Goal: Task Accomplishment & Management: Use online tool/utility

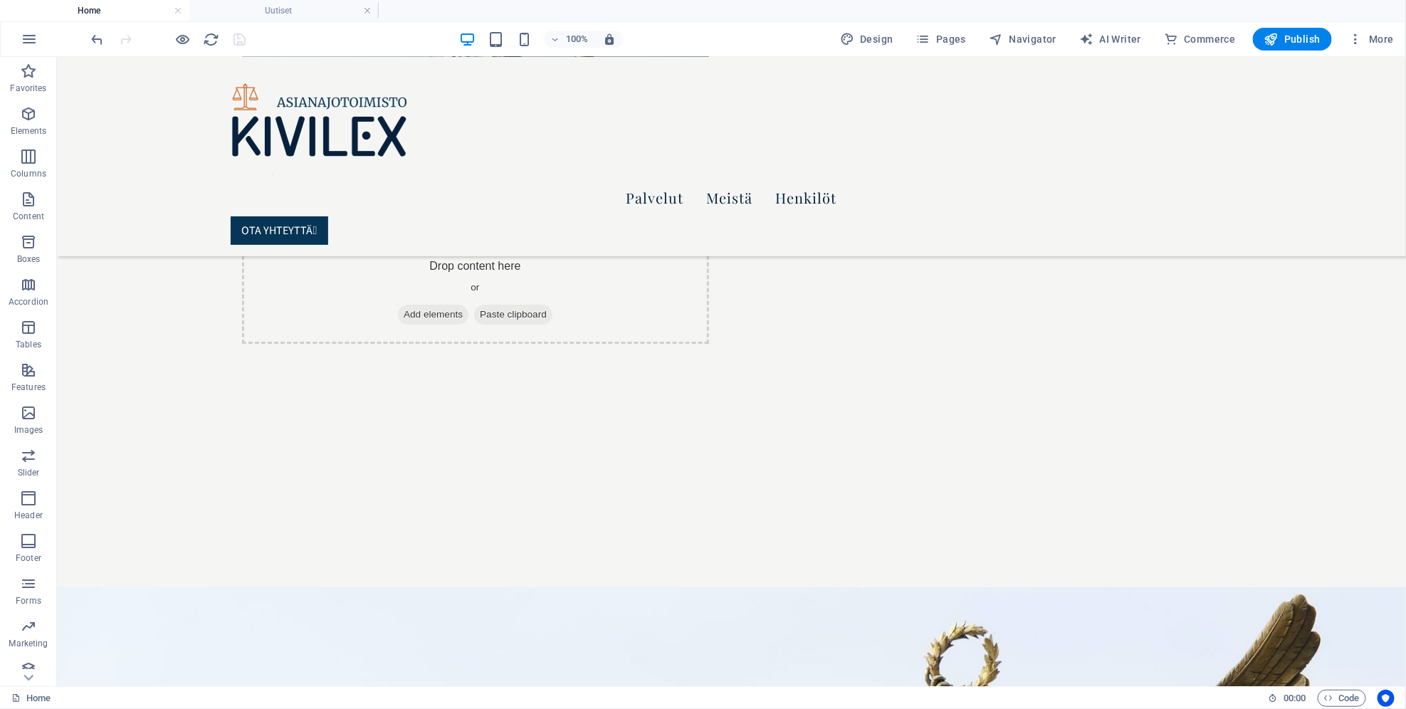
scroll to position [5512, 0]
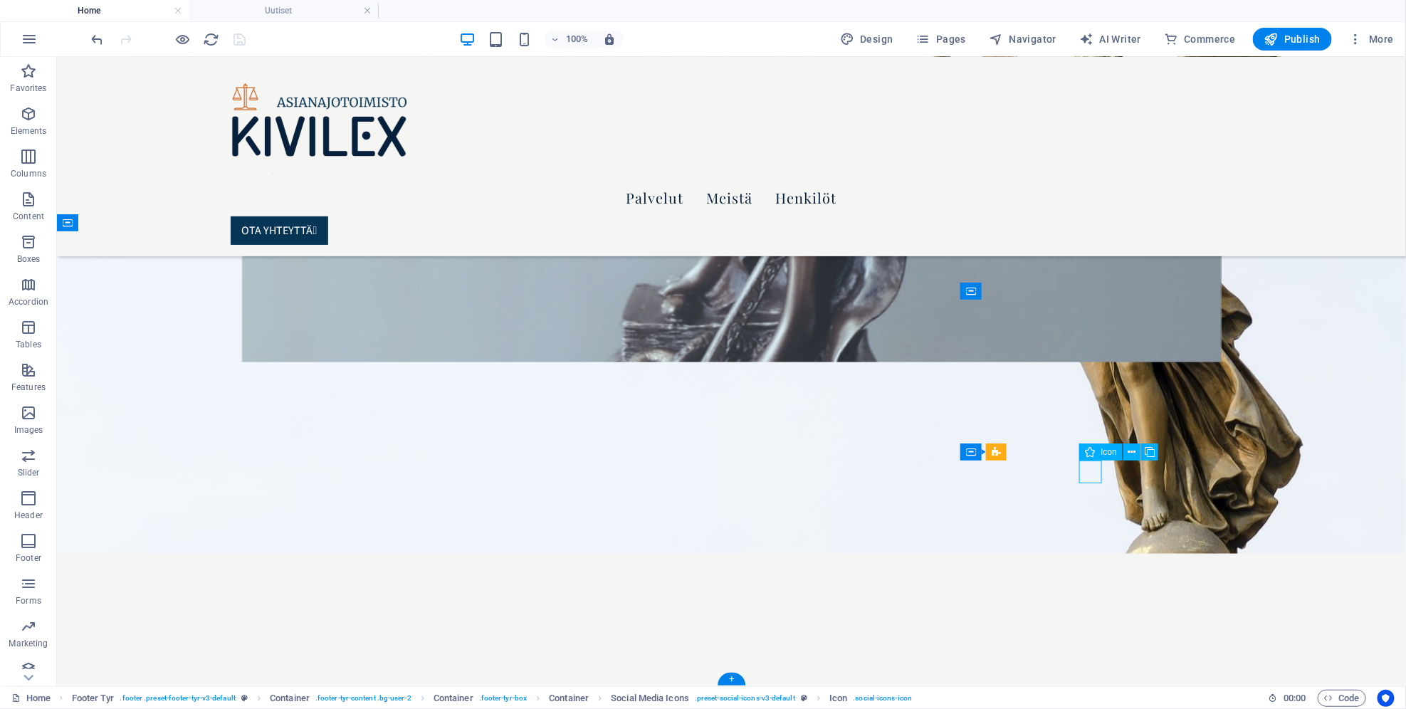
select select "xMidYMid"
select select "px"
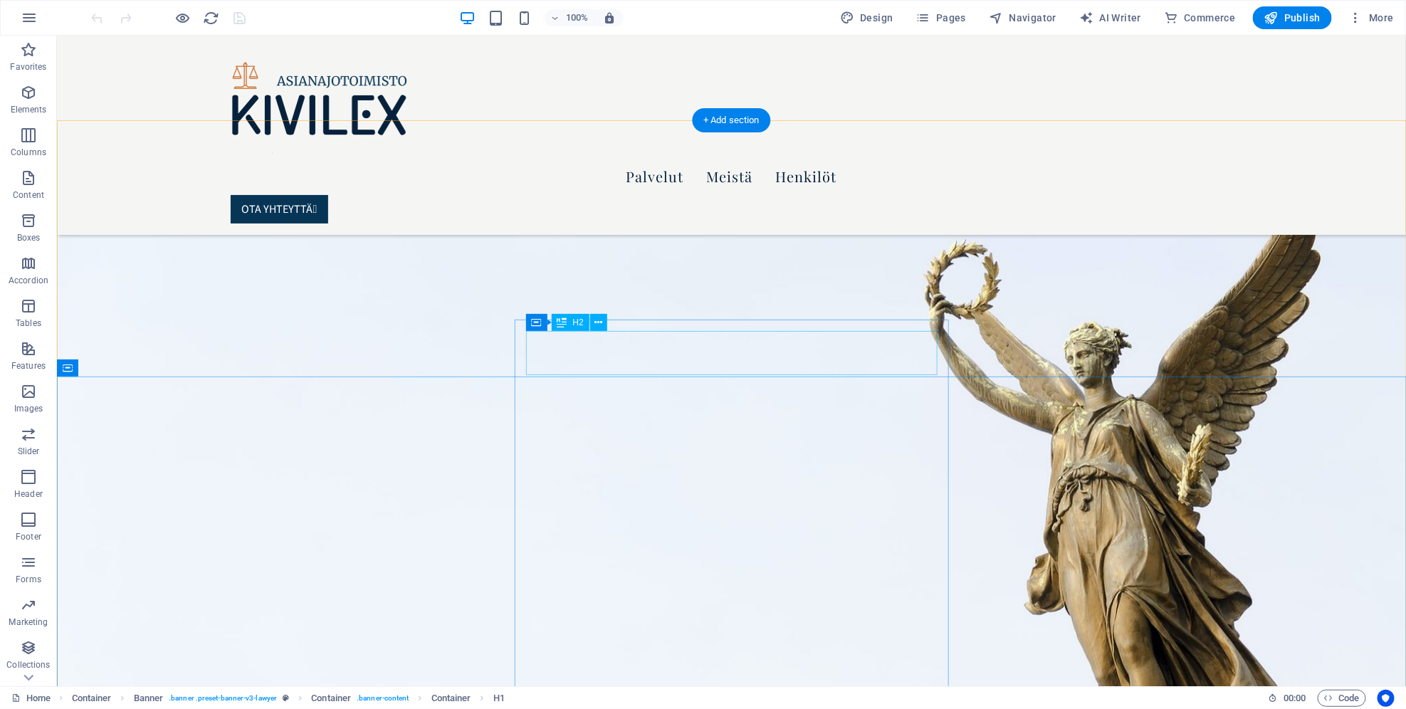
scroll to position [5522, 0]
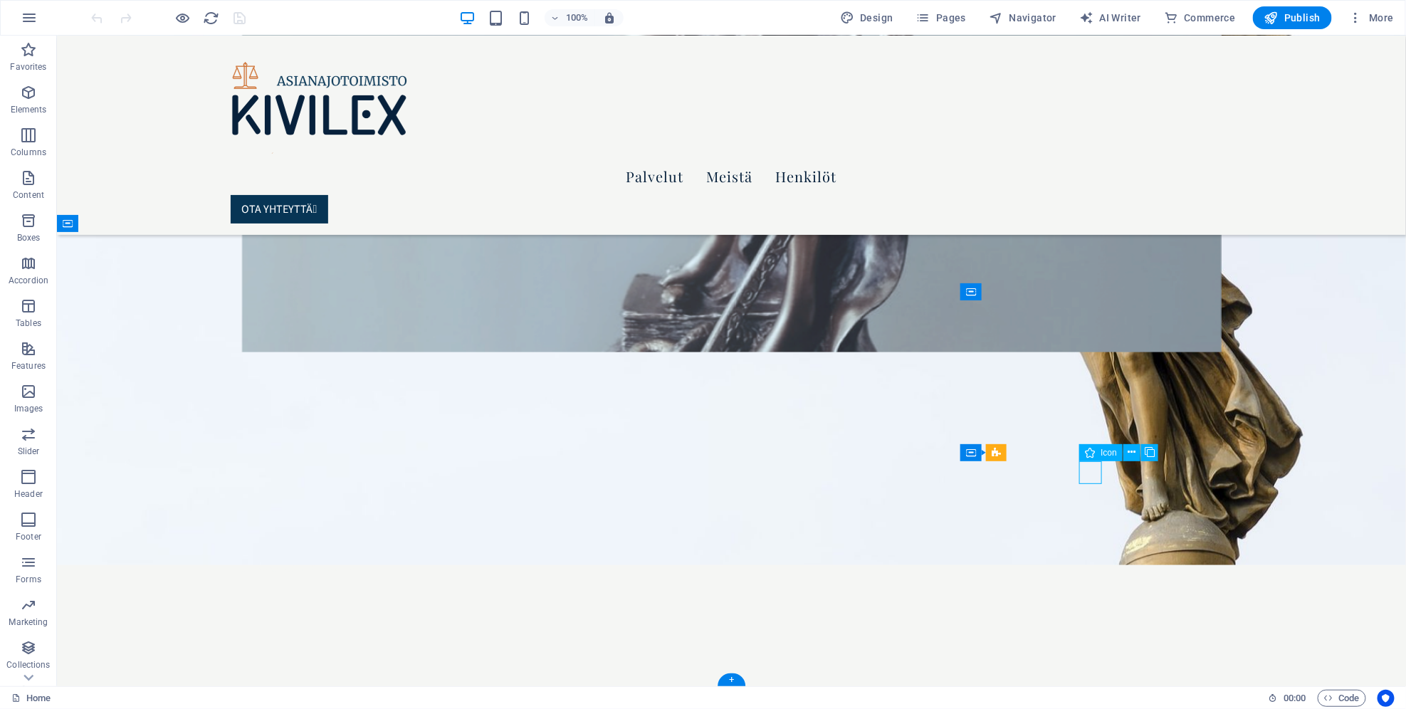
select select "xMidYMid"
select select "px"
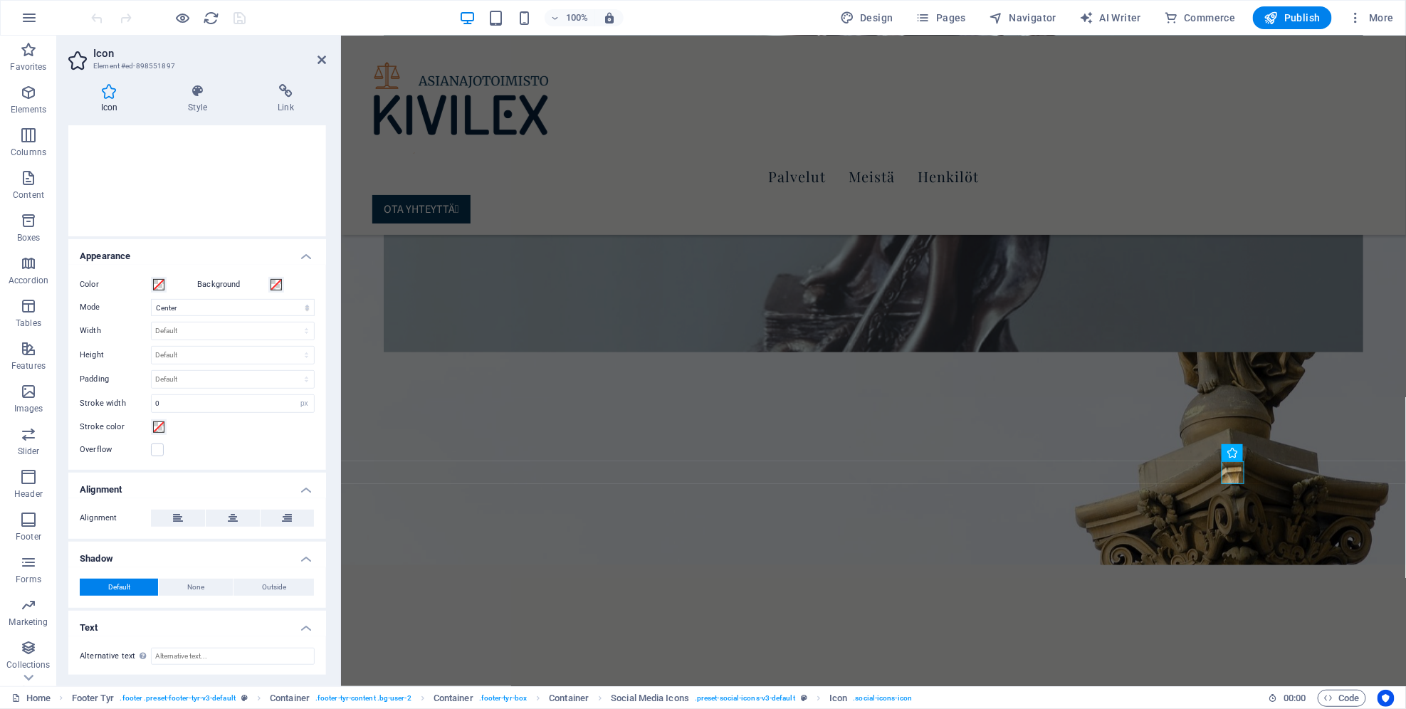
scroll to position [0, 0]
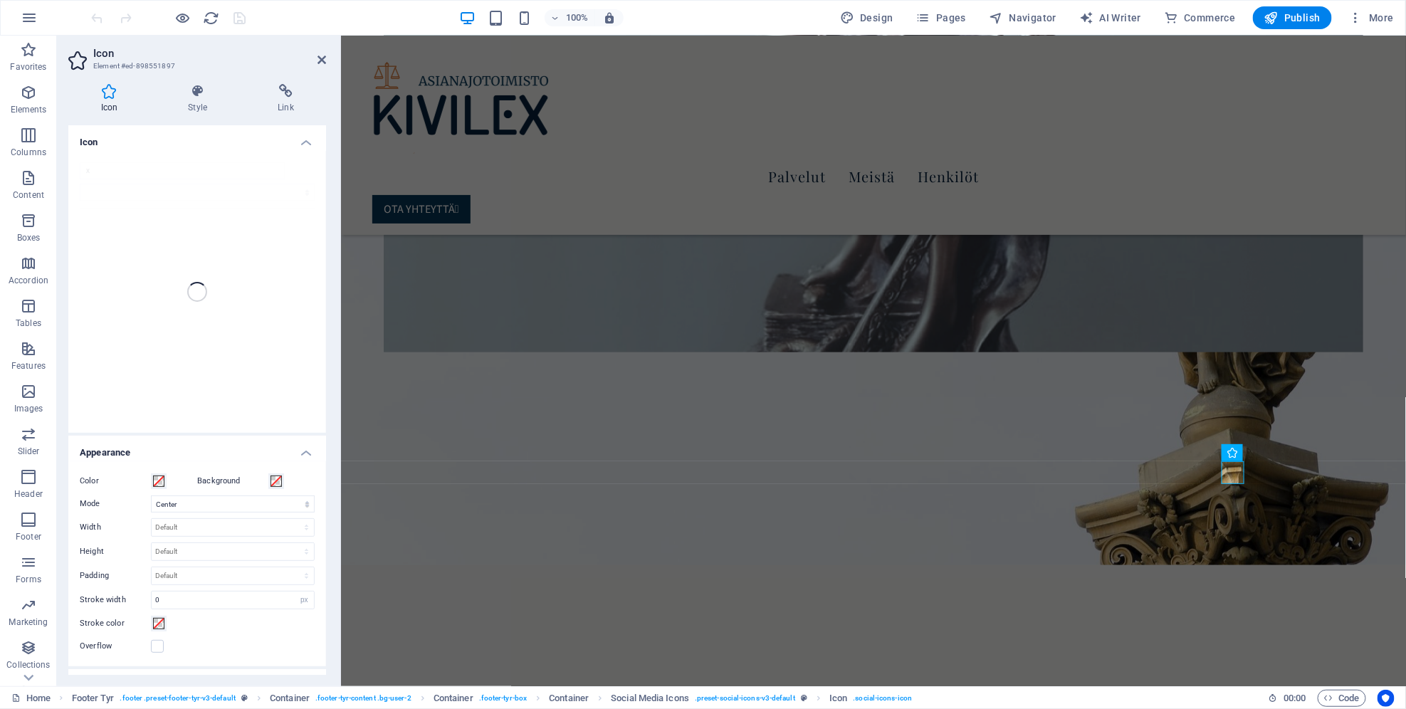
click at [139, 171] on div "x" at bounding box center [197, 292] width 258 height 282
click at [85, 172] on div "x" at bounding box center [197, 292] width 258 height 282
click at [305, 144] on h4 "Icon" at bounding box center [197, 138] width 258 height 26
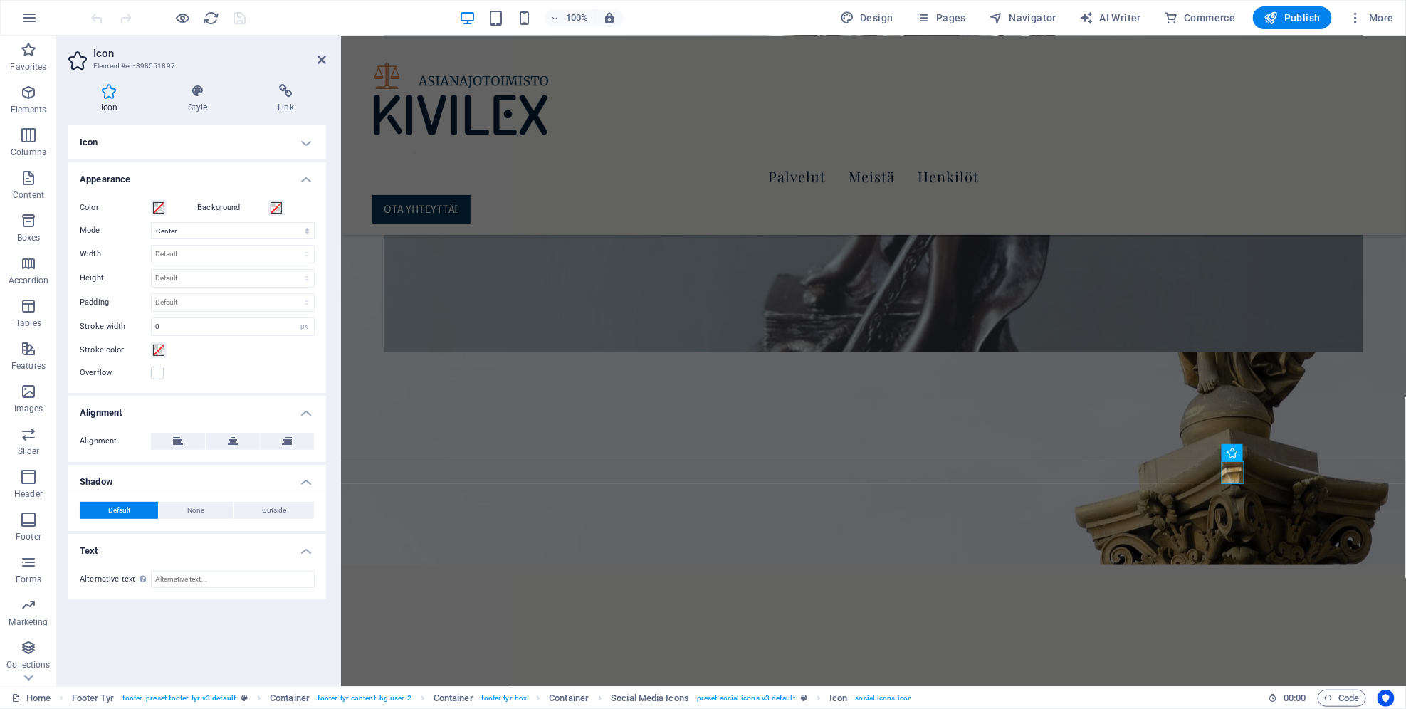
click at [305, 144] on h4 "Icon" at bounding box center [197, 142] width 258 height 34
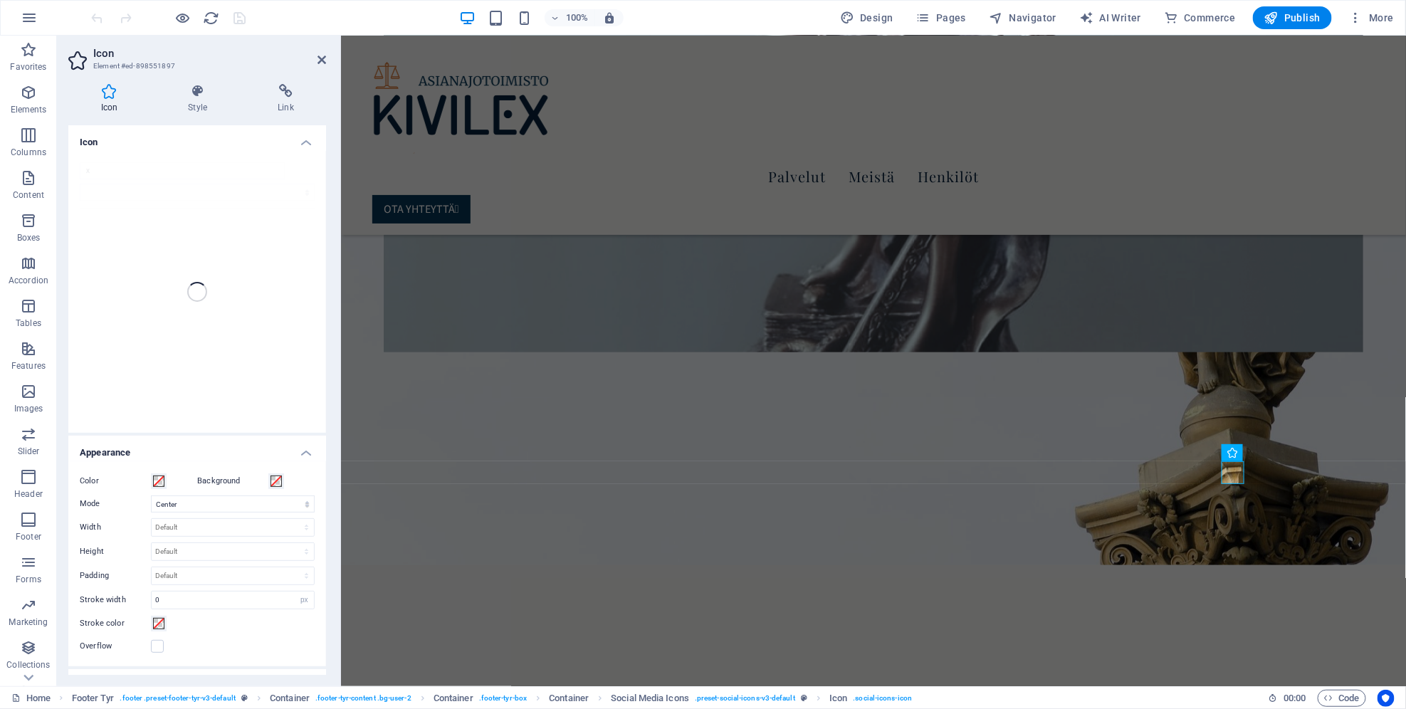
click at [168, 177] on div "x" at bounding box center [197, 292] width 258 height 282
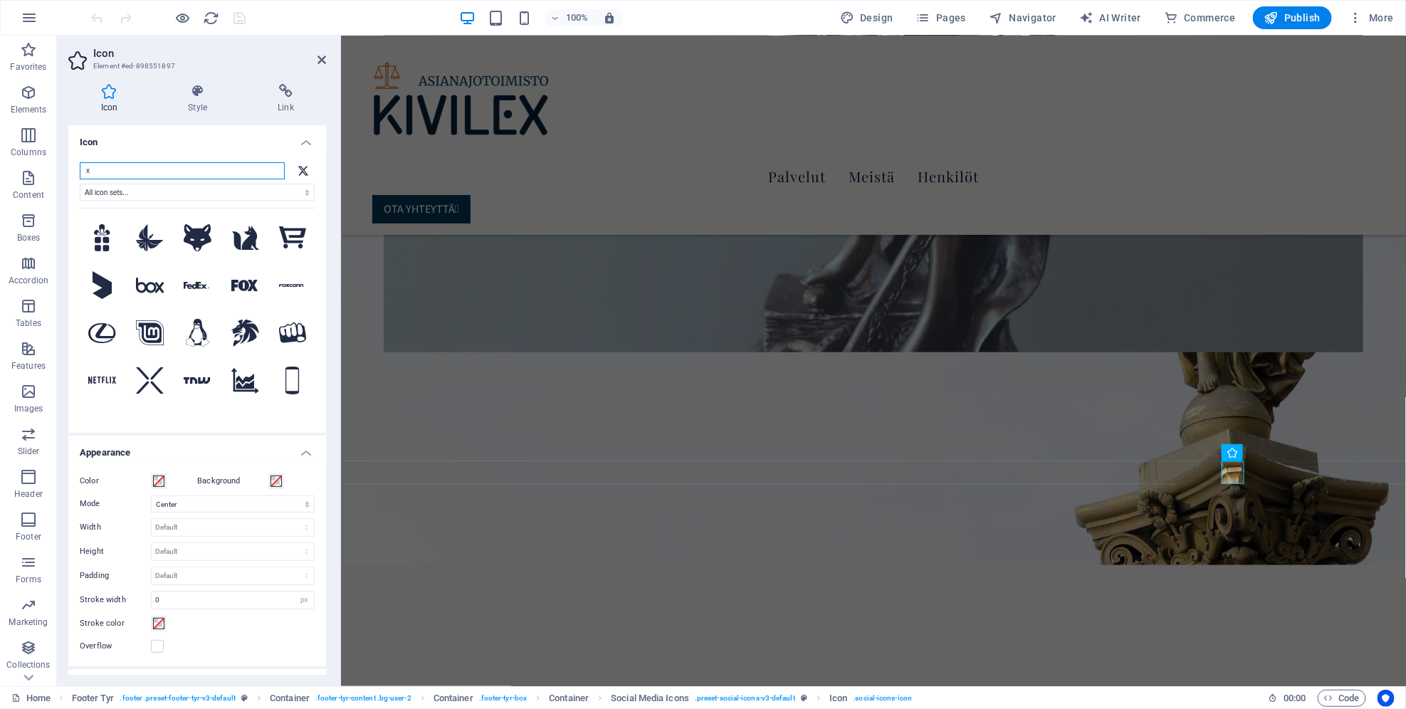
click at [138, 169] on input "x" at bounding box center [182, 170] width 205 height 17
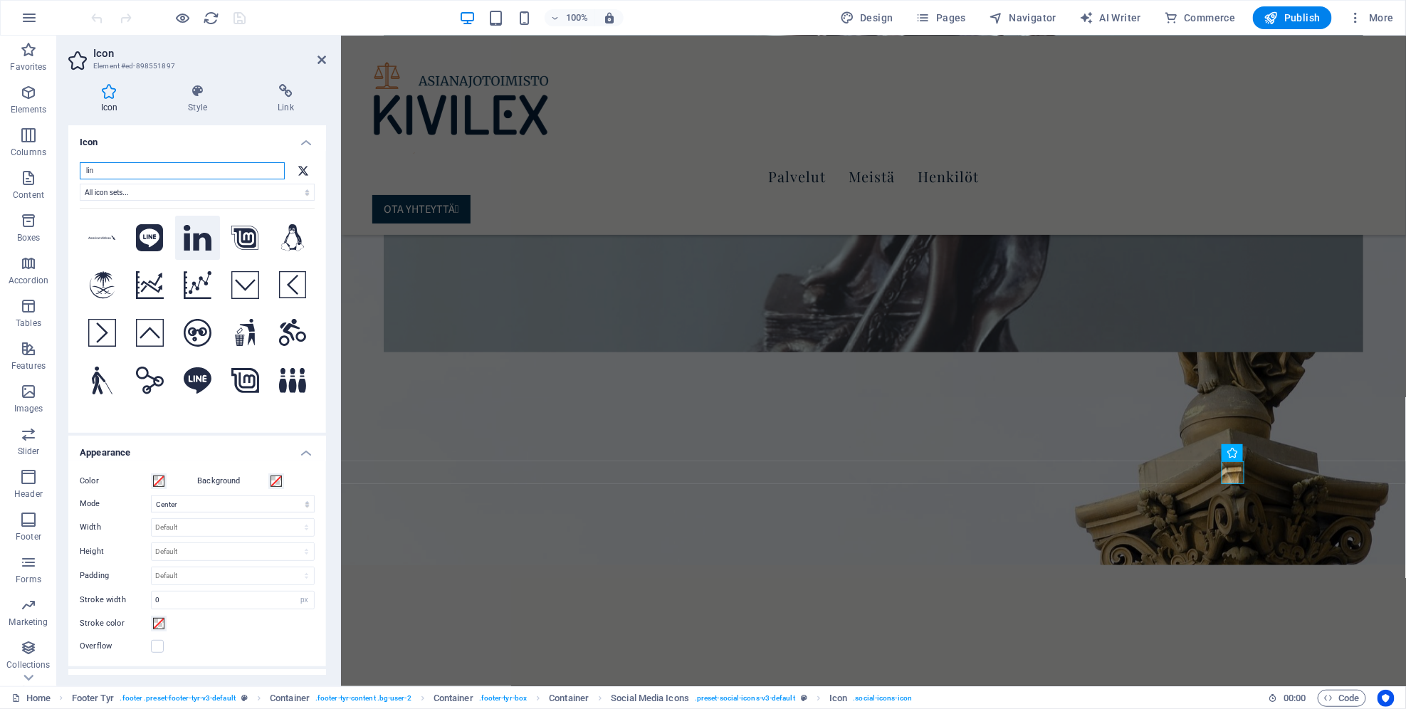
type input "lin"
click at [220, 253] on button at bounding box center [197, 238] width 45 height 45
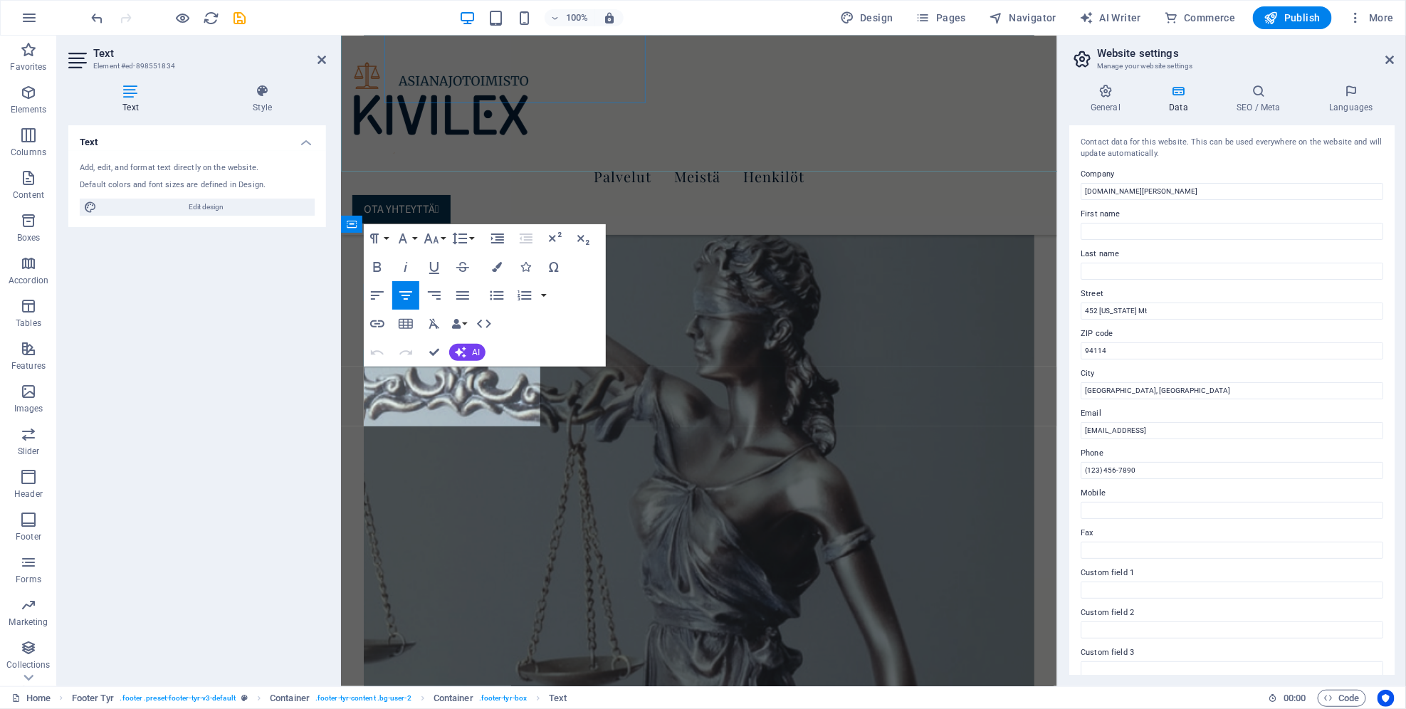
scroll to position [6037, 0]
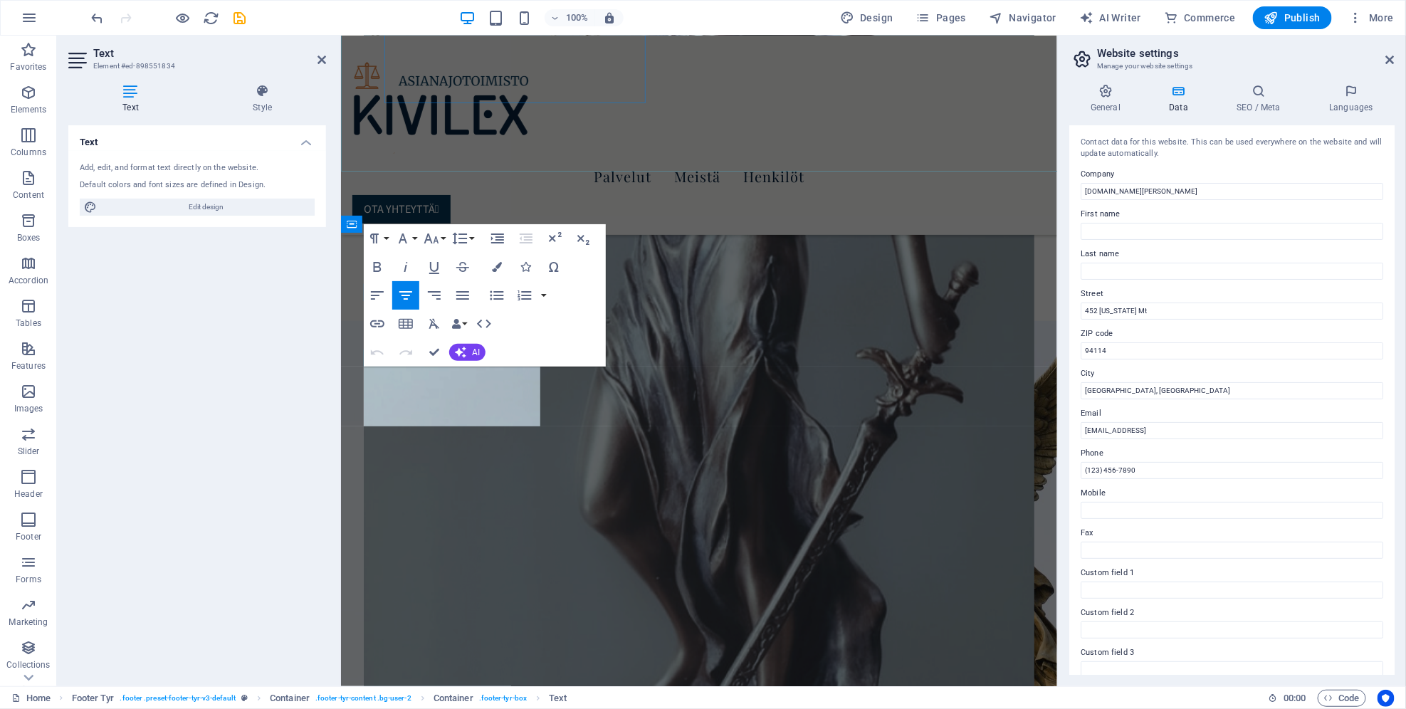
click at [1128, 310] on input "452 [US_STATE] Mt" at bounding box center [1232, 311] width 303 height 17
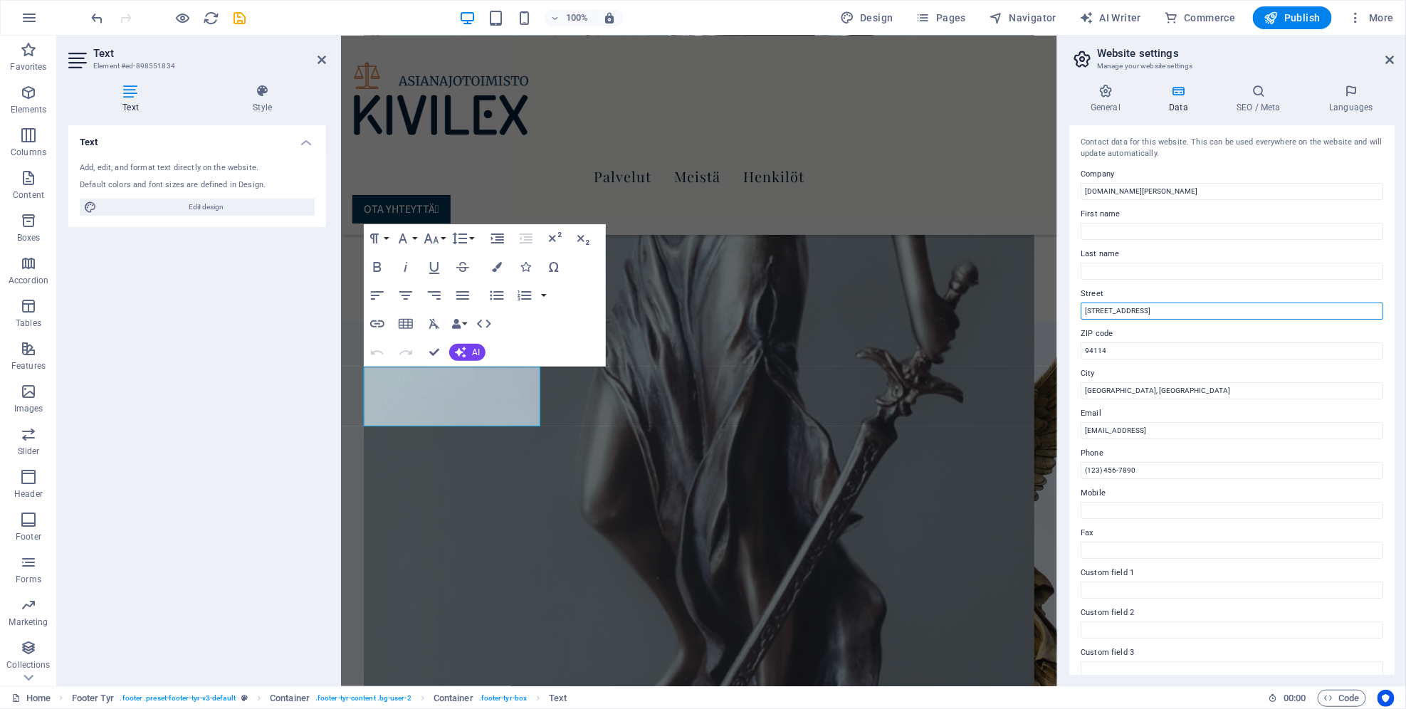
type input "[STREET_ADDRESS]"
type input "90100"
type input "Oulu"
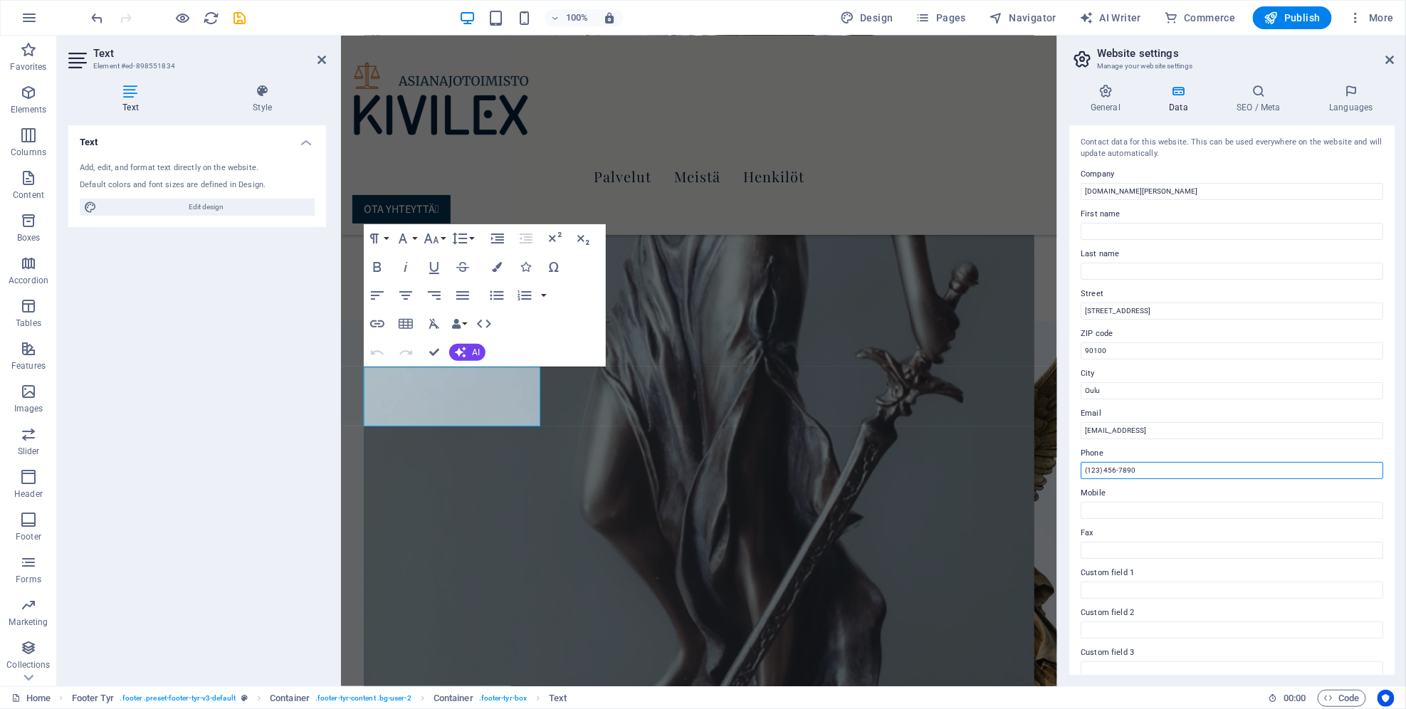
click at [1168, 473] on input "(123) 456-7890" at bounding box center [1232, 470] width 303 height 17
click at [1089, 474] on input "08220611" at bounding box center [1232, 470] width 303 height 17
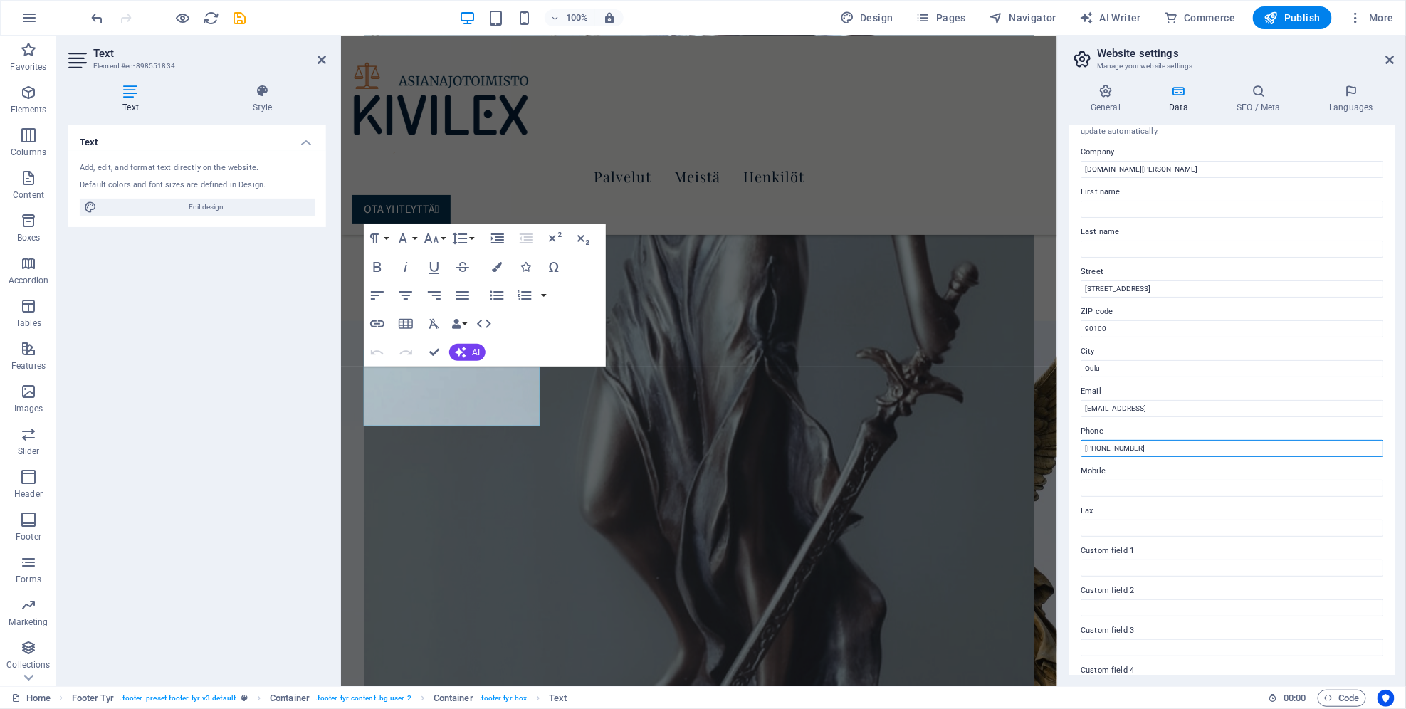
scroll to position [0, 0]
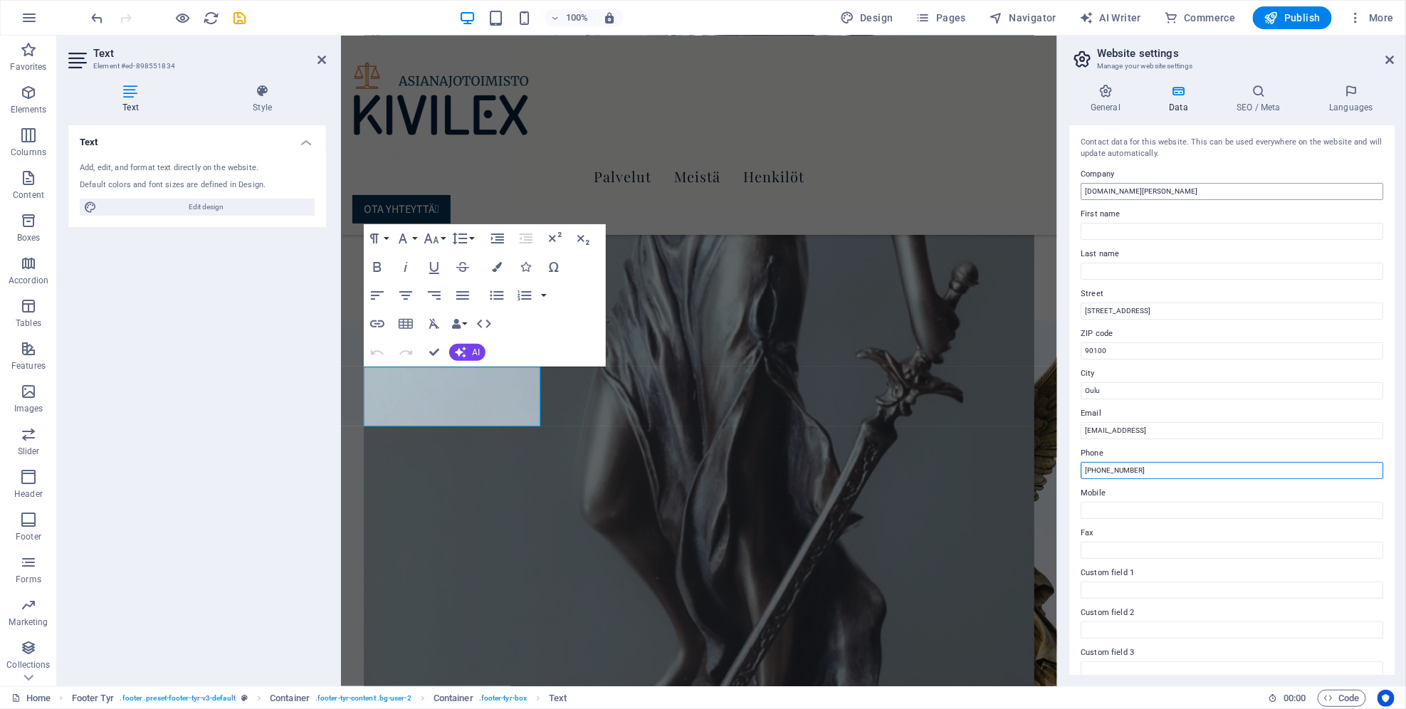
type input "[PHONE_NUMBER]"
click at [1227, 190] on input "[DOMAIN_NAME][PERSON_NAME]" at bounding box center [1232, 191] width 303 height 17
click at [1113, 192] on input "Kivi" at bounding box center [1232, 191] width 303 height 17
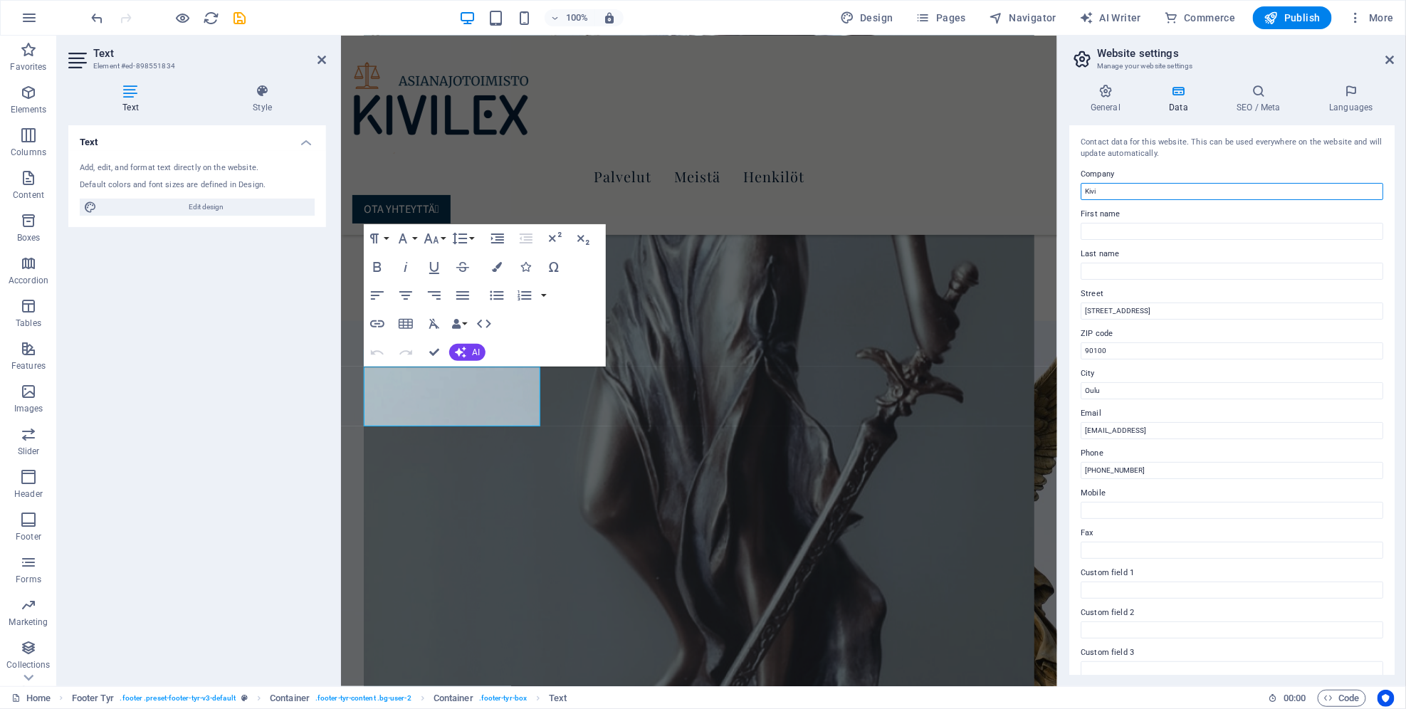
click at [1113, 192] on input "Kivi" at bounding box center [1232, 191] width 303 height 17
type input "Asianajotoimisto Kivijärvi Oy"
click at [1182, 221] on label "First name" at bounding box center [1232, 214] width 303 height 17
click at [1182, 223] on input "First name" at bounding box center [1232, 231] width 303 height 17
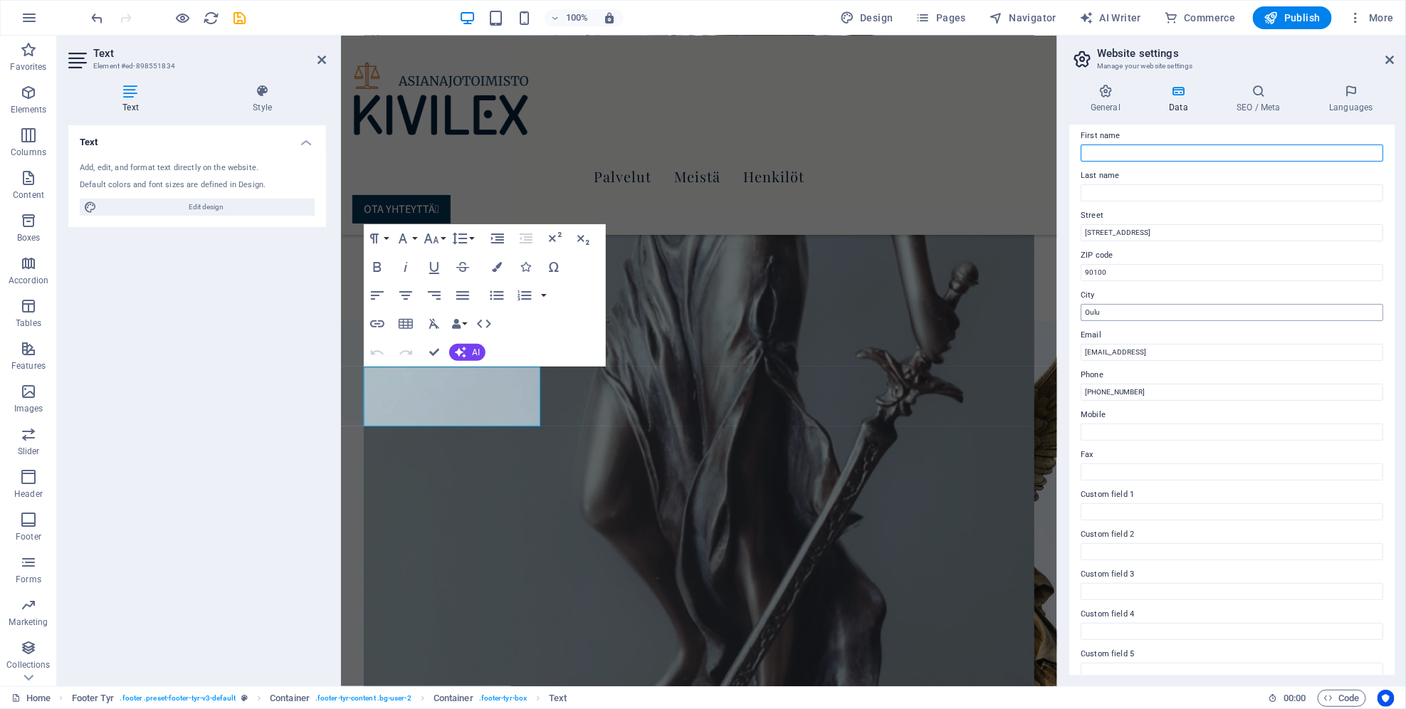
scroll to position [132, 0]
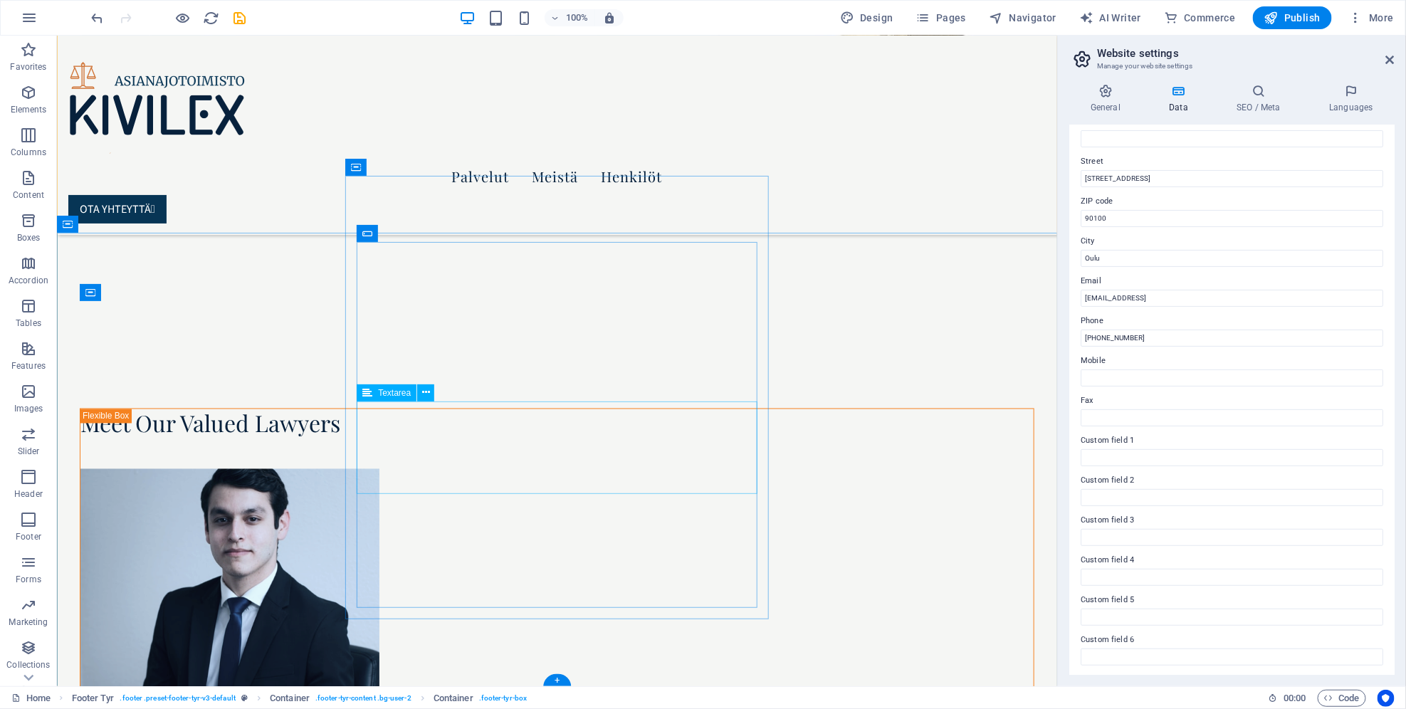
scroll to position [5579, 0]
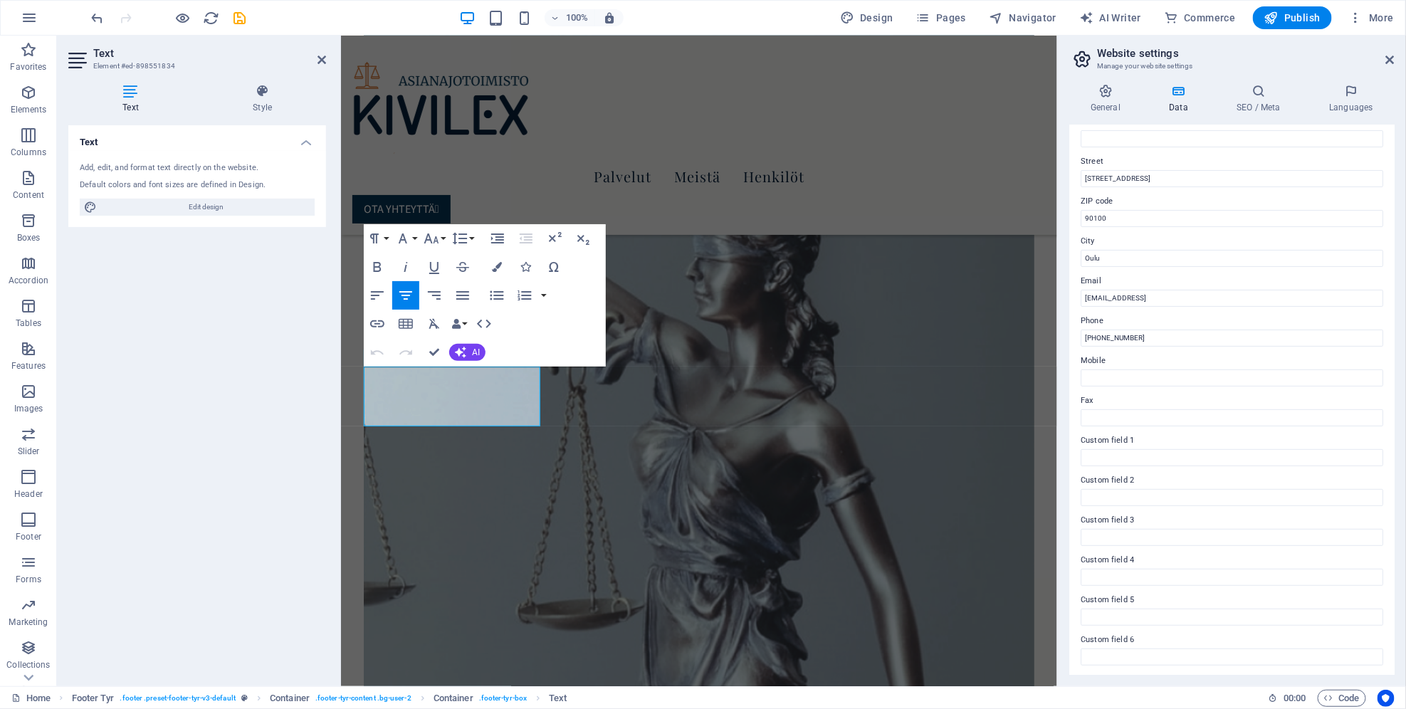
scroll to position [6037, 0]
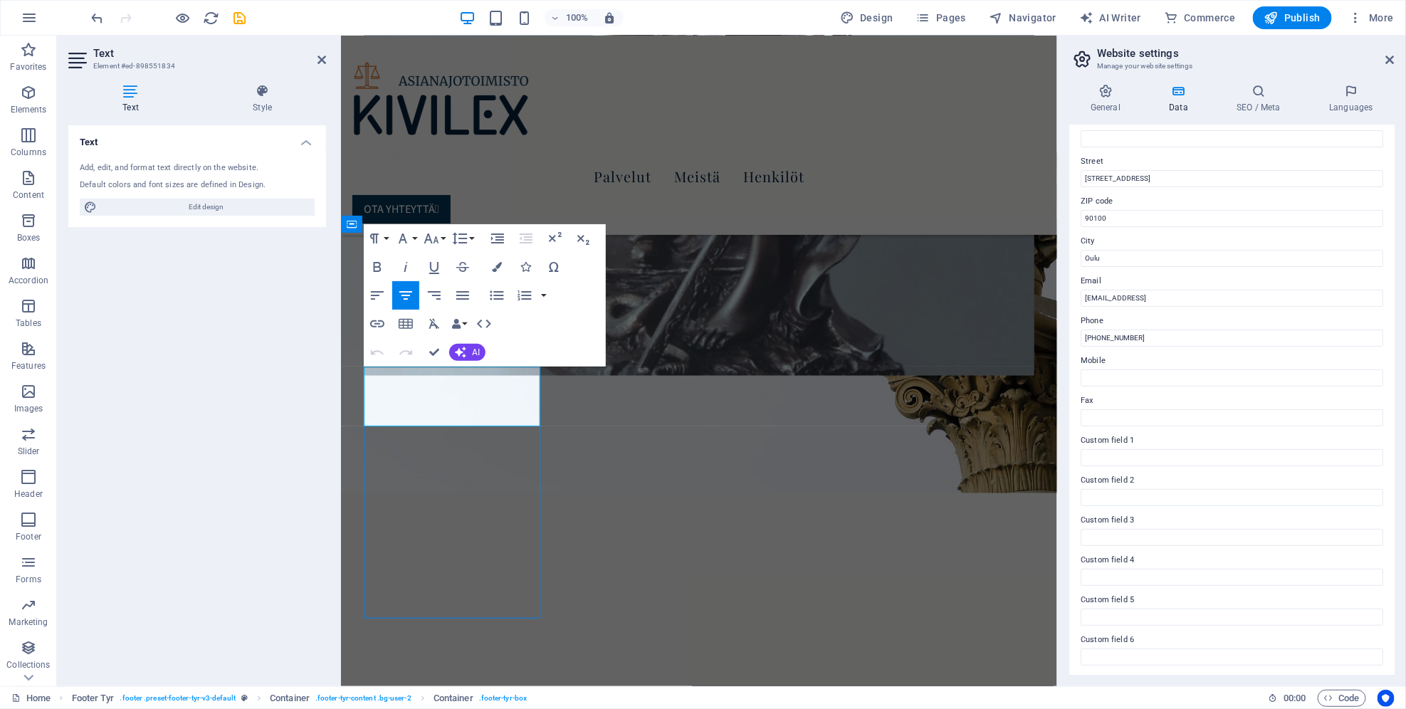
scroll to position [5581, 0]
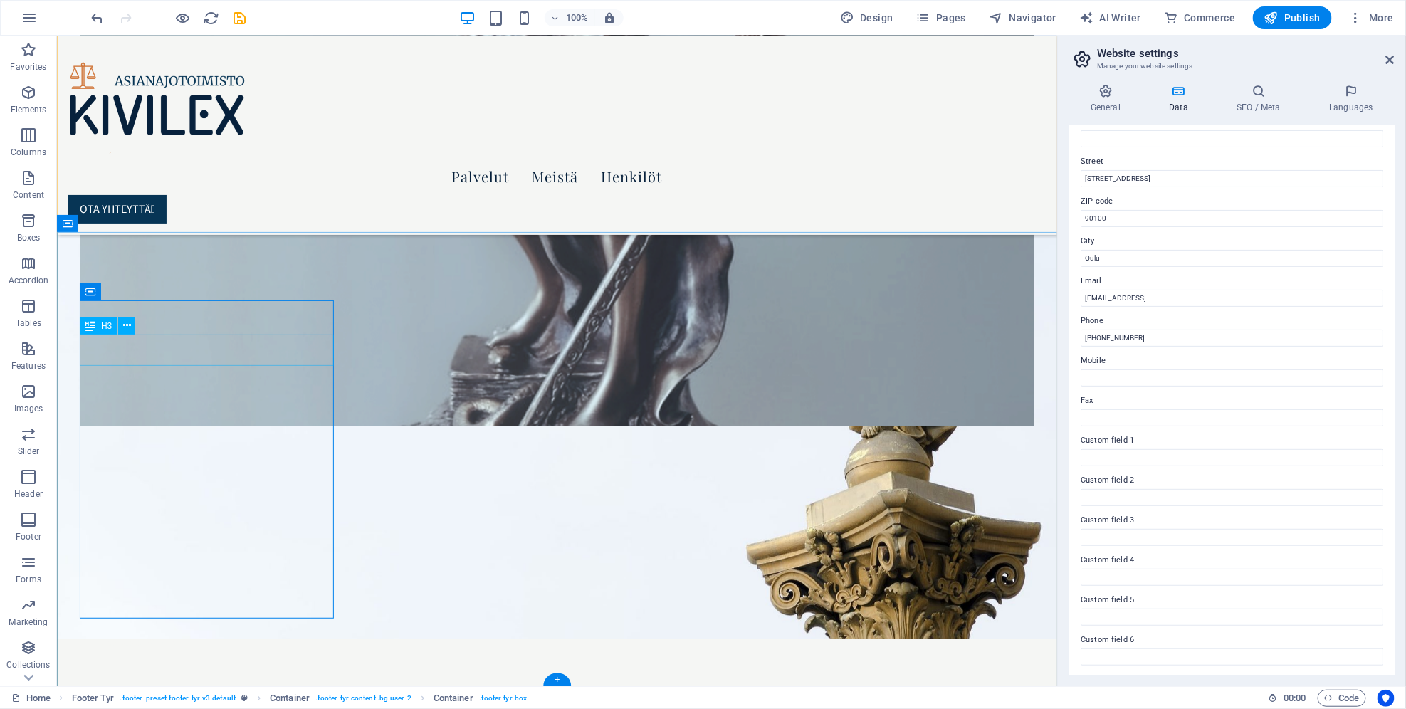
click at [127, 327] on icon at bounding box center [127, 325] width 8 height 15
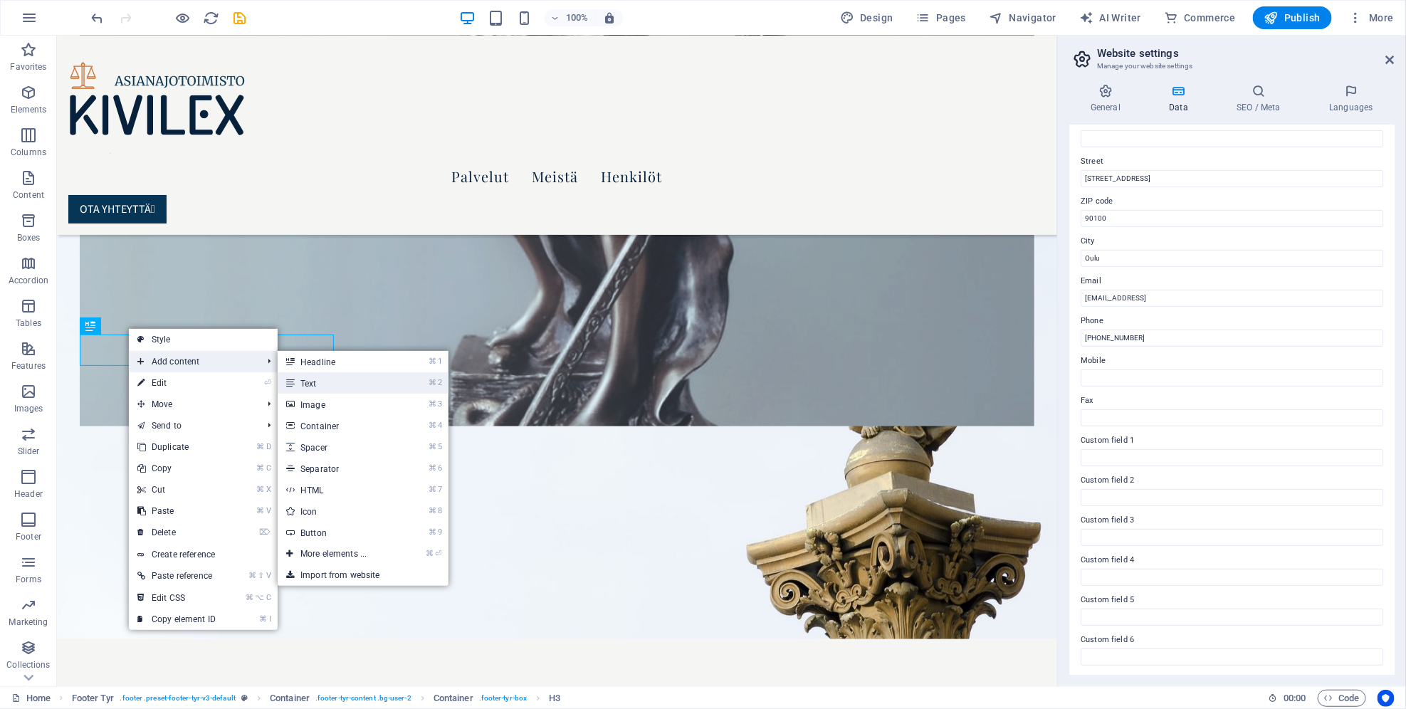
click at [325, 387] on link "⌘ 2 Text" at bounding box center [336, 382] width 117 height 21
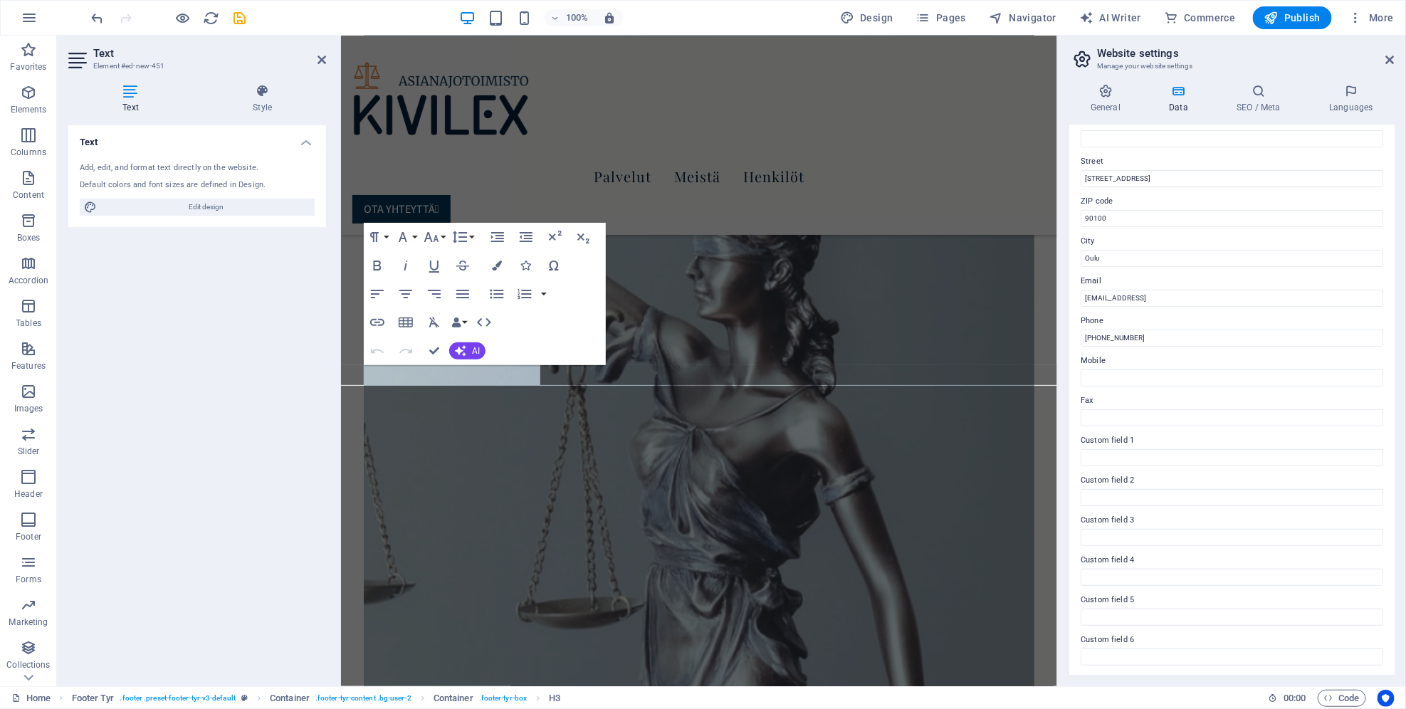
scroll to position [6038, 0]
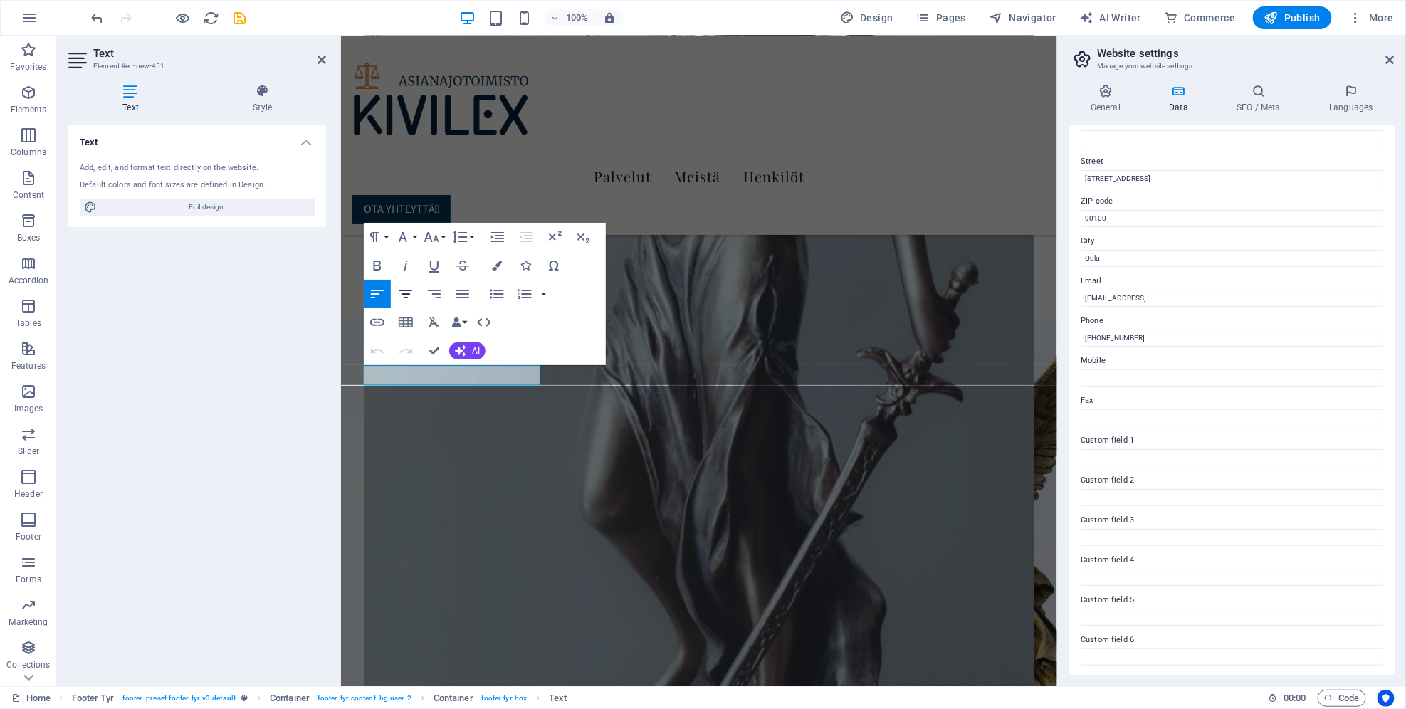
click at [410, 293] on icon "button" at bounding box center [405, 293] width 17 height 17
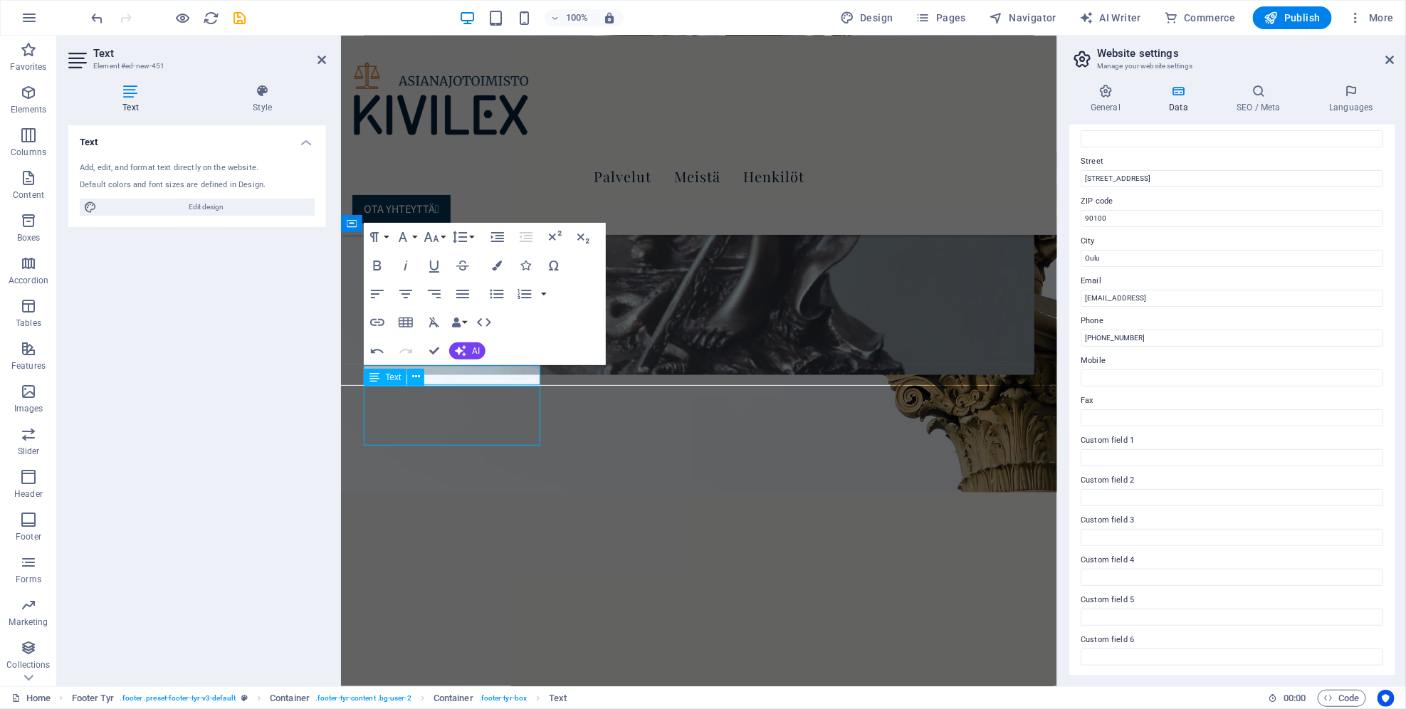
scroll to position [5581, 0]
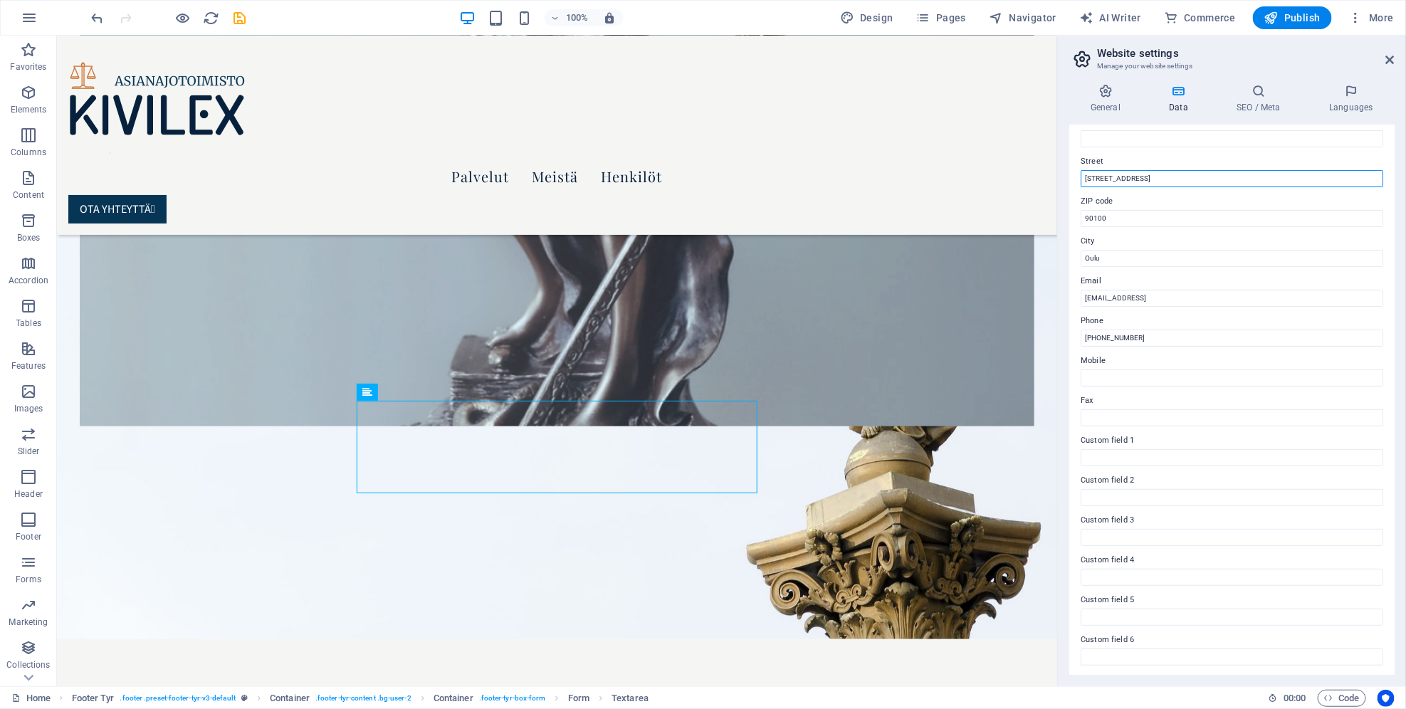
click at [1228, 177] on input "[STREET_ADDRESS]" at bounding box center [1232, 178] width 303 height 17
type input "[STREET_ADDRESS]"
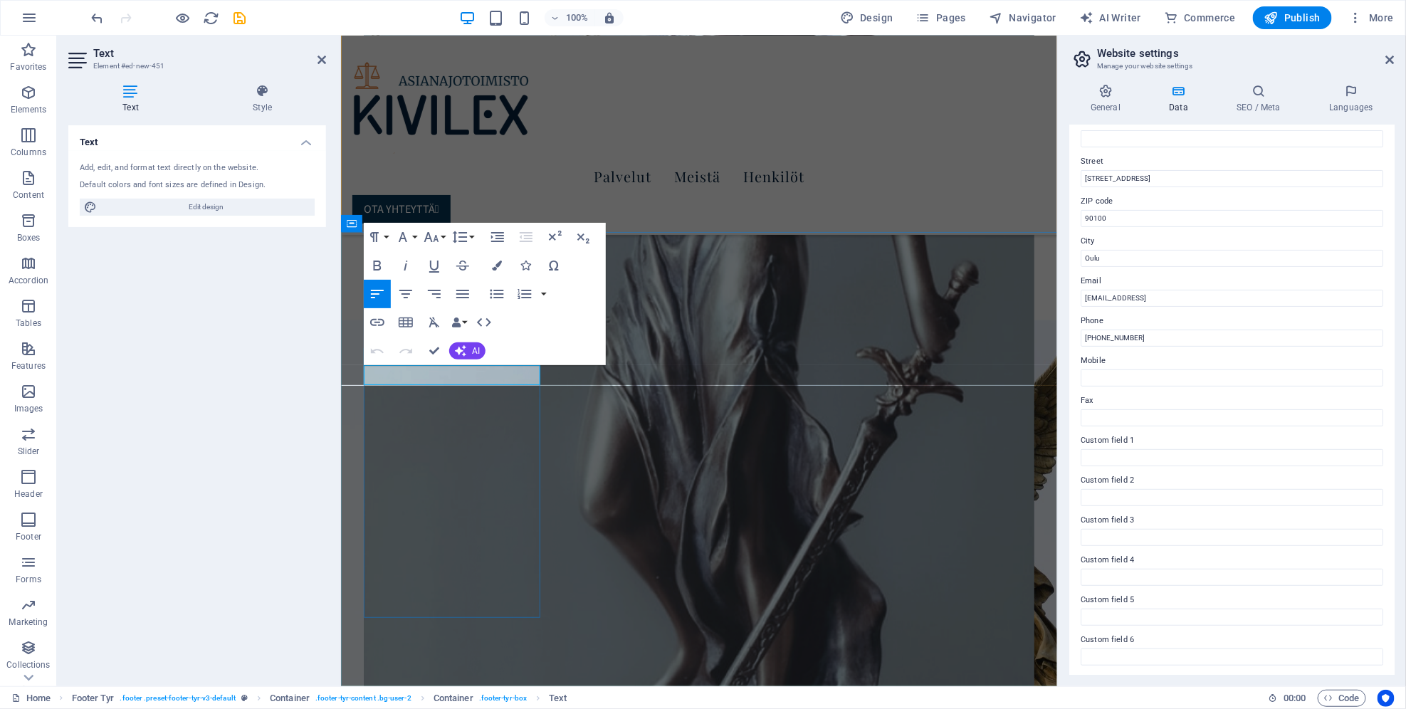
click at [406, 288] on icon "button" at bounding box center [405, 293] width 17 height 17
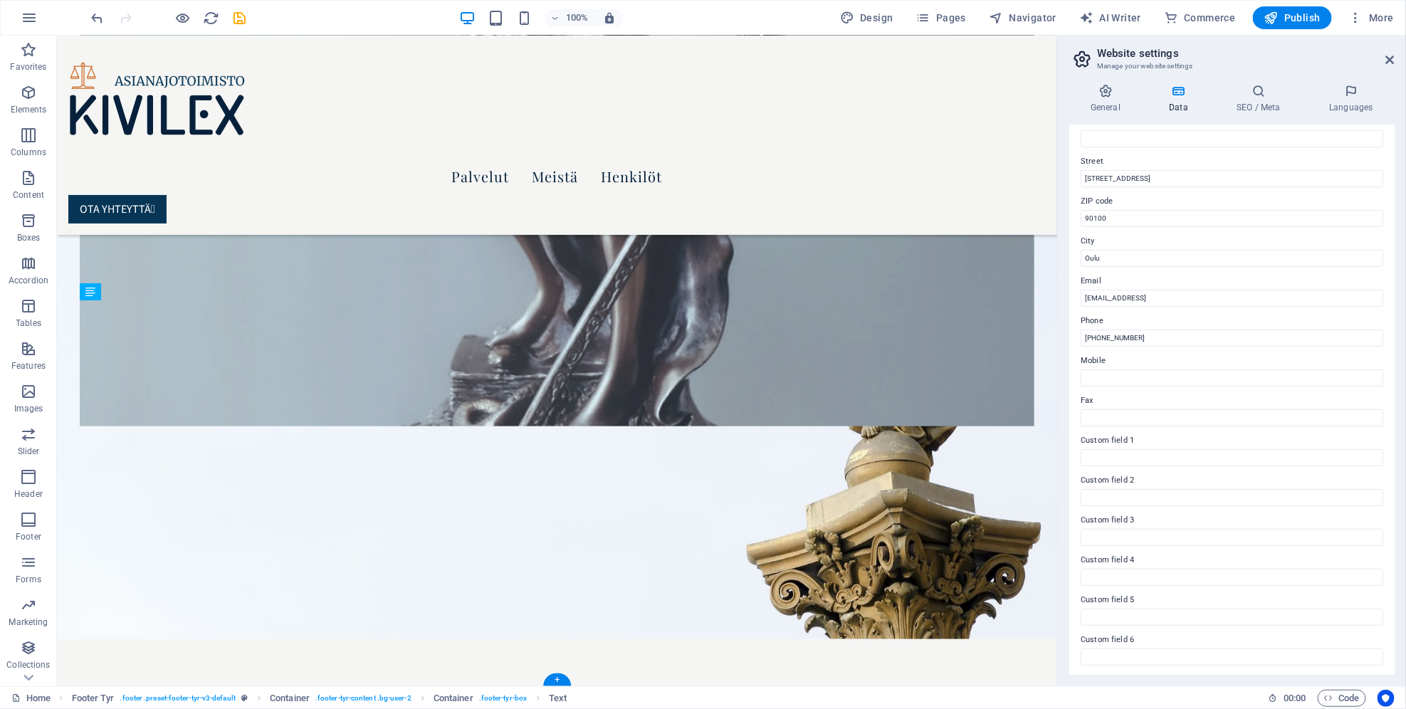
drag, startPoint x: 196, startPoint y: 380, endPoint x: 196, endPoint y: 458, distance: 78.3
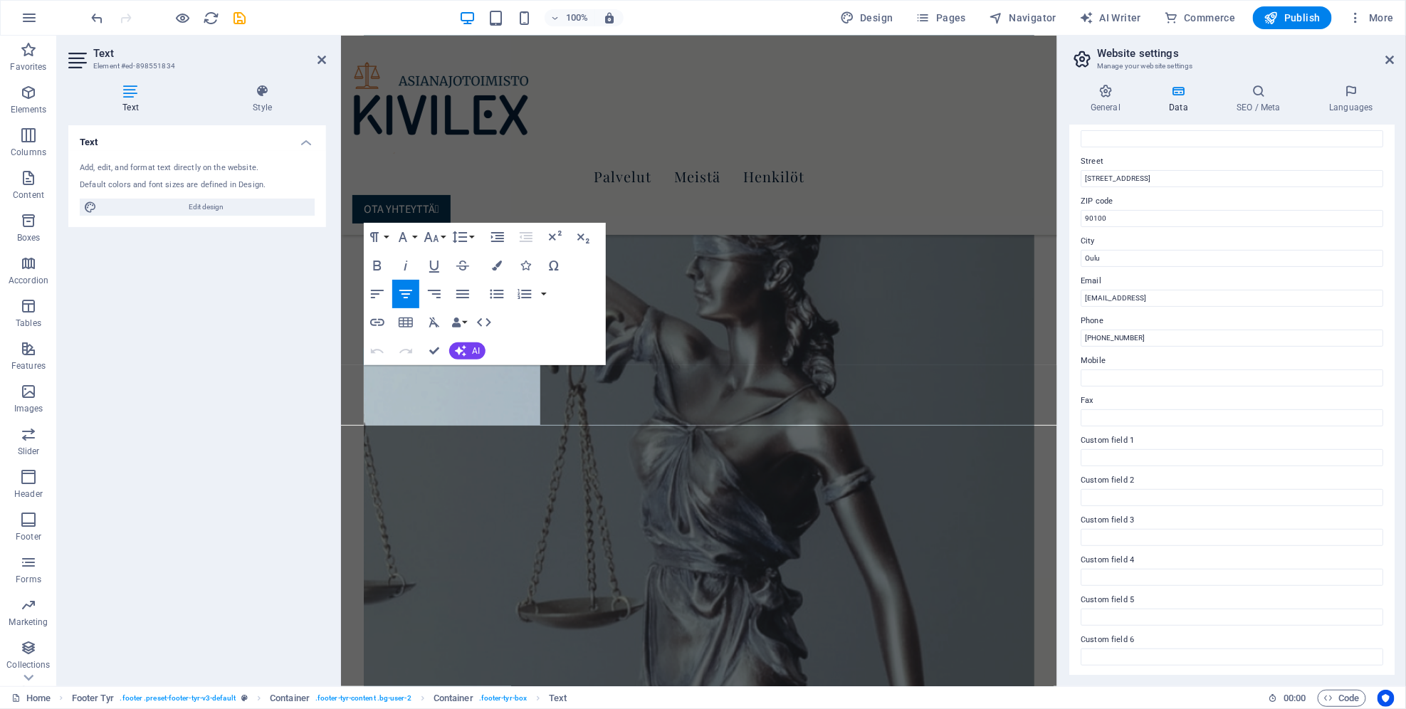
scroll to position [6038, 0]
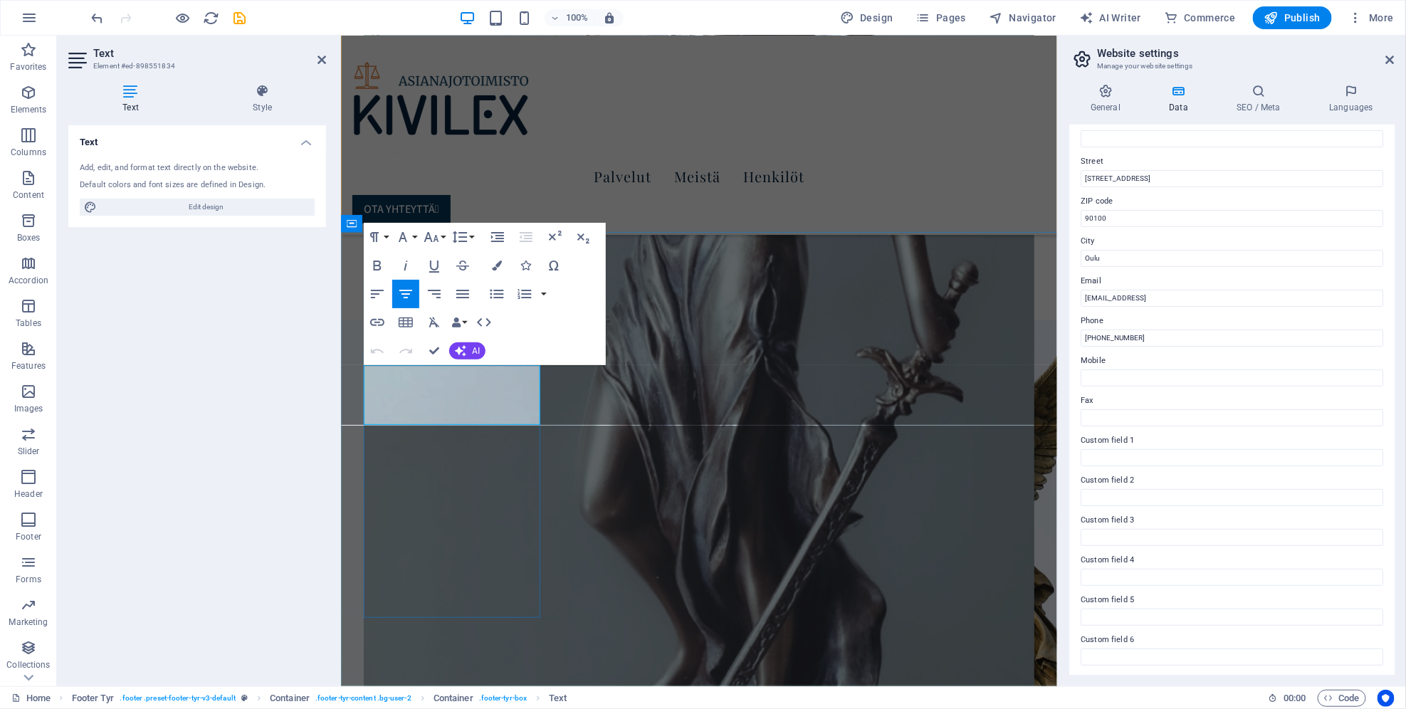
drag, startPoint x: 521, startPoint y: 412, endPoint x: 380, endPoint y: 408, distance: 141.0
click at [413, 418] on icon at bounding box center [416, 416] width 8 height 15
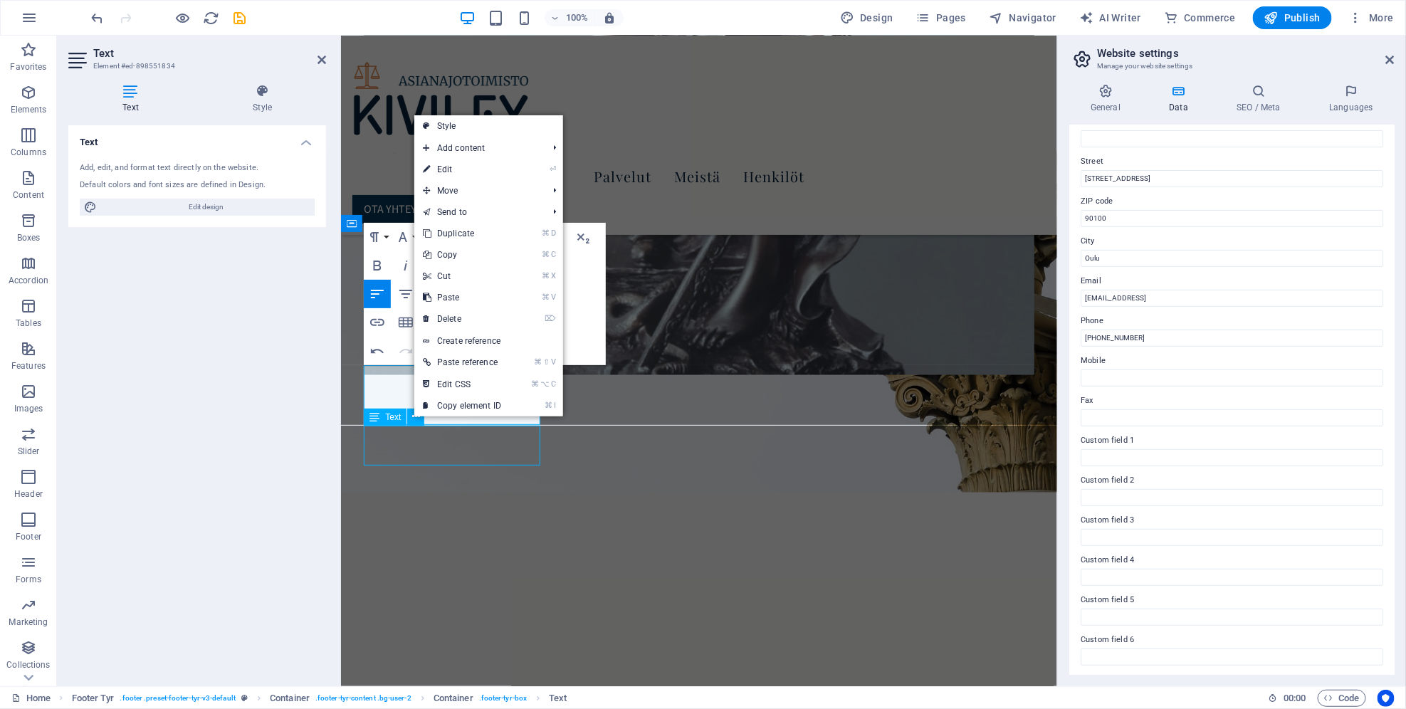
scroll to position [5581, 0]
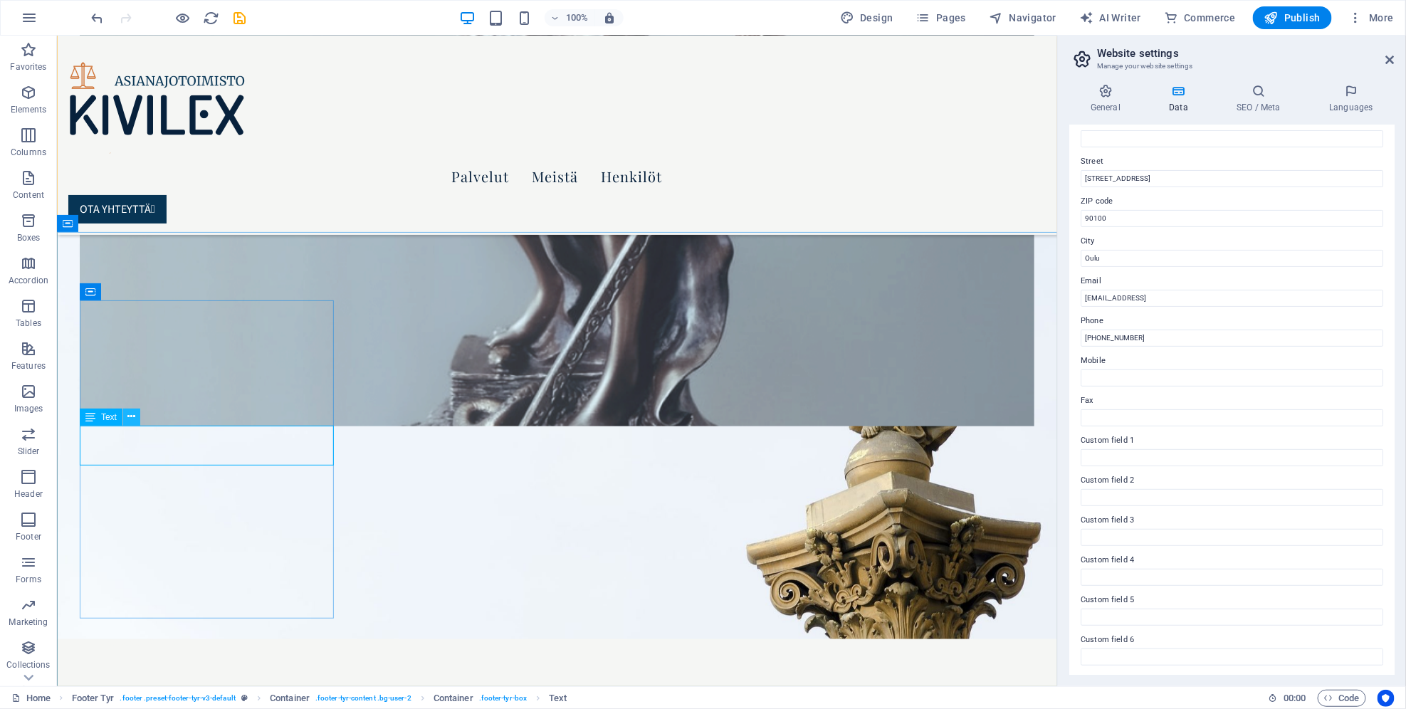
click at [129, 419] on icon at bounding box center [132, 416] width 8 height 15
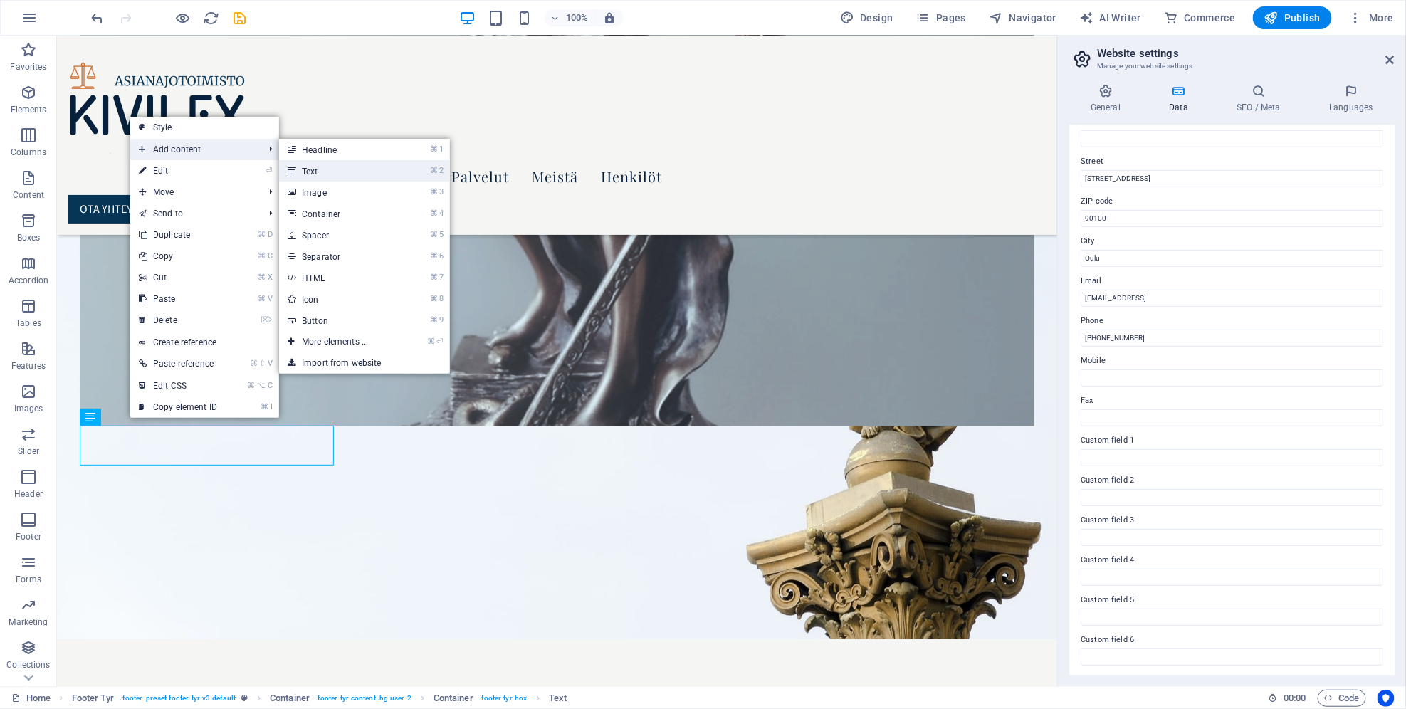
click at [301, 172] on link "⌘ 2 Text" at bounding box center [337, 170] width 117 height 21
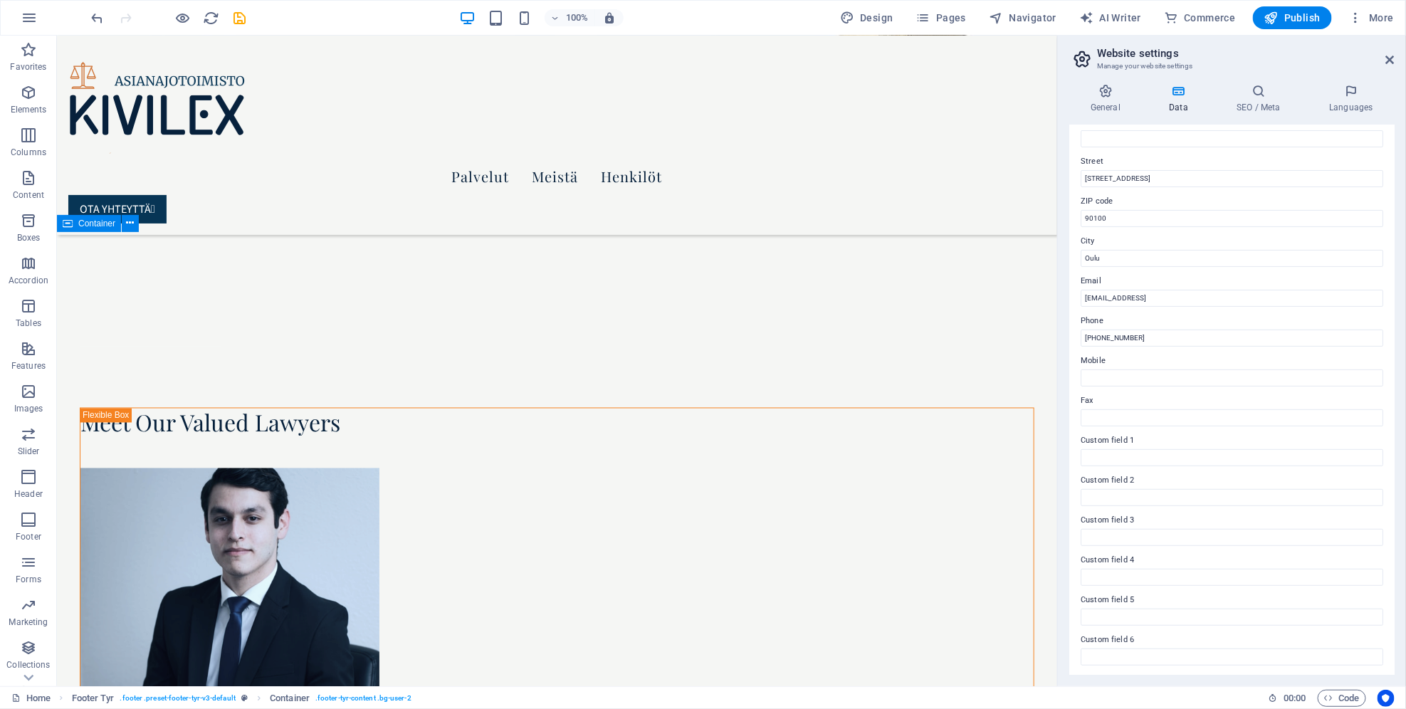
scroll to position [5581, 0]
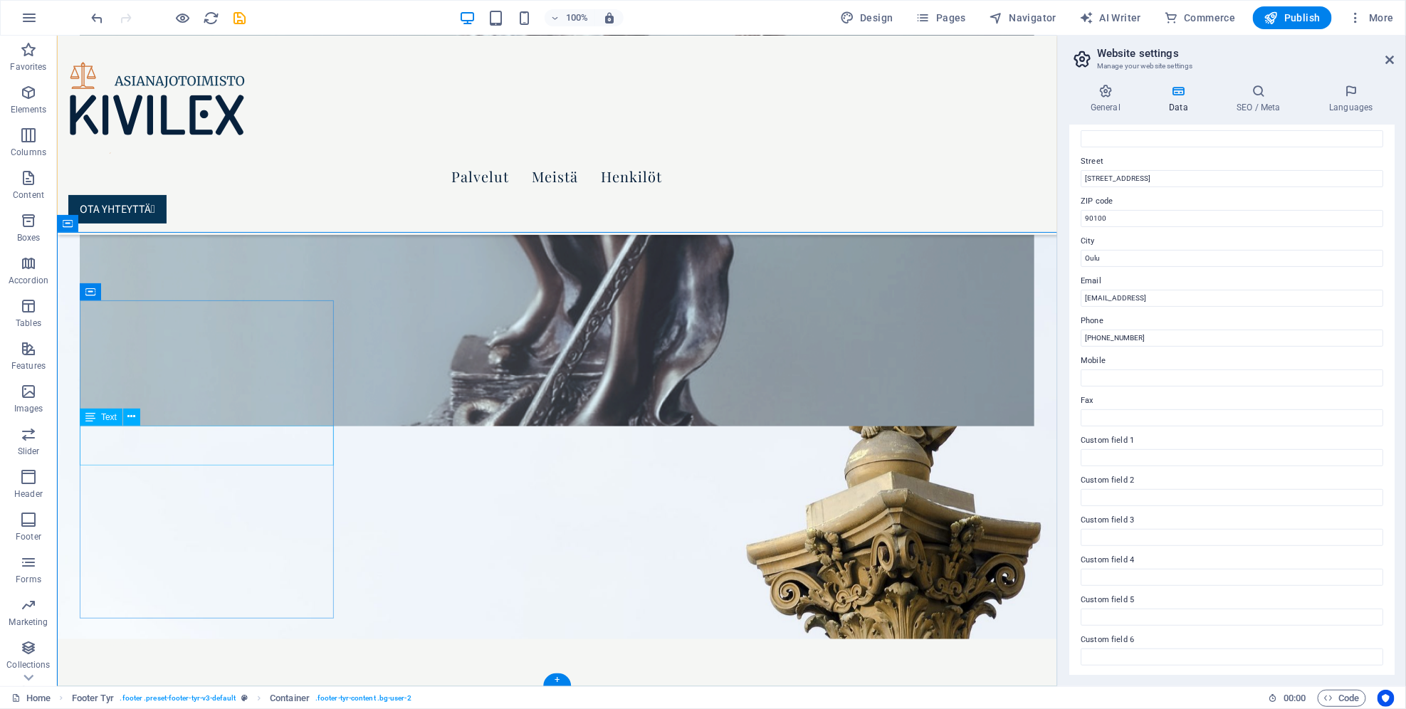
click at [132, 419] on icon at bounding box center [132, 416] width 8 height 15
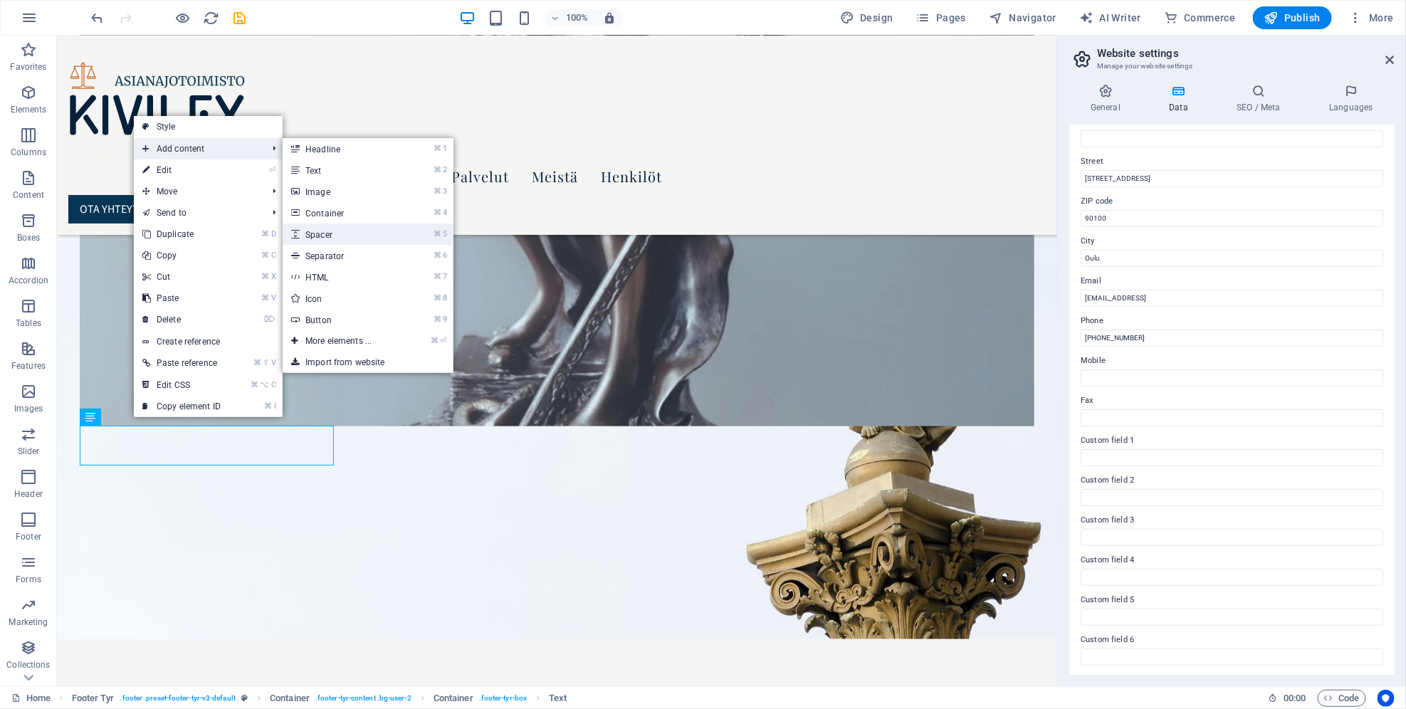
click at [336, 241] on link "⌘ 5 Spacer" at bounding box center [341, 234] width 117 height 21
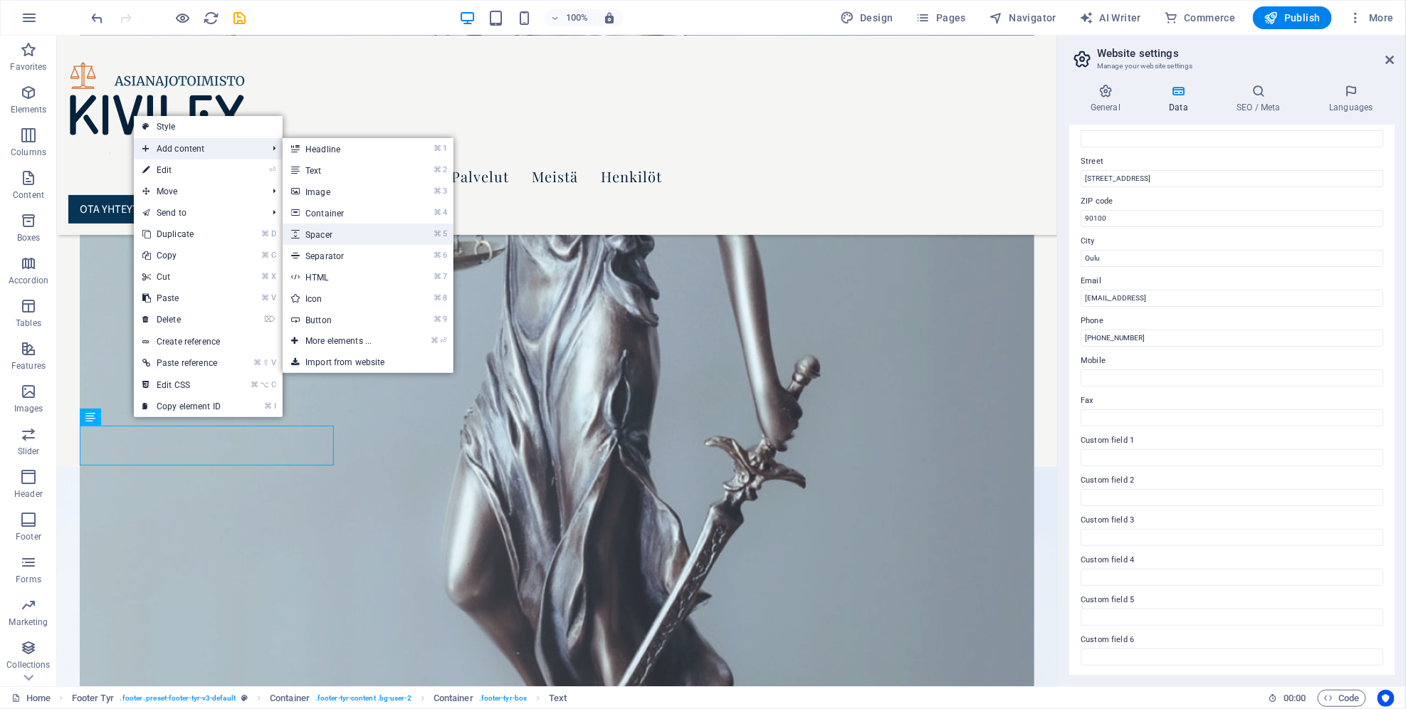
select select "px"
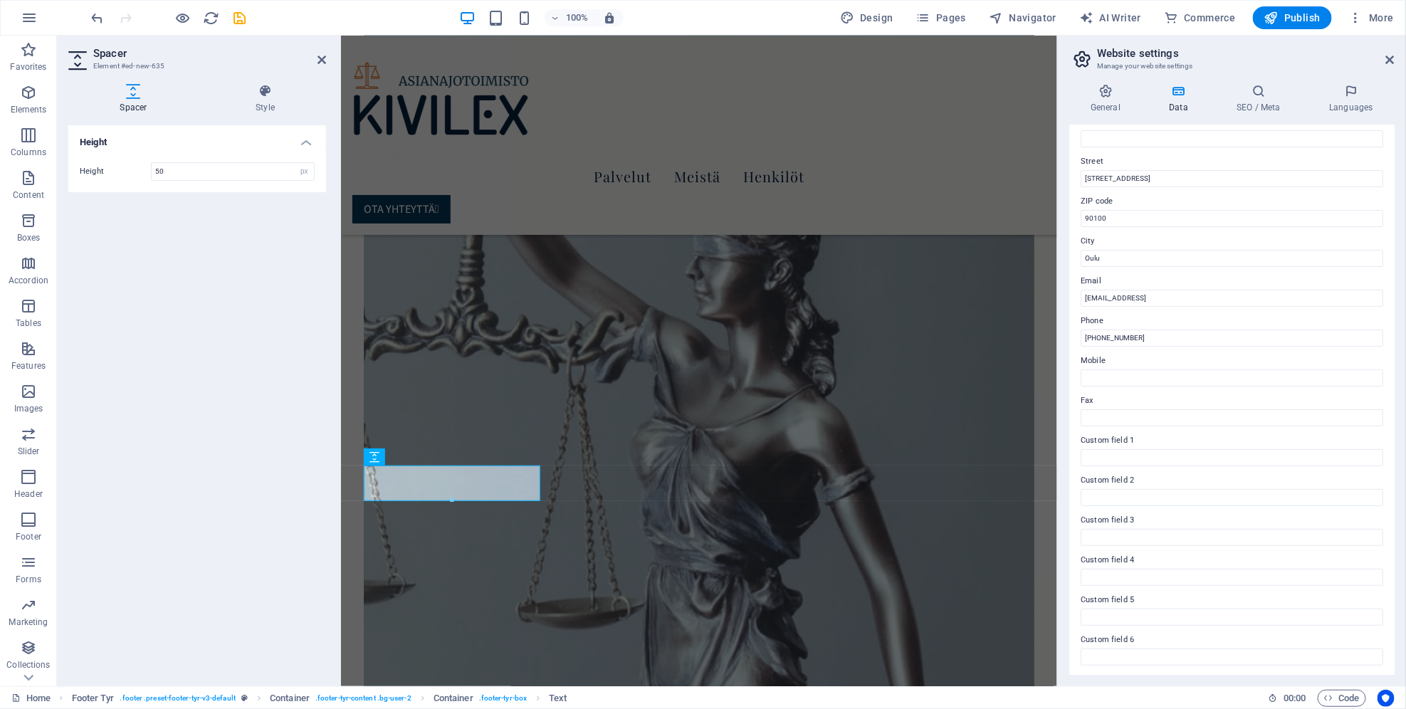
scroll to position [6038, 0]
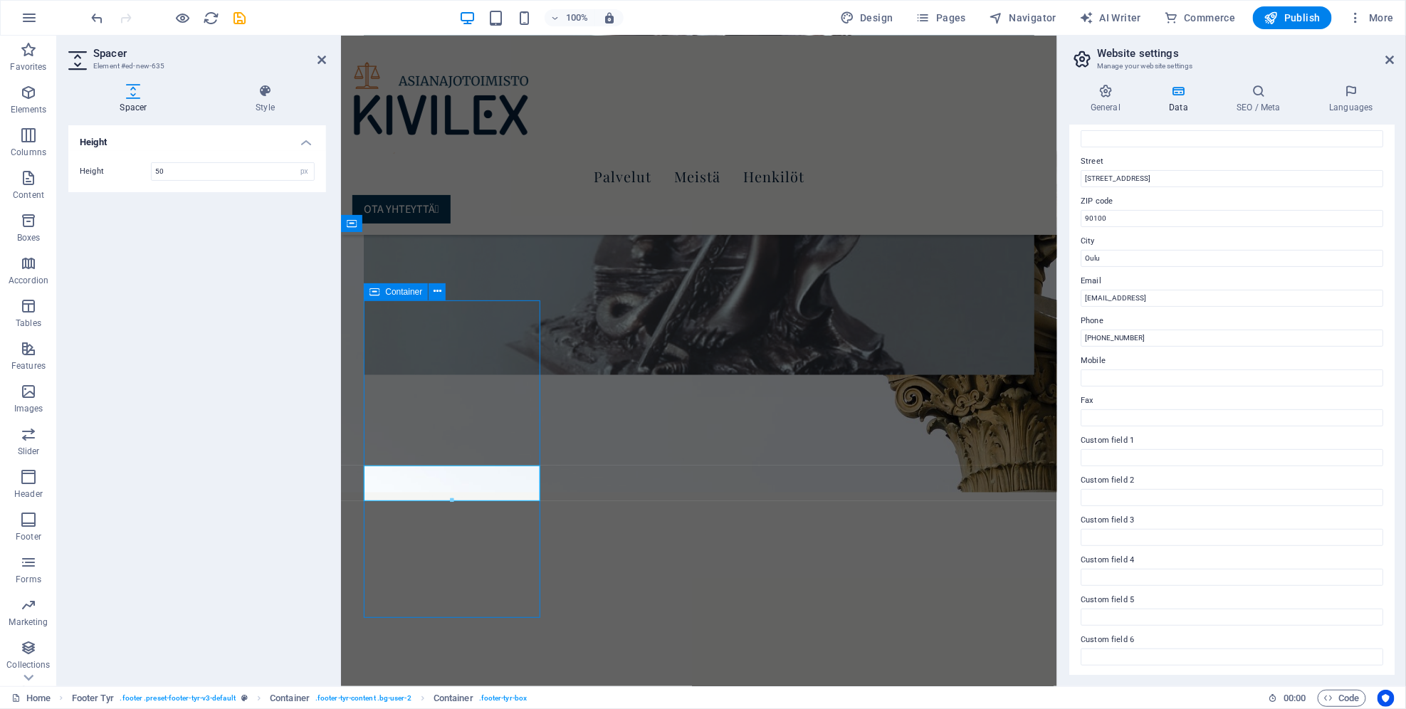
scroll to position [5581, 0]
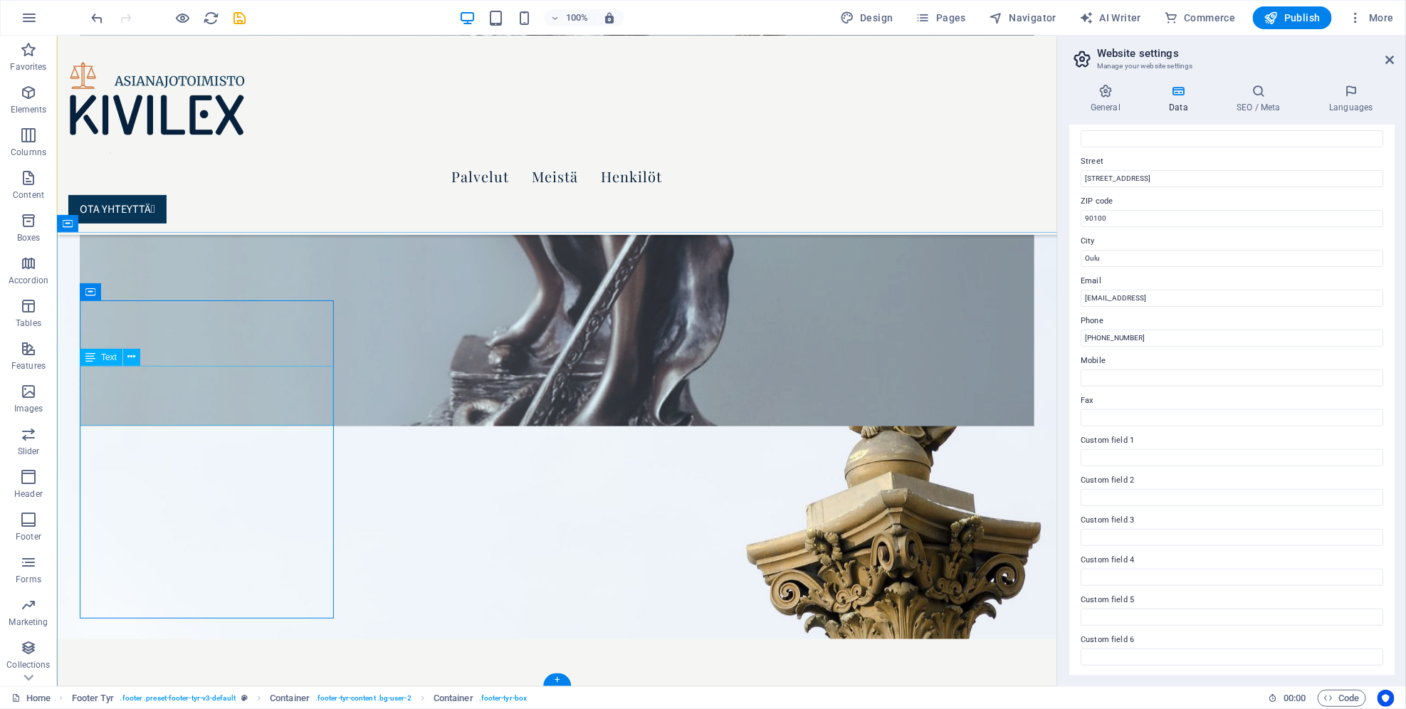
click at [129, 362] on icon at bounding box center [132, 357] width 8 height 15
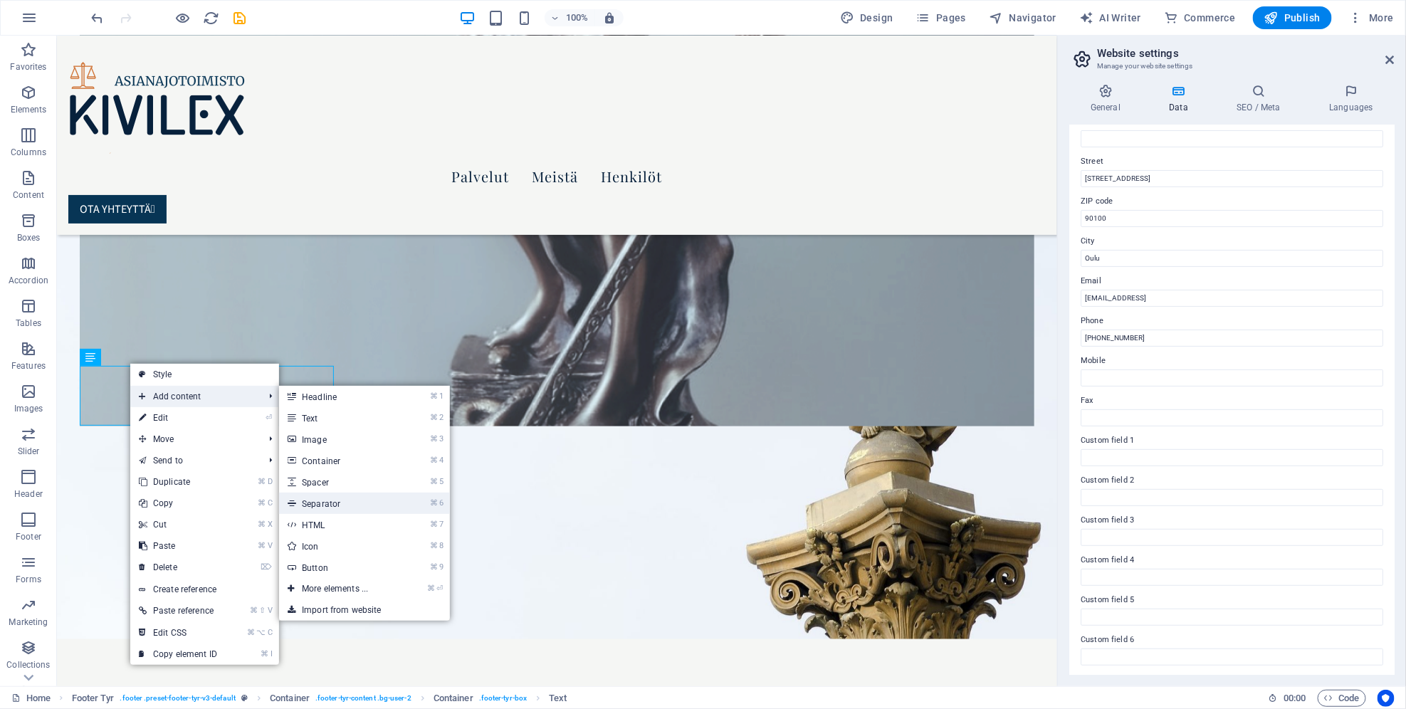
click at [353, 500] on link "⌘ 6 Separator" at bounding box center [337, 503] width 117 height 21
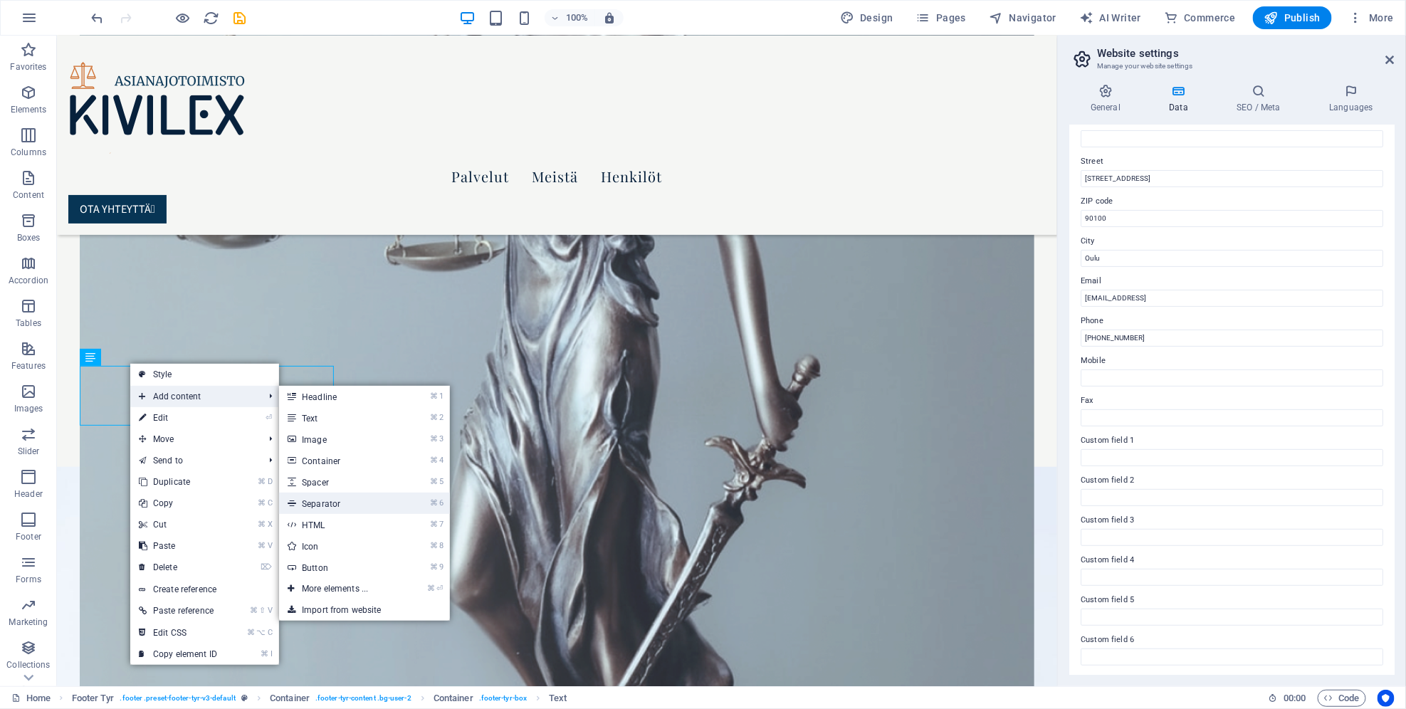
select select "%"
select select "px"
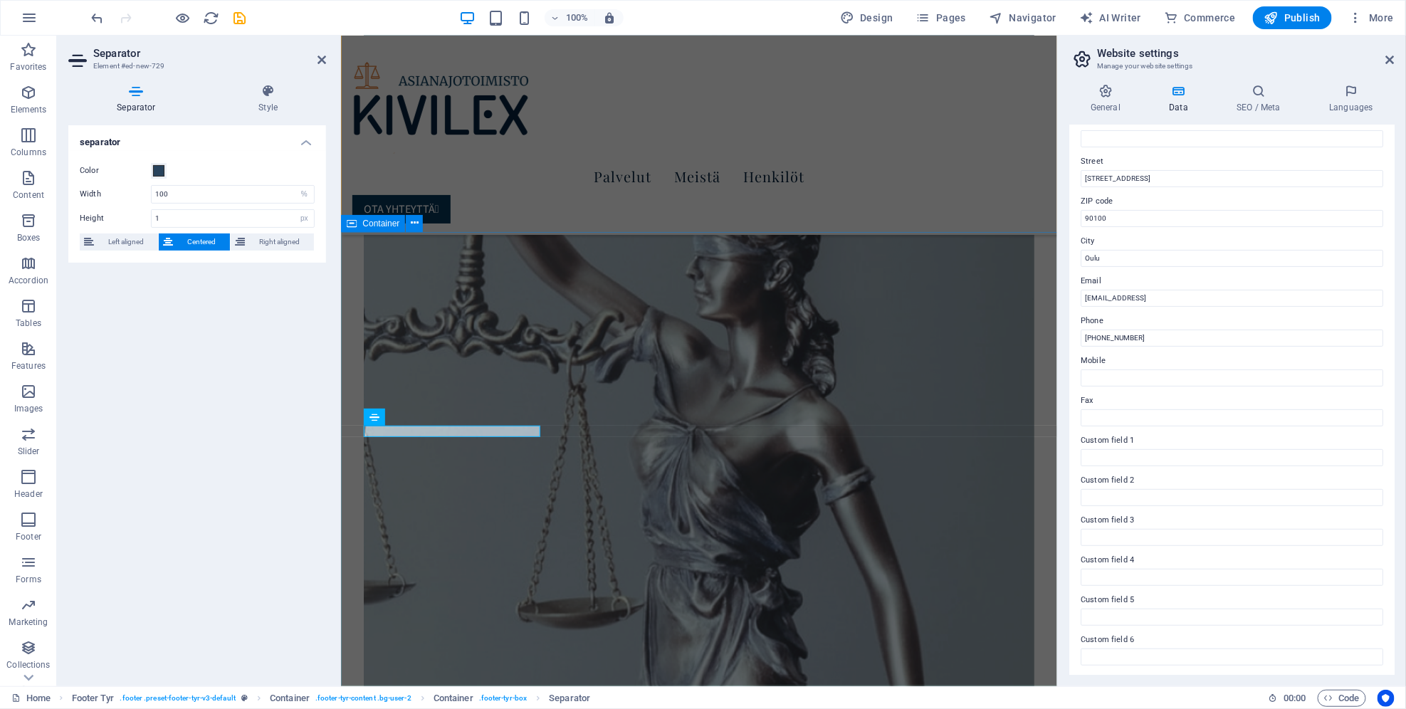
scroll to position [6038, 0]
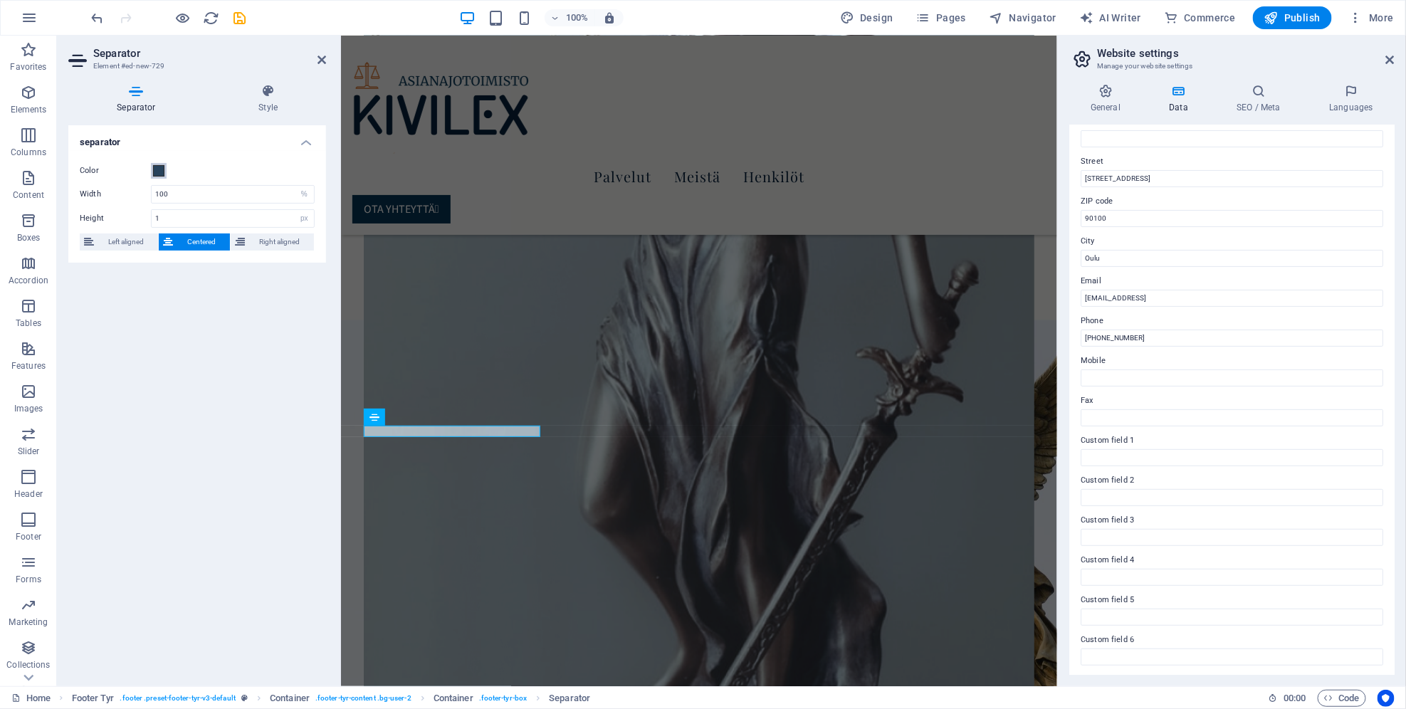
click at [159, 174] on span at bounding box center [158, 170] width 11 height 11
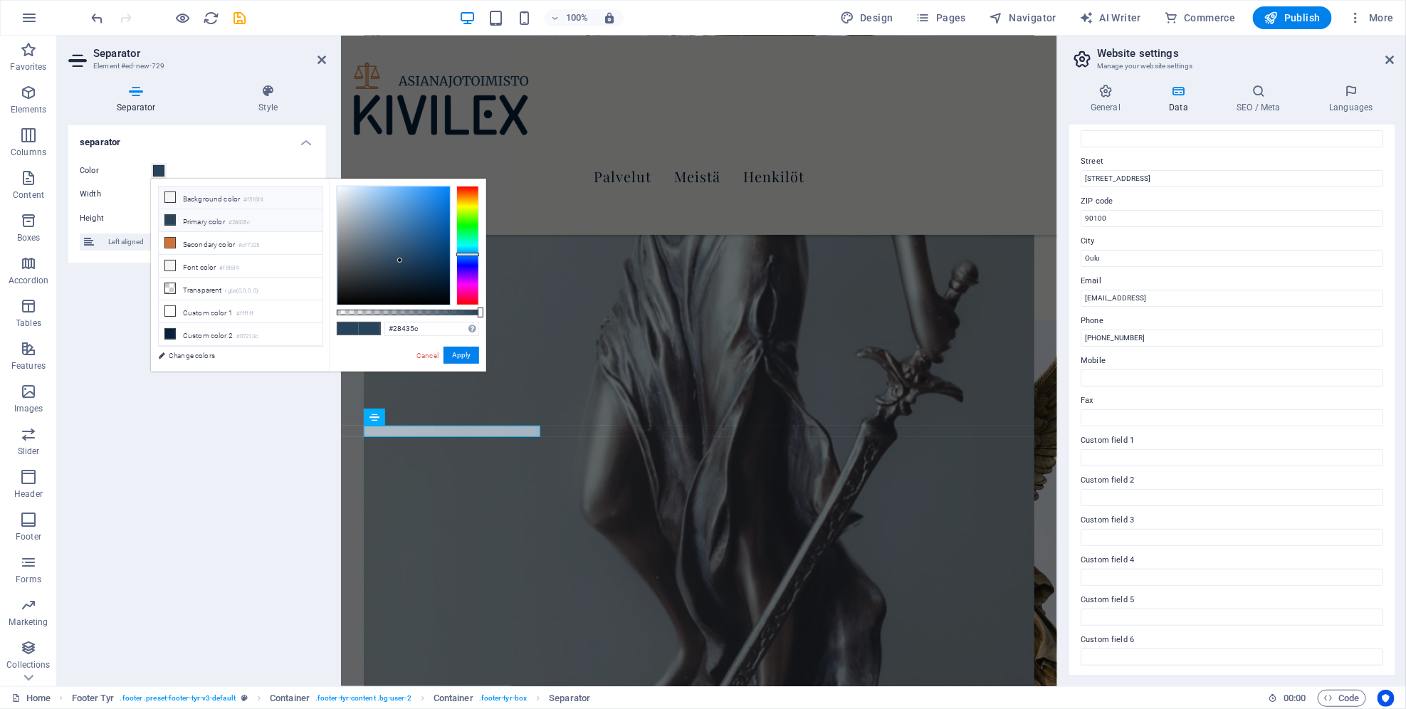
click at [167, 197] on icon at bounding box center [170, 197] width 10 height 10
type input "#f5f6f4"
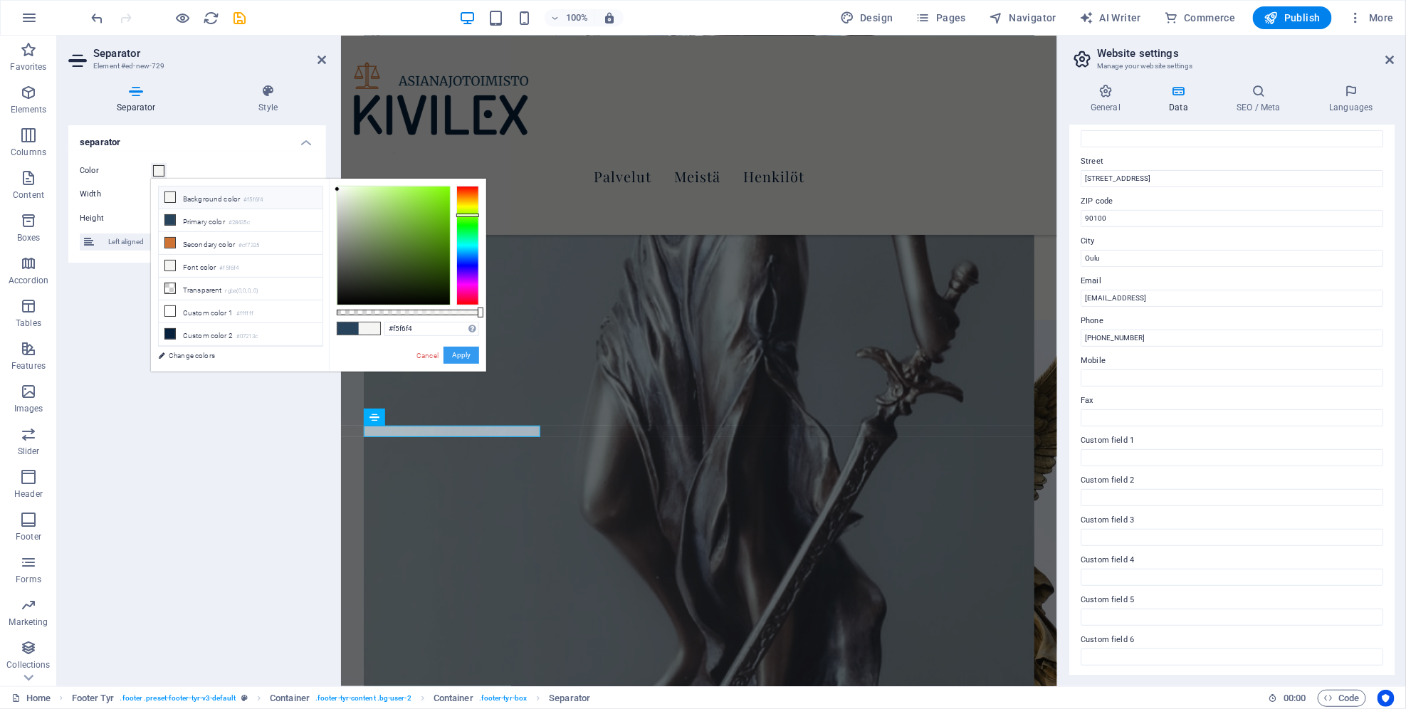
click at [463, 359] on button "Apply" at bounding box center [461, 355] width 36 height 17
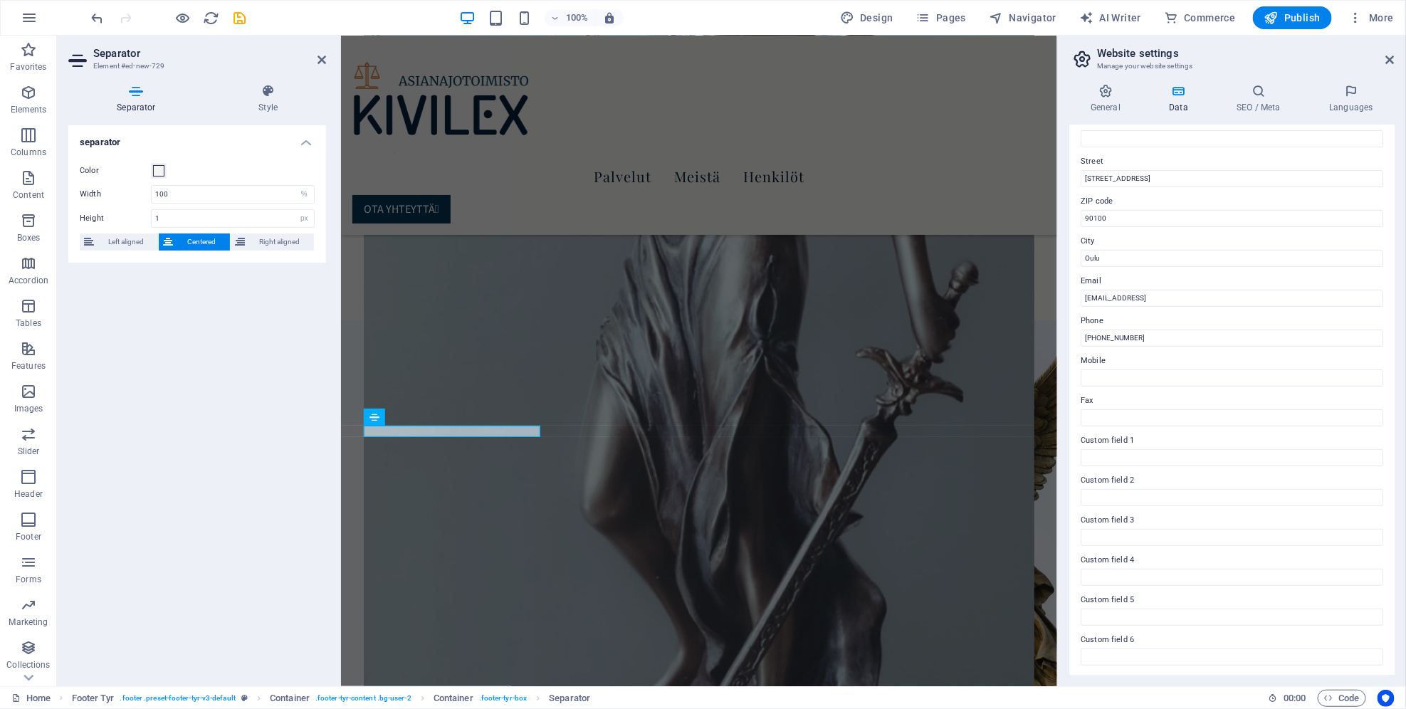
click at [762, 688] on div "Home Footer Tyr . footer .preset-footer-tyr-v3-default Container . footer-tyr-c…" at bounding box center [703, 697] width 1406 height 23
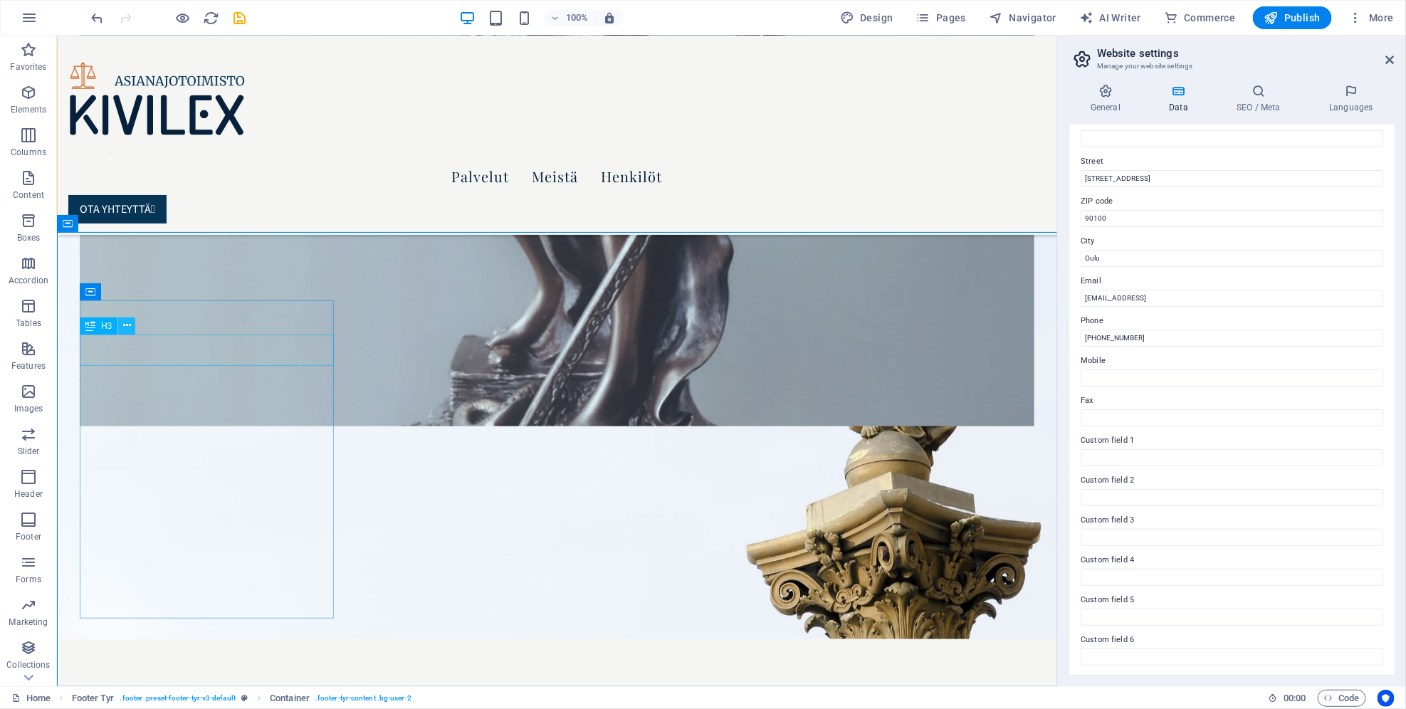
click at [132, 329] on button at bounding box center [126, 325] width 17 height 17
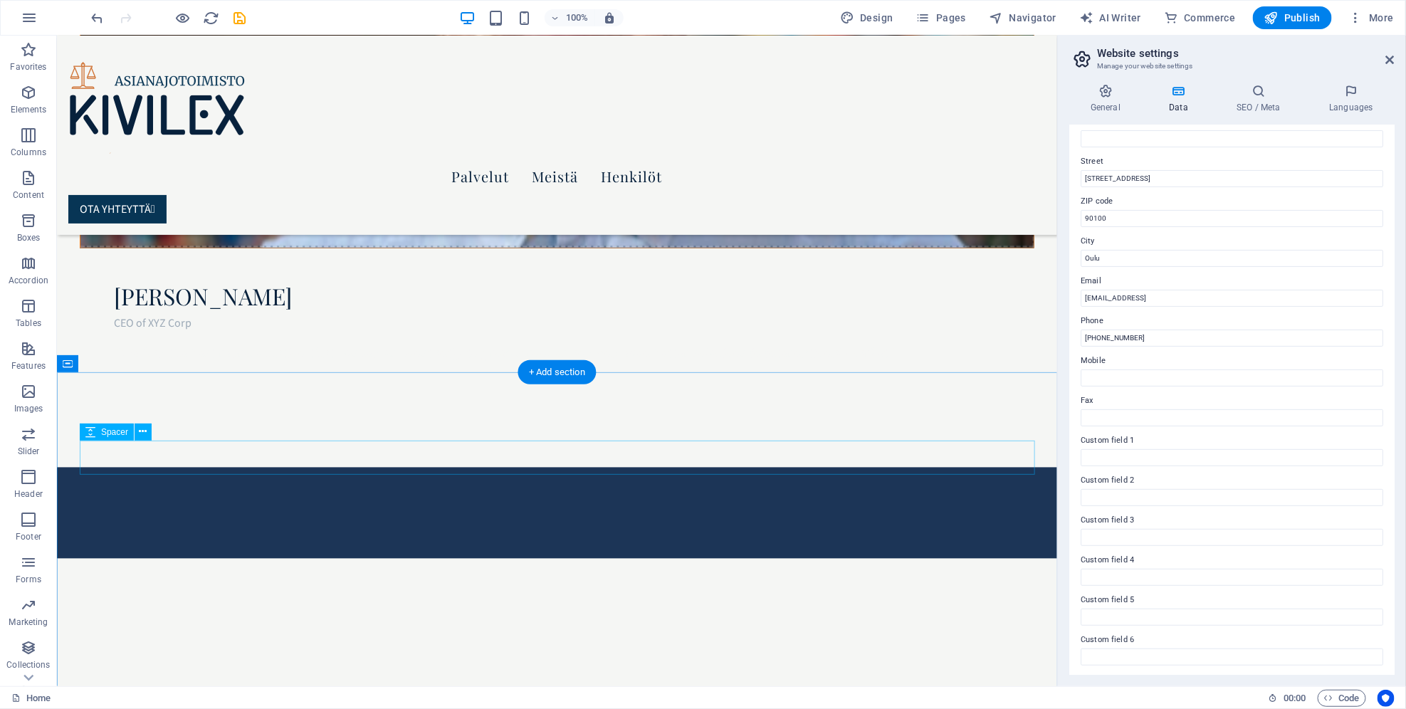
scroll to position [3650, 0]
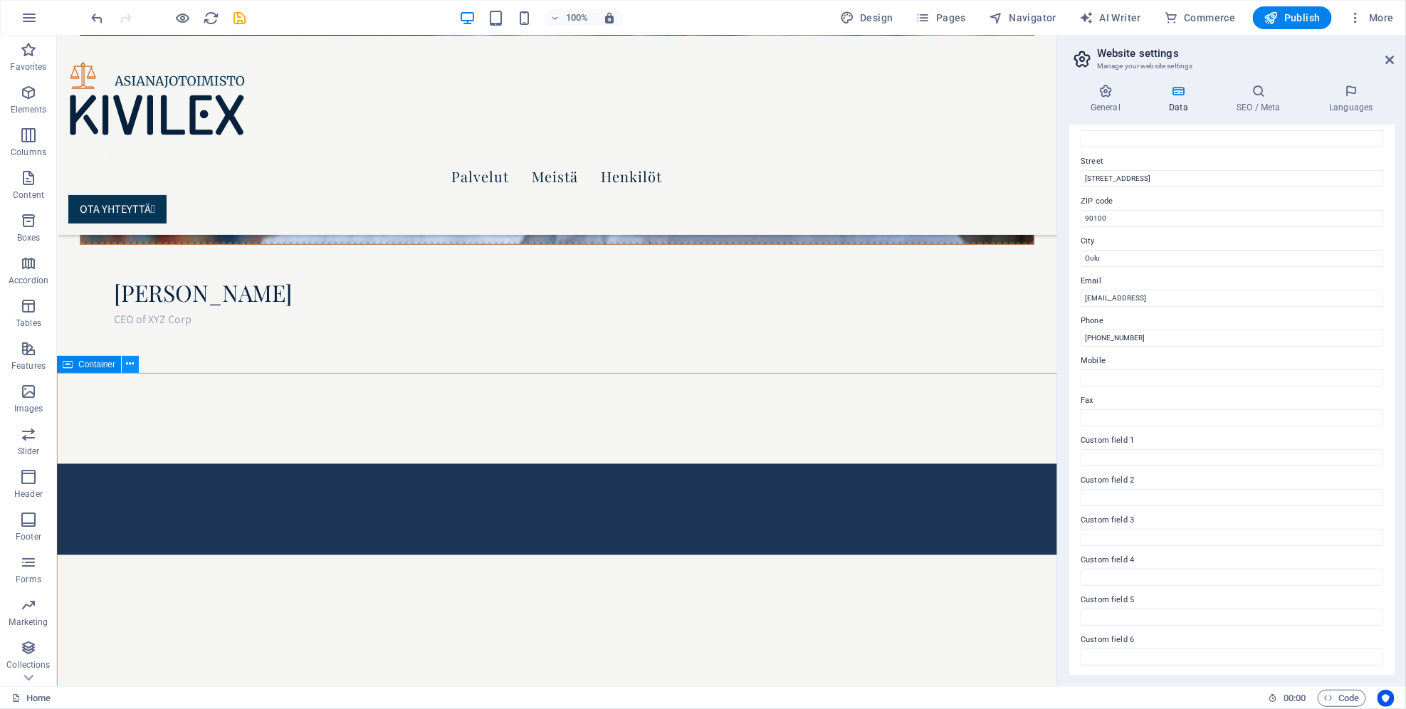
click at [129, 367] on icon at bounding box center [131, 364] width 8 height 15
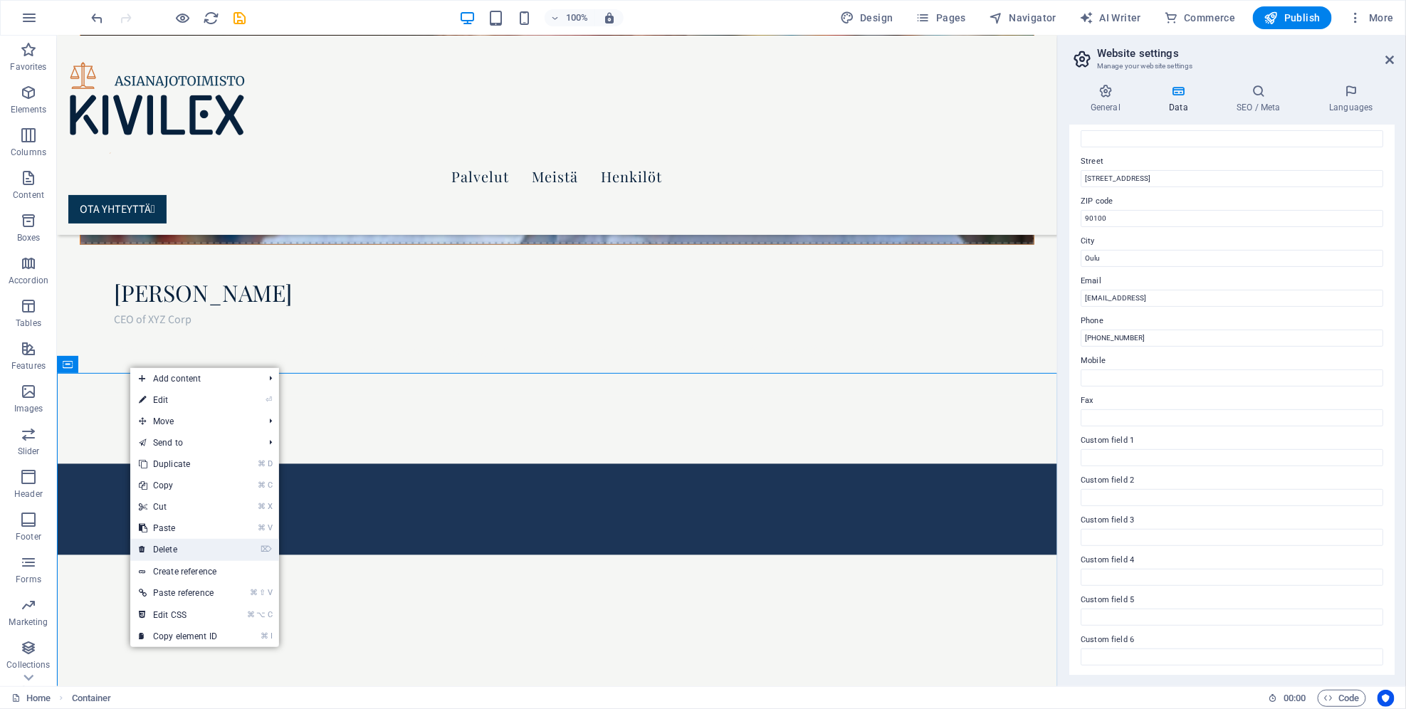
click at [191, 550] on link "⌦ Delete" at bounding box center [177, 549] width 95 height 21
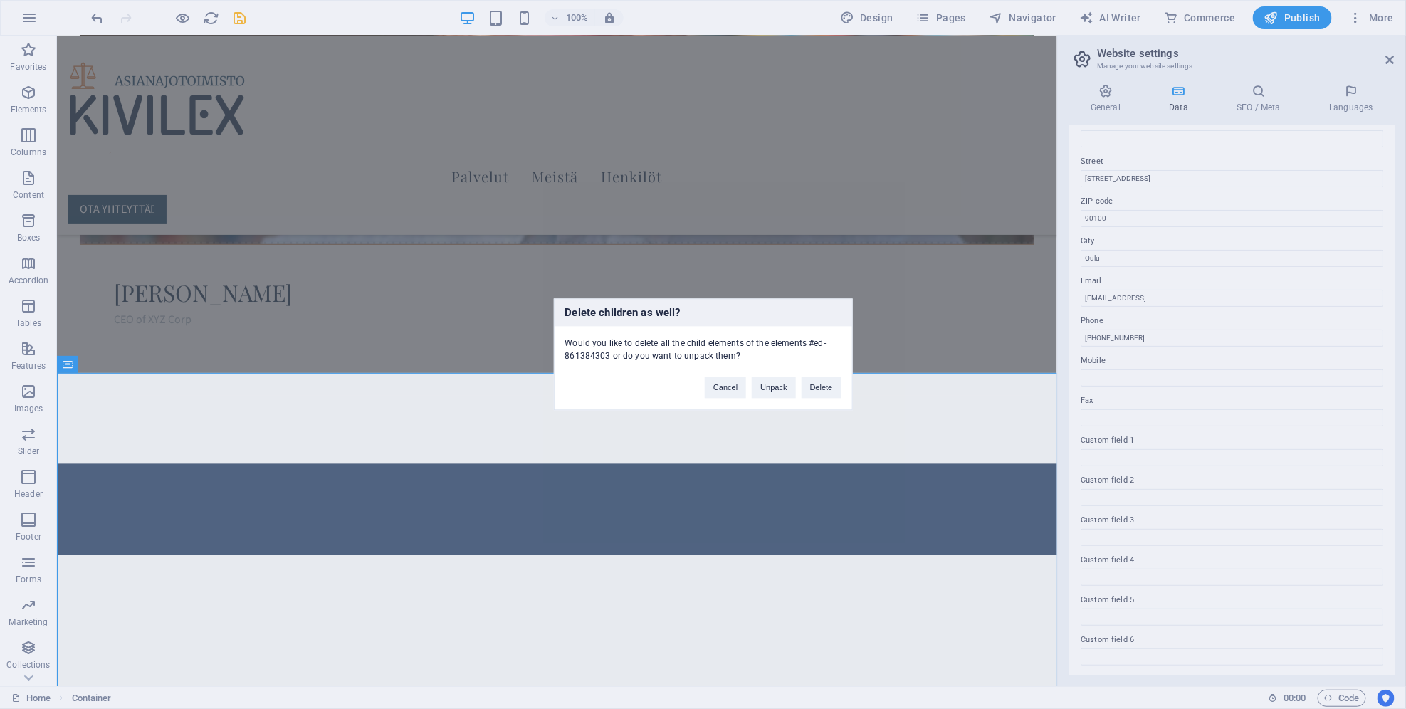
click at [304, 469] on div "Delete children as well? Would you like to delete all the child elements of the…" at bounding box center [703, 354] width 1406 height 709
click at [731, 390] on button "Cancel" at bounding box center [725, 387] width 41 height 21
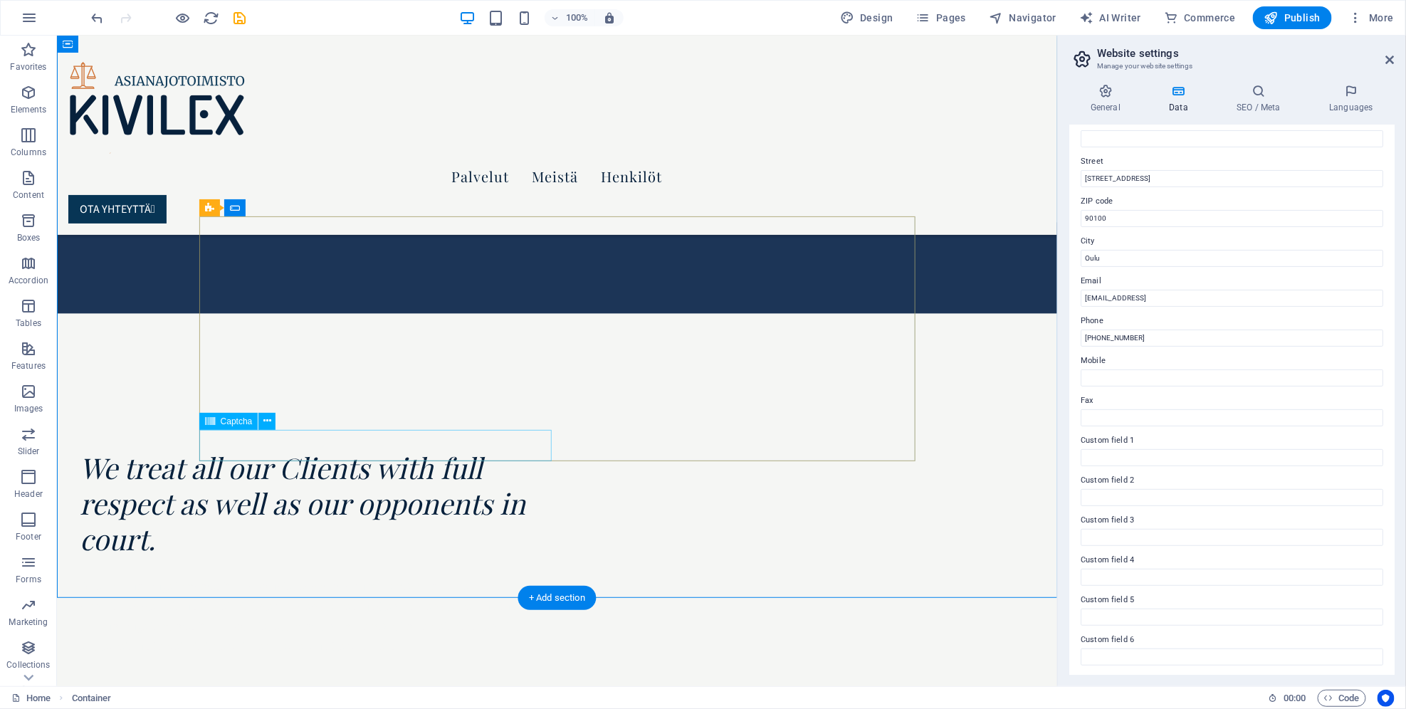
scroll to position [3852, 0]
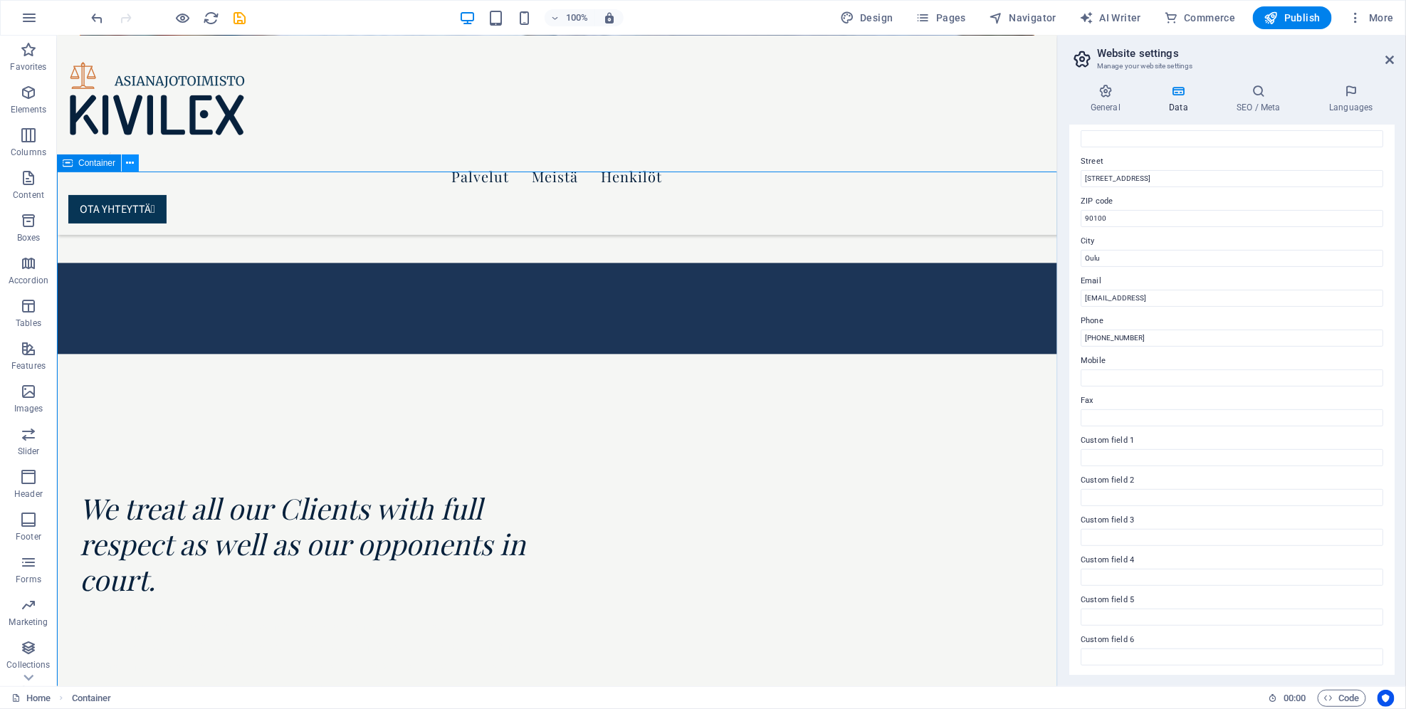
click at [132, 169] on icon at bounding box center [131, 163] width 8 height 15
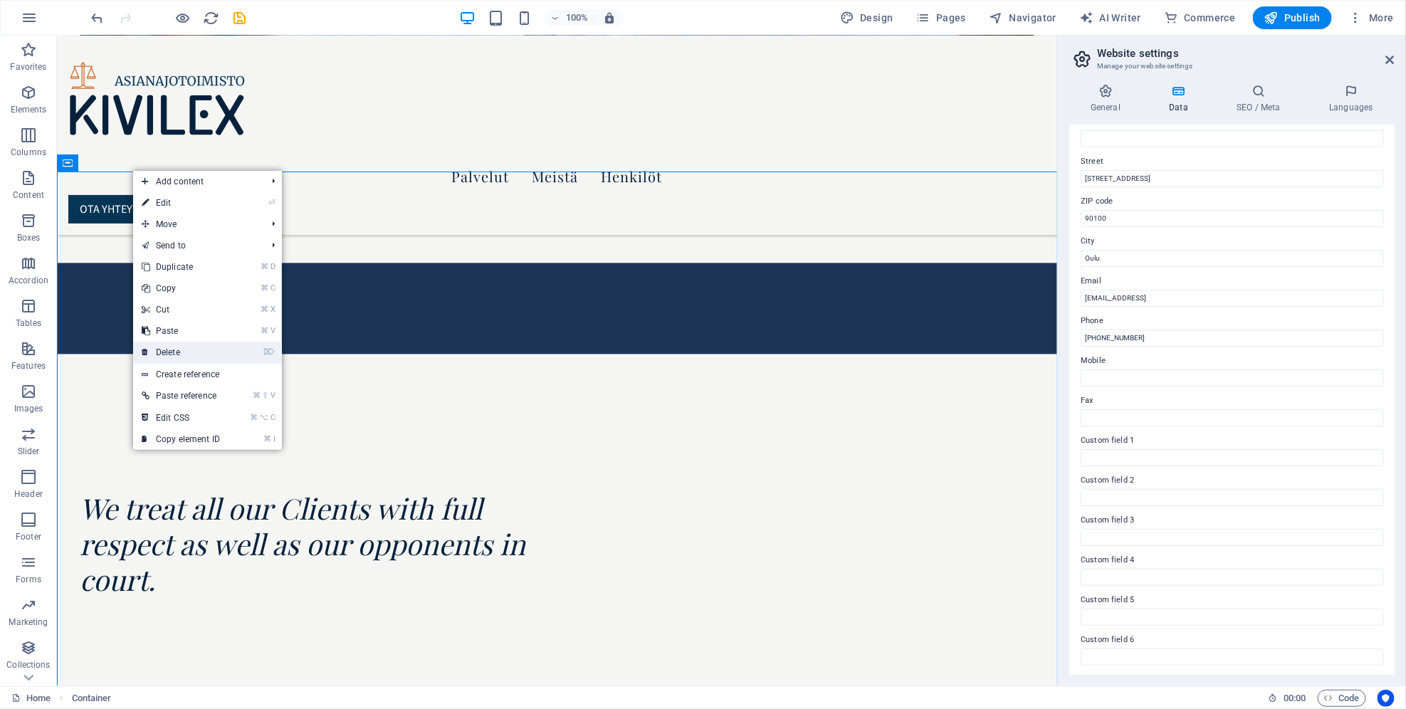
click at [198, 354] on link "⌦ Delete" at bounding box center [180, 352] width 95 height 21
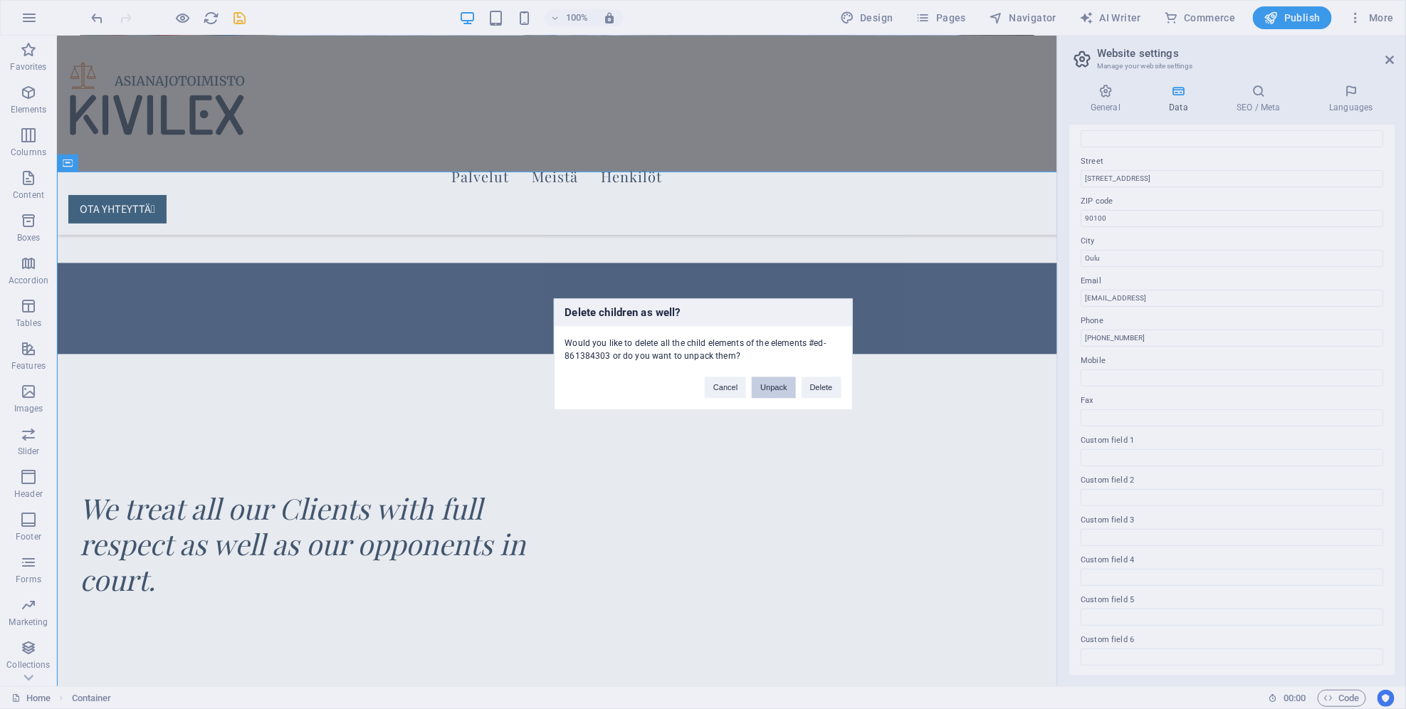
click at [787, 384] on button "Unpack" at bounding box center [773, 387] width 43 height 21
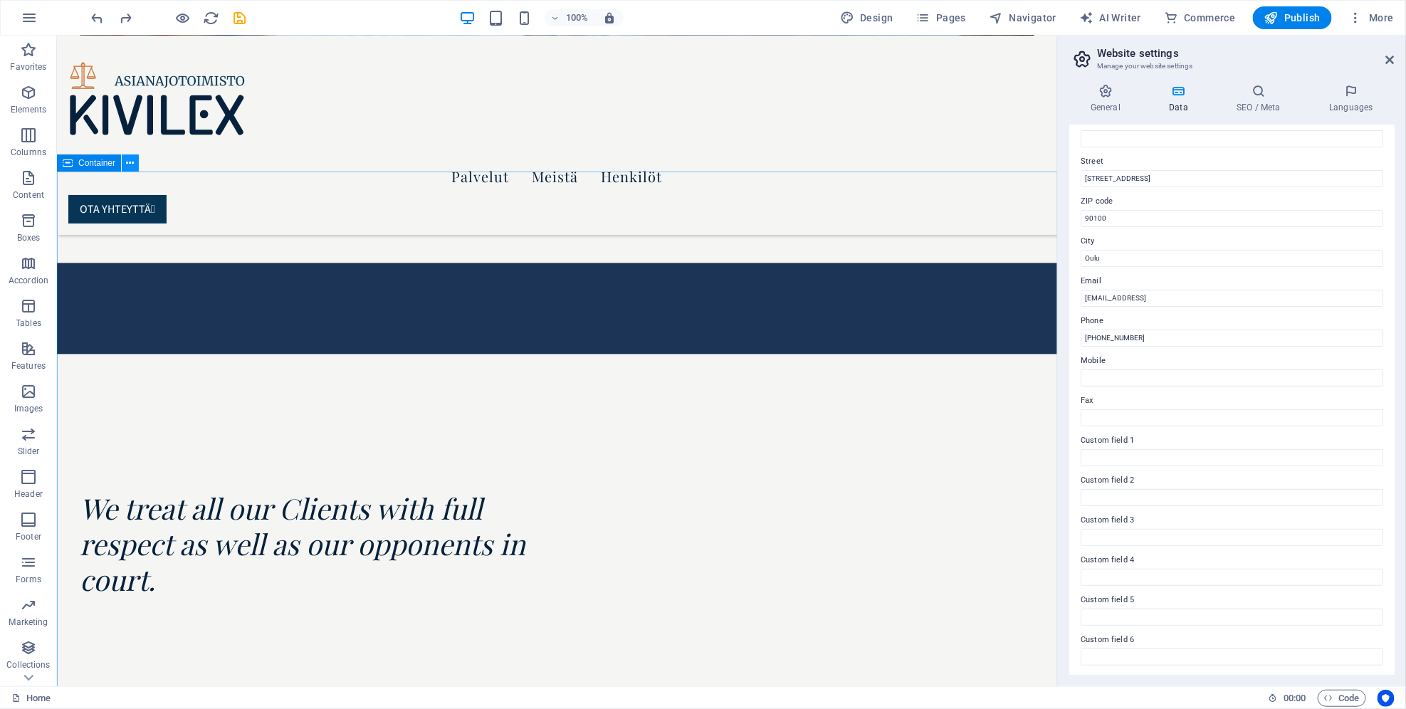
click at [129, 167] on icon at bounding box center [131, 163] width 8 height 15
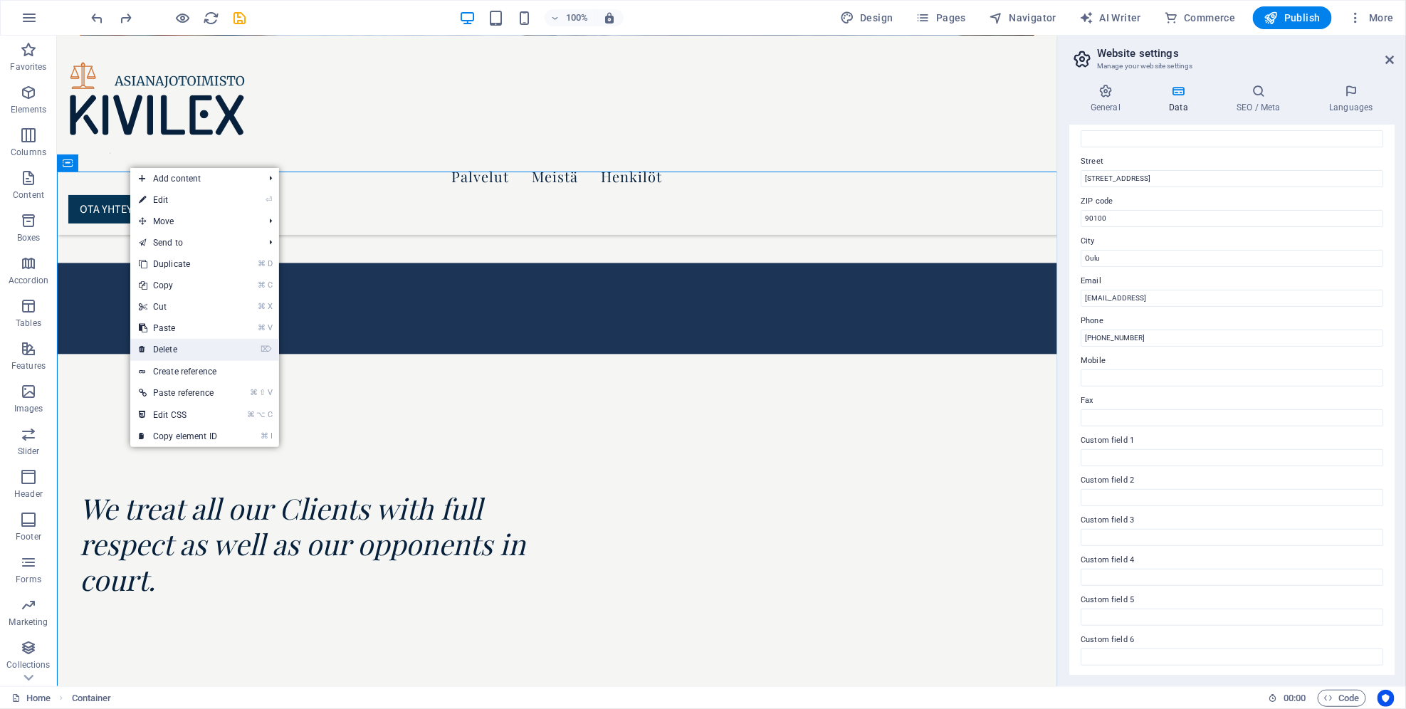
click at [179, 344] on link "⌦ Delete" at bounding box center [177, 349] width 95 height 21
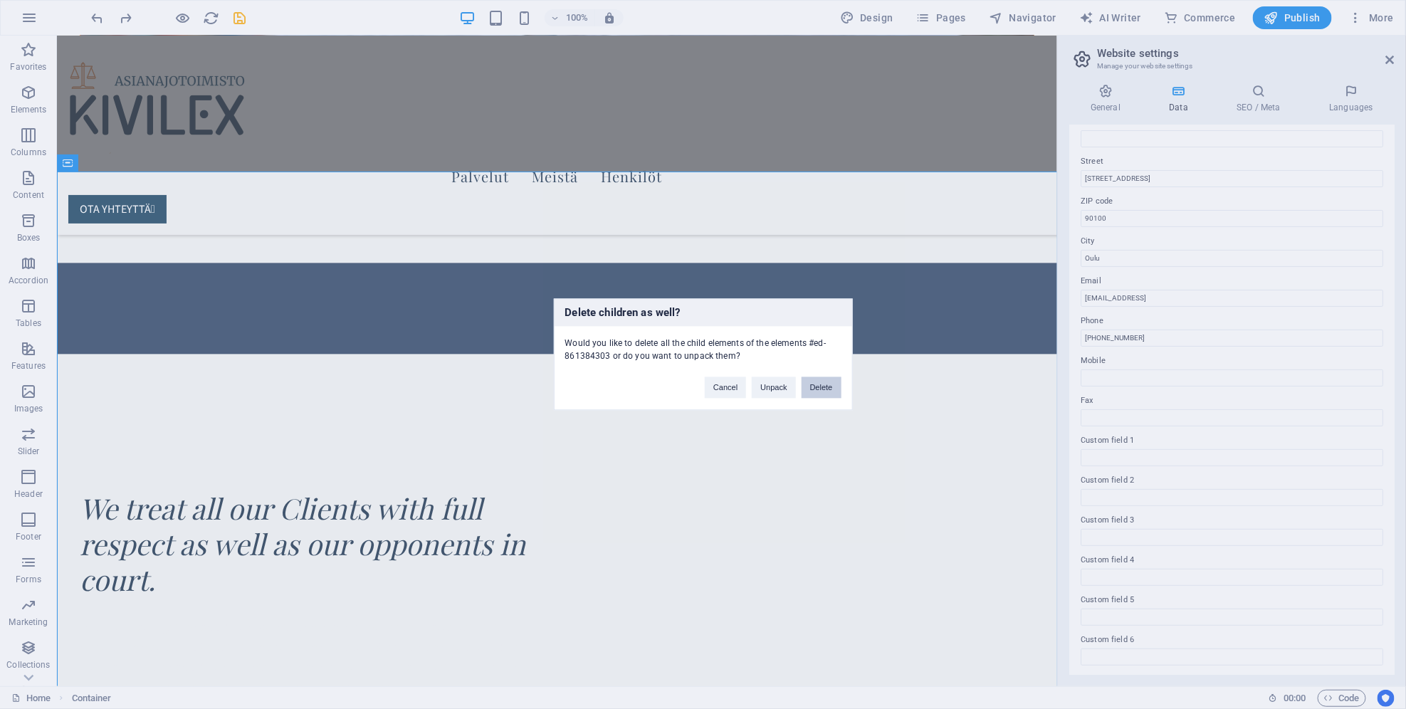
click at [831, 386] on button "Delete" at bounding box center [822, 387] width 40 height 21
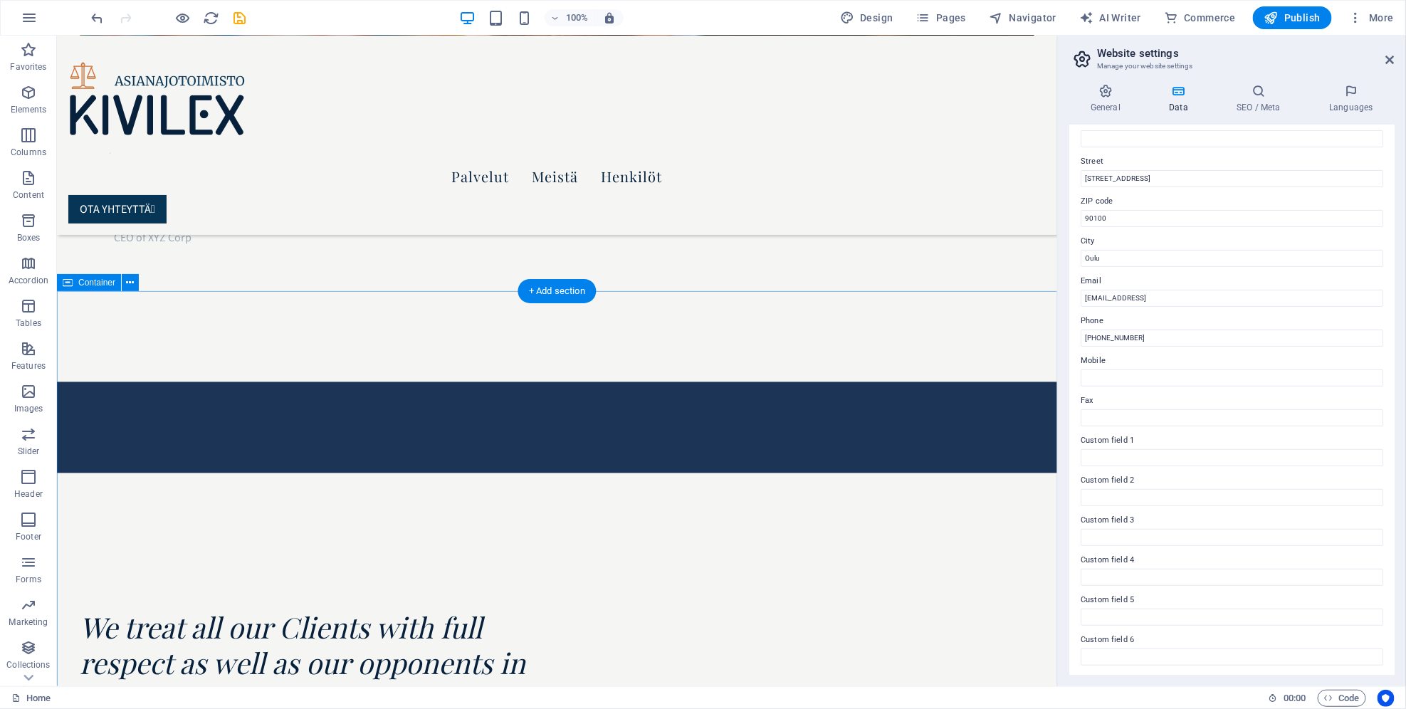
scroll to position [3721, 0]
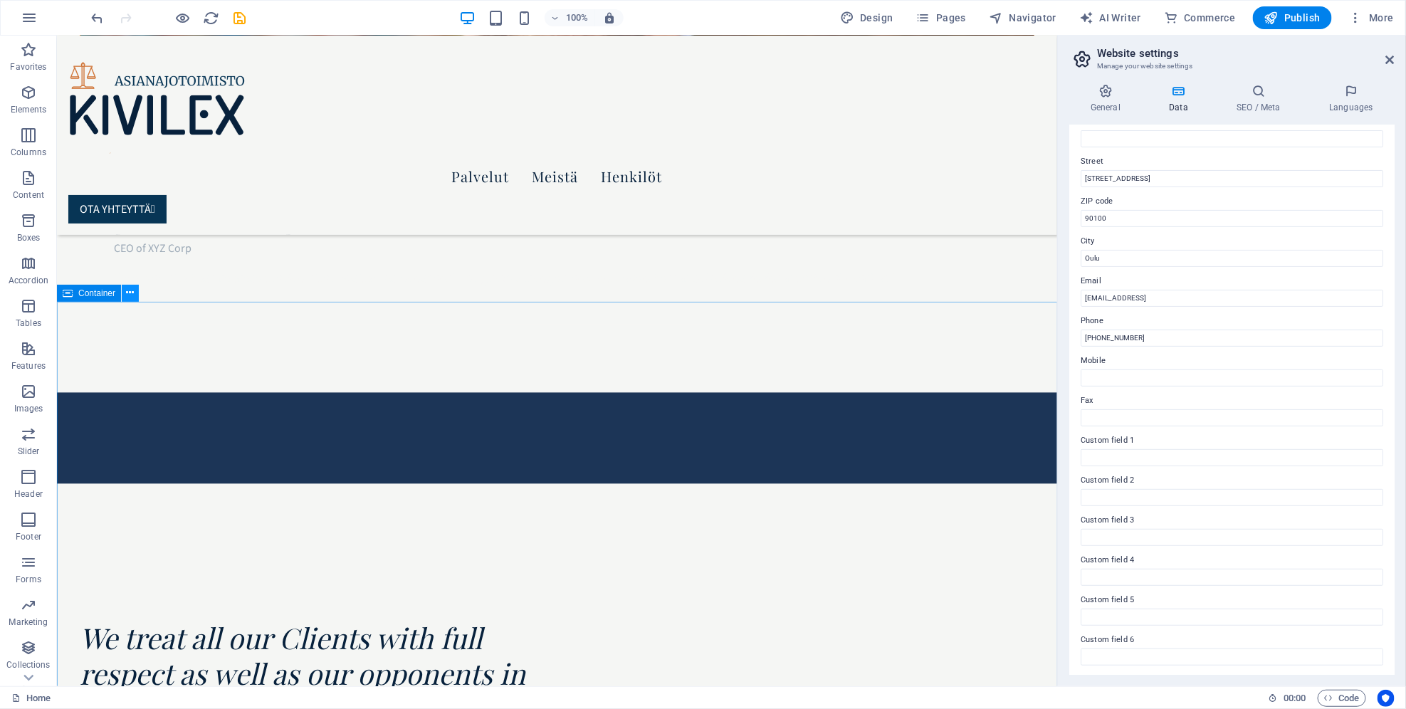
click at [127, 295] on icon at bounding box center [131, 292] width 8 height 15
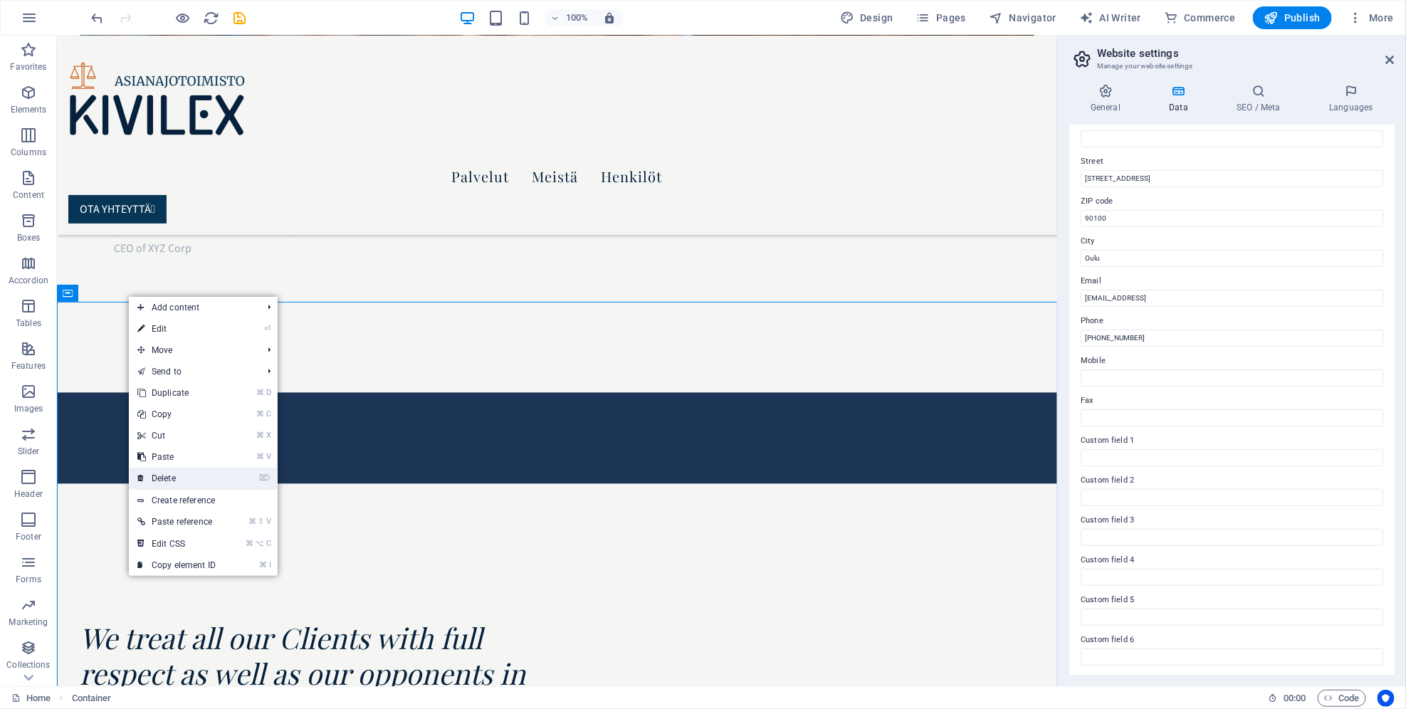
click at [204, 473] on link "⌦ Delete" at bounding box center [176, 478] width 95 height 21
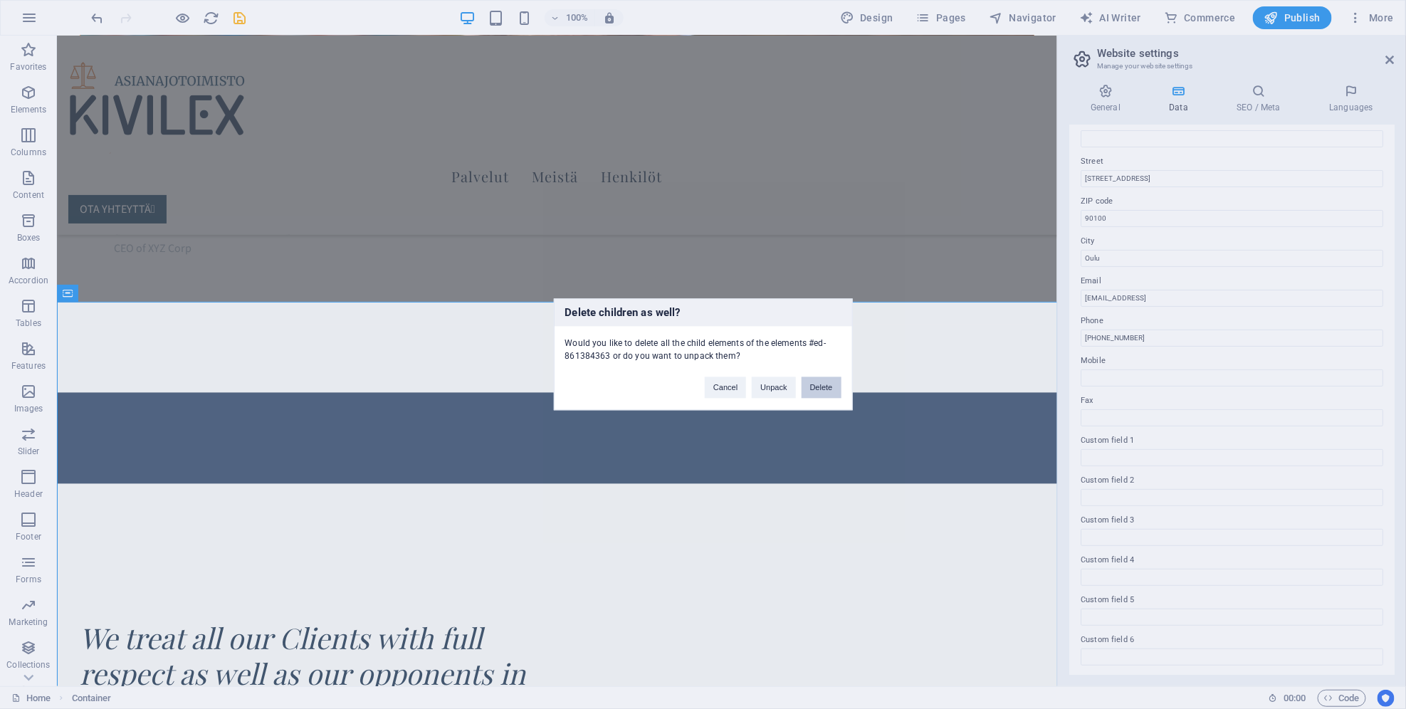
click at [826, 382] on button "Delete" at bounding box center [822, 387] width 40 height 21
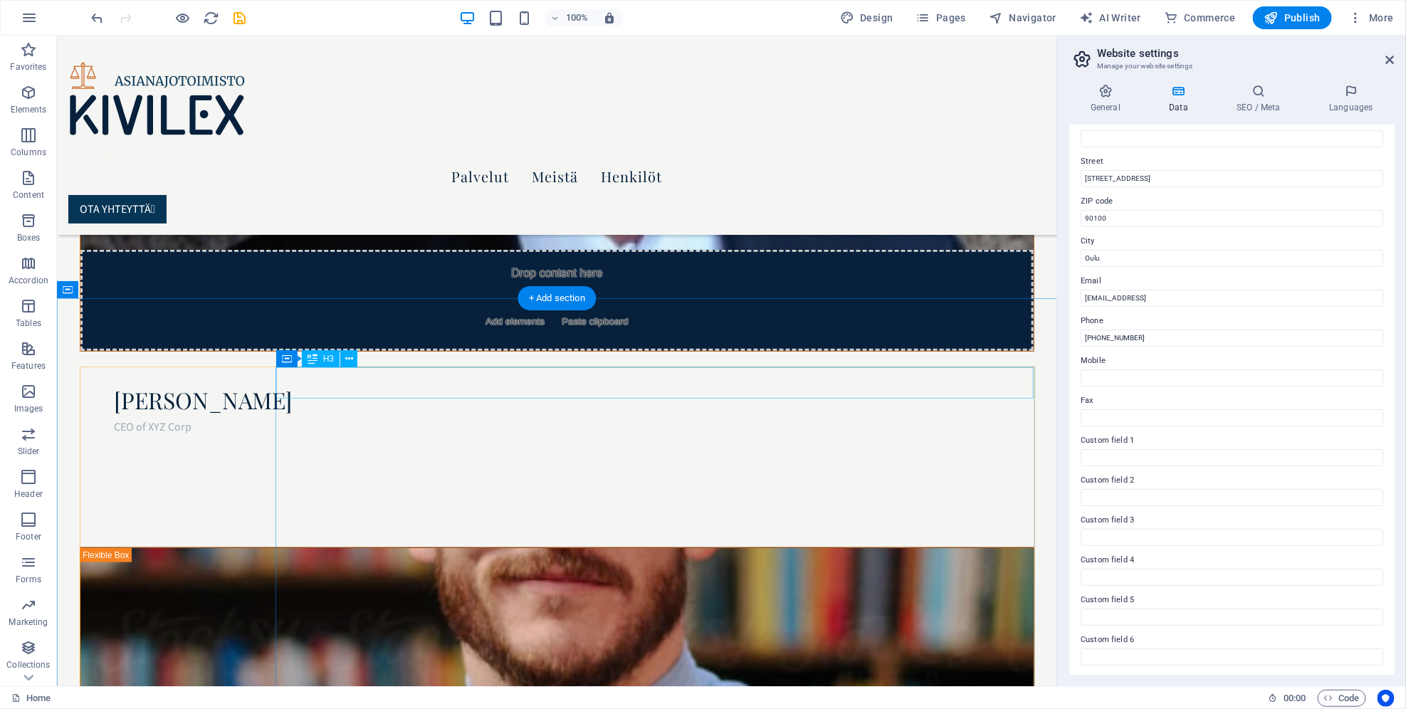
scroll to position [3037, 0]
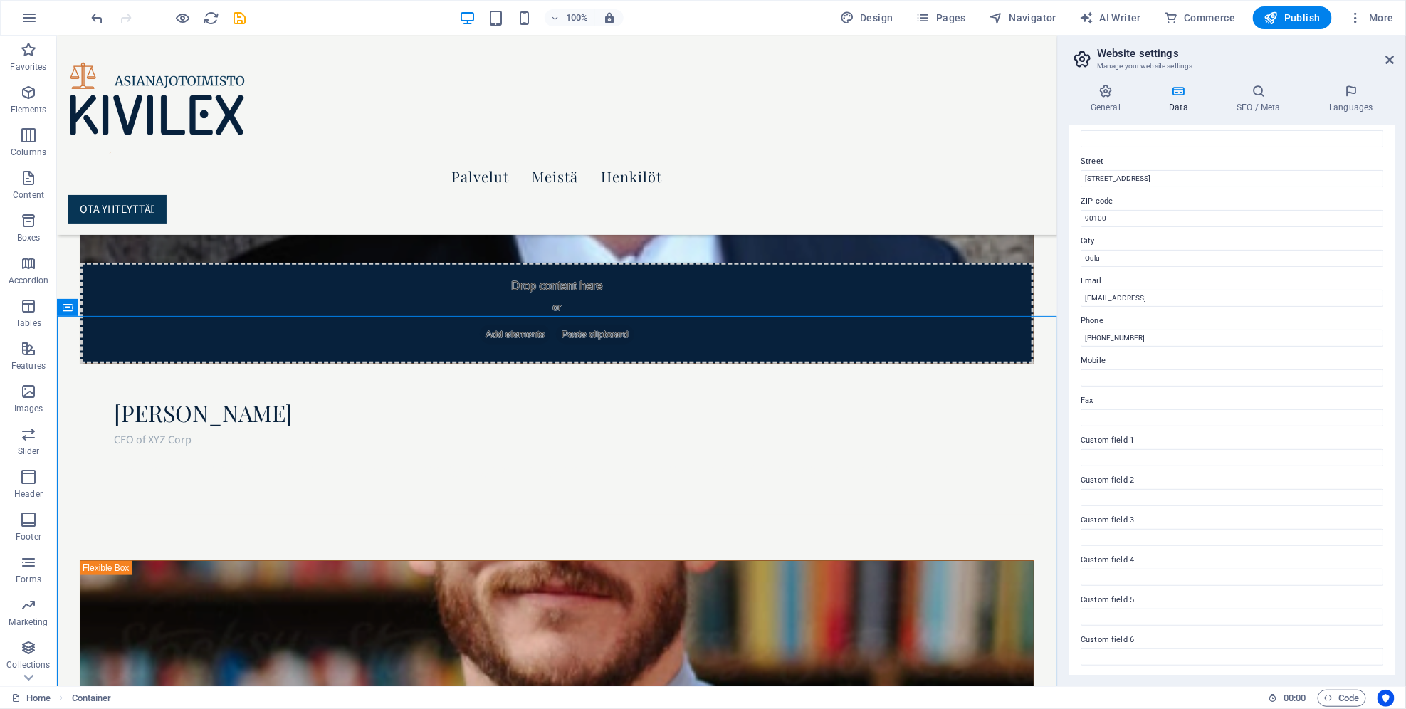
drag, startPoint x: 142, startPoint y: 345, endPoint x: 168, endPoint y: 160, distance: 186.1
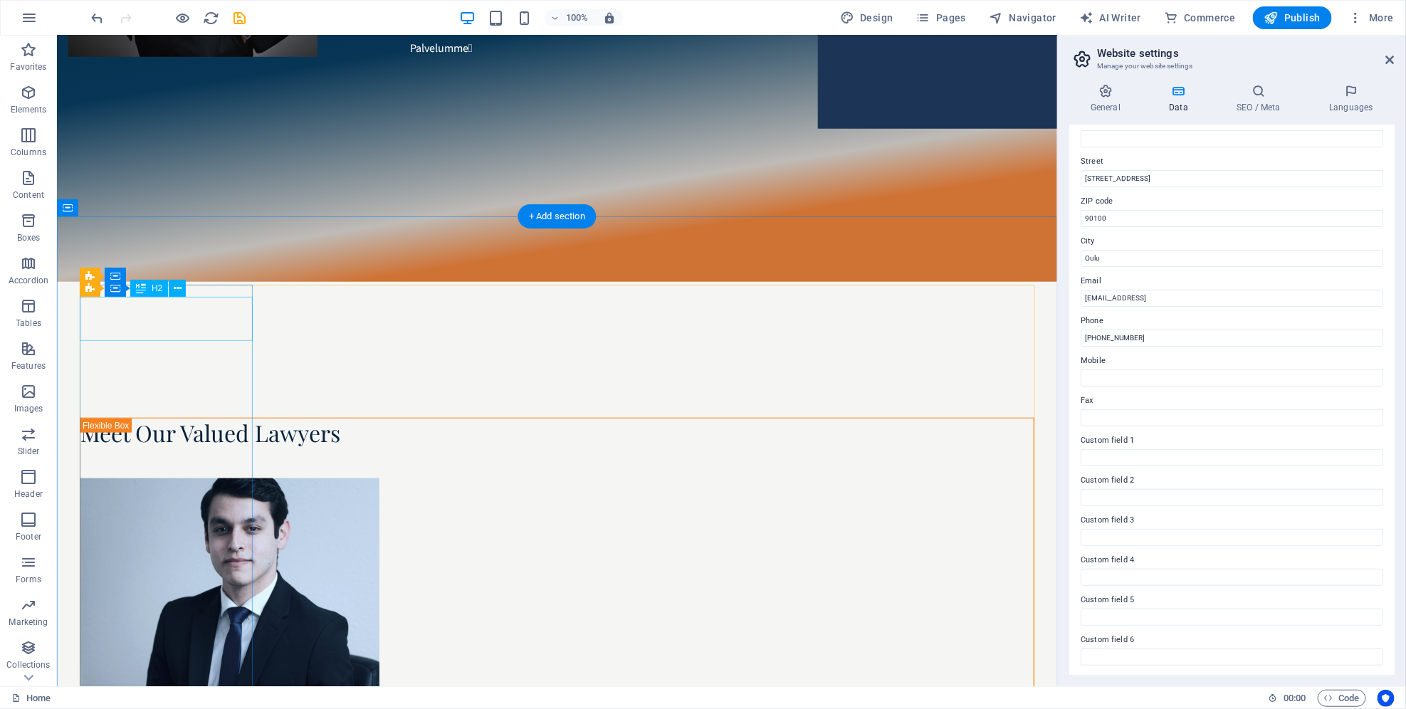
scroll to position [523, 0]
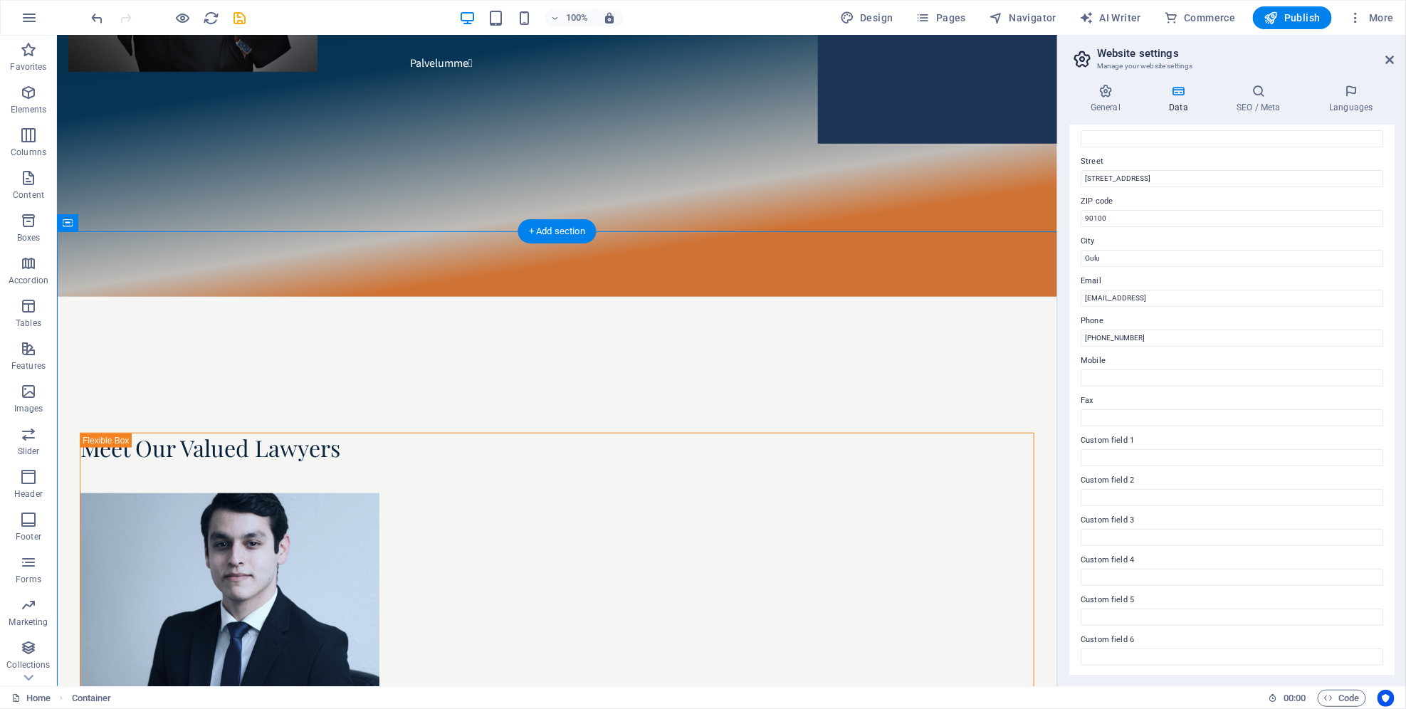
drag, startPoint x: 68, startPoint y: 241, endPoint x: 98, endPoint y: 541, distance: 301.1
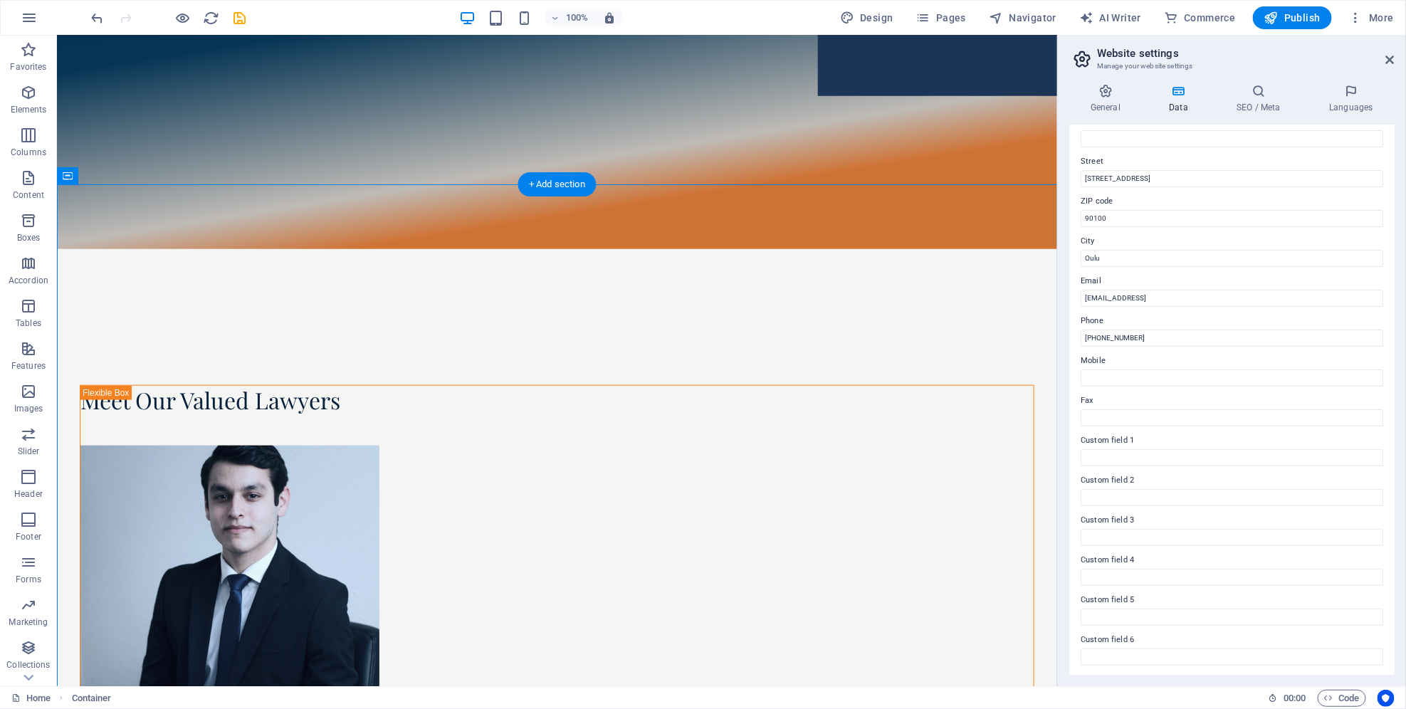
scroll to position [659, 0]
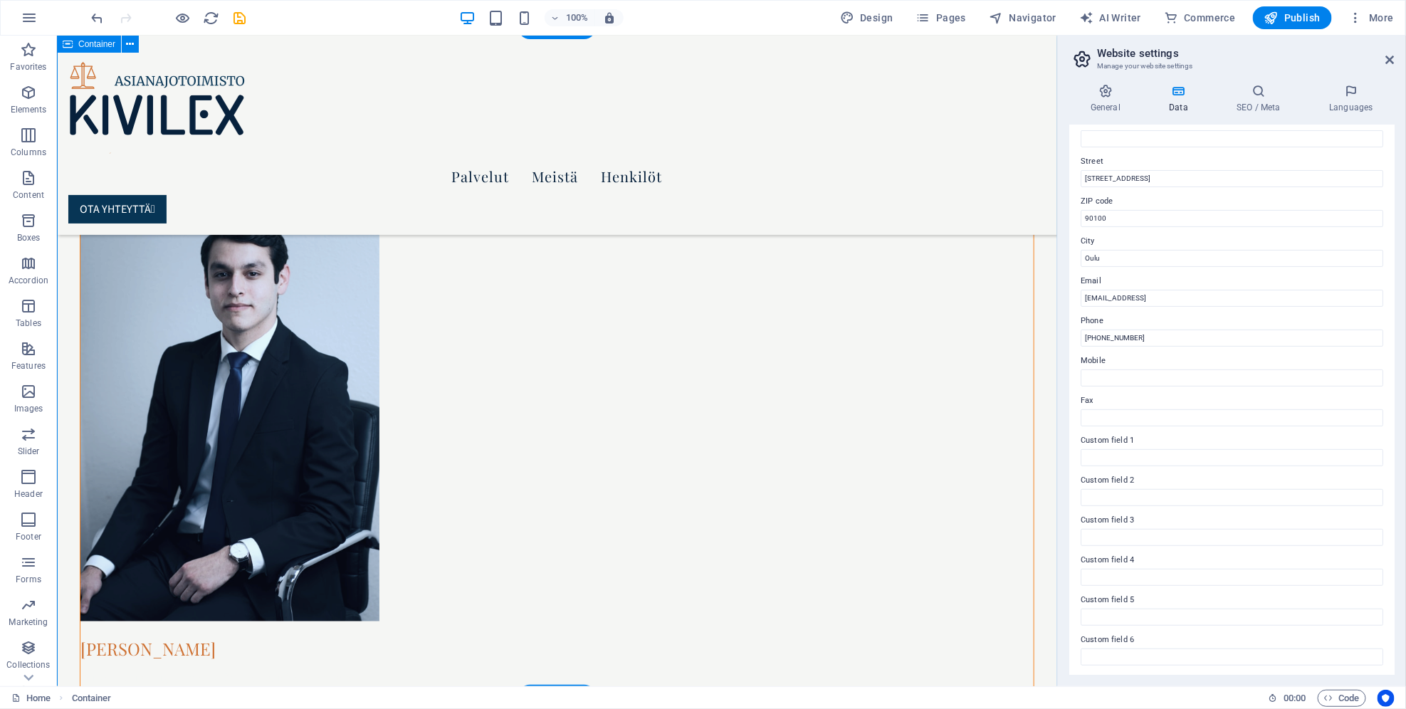
drag, startPoint x: 128, startPoint y: 209, endPoint x: 130, endPoint y: 667, distance: 457.7
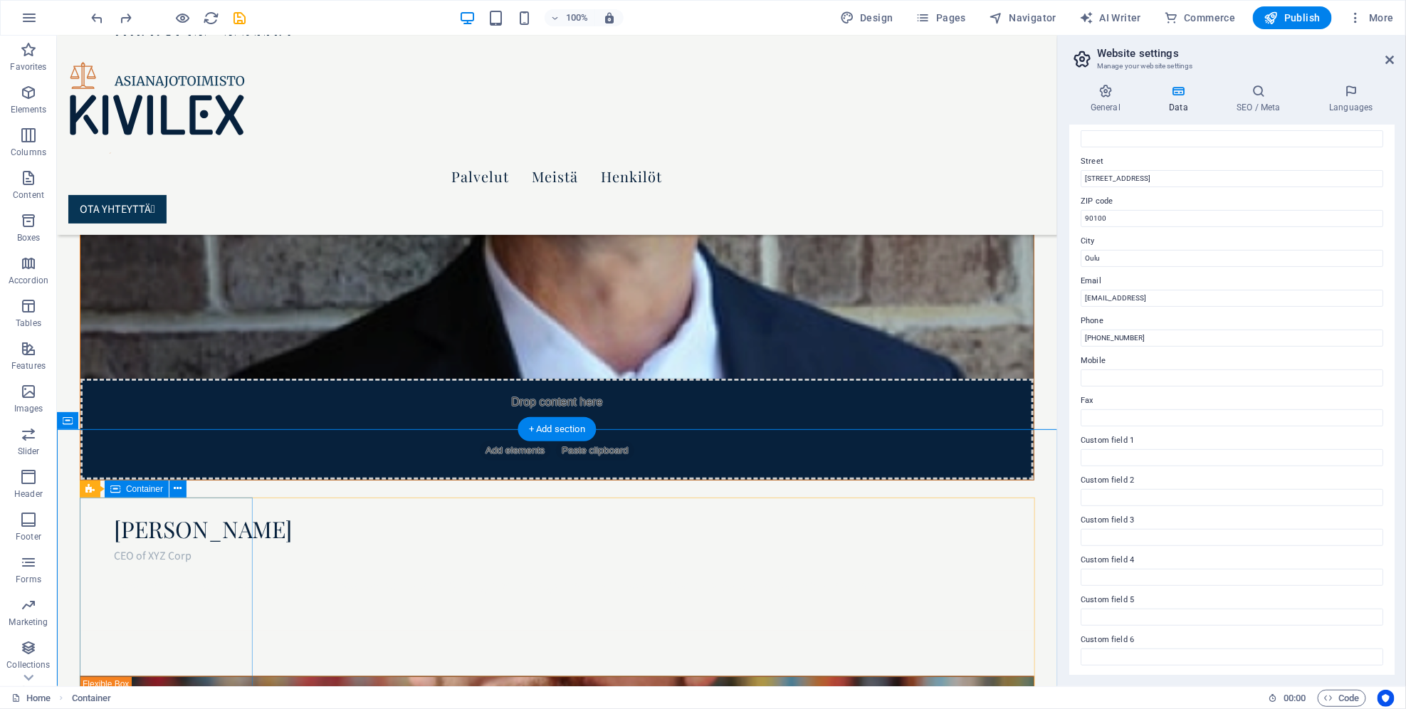
scroll to position [2904, 0]
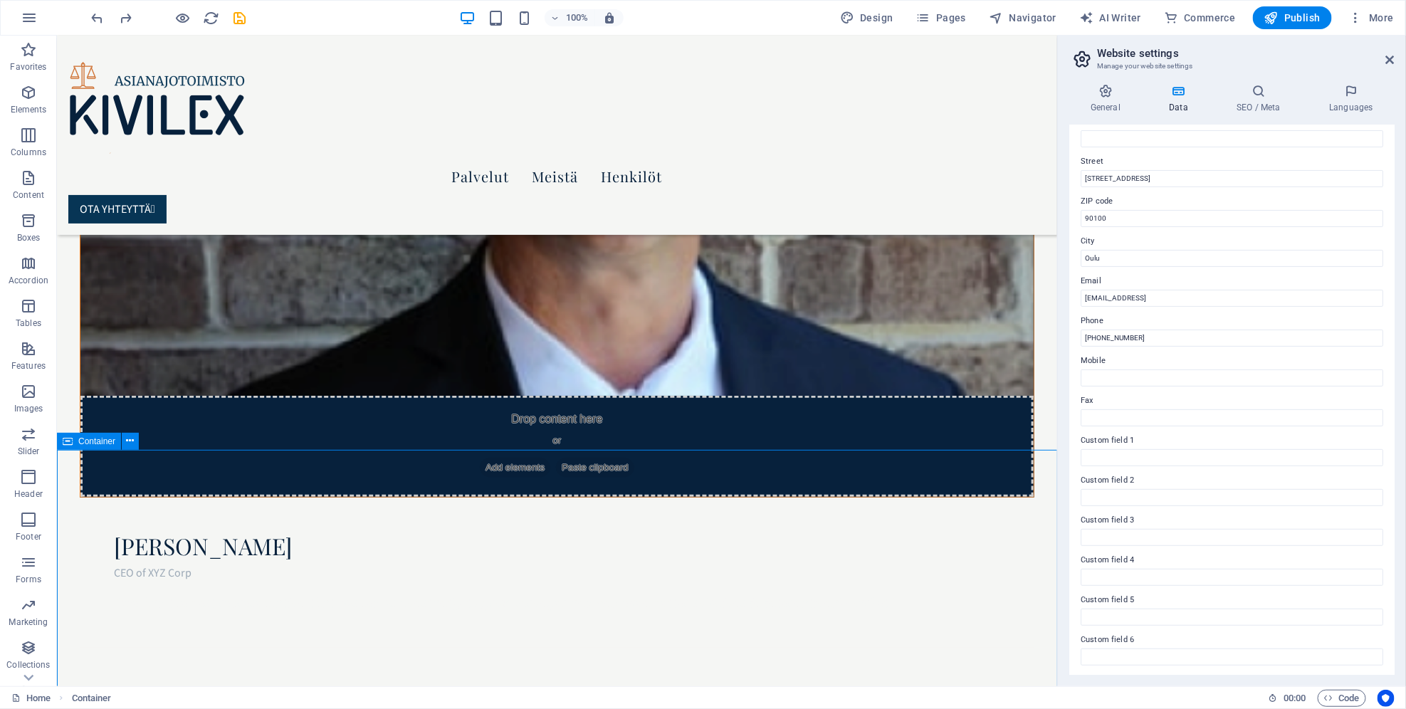
click at [80, 441] on span "Container" at bounding box center [96, 441] width 37 height 9
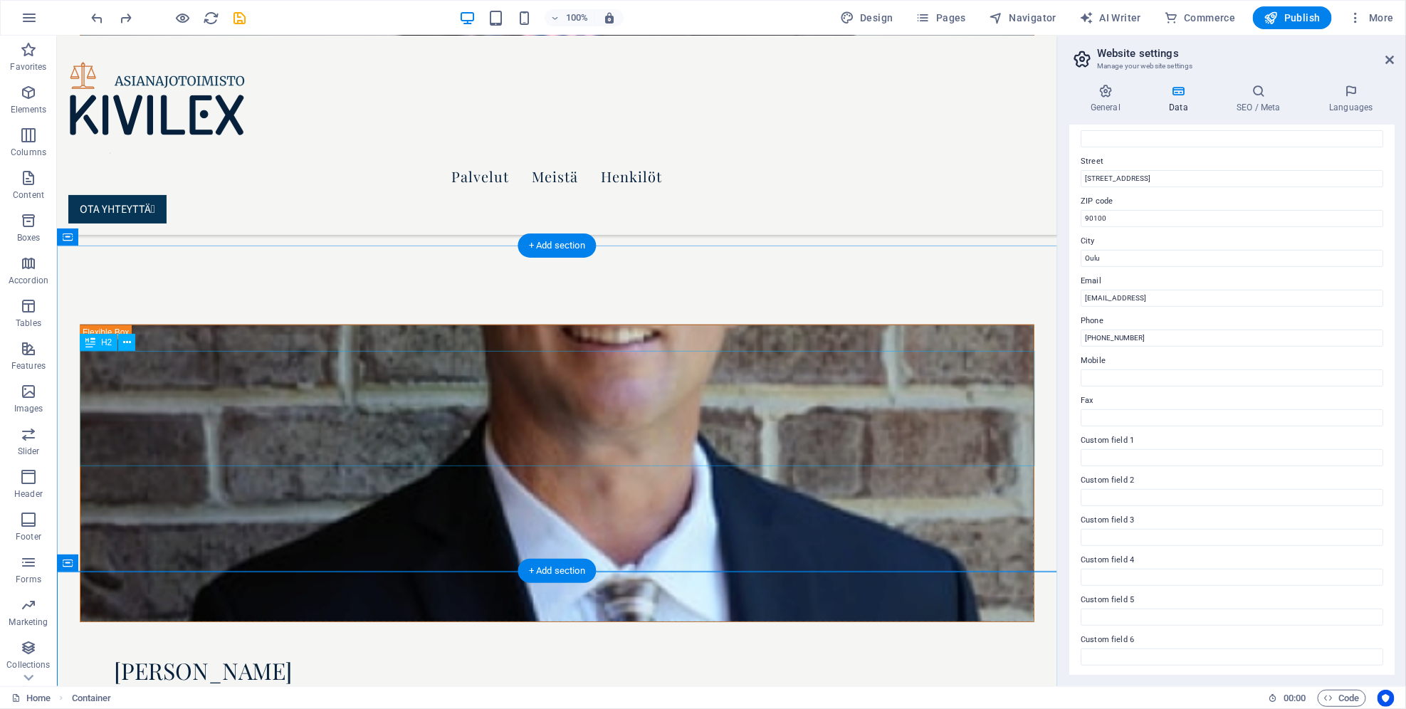
scroll to position [2736, 0]
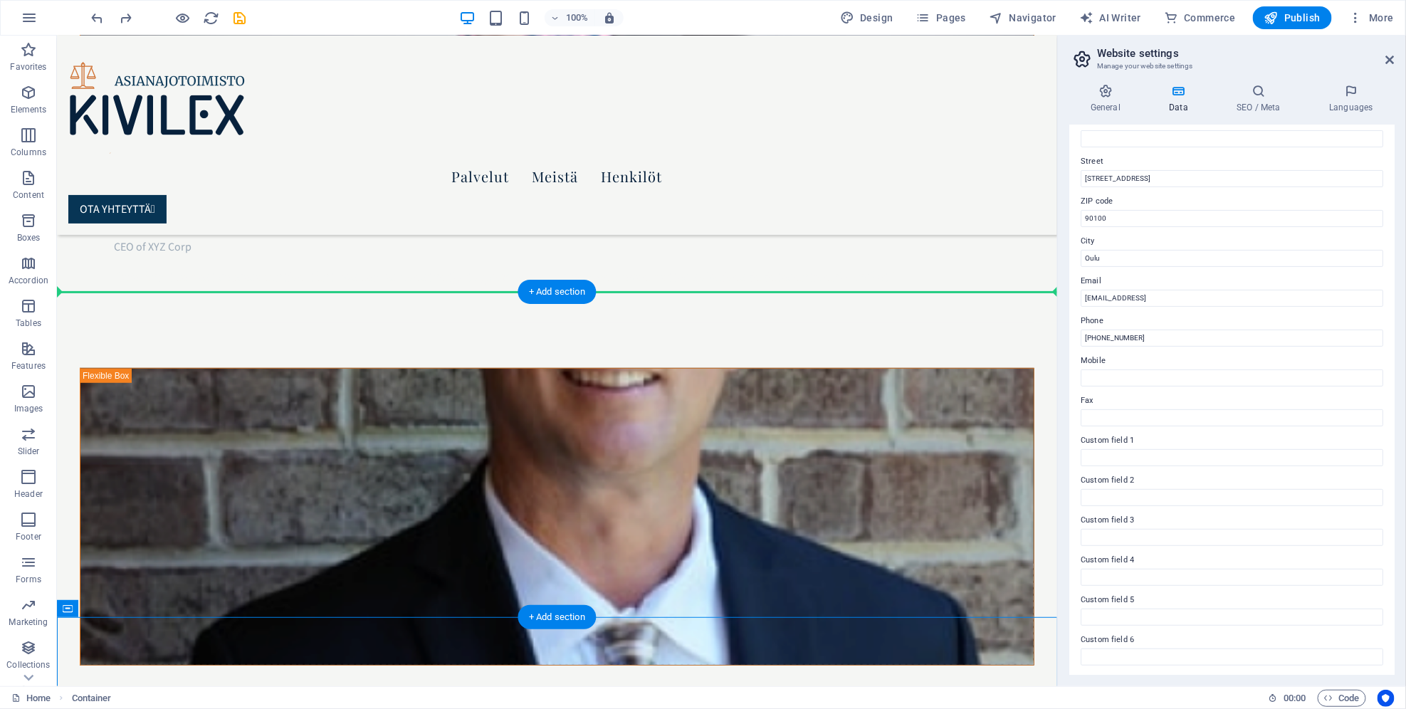
drag, startPoint x: 130, startPoint y: 643, endPoint x: 106, endPoint y: 347, distance: 297.8
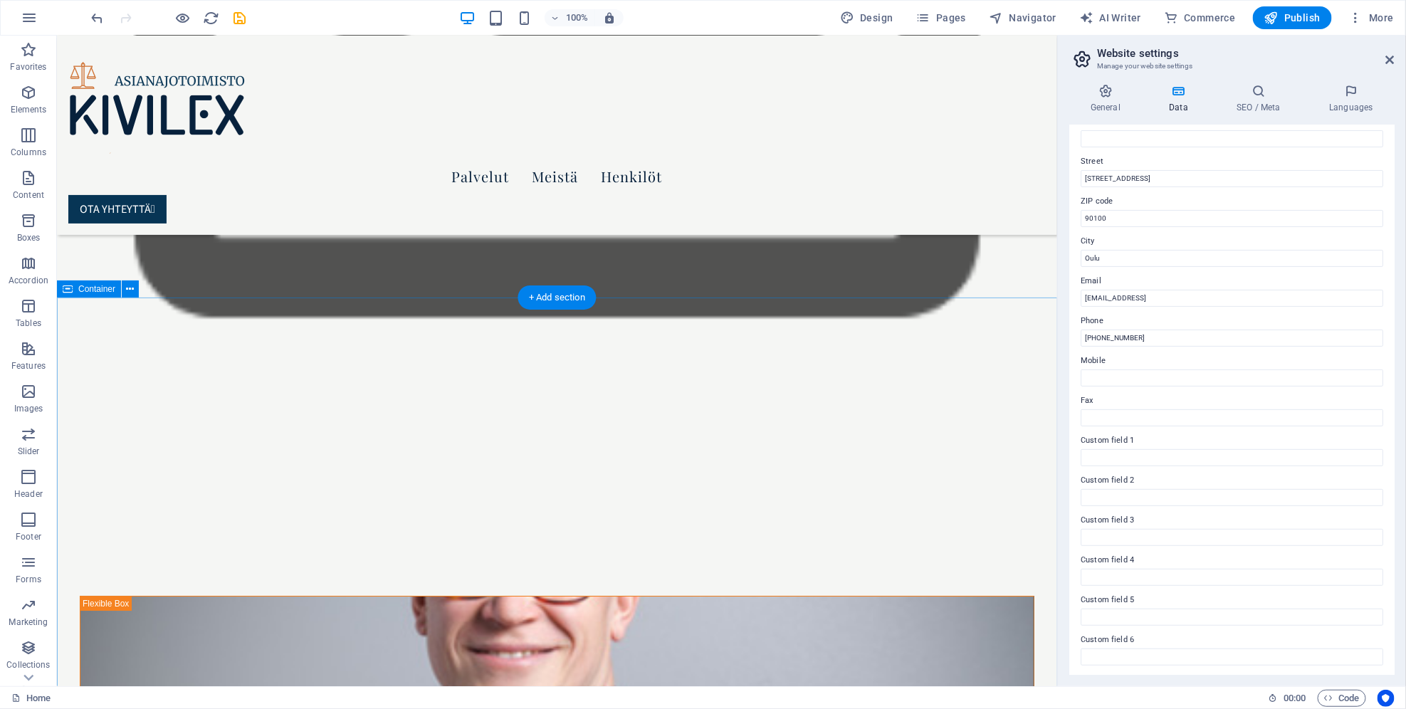
scroll to position [2070, 0]
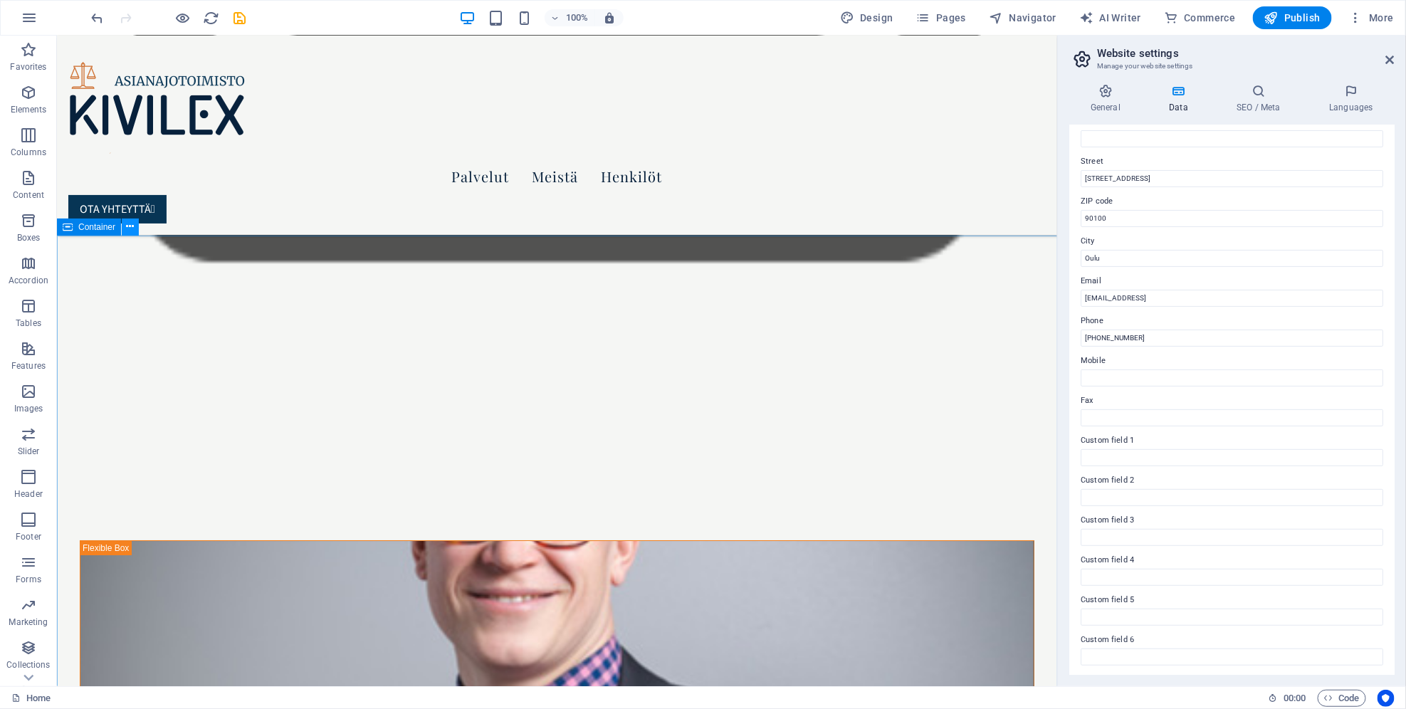
click at [130, 233] on icon at bounding box center [131, 226] width 8 height 15
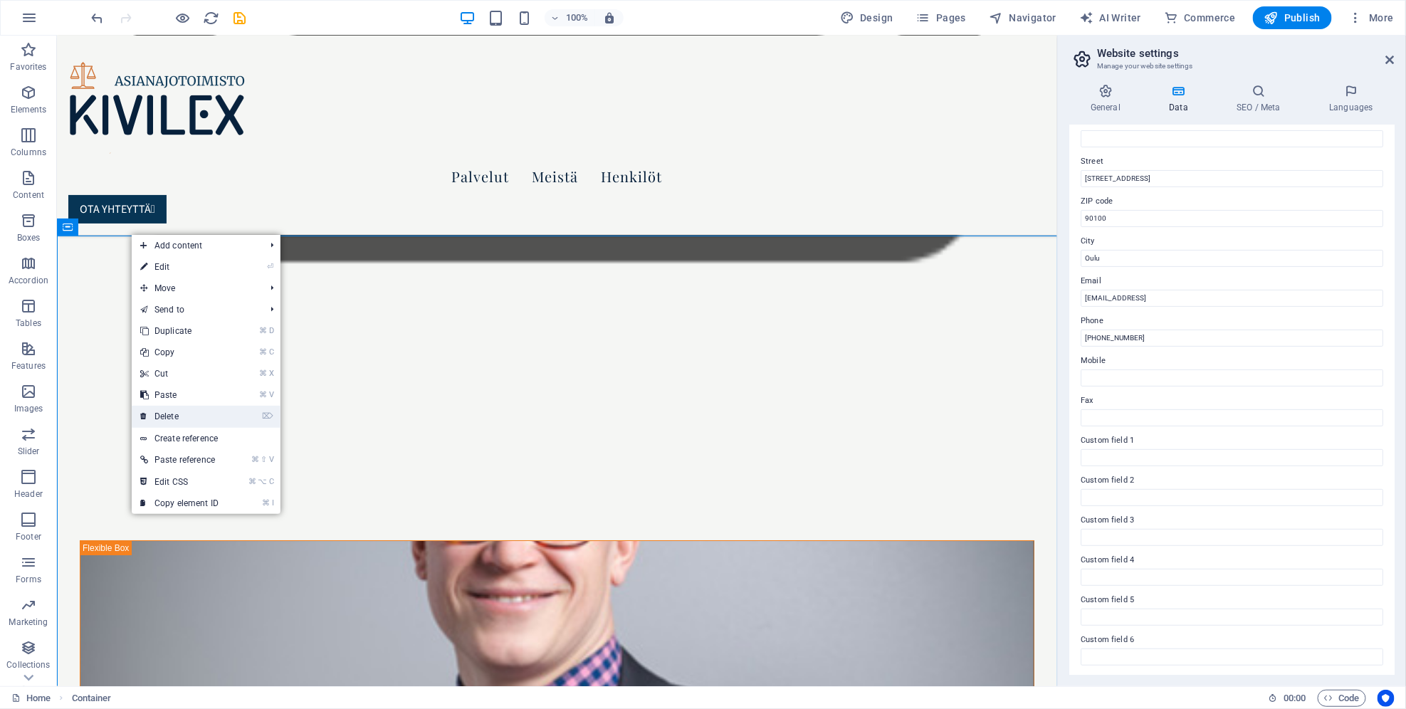
click at [180, 411] on link "⌦ Delete" at bounding box center [179, 416] width 95 height 21
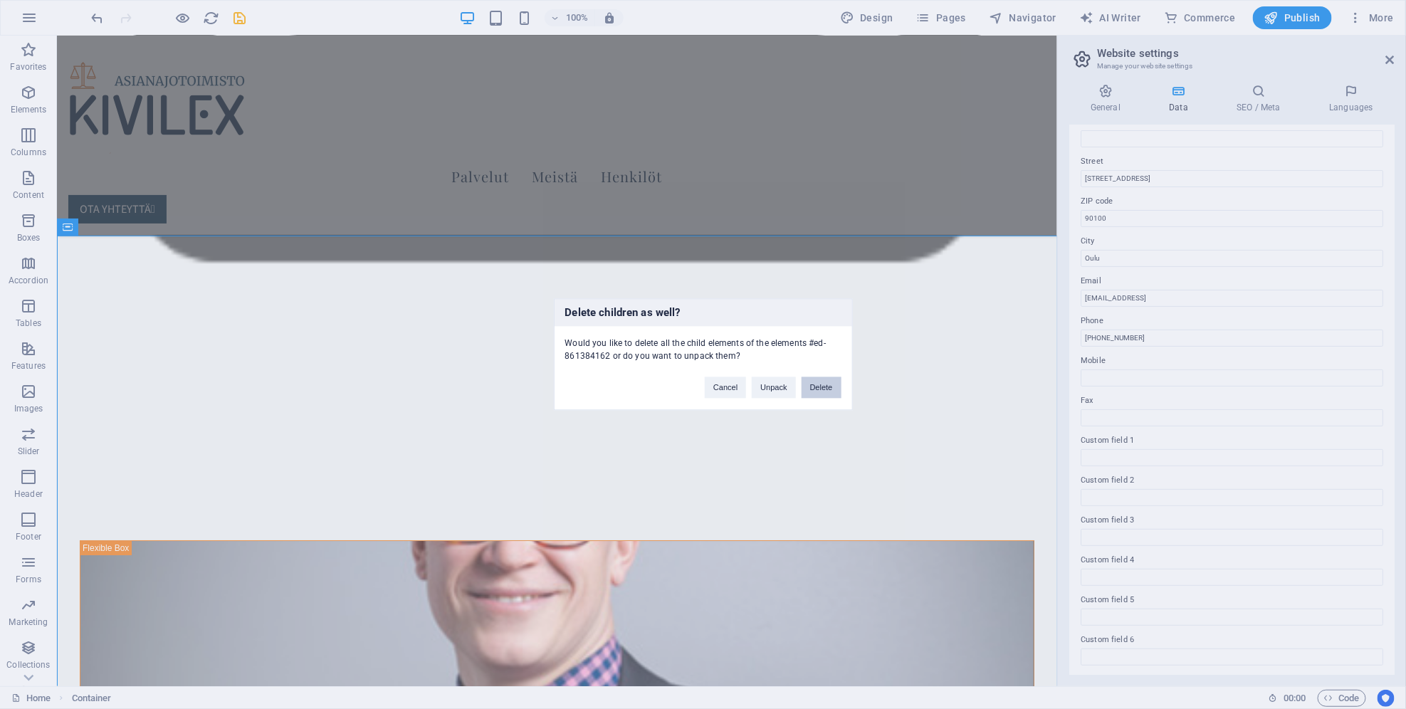
click at [831, 384] on button "Delete" at bounding box center [822, 387] width 40 height 21
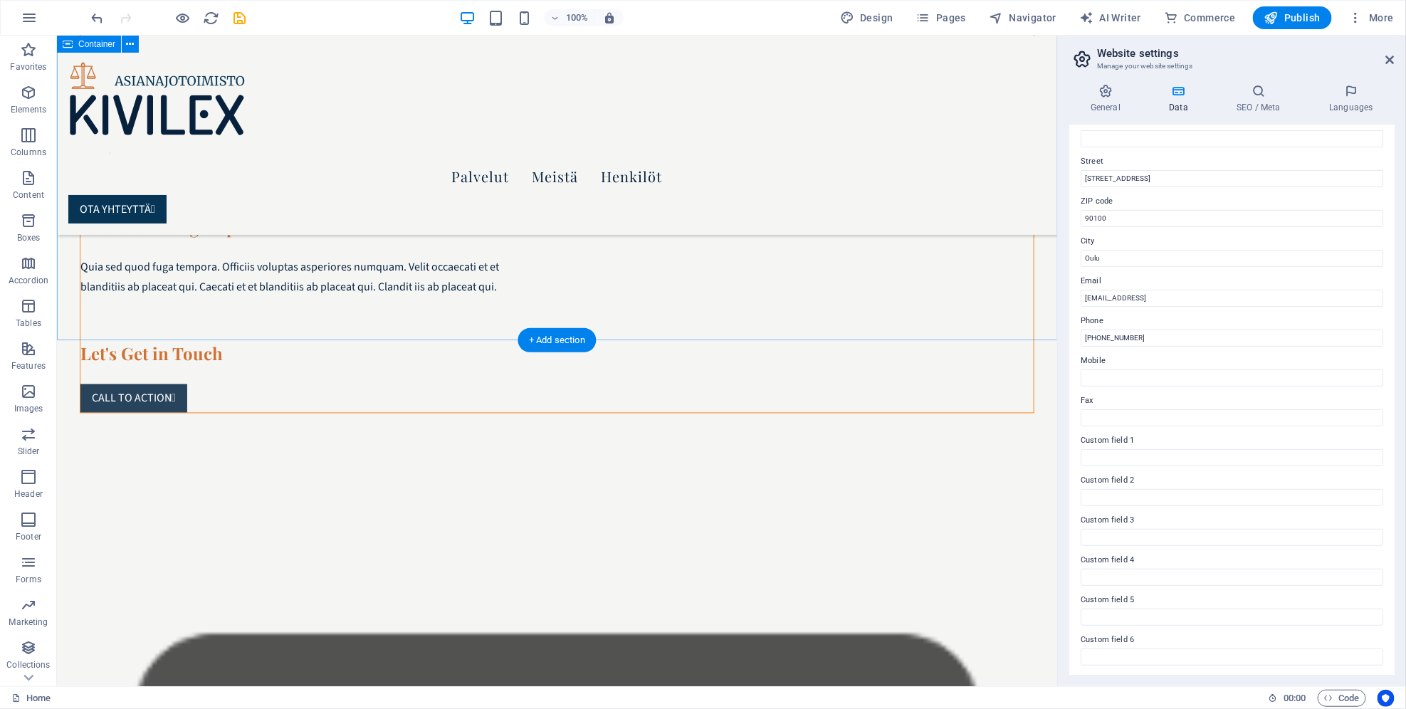
scroll to position [1007, 0]
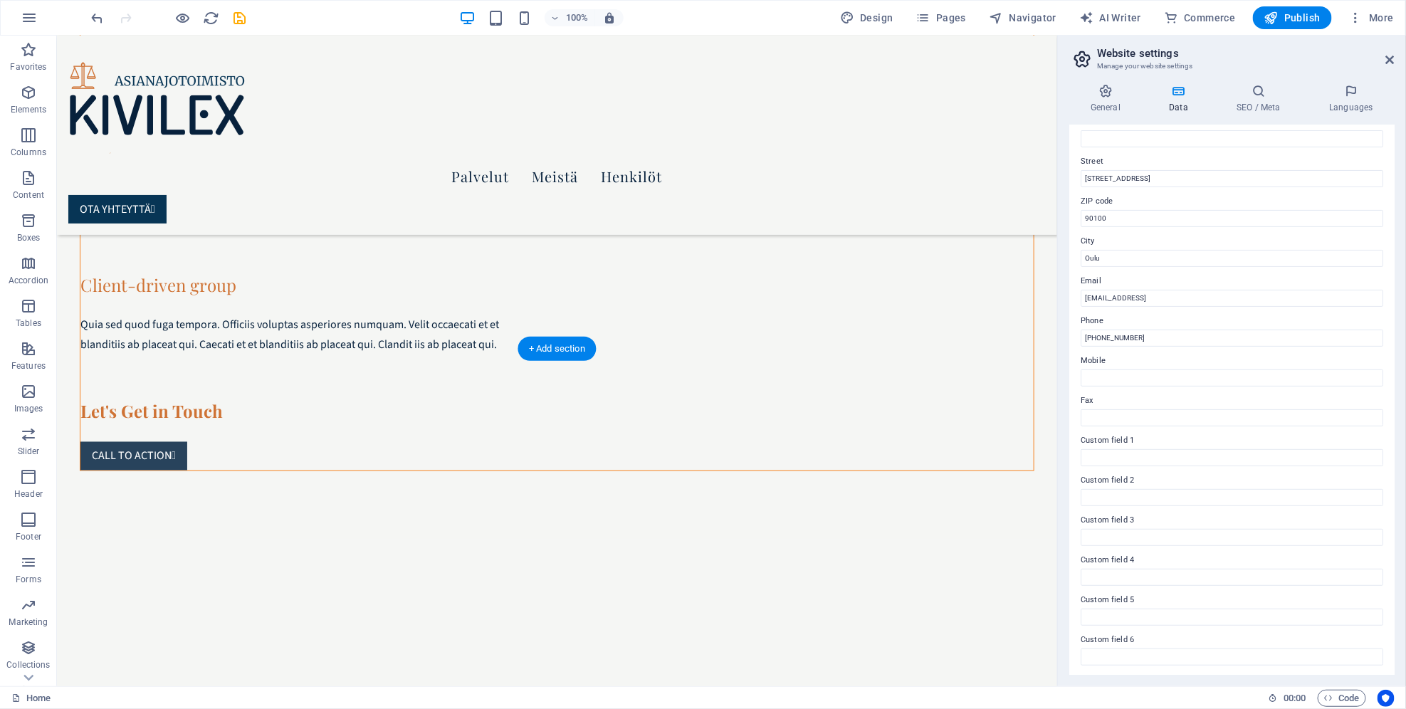
click at [134, 345] on button at bounding box center [130, 340] width 17 height 17
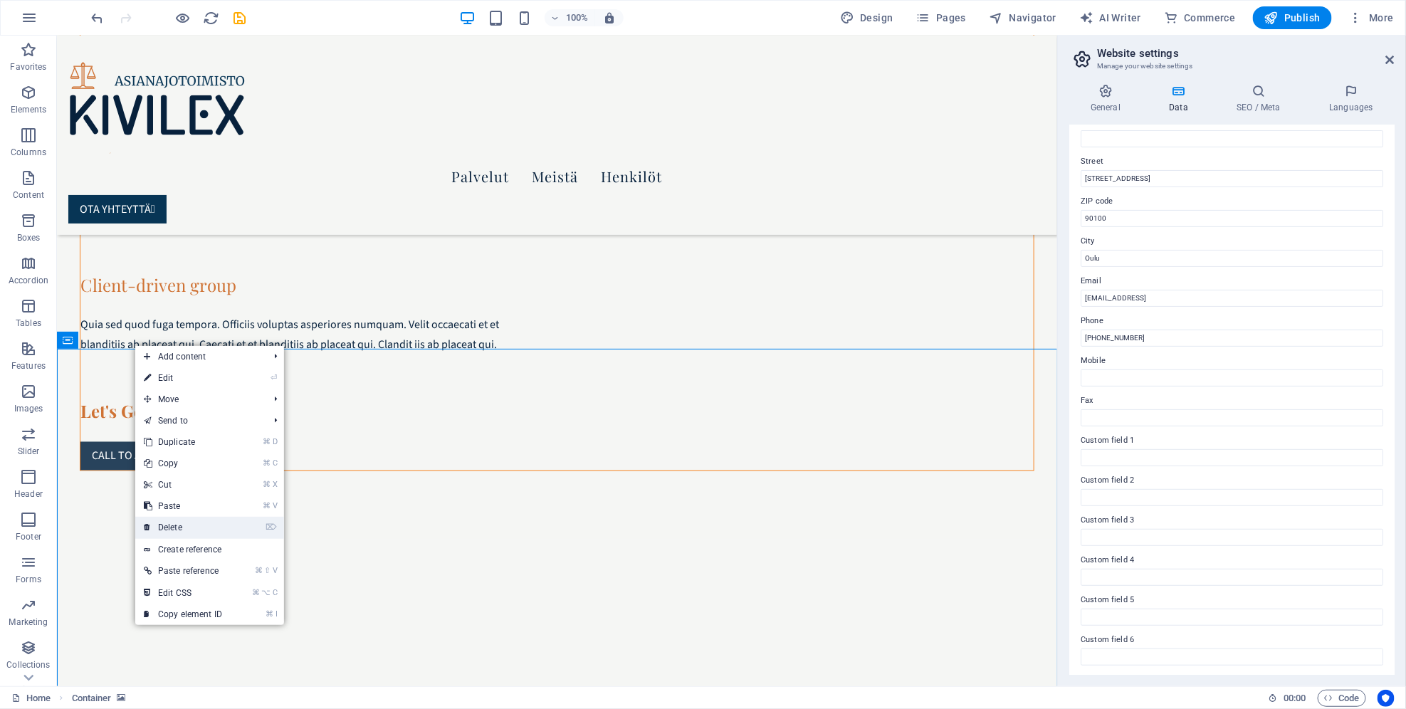
click at [181, 525] on link "⌦ Delete" at bounding box center [182, 527] width 95 height 21
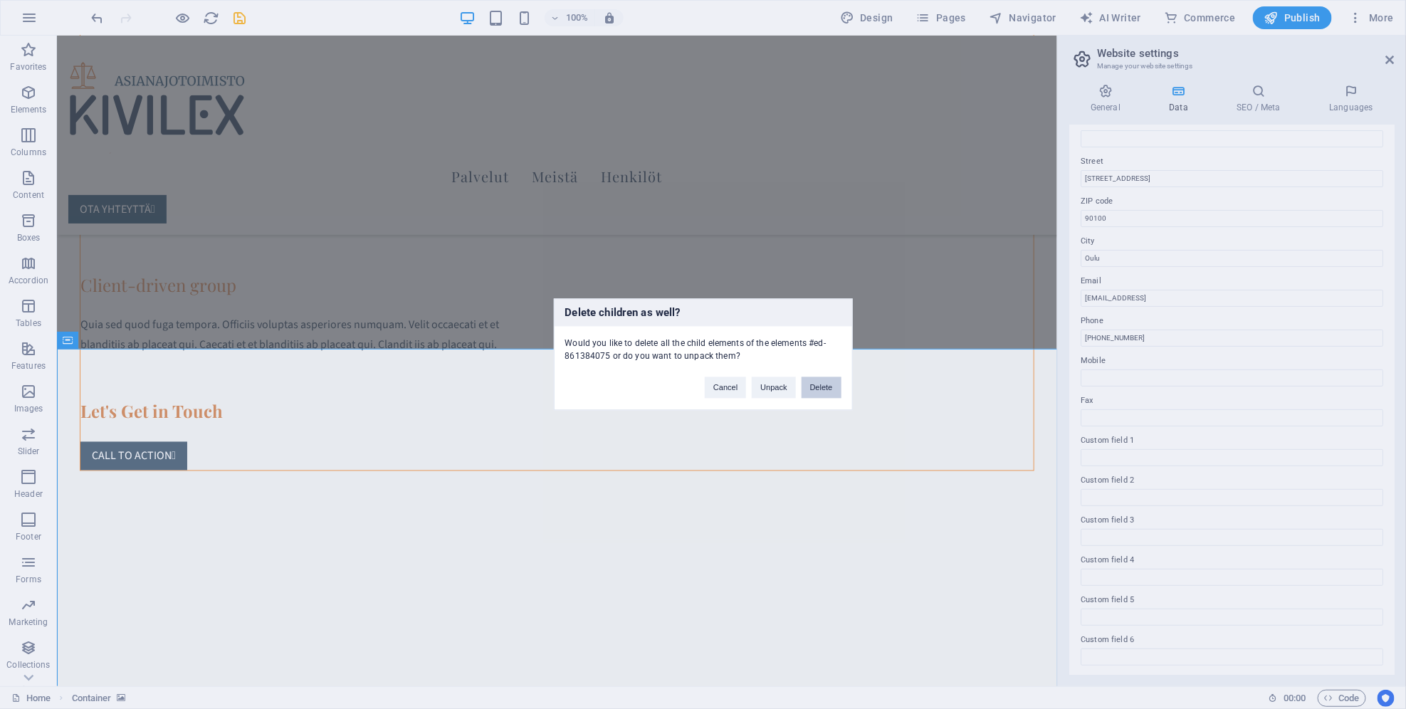
click at [817, 387] on button "Delete" at bounding box center [822, 387] width 40 height 21
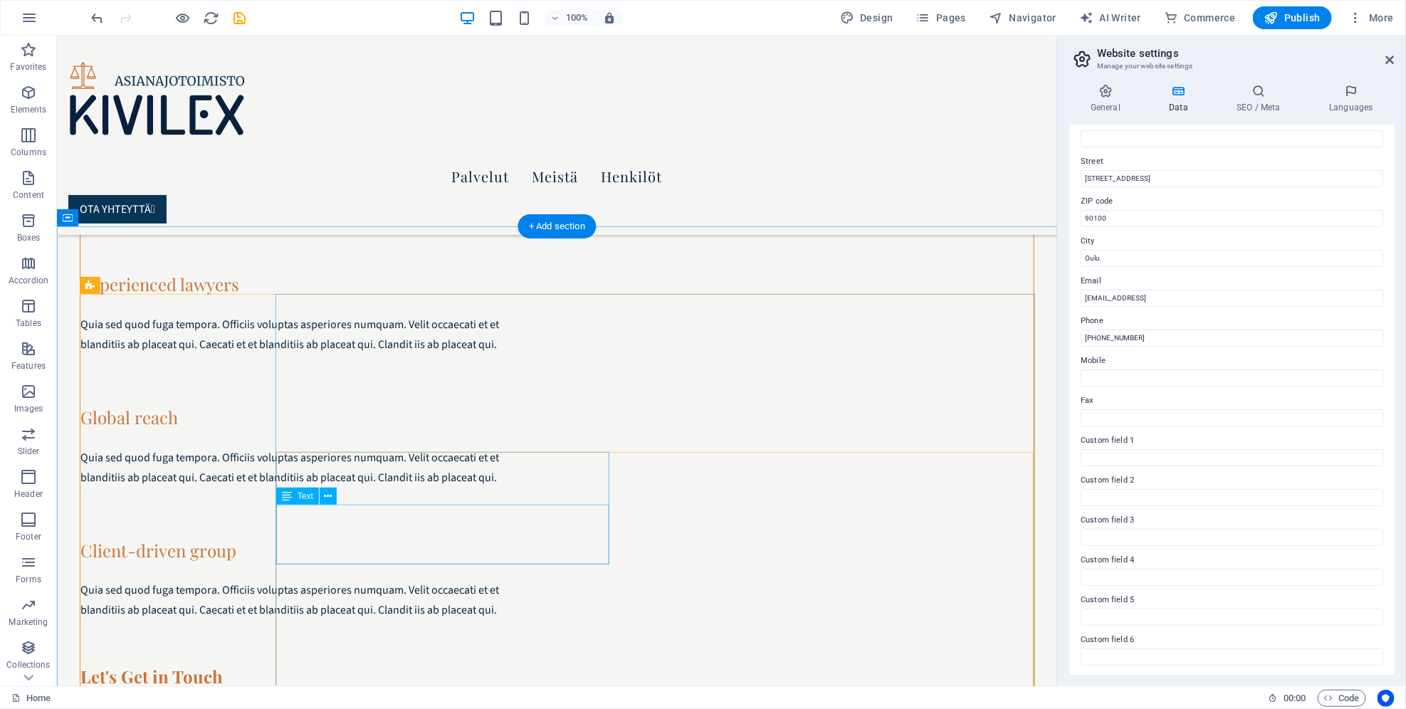
scroll to position [802, 0]
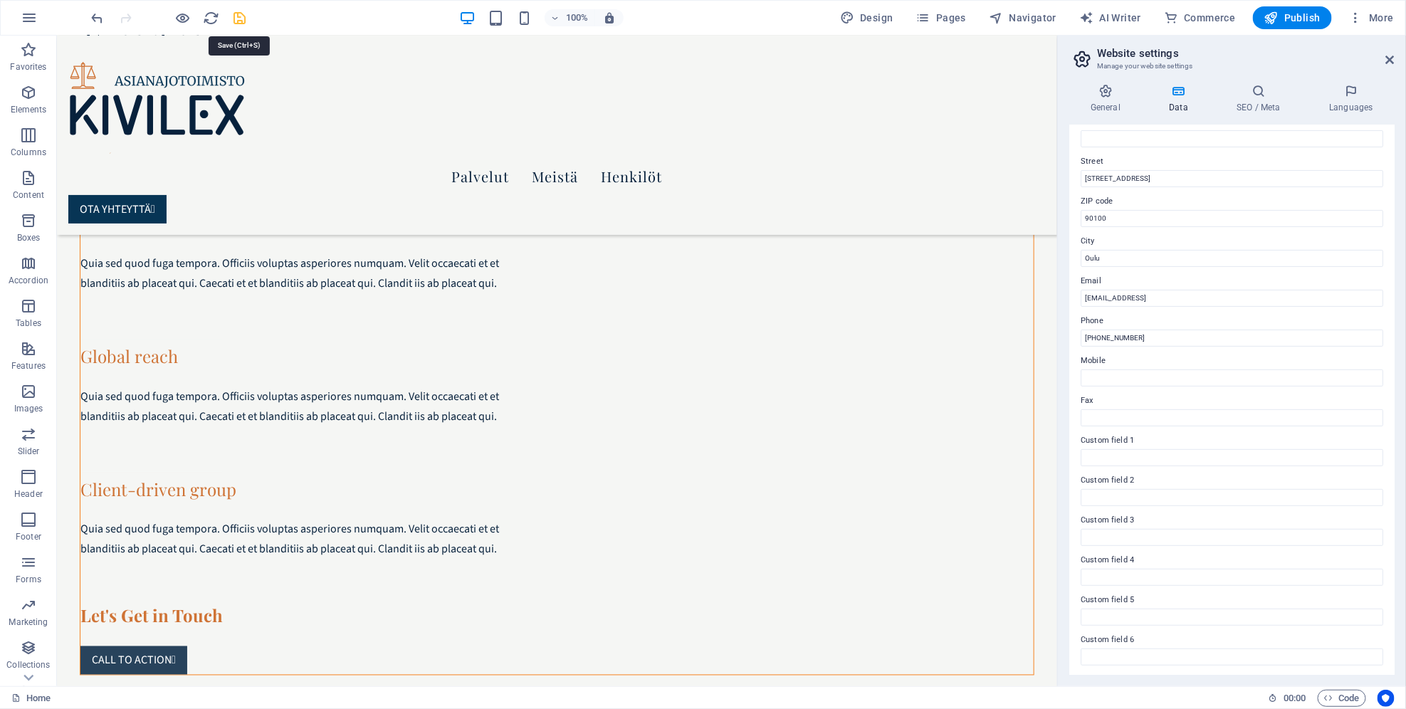
click at [241, 19] on icon "save" at bounding box center [240, 18] width 16 height 16
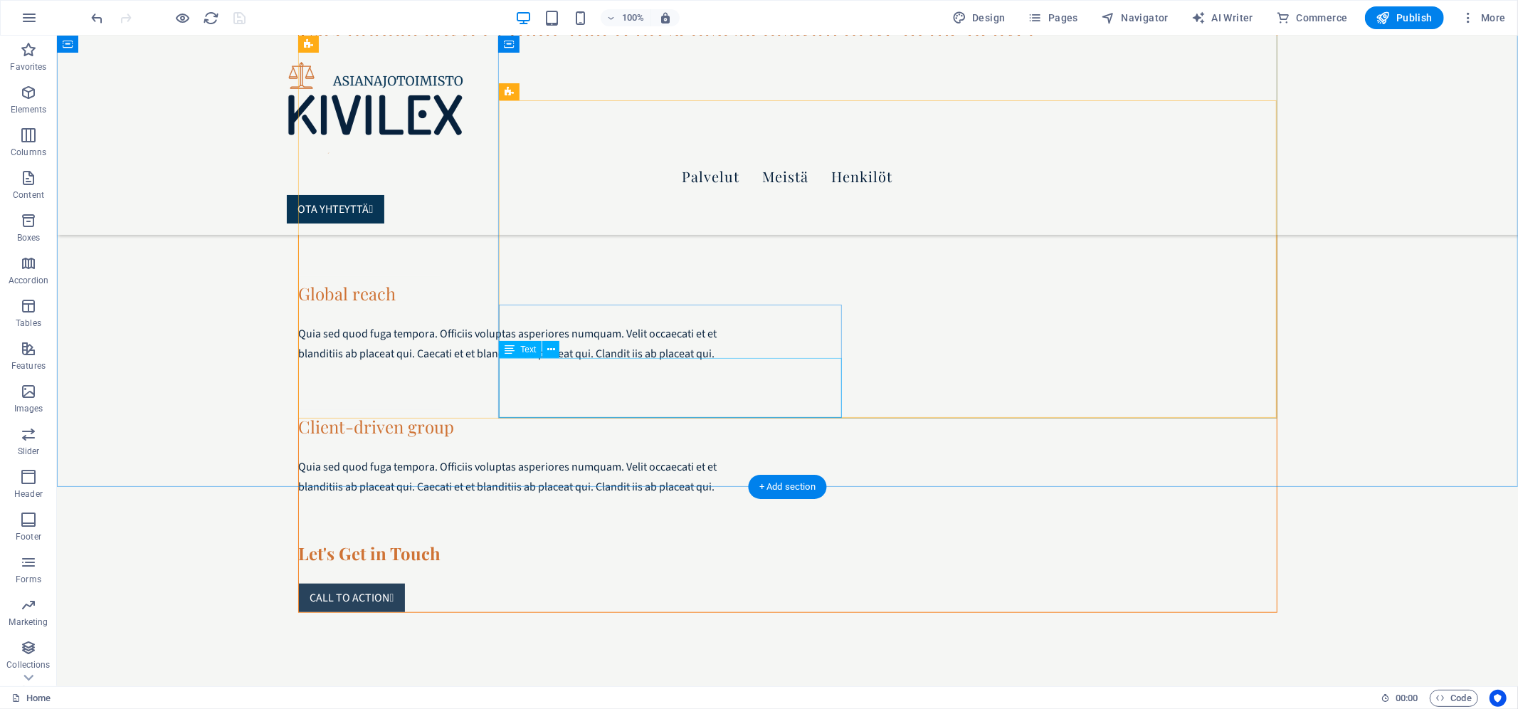
scroll to position [868, 0]
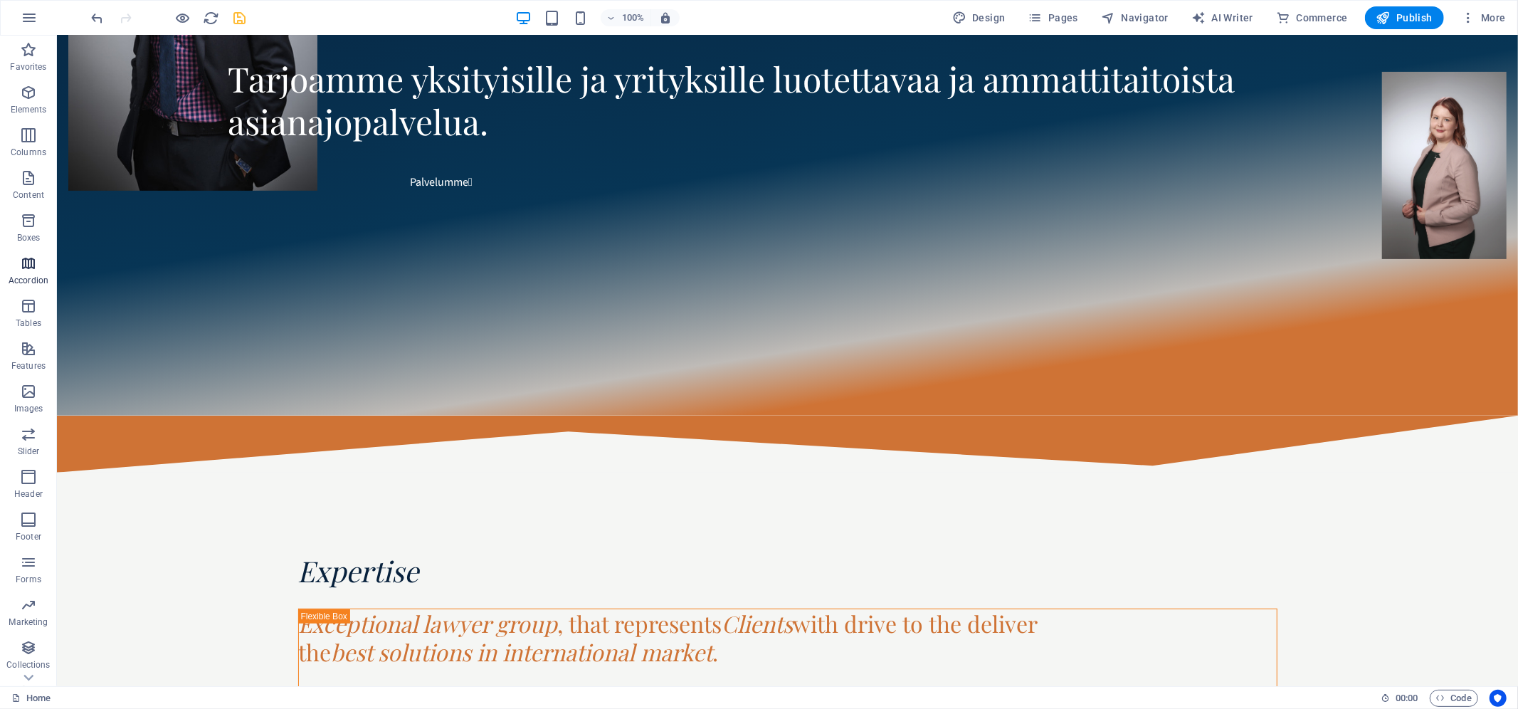
scroll to position [408, 0]
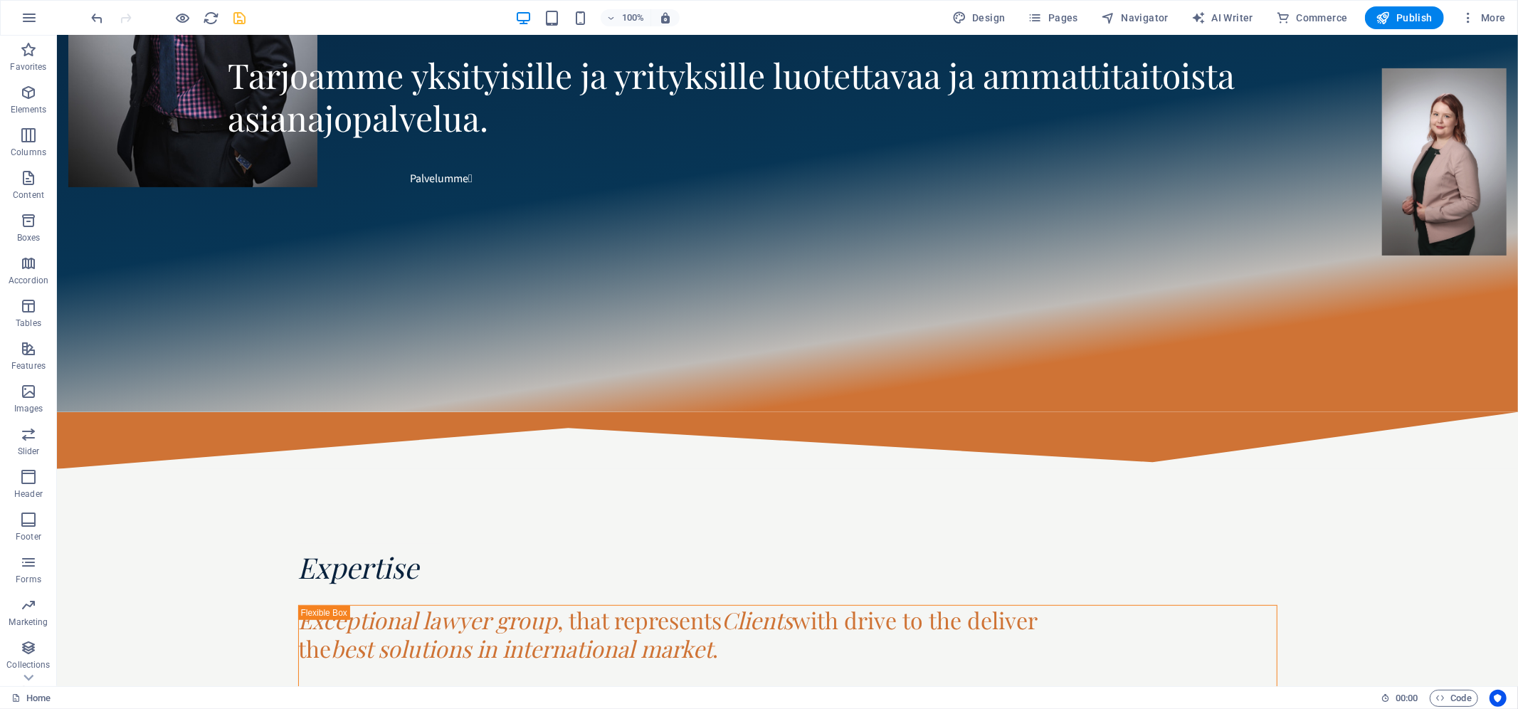
click at [354, 549] on div "Expertise" at bounding box center [787, 567] width 979 height 36
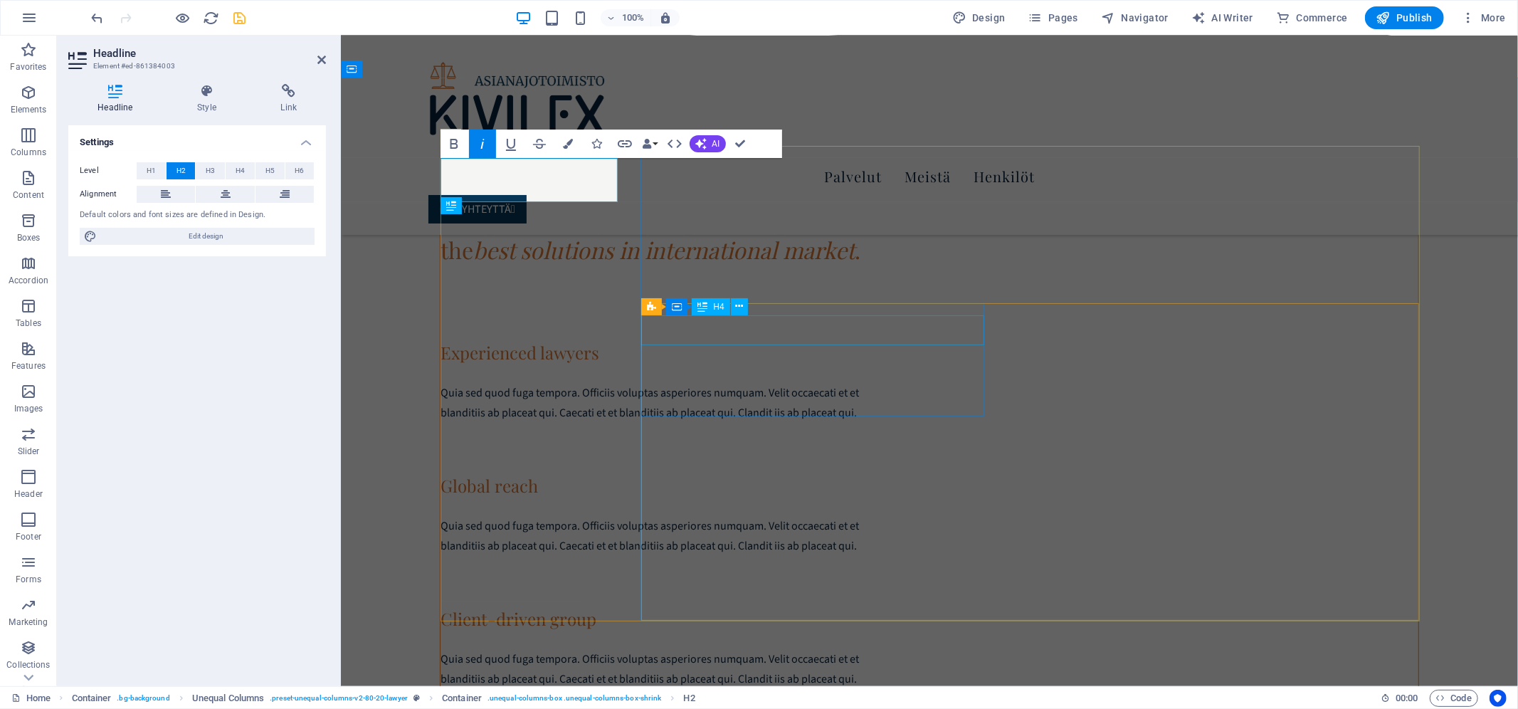
scroll to position [707, 0]
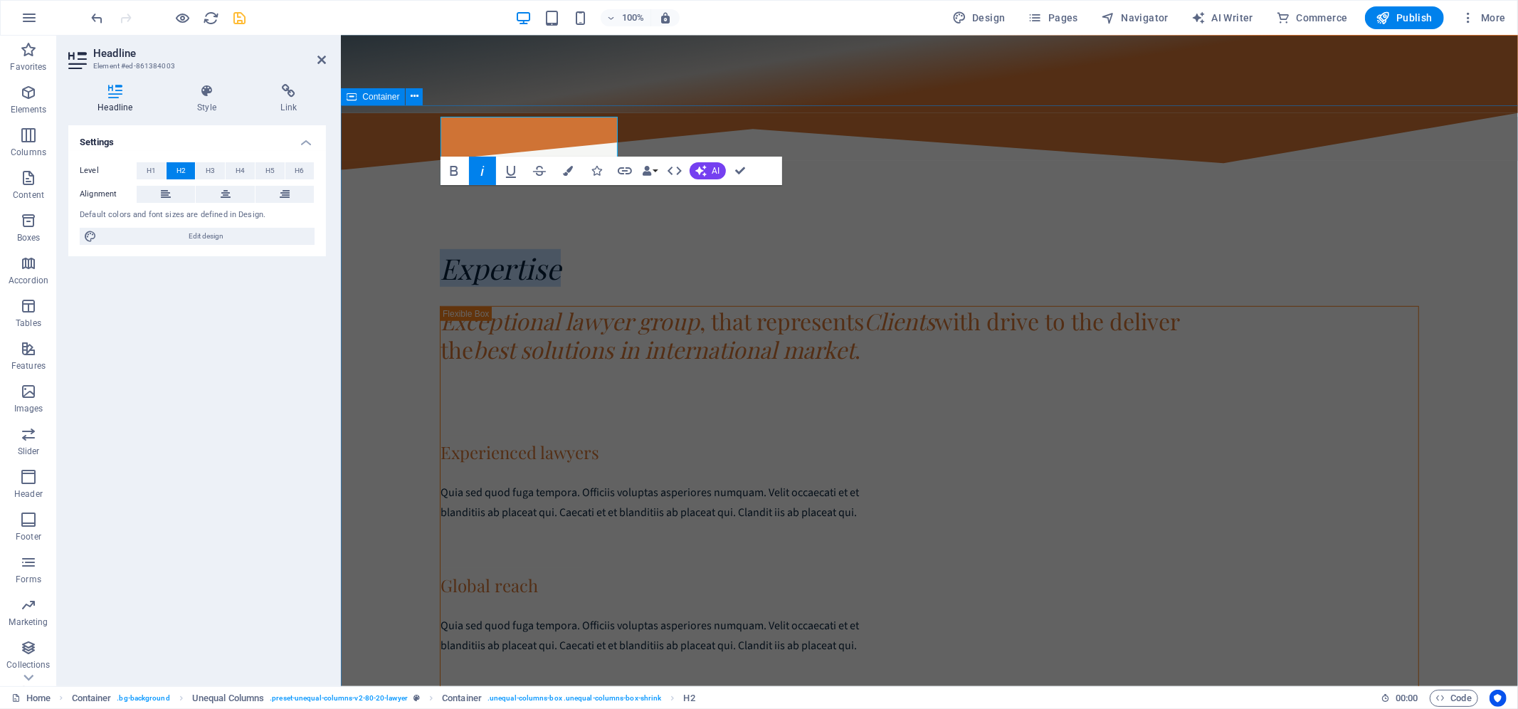
click at [417, 390] on div "Expertise Exceptional lawyer group , that represents Clients with drive to the …" at bounding box center [929, 570] width 1177 height 803
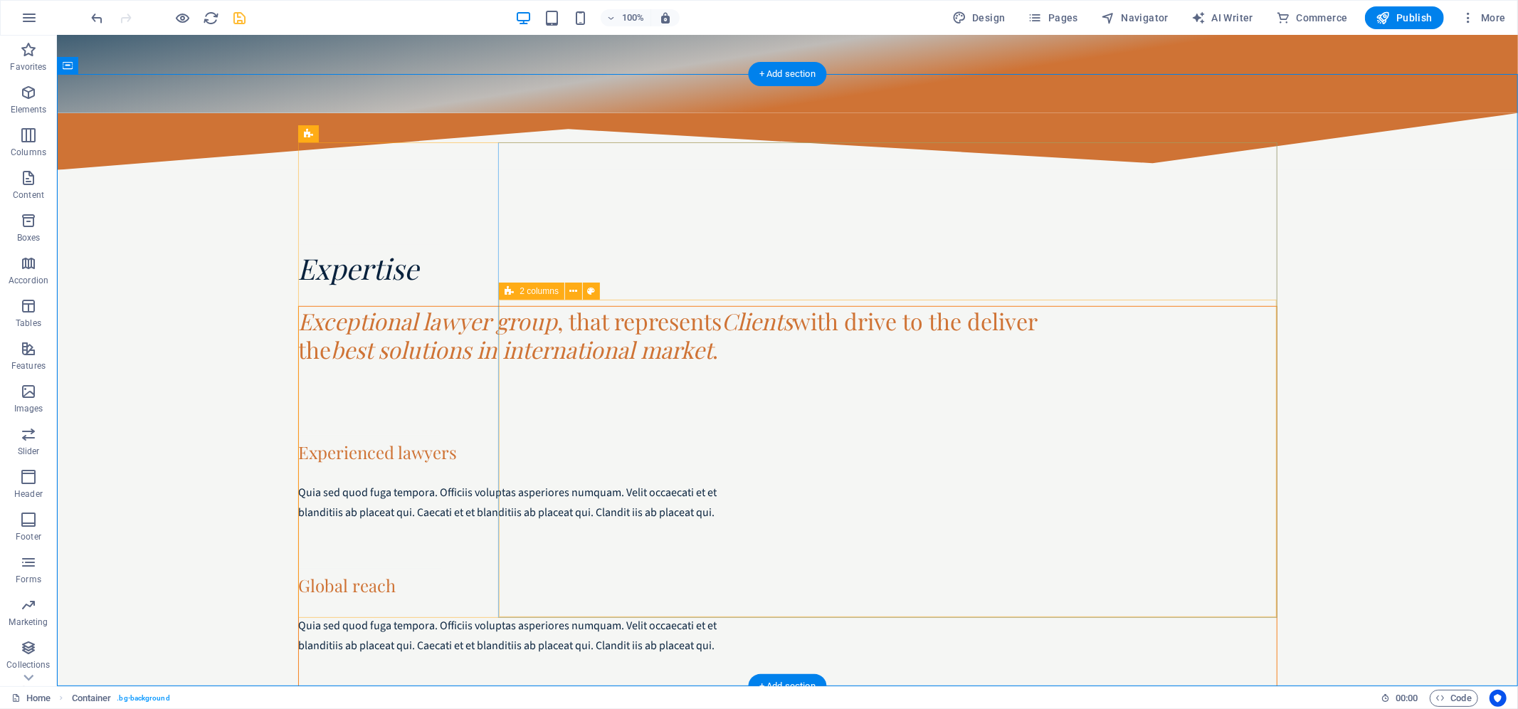
scroll to position [745, 0]
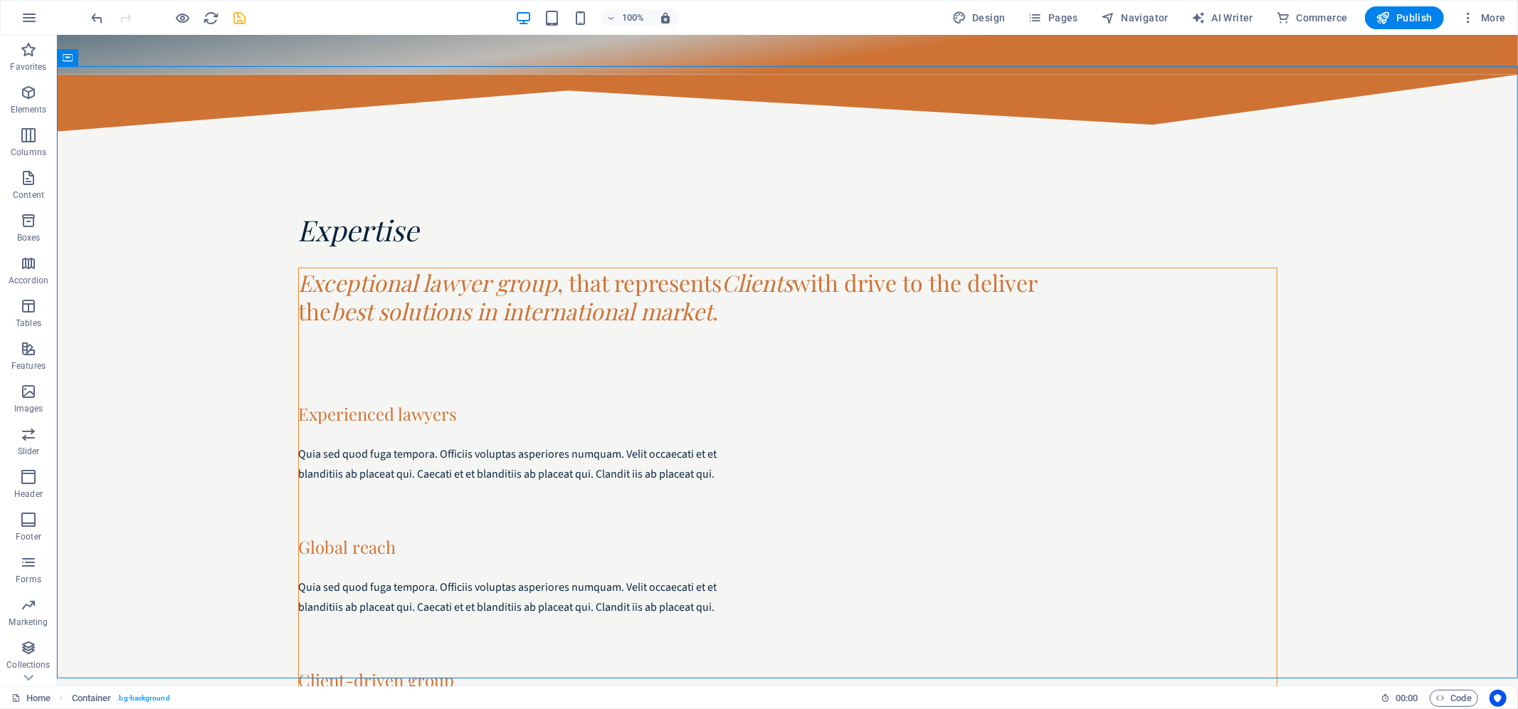
click at [571, 268] on div "Exceptional lawyer group , that represents Clients with drive to the deliver th…" at bounding box center [787, 296] width 978 height 57
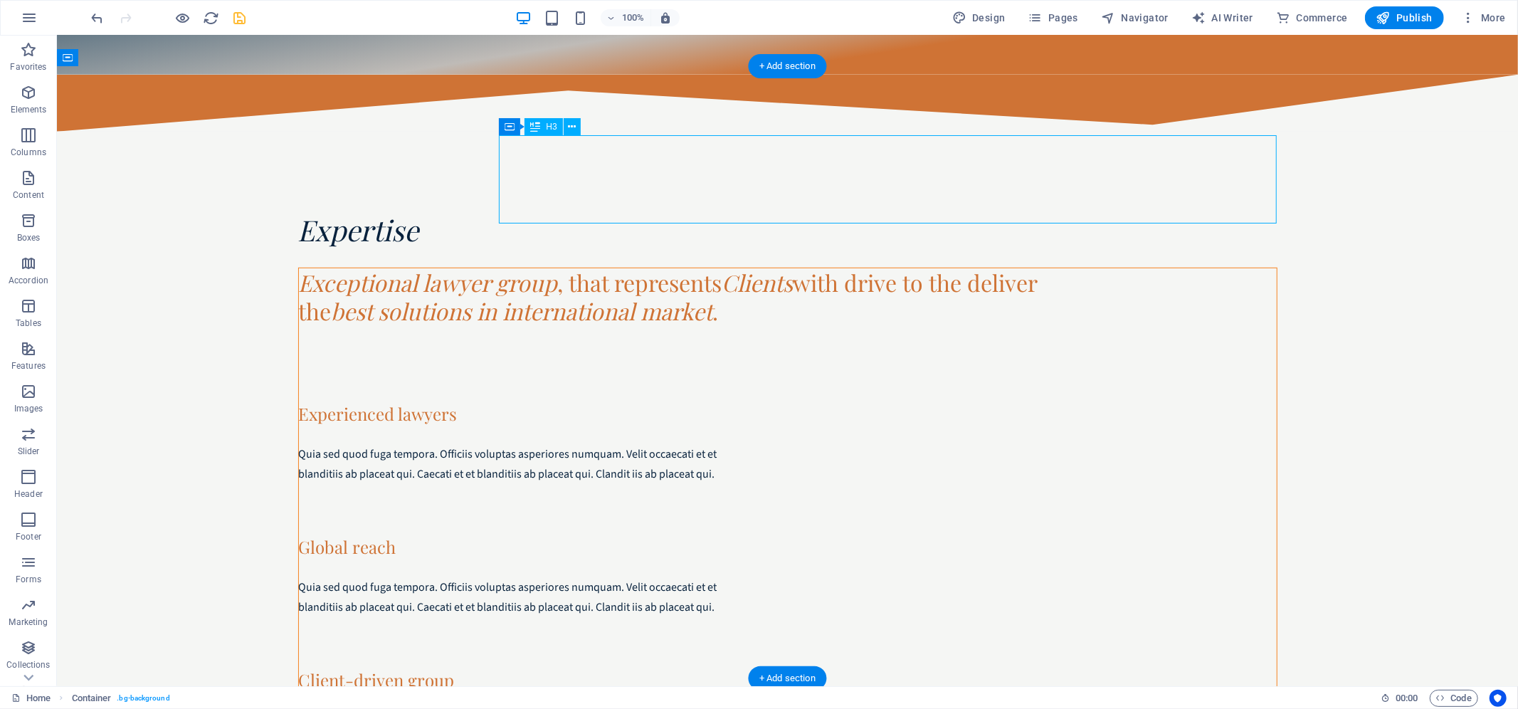
click at [571, 268] on div "Exceptional lawyer group , that represents Clients with drive to the deliver th…" at bounding box center [787, 296] width 978 height 57
click at [298, 211] on div "Expertise" at bounding box center [787, 229] width 979 height 36
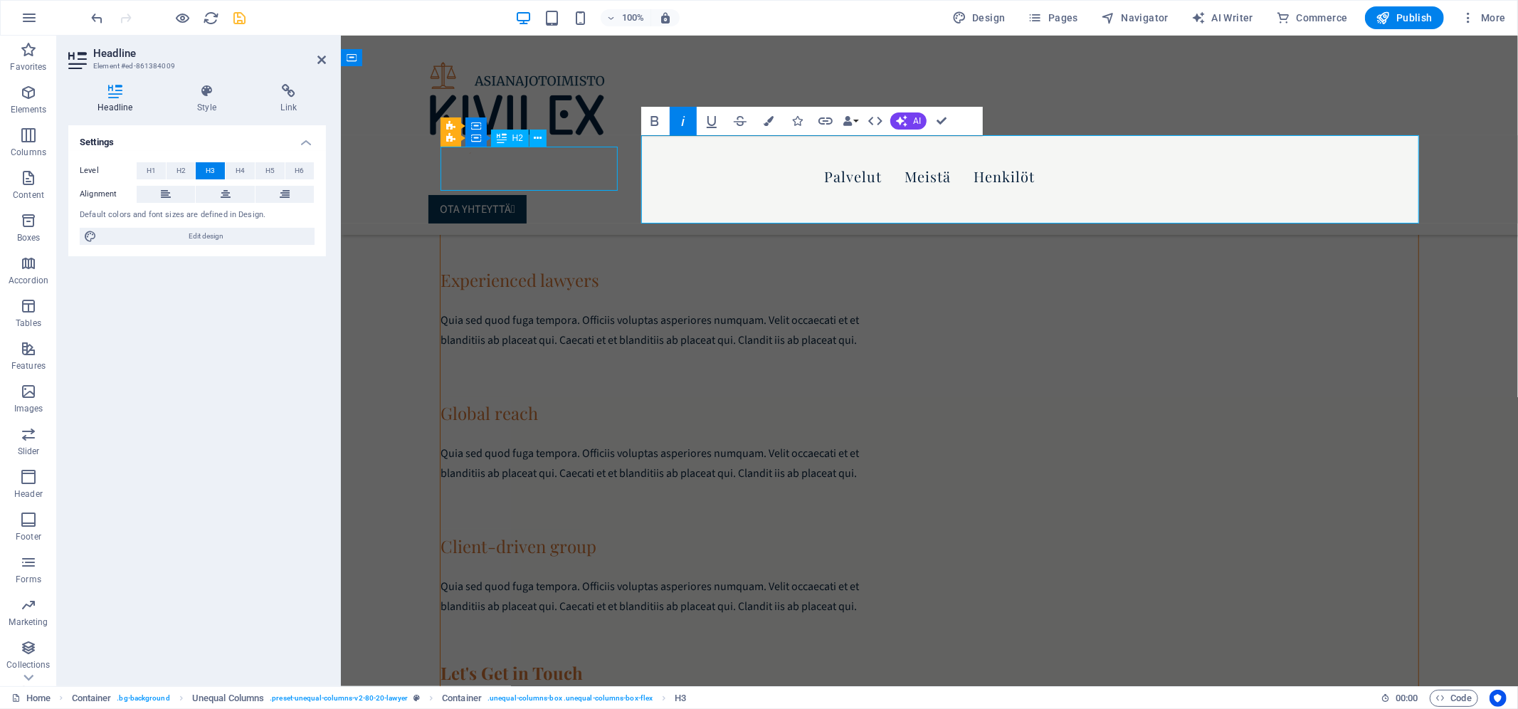
scroll to position [677, 0]
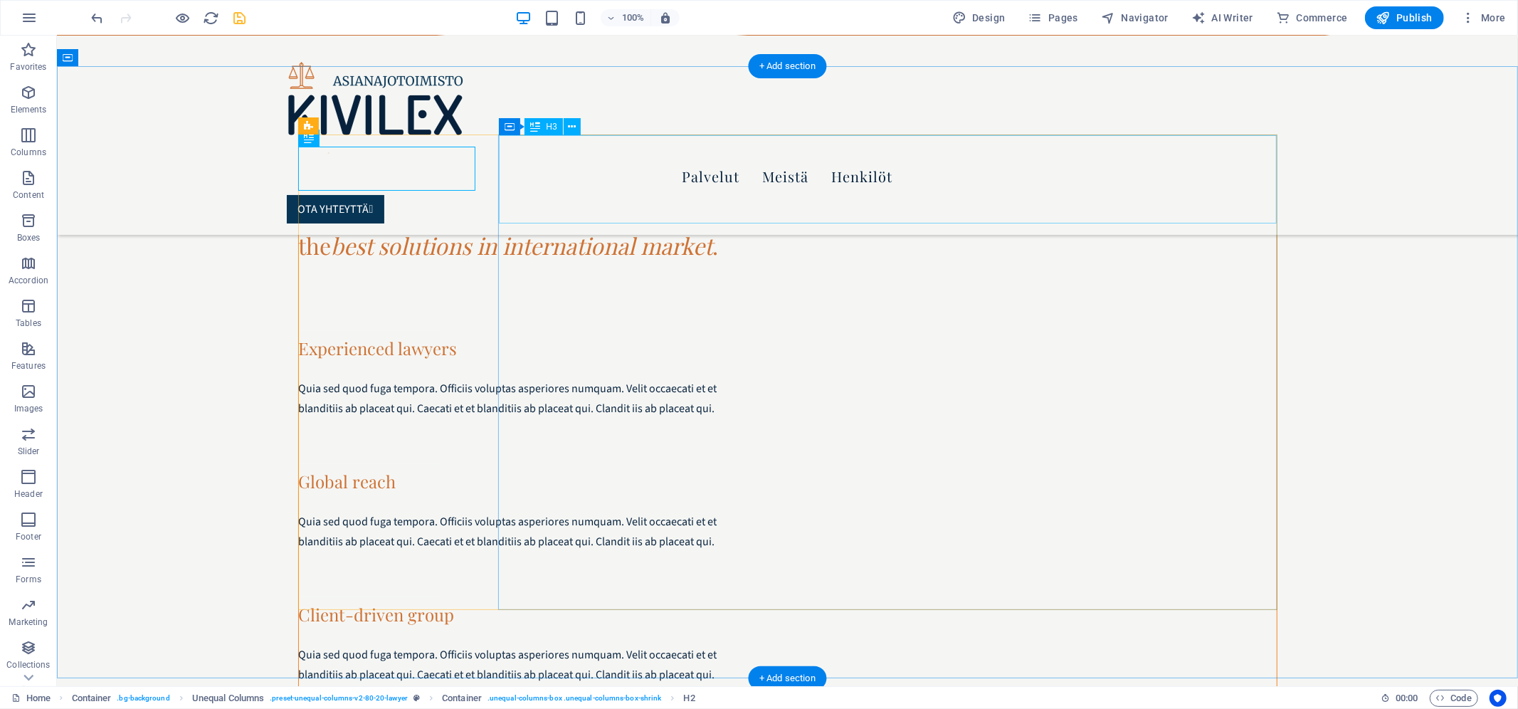
click at [733, 202] on div "Exceptional lawyer group , that represents Clients with drive to the deliver th…" at bounding box center [787, 230] width 978 height 57
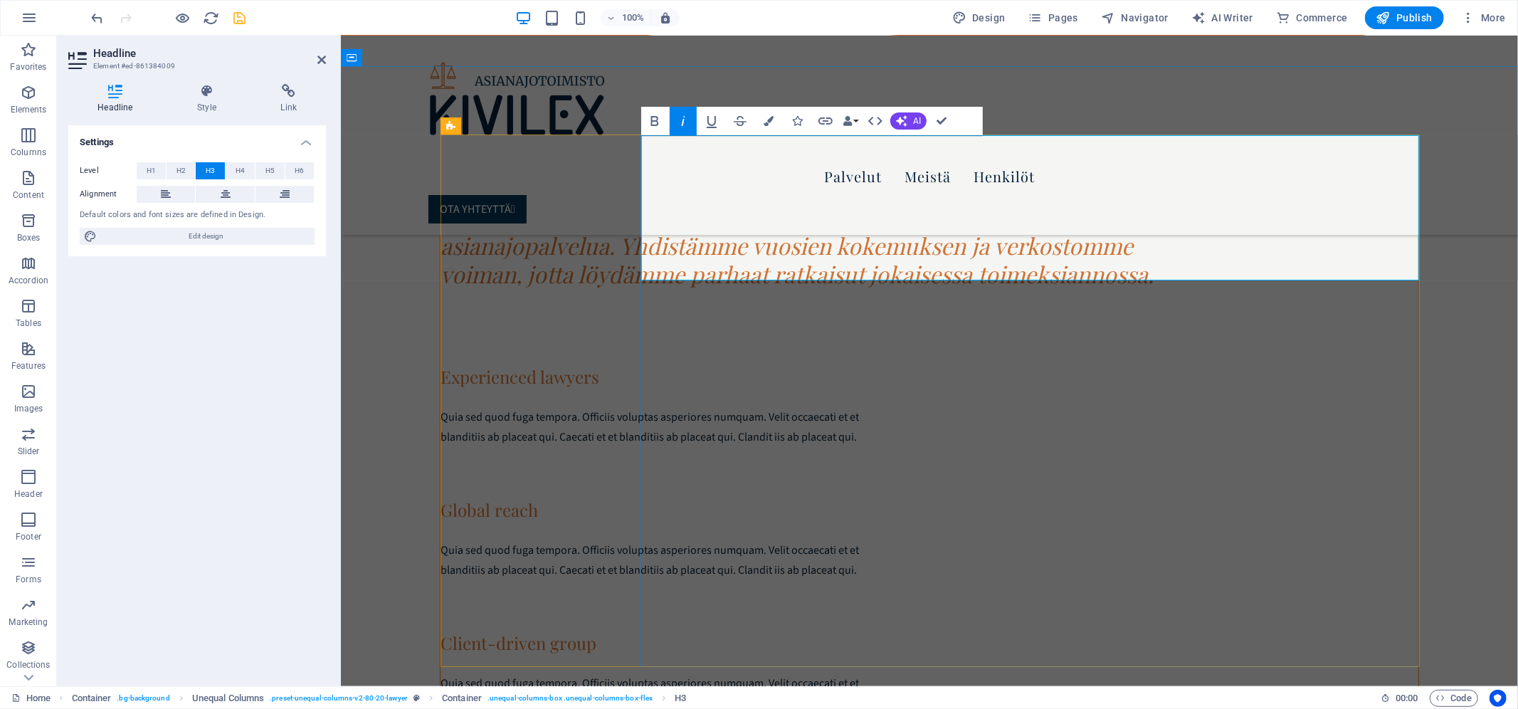
scroll to position [2027, 1]
click at [927, 330] on div at bounding box center [930, 324] width 978 height 68
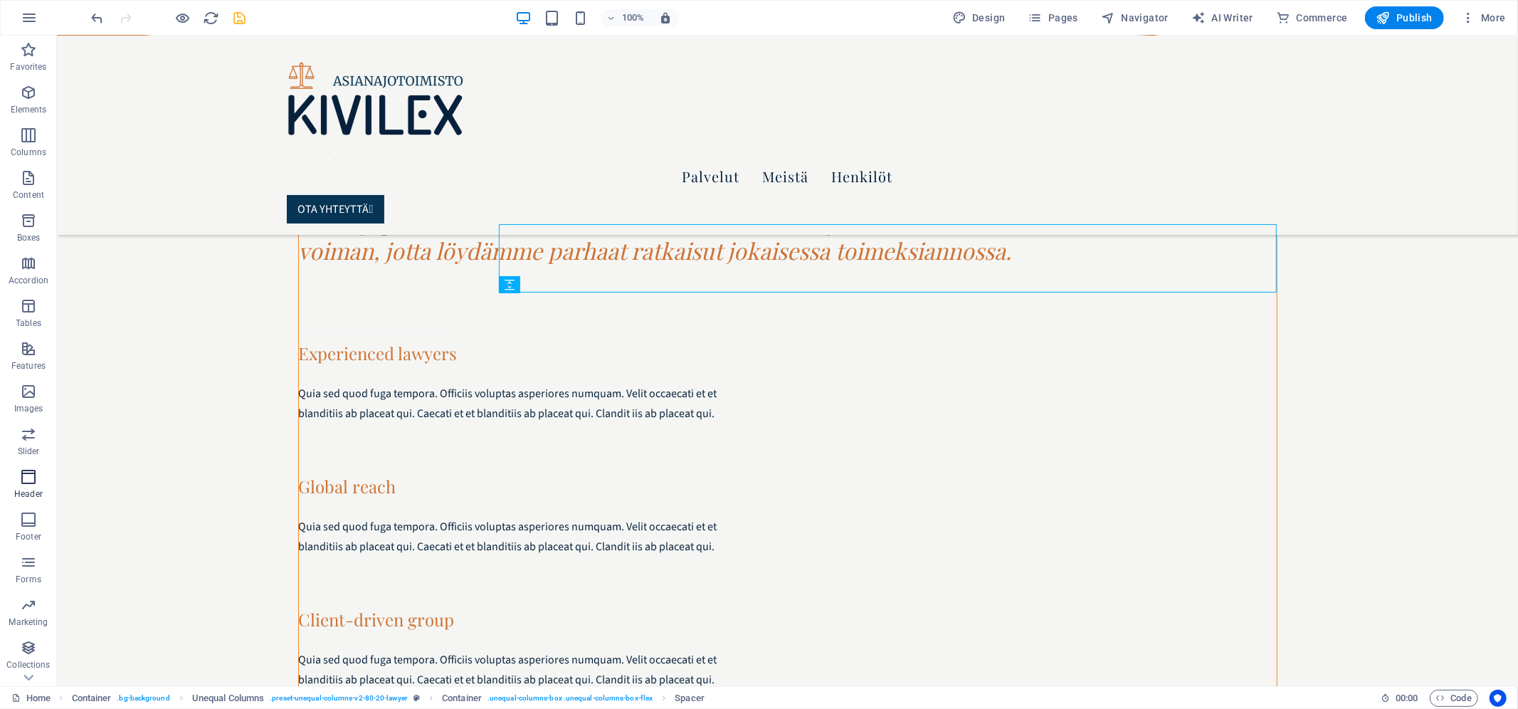
scroll to position [733, 0]
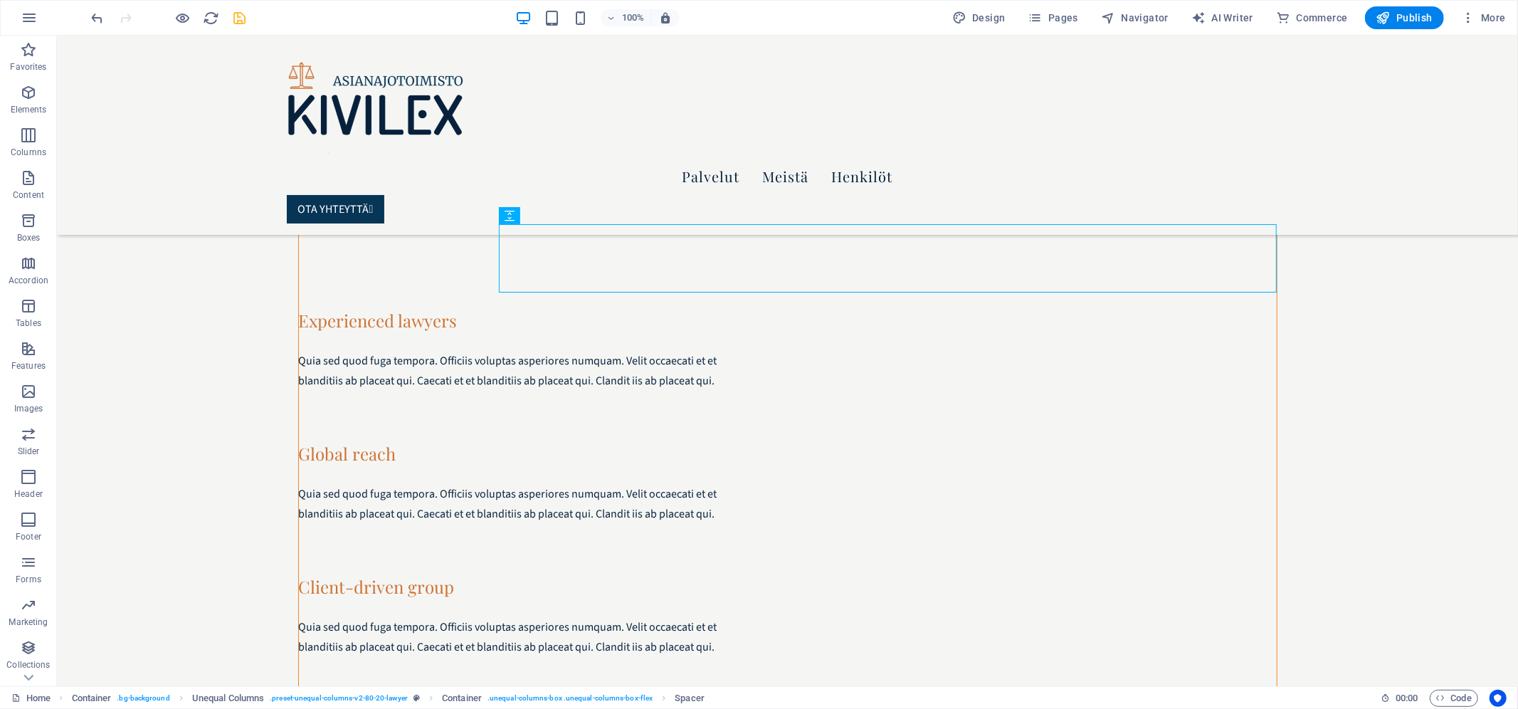
click at [566, 312] on div "Experienced lawyers" at bounding box center [519, 319] width 443 height 21
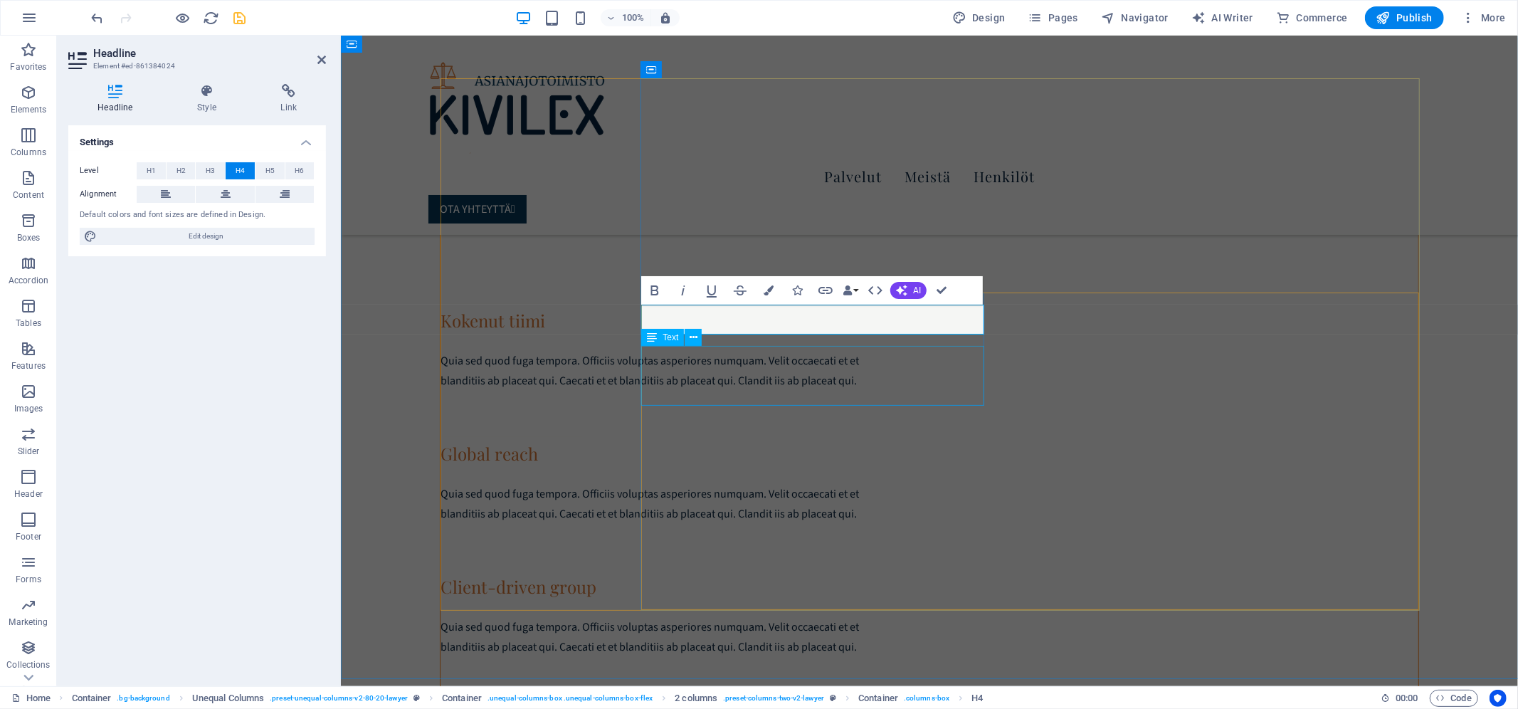
click at [720, 382] on div "Quia sed quod fuga tempora. Officiis voluptas asperiores numquam. Velit occaeca…" at bounding box center [662, 370] width 443 height 40
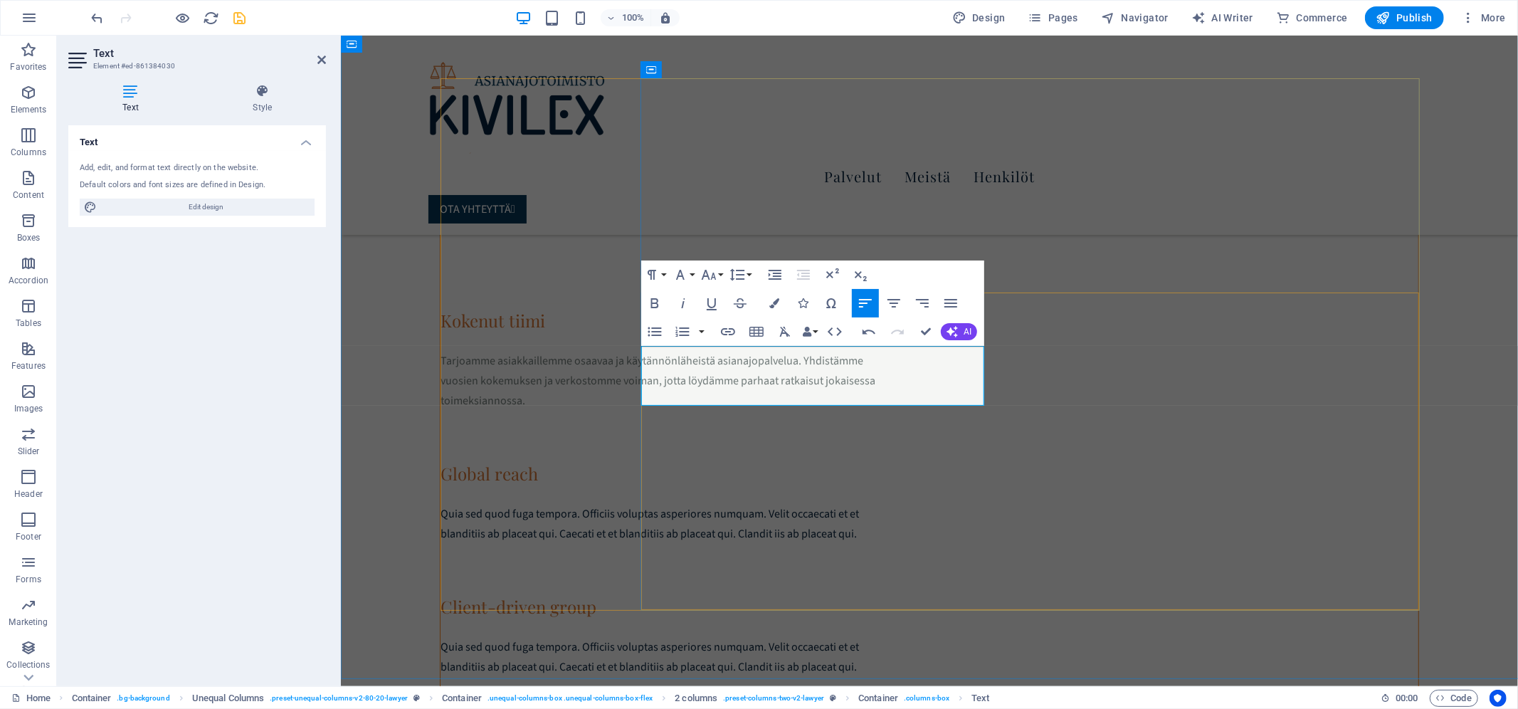
scroll to position [2027, 1]
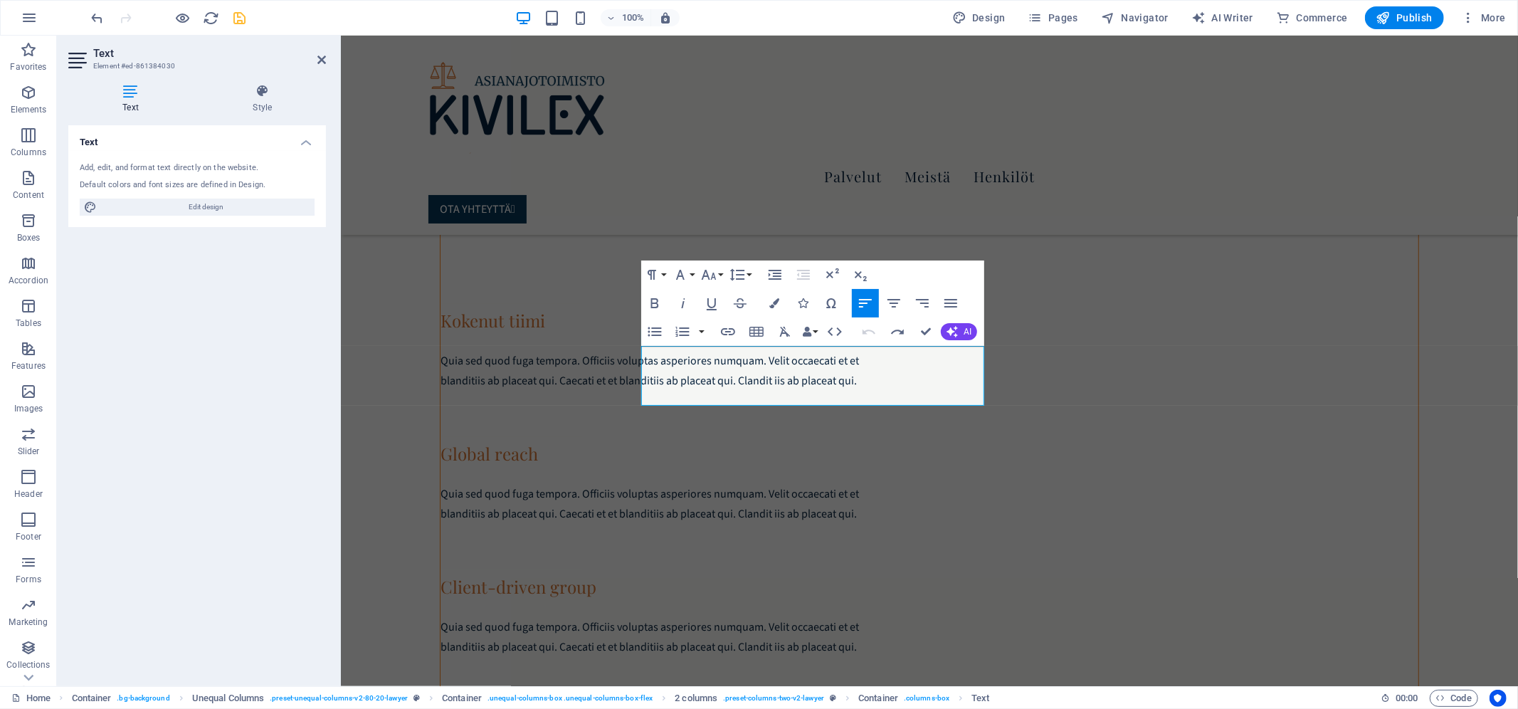
click at [774, 388] on span "Quia sed quod fuga tempora. Officiis voluptas asperiores numquam. Velit occaeca…" at bounding box center [650, 370] width 419 height 36
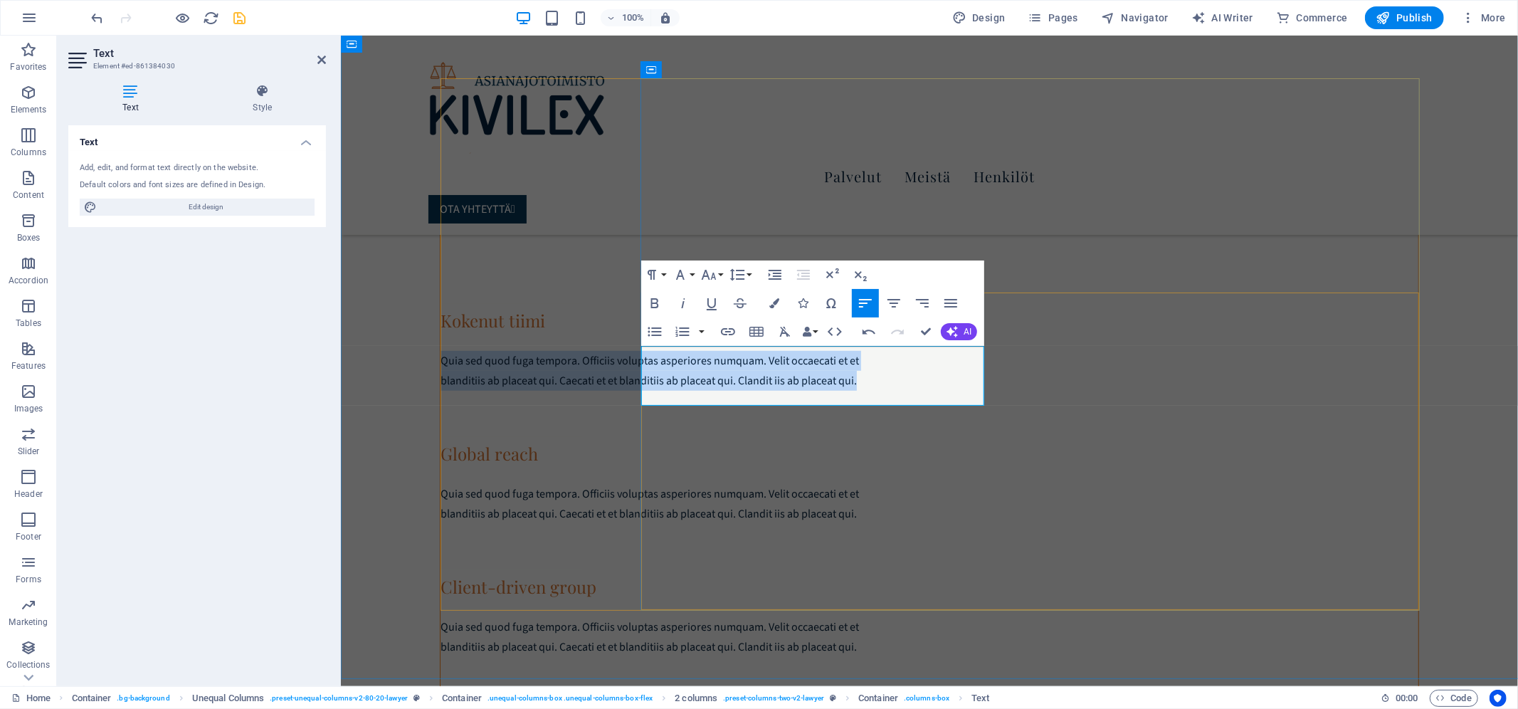
click at [774, 388] on span "Quia sed quod fuga tempora. Officiis voluptas asperiores numquam. Velit occaeca…" at bounding box center [650, 370] width 419 height 36
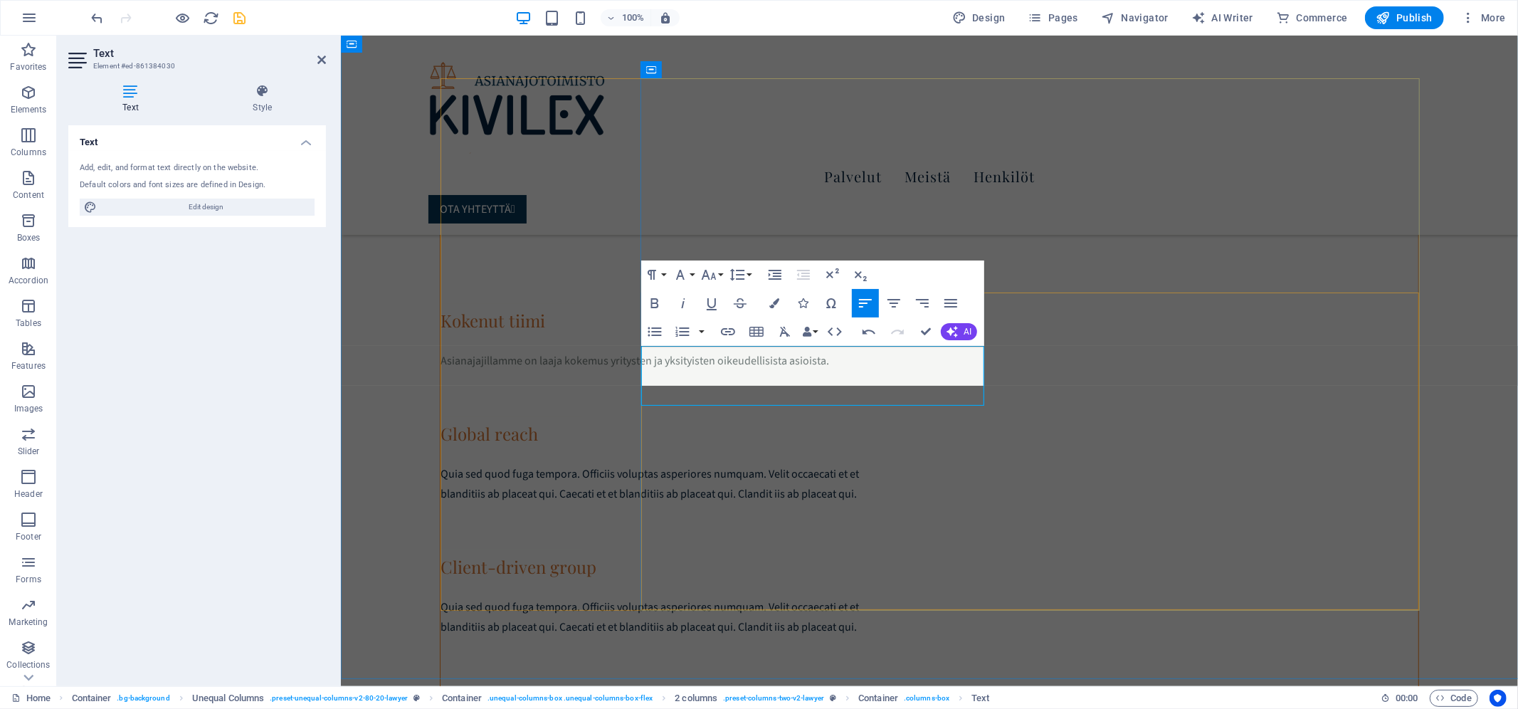
scroll to position [560, 1]
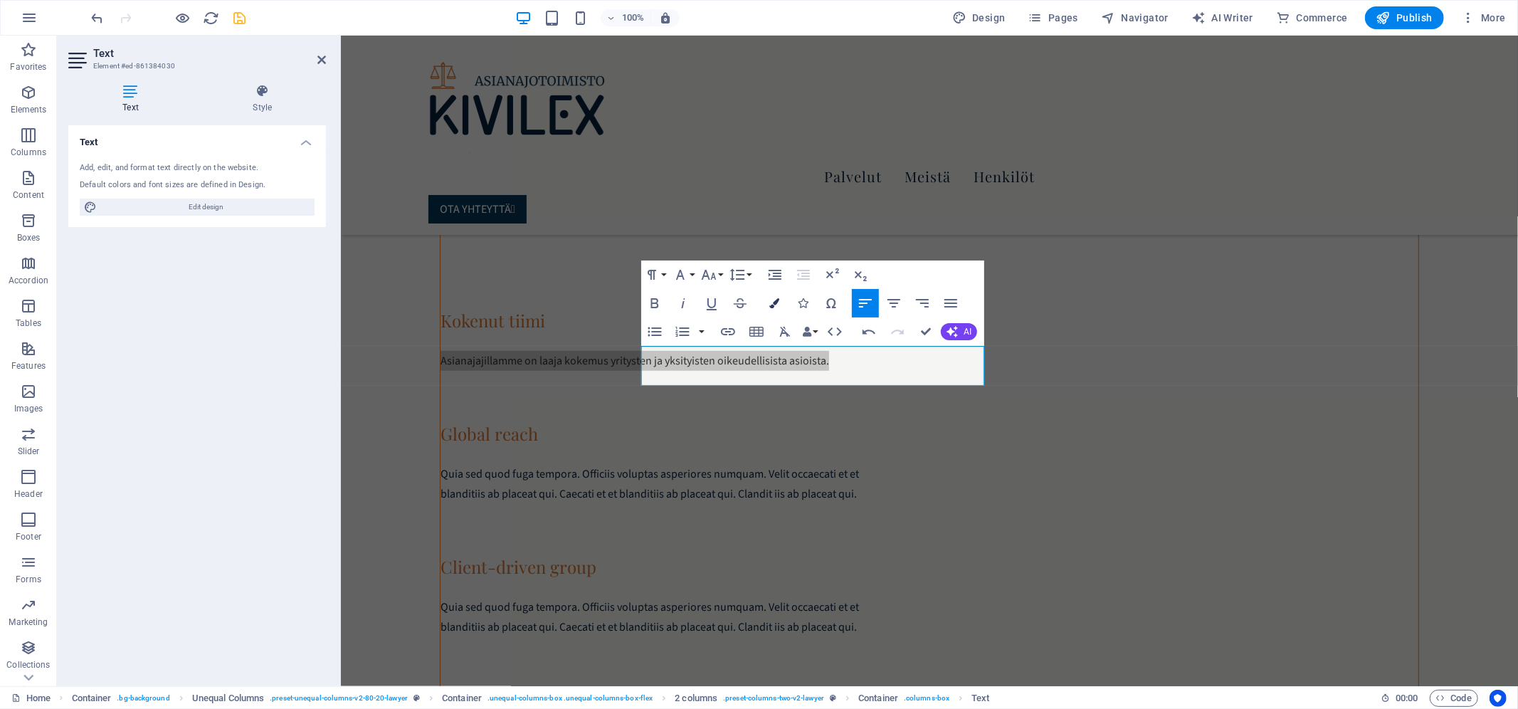
click at [777, 300] on icon "button" at bounding box center [774, 303] width 10 height 10
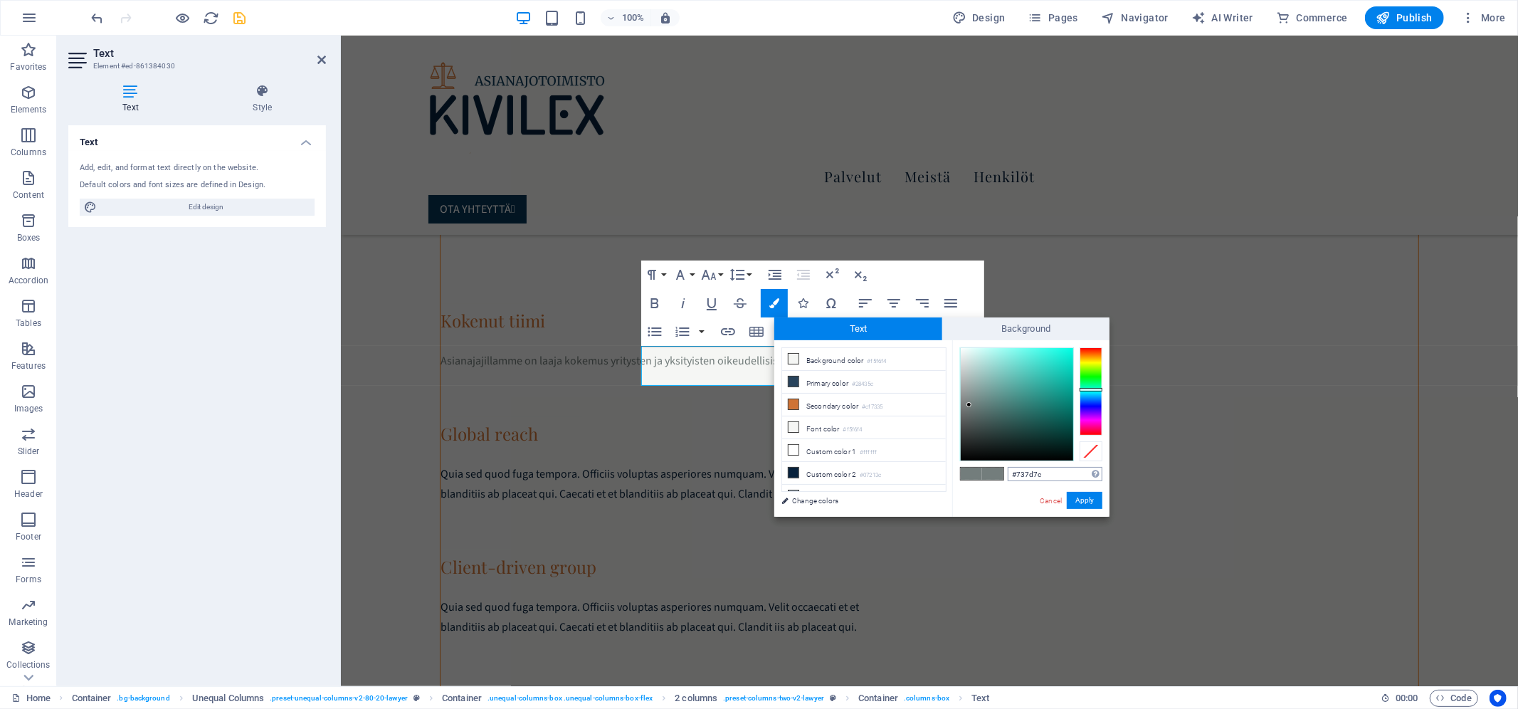
click at [1046, 476] on input "#737d7c" at bounding box center [1055, 474] width 95 height 14
type input "#07312C"
click at [1087, 504] on button "Apply" at bounding box center [1085, 500] width 36 height 17
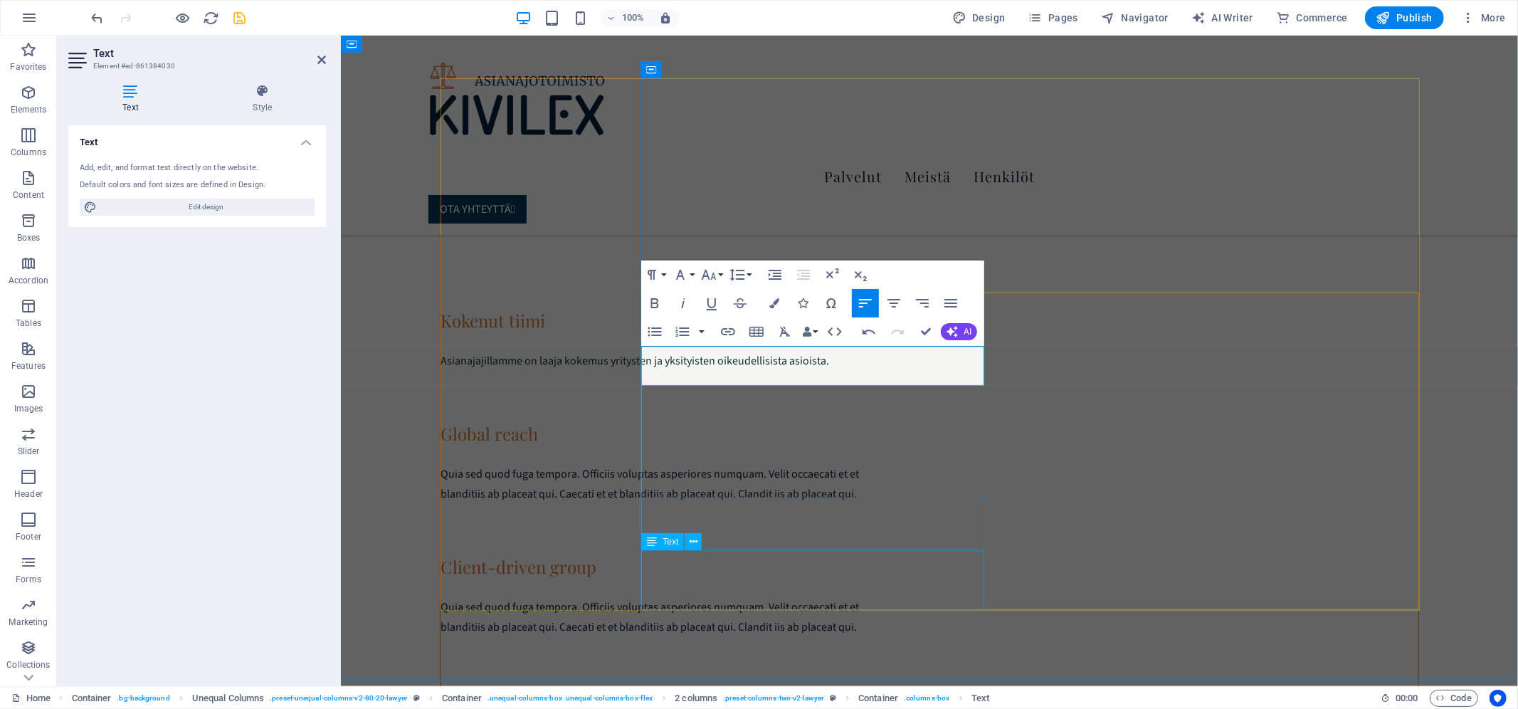
click at [745, 597] on div "Quia sed quod fuga tempora. Officiis voluptas asperiores numquam. Velit occaeca…" at bounding box center [662, 617] width 443 height 40
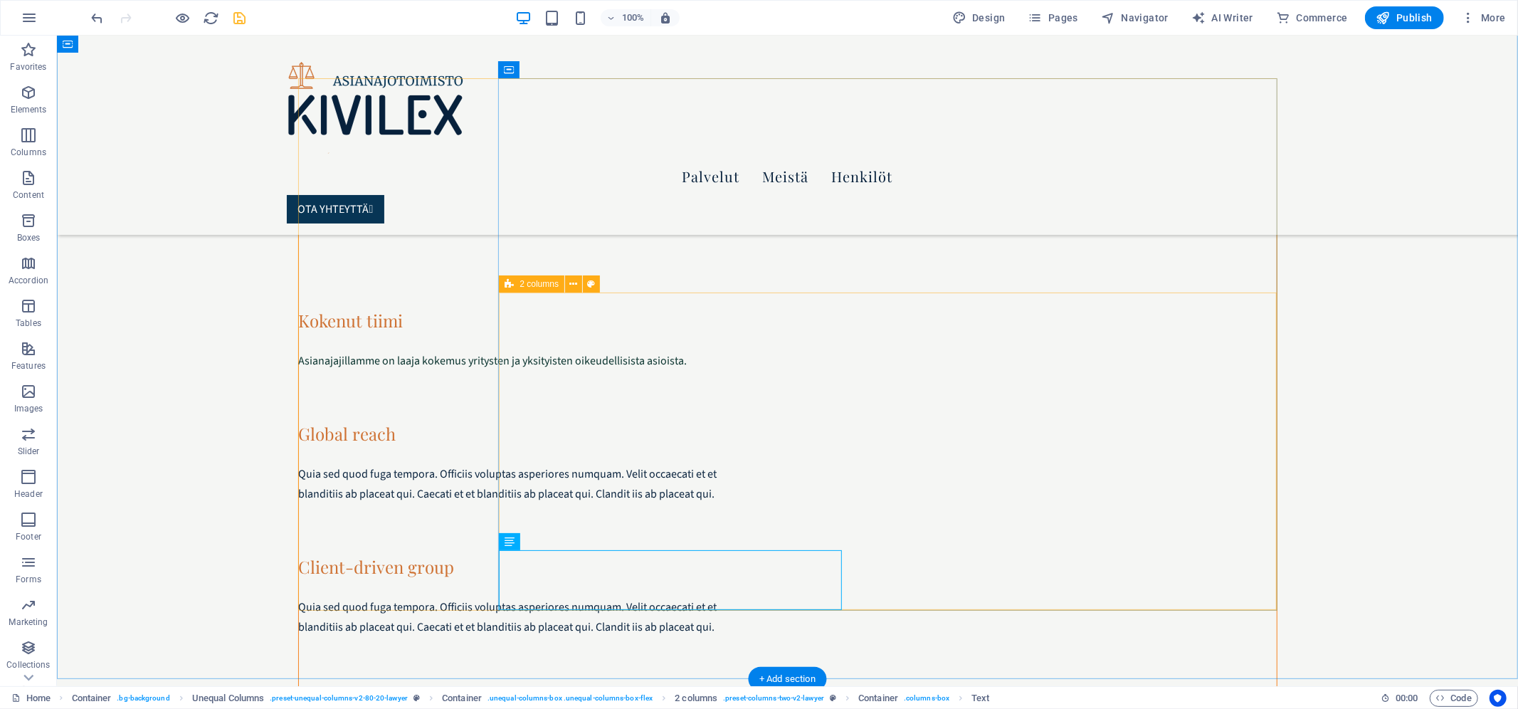
click at [563, 434] on div "Kokenut tiimi Asianajajillamme on laaja kokemus yritysten ja yksityisten oikeud…" at bounding box center [787, 527] width 978 height 449
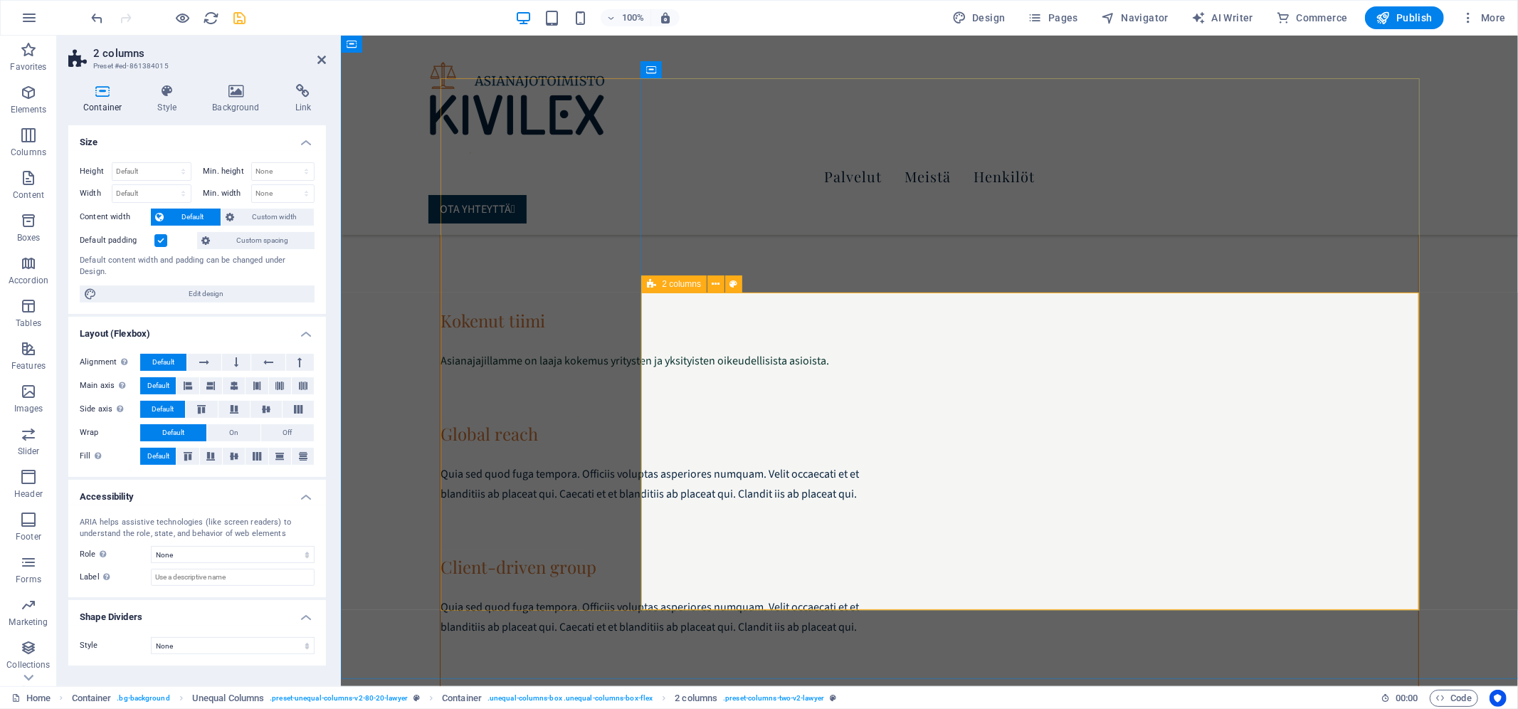
click at [730, 436] on div "Kokenut tiimi Asianajajillamme on laaja kokemus yritysten ja yksityisten oikeud…" at bounding box center [930, 527] width 978 height 449
click at [714, 555] on div "Client-driven group" at bounding box center [662, 565] width 443 height 21
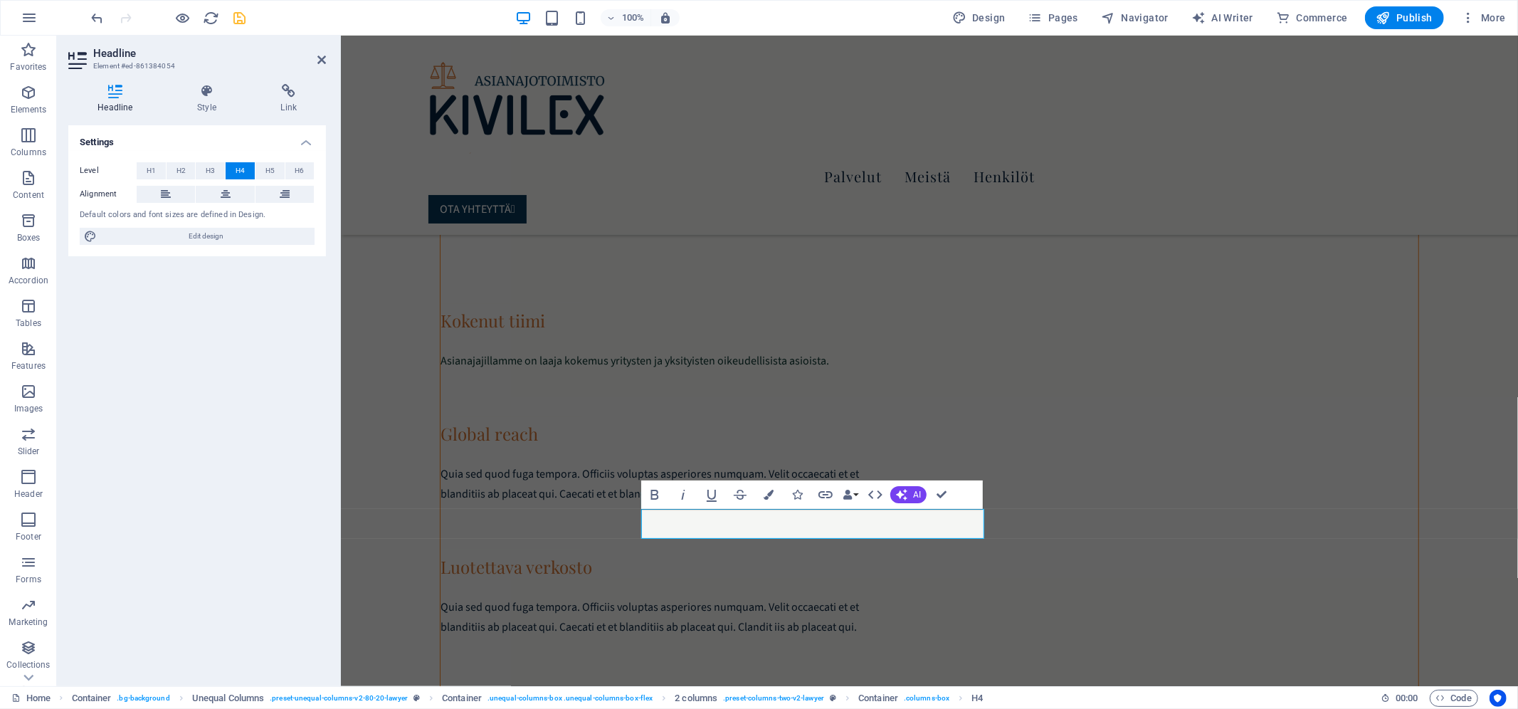
click at [745, 597] on div "Quia sed quod fuga tempora. Officiis voluptas asperiores numquam. Velit occaeca…" at bounding box center [662, 617] width 443 height 40
click at [745, 599] on span "Quia sed quod fuga tempora. Officiis voluptas asperiores numquam. Velit occaeca…" at bounding box center [650, 617] width 419 height 36
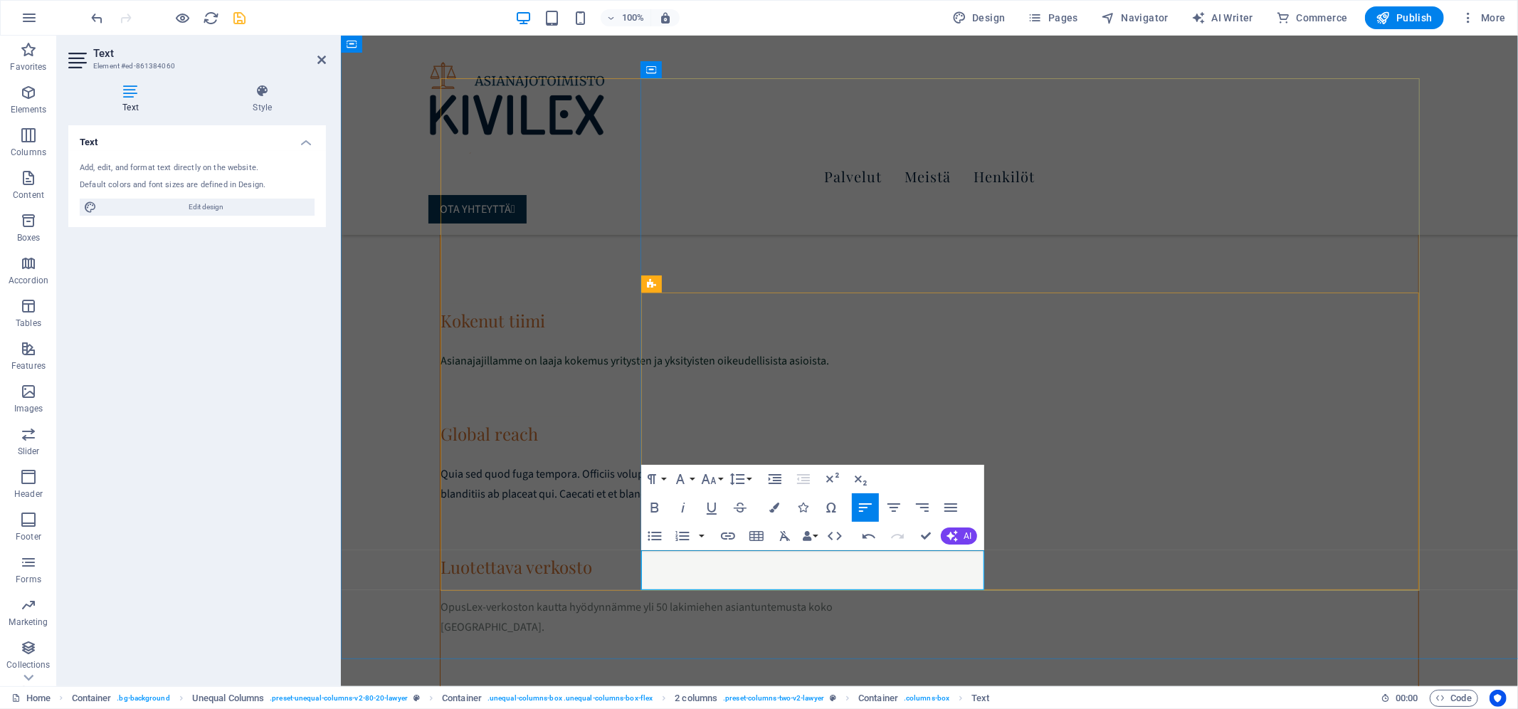
scroll to position [577, 1]
click at [778, 505] on icon "button" at bounding box center [774, 508] width 10 height 10
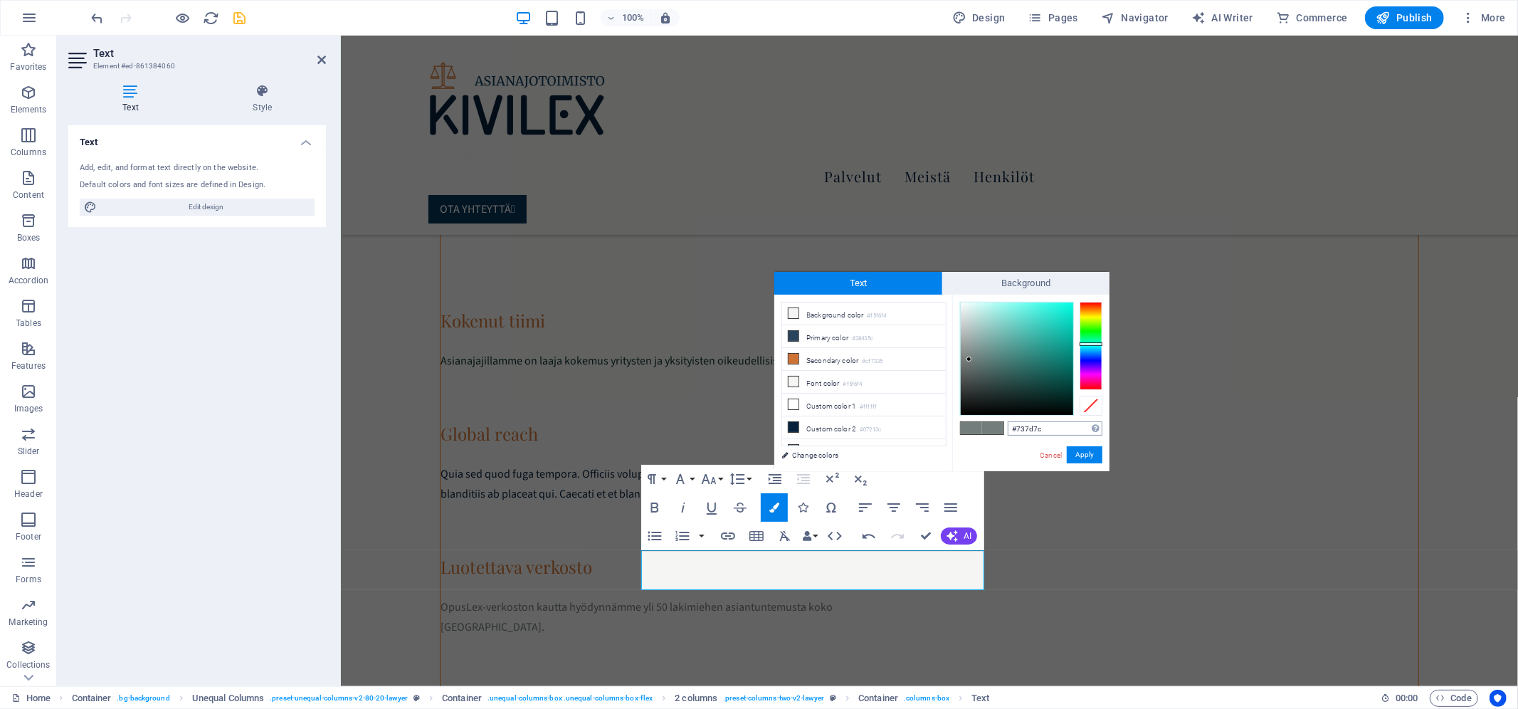
click at [1041, 427] on input "#737d7c" at bounding box center [1055, 428] width 95 height 14
type input "#07312C"
drag, startPoint x: 1083, startPoint y: 460, endPoint x: 742, endPoint y: 424, distance: 342.8
click at [1083, 460] on button "Apply" at bounding box center [1085, 454] width 36 height 17
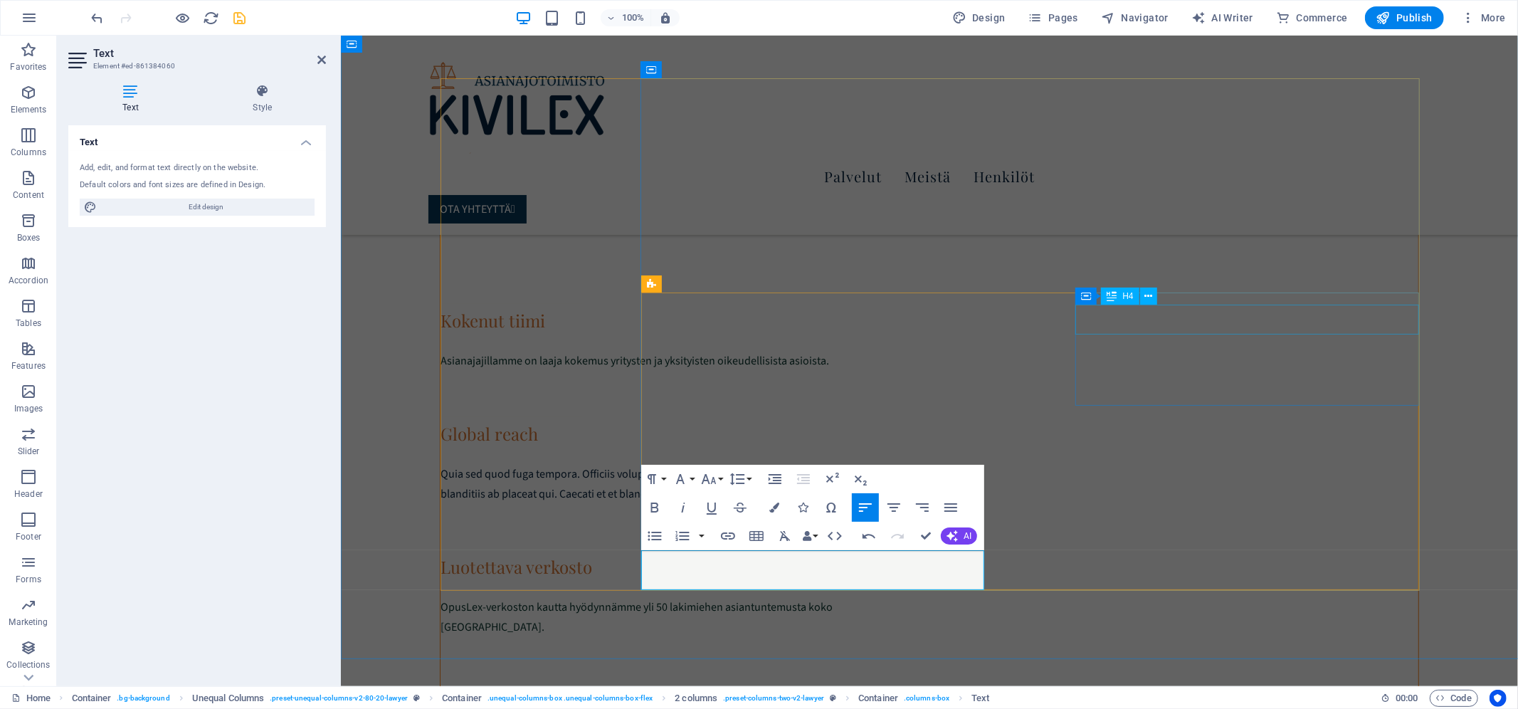
click at [884, 422] on div "Global reach" at bounding box center [662, 432] width 443 height 21
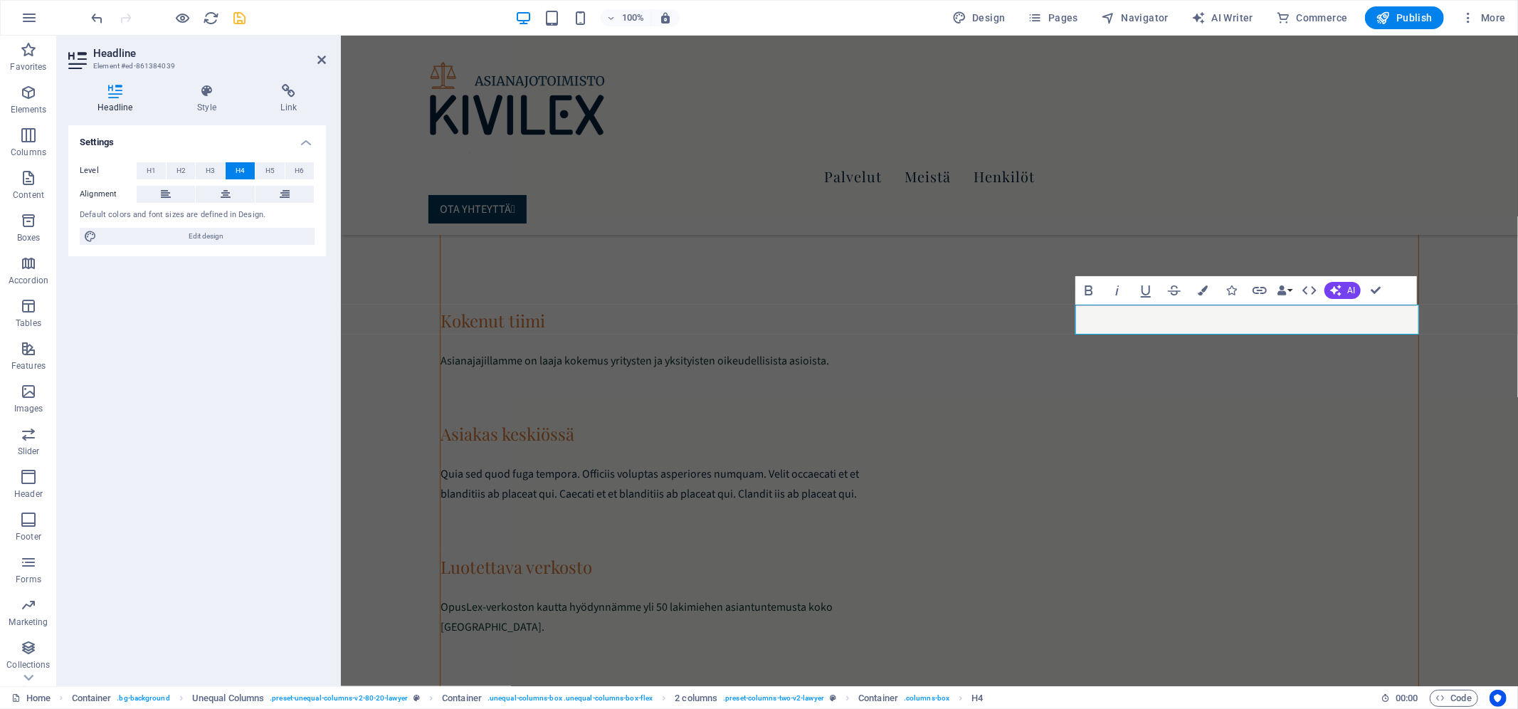
click at [884, 463] on div "Quia sed quod fuga tempora. Officiis voluptas asperiores numquam. Velit occaeca…" at bounding box center [662, 483] width 443 height 40
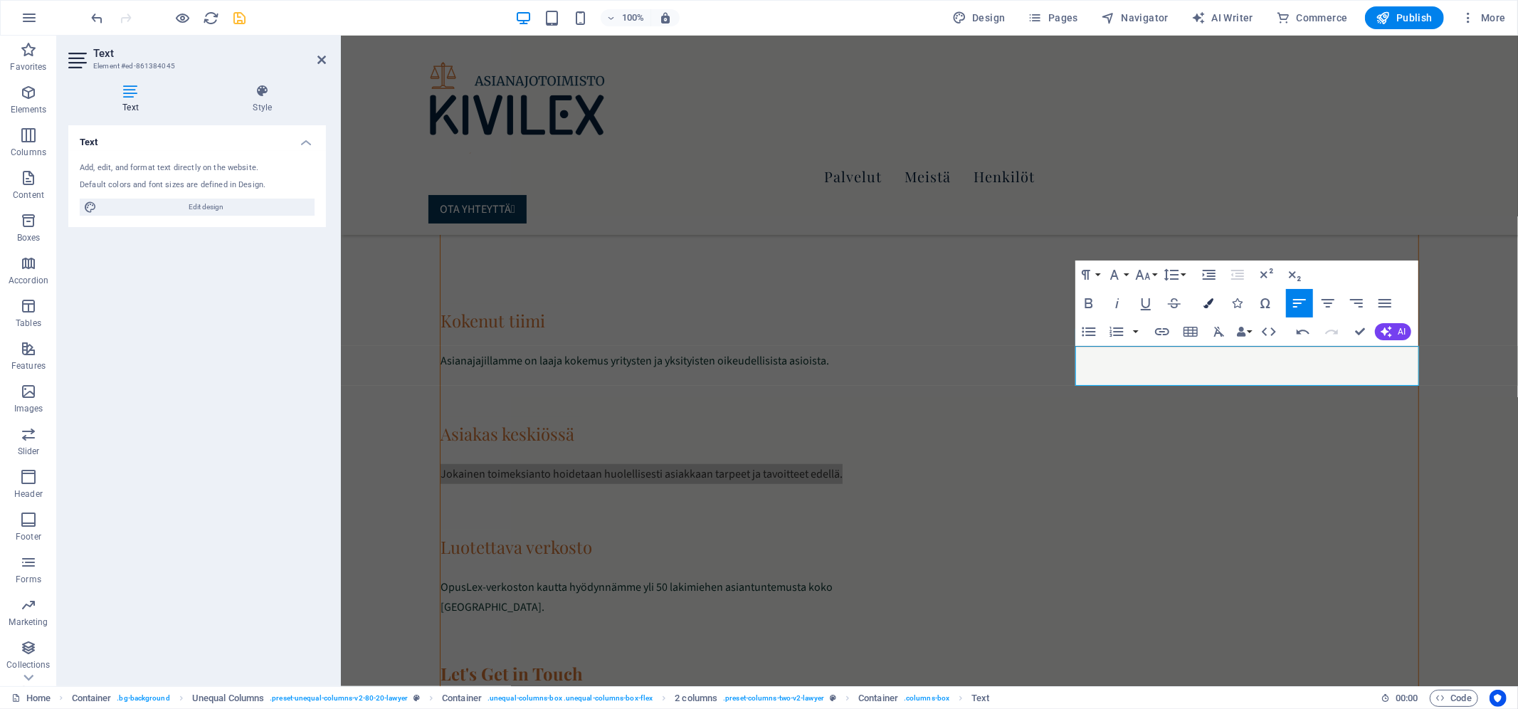
click at [1214, 298] on button "Colors" at bounding box center [1208, 303] width 27 height 28
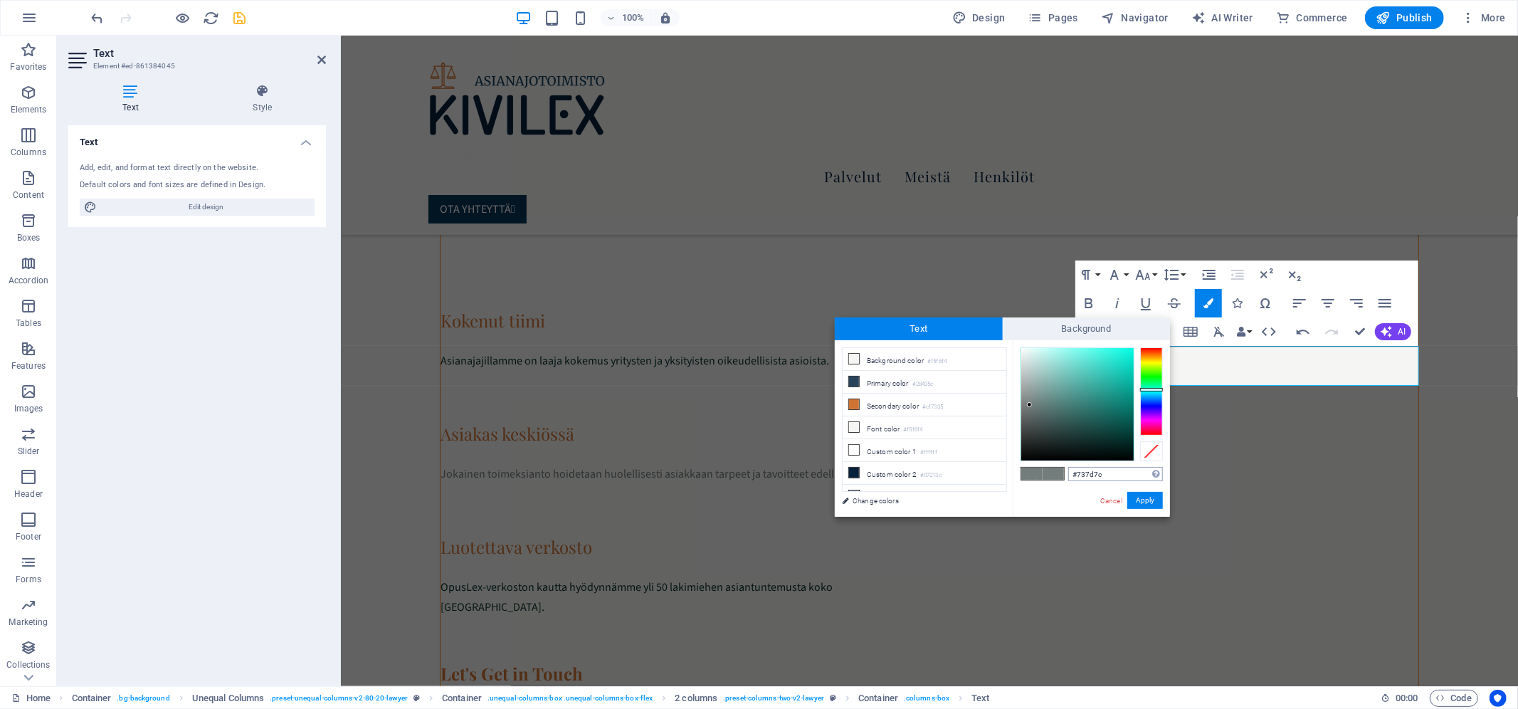
click at [1137, 472] on input "#737d7c" at bounding box center [1115, 474] width 95 height 14
type input "#07312C"
click at [1155, 504] on button "Apply" at bounding box center [1146, 500] width 36 height 17
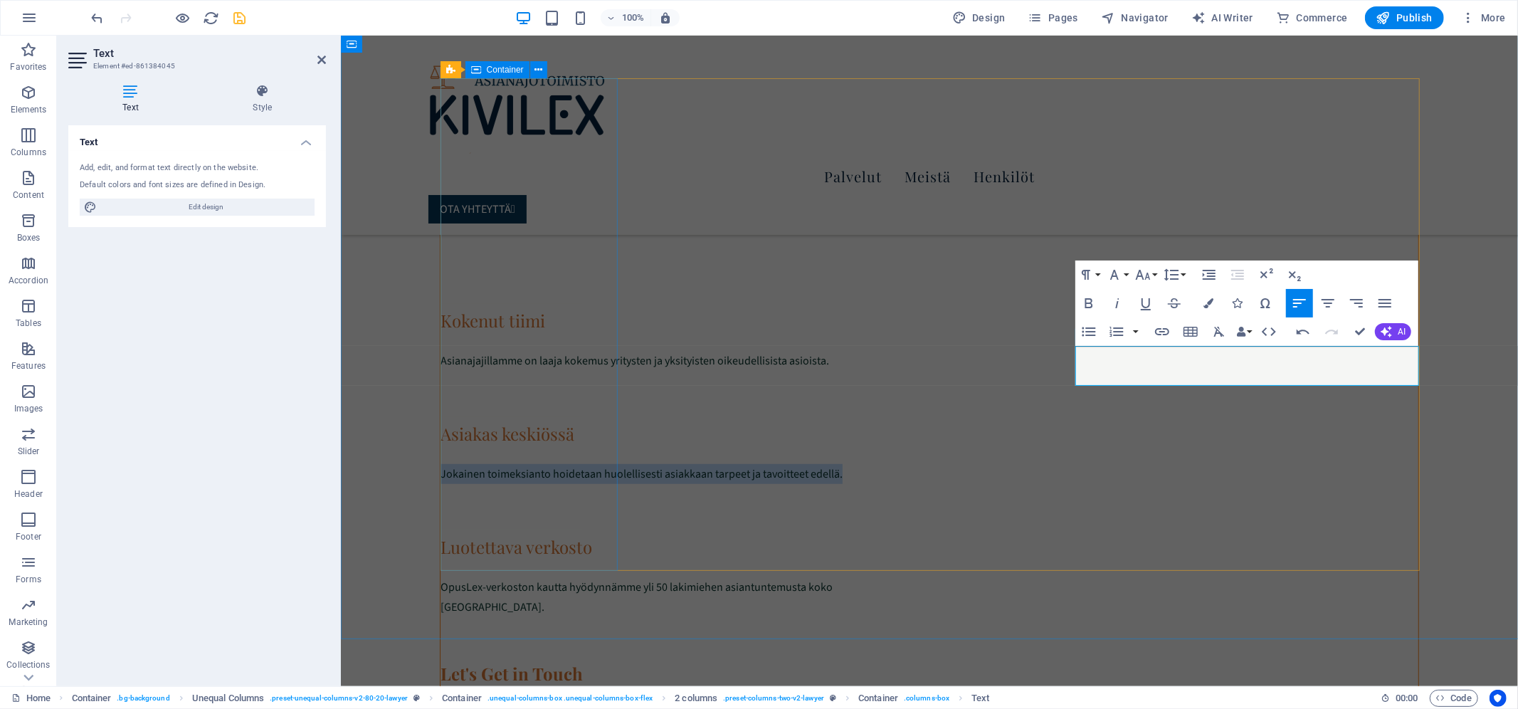
click at [454, 134] on div "Expertise" at bounding box center [929, 106] width 979 height 56
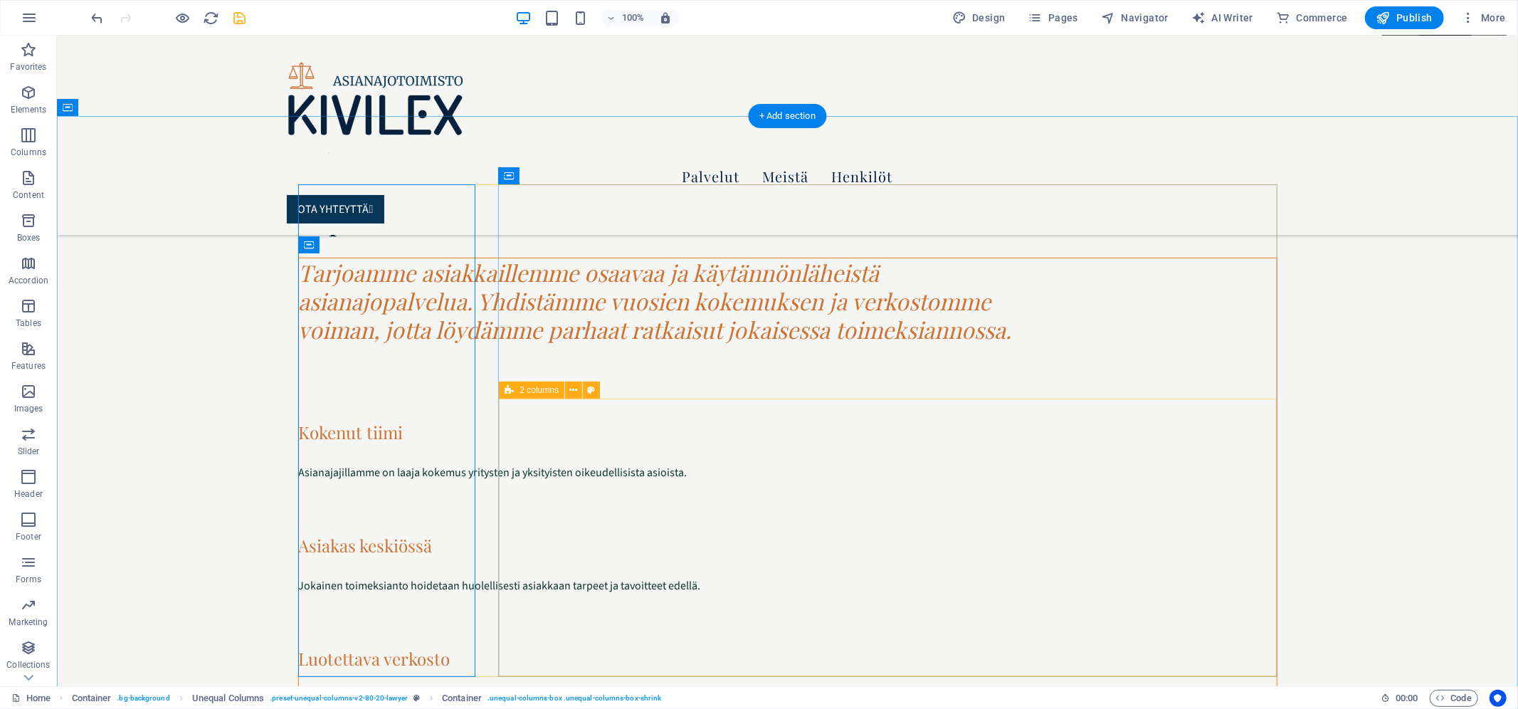
scroll to position [637, 0]
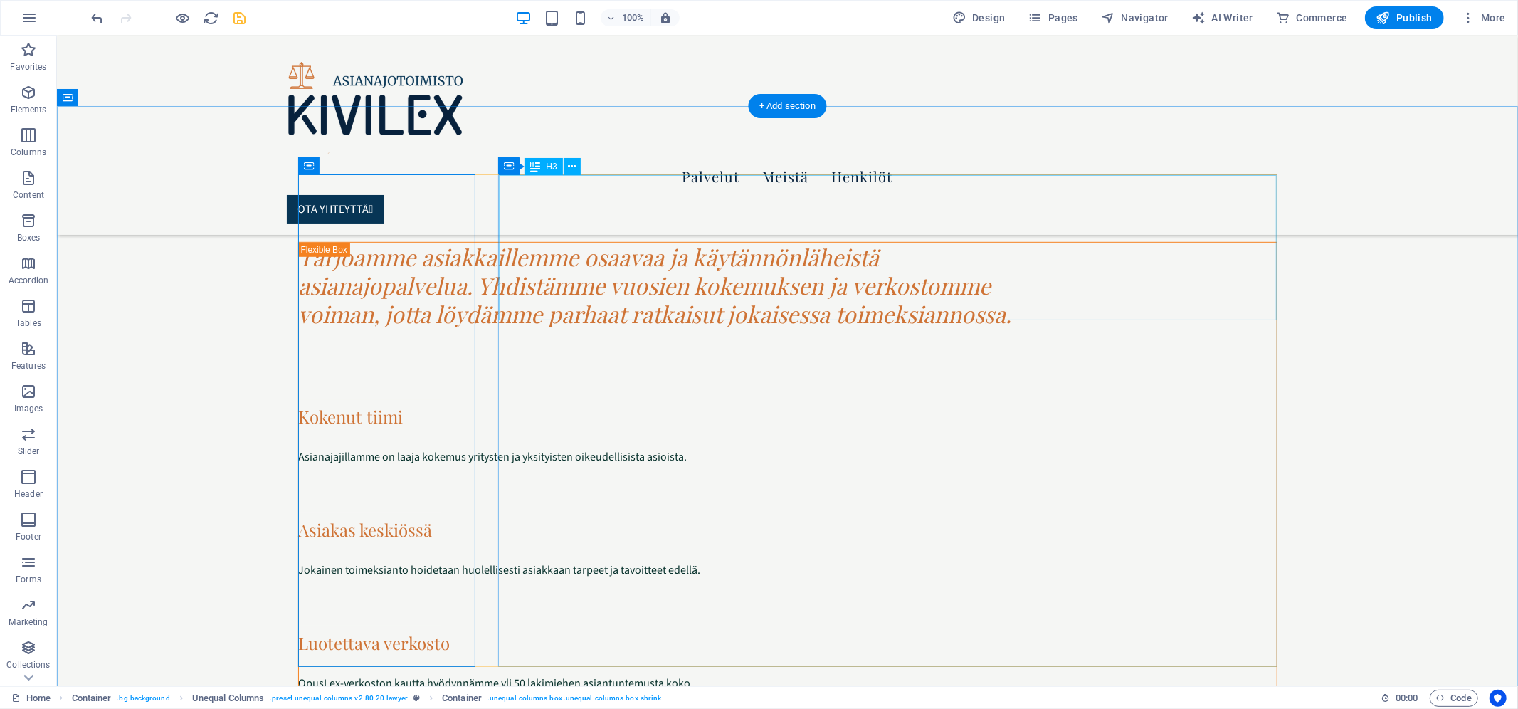
click at [616, 242] on div "Tarjoamme asiakkaillemme osaavaa ja käytännönläheistä asianajopalvelua. Yhdistä…" at bounding box center [787, 284] width 978 height 85
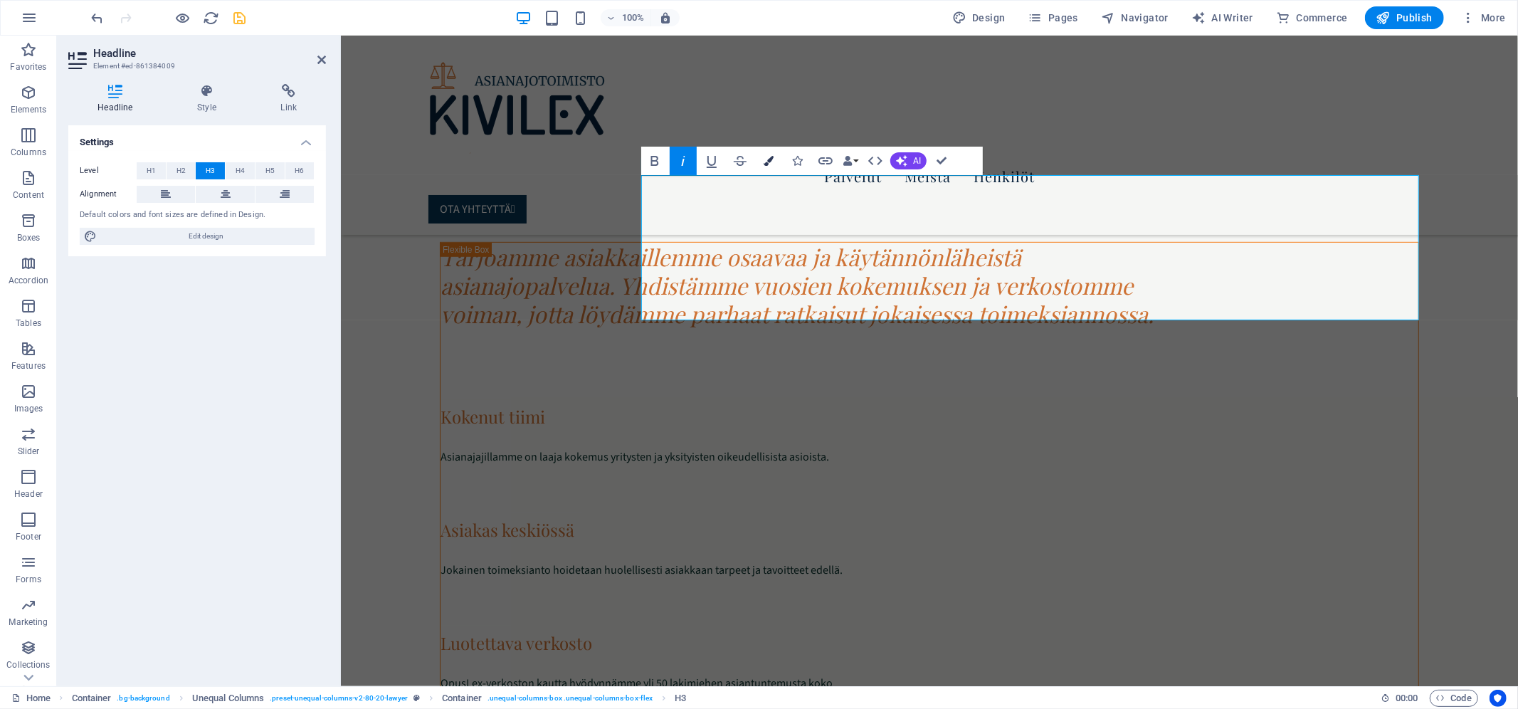
click at [776, 157] on button "Colors" at bounding box center [768, 161] width 27 height 28
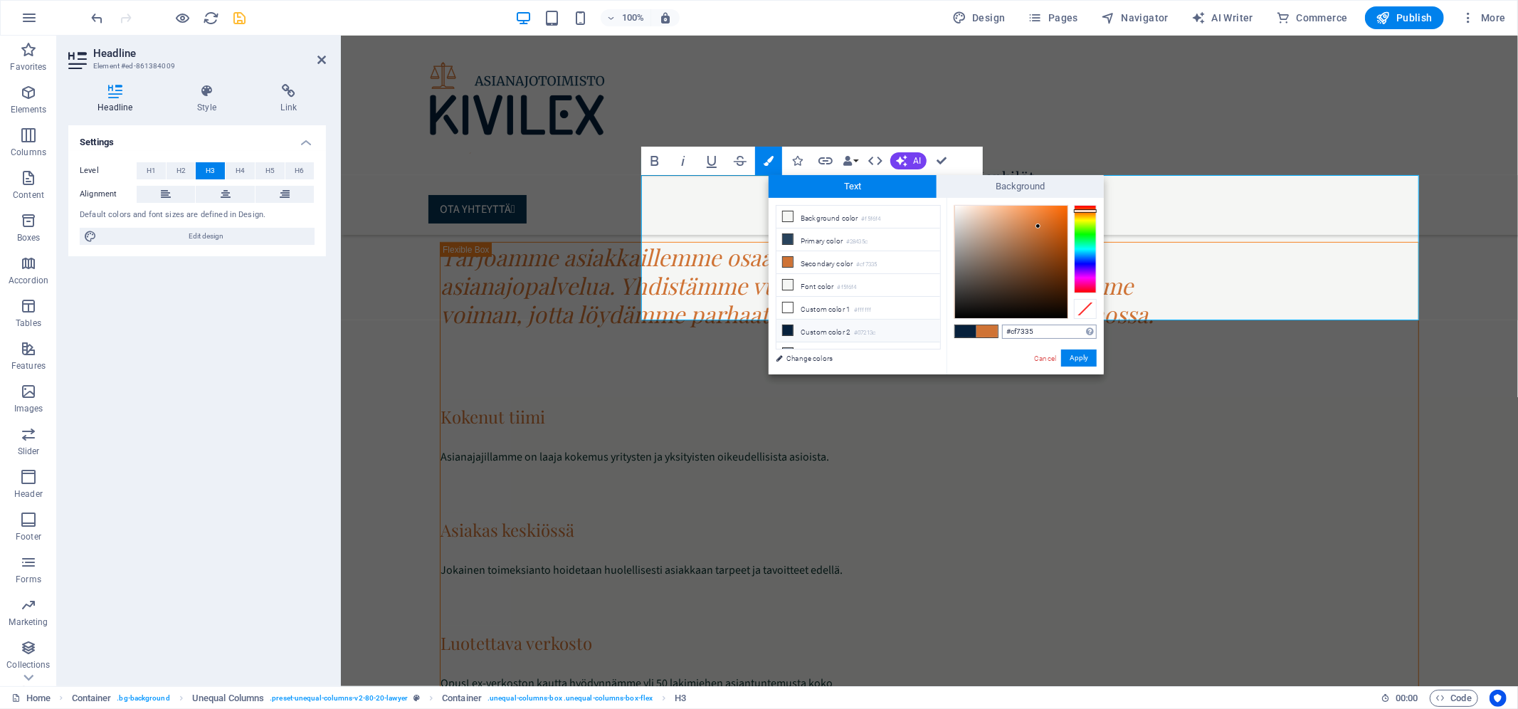
click at [1039, 331] on input "#cf7335" at bounding box center [1049, 332] width 95 height 14
type input "#07312c"
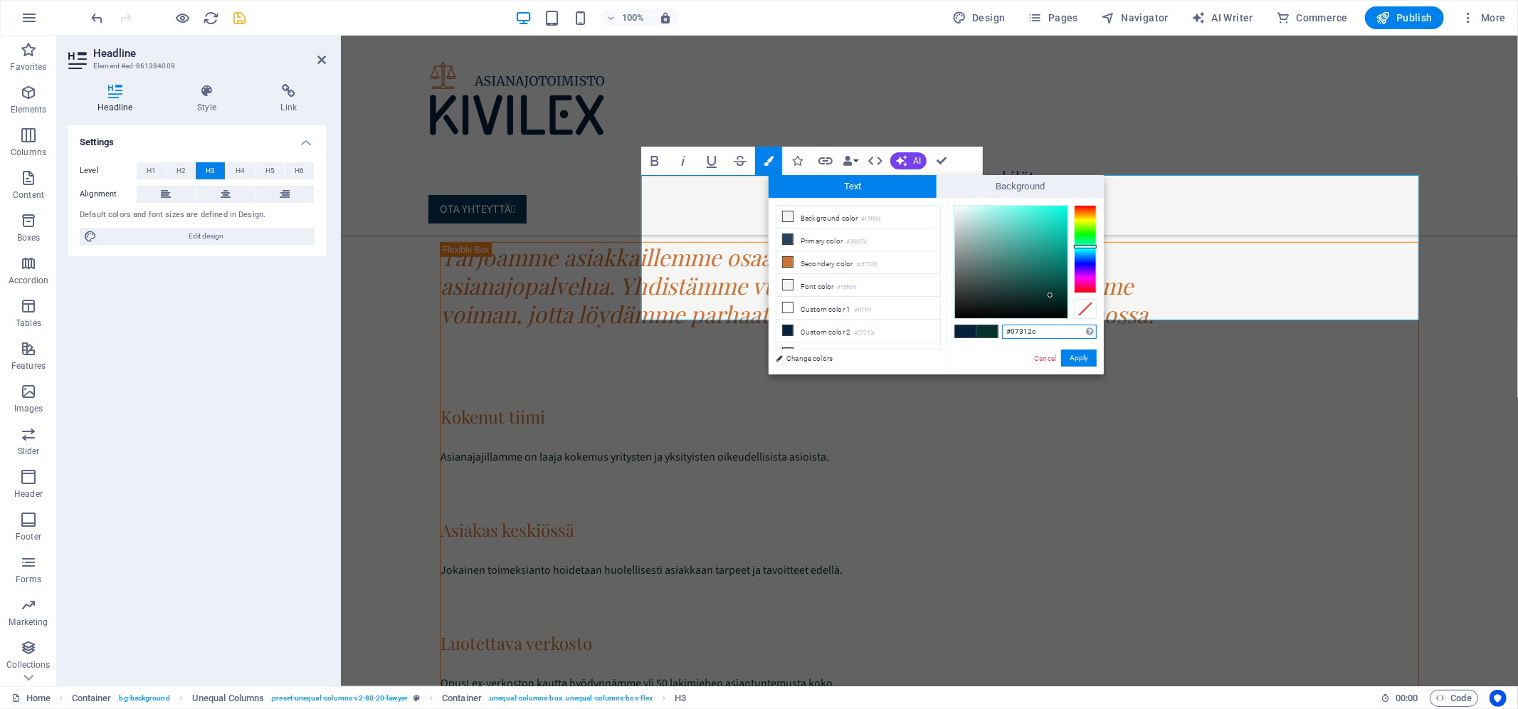
click at [1057, 329] on input "#07312c" at bounding box center [1049, 332] width 95 height 14
click at [1070, 352] on button "Apply" at bounding box center [1079, 358] width 36 height 17
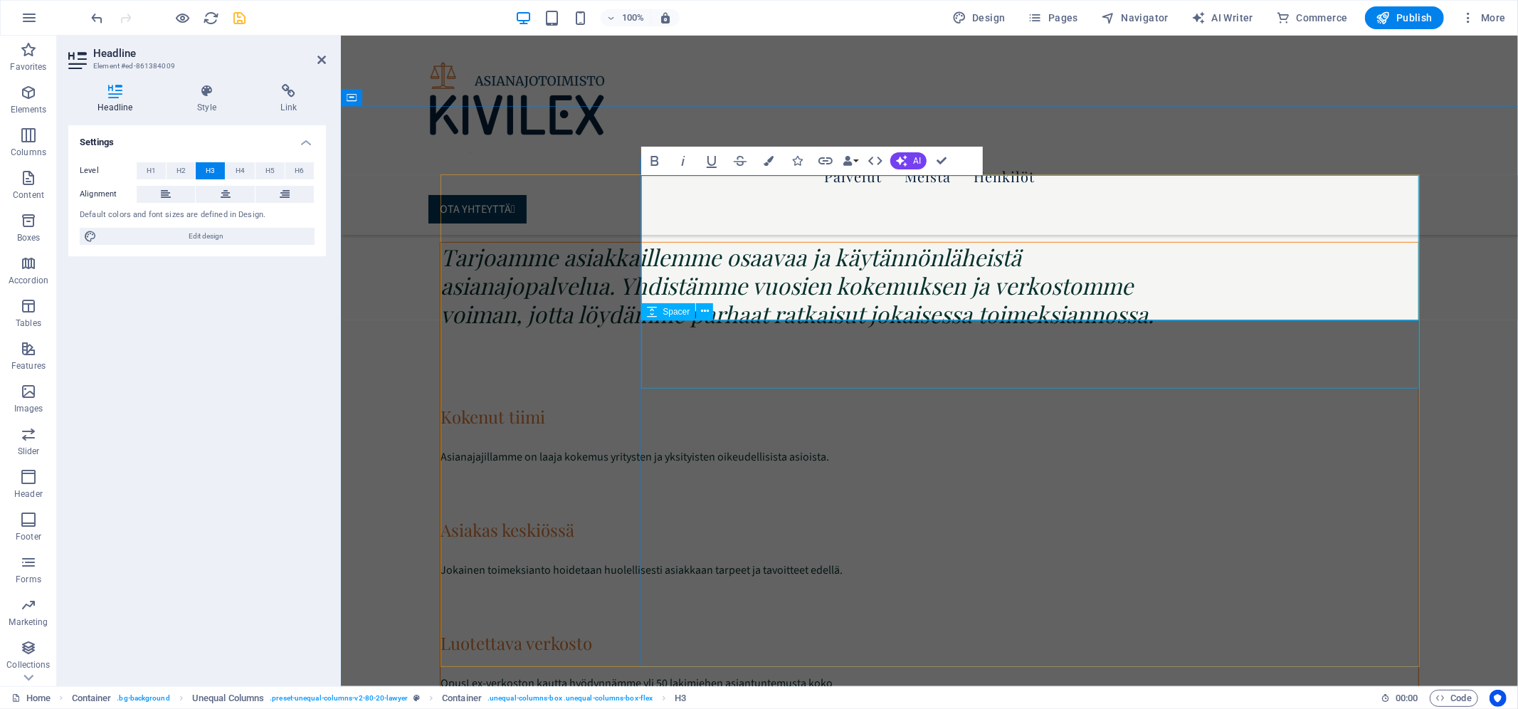
click at [1008, 330] on div at bounding box center [930, 364] width 978 height 68
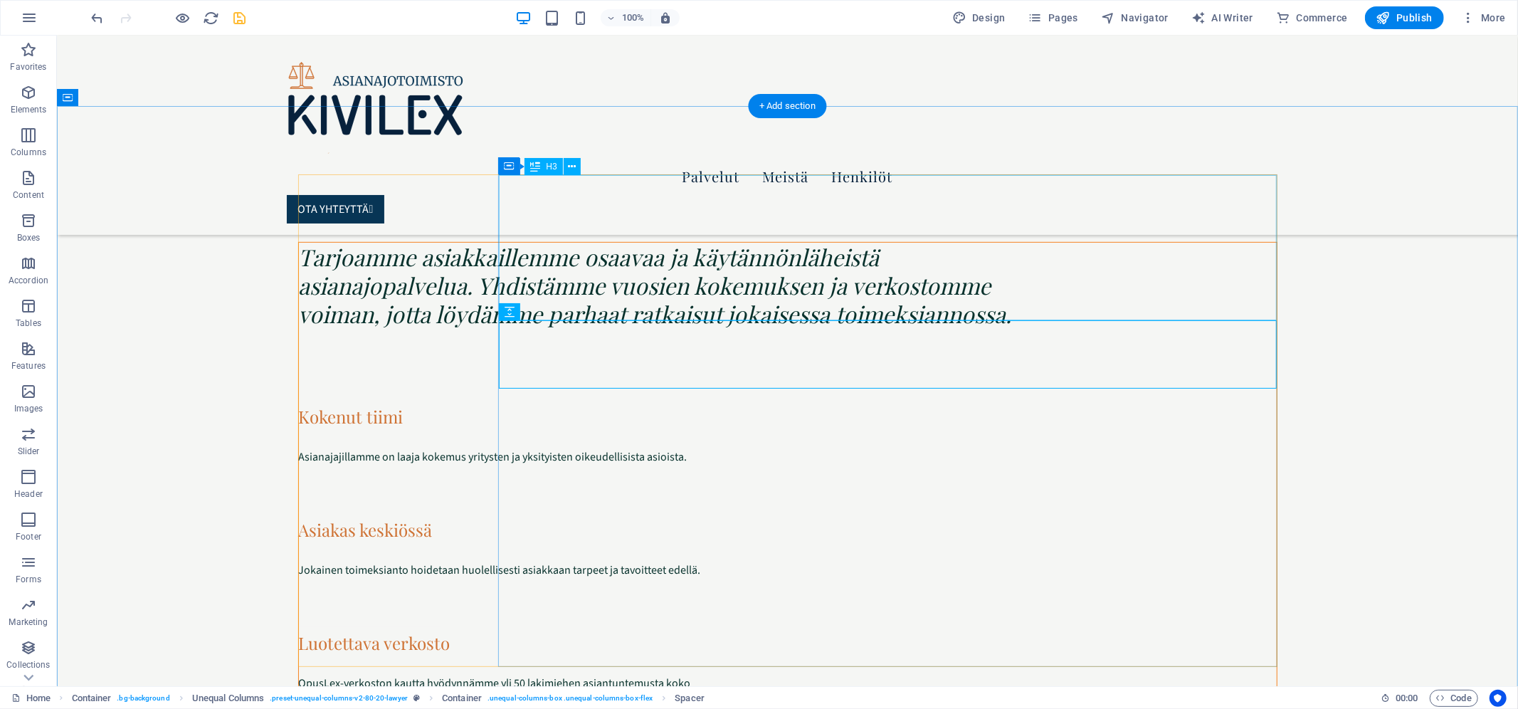
click at [732, 242] on div "Tarjoamme asiakkaillemme osaavaa ja käytännönläheistä asianajopalvelua. Yhdistä…" at bounding box center [787, 284] width 978 height 85
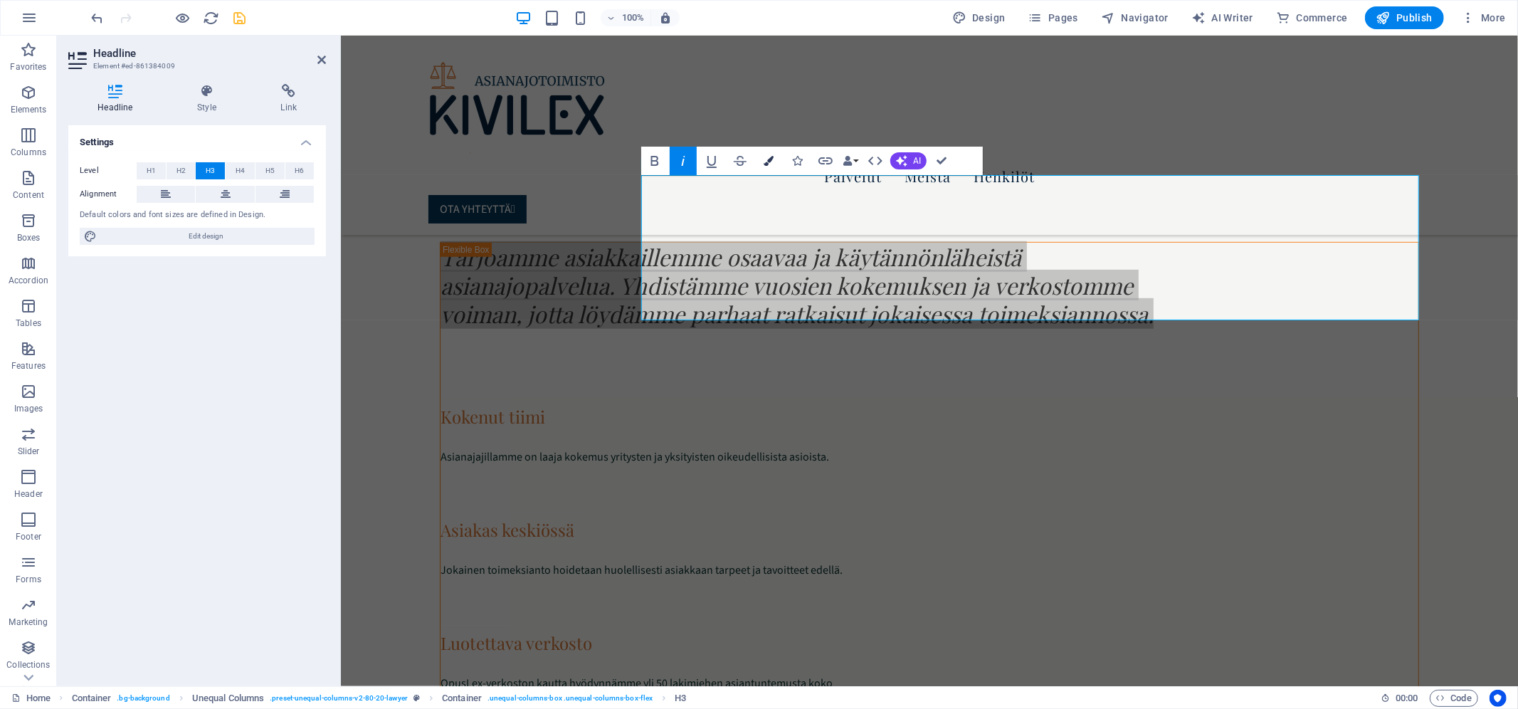
click at [775, 160] on button "Colors" at bounding box center [768, 161] width 27 height 28
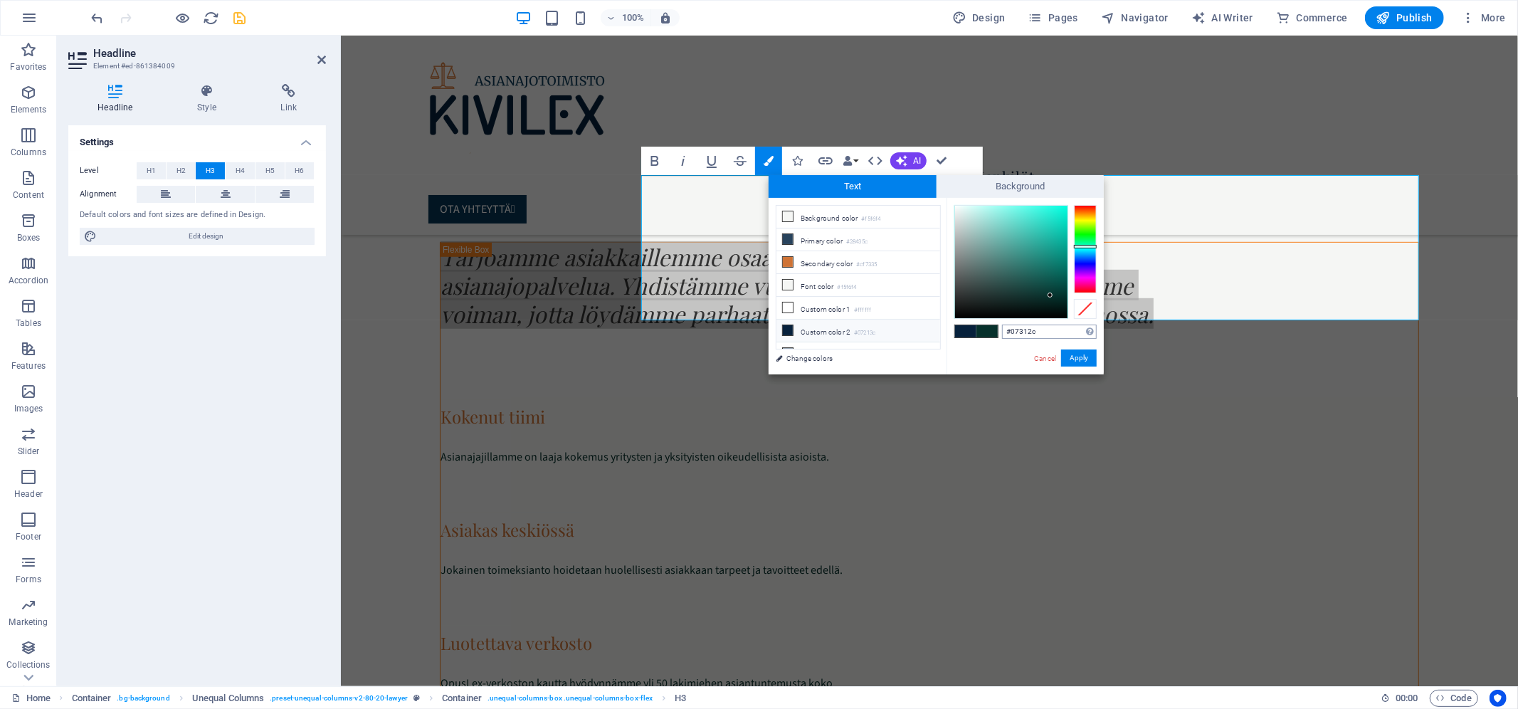
click at [1054, 330] on input "#07312c" at bounding box center [1049, 332] width 95 height 14
click at [1078, 363] on button "Apply" at bounding box center [1079, 358] width 36 height 17
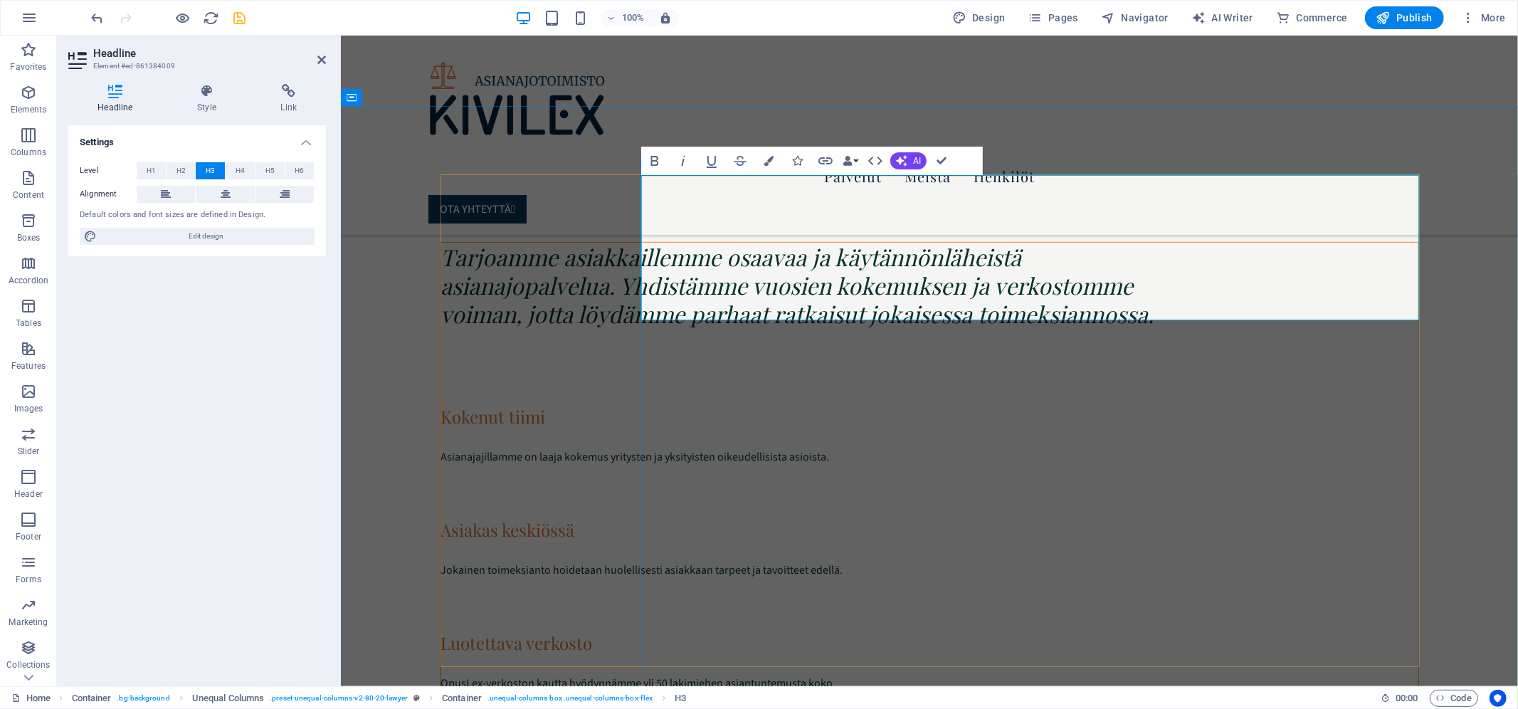
click at [915, 241] on span "Tarjoamme asiakkaillemme osaavaa ja käytännönläheistä asianajopalvelua. Yhdistä…" at bounding box center [797, 285] width 713 height 88
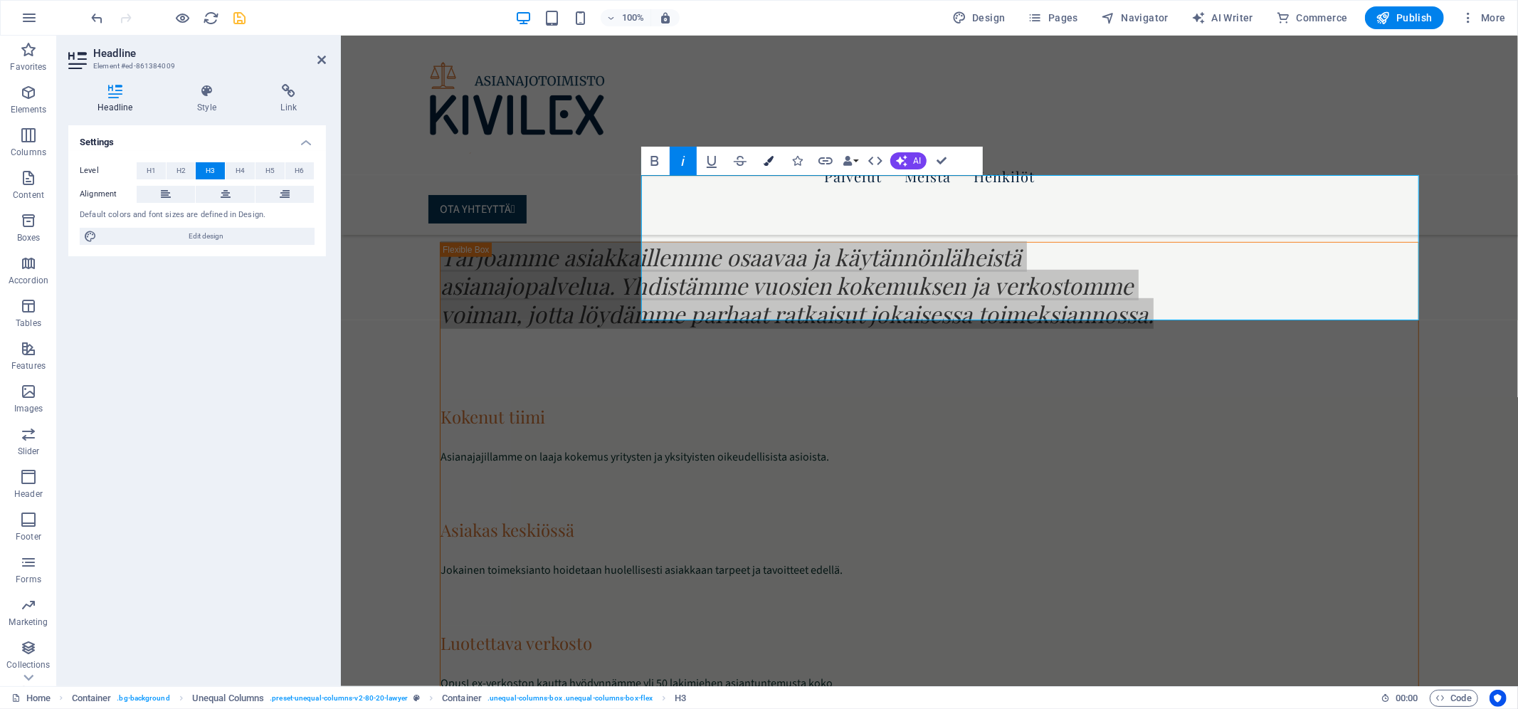
click at [778, 155] on button "Colors" at bounding box center [768, 161] width 27 height 28
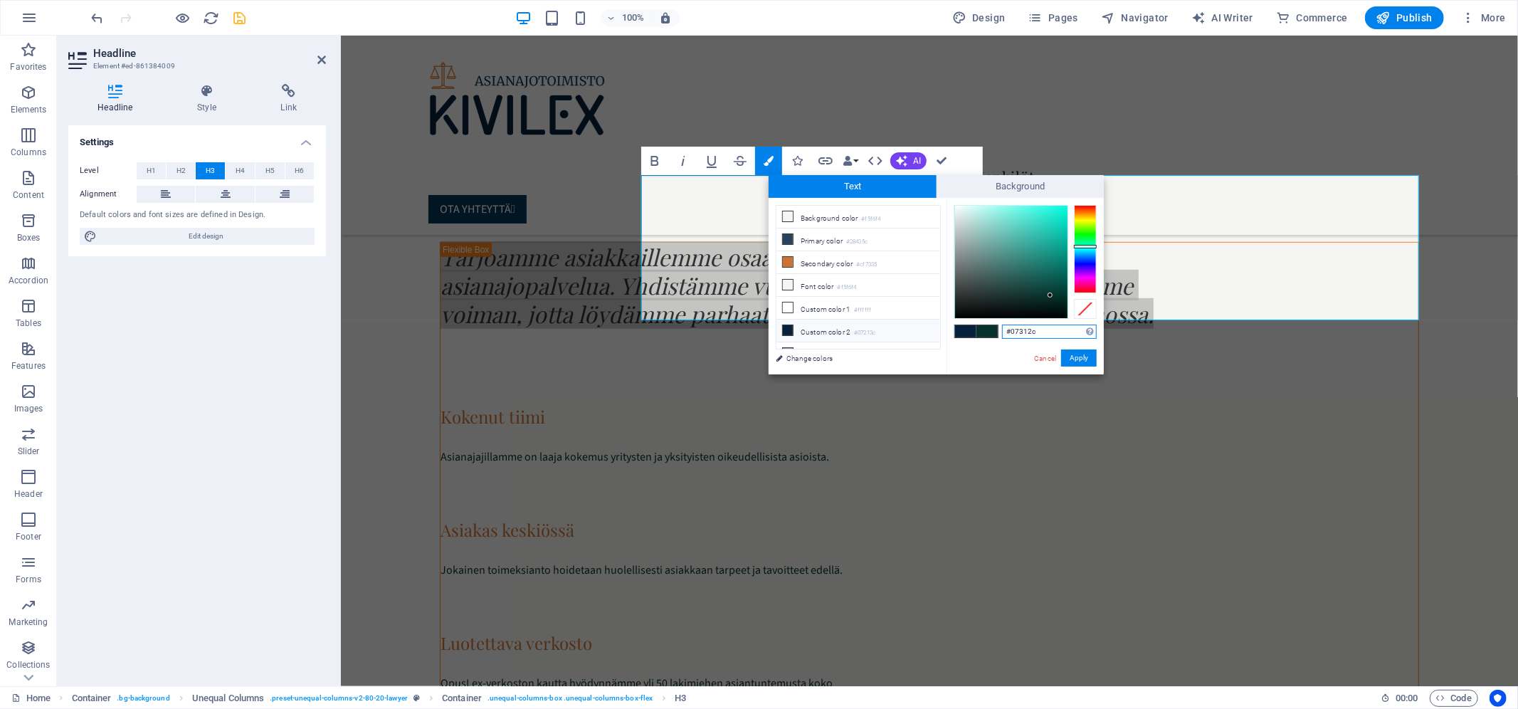
click at [1024, 332] on input "#07312c" at bounding box center [1049, 332] width 95 height 14
type input "#07213C"
click at [1054, 336] on input "#07213C" at bounding box center [1049, 332] width 95 height 14
click at [1074, 352] on button "Apply" at bounding box center [1079, 358] width 36 height 17
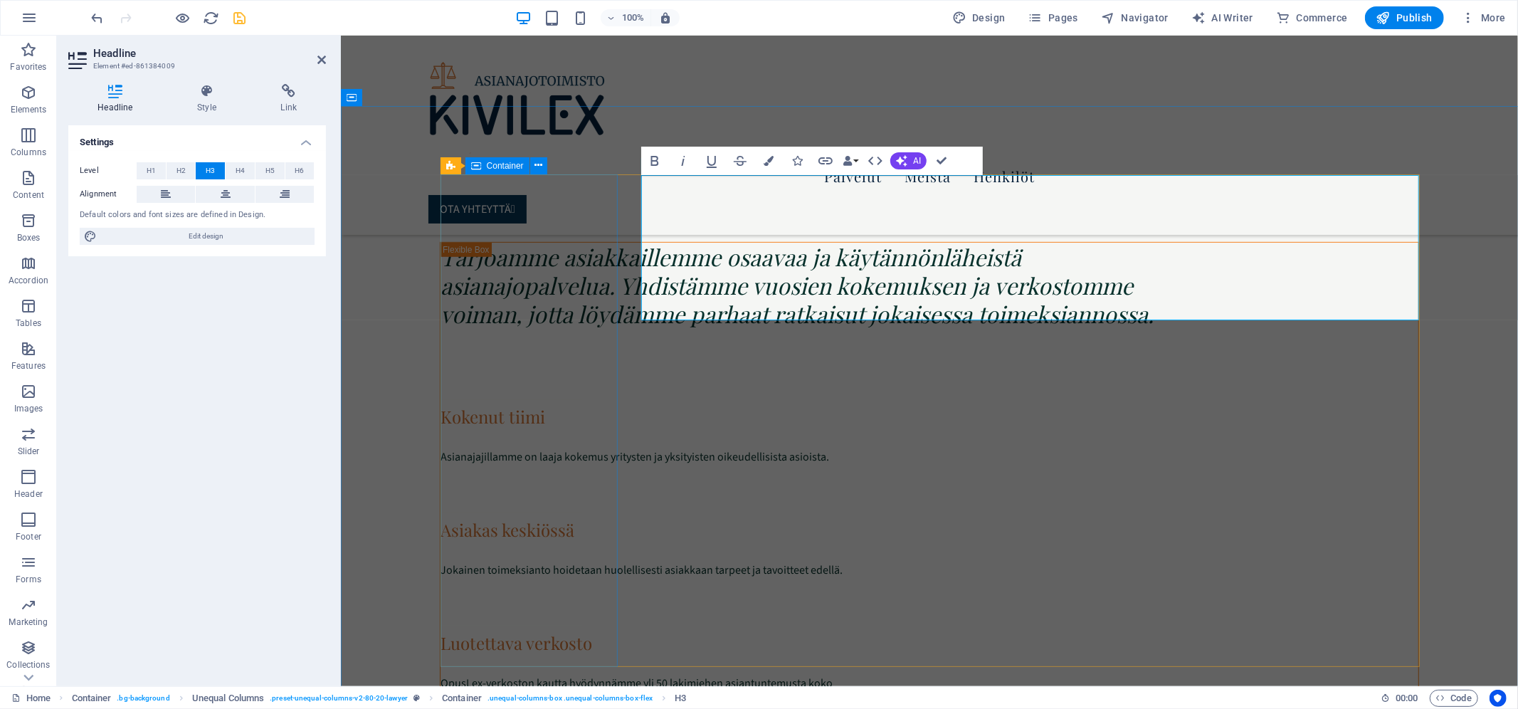
click at [516, 230] on div "Expertise" at bounding box center [929, 202] width 979 height 56
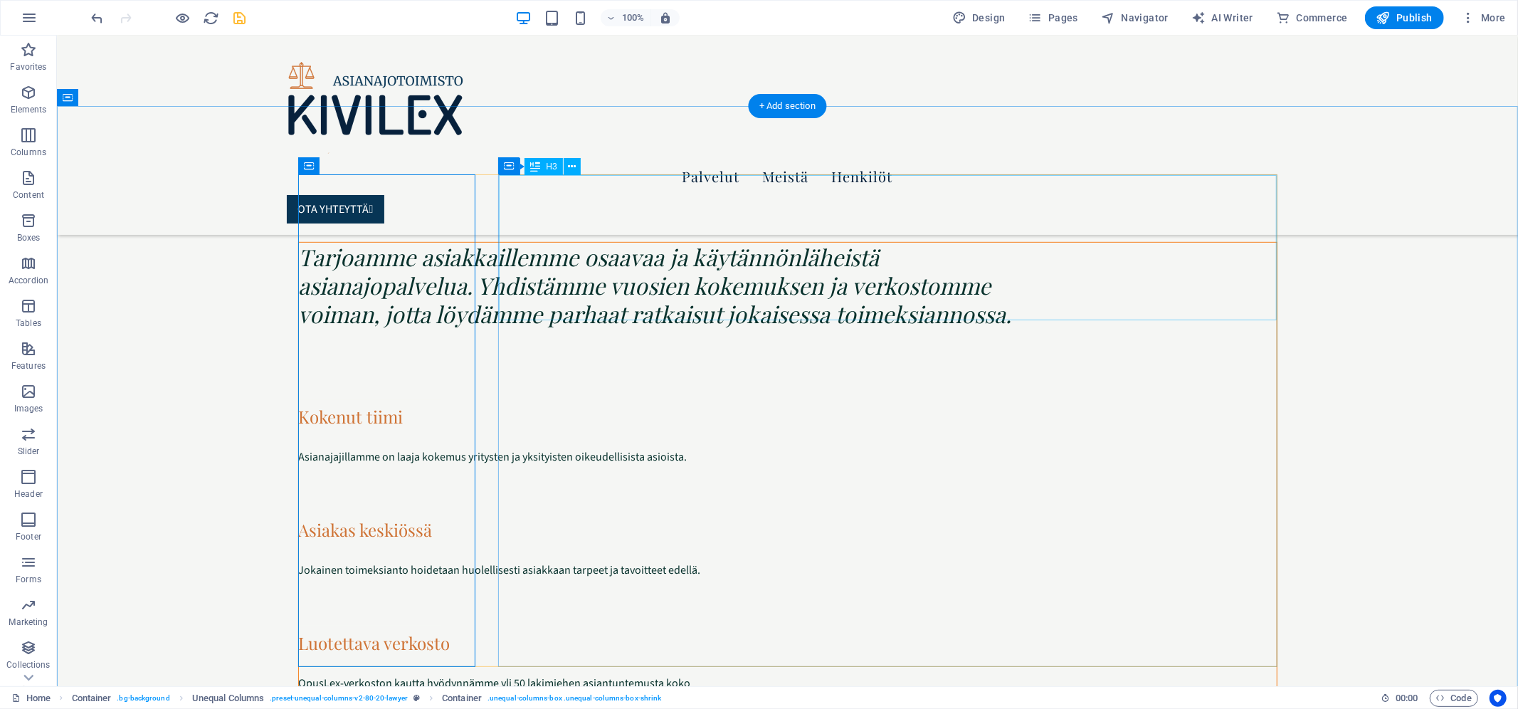
click at [737, 242] on div "Tarjoamme asiakkaillemme osaavaa ja käytännönläheistä asianajopalvelua. Yhdistä…" at bounding box center [787, 284] width 978 height 85
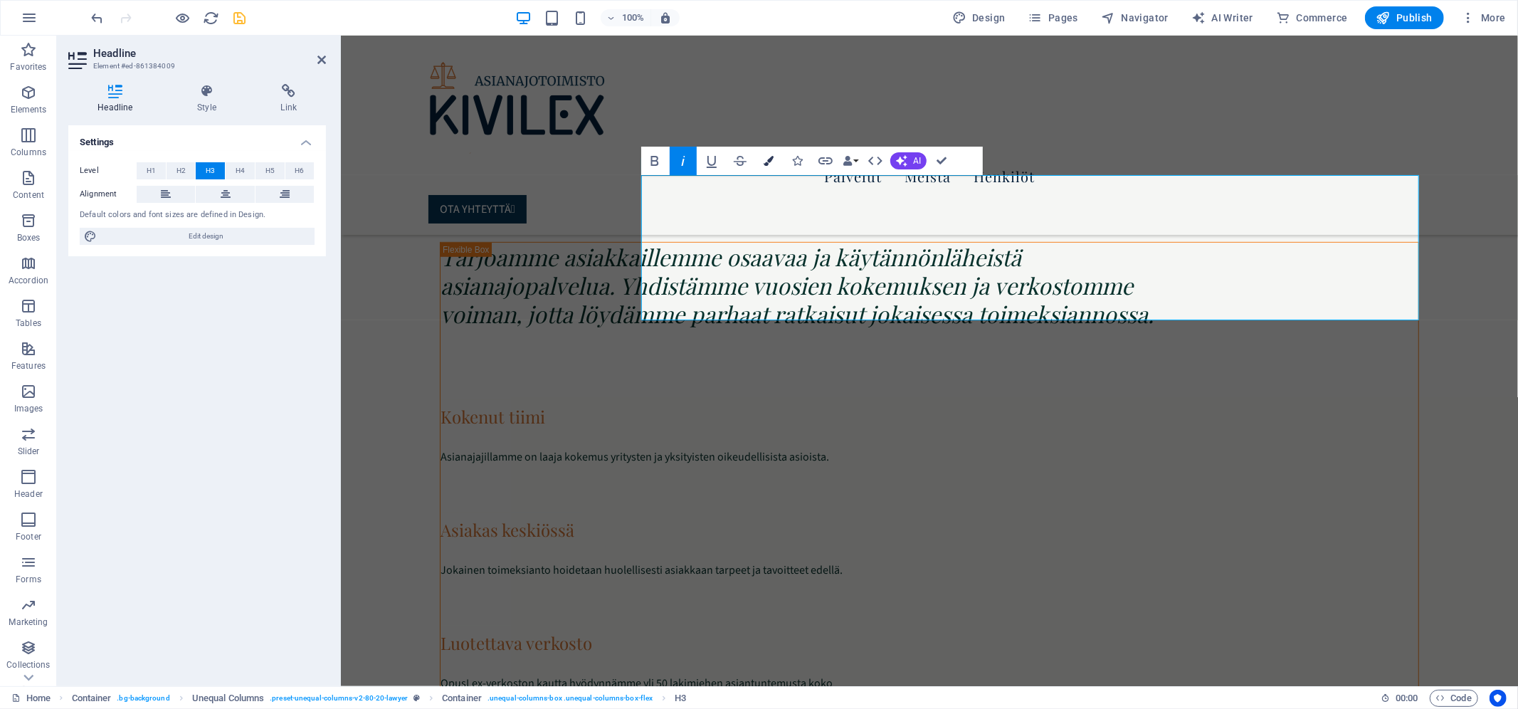
click at [767, 158] on icon "button" at bounding box center [769, 161] width 10 height 10
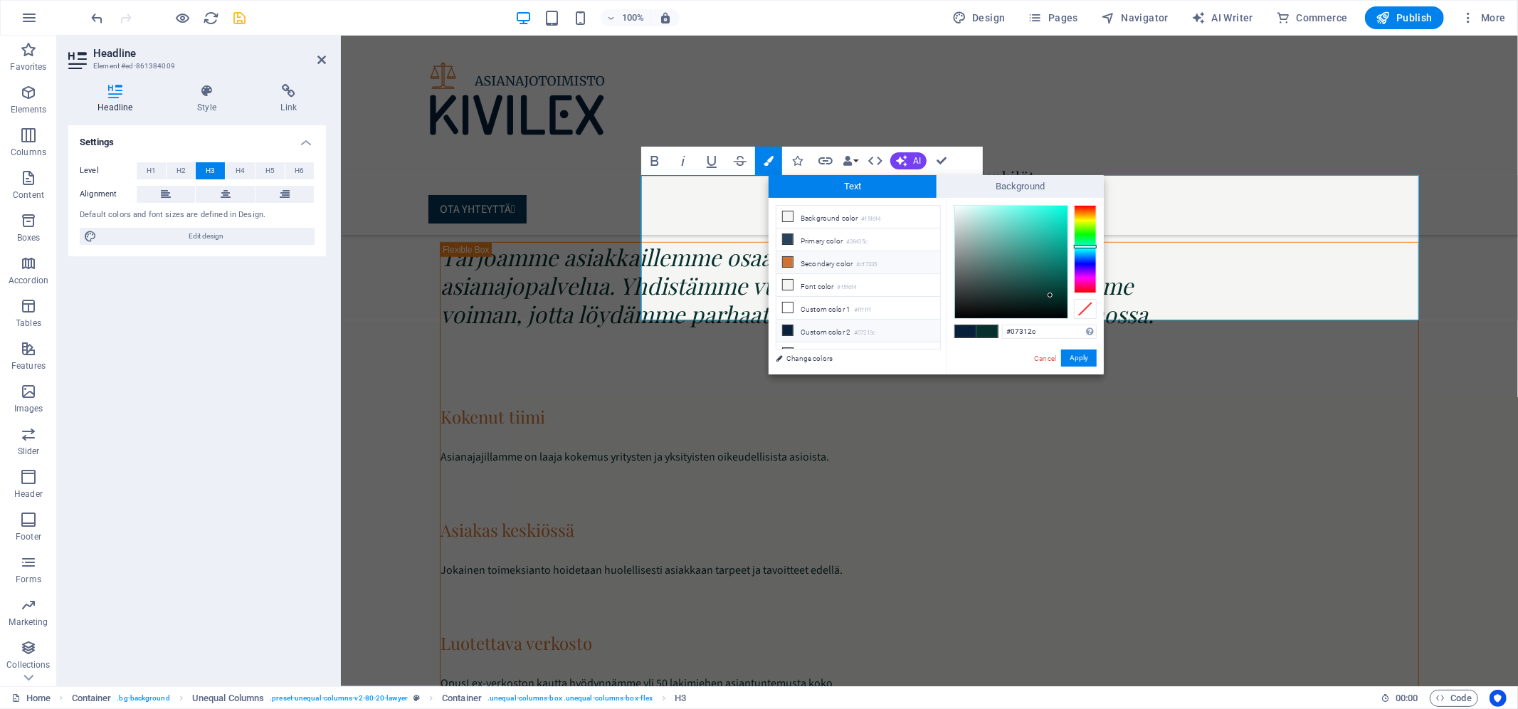
click at [792, 261] on icon at bounding box center [788, 262] width 10 height 10
click at [1028, 320] on div "#cf7335 Supported formats #0852ed rgb(8, 82, 237) rgba(8, 82, 237, 90%) hsv(221…" at bounding box center [1025, 389] width 157 height 383
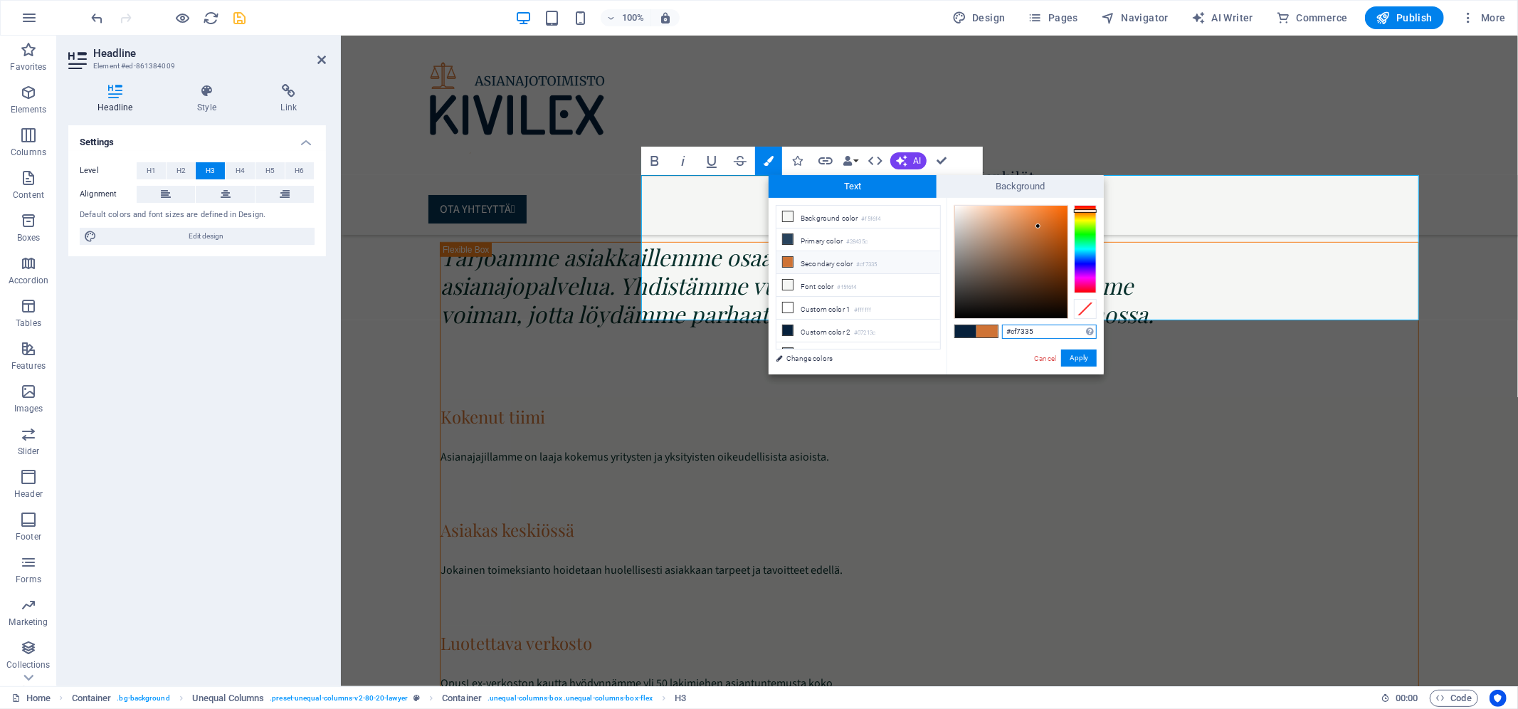
click at [1027, 327] on input "#cf7335" at bounding box center [1049, 332] width 95 height 14
type input "#07213c"
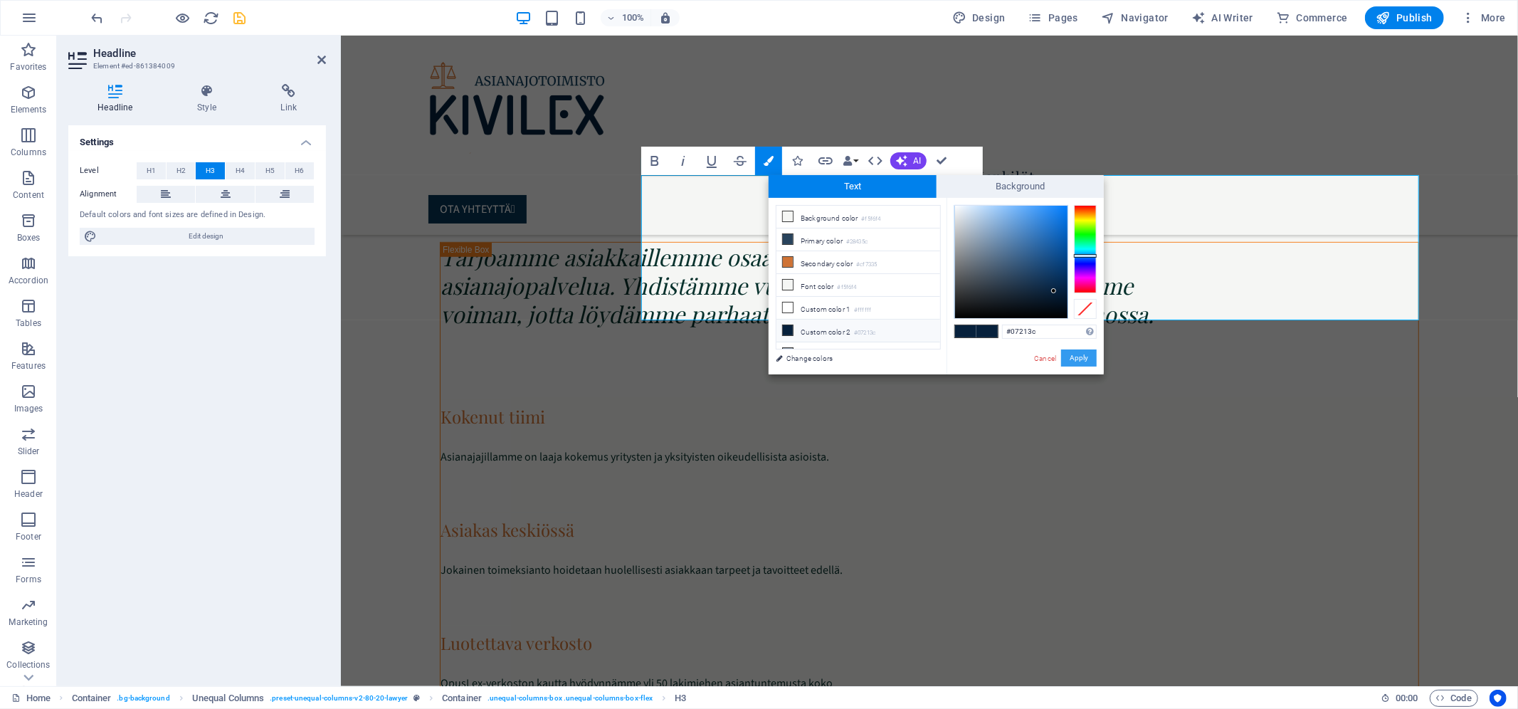
click at [1085, 360] on button "Apply" at bounding box center [1079, 358] width 36 height 17
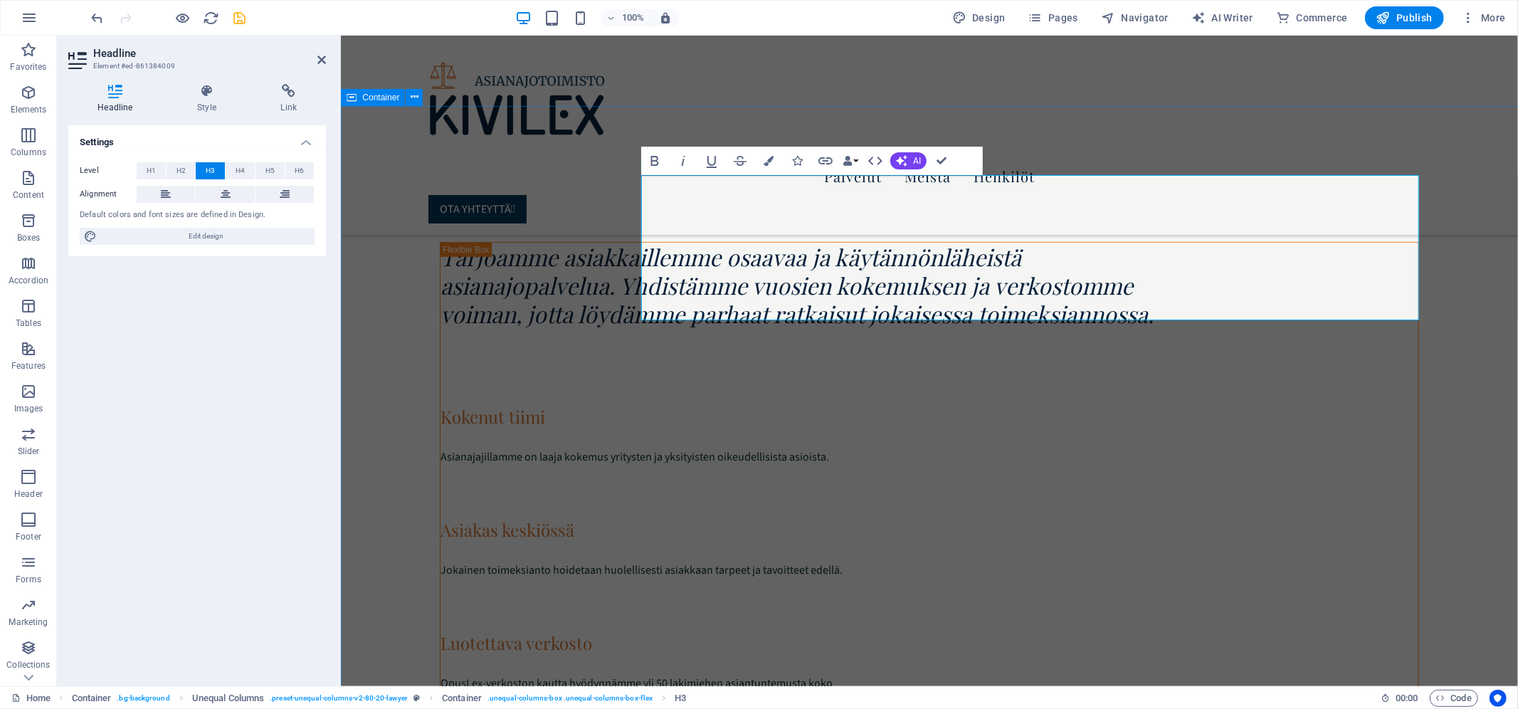
click at [402, 339] on div "Expertise Tarjoamme asiakkaillemme osaavaa ja käytännönläheistä asianajopalvelu…" at bounding box center [929, 501] width 1177 height 792
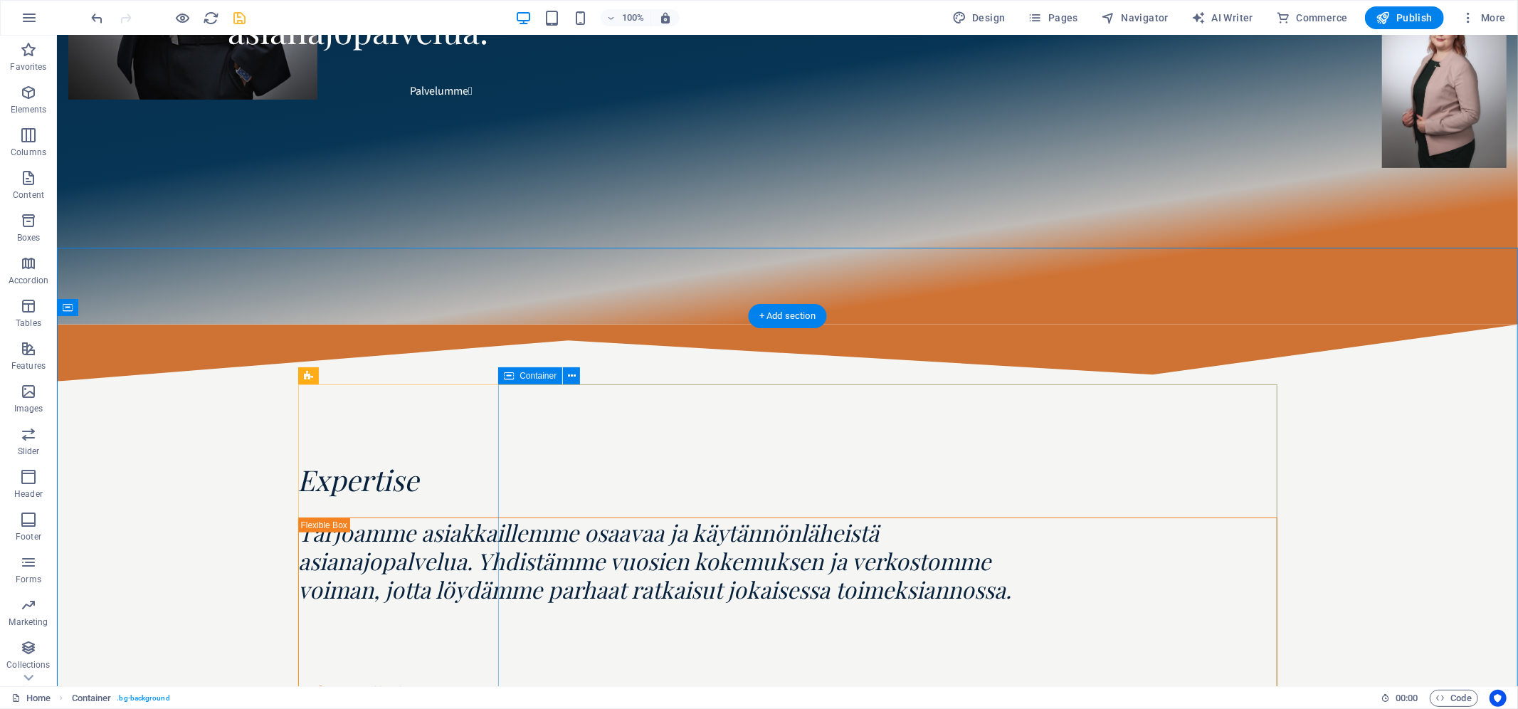
scroll to position [508, 0]
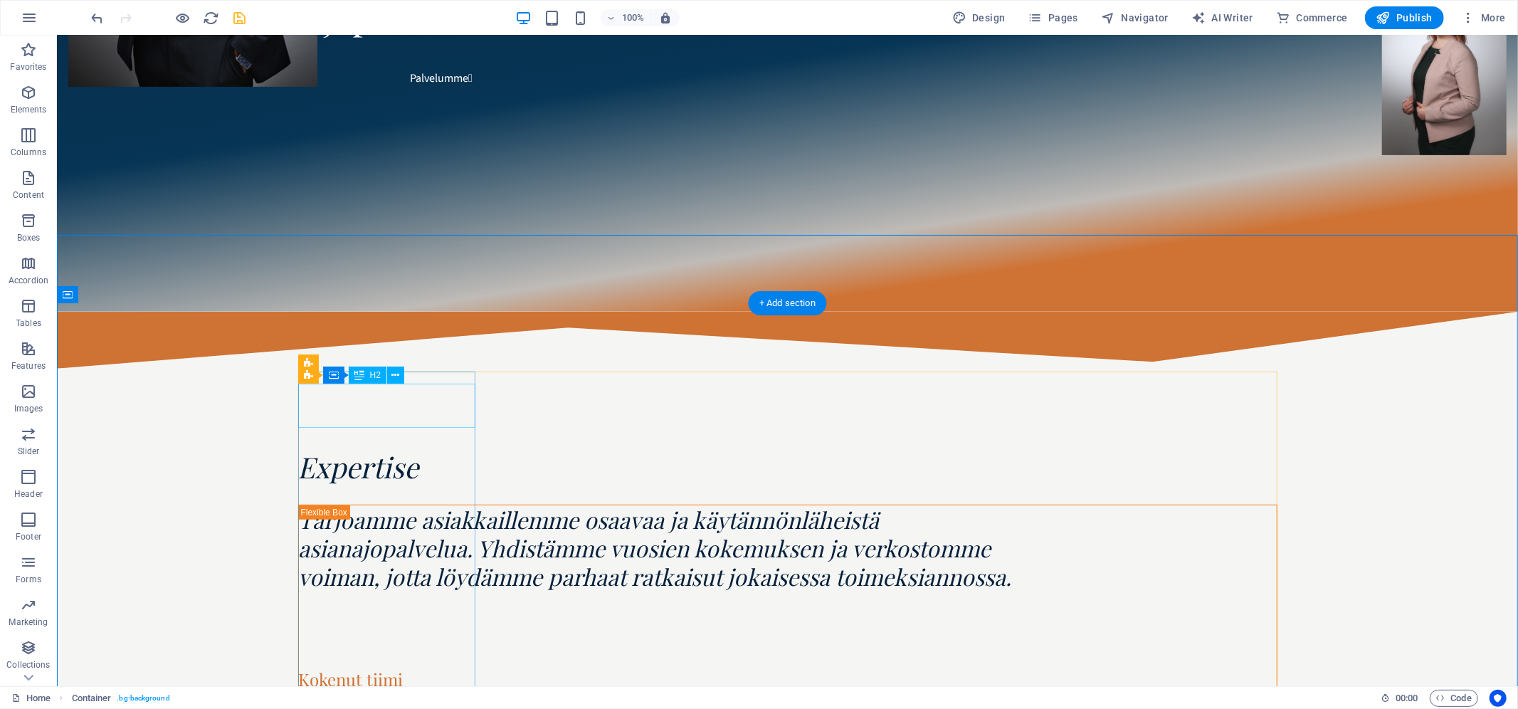
click at [377, 448] on div "Expertise" at bounding box center [787, 466] width 979 height 36
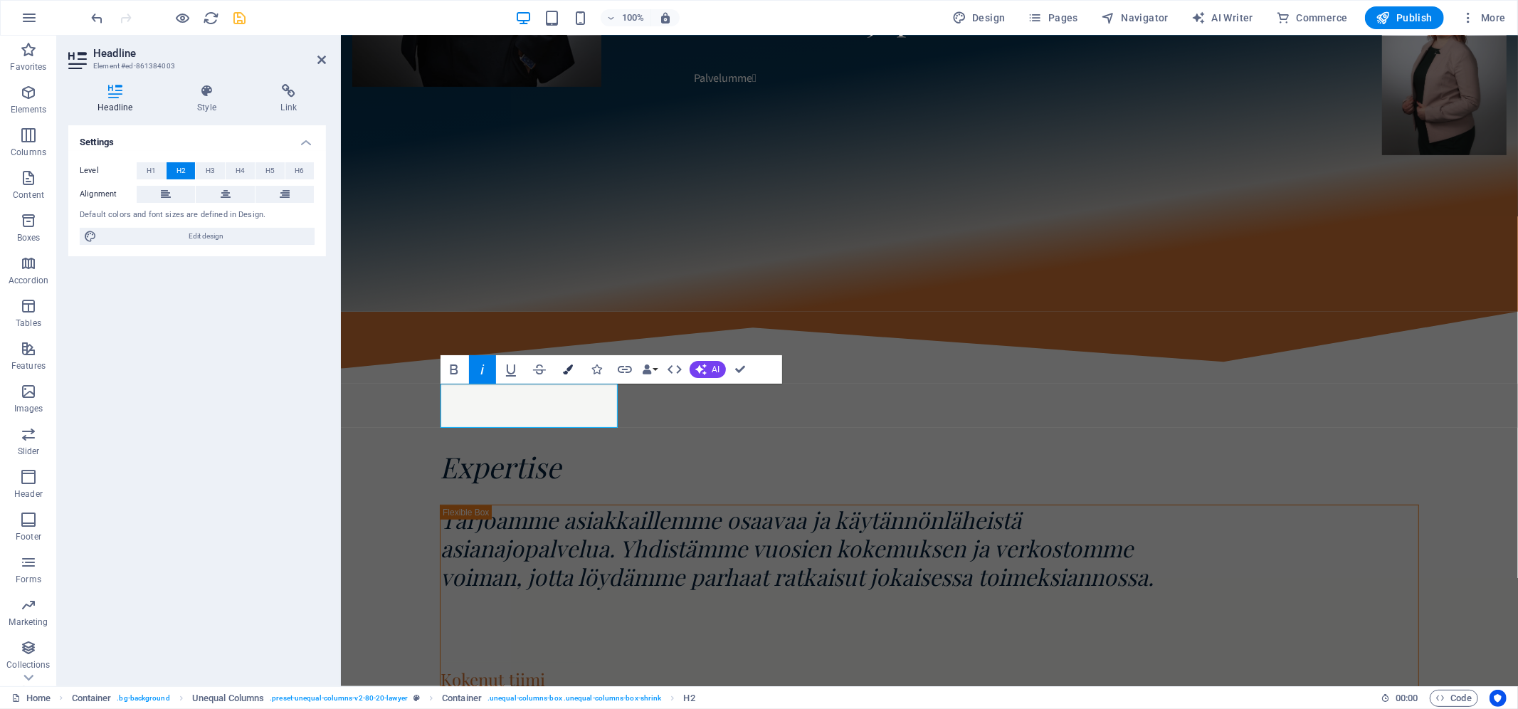
click at [570, 371] on icon "button" at bounding box center [568, 369] width 10 height 10
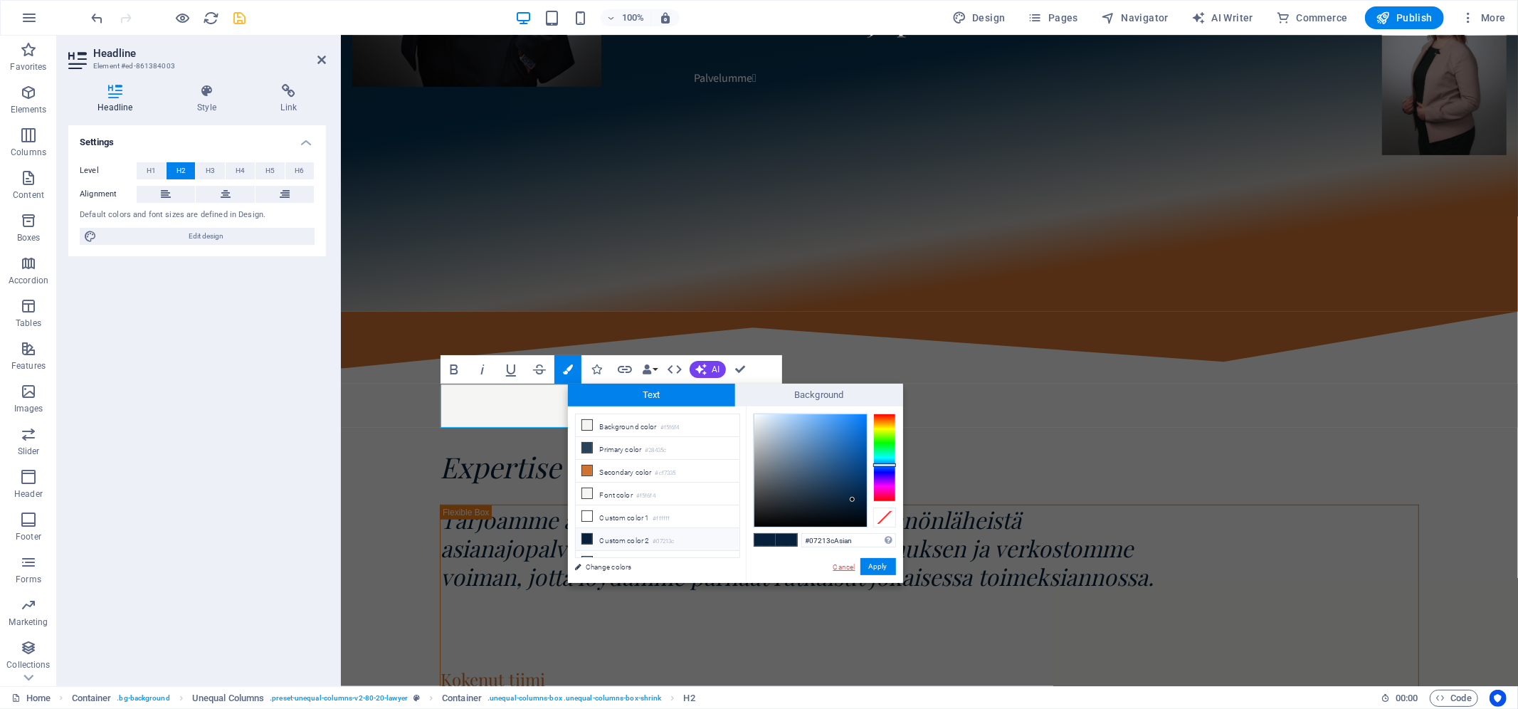
type input "#07213cAsian"
click at [836, 565] on link "Cancel" at bounding box center [844, 567] width 25 height 11
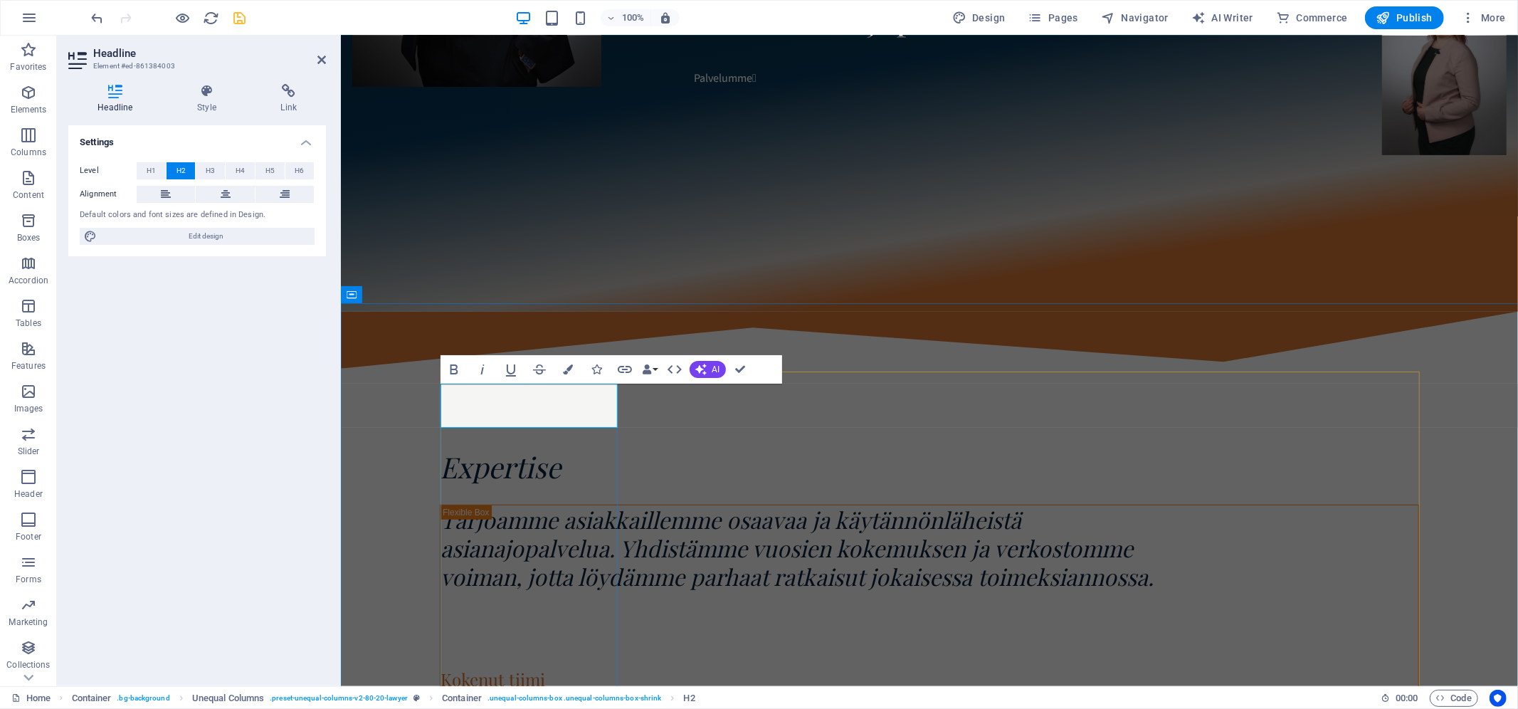
click at [490, 447] on span "Expertise" at bounding box center [500, 466] width 121 height 38
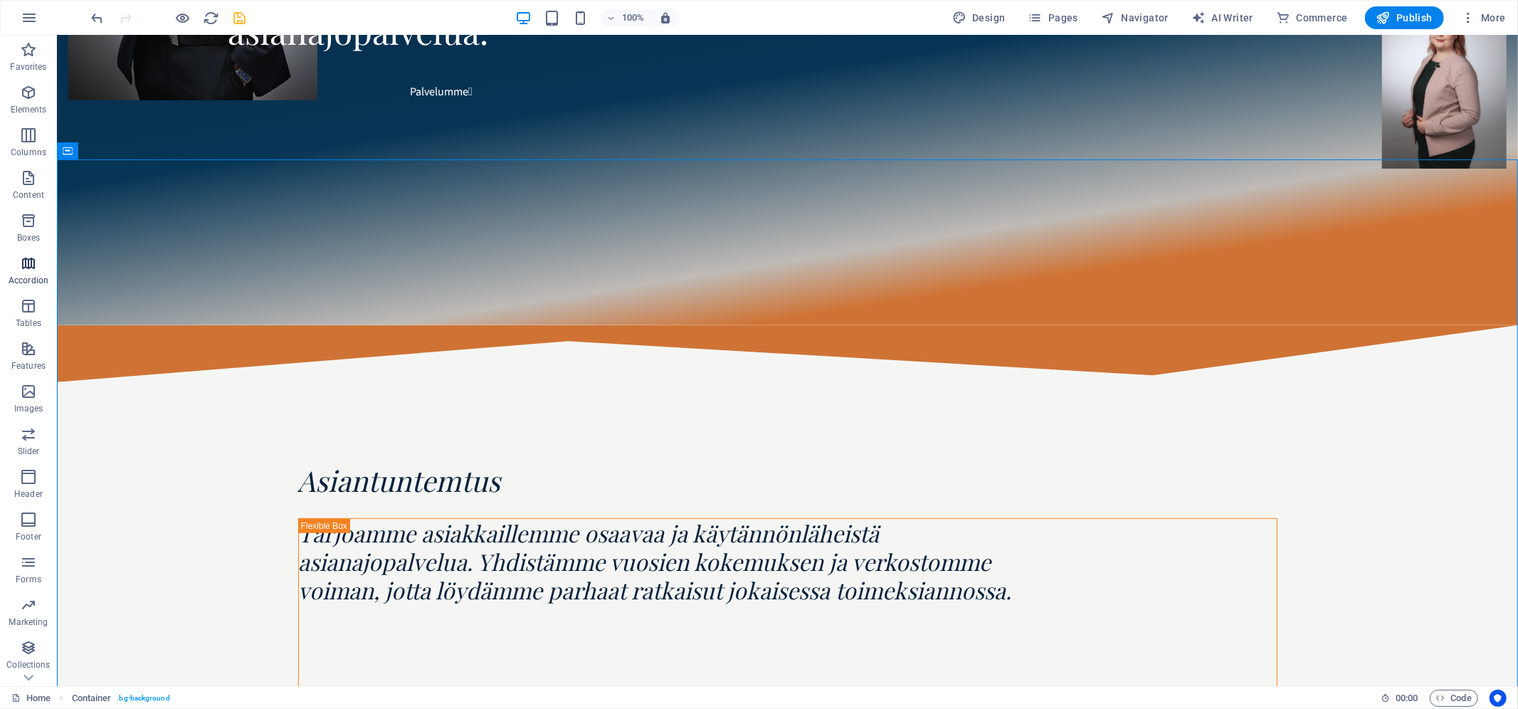
scroll to position [422, 0]
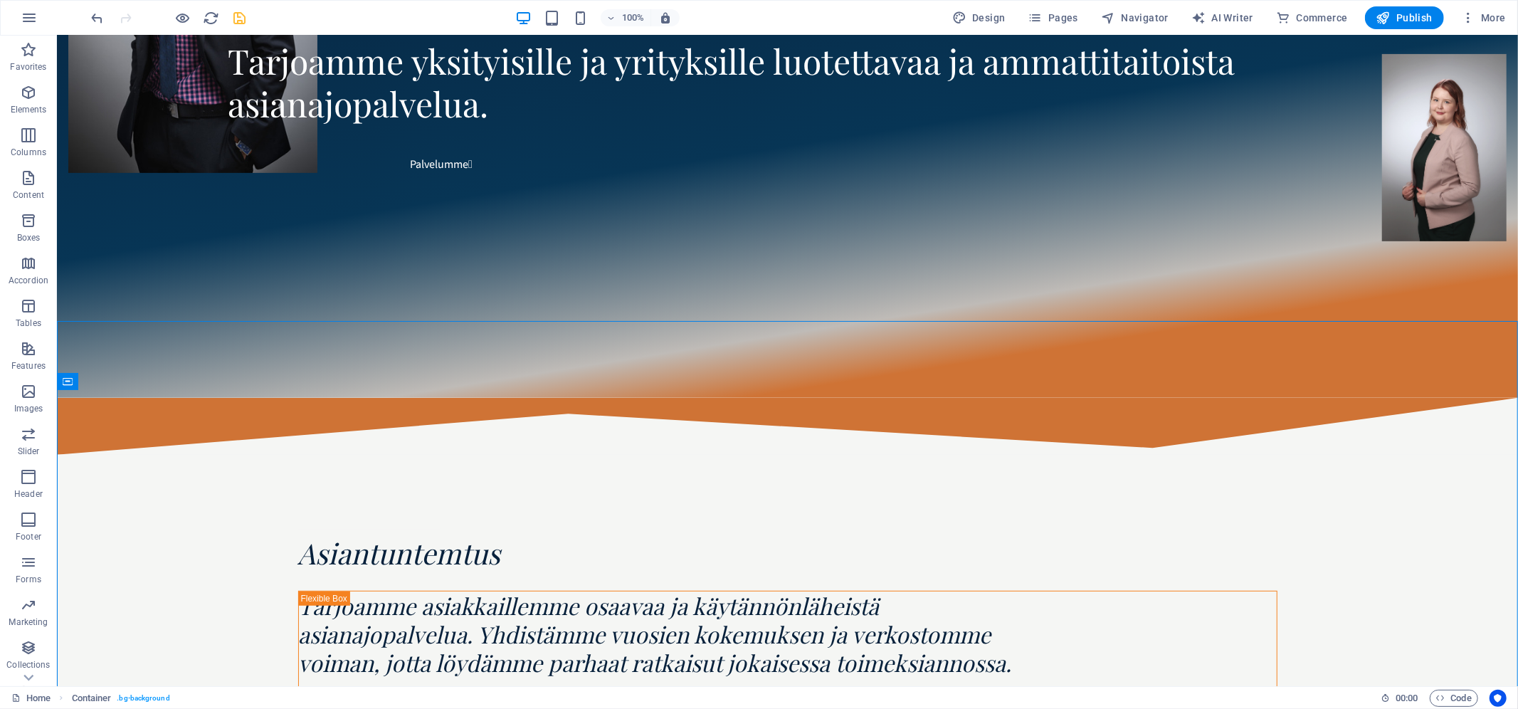
click at [354, 535] on div "Asiantuntemtus" at bounding box center [787, 553] width 979 height 36
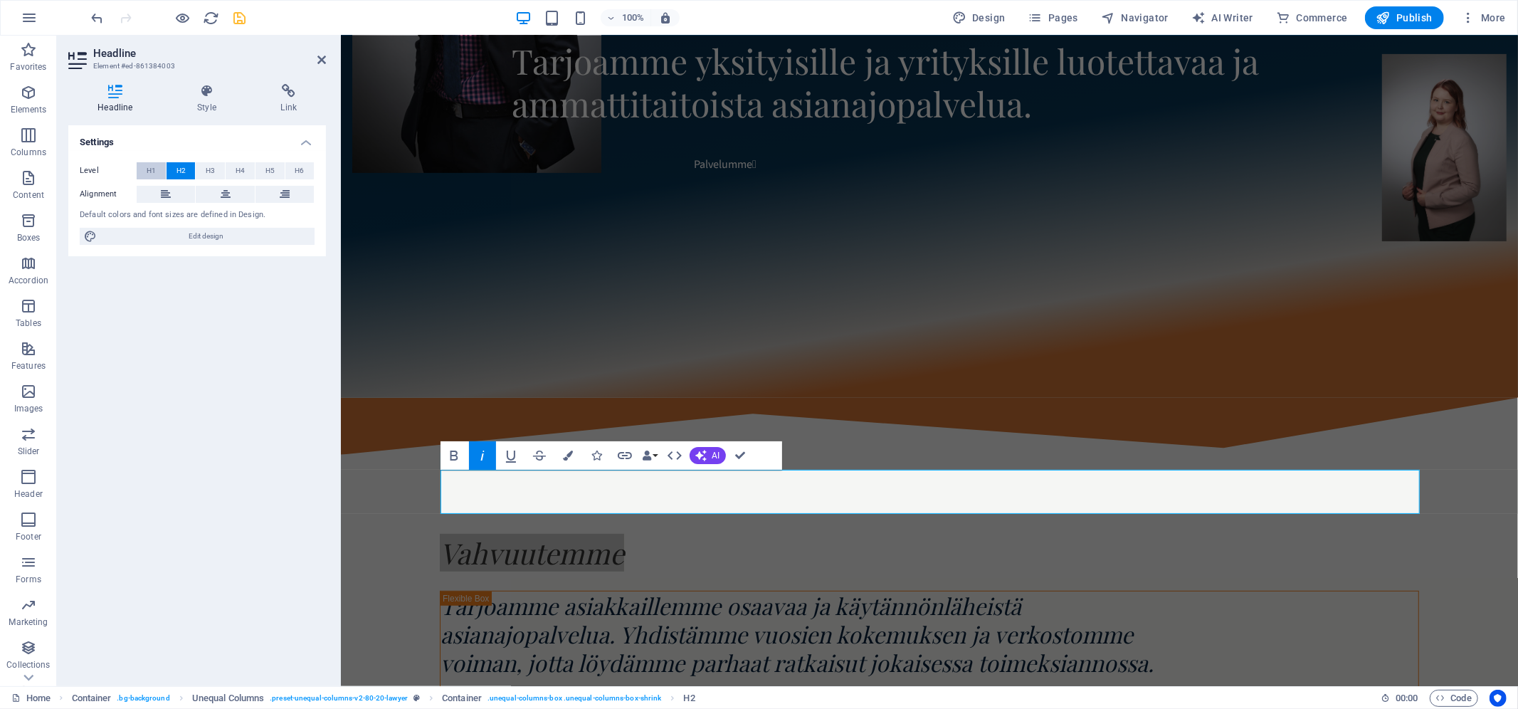
click at [147, 168] on span "H1" at bounding box center [151, 170] width 9 height 17
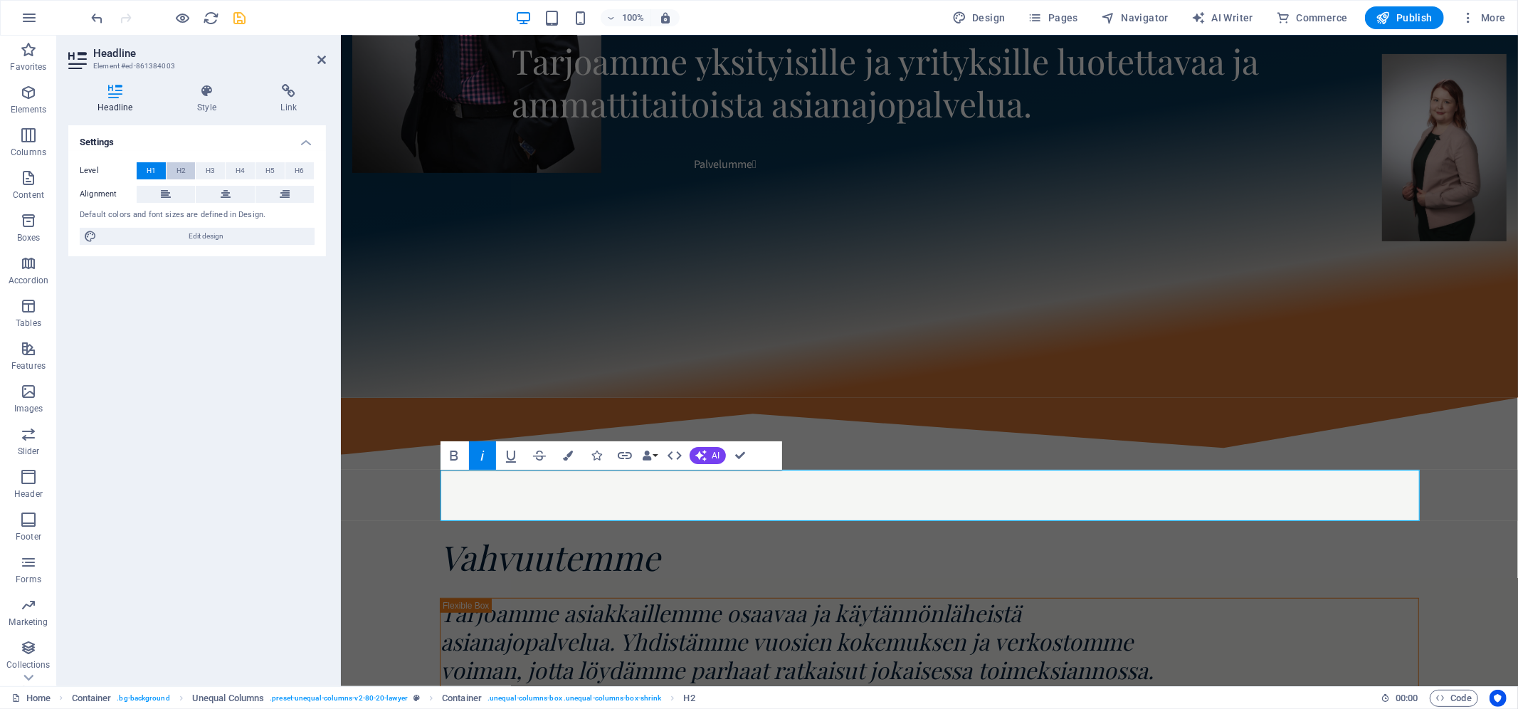
click at [169, 172] on button "H2" at bounding box center [181, 170] width 29 height 17
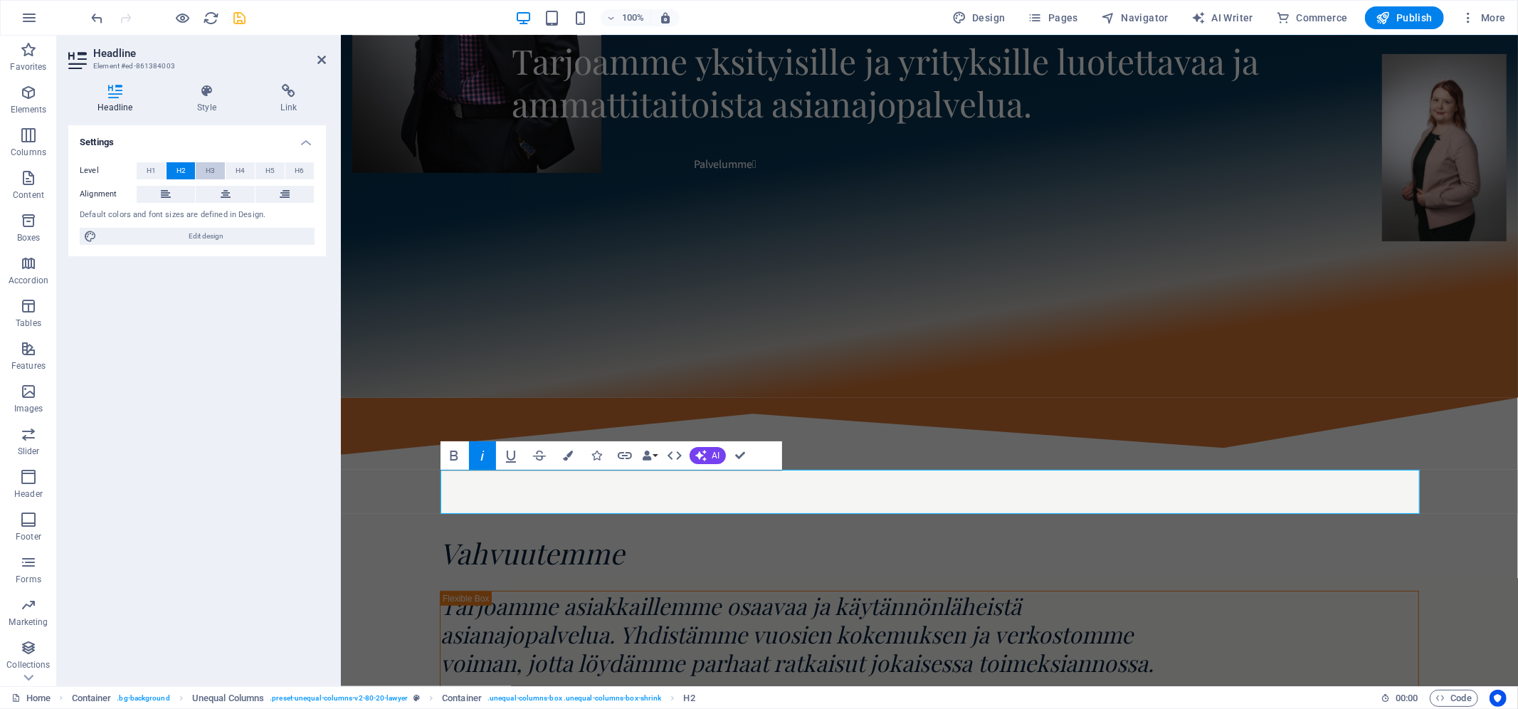
click at [207, 172] on span "H3" at bounding box center [210, 170] width 9 height 17
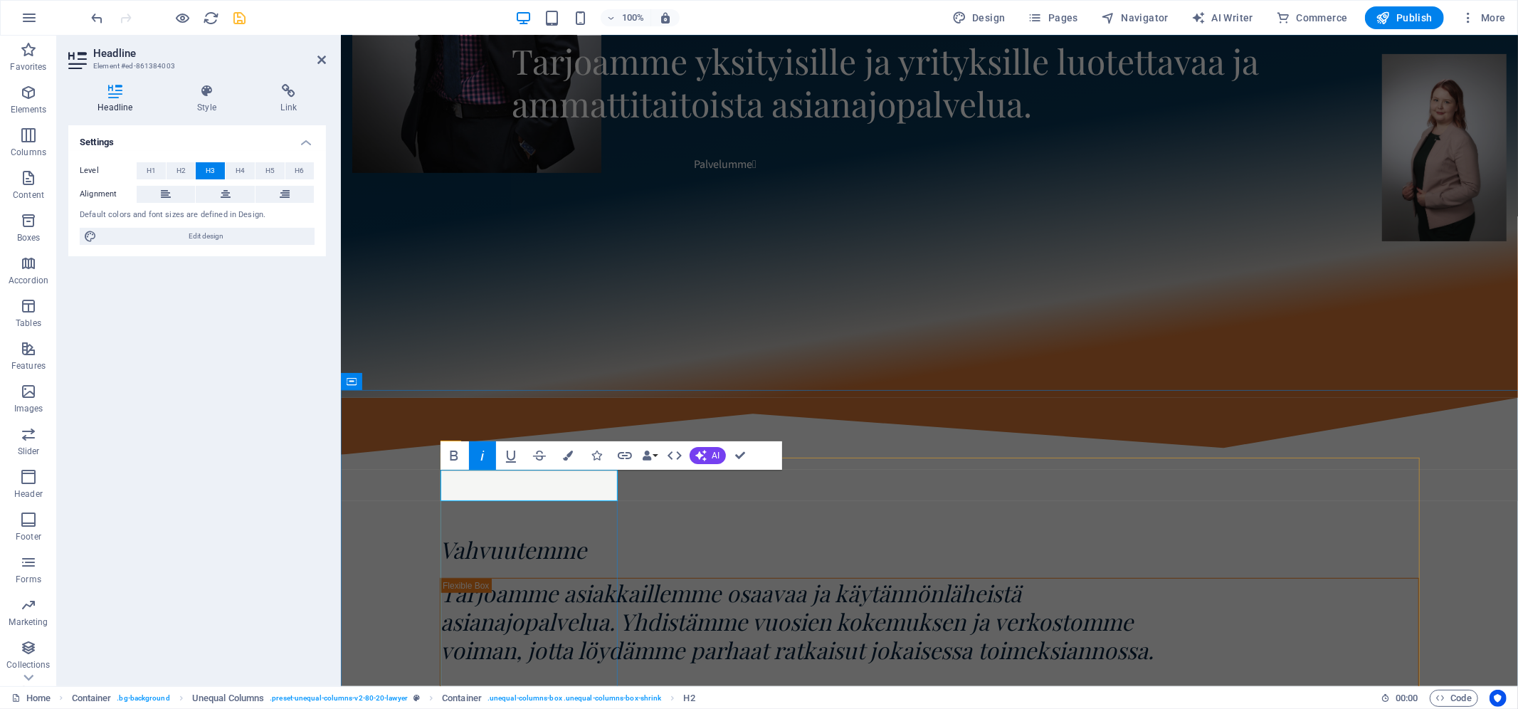
click at [559, 533] on span "Vahvuutemme" at bounding box center [513, 548] width 147 height 31
click at [567, 460] on icon "button" at bounding box center [568, 456] width 10 height 10
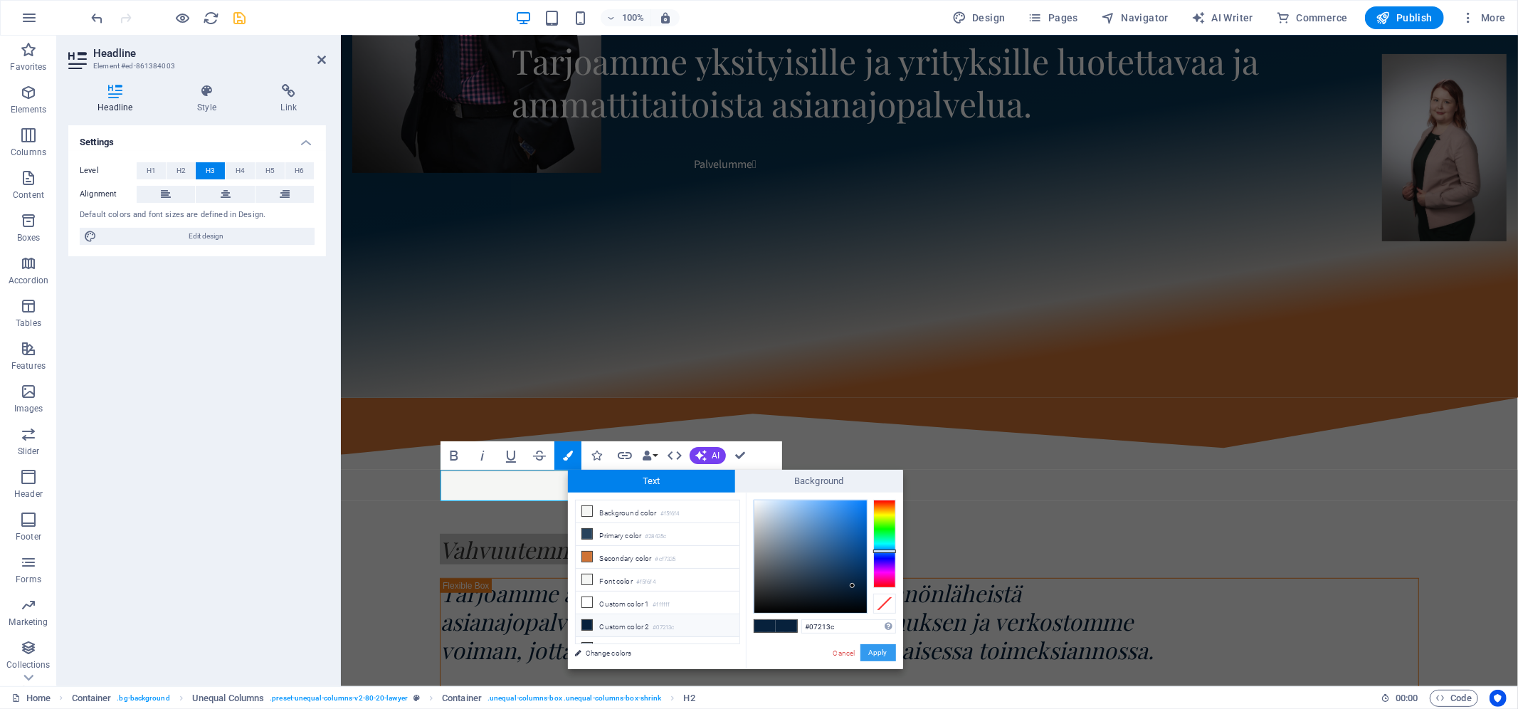
click at [871, 649] on button "Apply" at bounding box center [879, 652] width 36 height 17
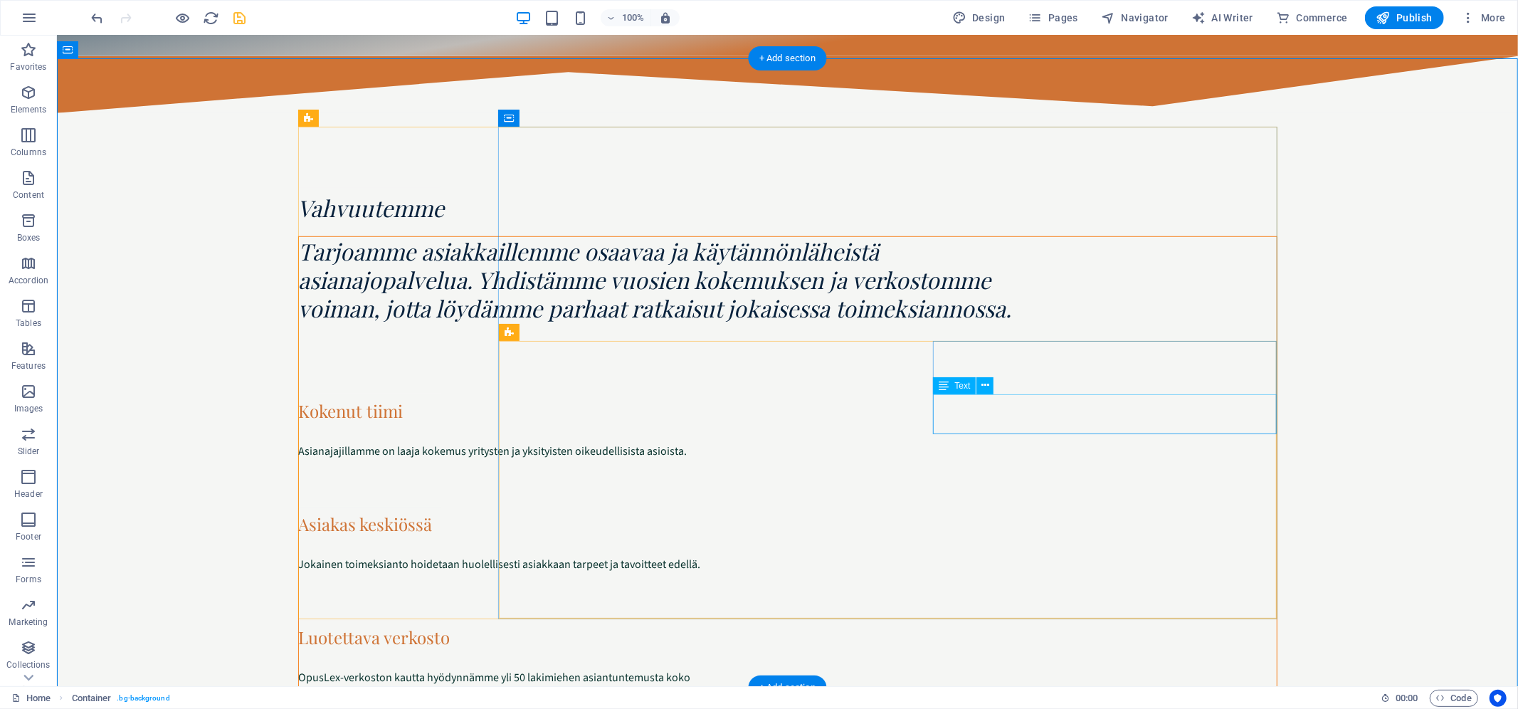
scroll to position [778, 0]
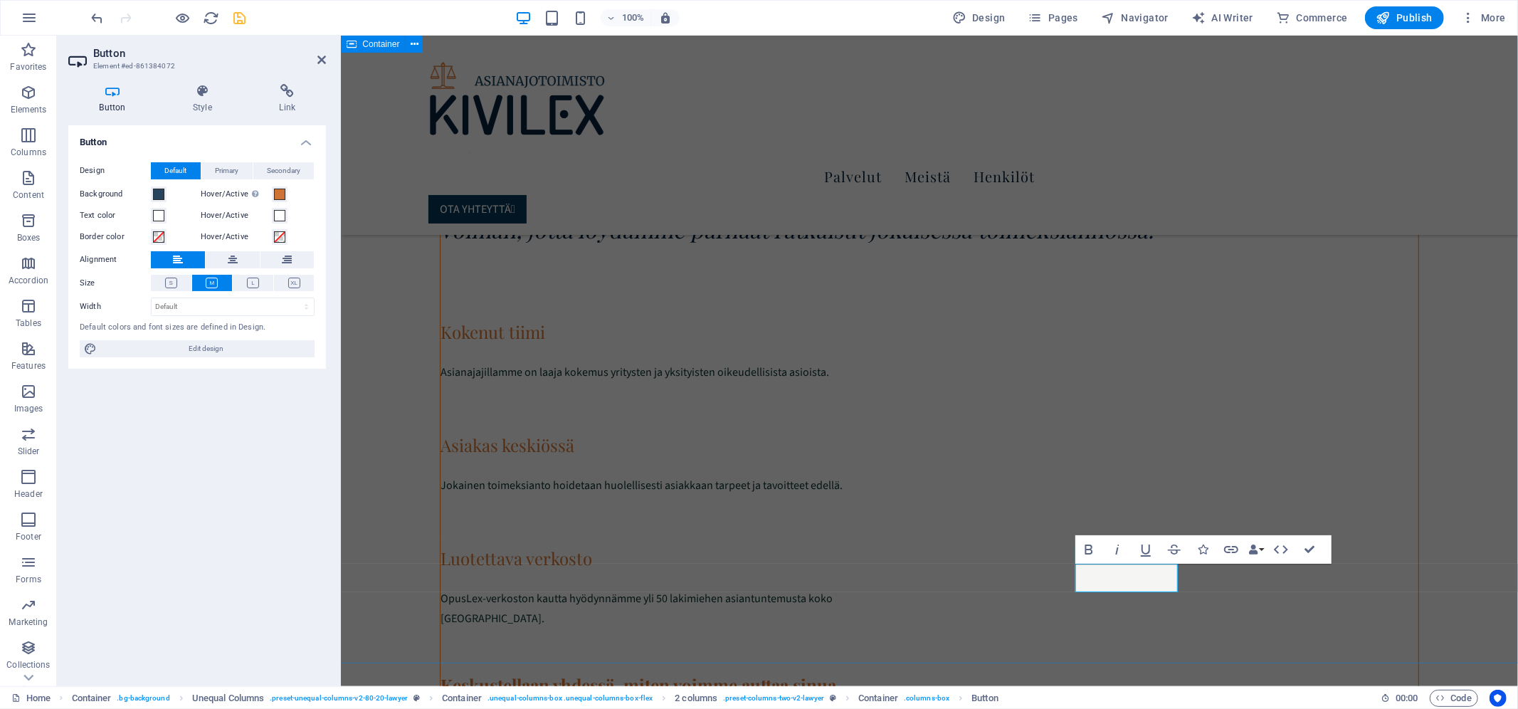
click at [410, 504] on div "Vahvuutemme Tarjoamme asiakkaillemme osaavaa ja käytännönläheistä asianajopalve…" at bounding box center [929, 422] width 1177 height 779
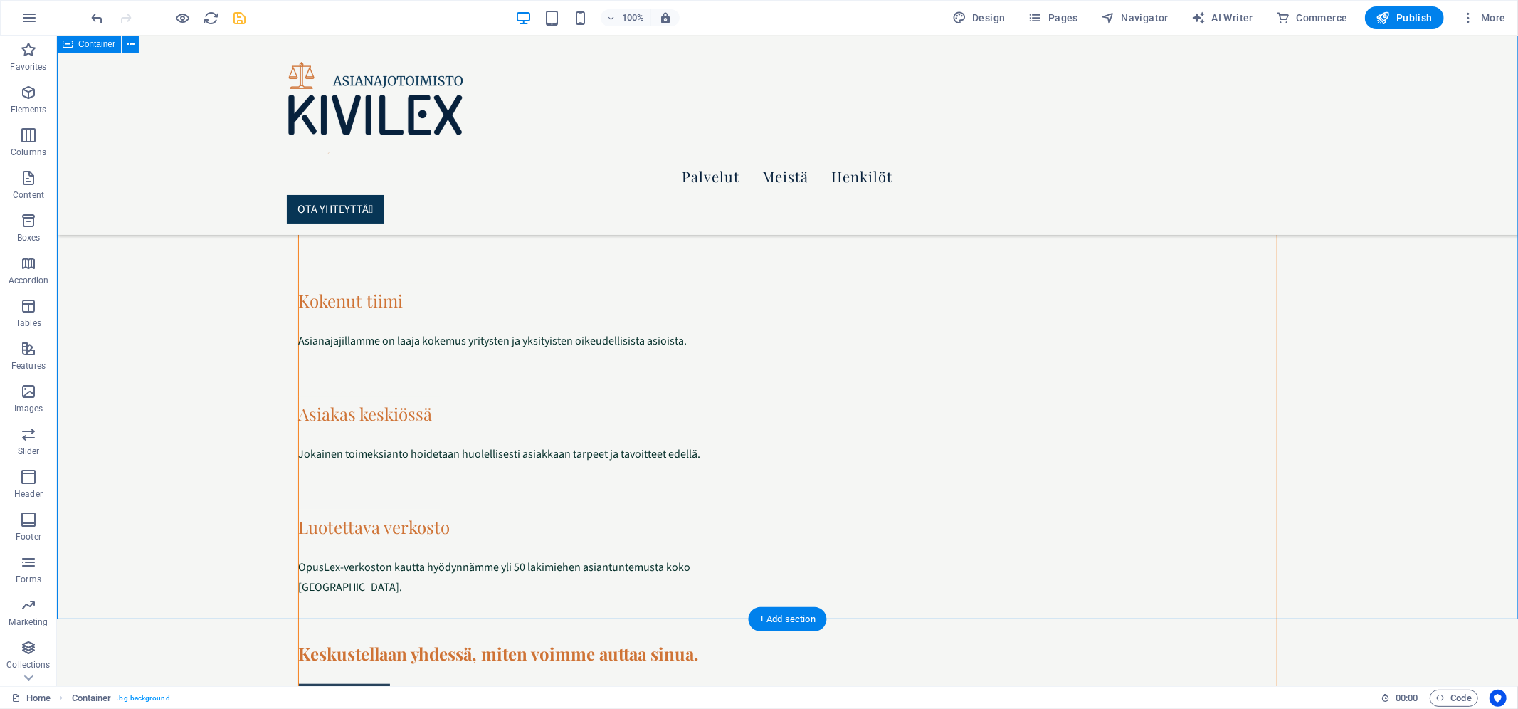
scroll to position [765, 0]
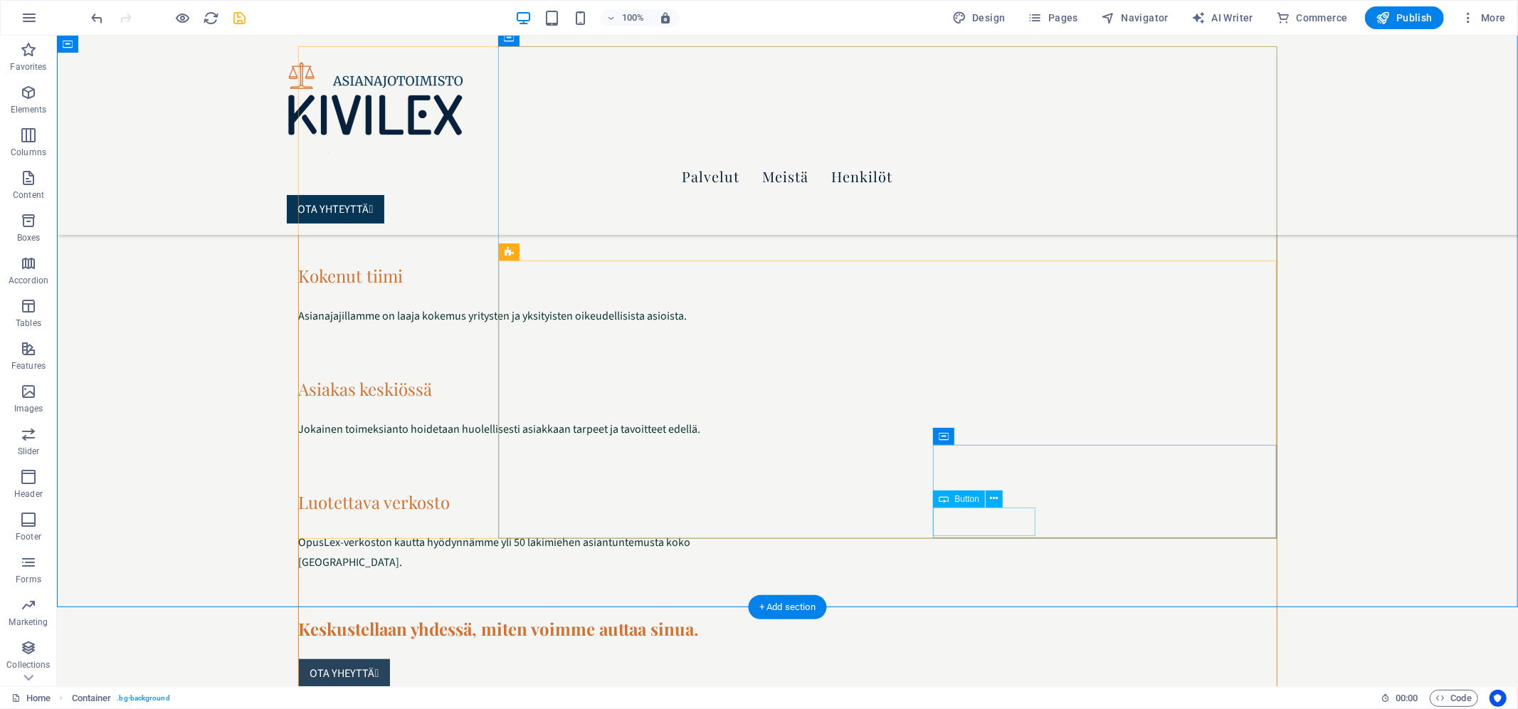
click at [742, 658] on div "OTA YHEYTTÄ " at bounding box center [519, 672] width 443 height 28
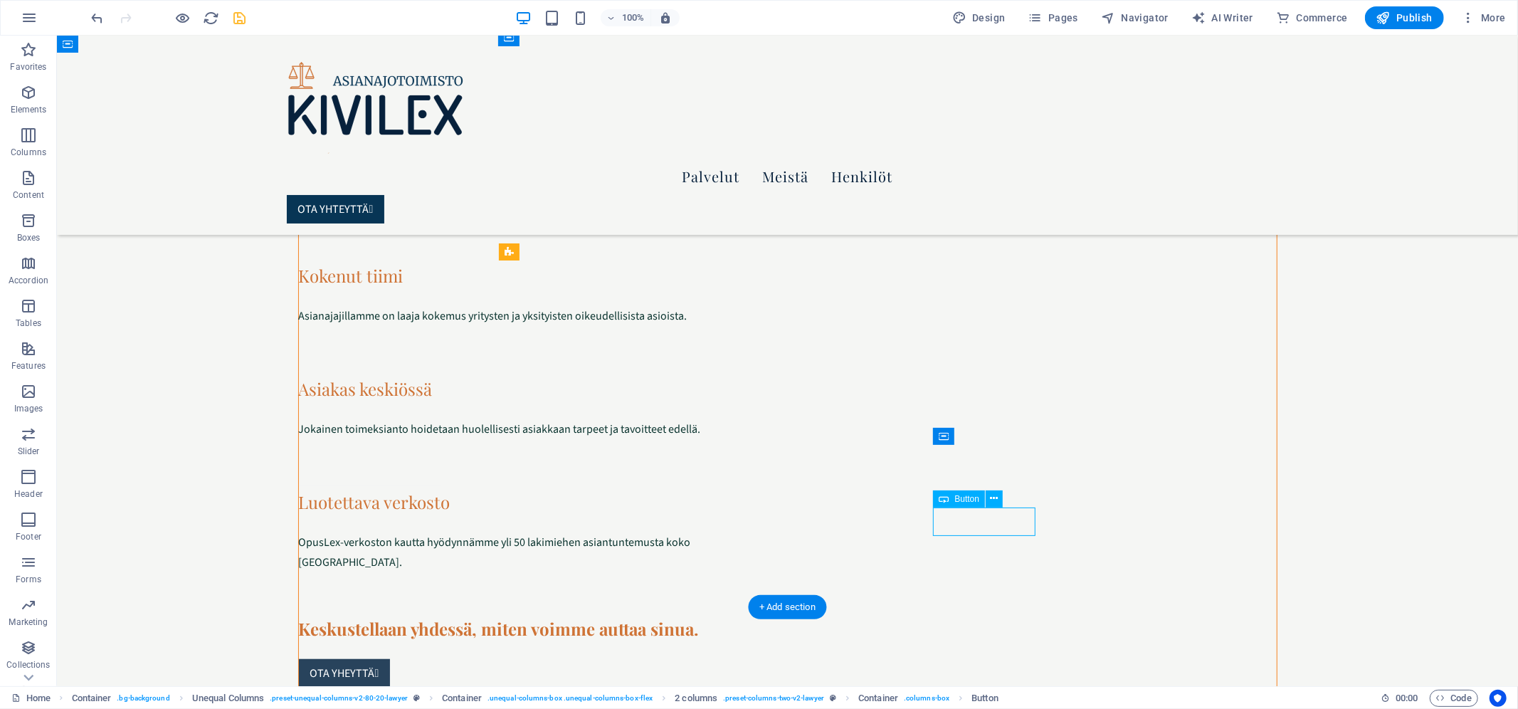
click at [742, 658] on div "OTA YHEYTTÄ " at bounding box center [519, 672] width 443 height 28
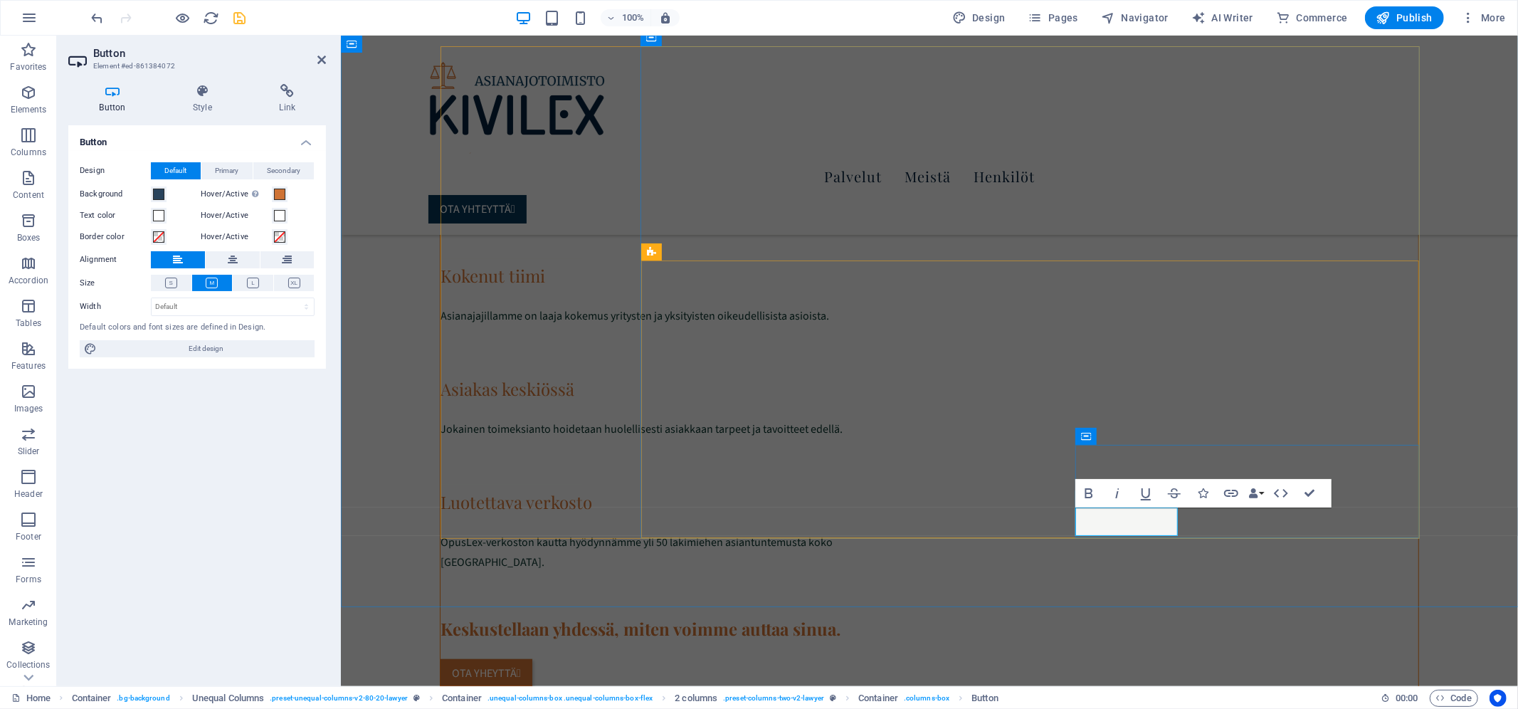
click at [532, 658] on link "OTA YHEYTTÄ " at bounding box center [487, 672] width 92 height 28
click at [290, 87] on icon at bounding box center [287, 91] width 78 height 14
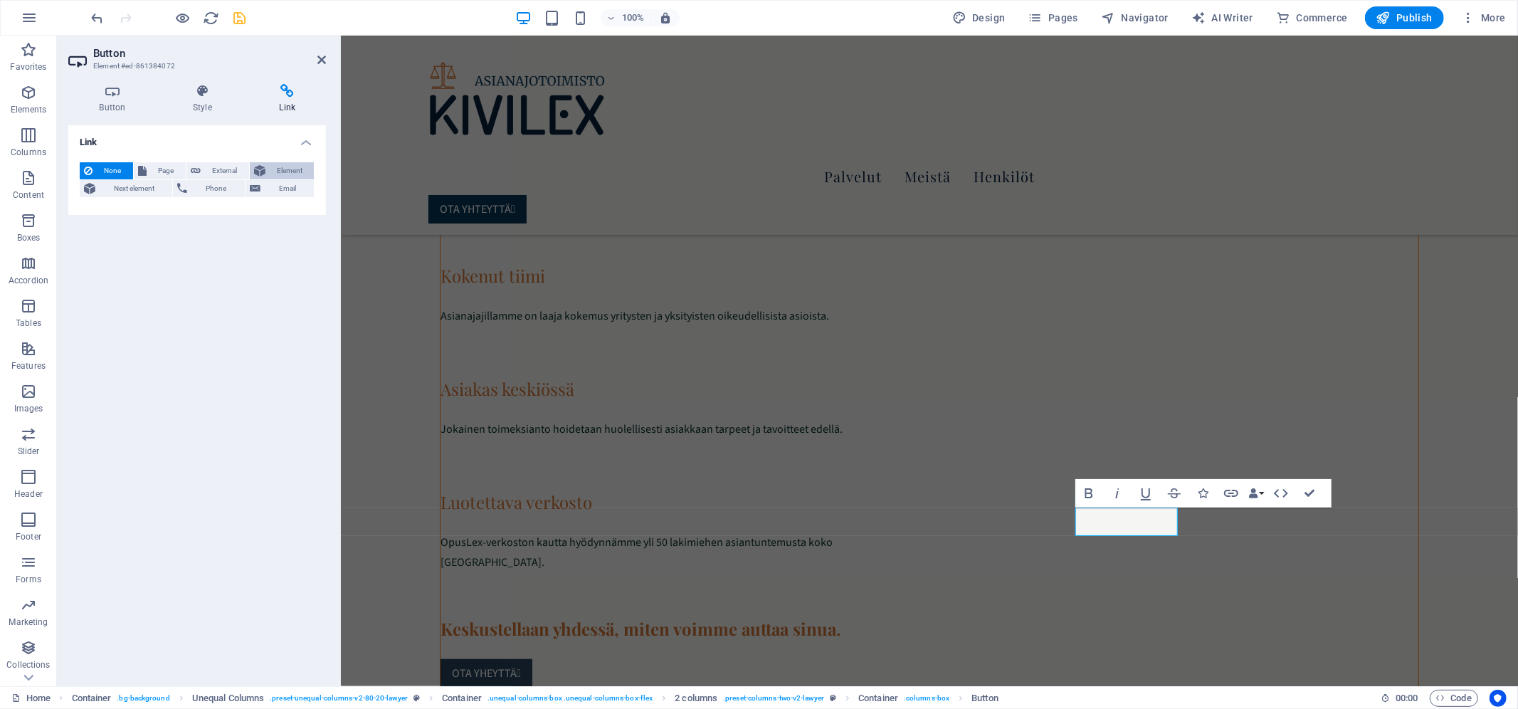
click at [286, 169] on span "Element" at bounding box center [290, 170] width 41 height 17
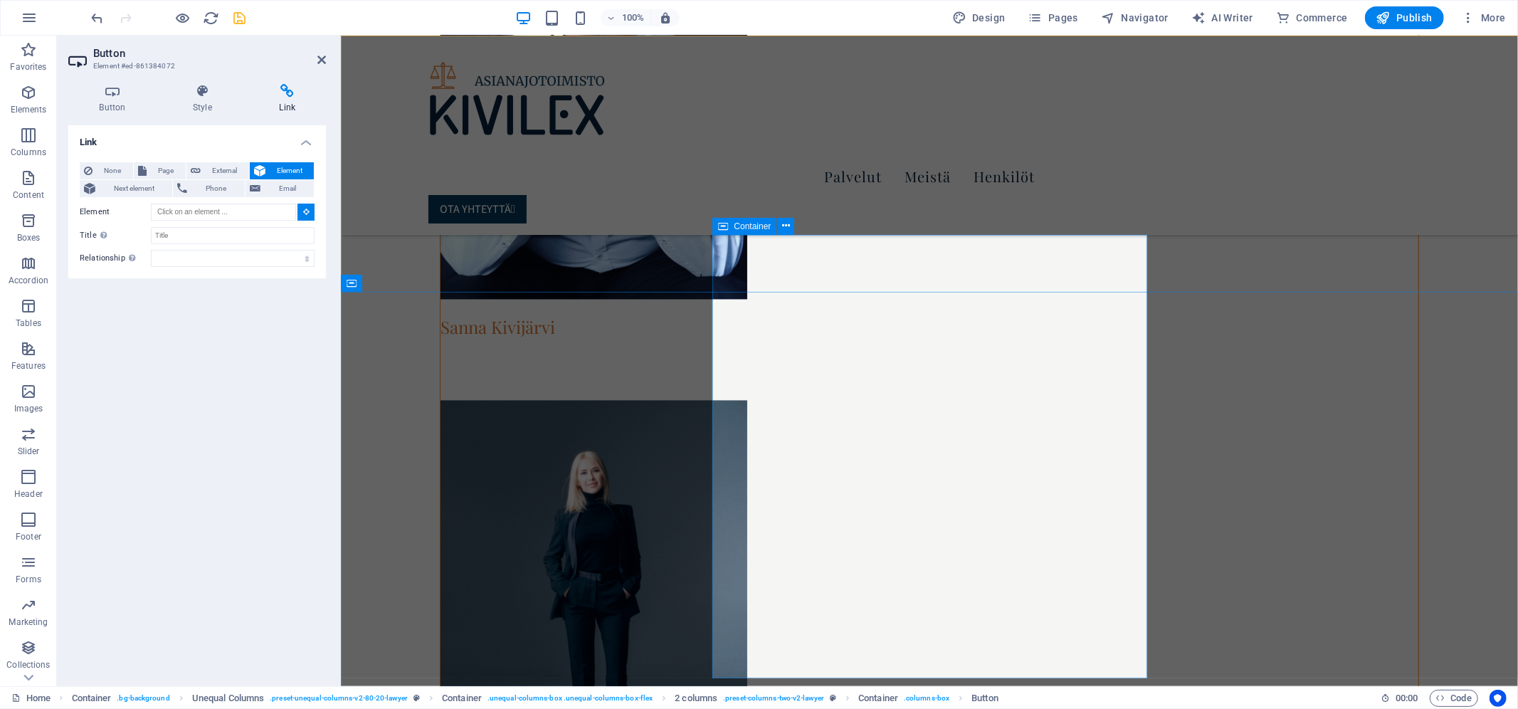
scroll to position [2336, 0]
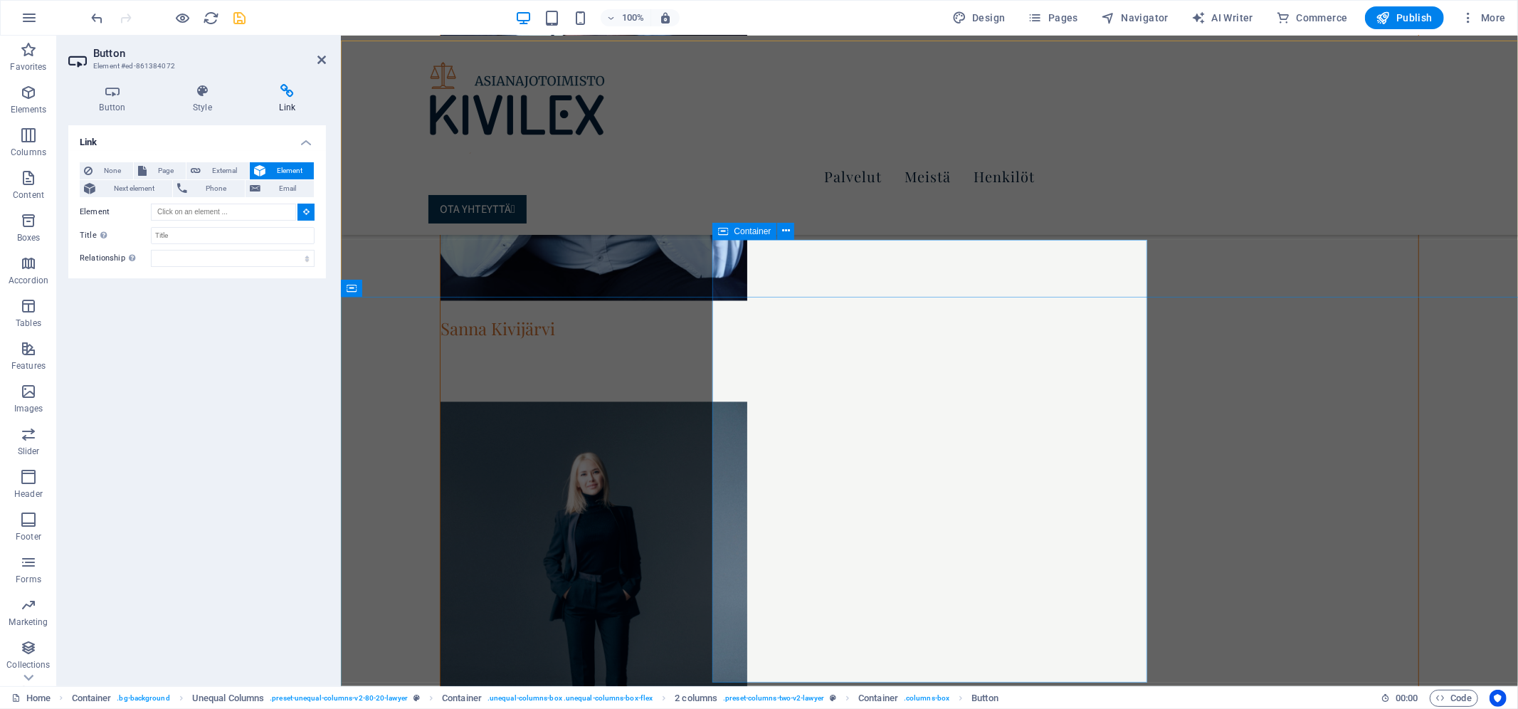
type input "#ed-898551837"
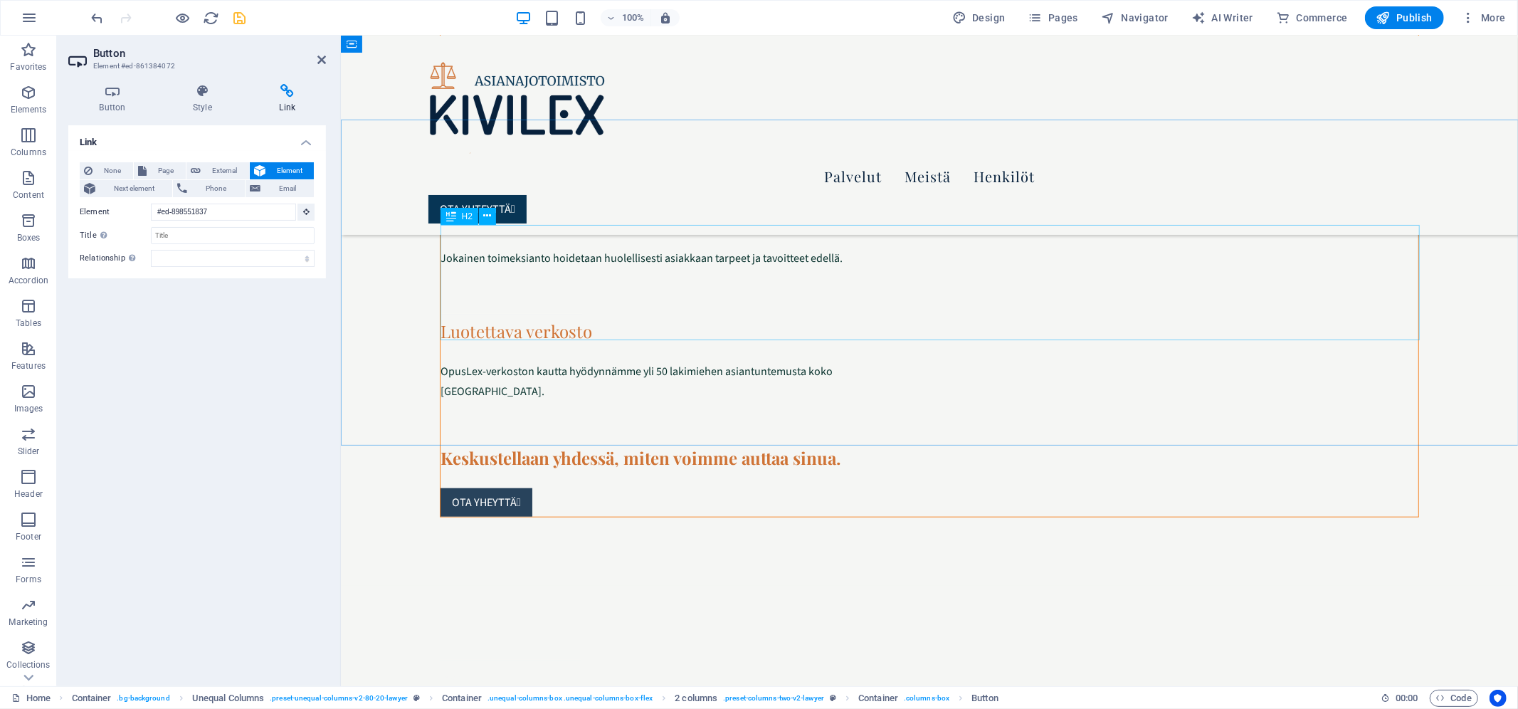
scroll to position [926, 0]
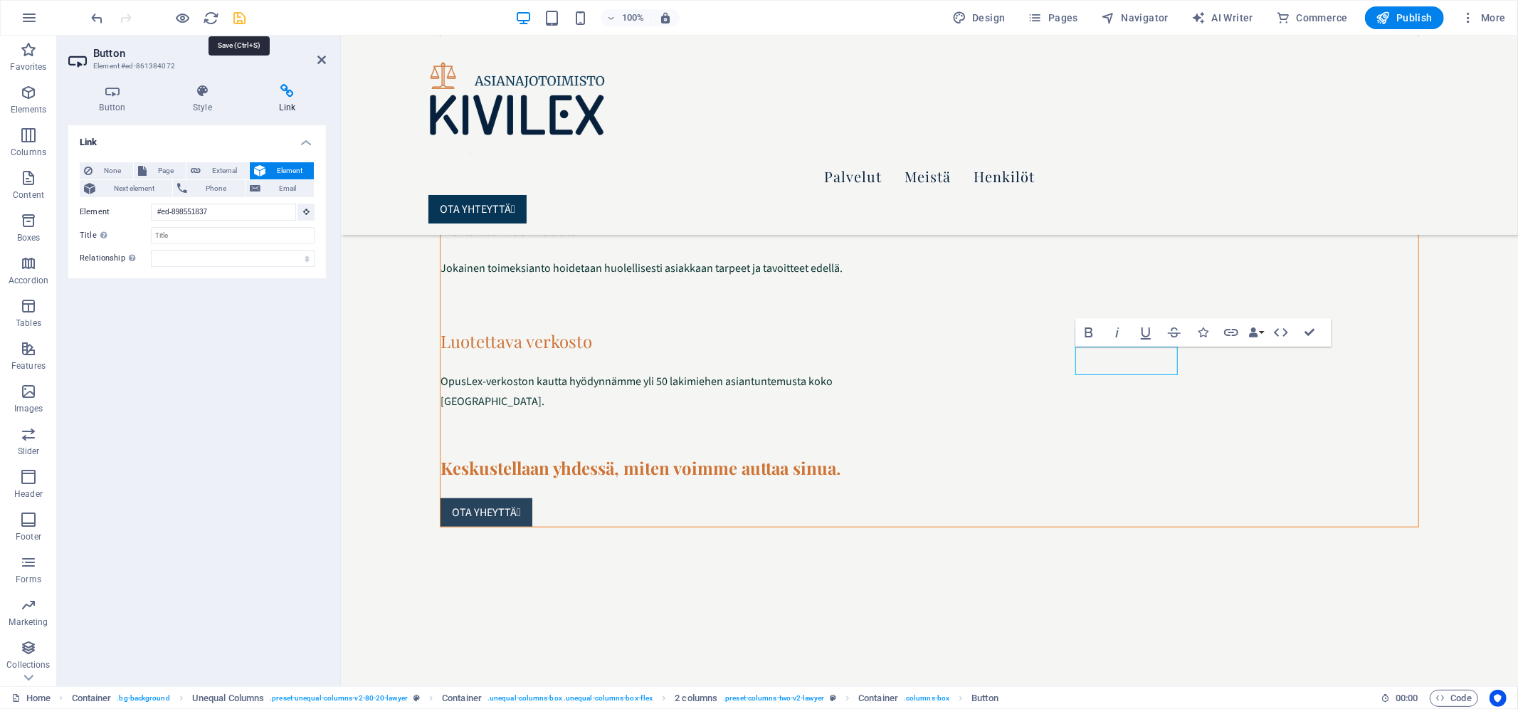
click at [241, 15] on icon "save" at bounding box center [240, 18] width 16 height 16
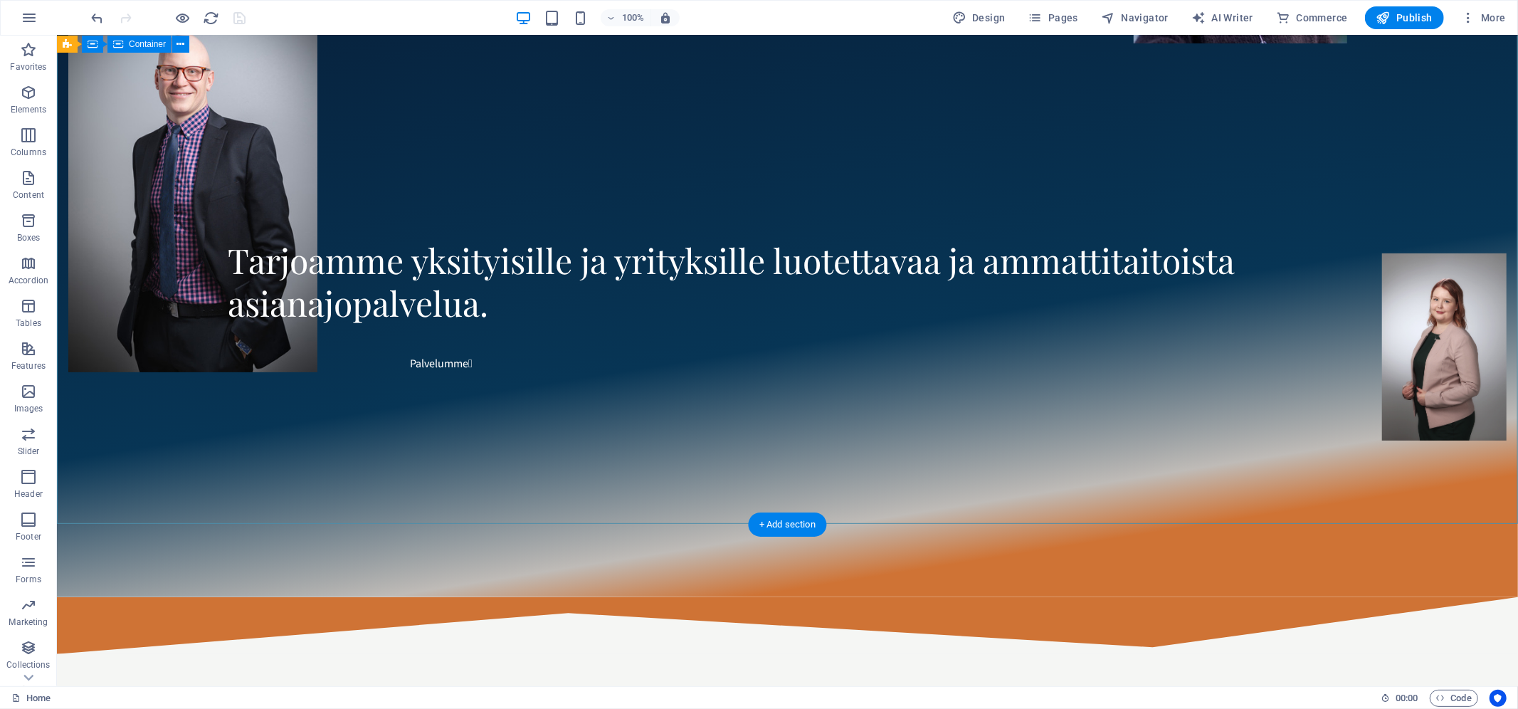
scroll to position [169, 0]
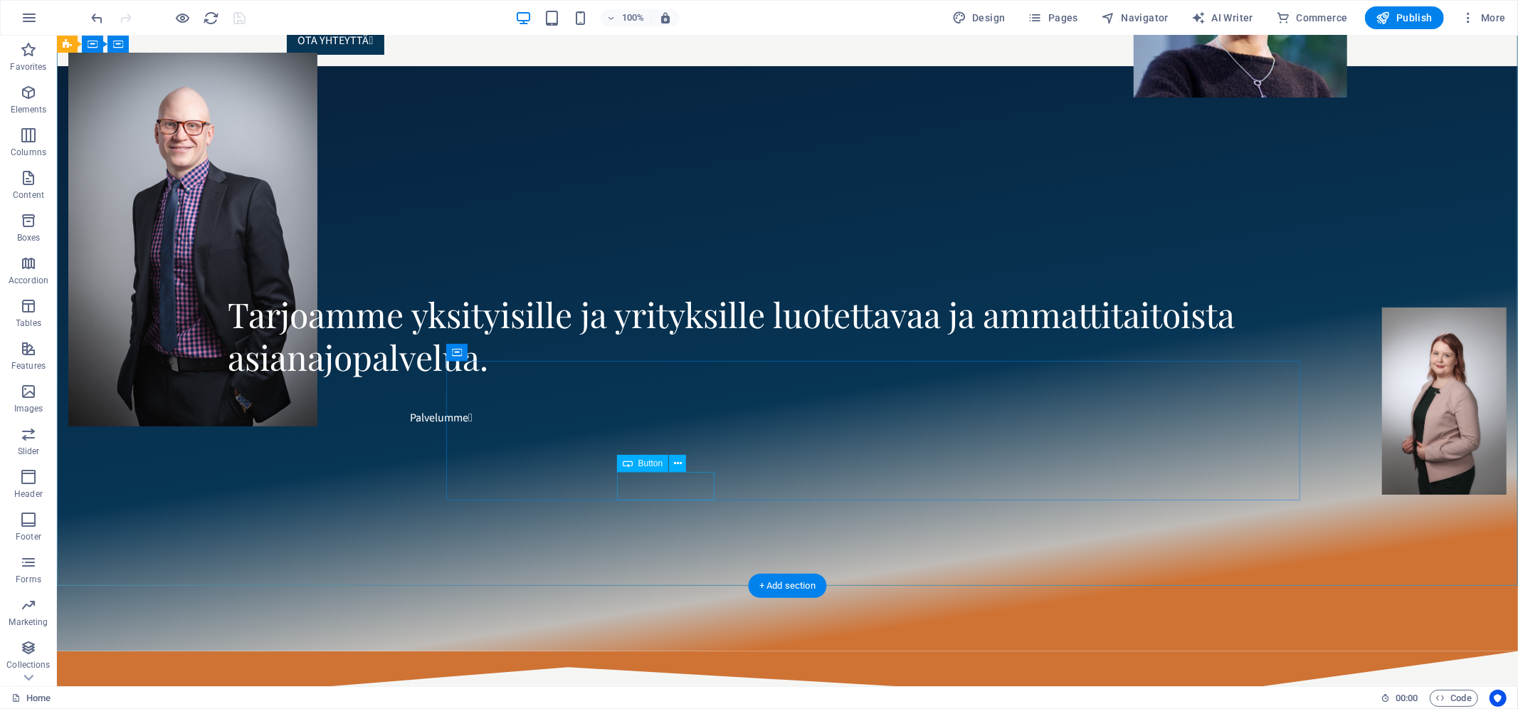
click at [656, 431] on div "Palvelumme " at bounding box center [958, 417] width 1120 height 28
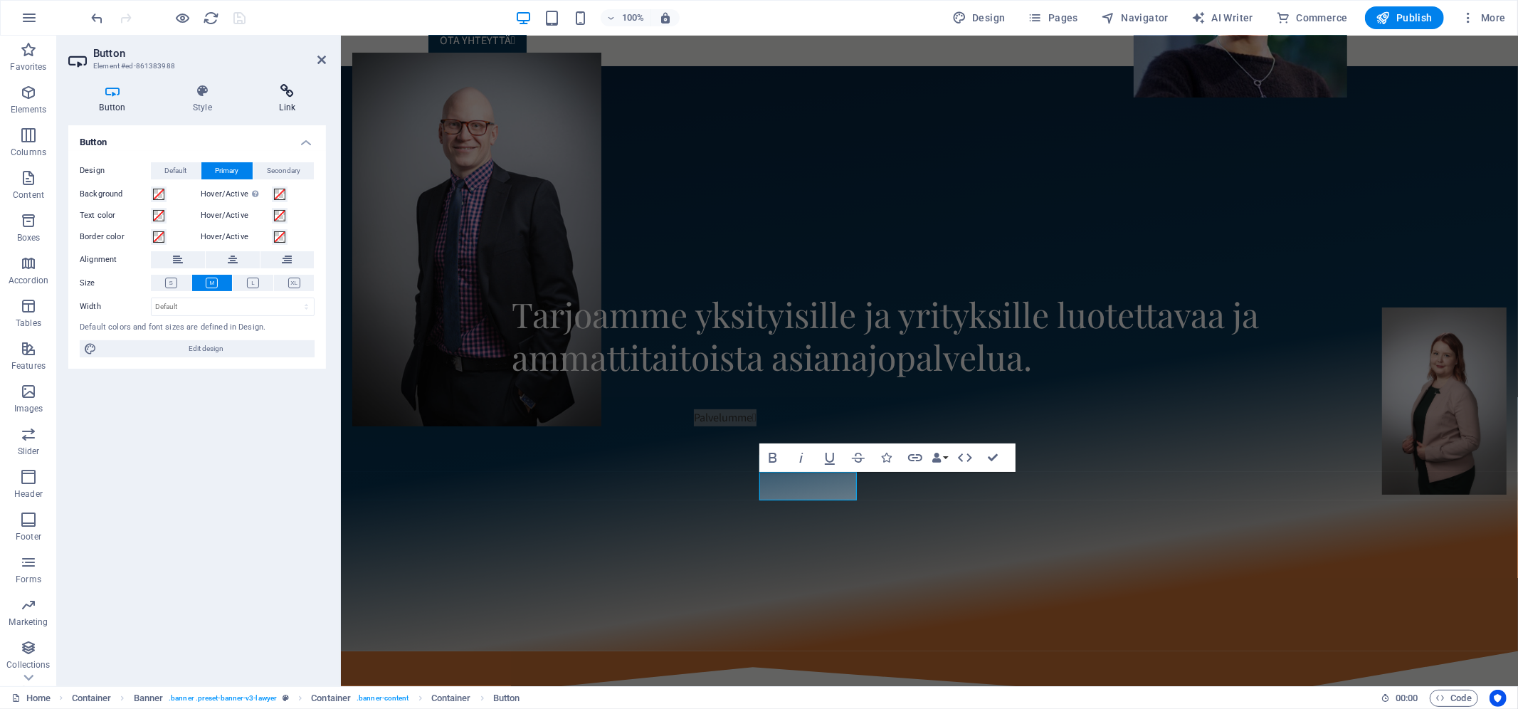
click at [290, 88] on icon at bounding box center [287, 91] width 78 height 14
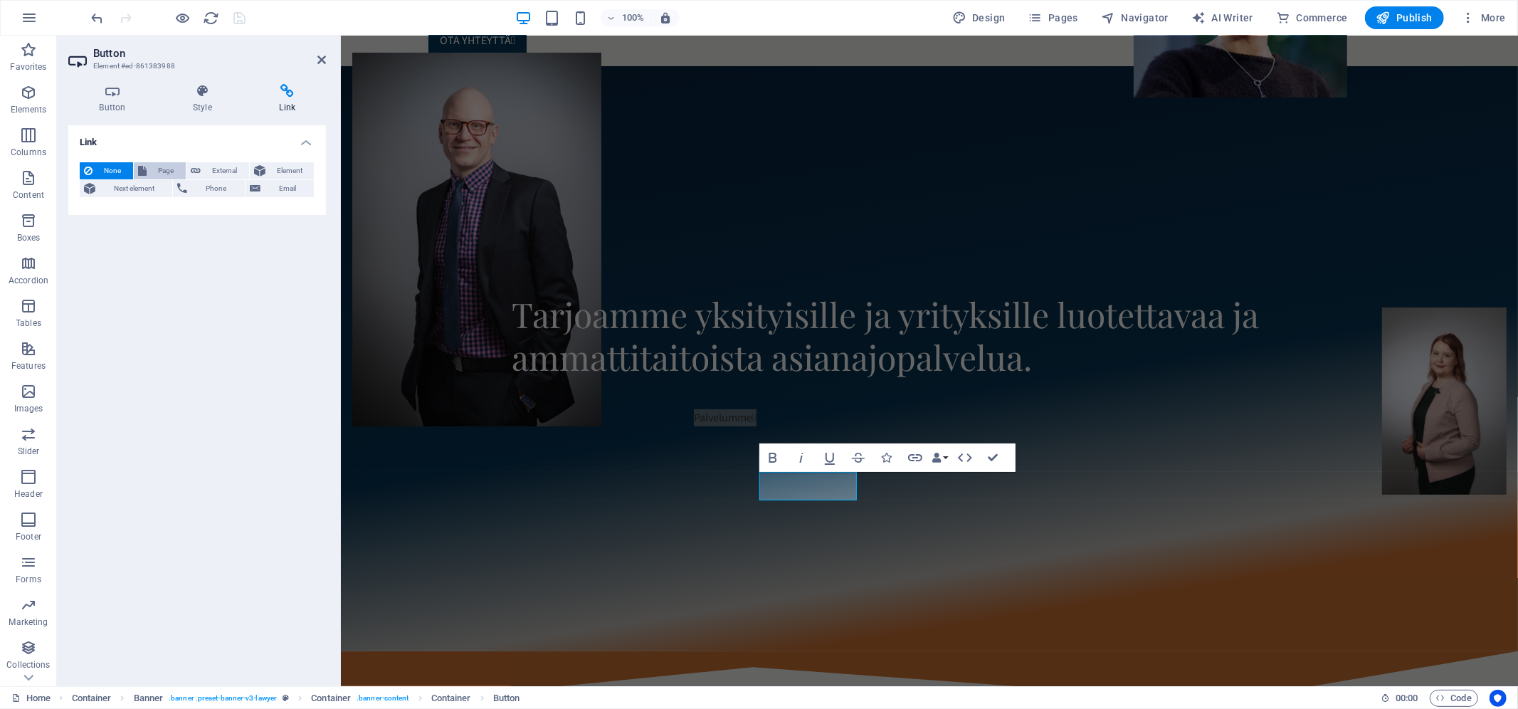
click at [169, 171] on span "Page" at bounding box center [166, 170] width 31 height 17
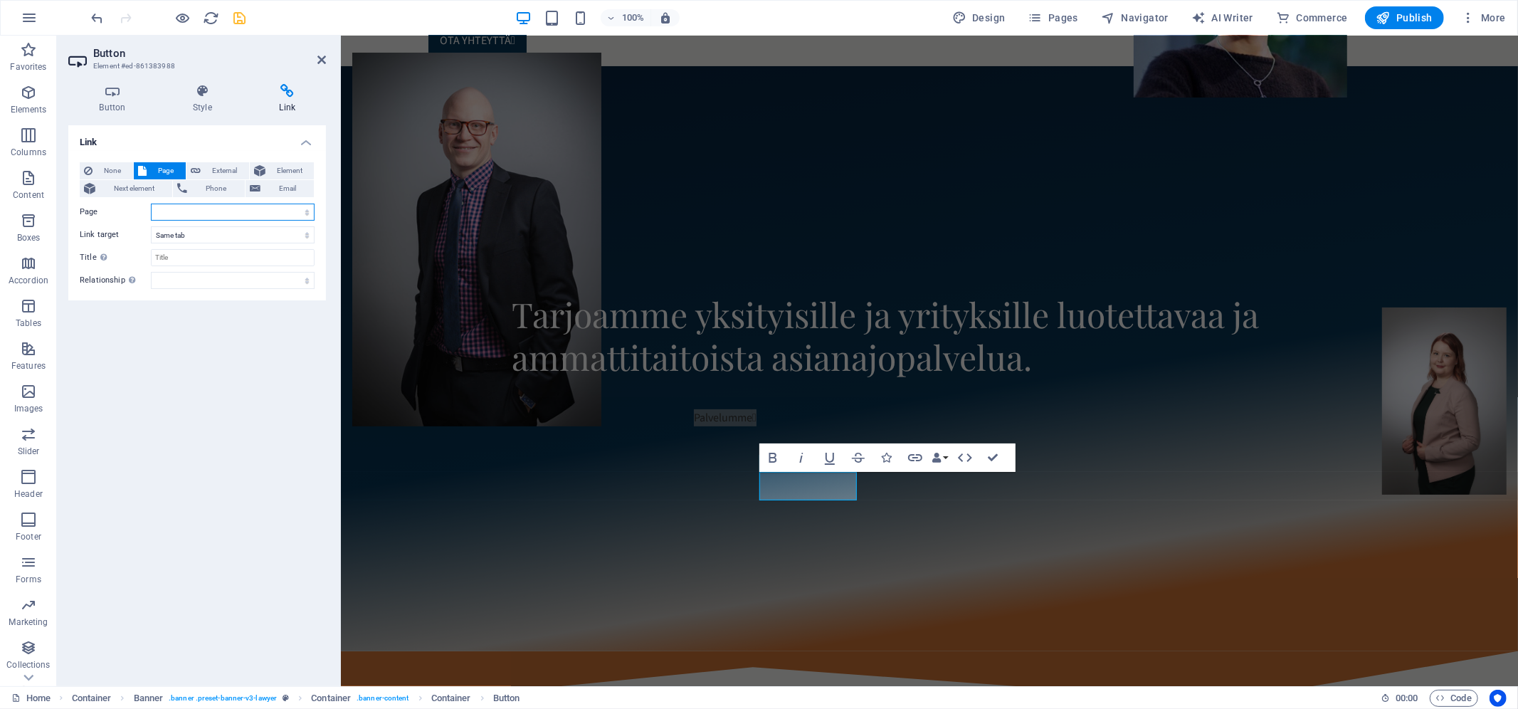
click at [205, 206] on select "Home Palvelut Meistä Yksityisasiakkaat -- [GEOGRAPHIC_DATA]- ja kiinteistokaupa…" at bounding box center [233, 212] width 164 height 17
select select "1"
click at [151, 204] on select "Home Palvelut Meistä Yksityisasiakkaat -- [GEOGRAPHIC_DATA]- ja kiinteistokaupa…" at bounding box center [233, 212] width 164 height 17
click at [240, 19] on icon "save" at bounding box center [240, 18] width 16 height 16
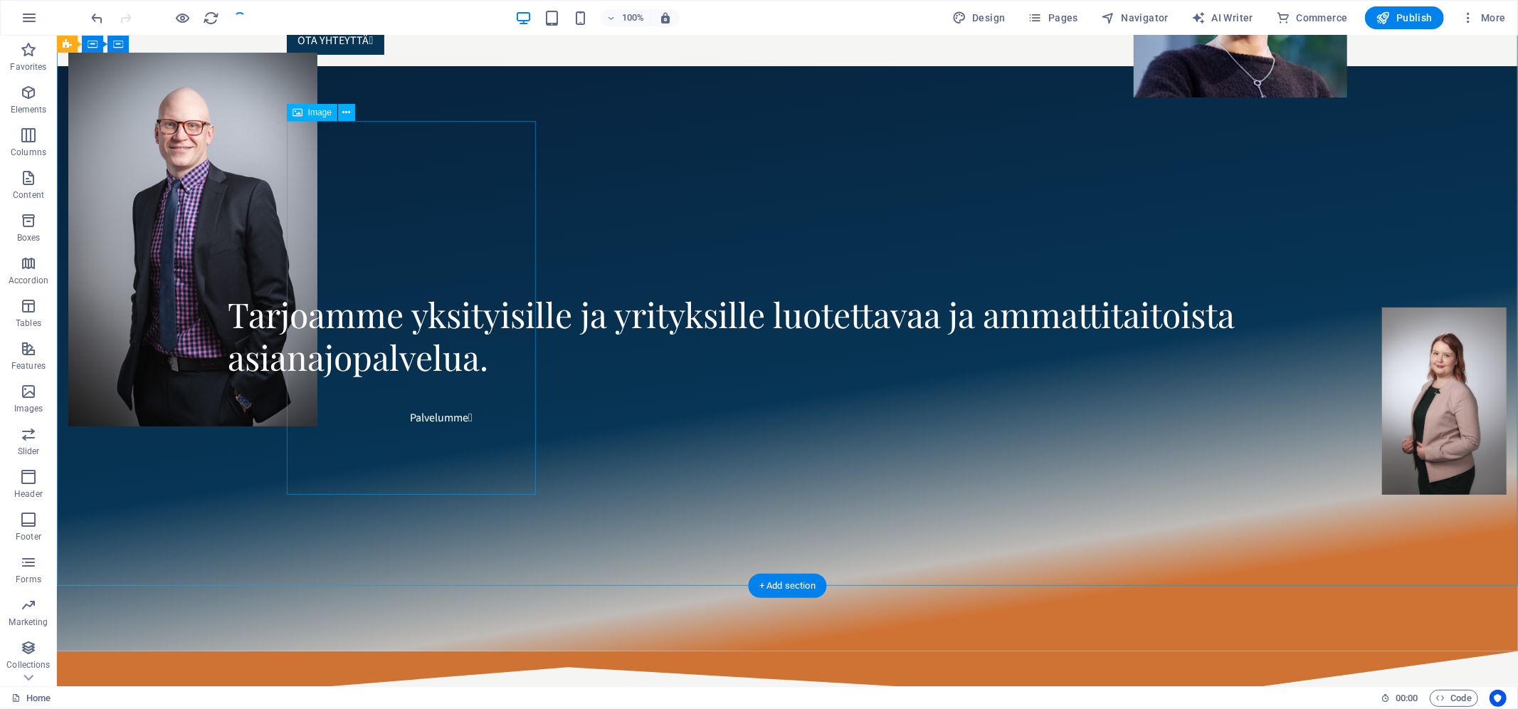
scroll to position [0, 0]
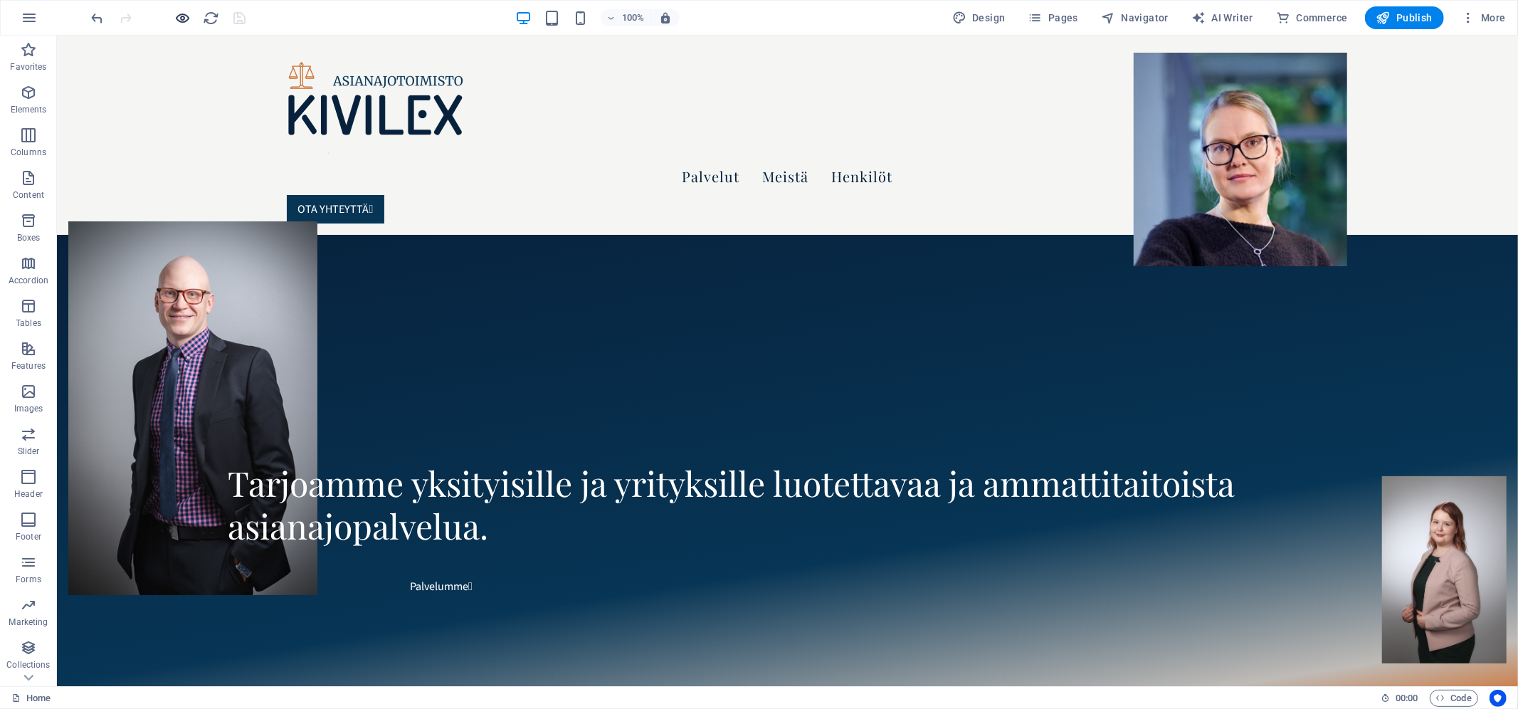
click at [186, 18] on icon "button" at bounding box center [183, 18] width 16 height 16
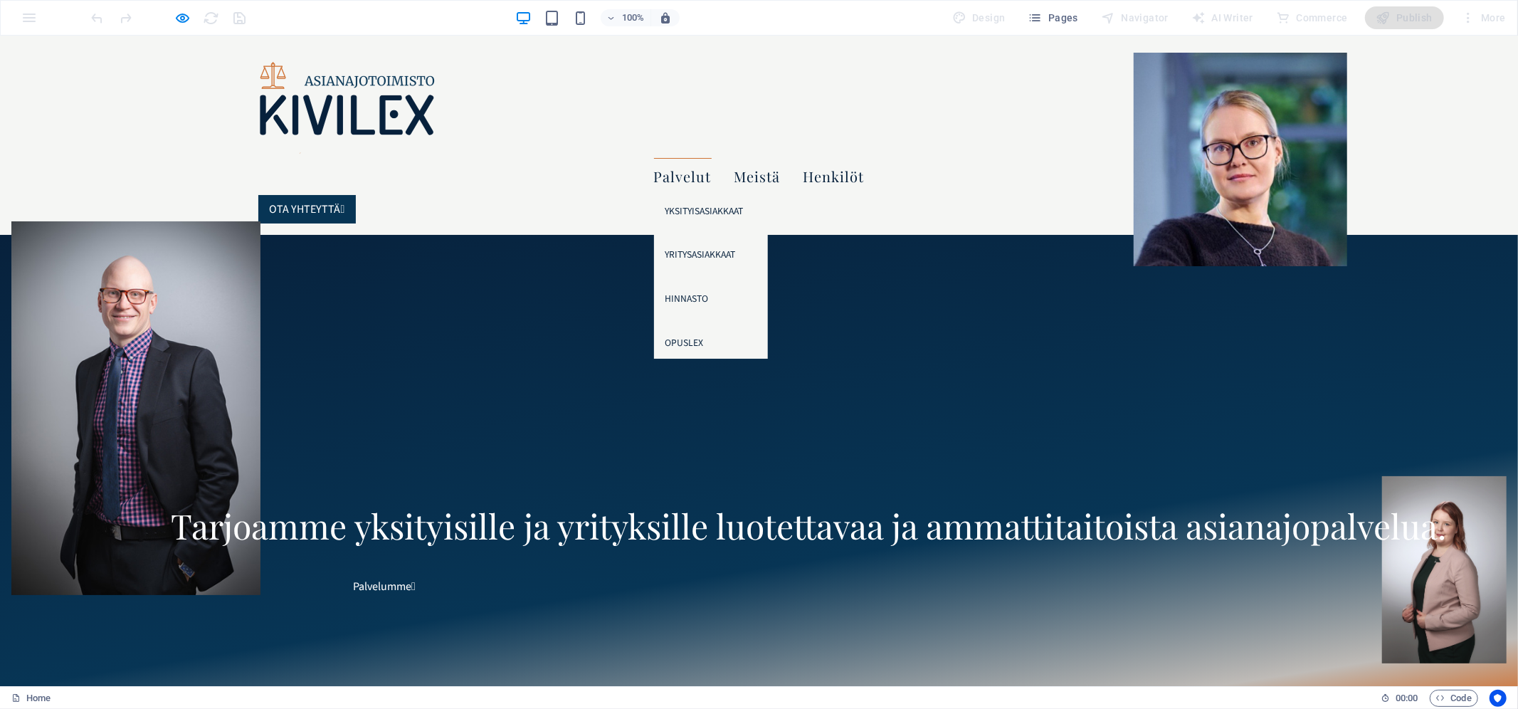
click at [712, 157] on link "Palvelut" at bounding box center [683, 175] width 58 height 37
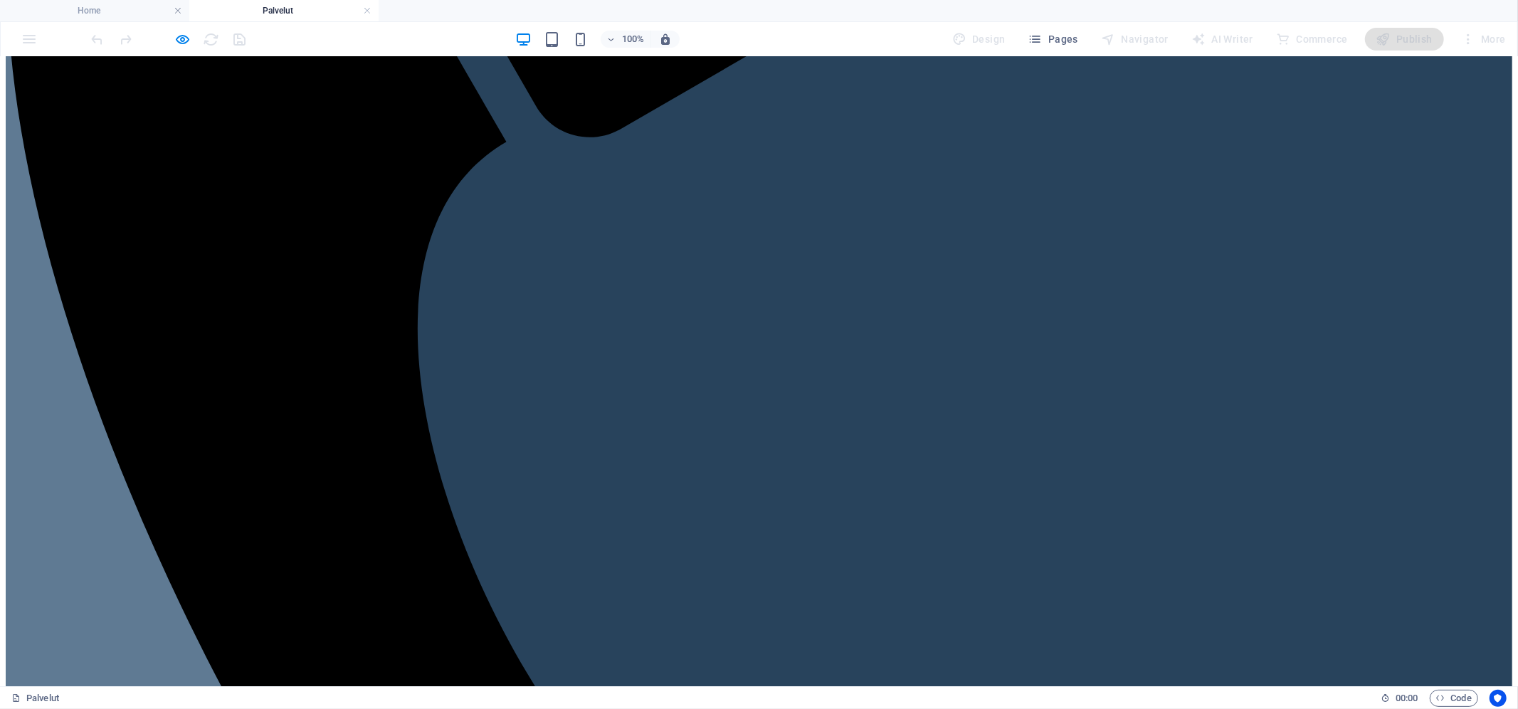
scroll to position [849, 0]
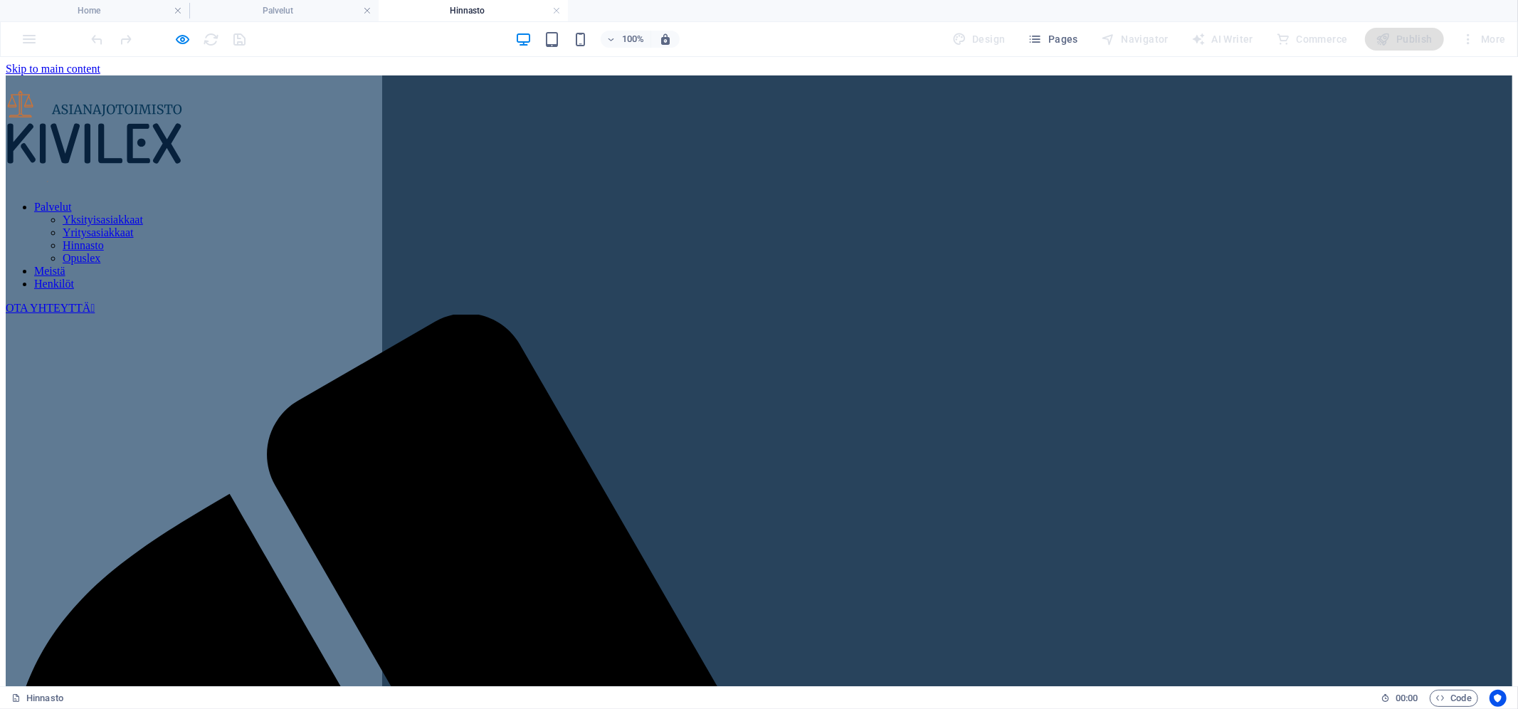
scroll to position [0, 0]
click at [728, 200] on nav "Palvelut Yksityisasiakkaat Yritysasiakkaat Hinnasto Opuslex Meistä Henkilöt" at bounding box center [759, 245] width 1507 height 90
click at [290, 6] on h4 "Palvelut" at bounding box center [283, 11] width 189 height 16
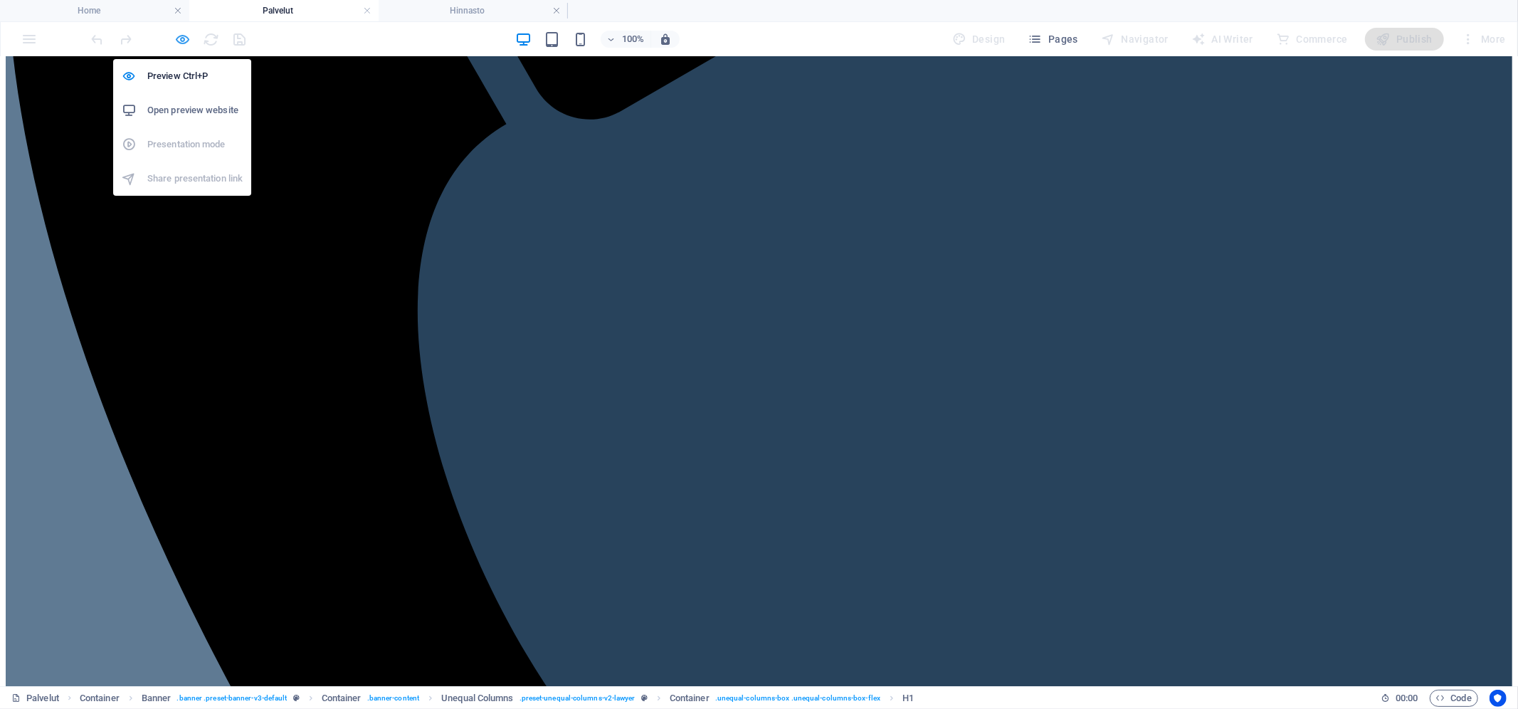
click at [185, 49] on div "Preview Ctrl+P Open preview website Presentation mode Share presentation link" at bounding box center [182, 122] width 138 height 148
click at [184, 39] on icon "button" at bounding box center [183, 39] width 16 height 16
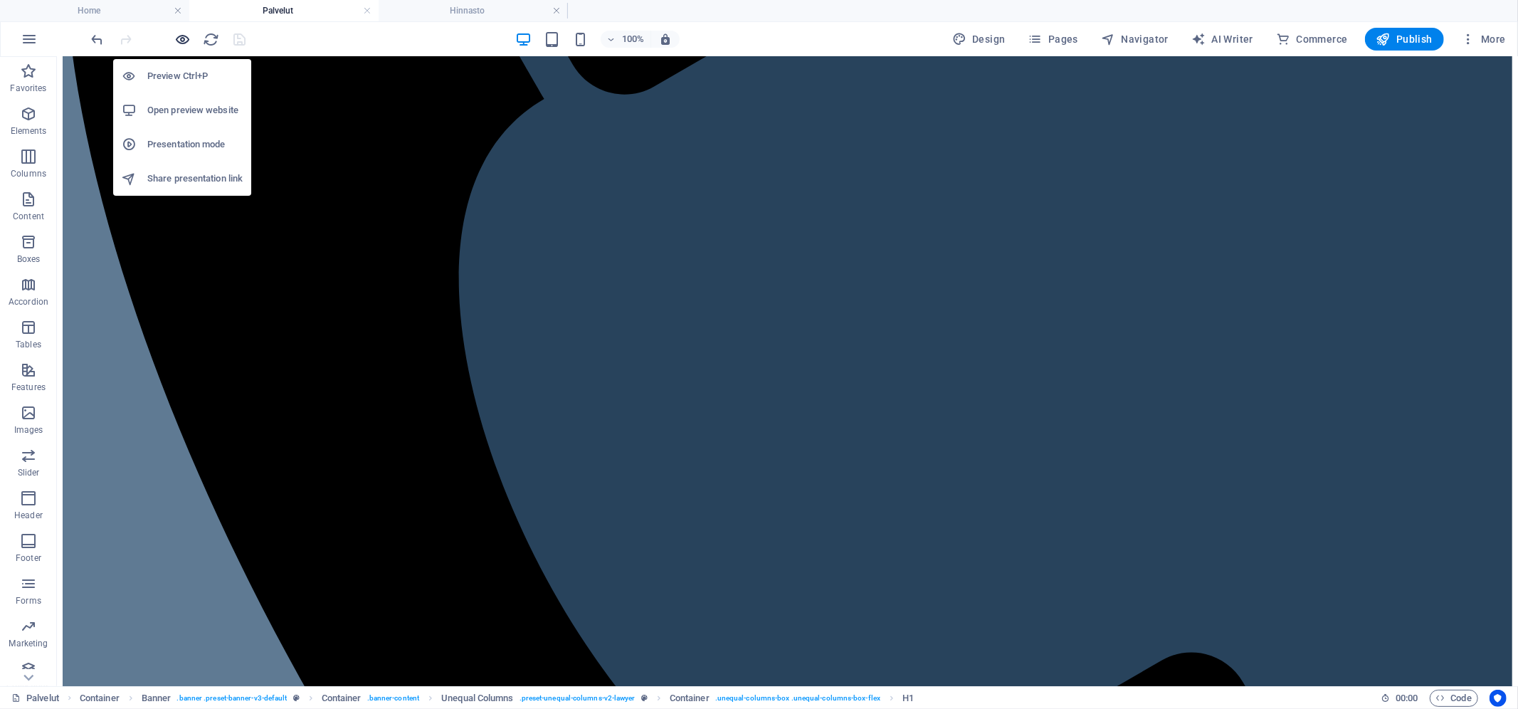
scroll to position [851, 0]
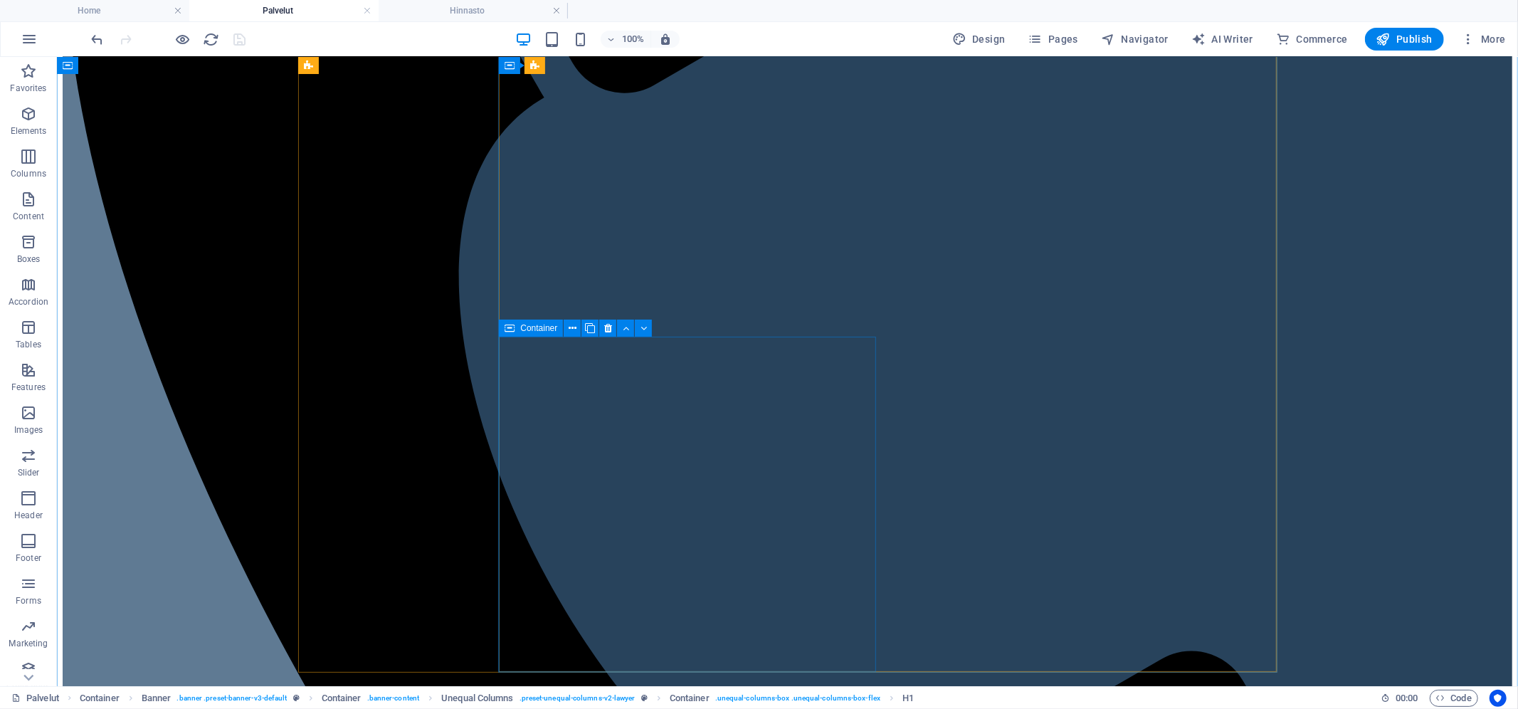
click at [508, 325] on icon at bounding box center [510, 328] width 10 height 17
select select "14"
select select
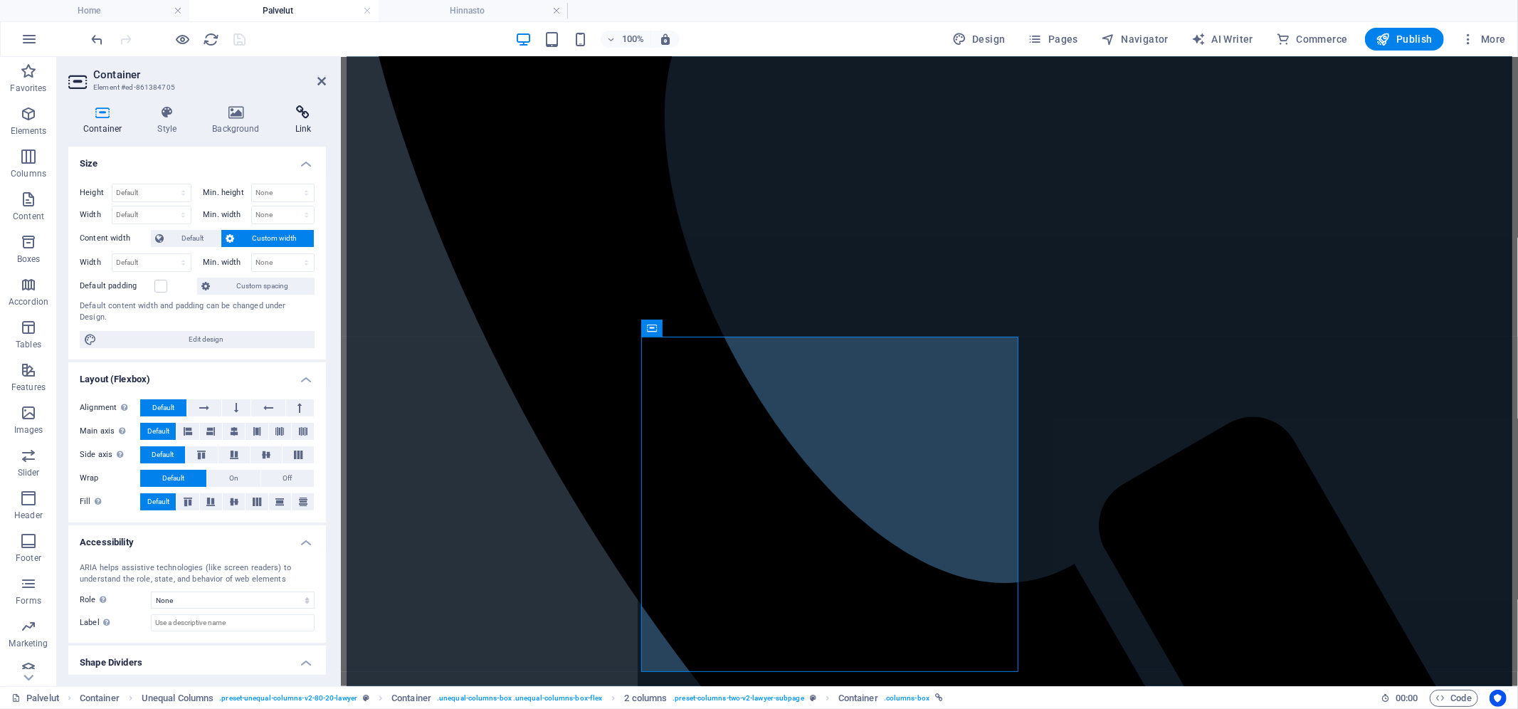
click at [300, 115] on icon at bounding box center [303, 112] width 46 height 14
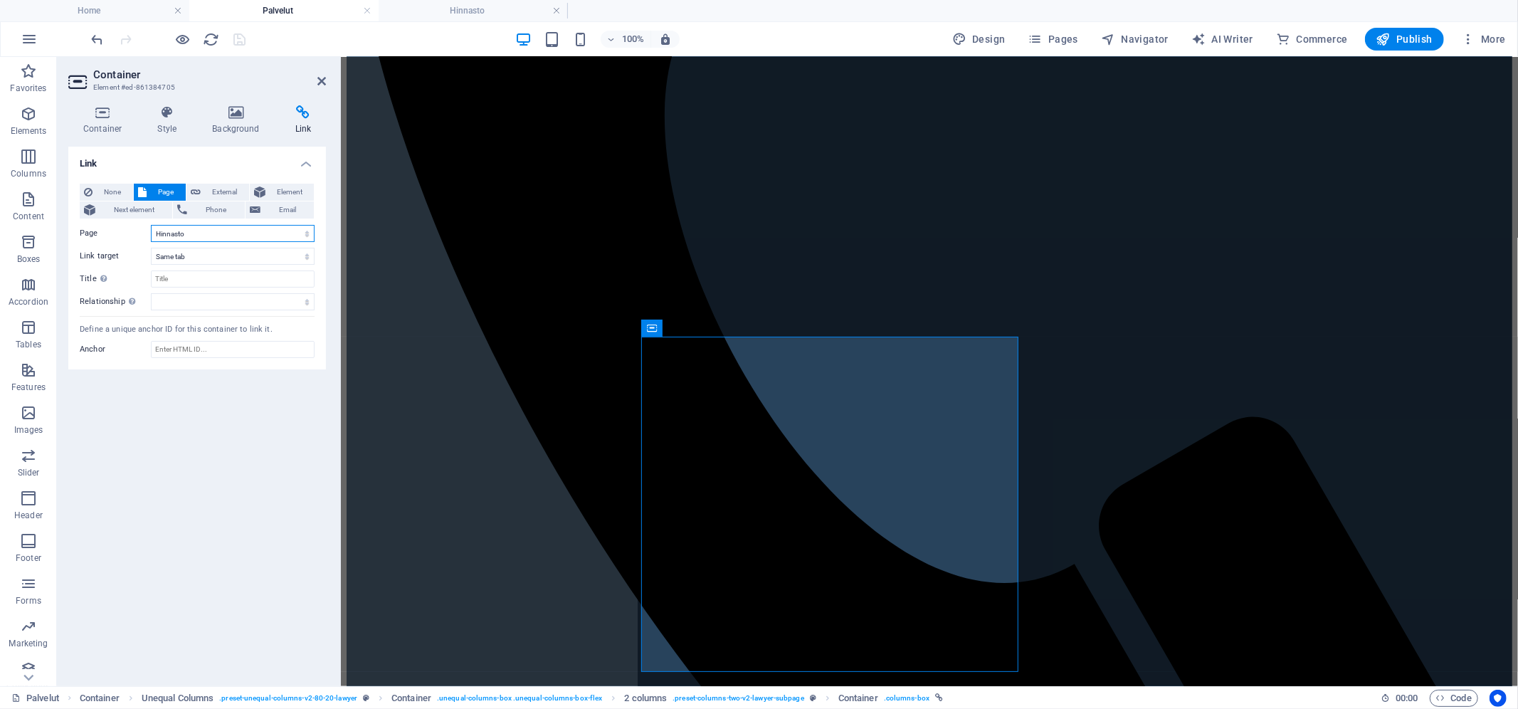
click at [278, 238] on select "Home Palvelut Meistä Yksityisasiakkaat -- [GEOGRAPHIC_DATA]- ja kiinteistokaupa…" at bounding box center [233, 233] width 164 height 17
click at [151, 225] on select "Home Palvelut Meistä Yksityisasiakkaat -- [GEOGRAPHIC_DATA]- ja kiinteistokaupa…" at bounding box center [233, 233] width 164 height 17
click at [1053, 37] on span "Pages" at bounding box center [1054, 39] width 50 height 14
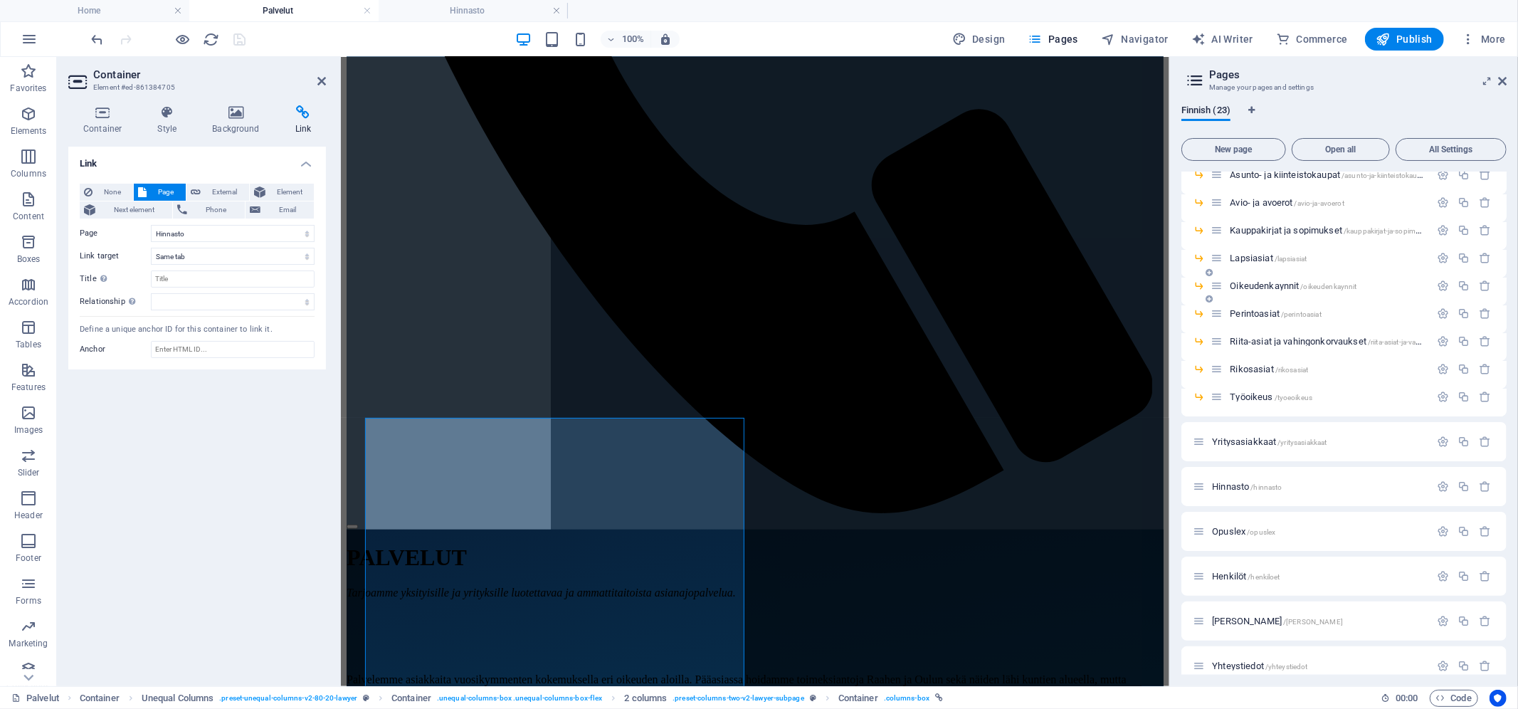
scroll to position [273, 0]
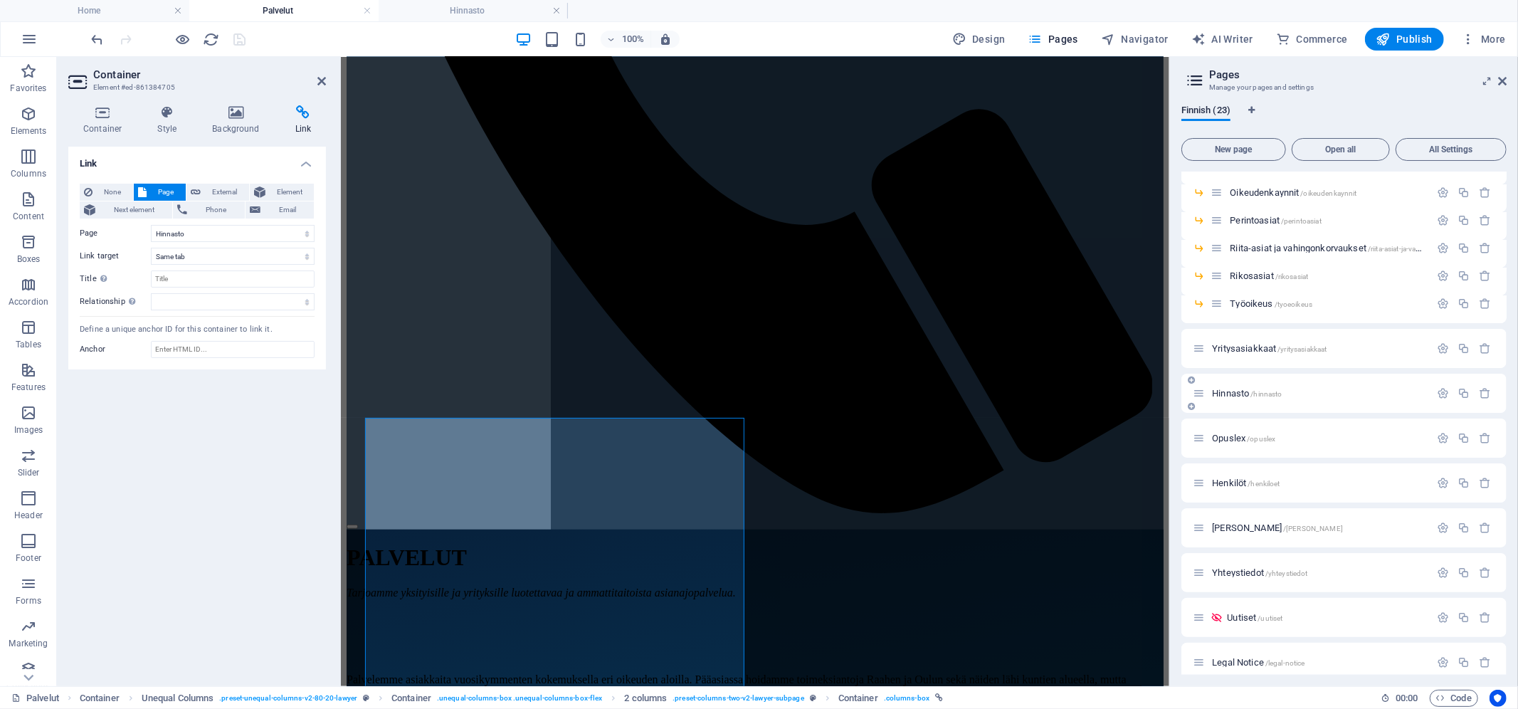
click at [1246, 394] on span "Hinnasto /hinnasto" at bounding box center [1247, 393] width 70 height 11
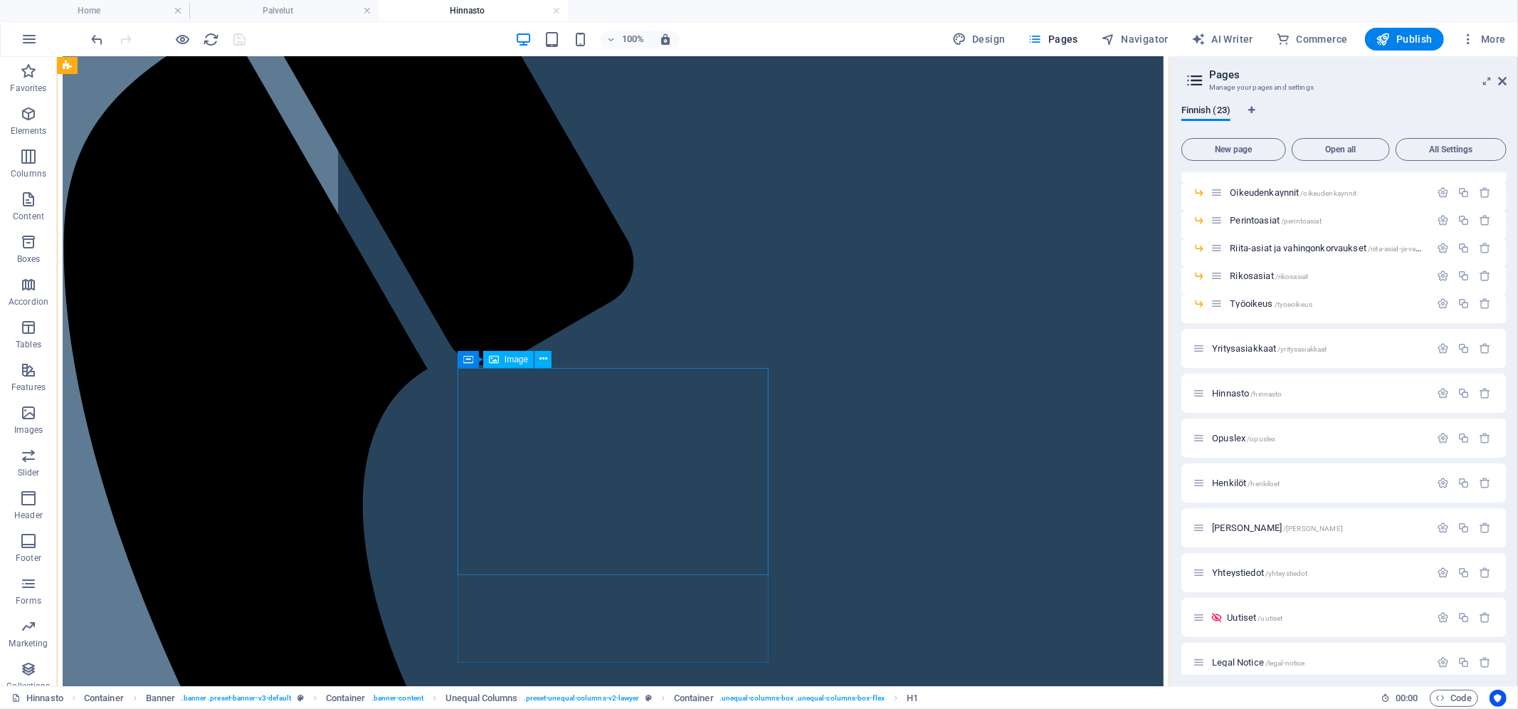
scroll to position [0, 0]
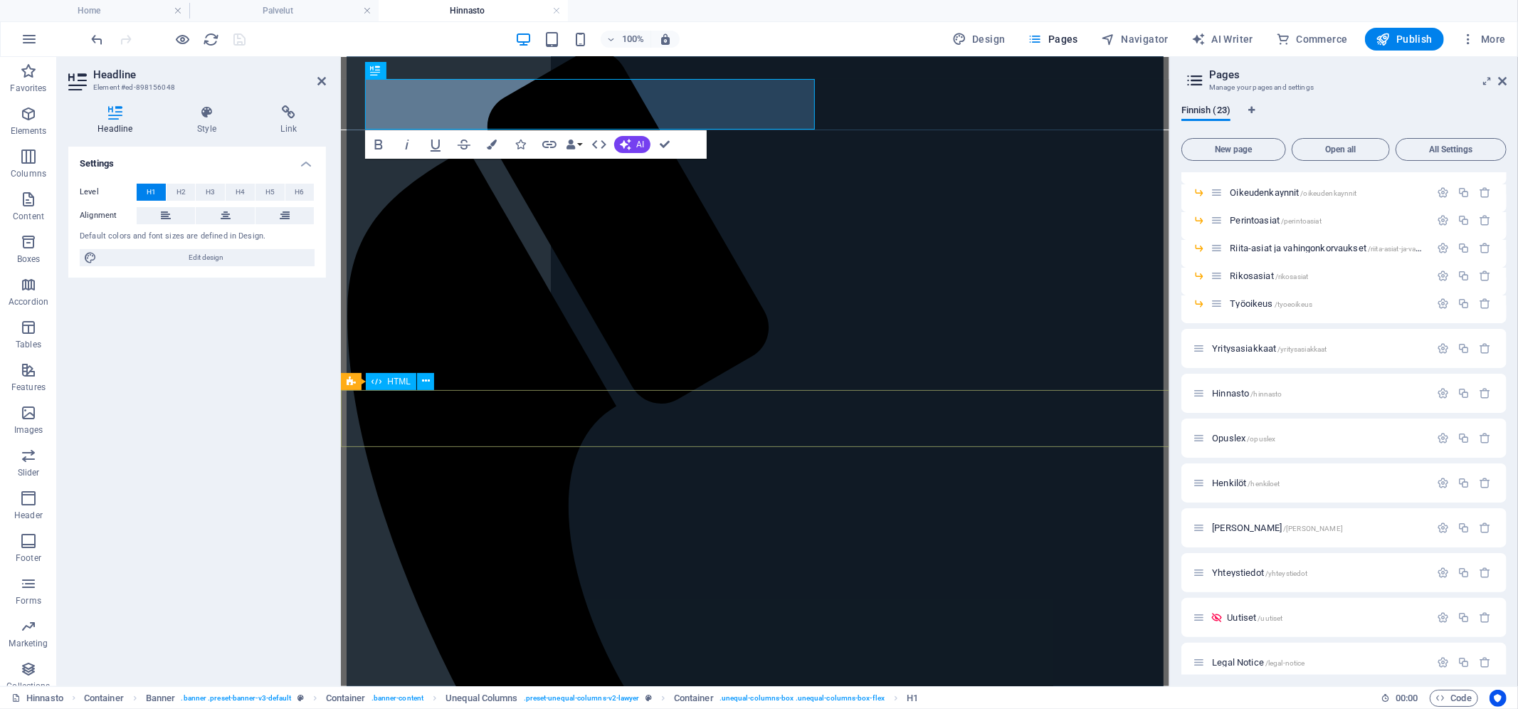
scroll to position [429, 0]
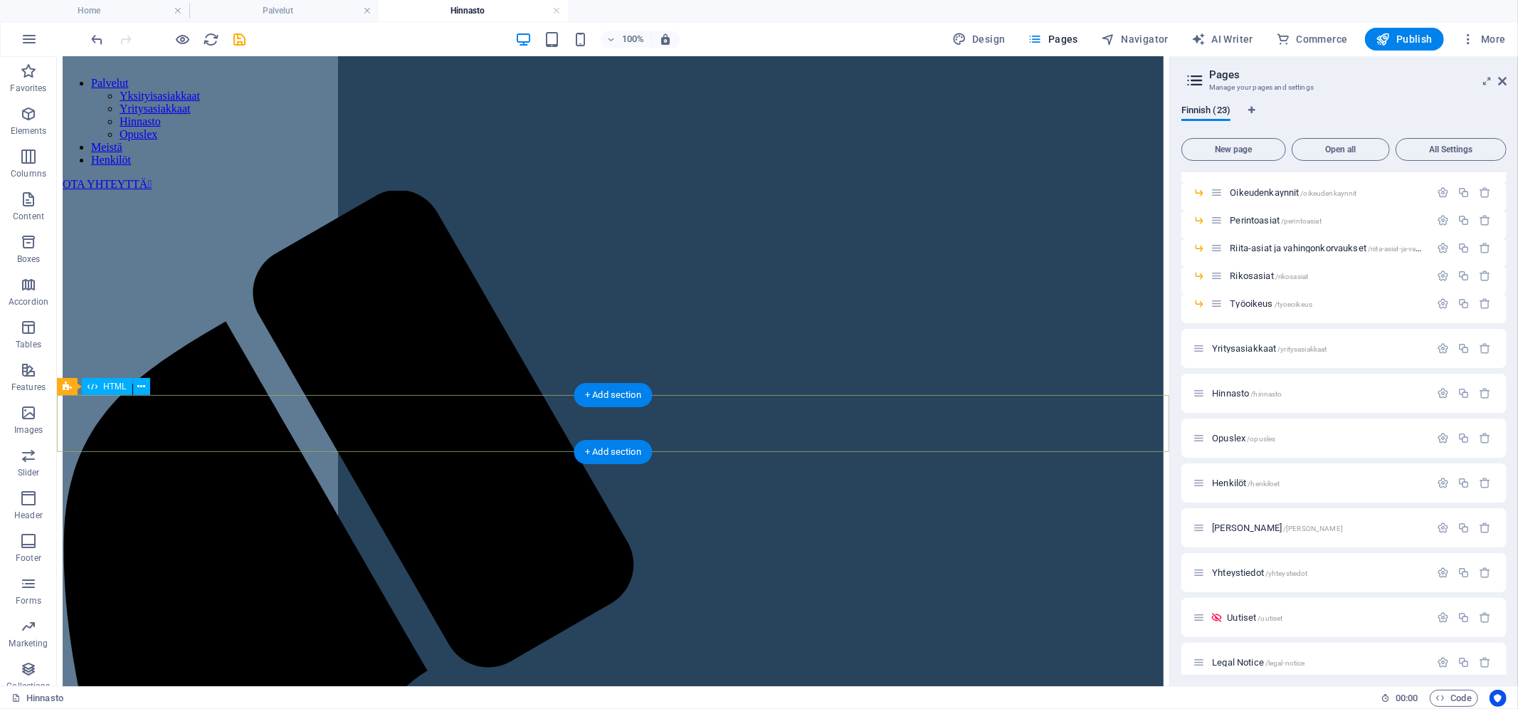
scroll to position [177, 0]
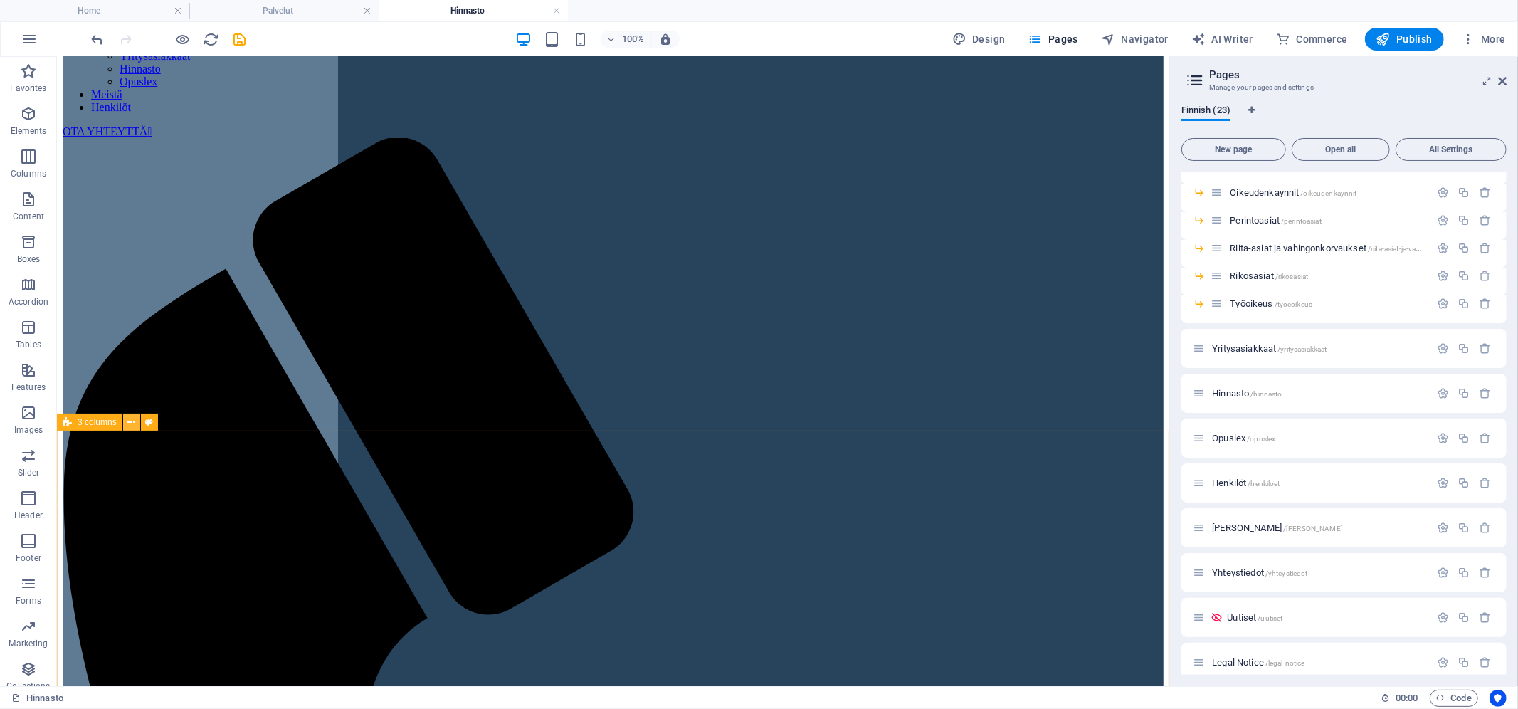
click at [127, 424] on icon at bounding box center [131, 422] width 8 height 15
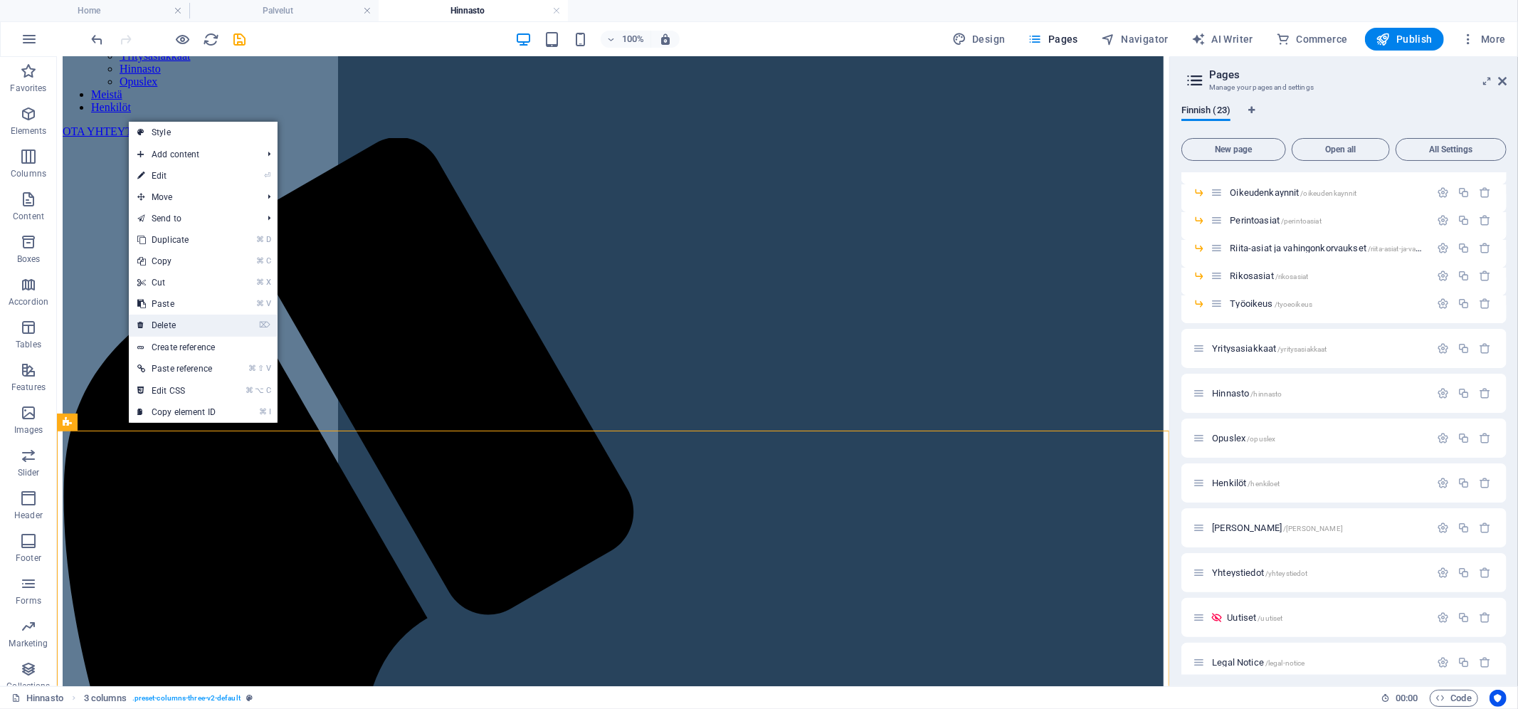
click at [181, 327] on link "⌦ Delete" at bounding box center [176, 325] width 95 height 21
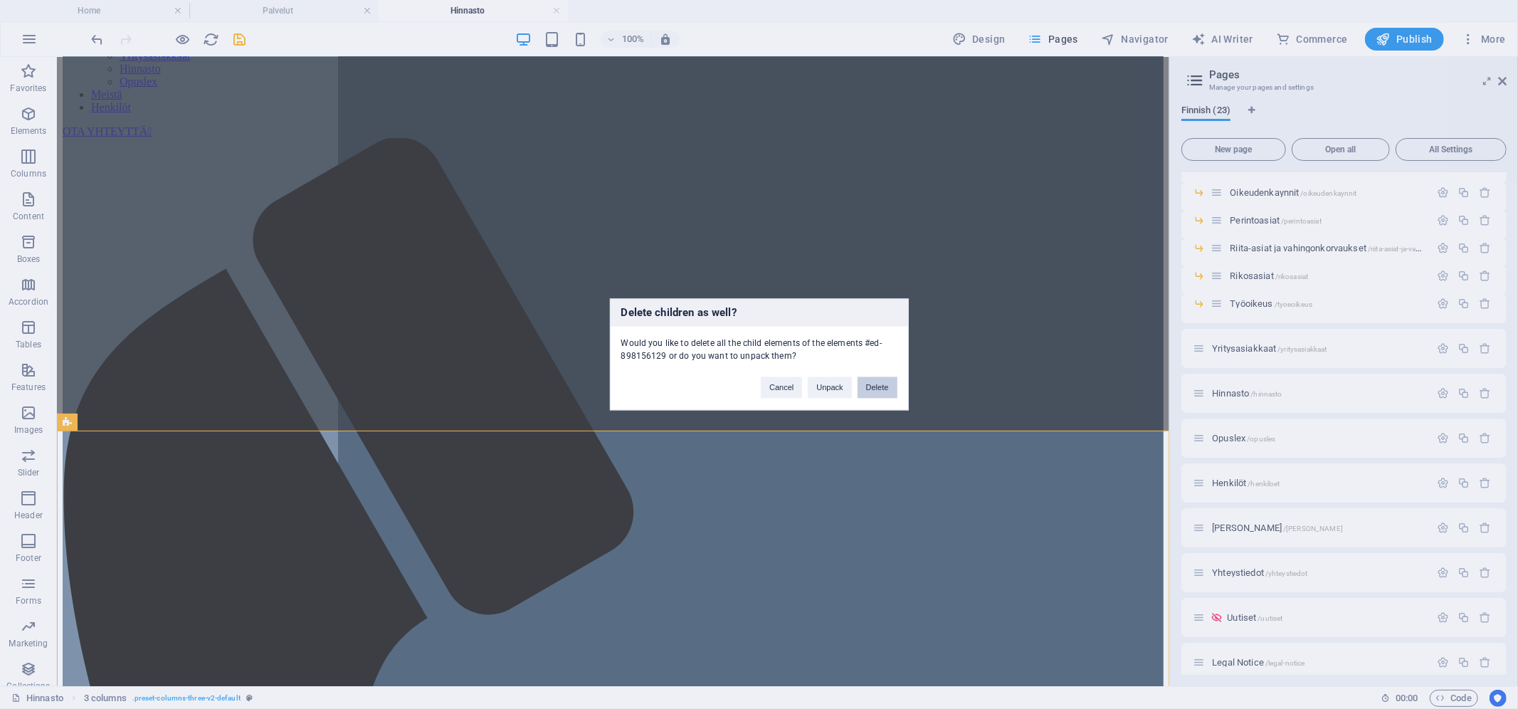
click at [875, 381] on button "Delete" at bounding box center [878, 387] width 40 height 21
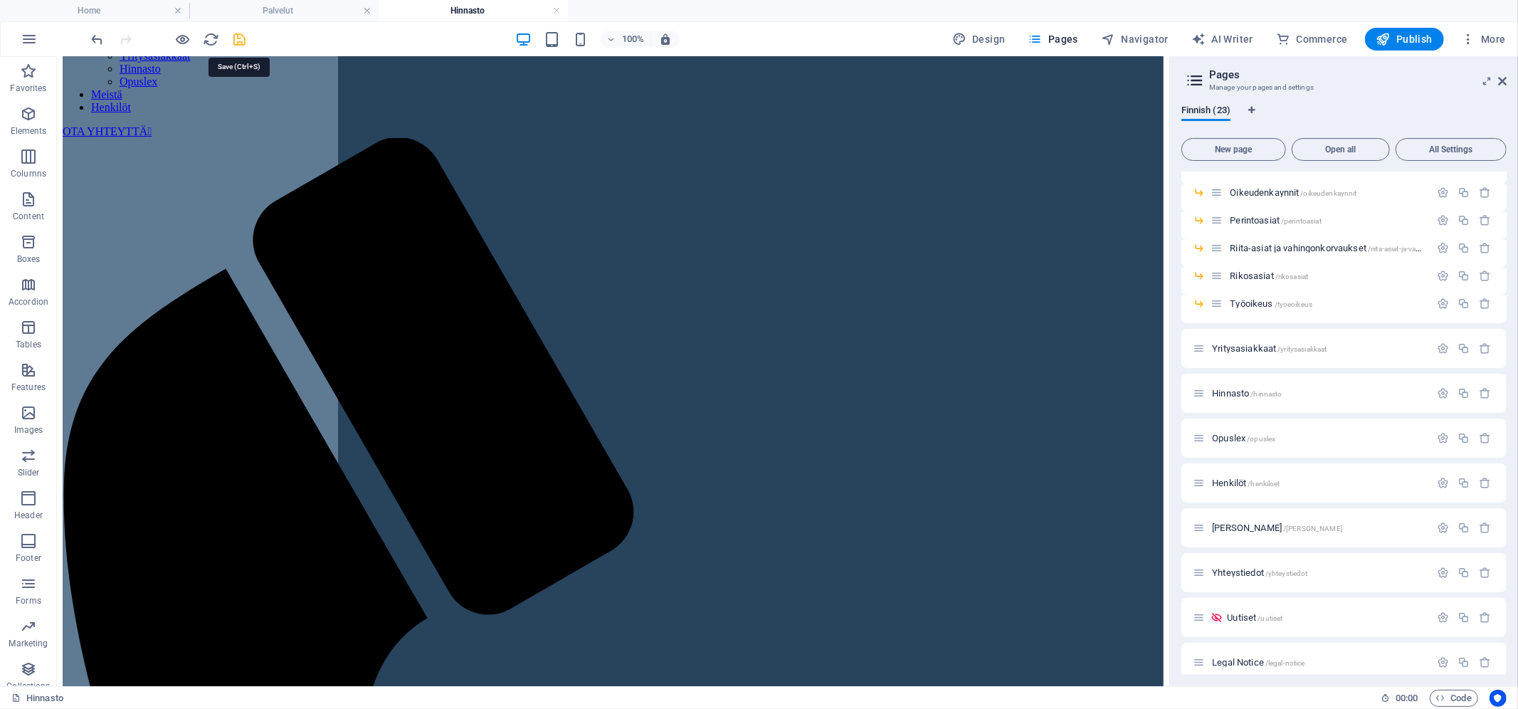
click at [242, 38] on icon "save" at bounding box center [240, 39] width 16 height 16
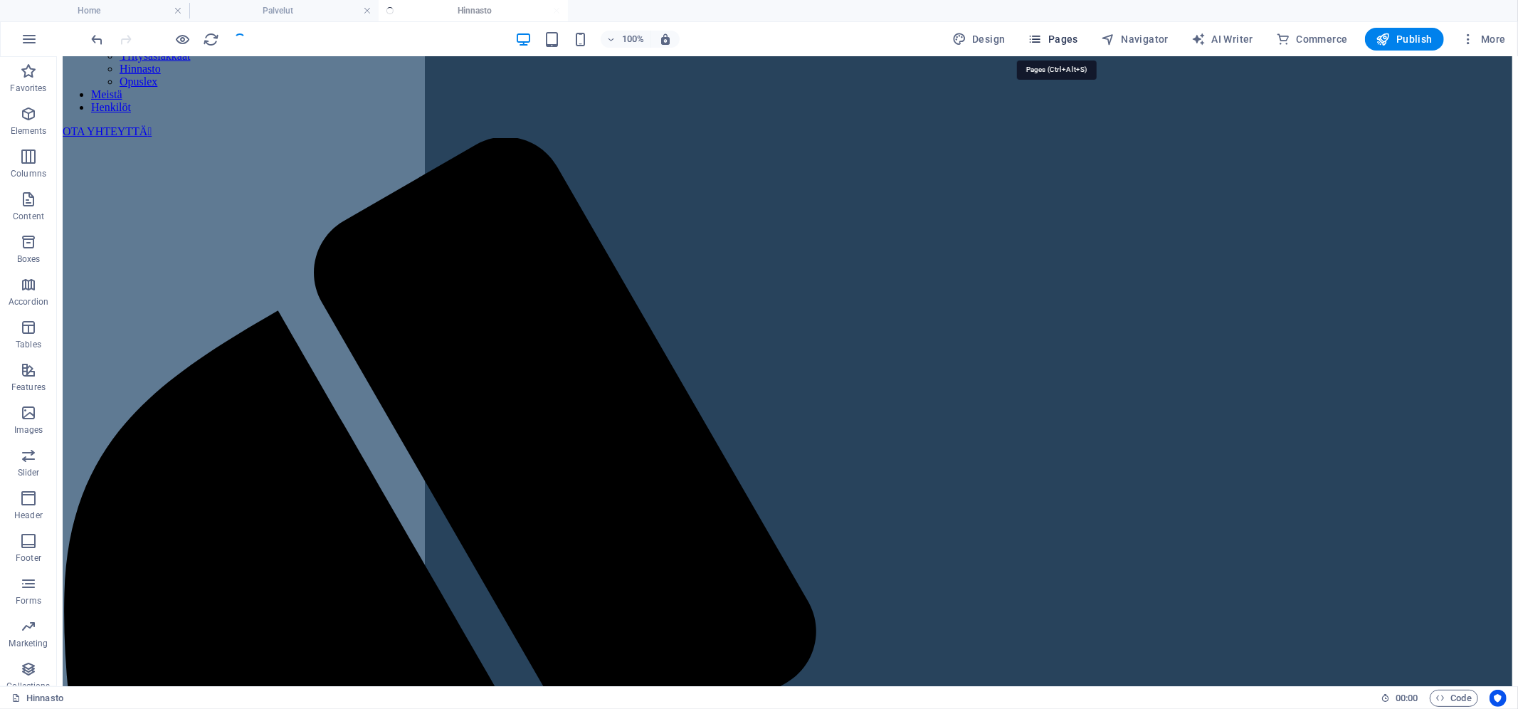
click at [1069, 45] on span "Pages" at bounding box center [1054, 39] width 50 height 14
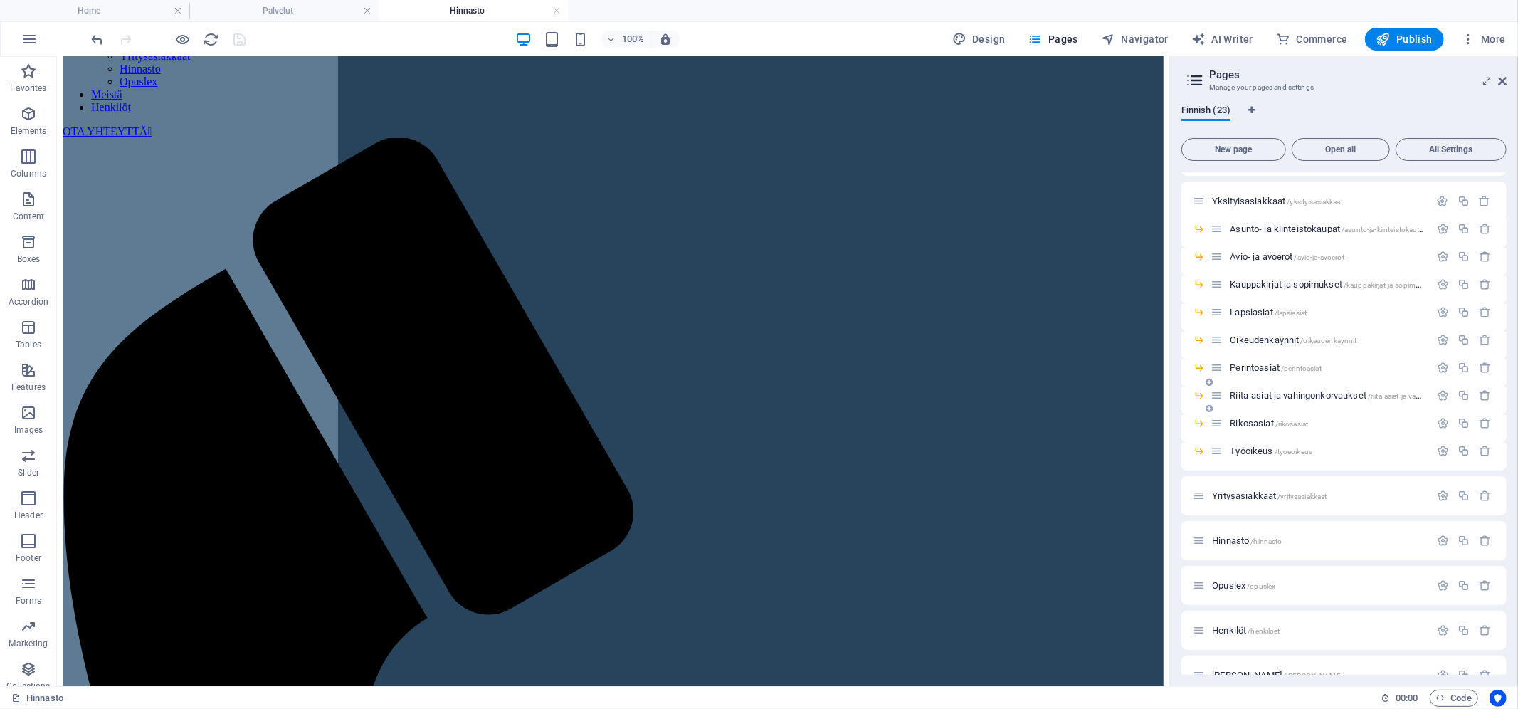
scroll to position [169, 0]
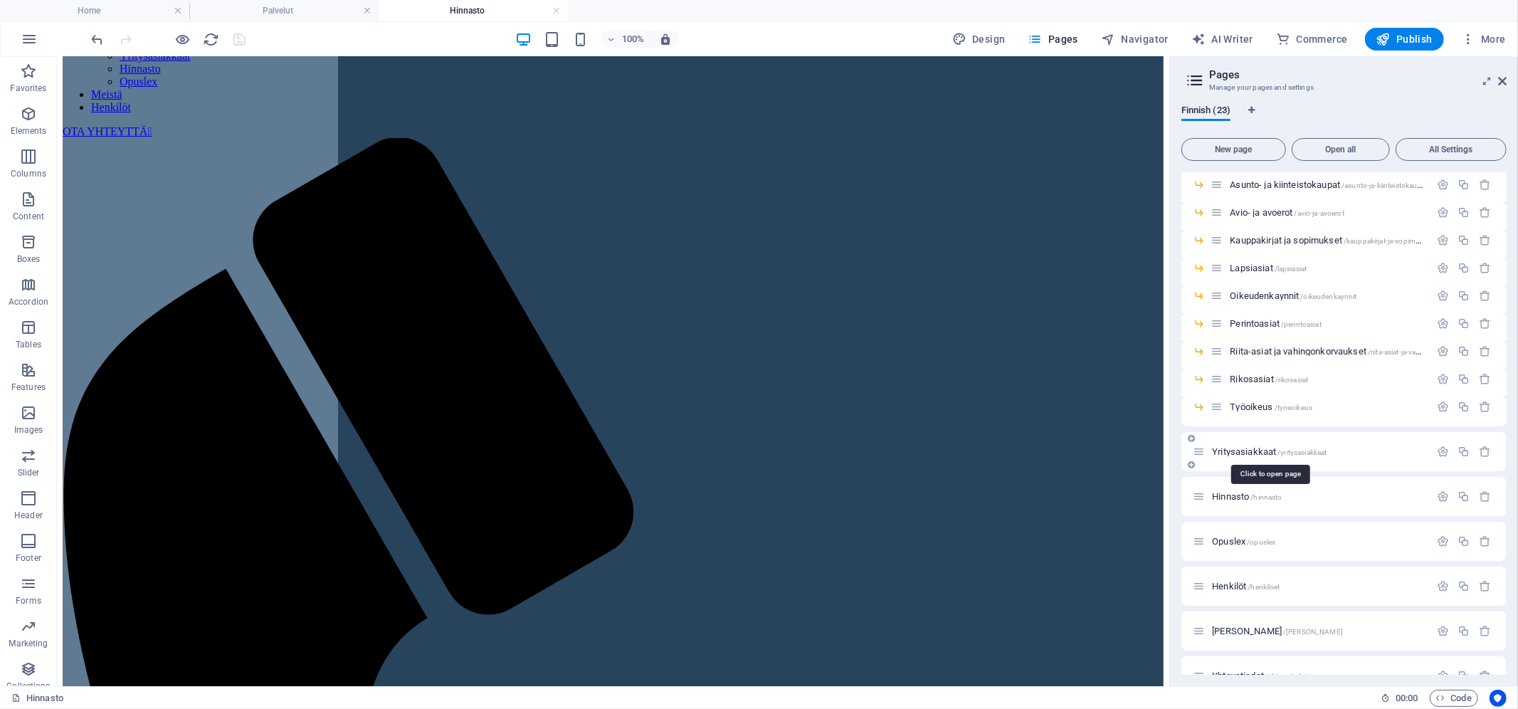
click at [1247, 453] on span "Yritysasiakkaat /yritysasiakkaat" at bounding box center [1269, 451] width 115 height 11
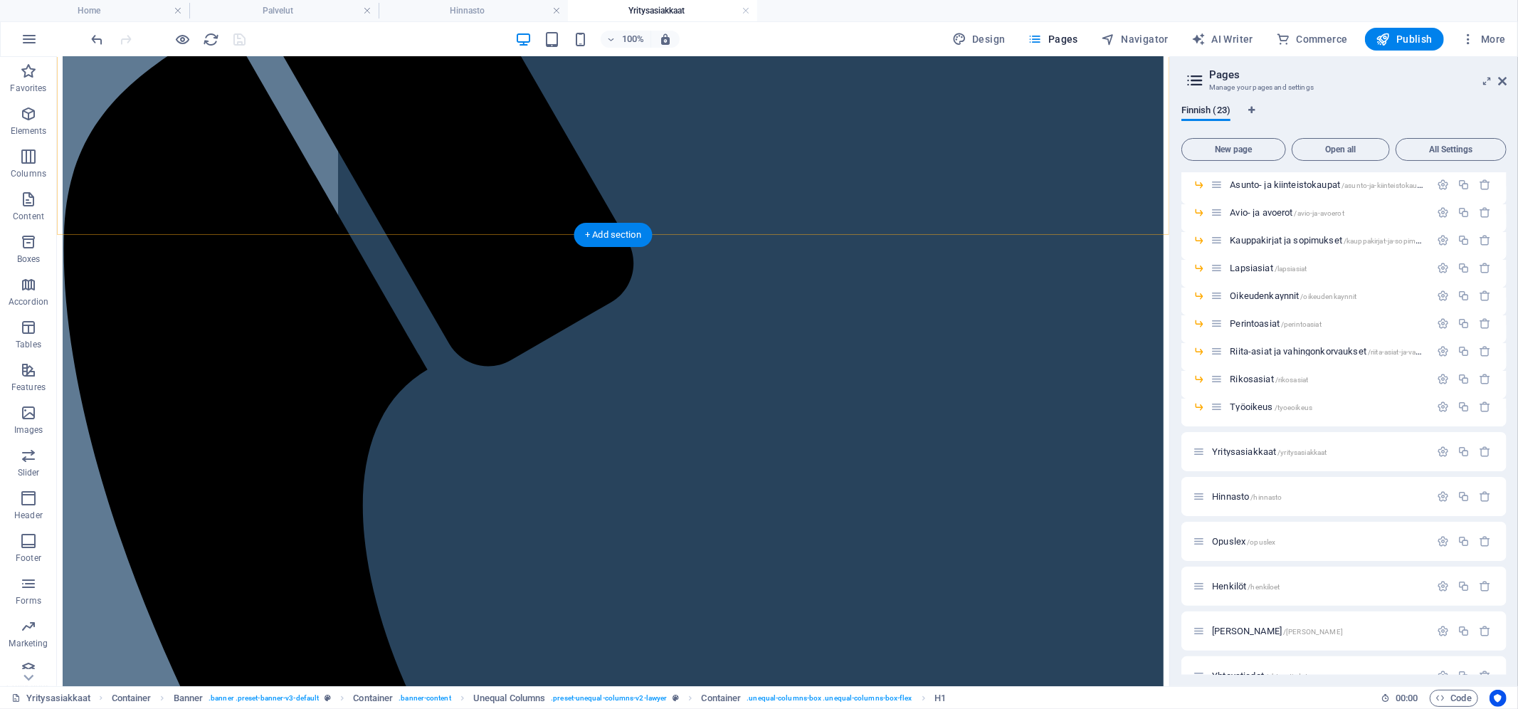
scroll to position [354, 0]
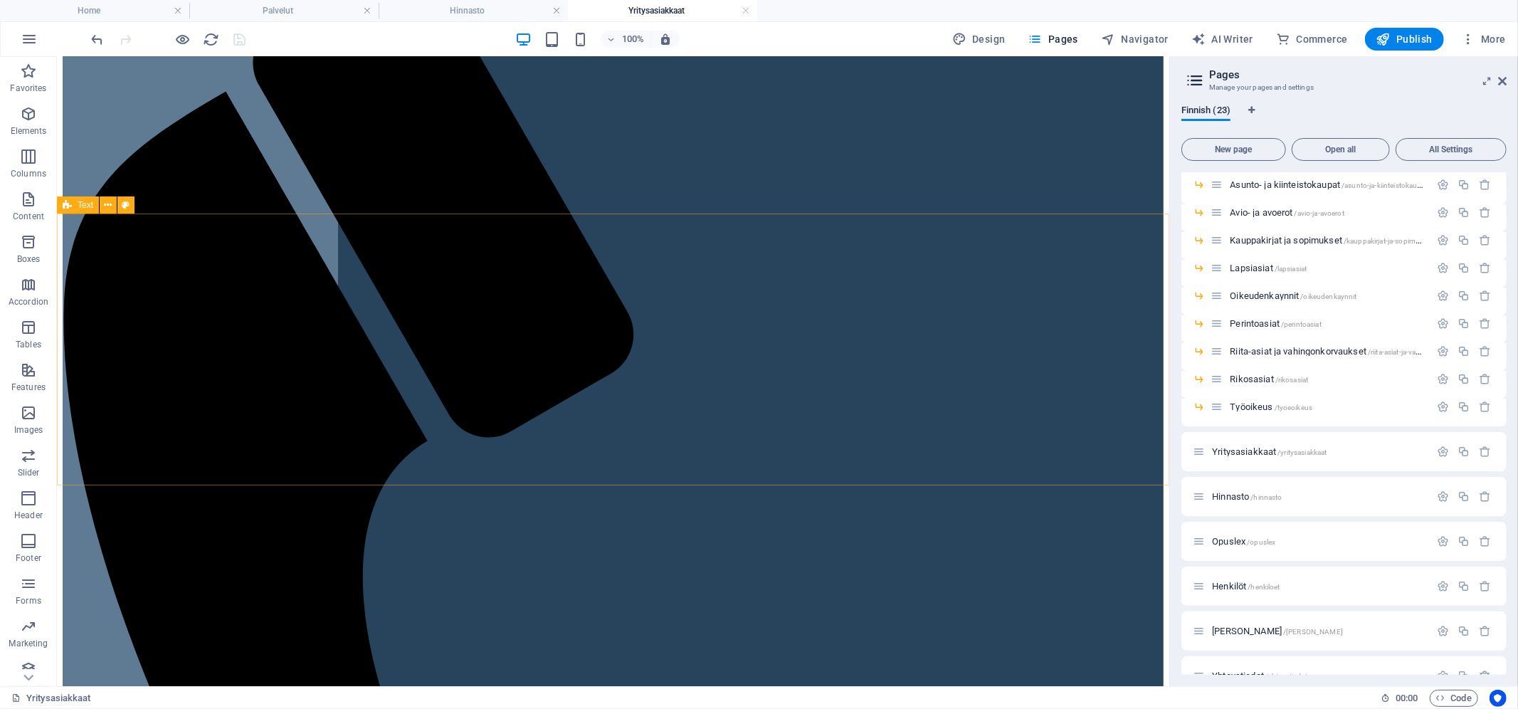
click at [88, 206] on span "Text" at bounding box center [86, 205] width 16 height 9
click at [78, 207] on span "Text" at bounding box center [86, 205] width 16 height 9
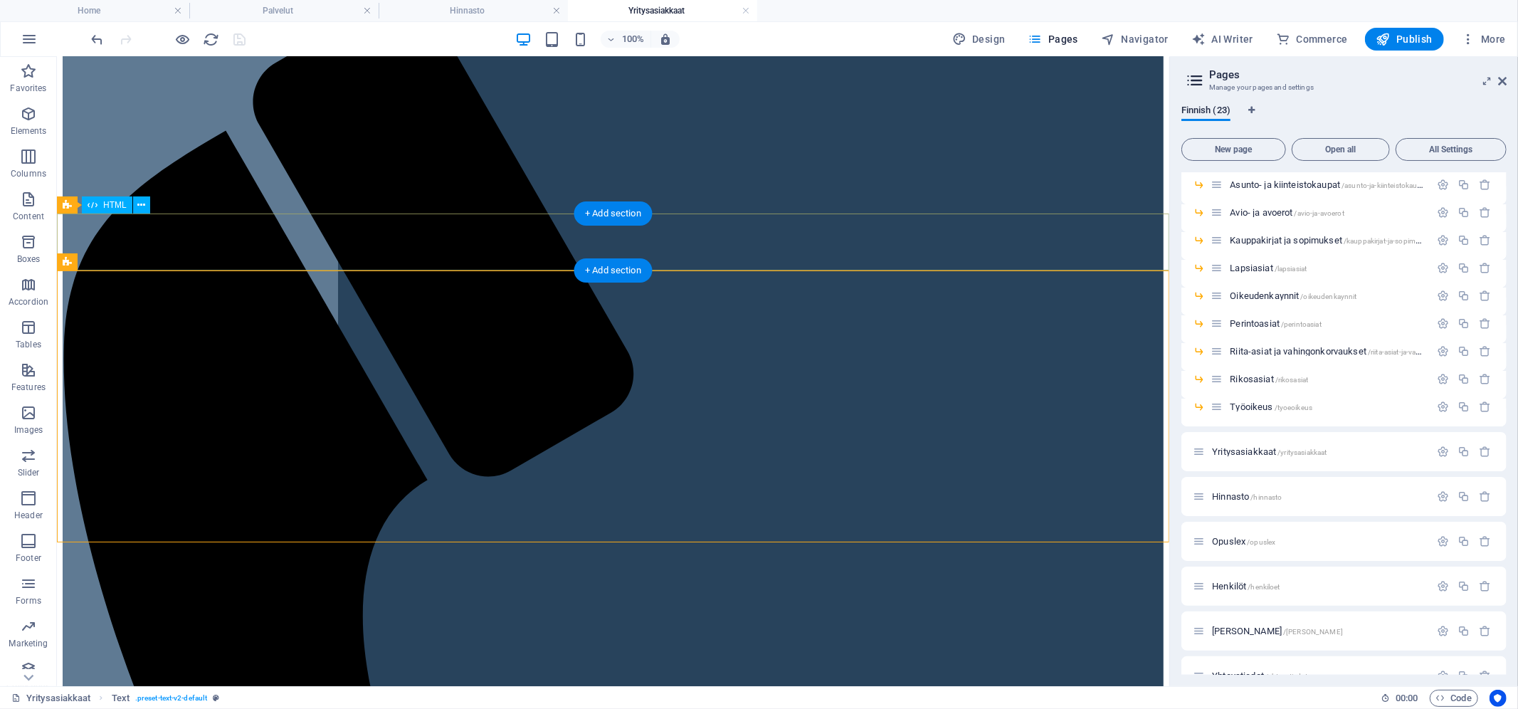
scroll to position [261, 0]
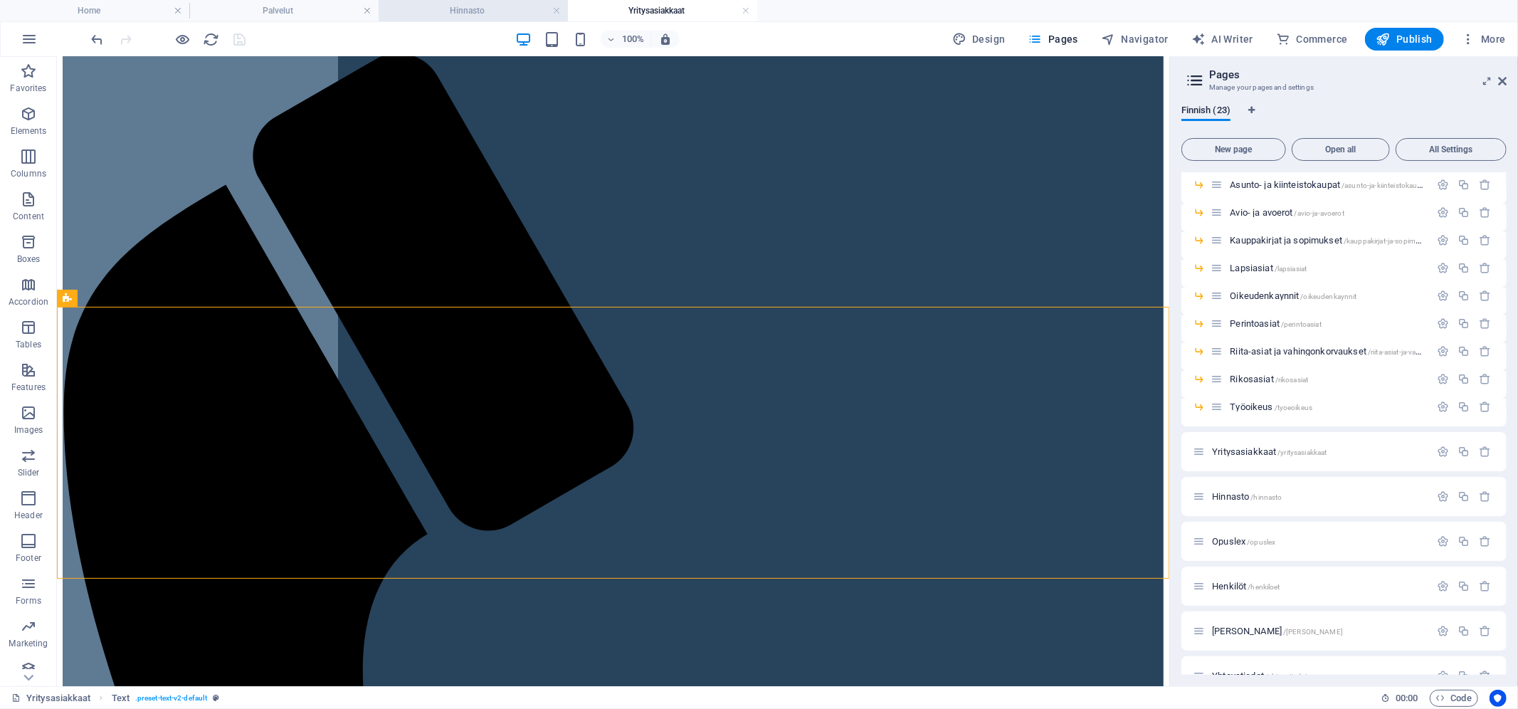
click at [442, 16] on h4 "Hinnasto" at bounding box center [473, 11] width 189 height 16
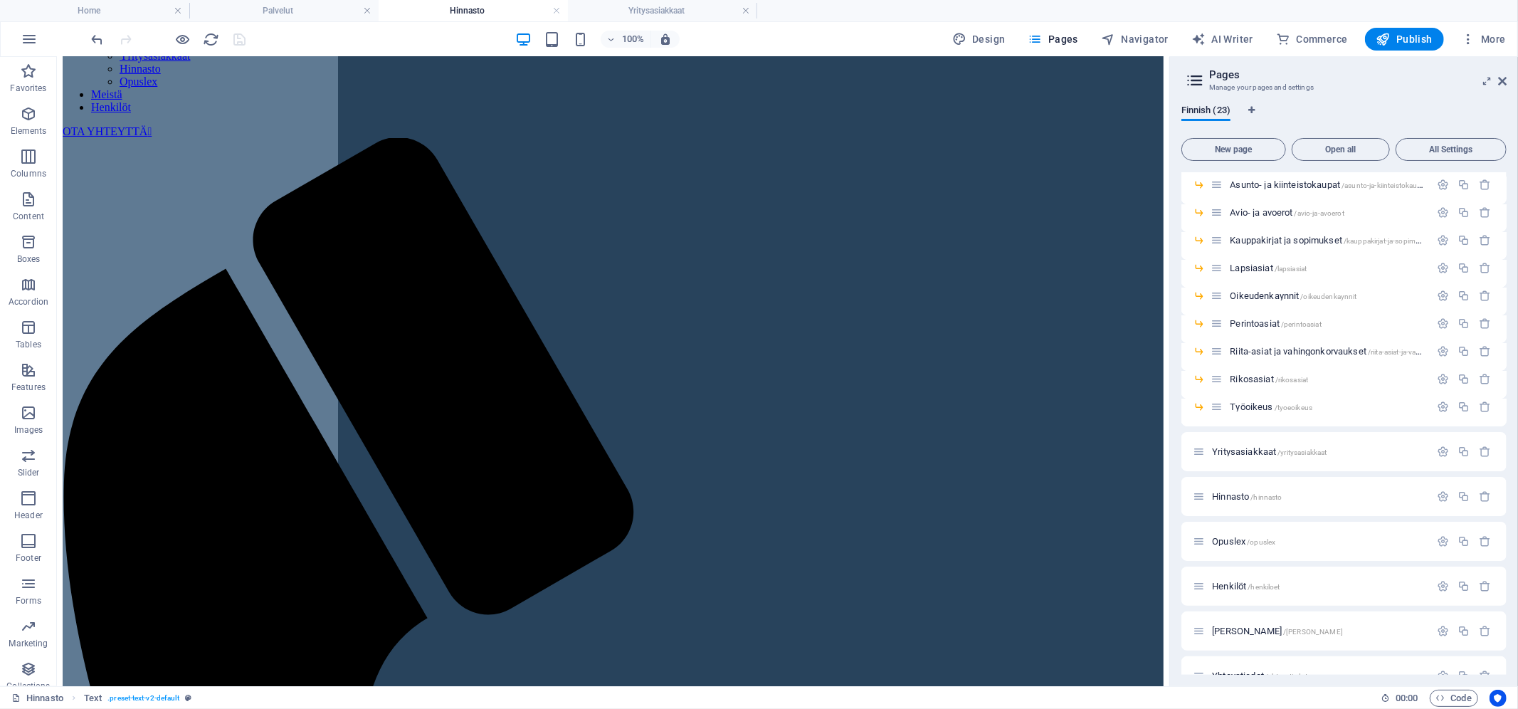
scroll to position [0, 0]
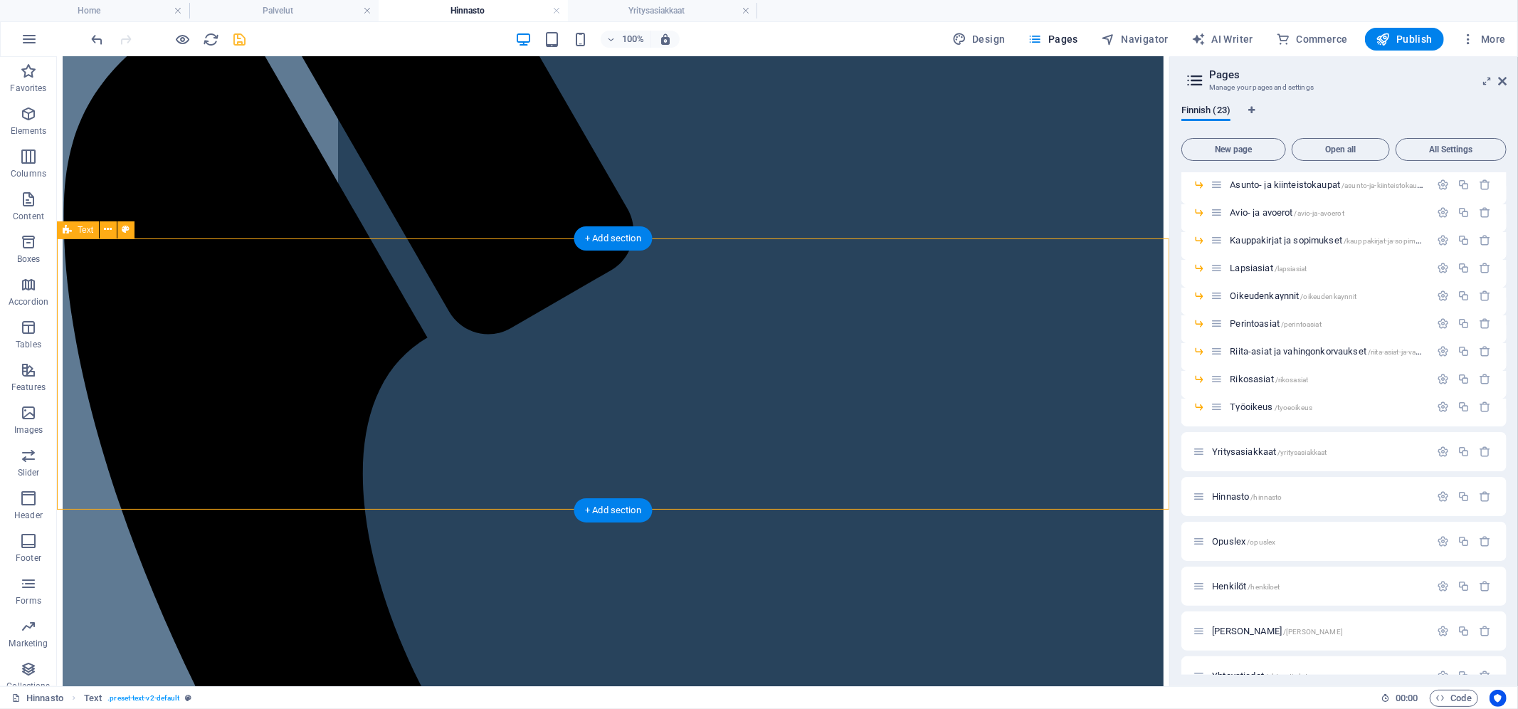
scroll to position [387, 0]
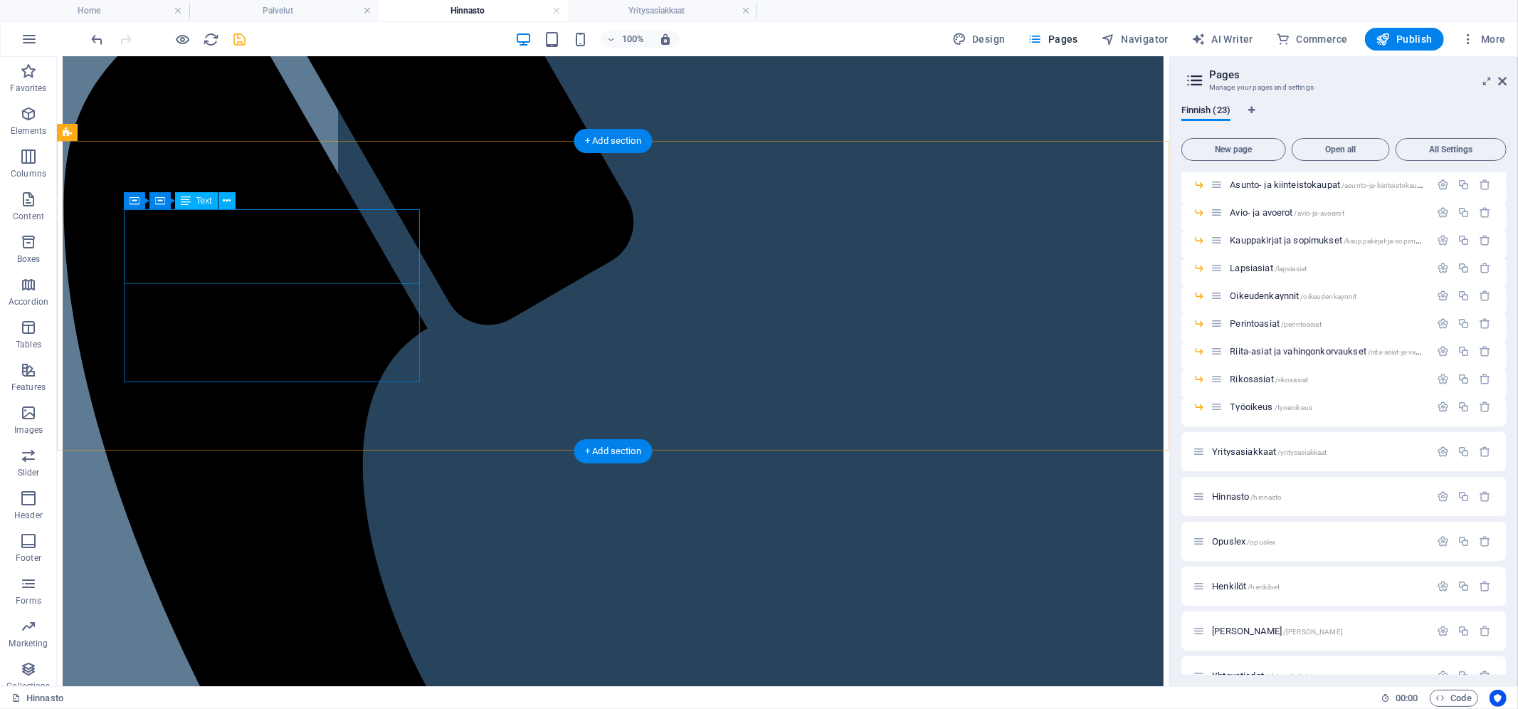
scroll to position [471, 0]
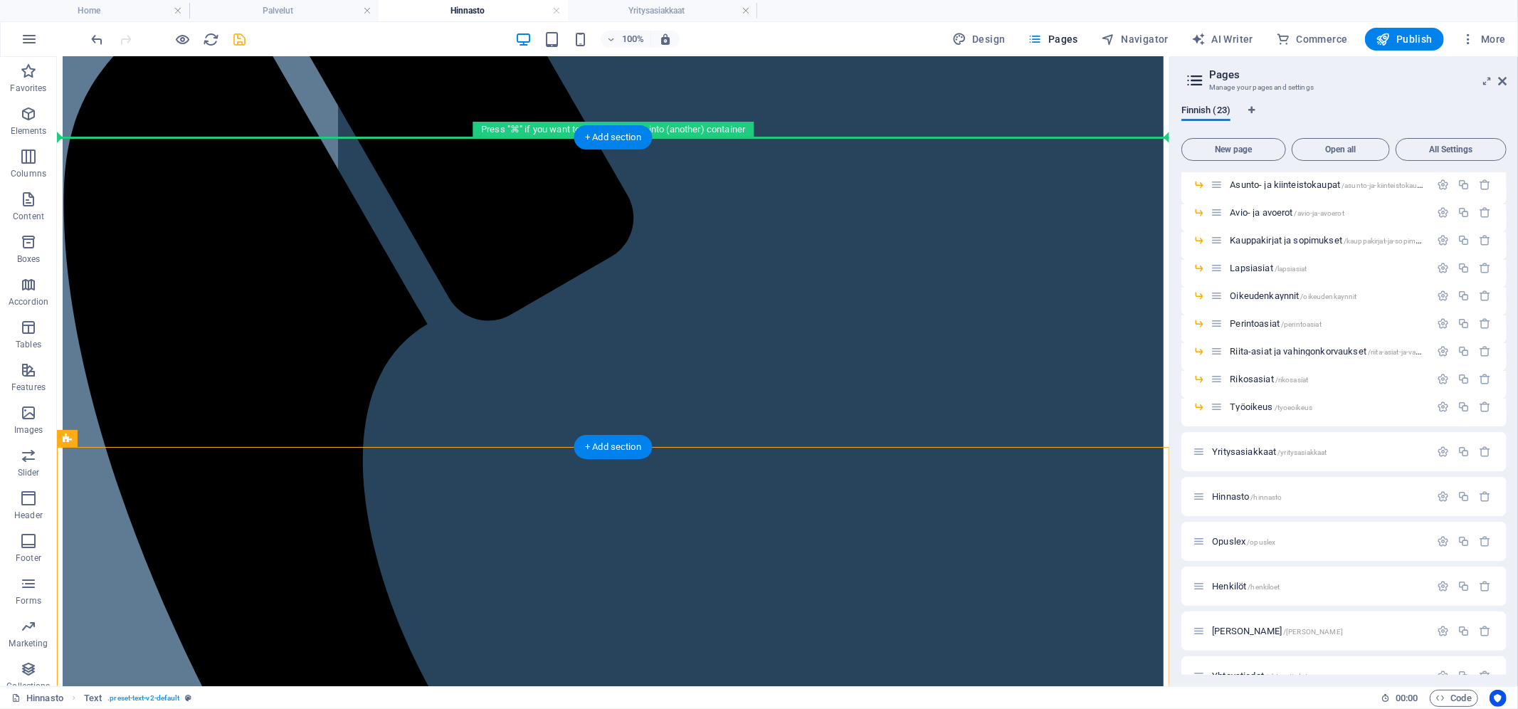
drag, startPoint x: 135, startPoint y: 501, endPoint x: 101, endPoint y: 272, distance: 231.6
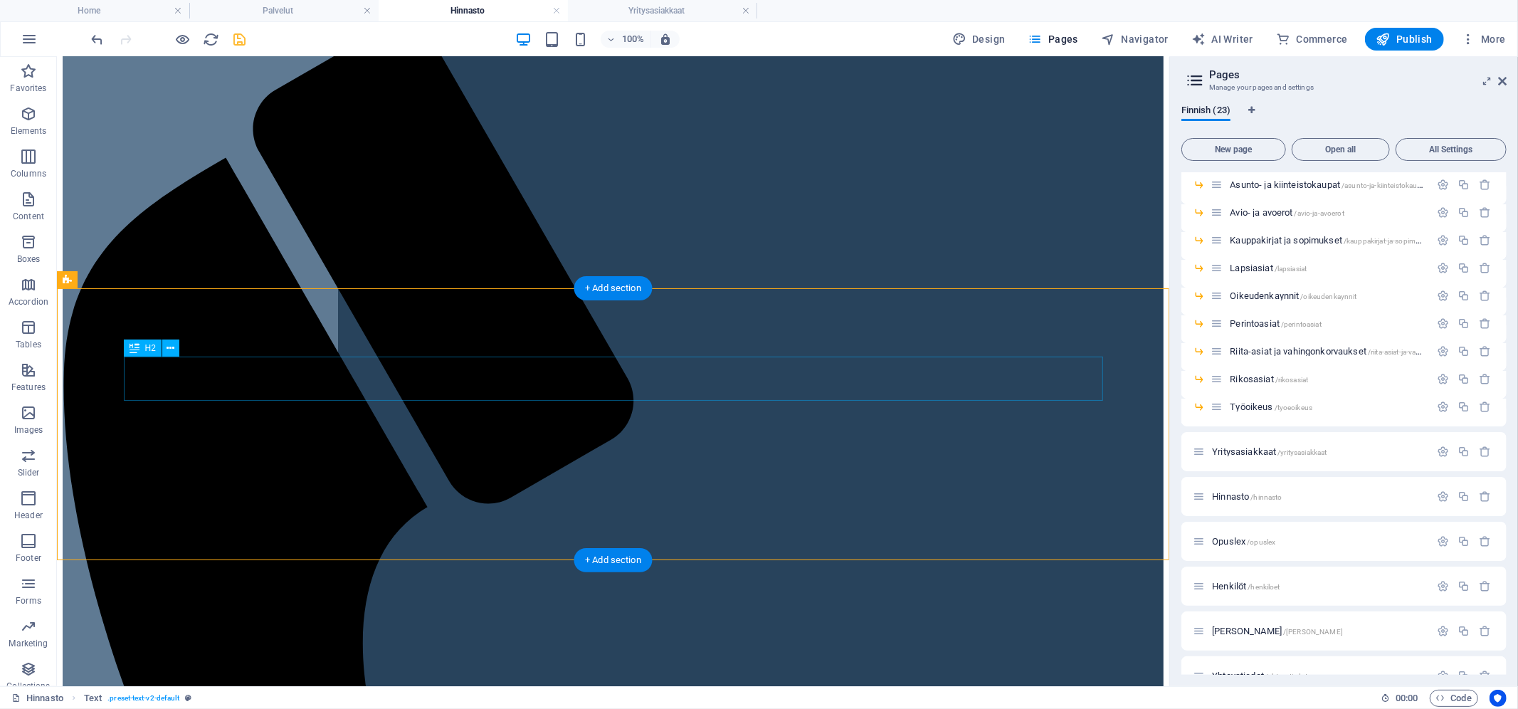
scroll to position [350, 0]
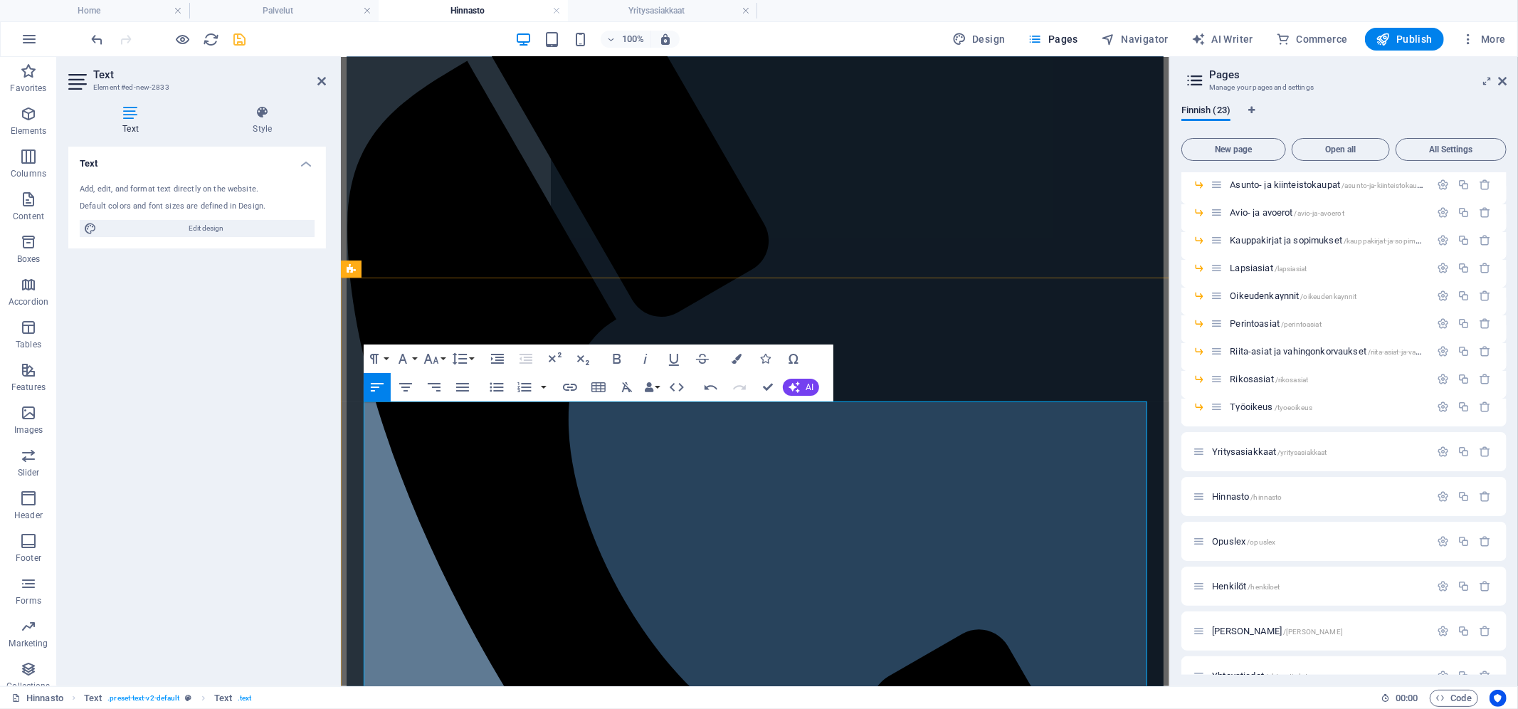
scroll to position [16826, 1]
click at [728, 361] on button "Colors" at bounding box center [736, 359] width 27 height 28
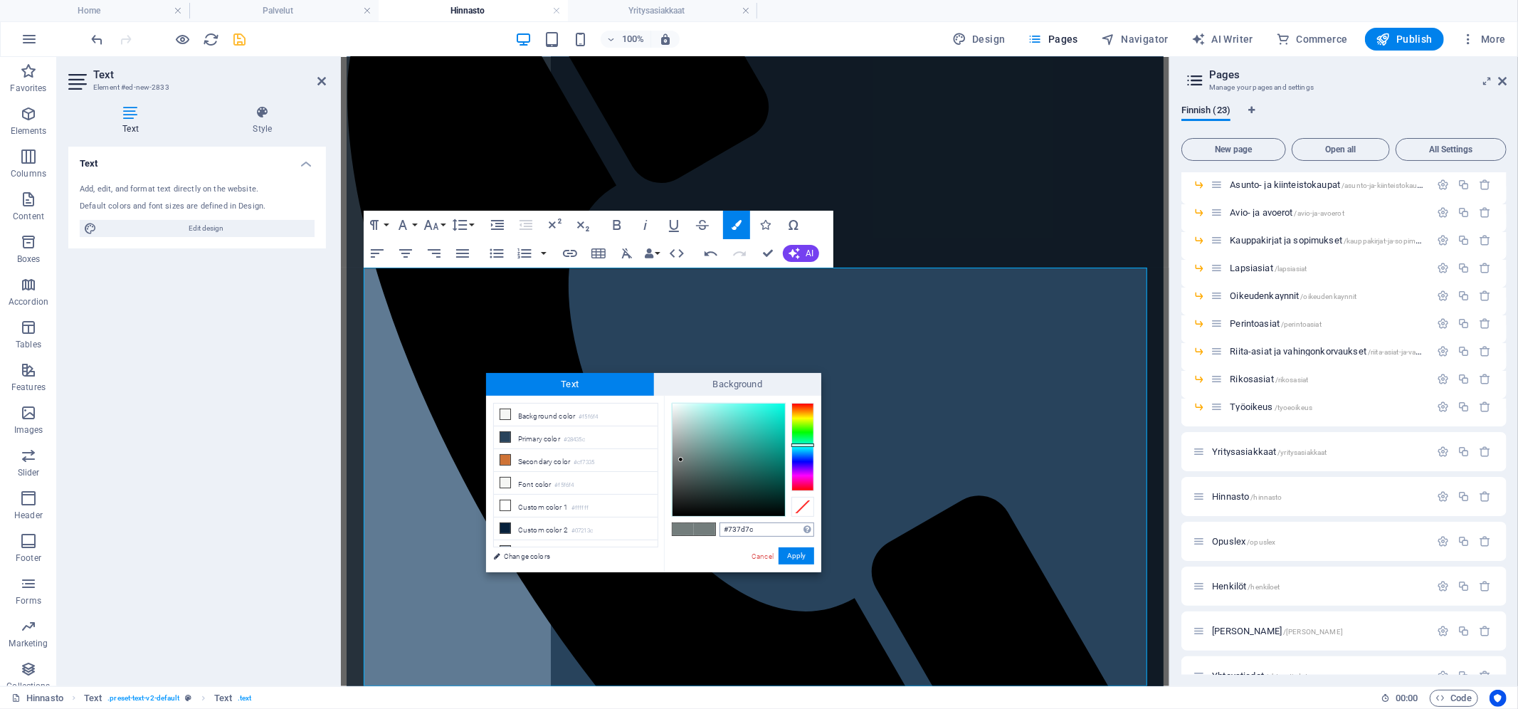
click at [777, 529] on input "#737d7c" at bounding box center [767, 529] width 95 height 14
type input "#07213c"
click at [799, 555] on button "Apply" at bounding box center [797, 555] width 36 height 17
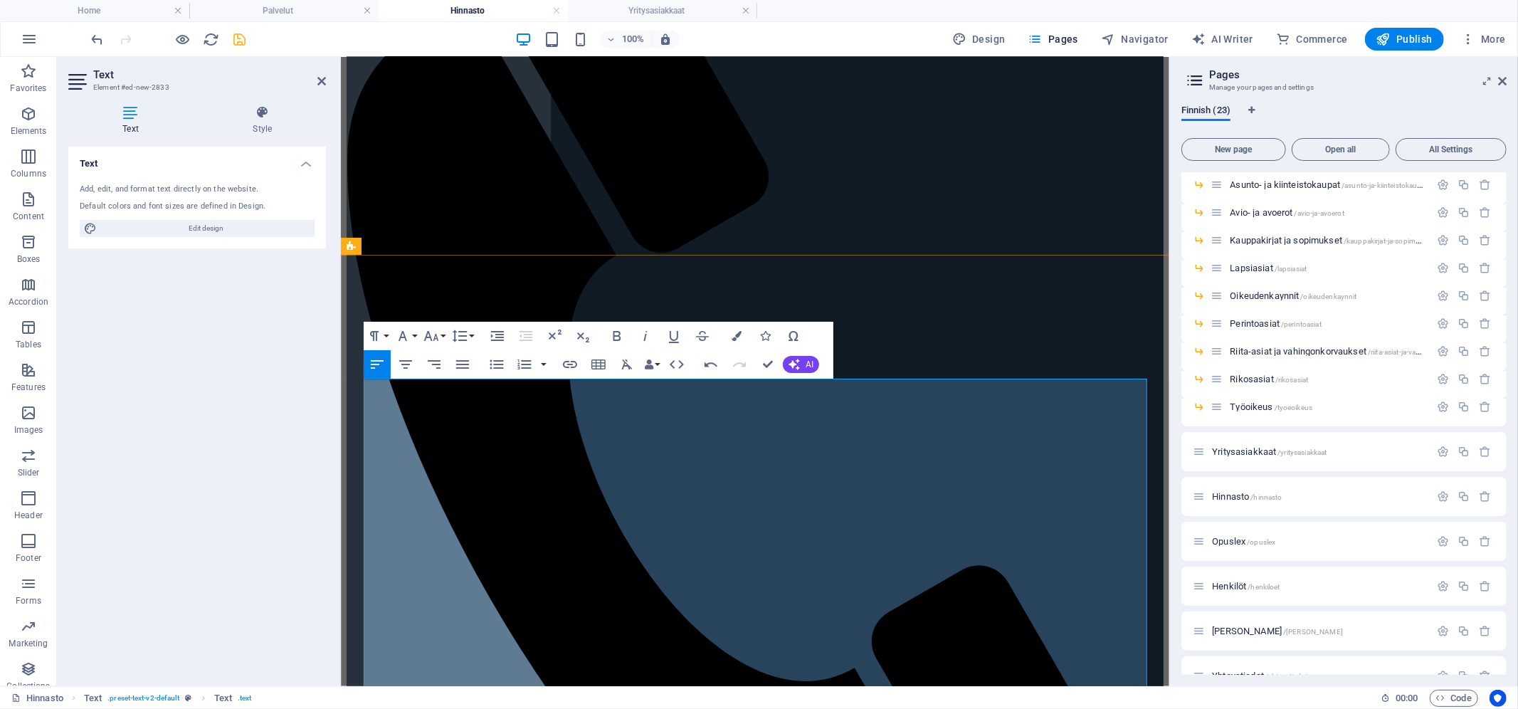
scroll to position [373, 0]
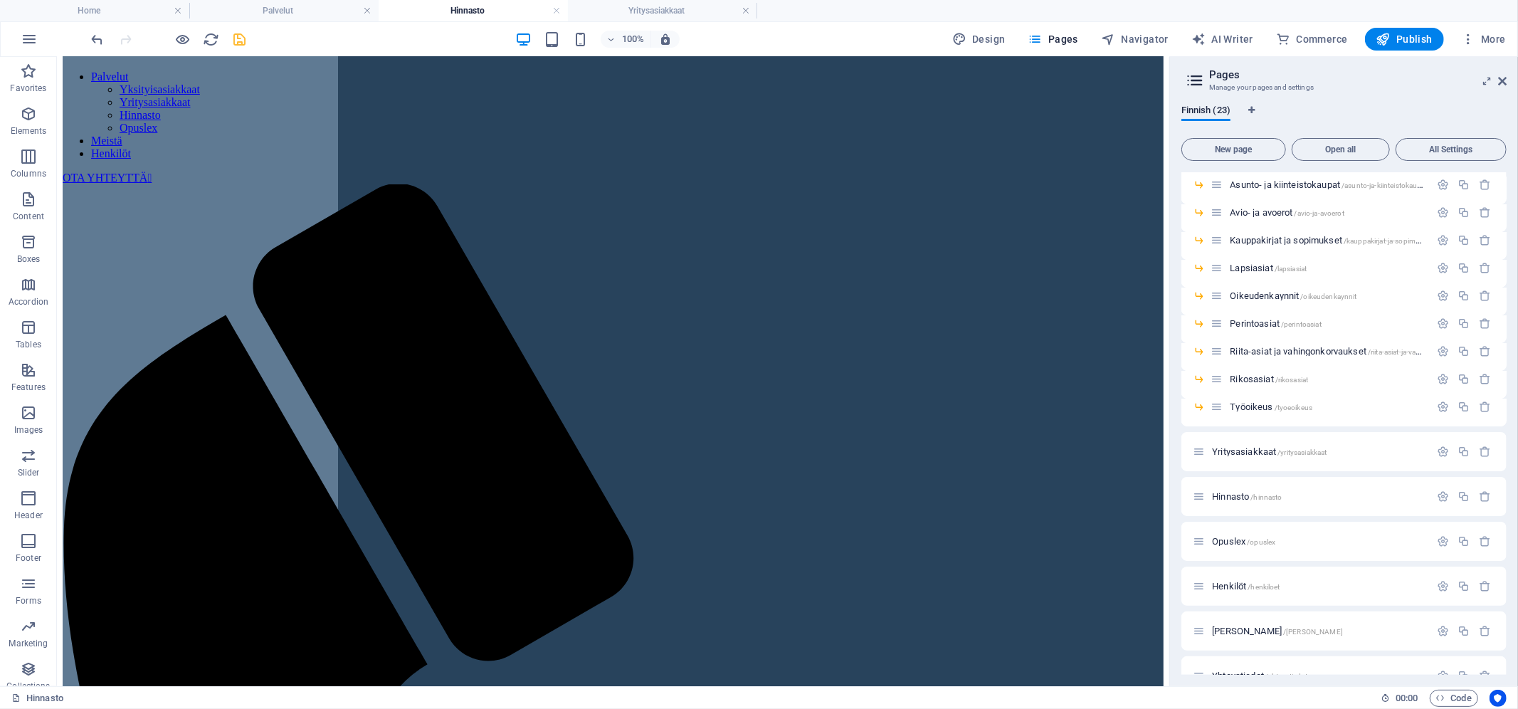
scroll to position [95, 0]
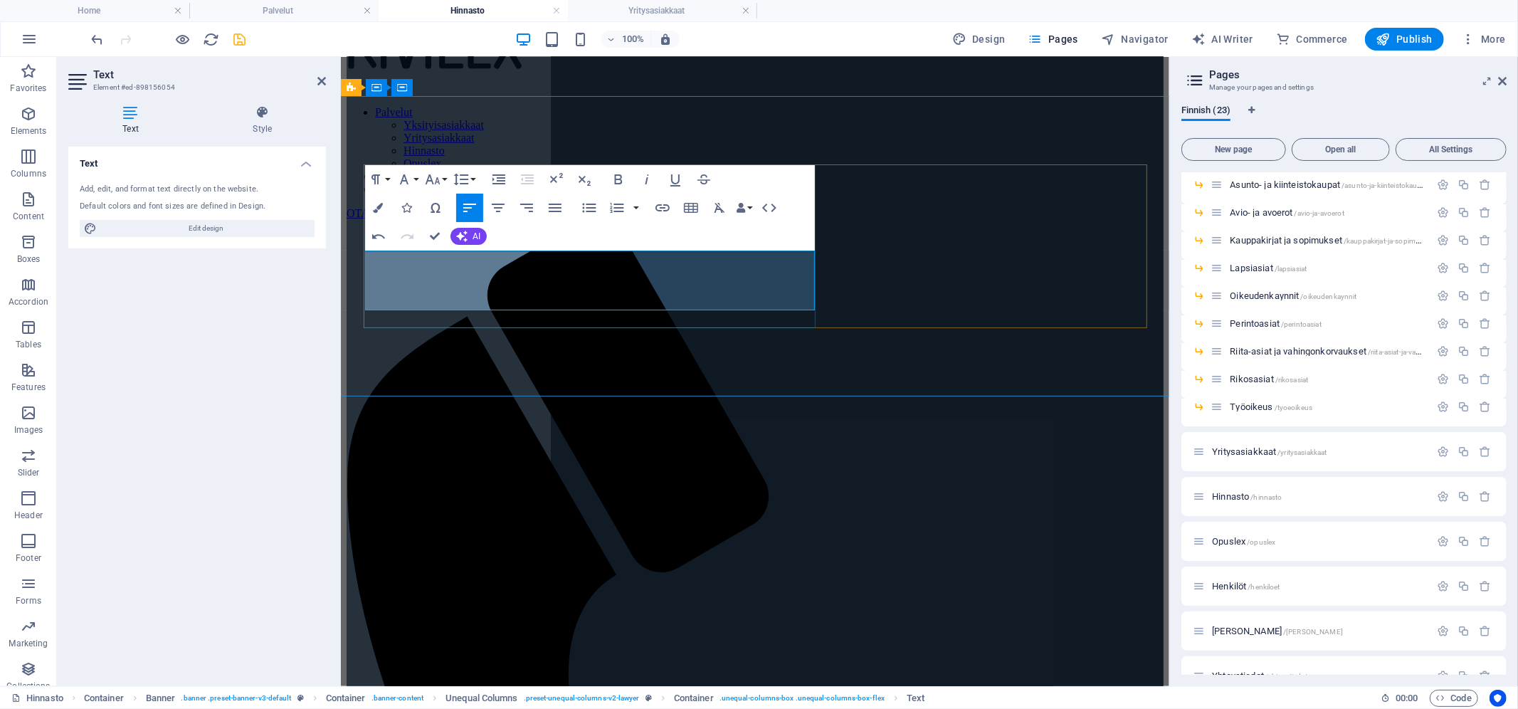
scroll to position [2814, 1]
click at [380, 208] on icon "button" at bounding box center [379, 208] width 10 height 10
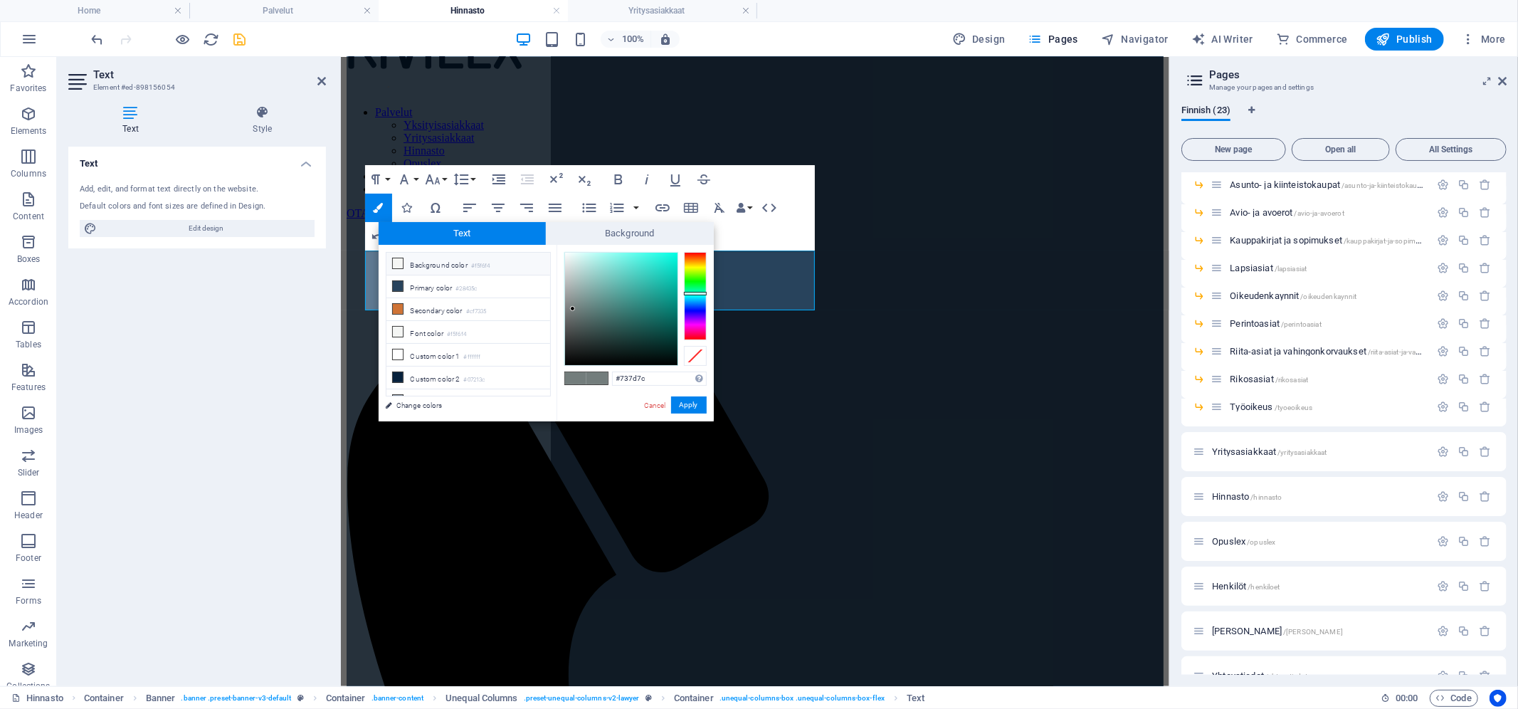
click at [458, 263] on li "Background color #f5f6f4" at bounding box center [469, 264] width 164 height 23
type input "#f5f6f4"
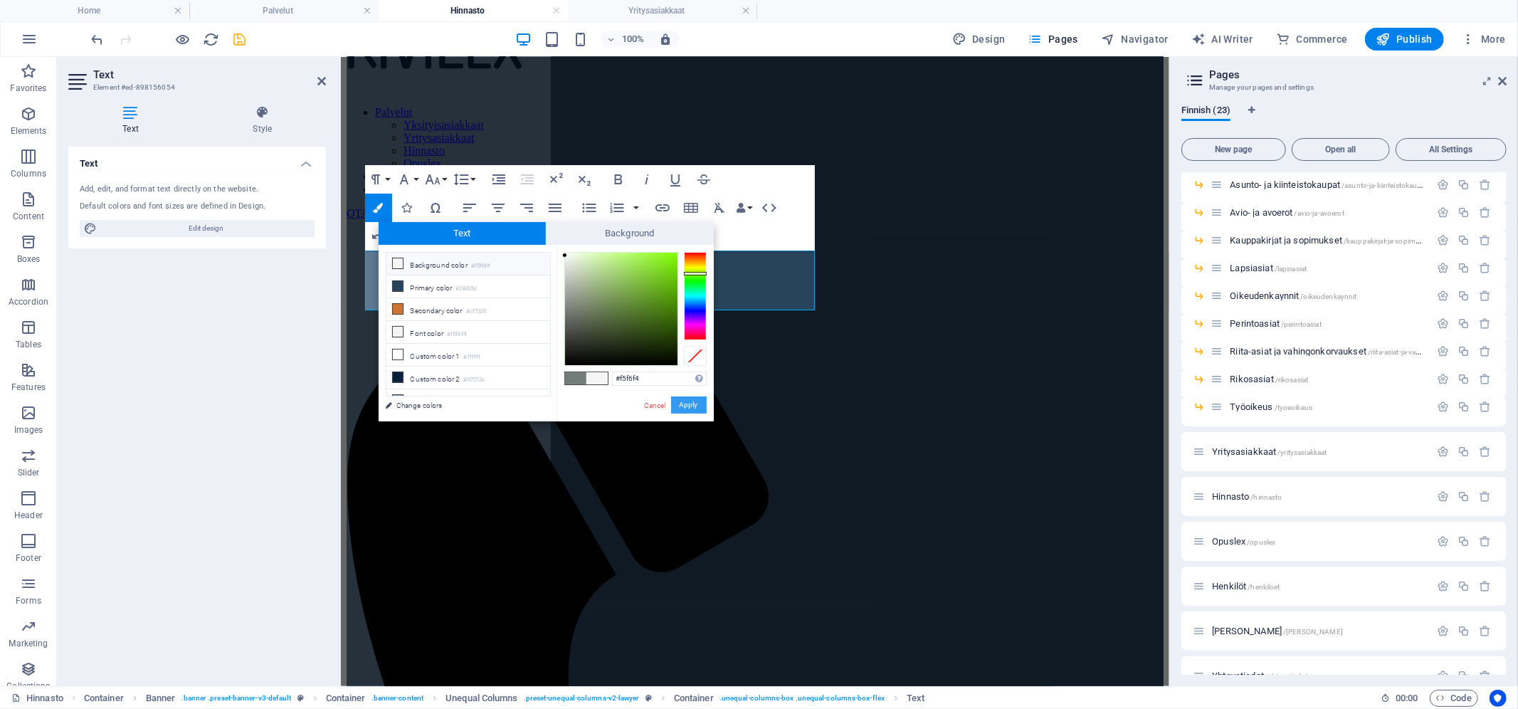
click at [691, 408] on button "Apply" at bounding box center [689, 404] width 36 height 17
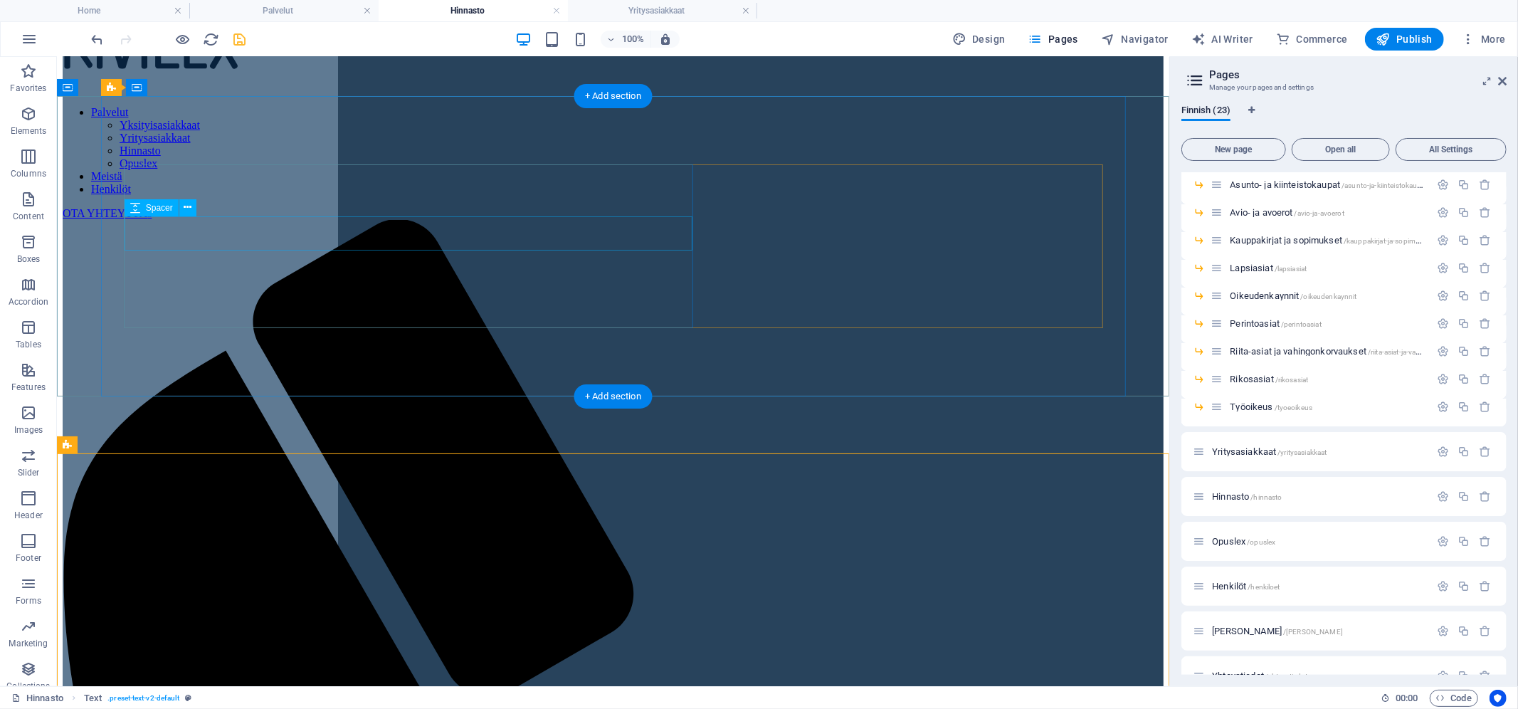
select select "rem"
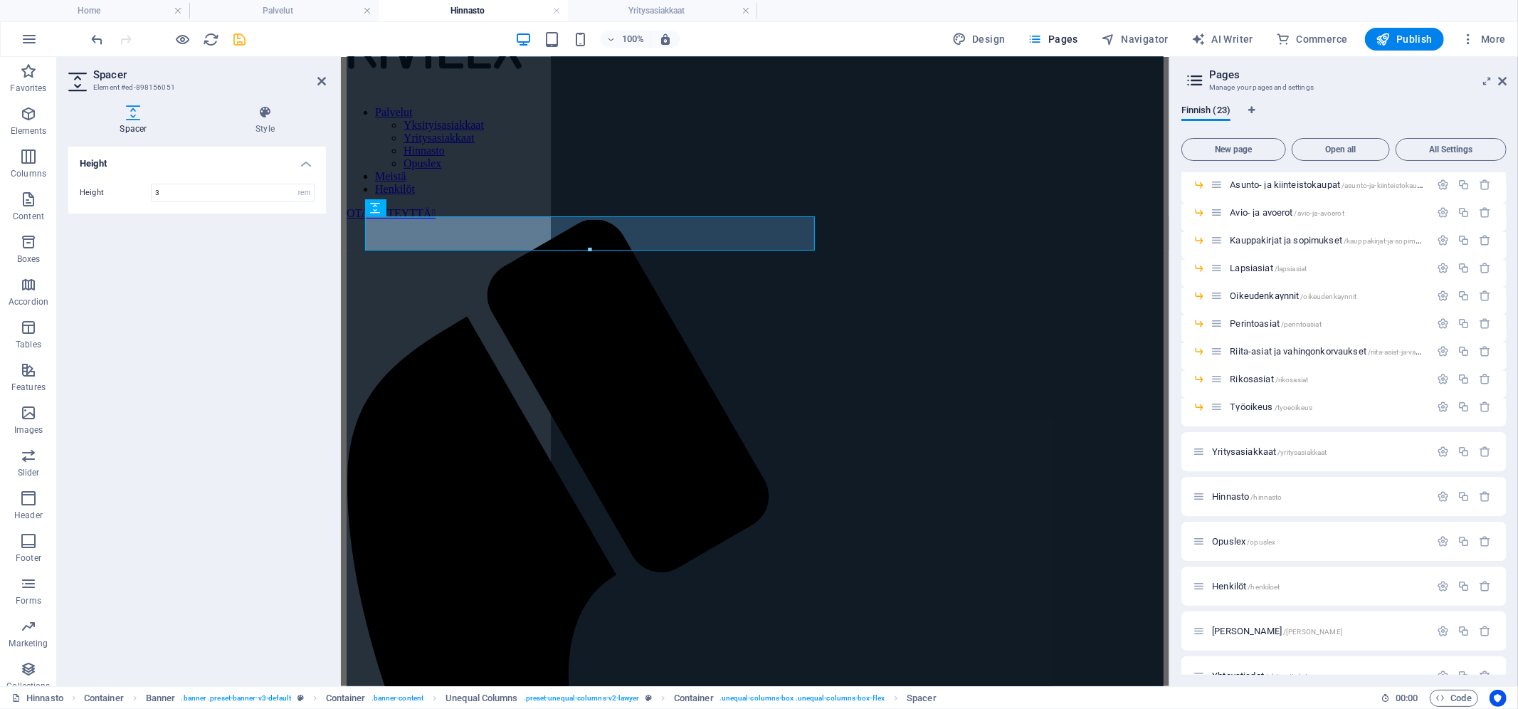
click at [231, 265] on div "Height Height 3 px rem vh vw" at bounding box center [197, 411] width 258 height 528
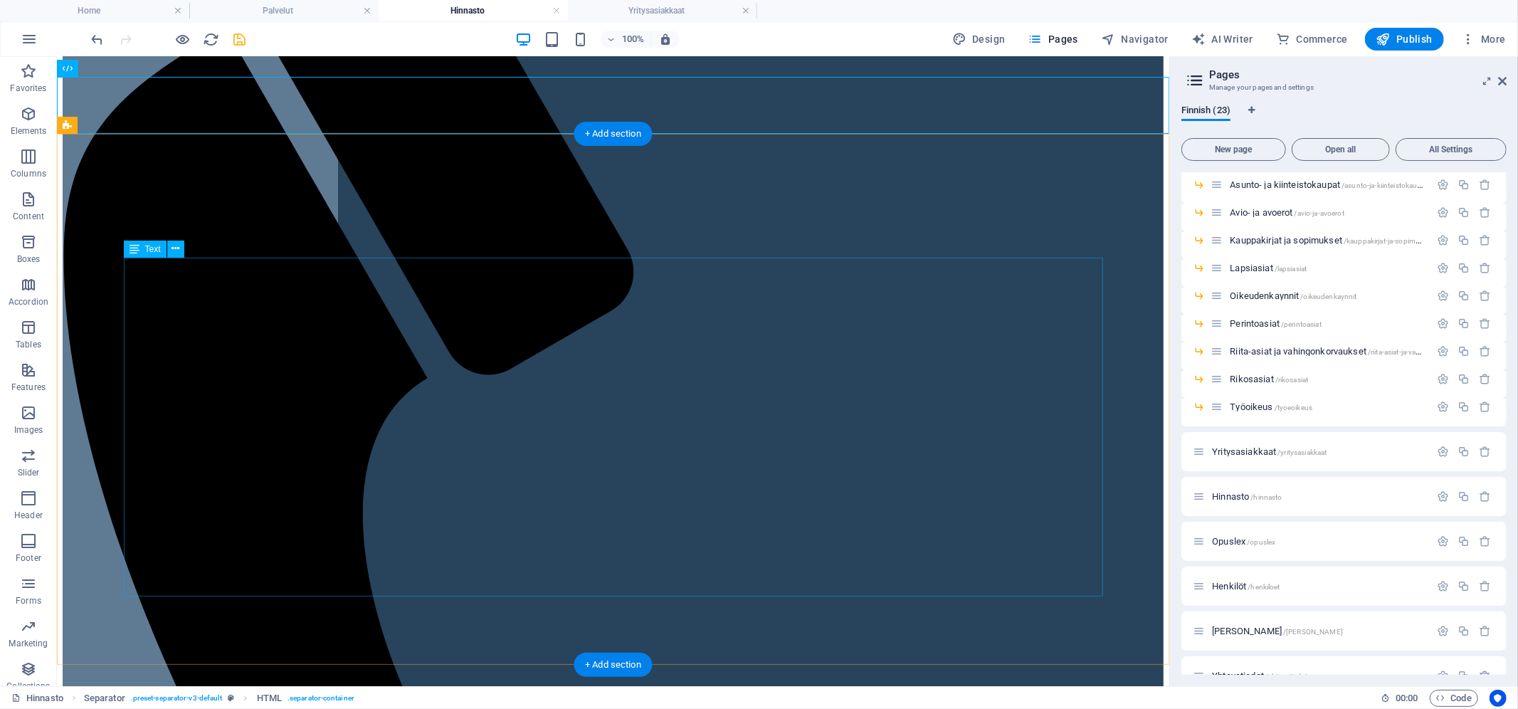
scroll to position [417, 0]
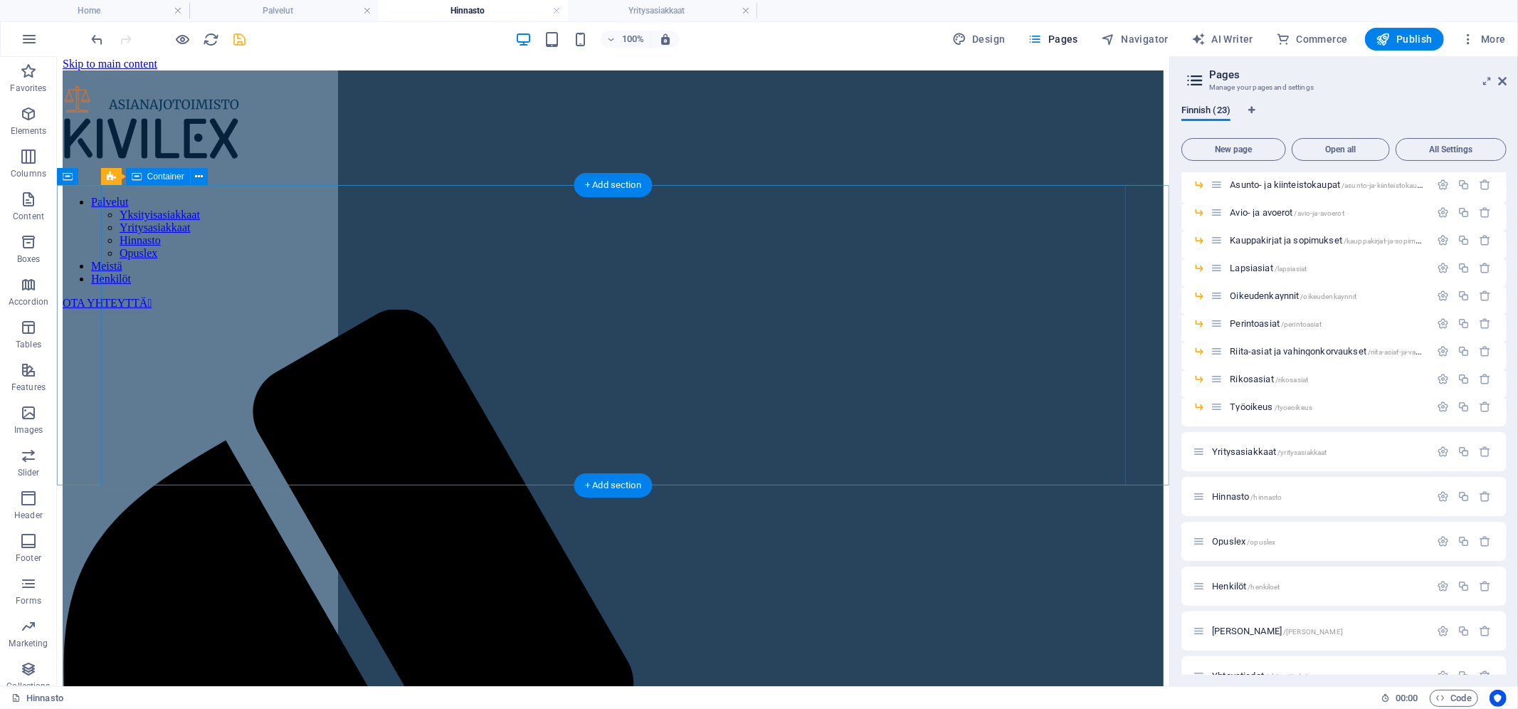
scroll to position [0, 0]
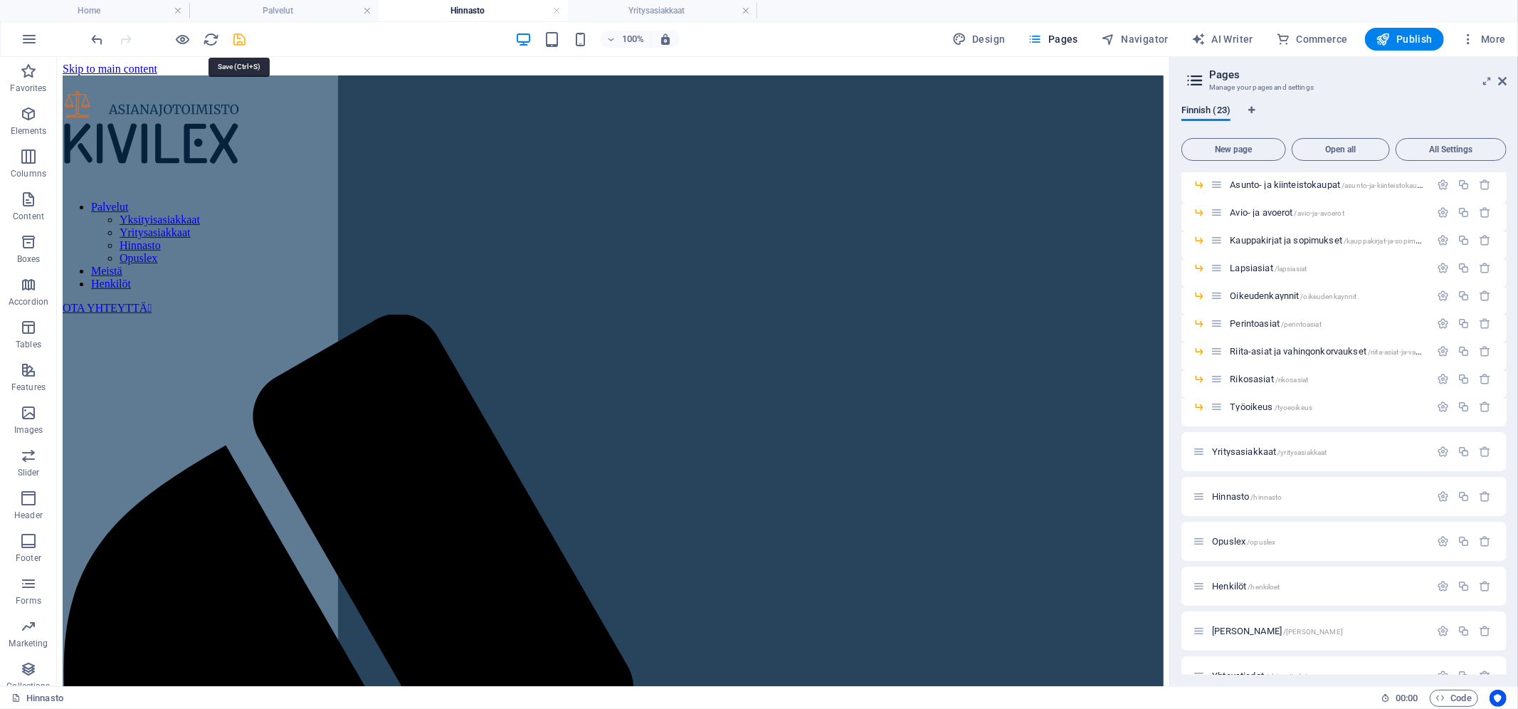
click at [245, 39] on icon "save" at bounding box center [240, 39] width 16 height 16
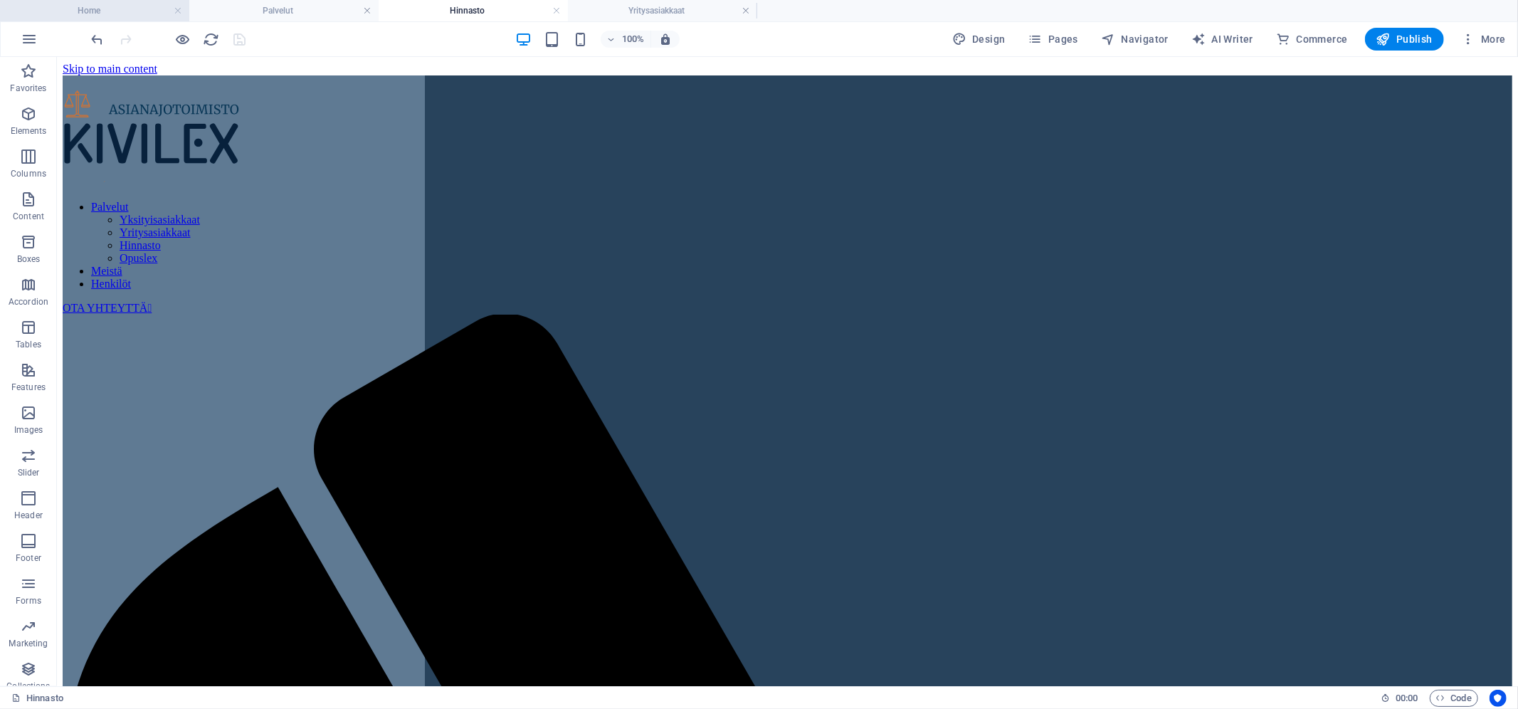
click at [81, 11] on h4 "Home" at bounding box center [94, 11] width 189 height 16
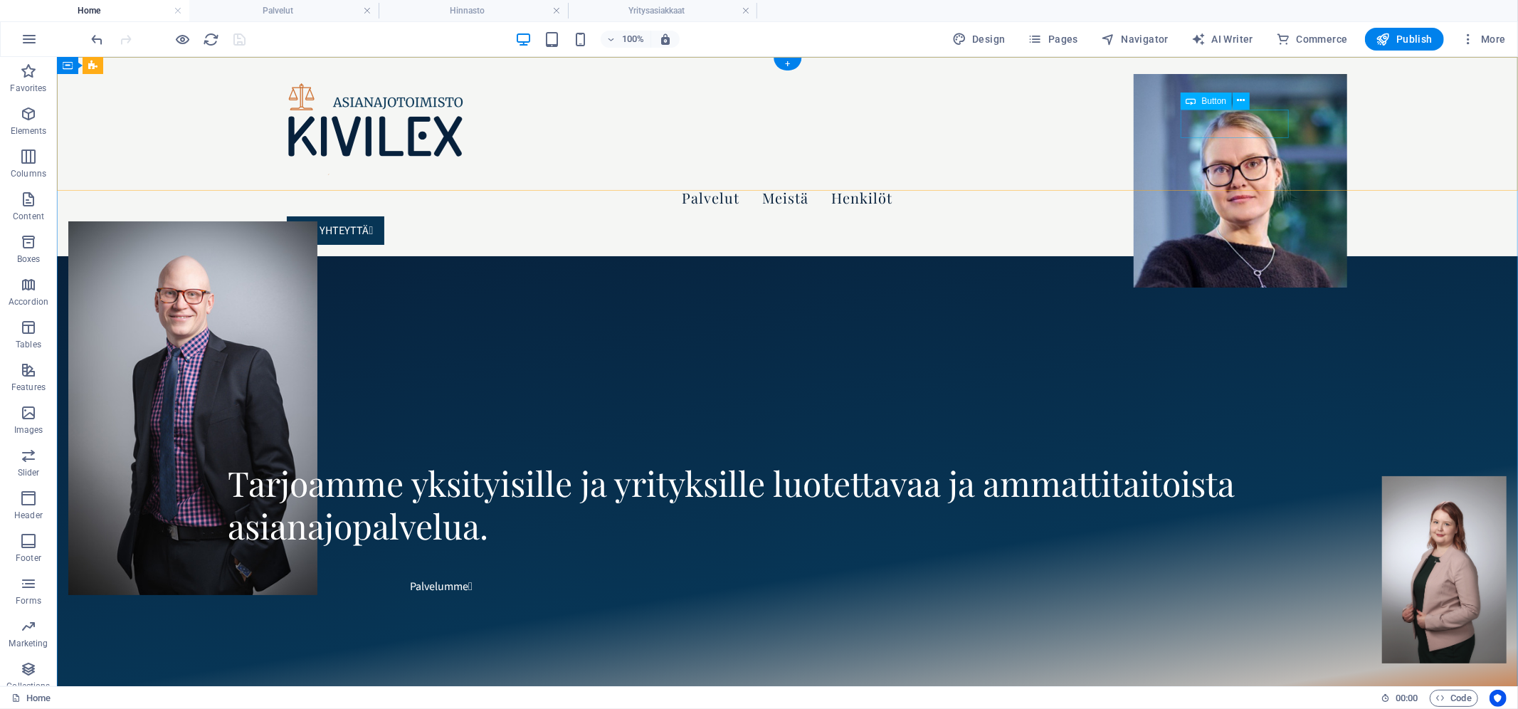
click at [1207, 216] on div "OTA YHTEYTTÄ " at bounding box center [787, 230] width 1002 height 28
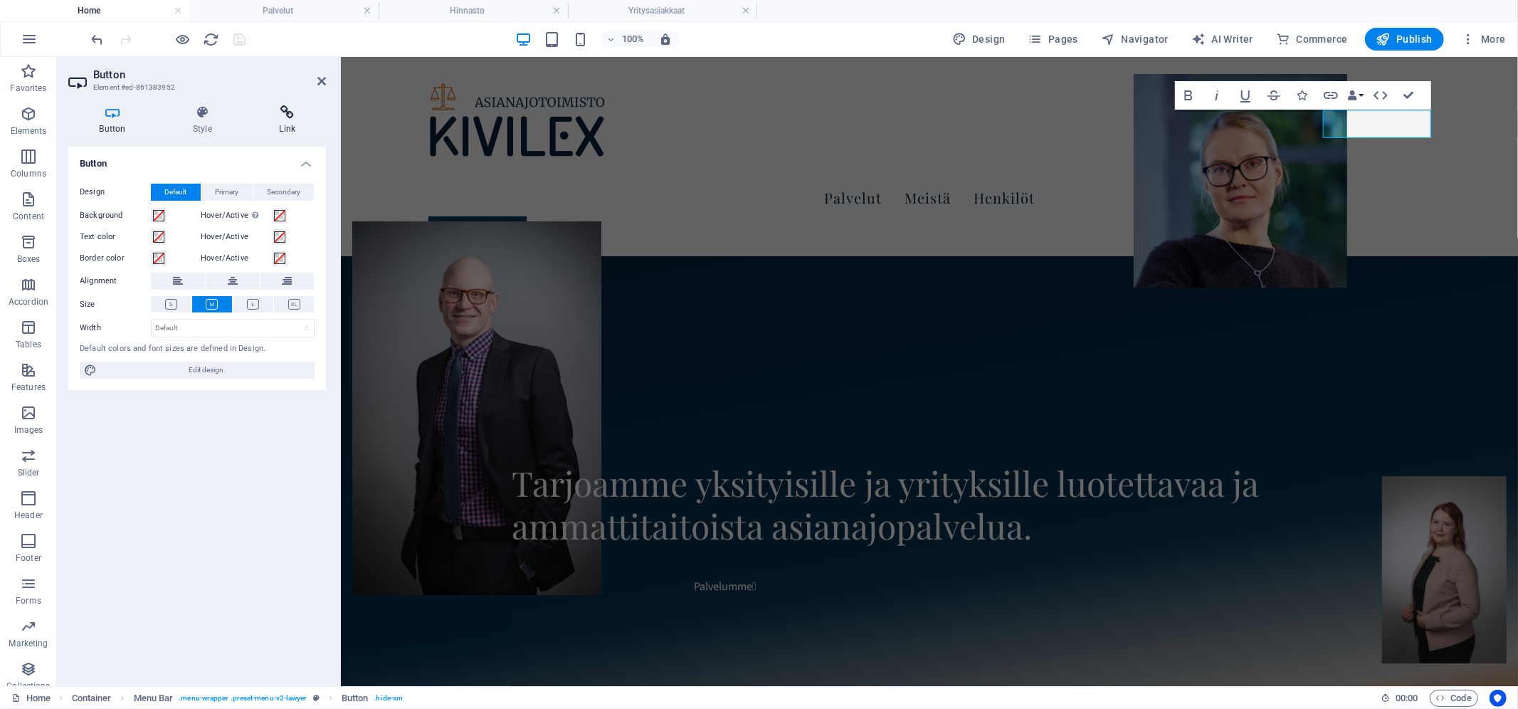
click at [289, 125] on h4 "Link" at bounding box center [287, 120] width 78 height 30
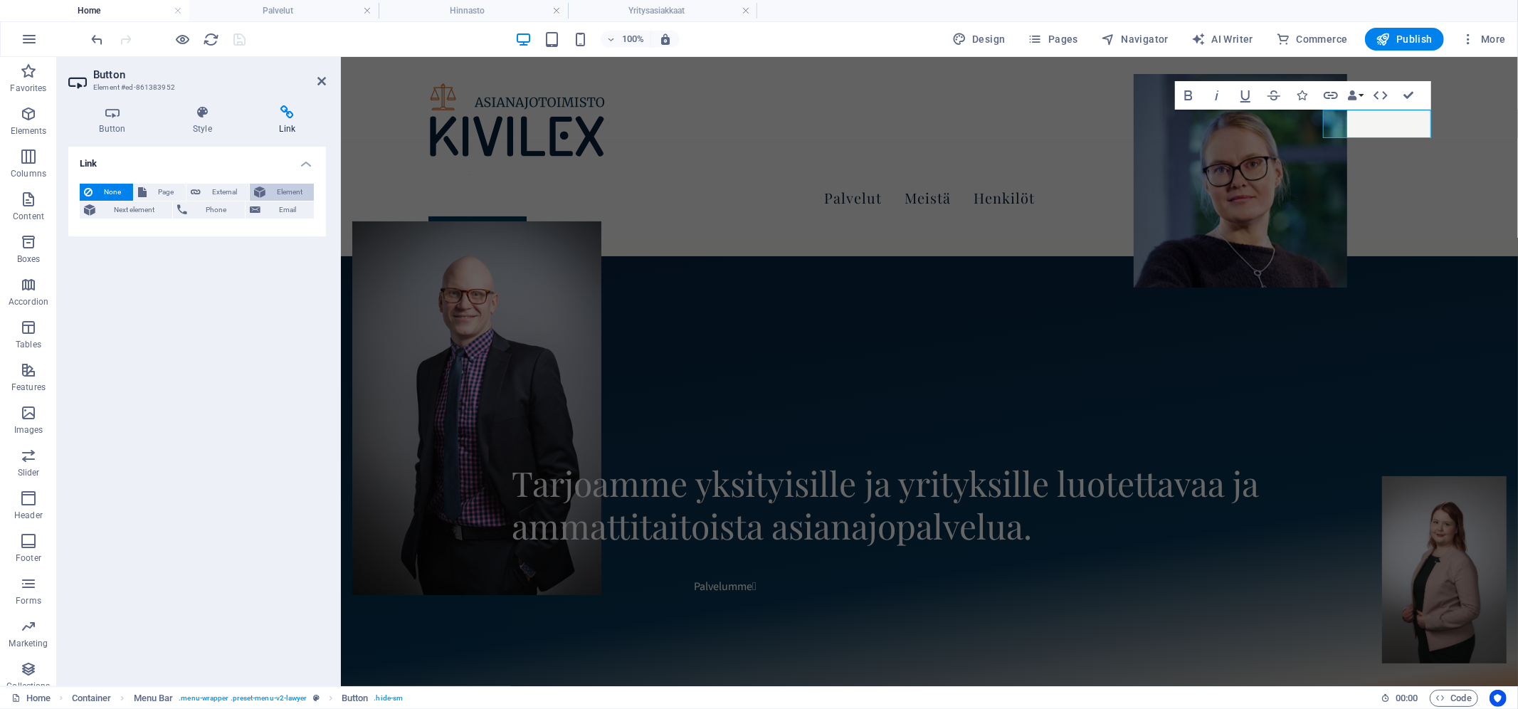
click at [261, 191] on icon at bounding box center [259, 192] width 11 height 17
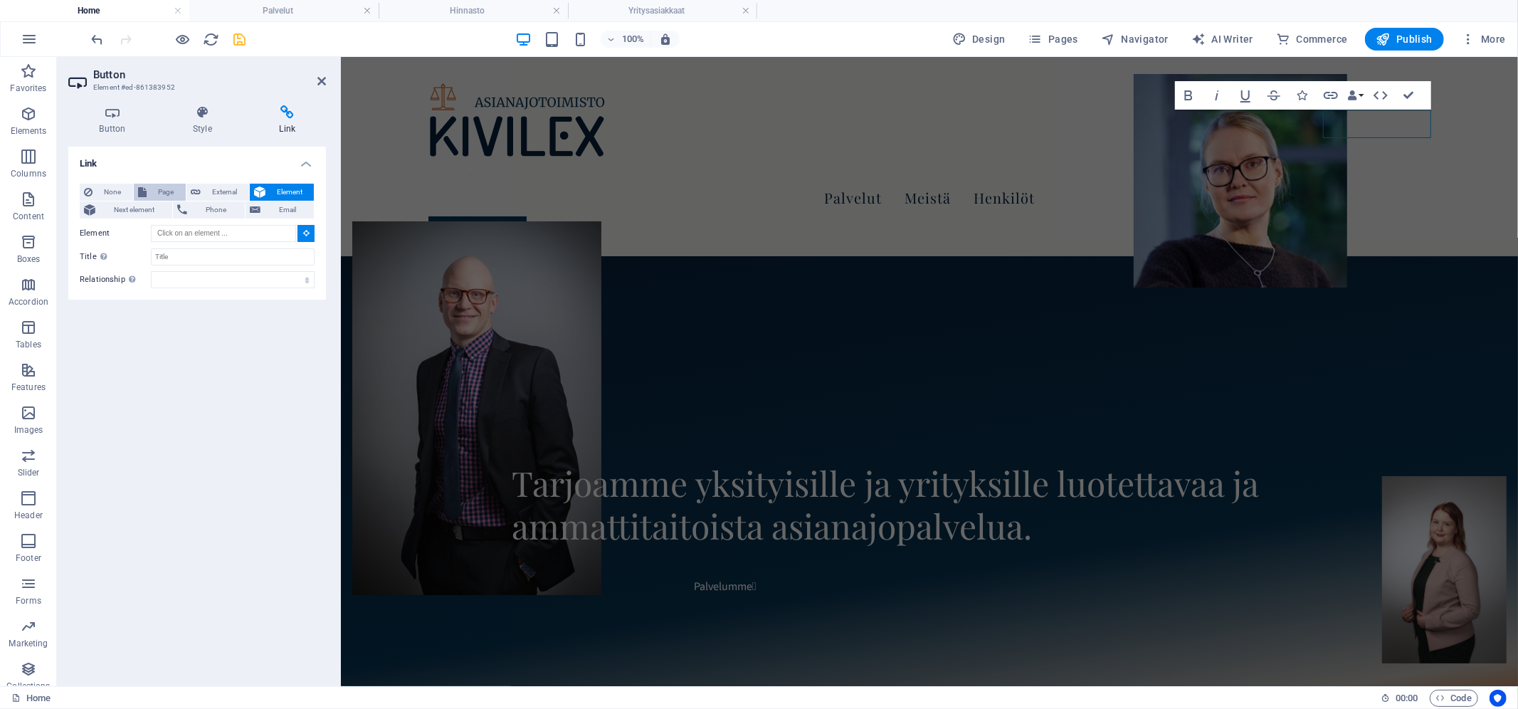
click at [141, 193] on icon at bounding box center [142, 192] width 9 height 17
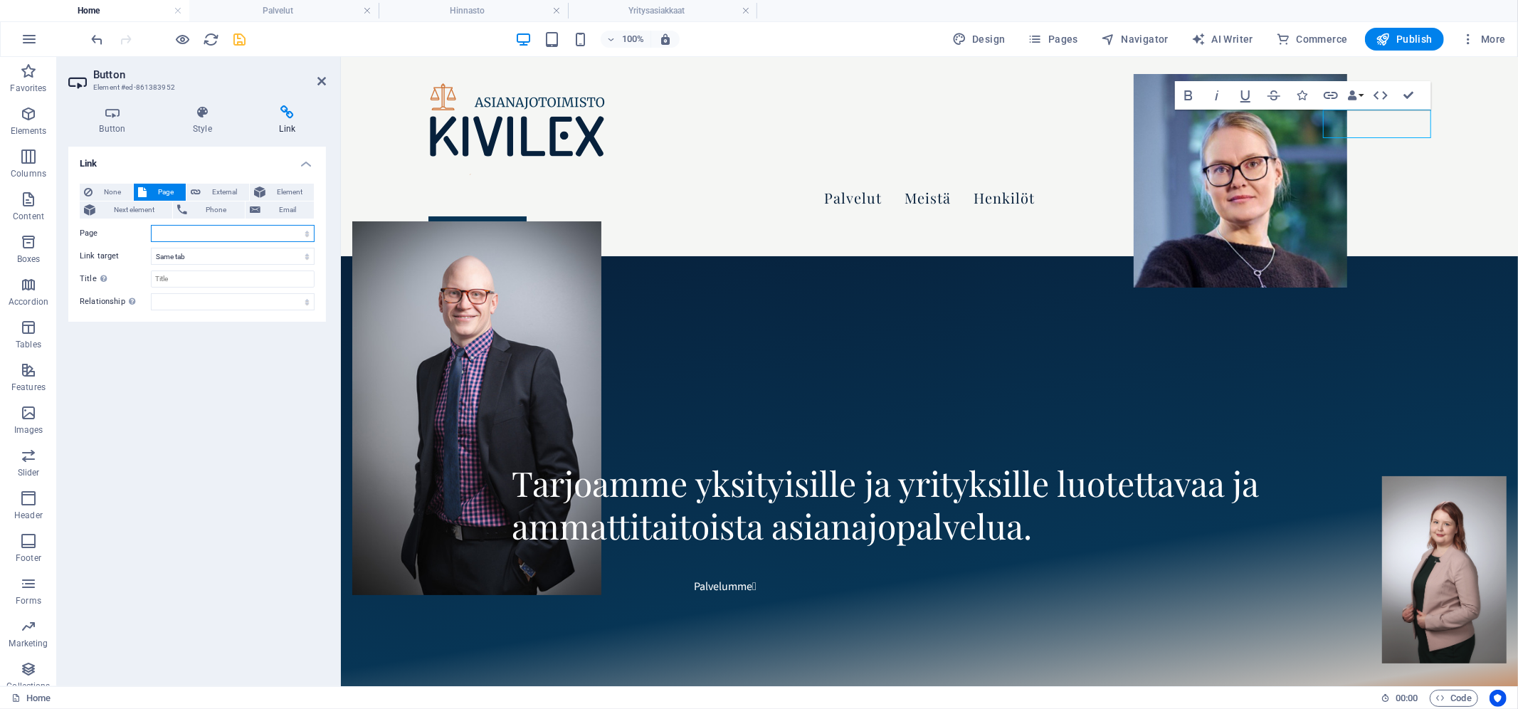
click at [214, 228] on select "Home Palvelut Meistä Yksityisasiakkaat -- [GEOGRAPHIC_DATA]- ja kiinteistokaupa…" at bounding box center [233, 233] width 164 height 17
select select "16"
click at [151, 225] on select "Home Palvelut Meistä Yksityisasiakkaat -- [GEOGRAPHIC_DATA]- ja kiinteistokaupa…" at bounding box center [233, 233] width 164 height 17
click at [233, 37] on icon "save" at bounding box center [240, 39] width 16 height 16
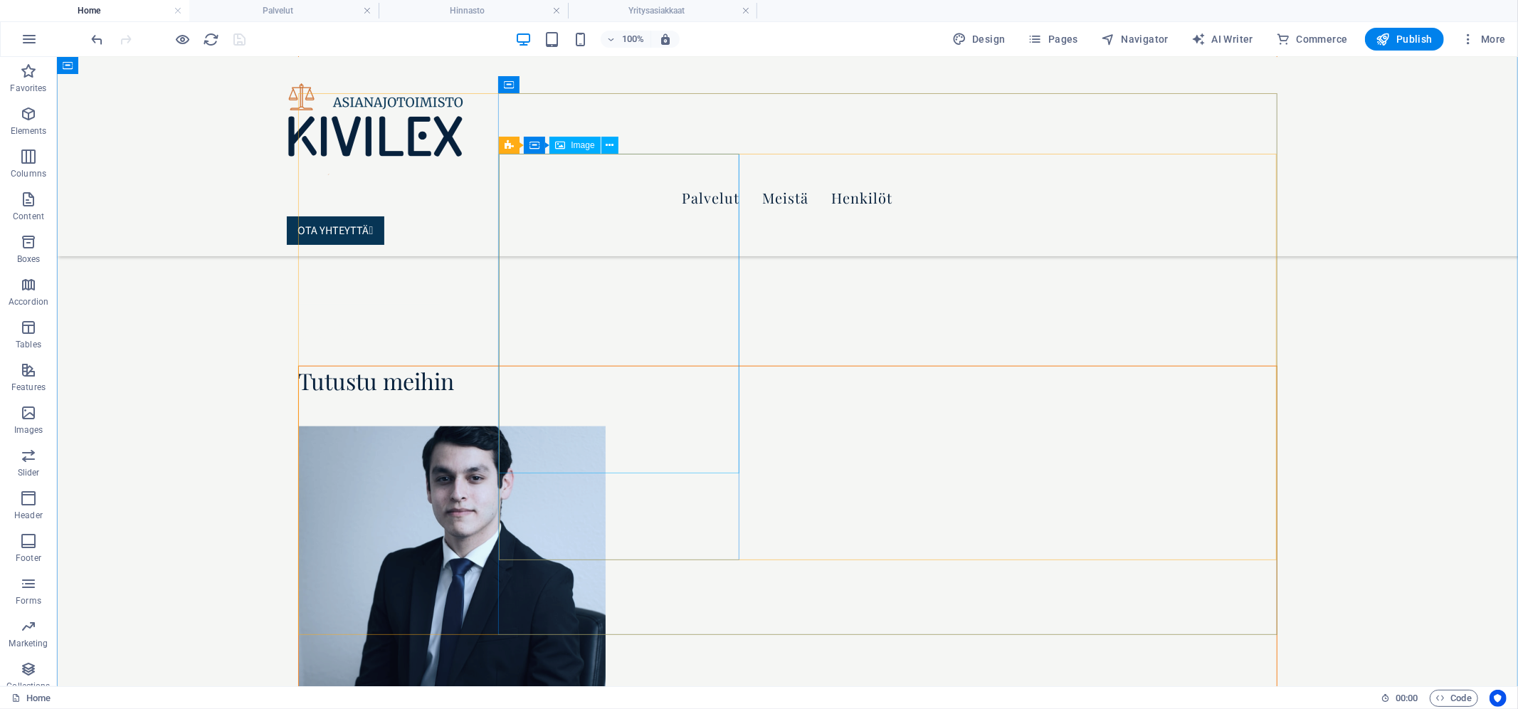
scroll to position [1244, 0]
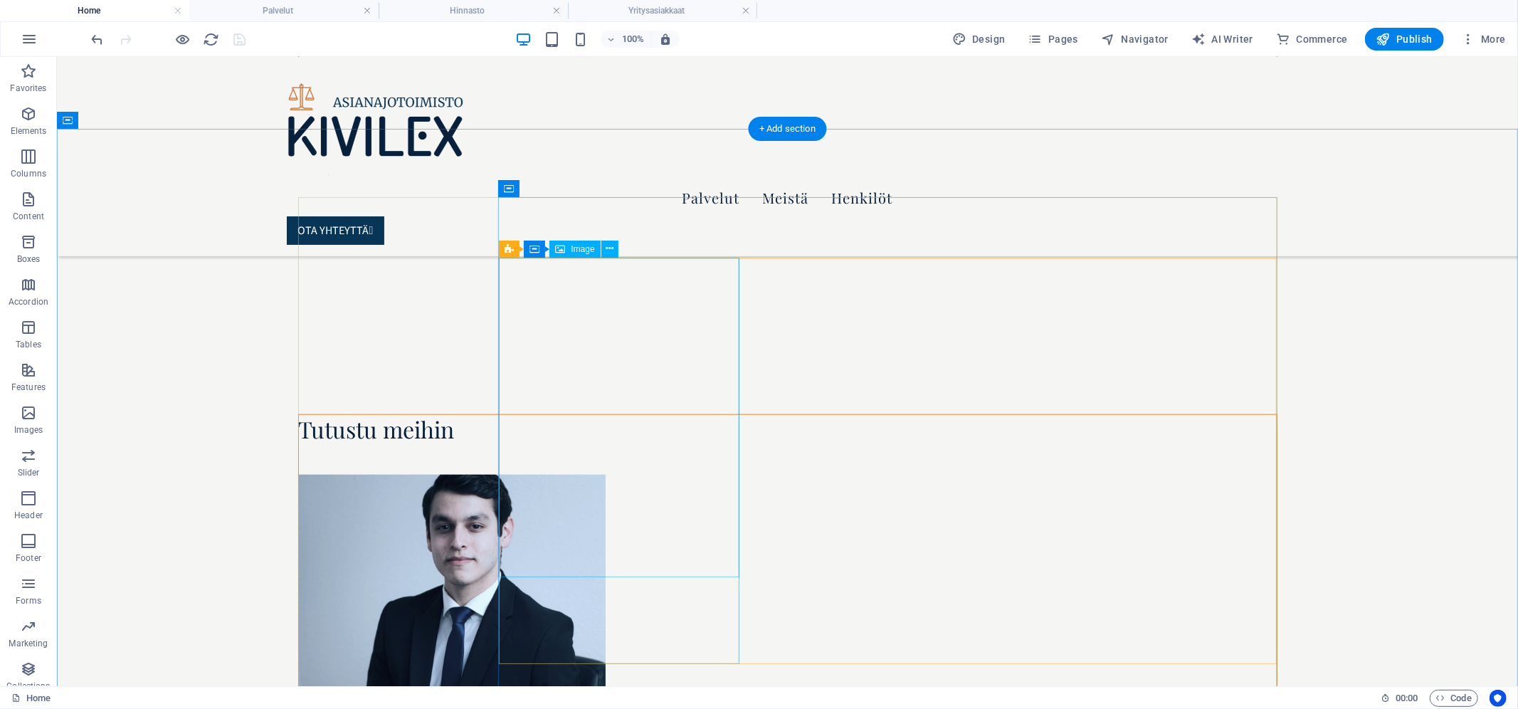
click at [605, 474] on figure at bounding box center [451, 678] width 307 height 409
select select "%"
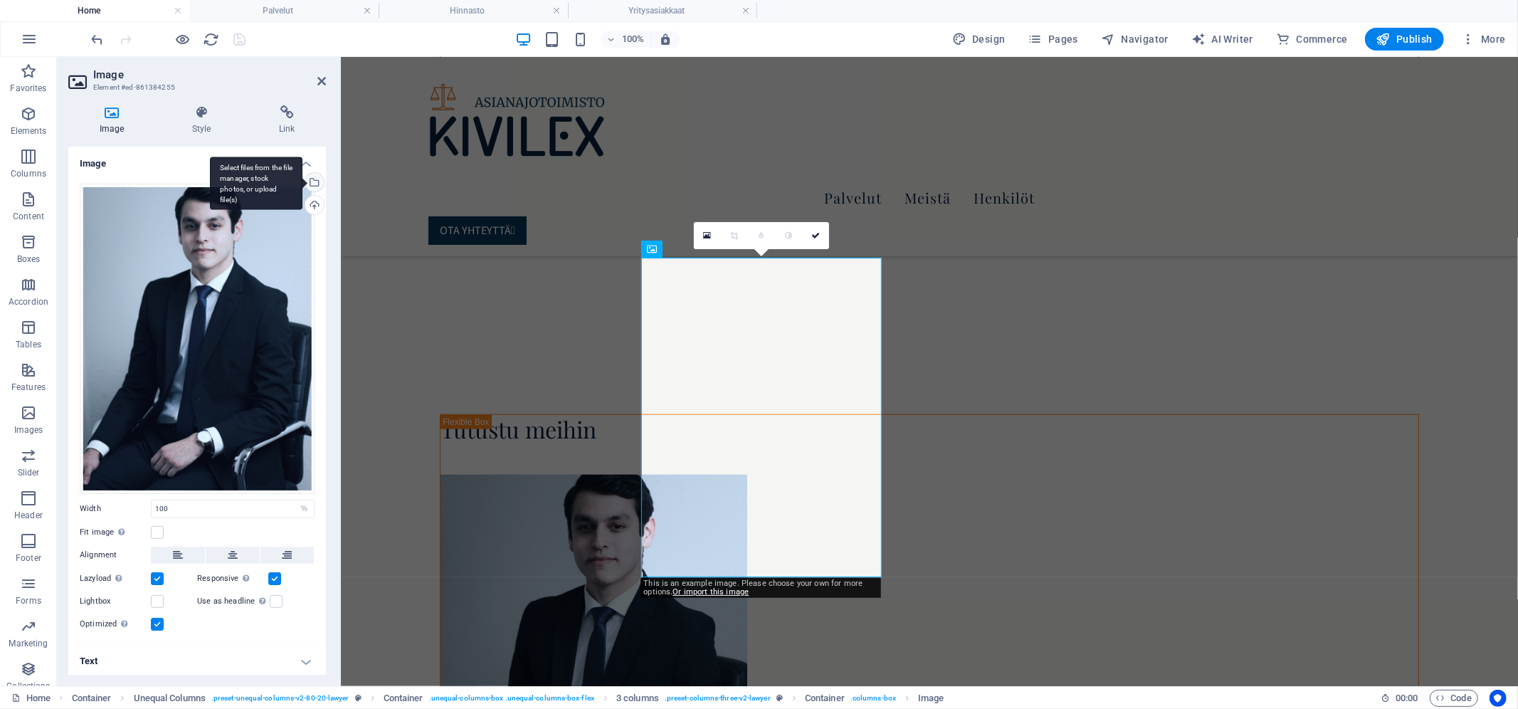
click at [313, 177] on div "Select files from the file manager, stock photos, or upload file(s)" at bounding box center [313, 183] width 21 height 21
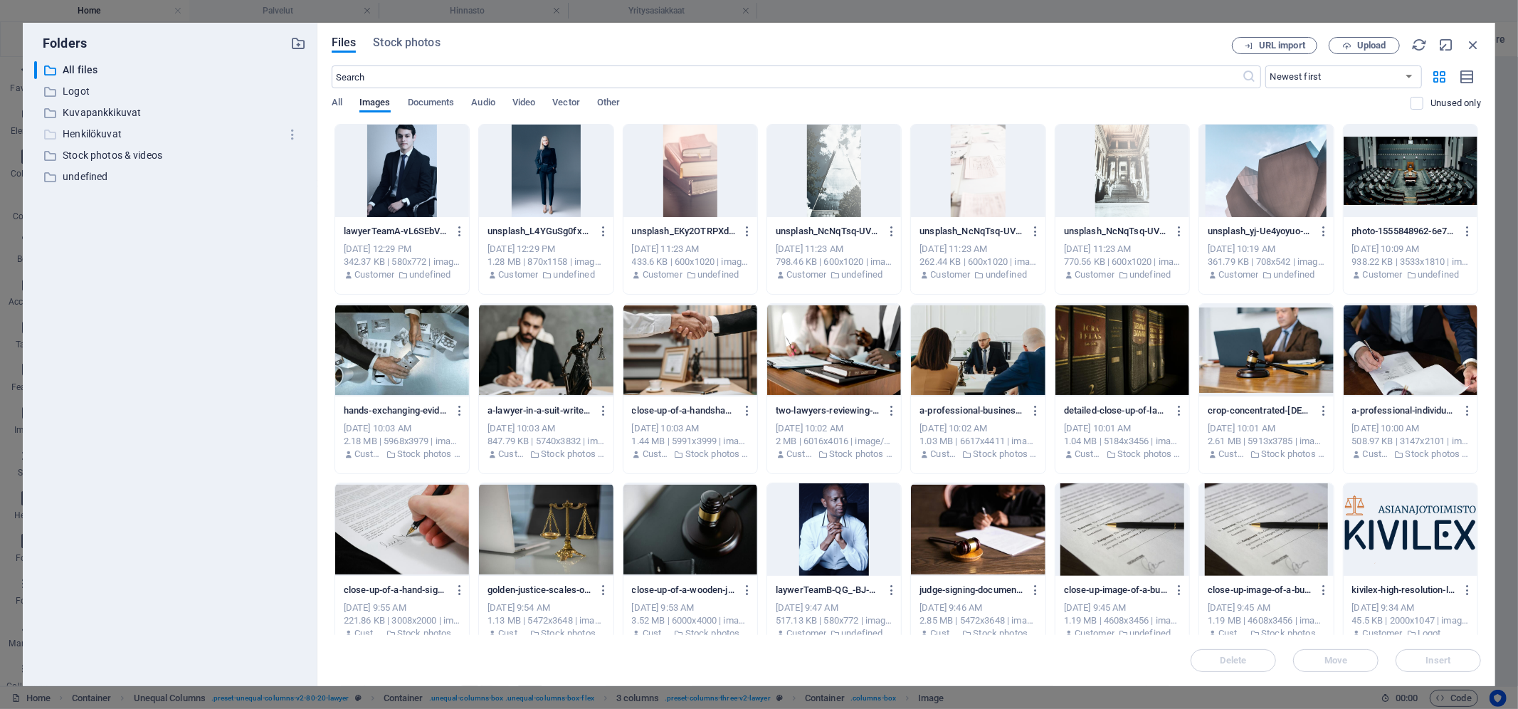
click at [103, 130] on p "Henkilökuvat" at bounding box center [171, 134] width 217 height 16
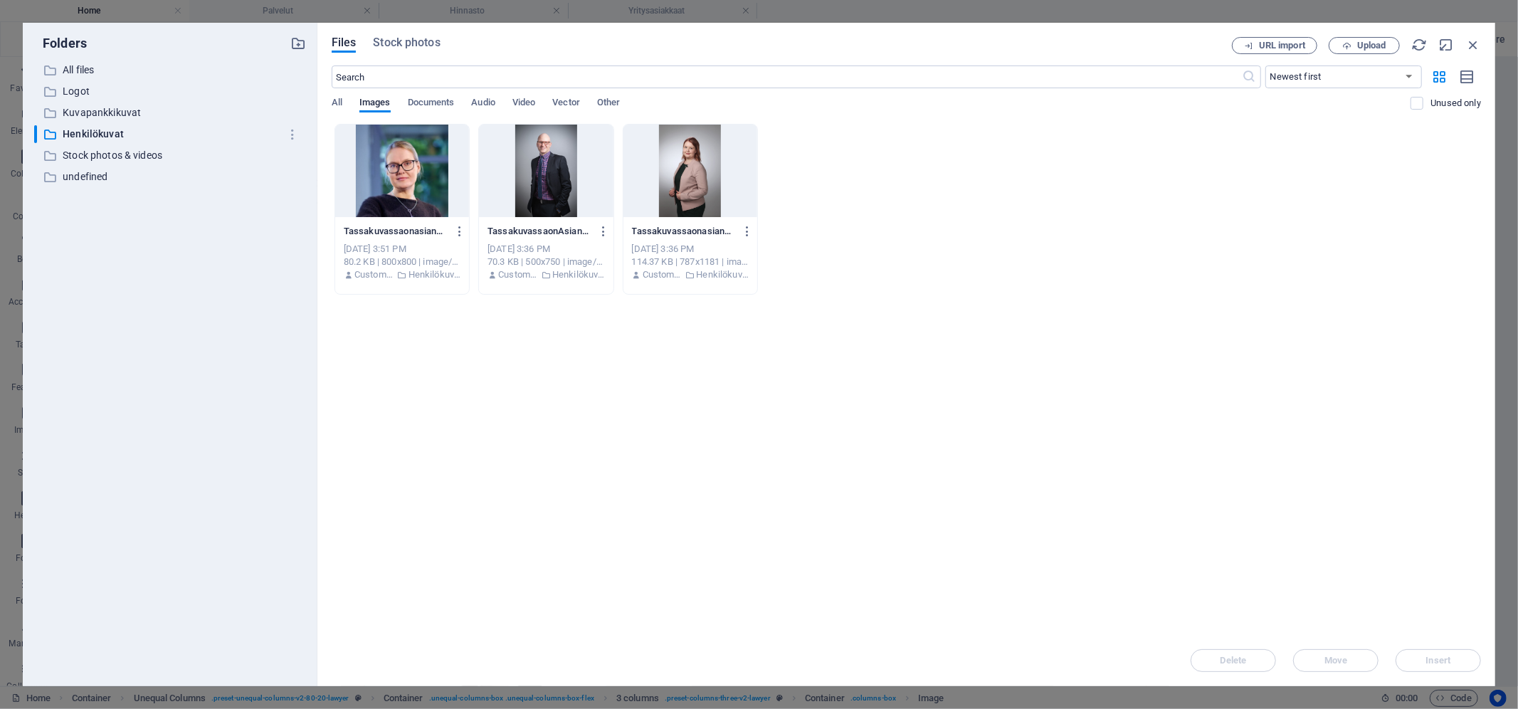
click at [525, 212] on div at bounding box center [546, 171] width 134 height 93
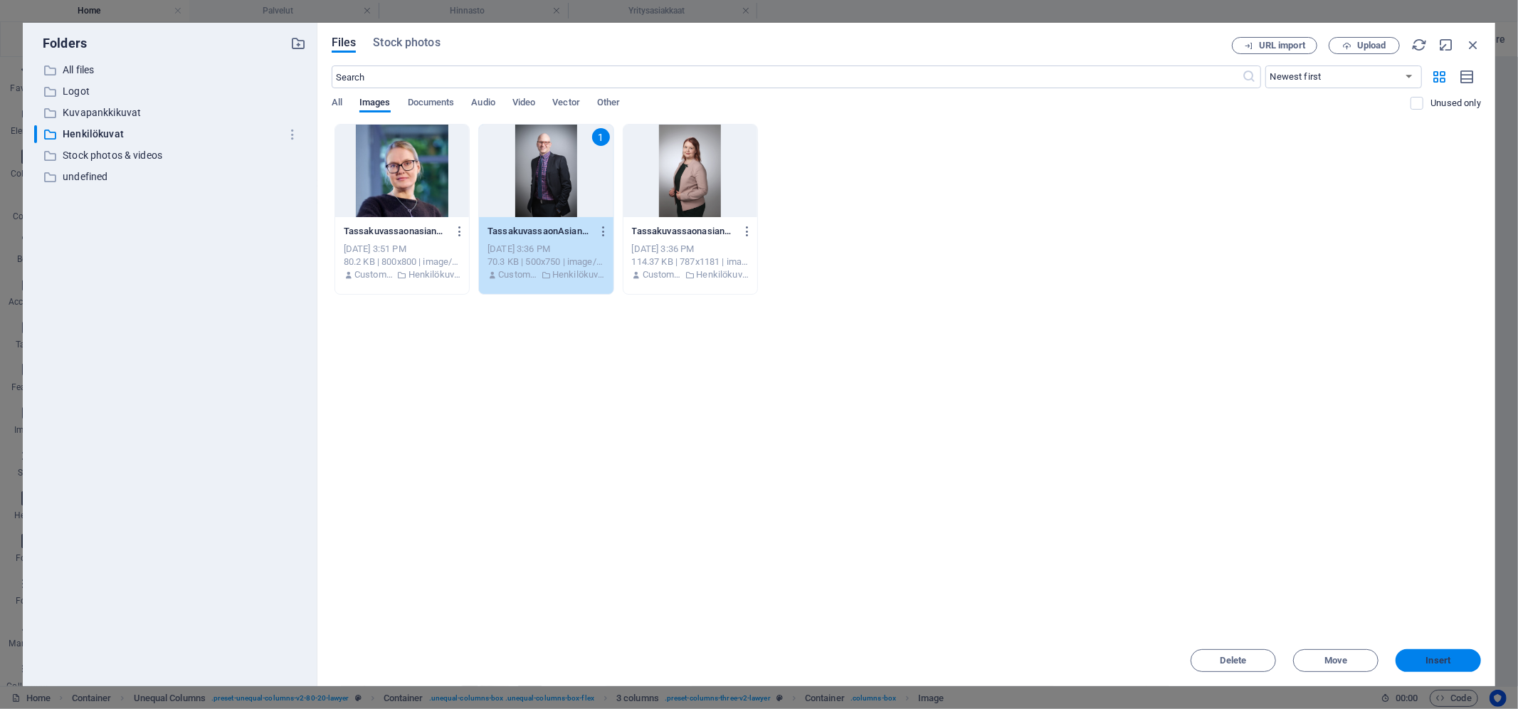
click at [1405, 661] on span "Insert" at bounding box center [1439, 660] width 74 height 9
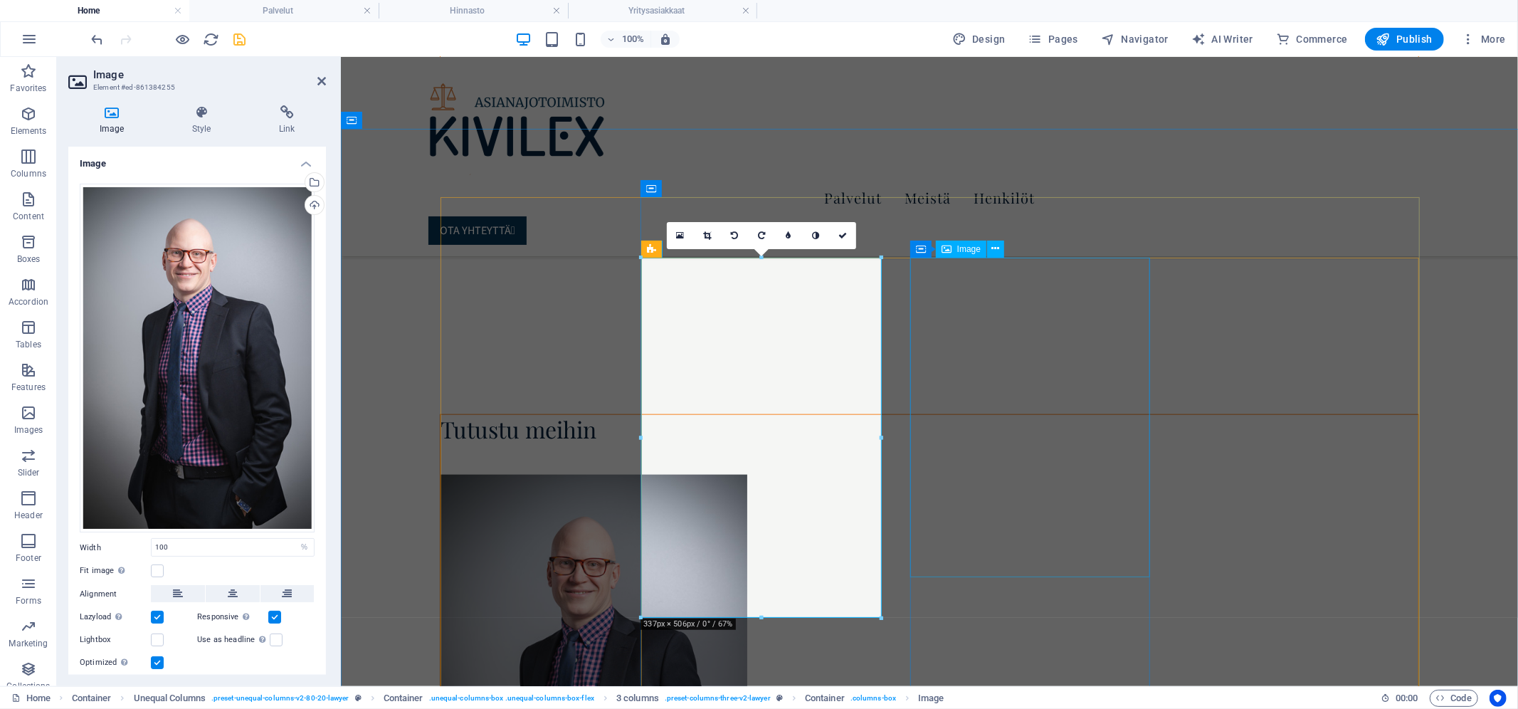
select select "%"
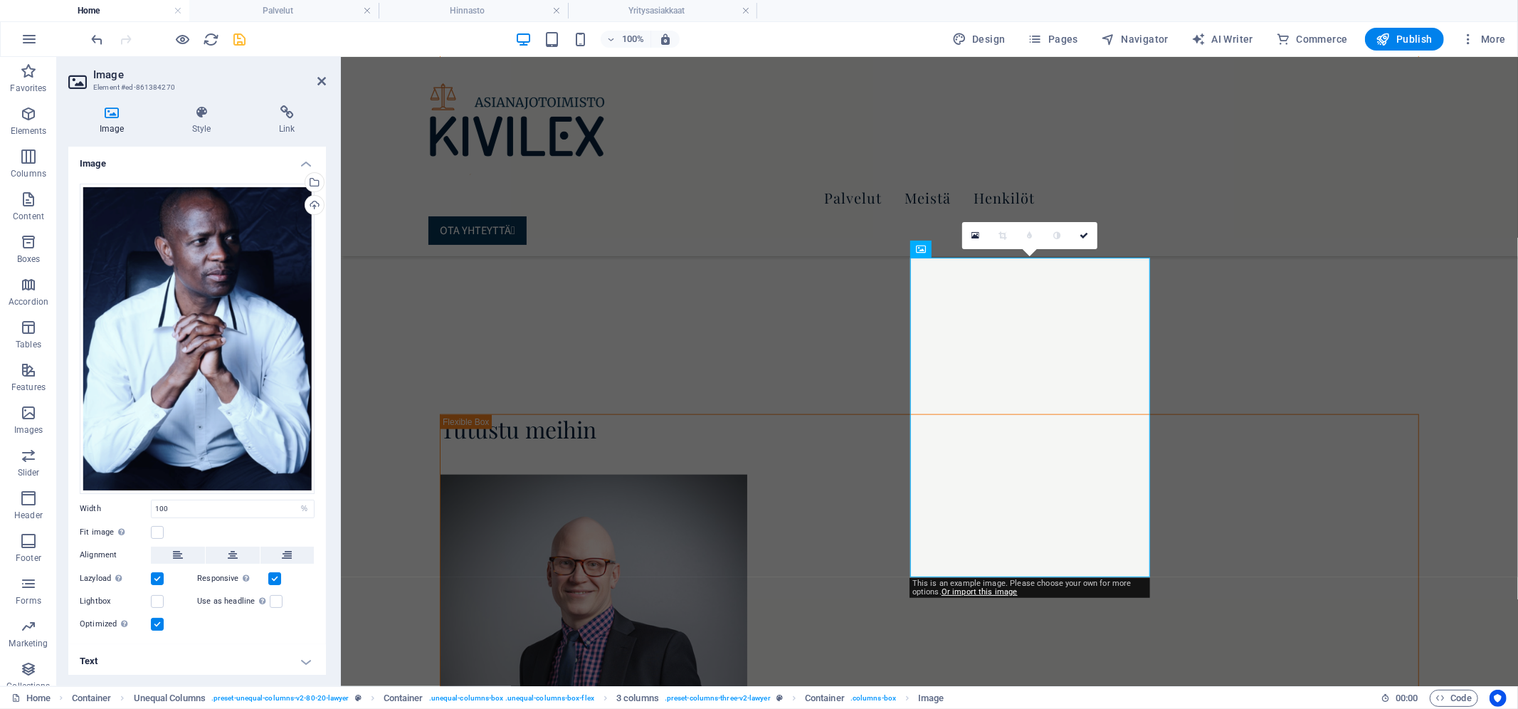
click at [322, 189] on div "Drag files here, click to choose files or select files from Files or our free s…" at bounding box center [197, 408] width 258 height 472
select select "%"
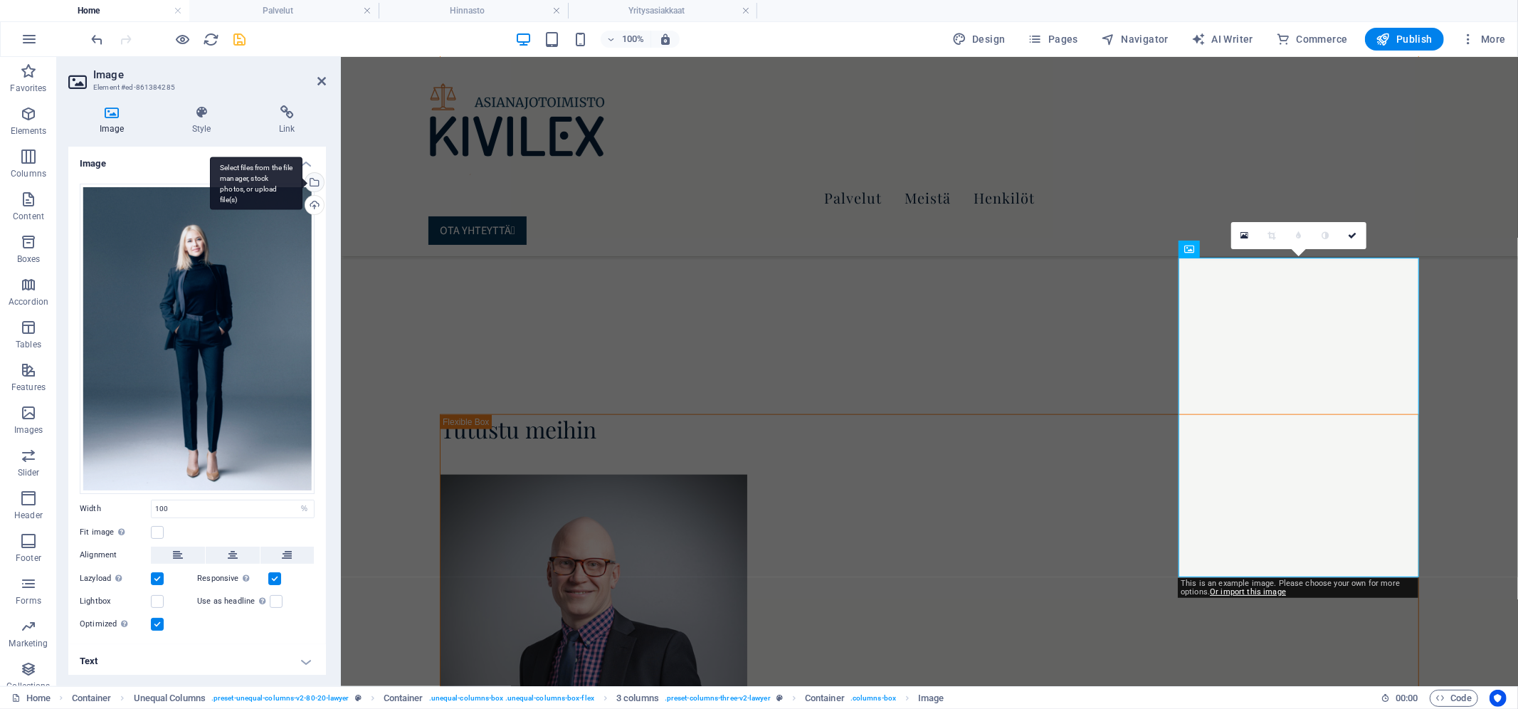
click at [317, 184] on div "Select files from the file manager, stock photos, or upload file(s)" at bounding box center [313, 183] width 21 height 21
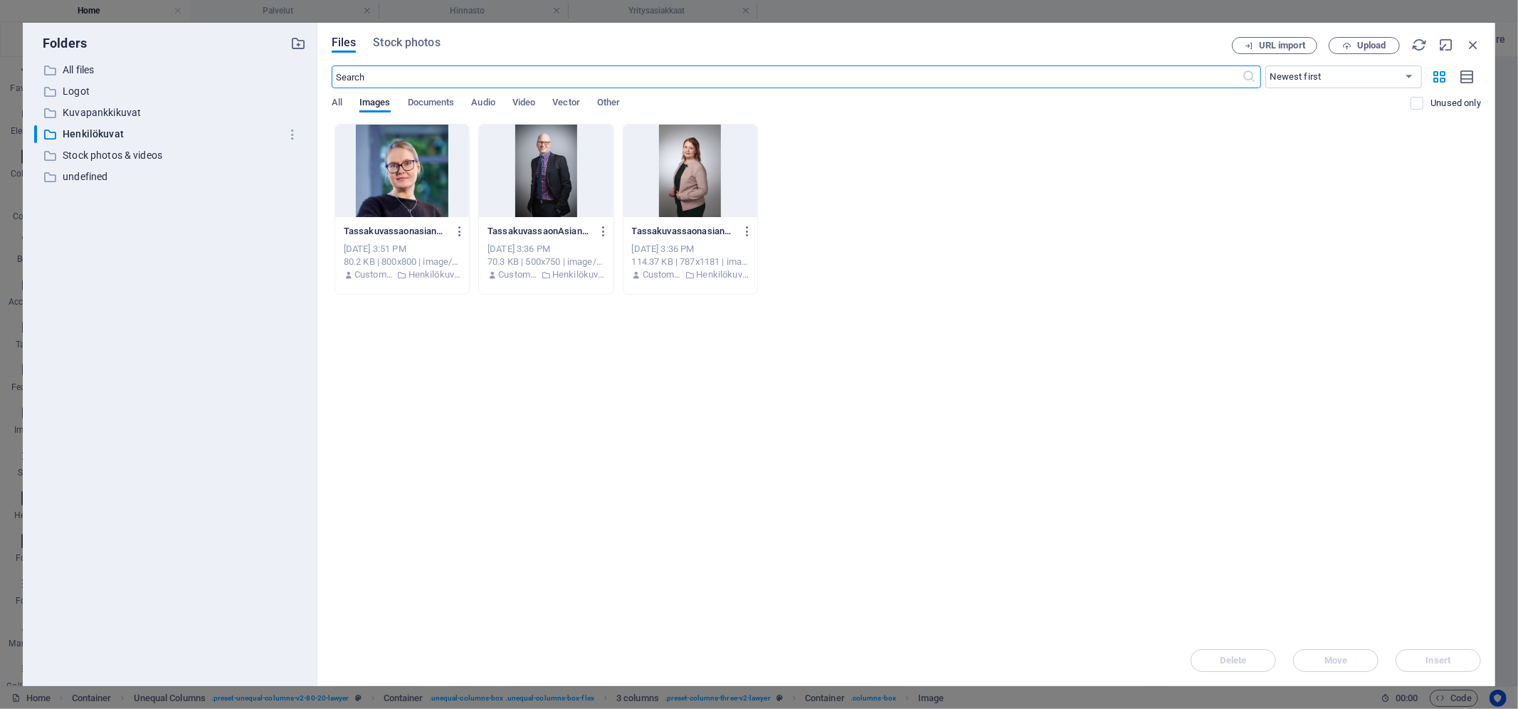
click at [689, 179] on div at bounding box center [691, 171] width 134 height 93
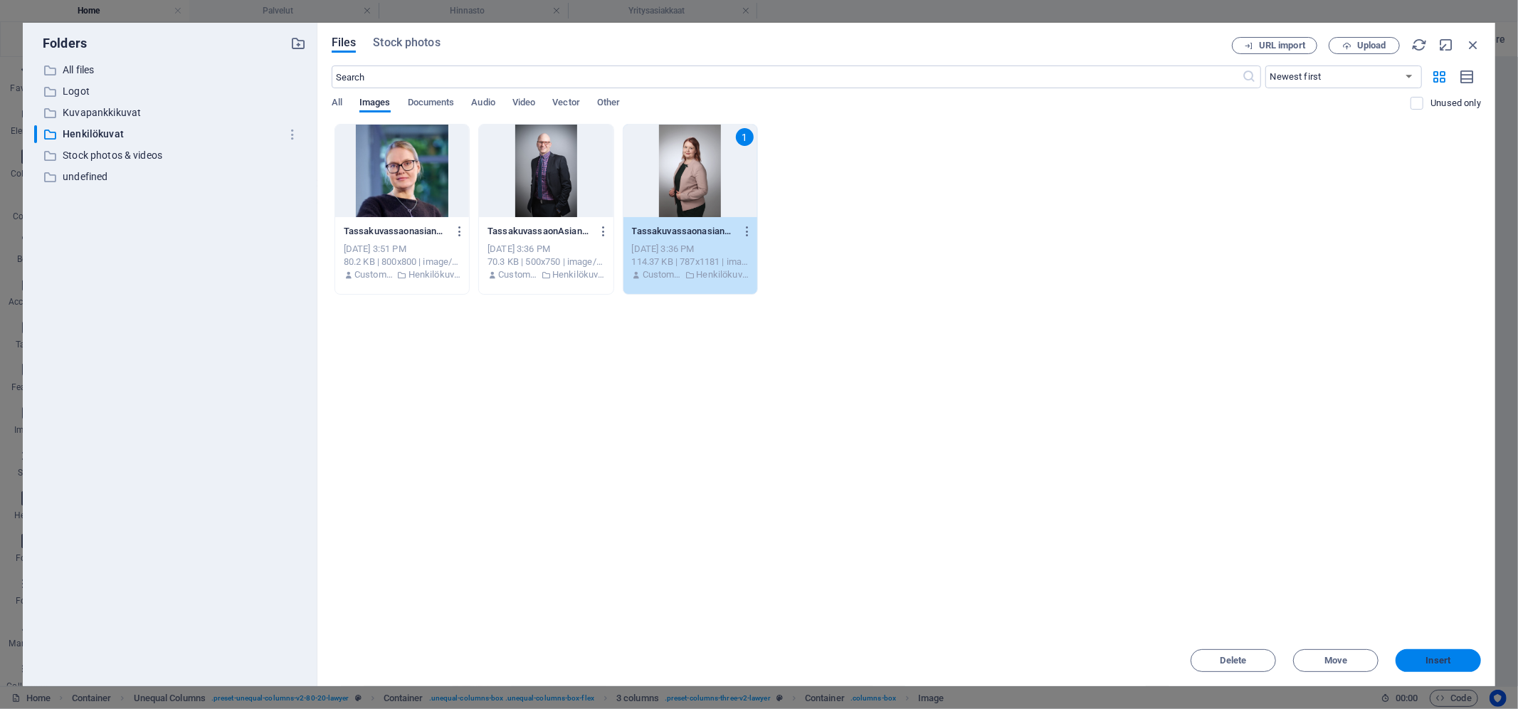
click at [1405, 665] on span "Insert" at bounding box center [1439, 660] width 25 height 9
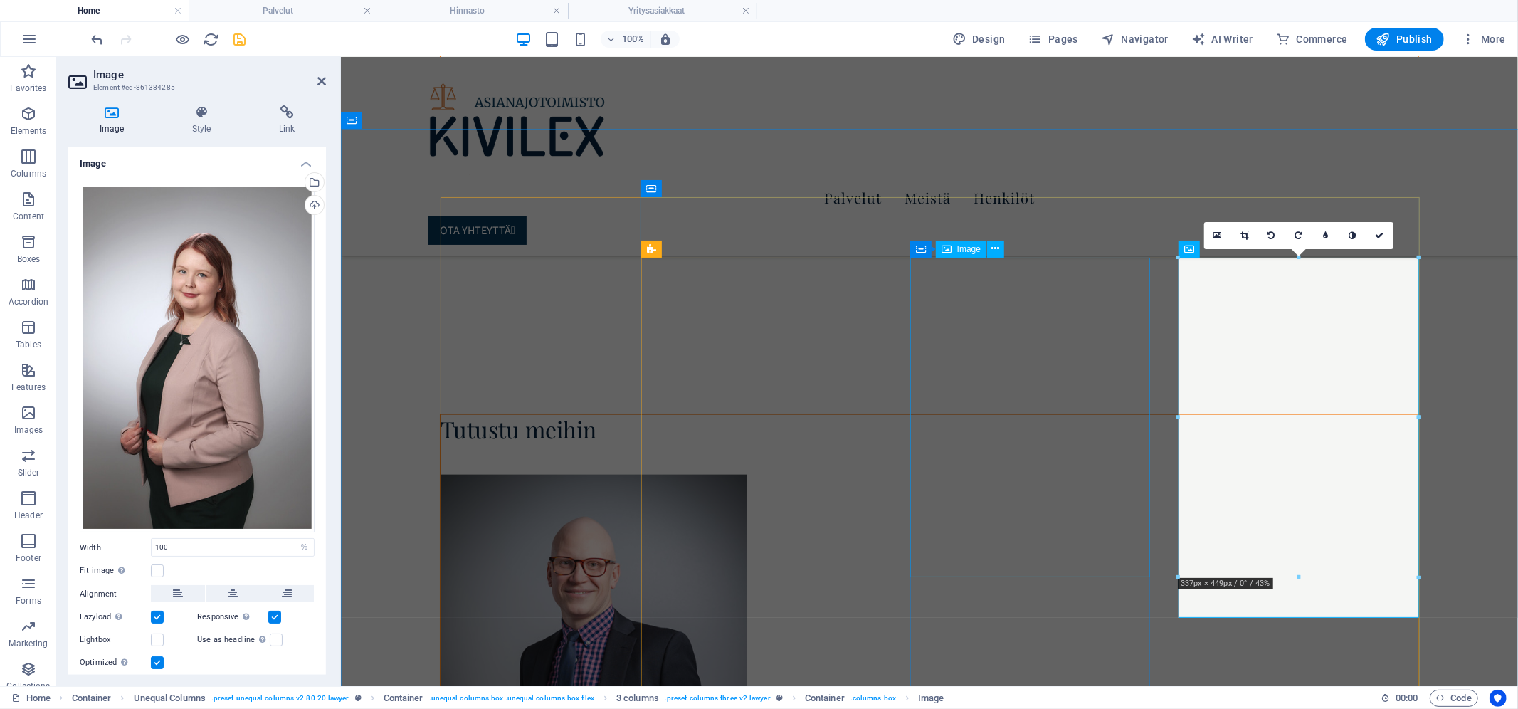
select select "%"
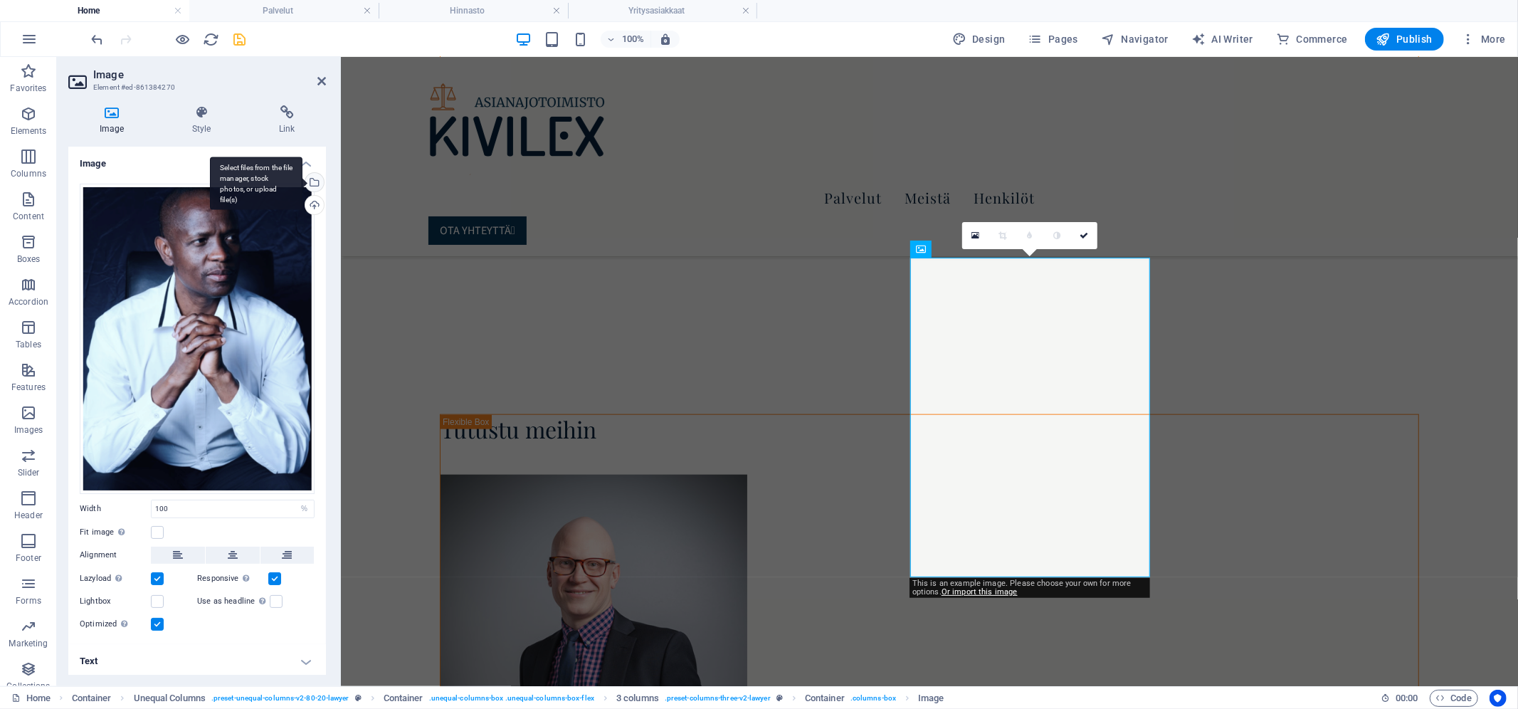
click at [303, 179] on div "Select files from the file manager, stock photos, or upload file(s)" at bounding box center [256, 183] width 93 height 53
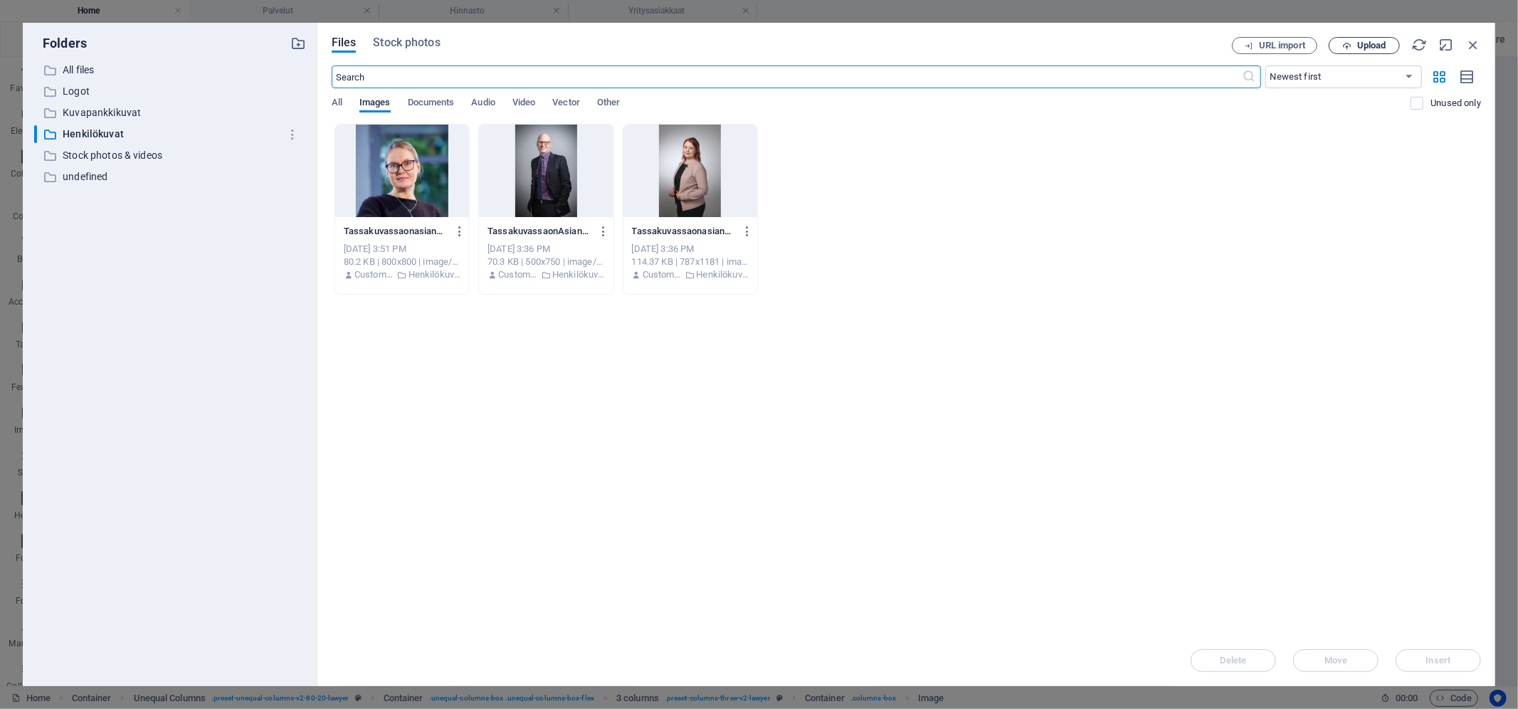
click at [1343, 49] on icon "button" at bounding box center [1347, 45] width 9 height 9
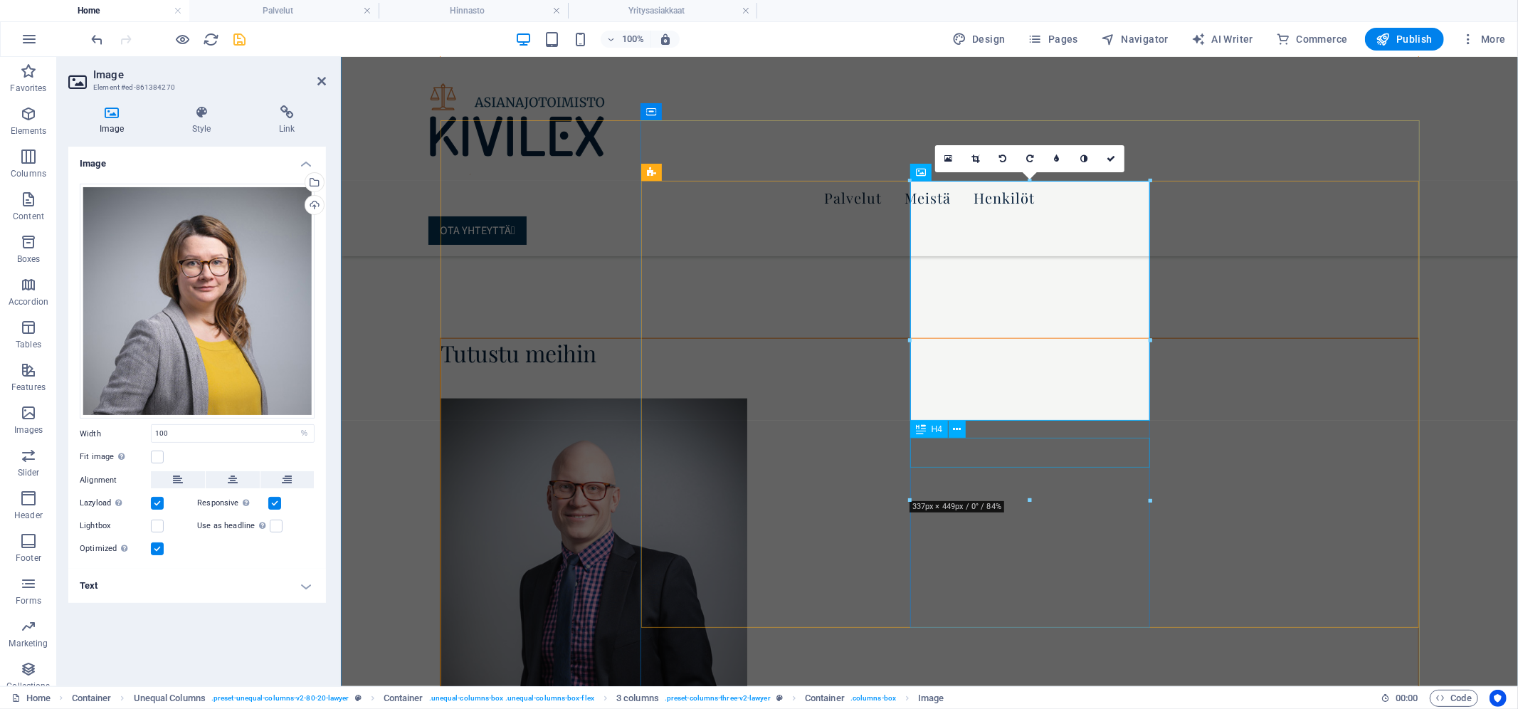
scroll to position [1320, 0]
click at [317, 183] on div "Select files from the file manager, stock photos, or upload file(s)" at bounding box center [313, 183] width 21 height 21
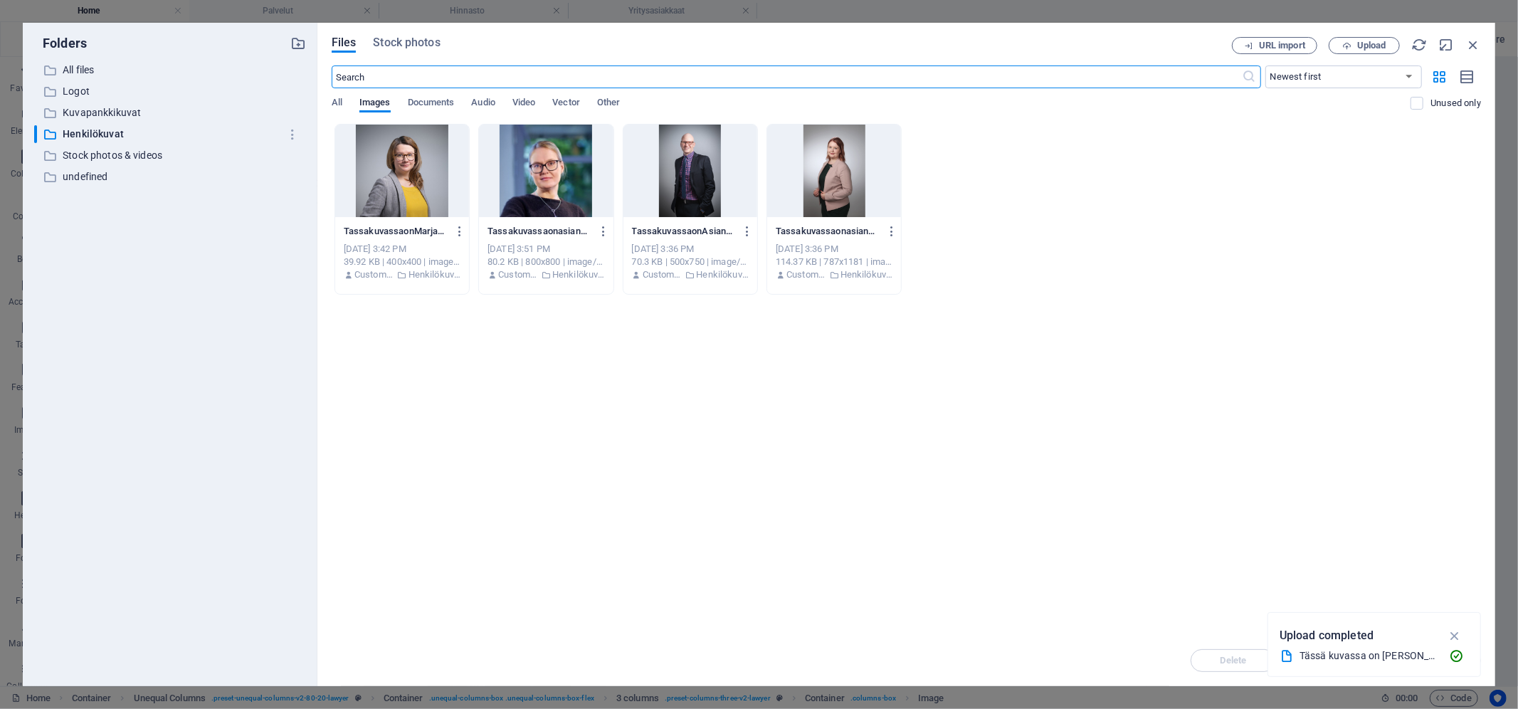
scroll to position [1387, 0]
click at [88, 61] on div "​ All files All files" at bounding box center [157, 70] width 246 height 18
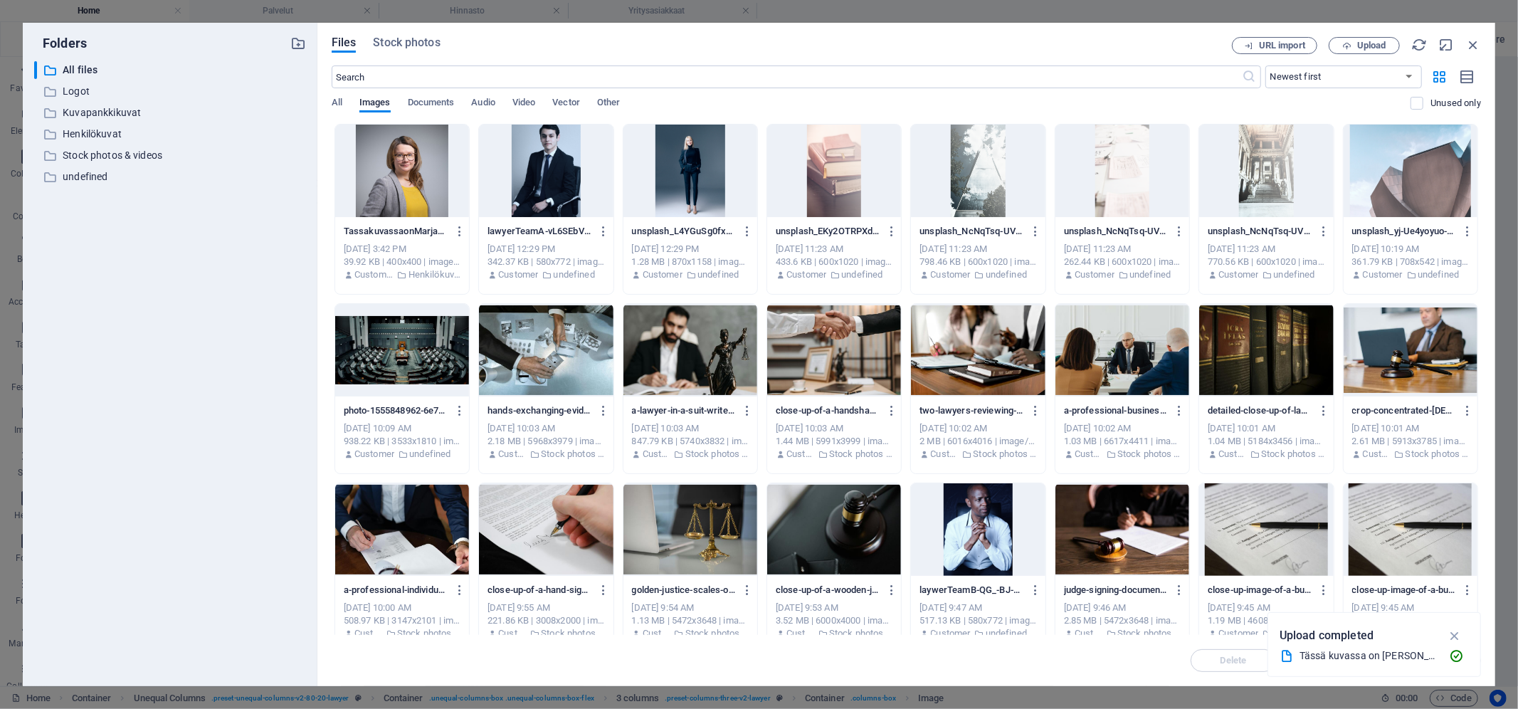
click at [699, 169] on div at bounding box center [691, 171] width 134 height 93
click at [1405, 636] on icon "button" at bounding box center [1455, 636] width 16 height 16
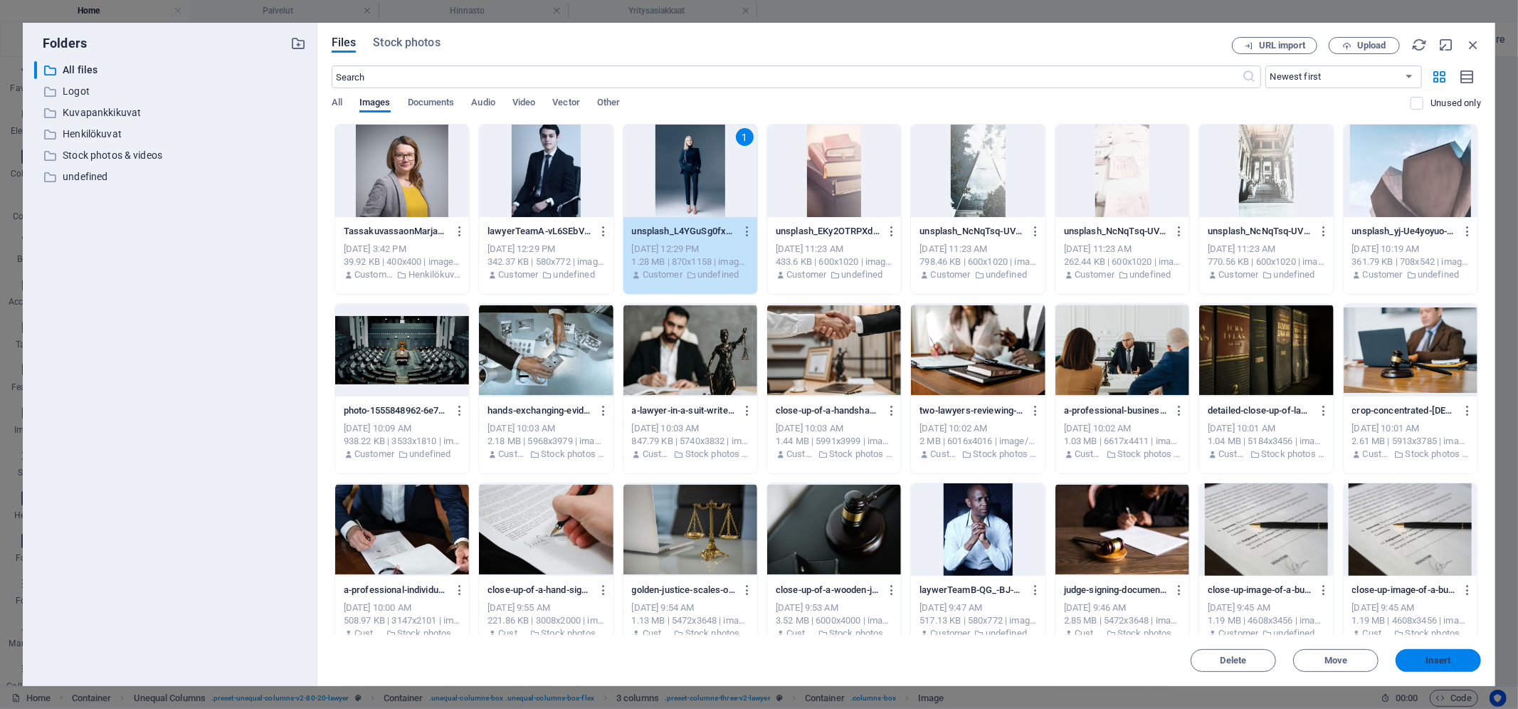
click at [1405, 658] on span "Insert" at bounding box center [1439, 660] width 25 height 9
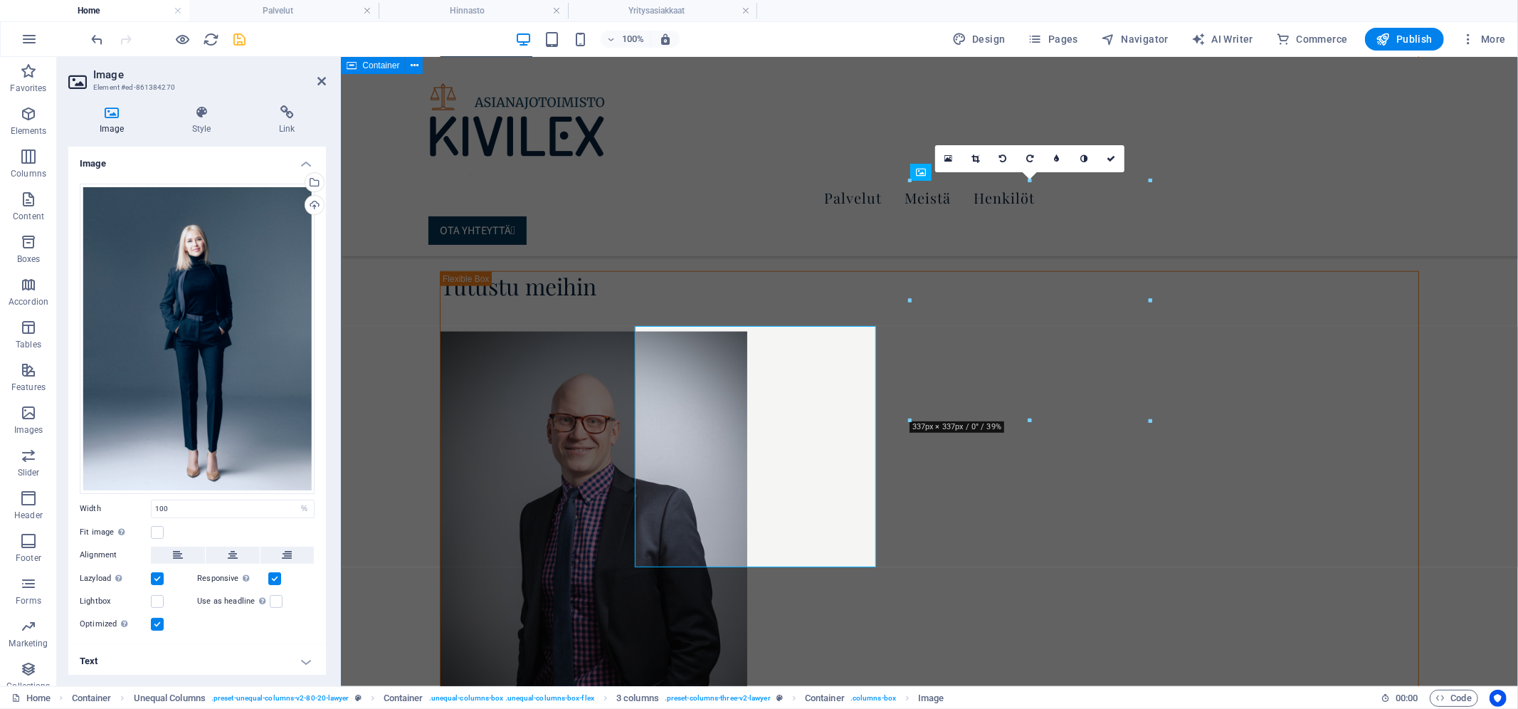
scroll to position [1320, 0]
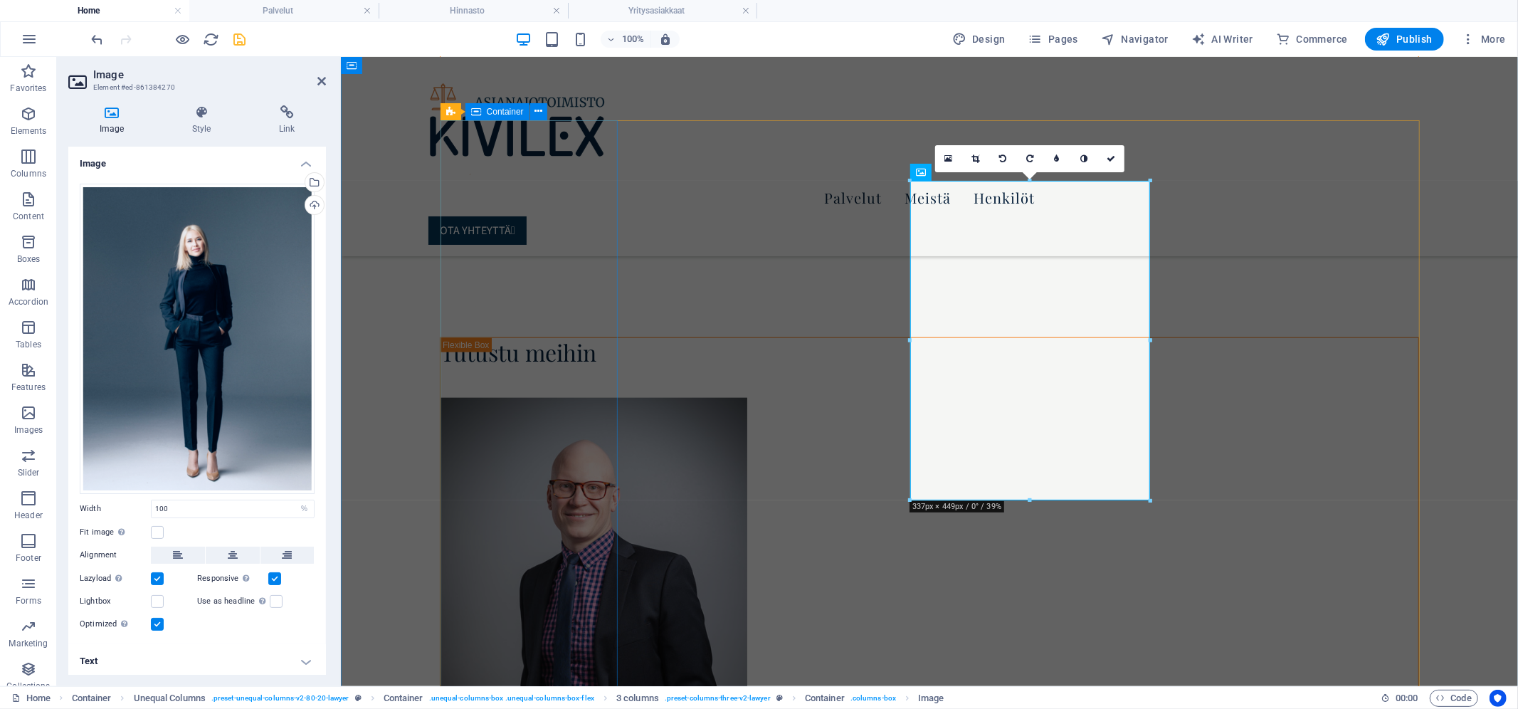
click at [477, 325] on div "Team" at bounding box center [929, 297] width 979 height 56
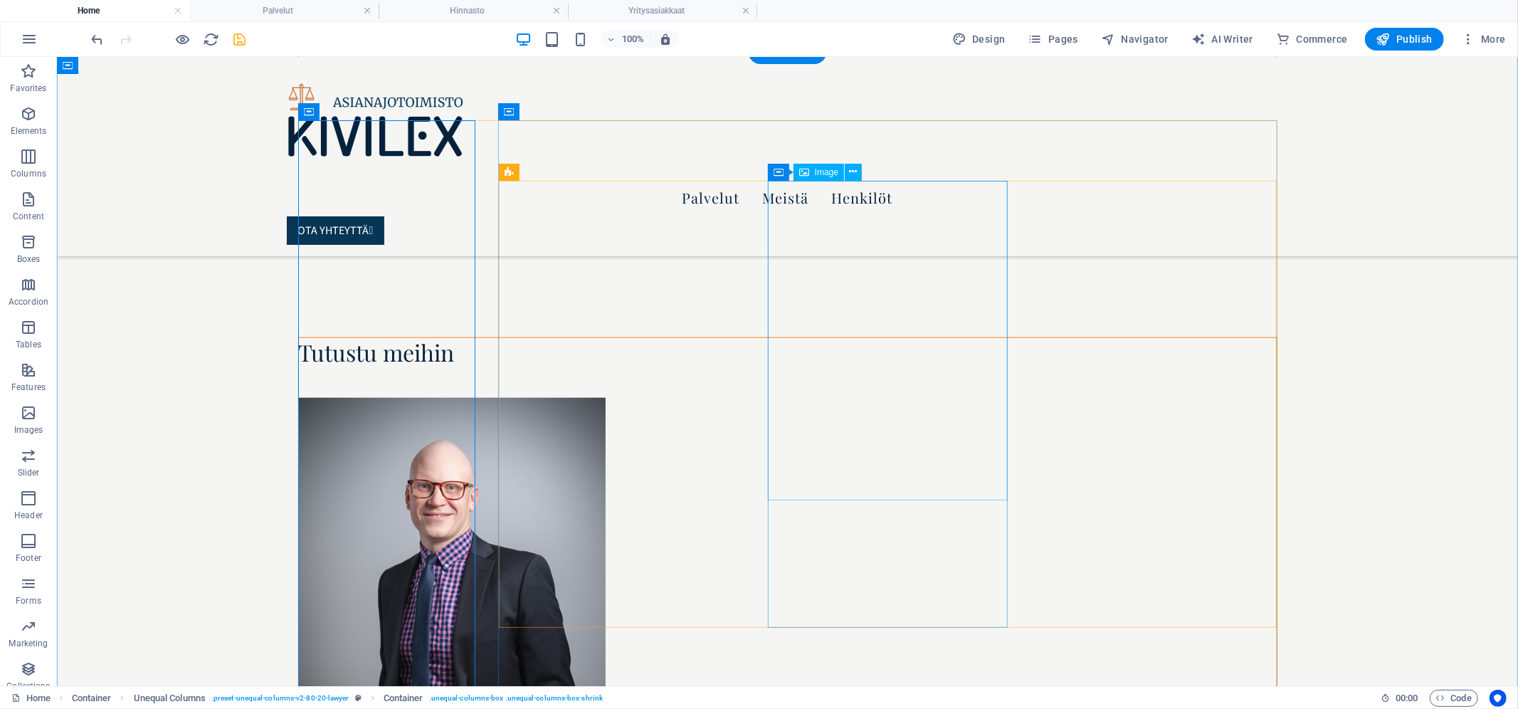
select select "%"
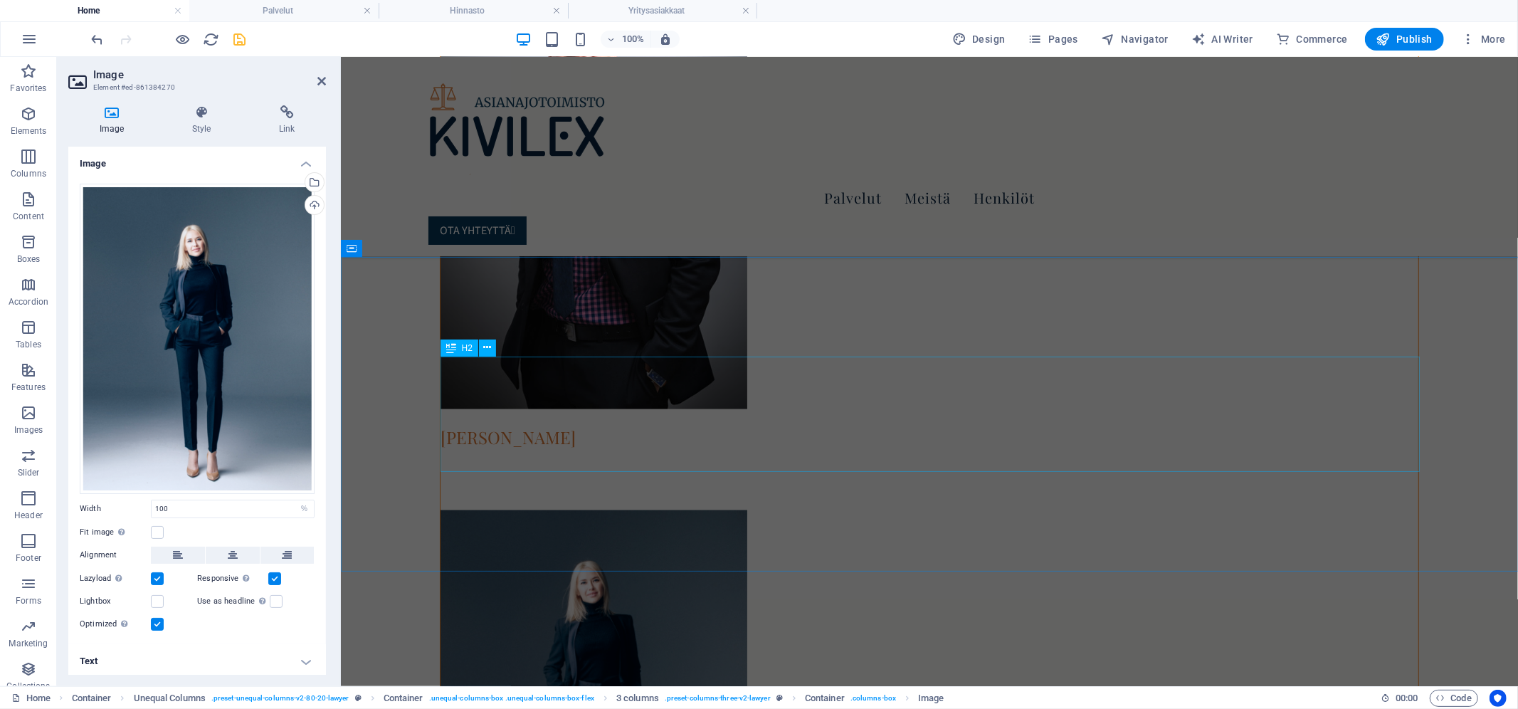
scroll to position [1750, 0]
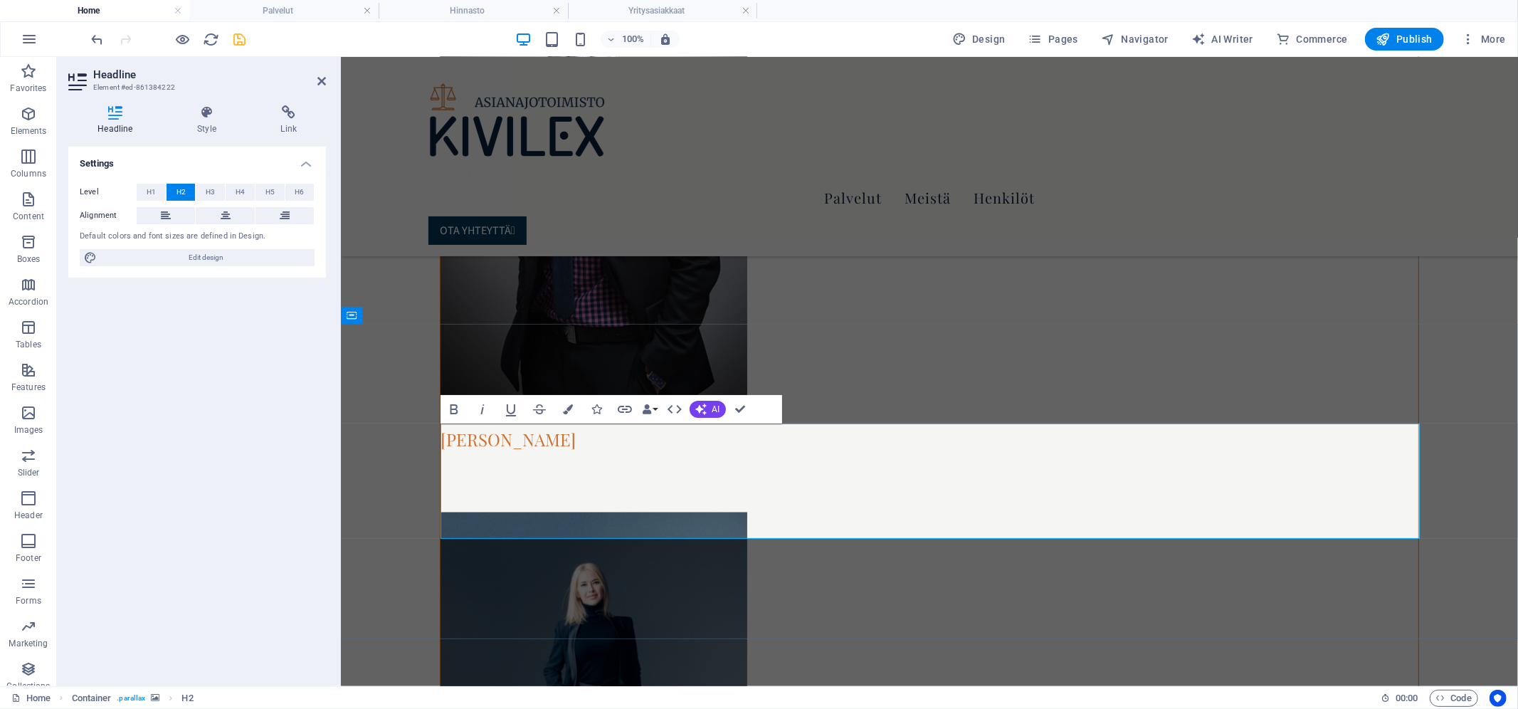
scroll to position [1785, 0]
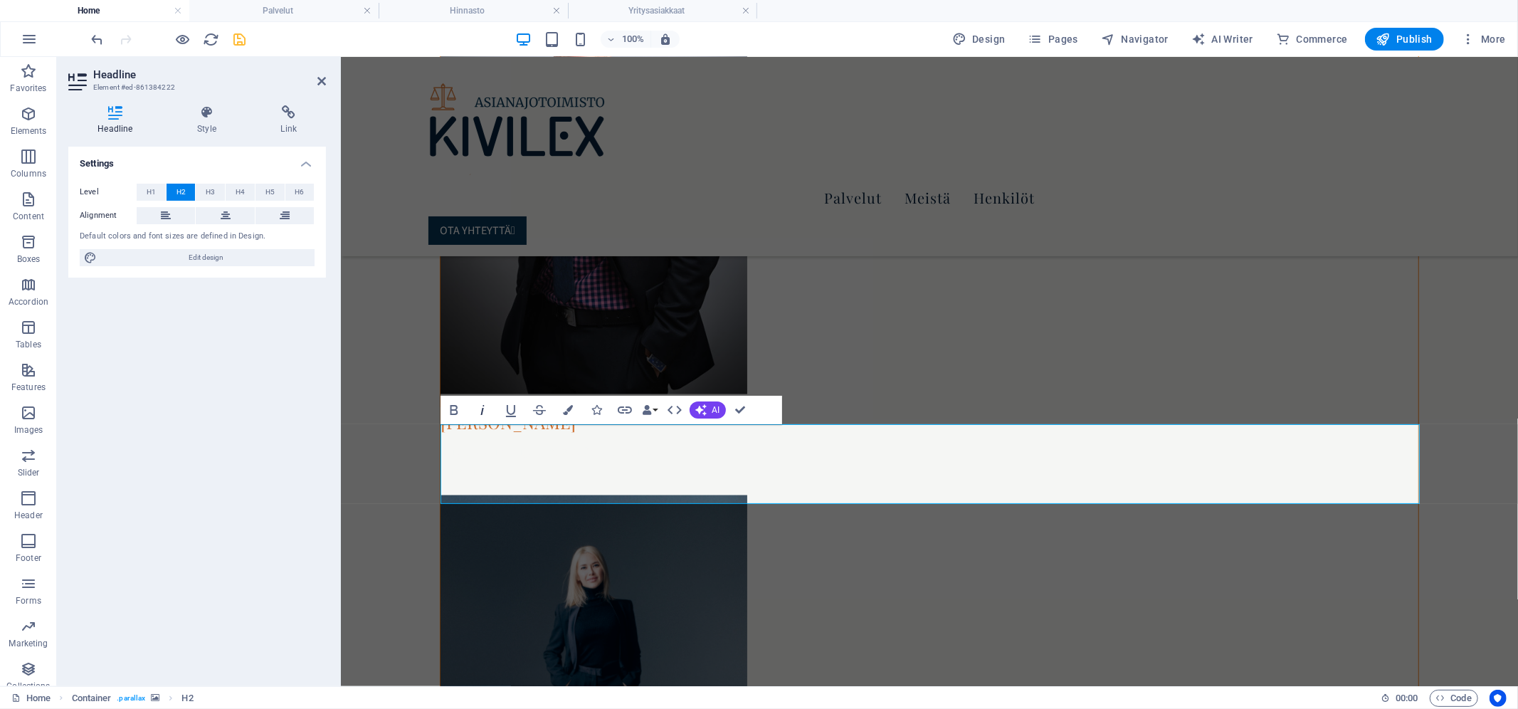
click at [483, 406] on icon "button" at bounding box center [482, 409] width 17 height 17
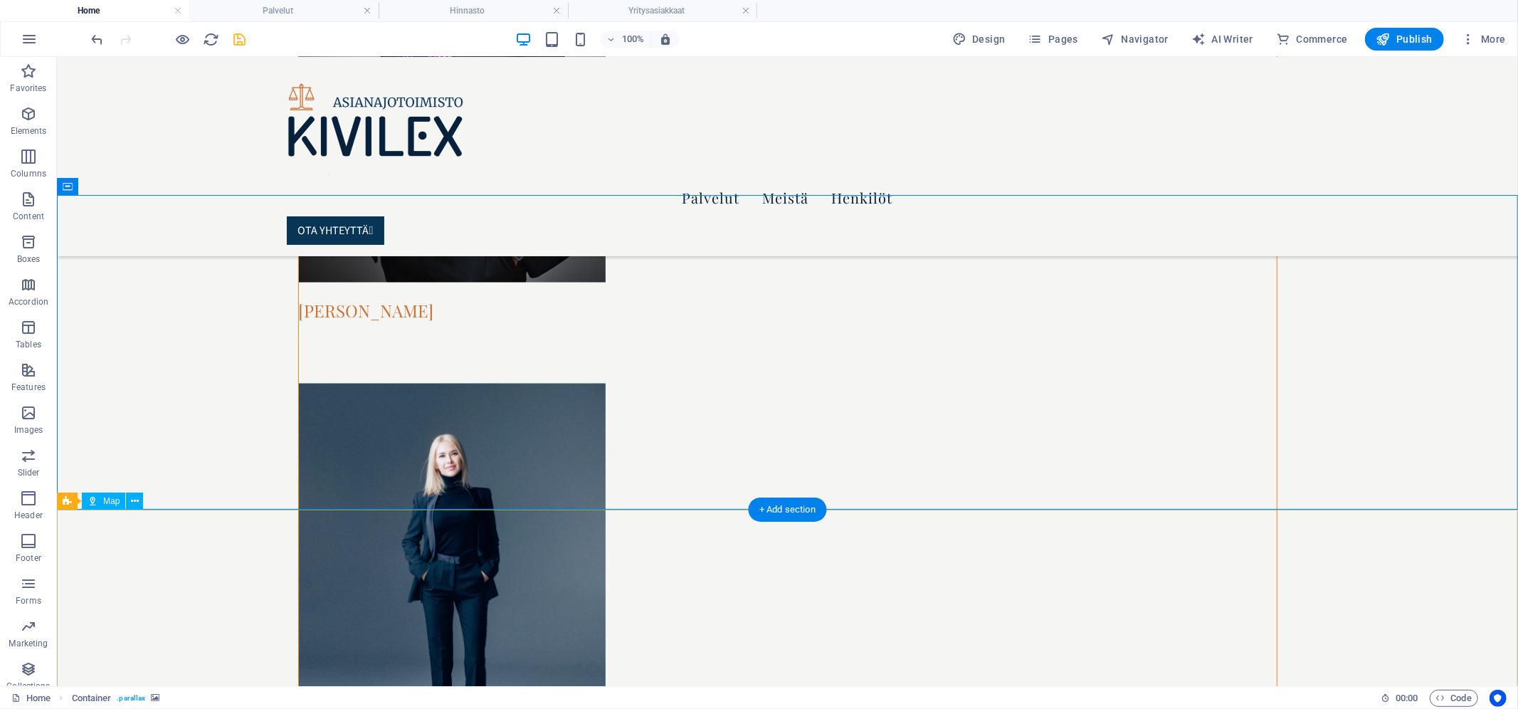
scroll to position [1849, 0]
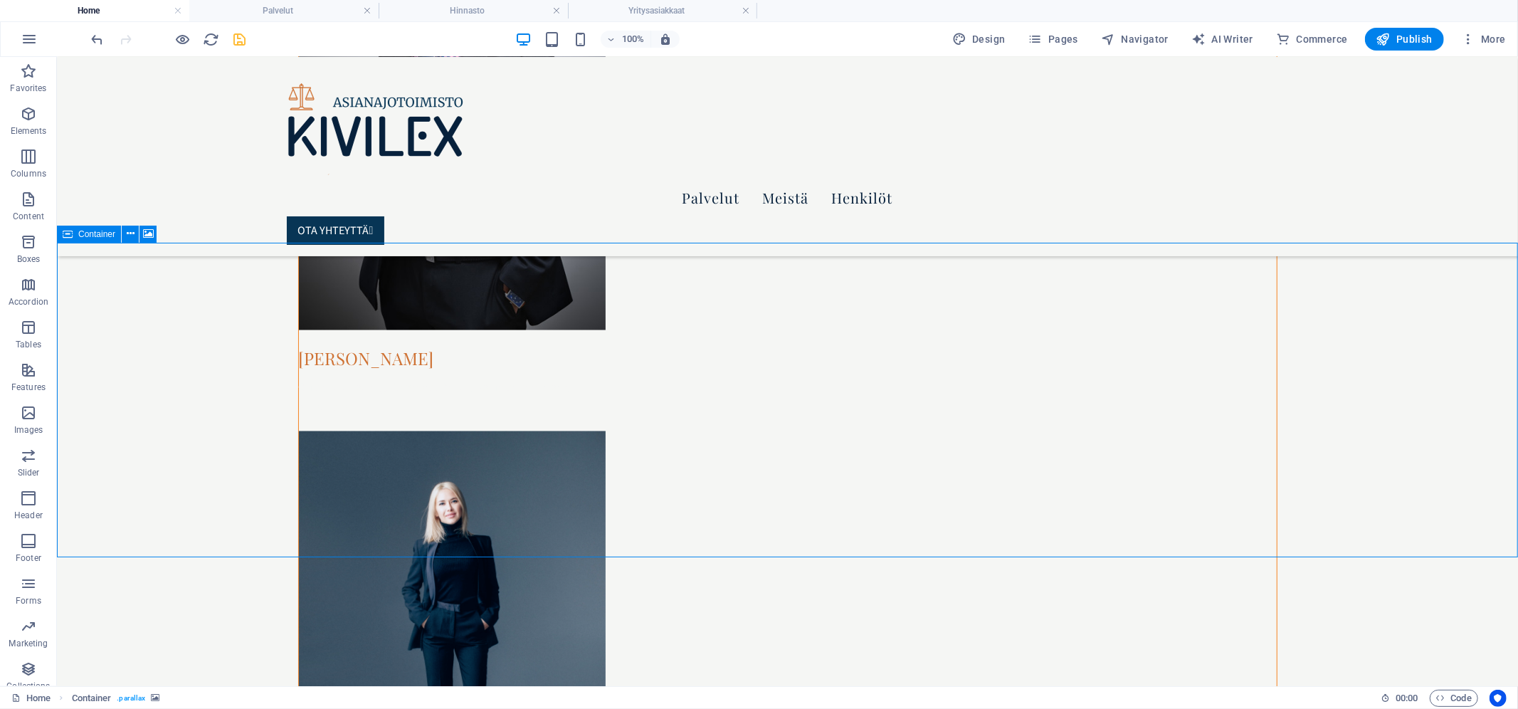
click at [73, 233] on div "Container" at bounding box center [89, 234] width 64 height 17
select select "vh"
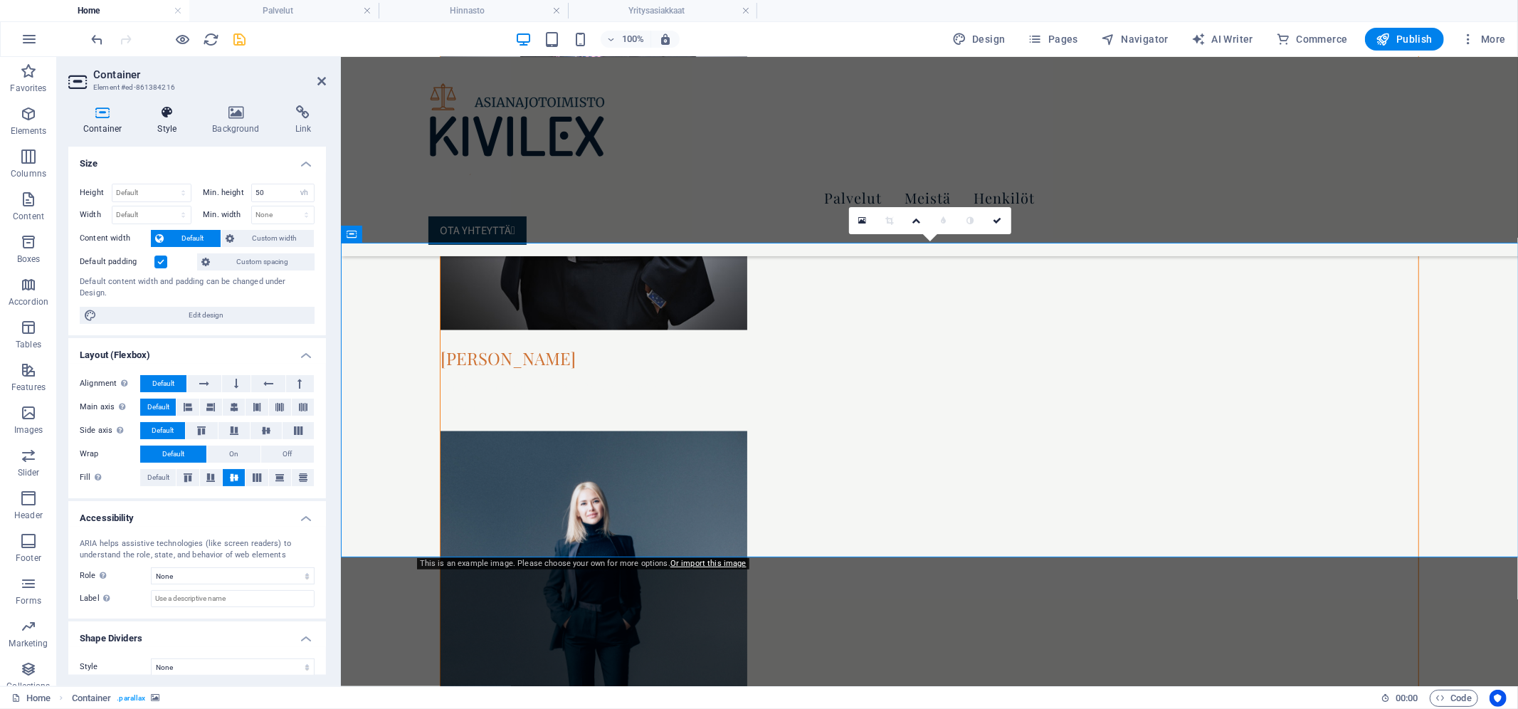
click at [167, 112] on icon at bounding box center [166, 112] width 49 height 14
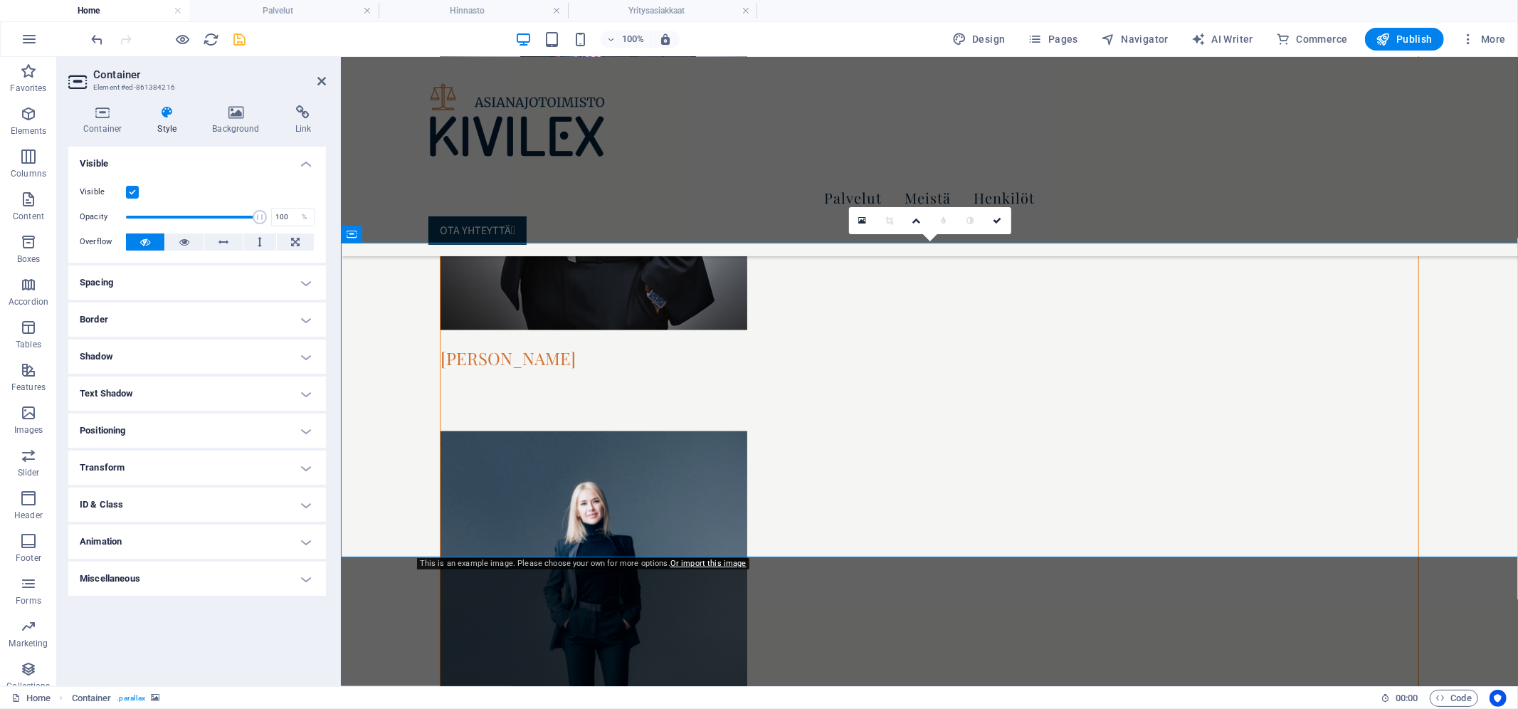
click at [233, 100] on div "Container Style Background Link Size Height Default px rem % vh vw Min. height …" at bounding box center [197, 390] width 280 height 592
click at [240, 120] on h4 "Background" at bounding box center [238, 120] width 83 height 30
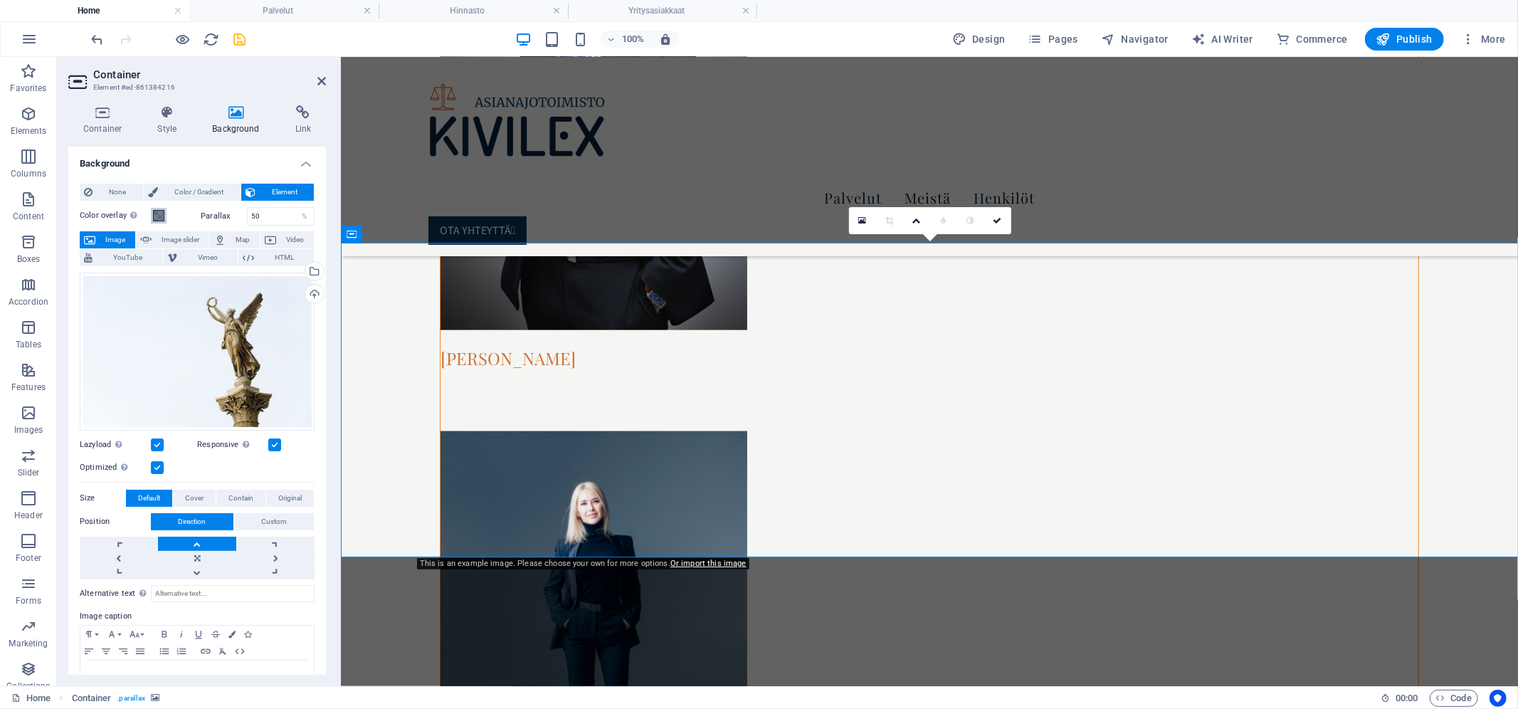
click at [156, 214] on span at bounding box center [158, 215] width 11 height 11
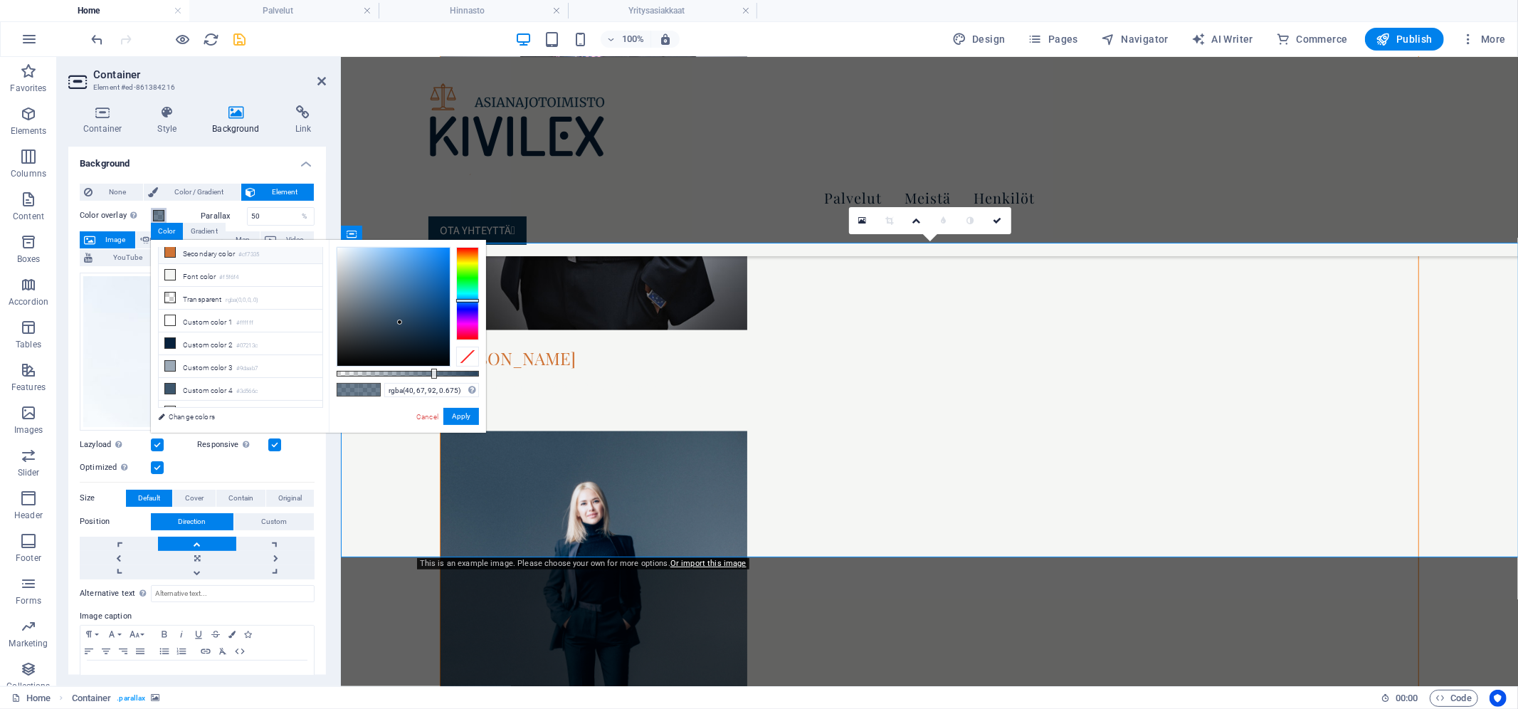
scroll to position [71, 0]
click at [170, 419] on link "Change colors" at bounding box center [233, 417] width 165 height 18
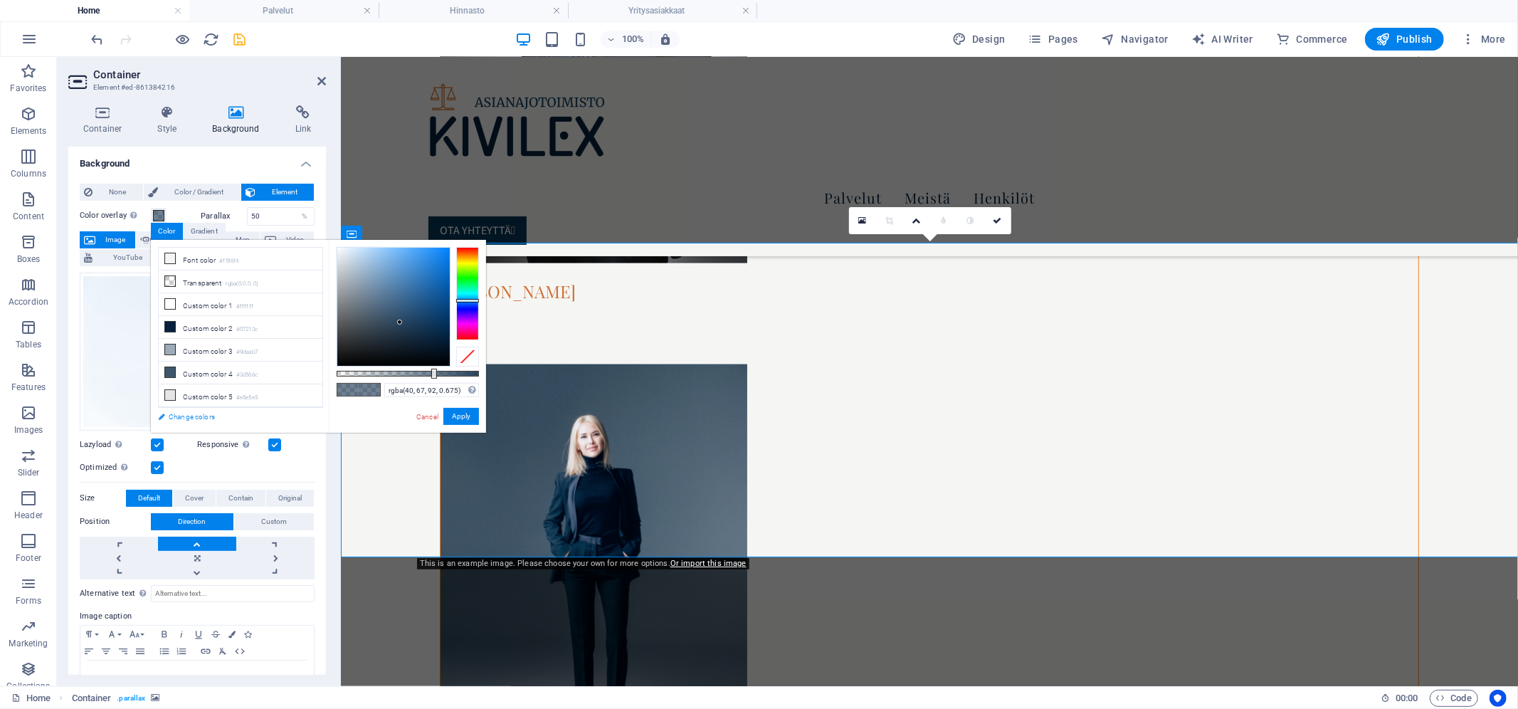
select select "px"
select select "400"
select select "px"
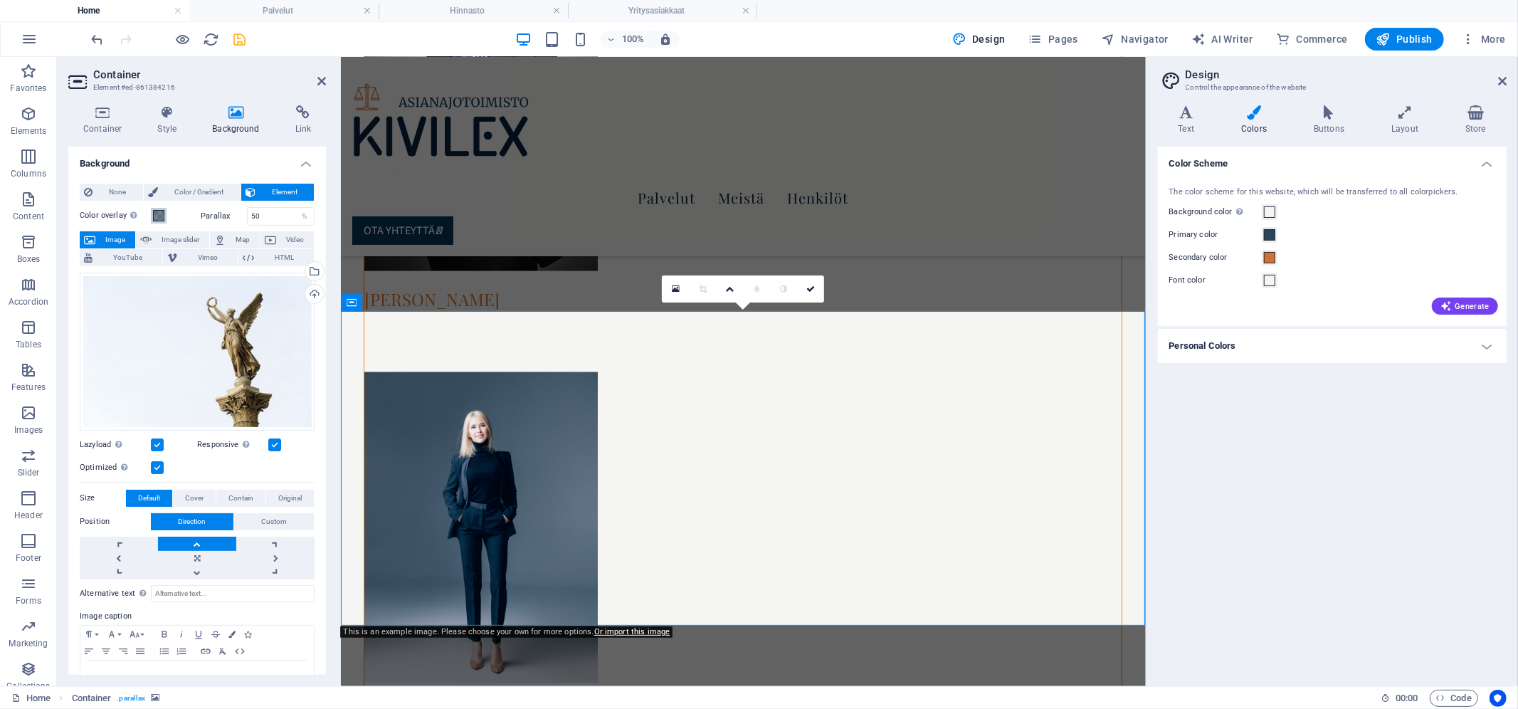
click at [158, 215] on span at bounding box center [158, 215] width 11 height 11
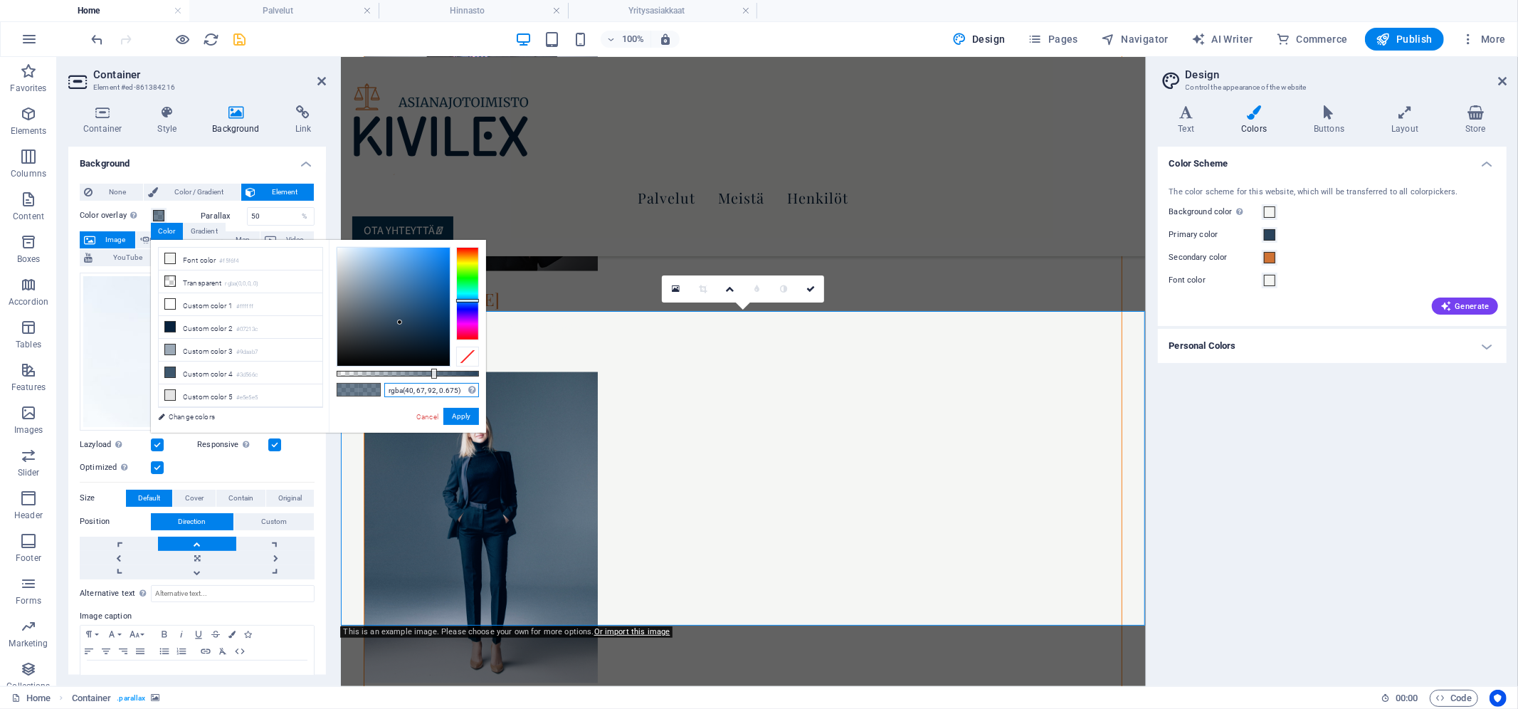
click at [435, 392] on input "rgba(40, 67, 92, 0.675)" at bounding box center [431, 390] width 95 height 14
drag, startPoint x: 440, startPoint y: 372, endPoint x: 499, endPoint y: 374, distance: 59.1
click at [499, 374] on body "[DOMAIN_NAME][PERSON_NAME] Home Palvelut Hinnasto Yritysasiakkaat Favorites Ele…" at bounding box center [759, 354] width 1518 height 709
click at [439, 389] on input "#28435c" at bounding box center [431, 390] width 95 height 14
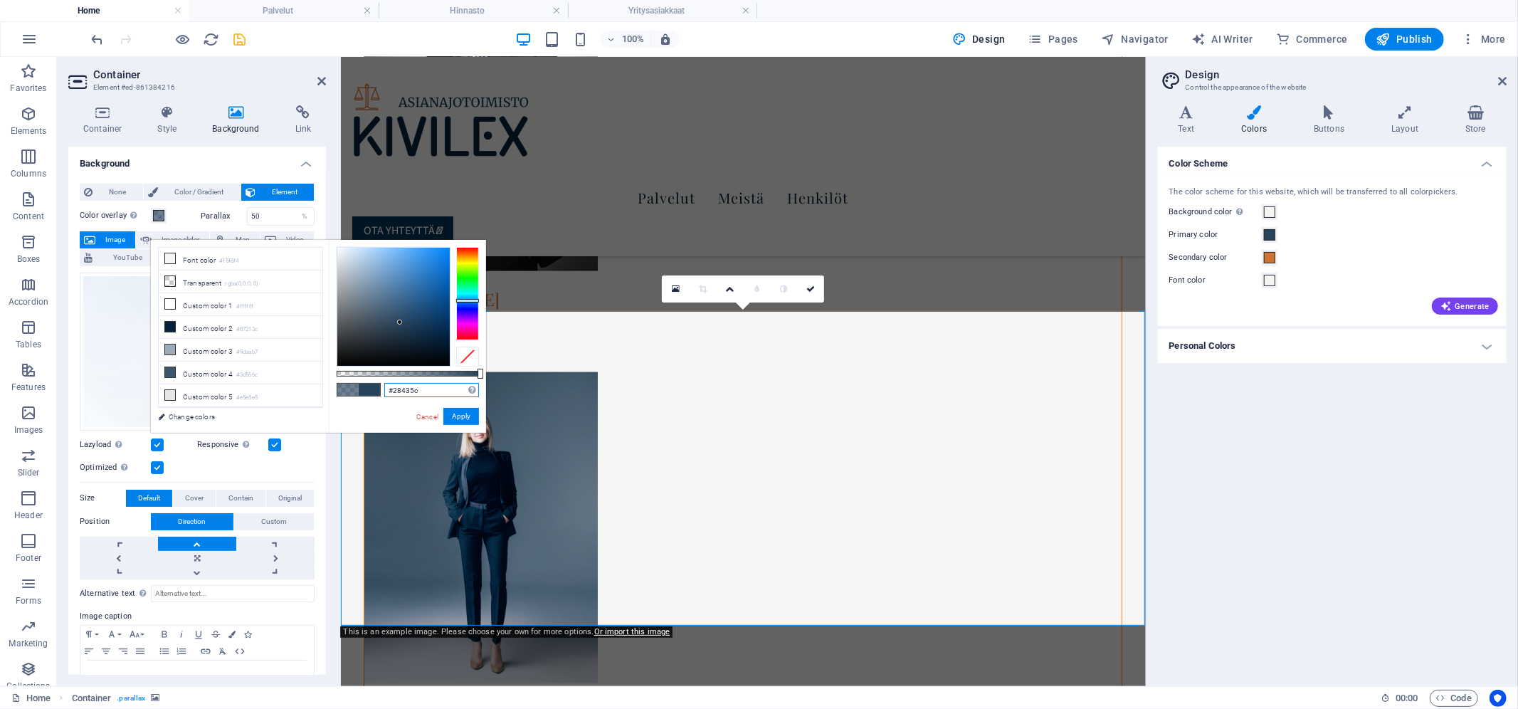
click at [439, 389] on input "#28435c" at bounding box center [431, 390] width 95 height 14
click at [469, 412] on button "Apply" at bounding box center [461, 416] width 36 height 17
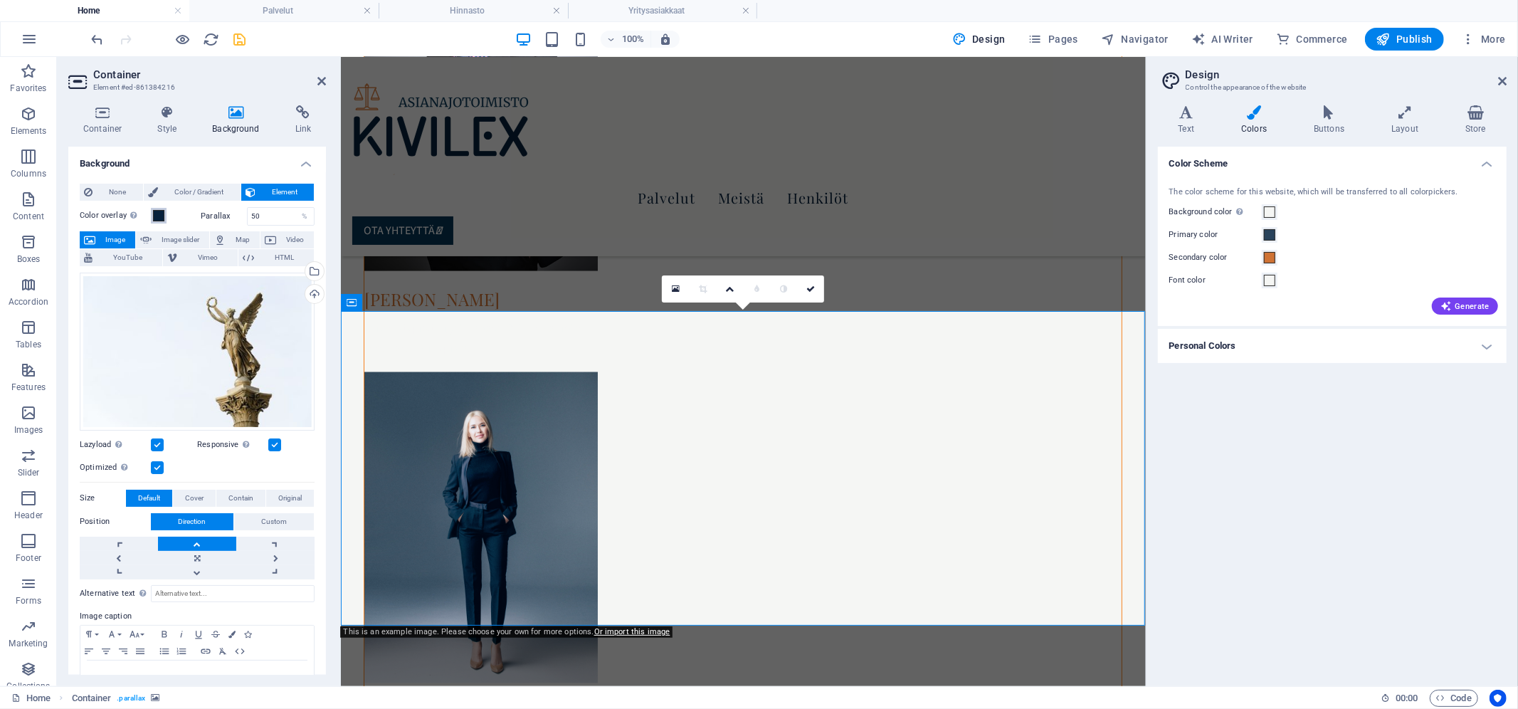
click at [162, 212] on span at bounding box center [158, 215] width 11 height 11
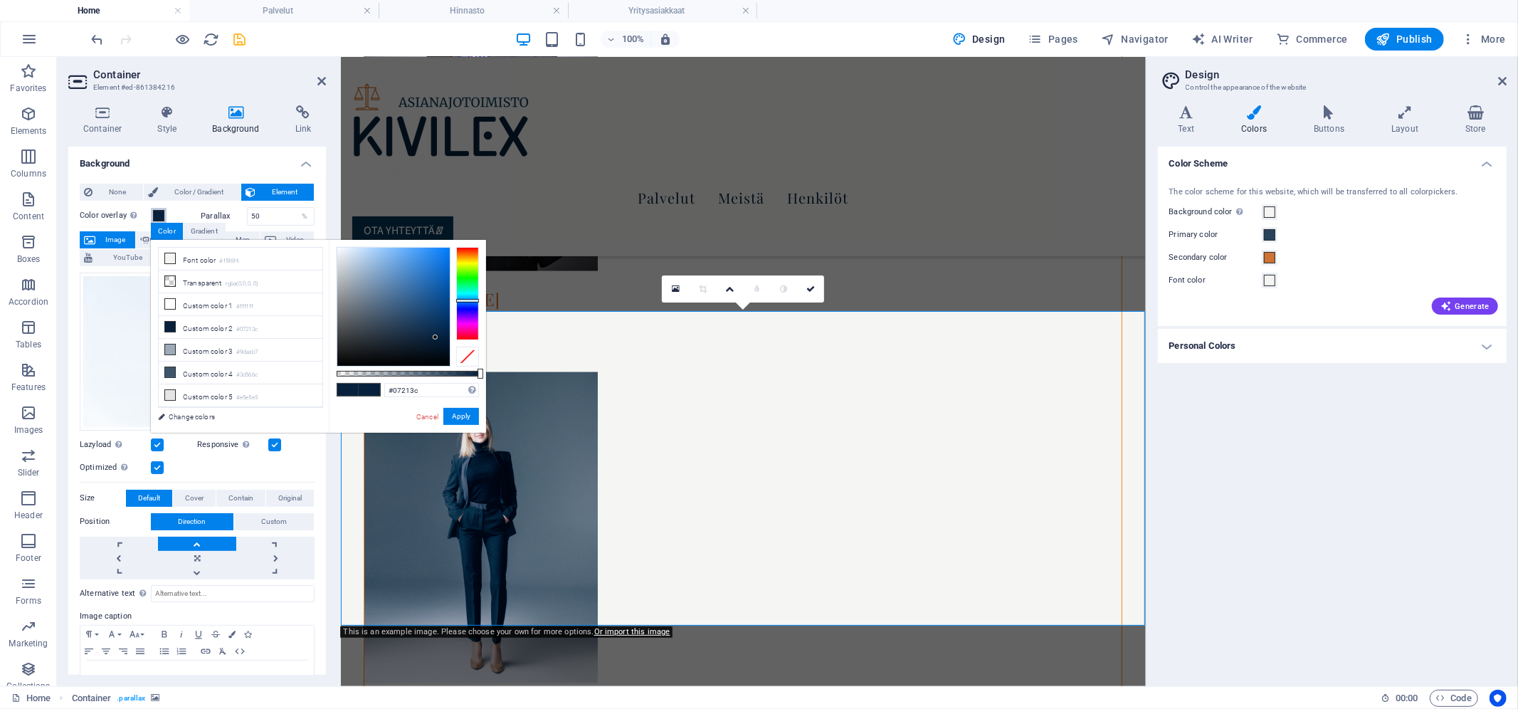
type input "rgba(7, 33, 60, 0.859)"
click at [459, 374] on div at bounding box center [408, 374] width 142 height 6
click at [240, 36] on icon "save" at bounding box center [240, 39] width 16 height 16
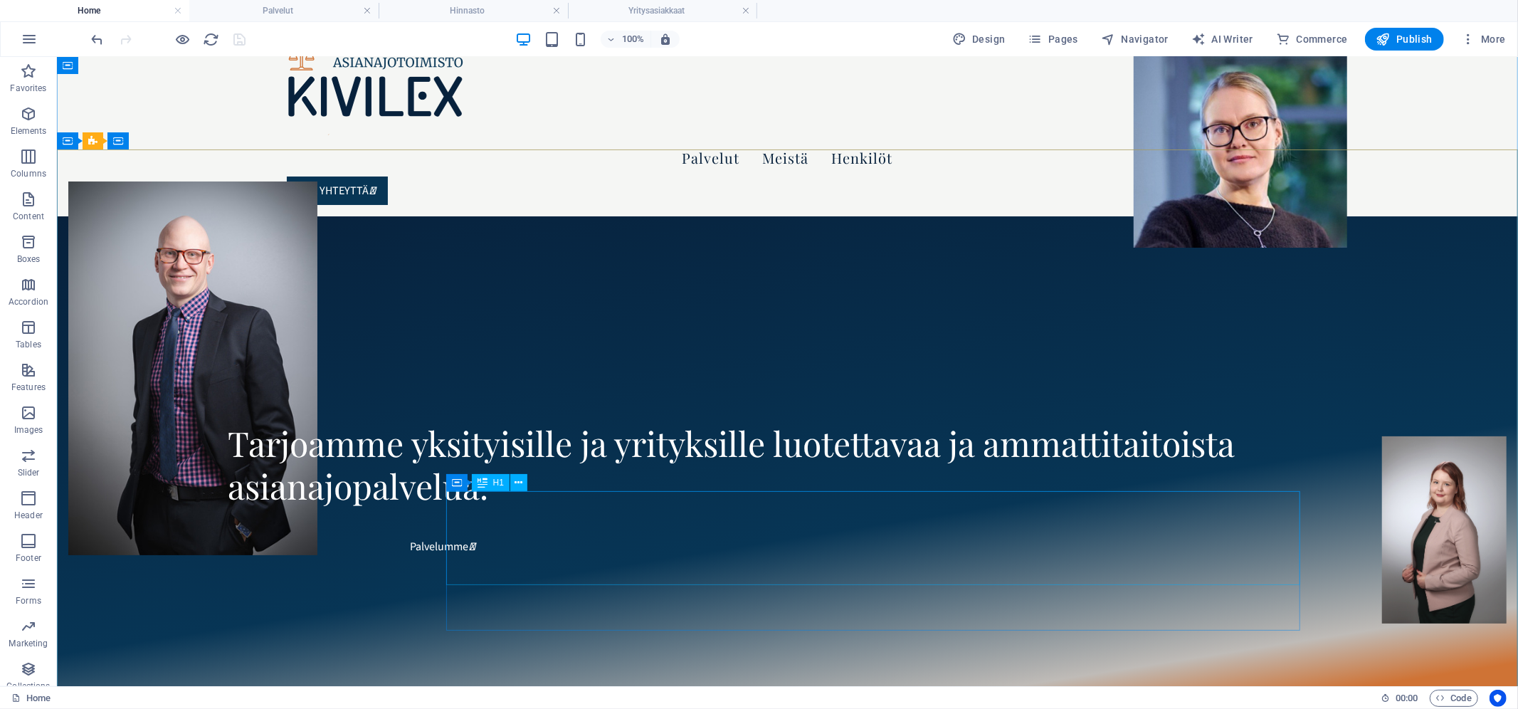
scroll to position [0, 0]
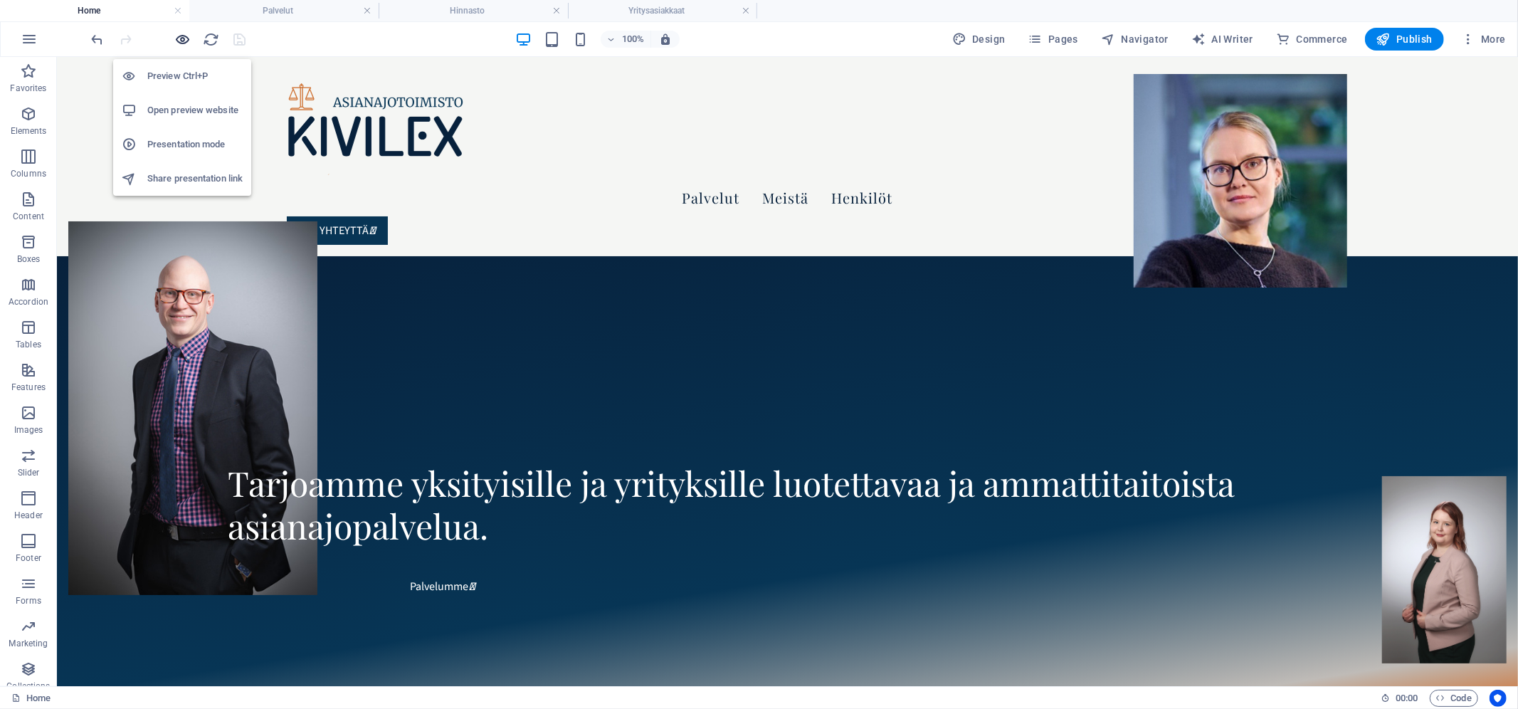
click at [182, 37] on icon "button" at bounding box center [183, 39] width 16 height 16
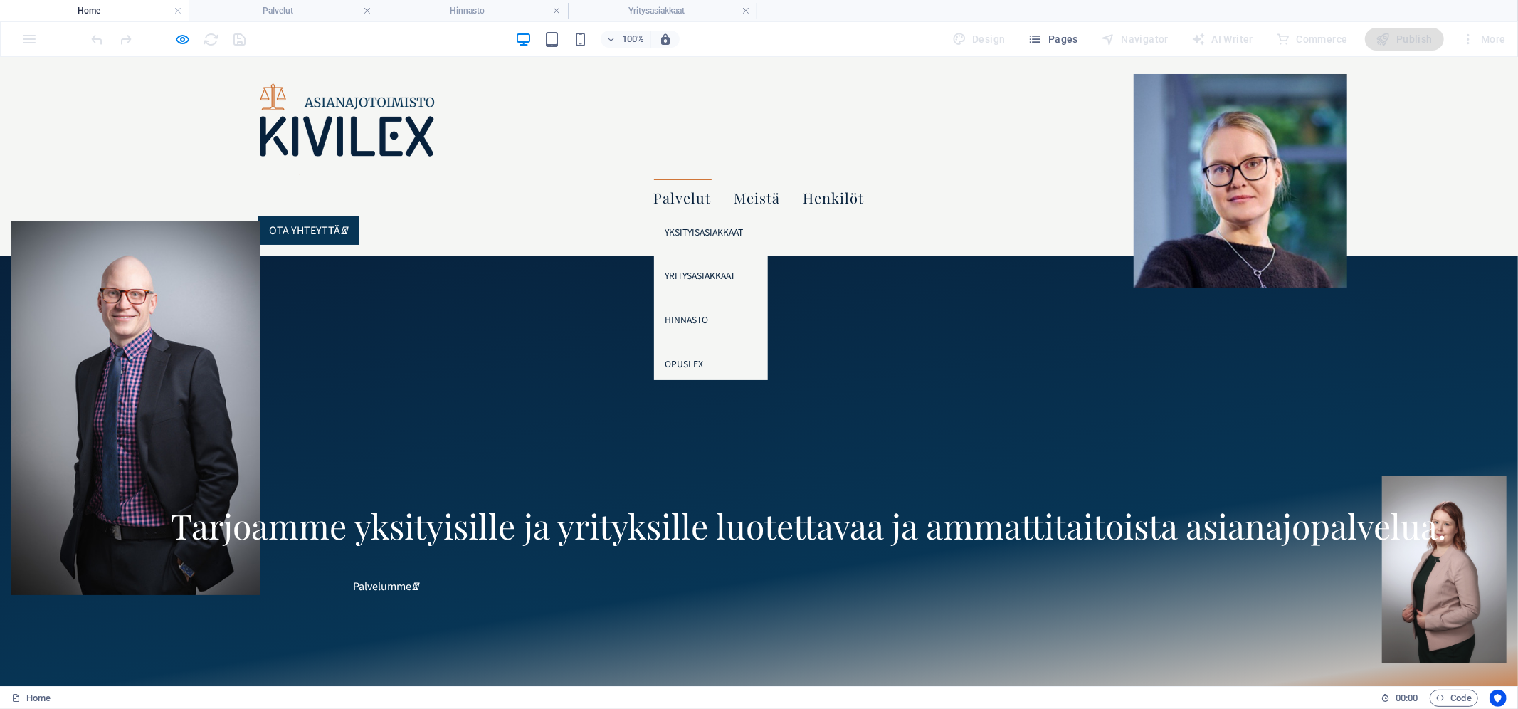
click at [712, 179] on link "Palvelut" at bounding box center [683, 197] width 58 height 37
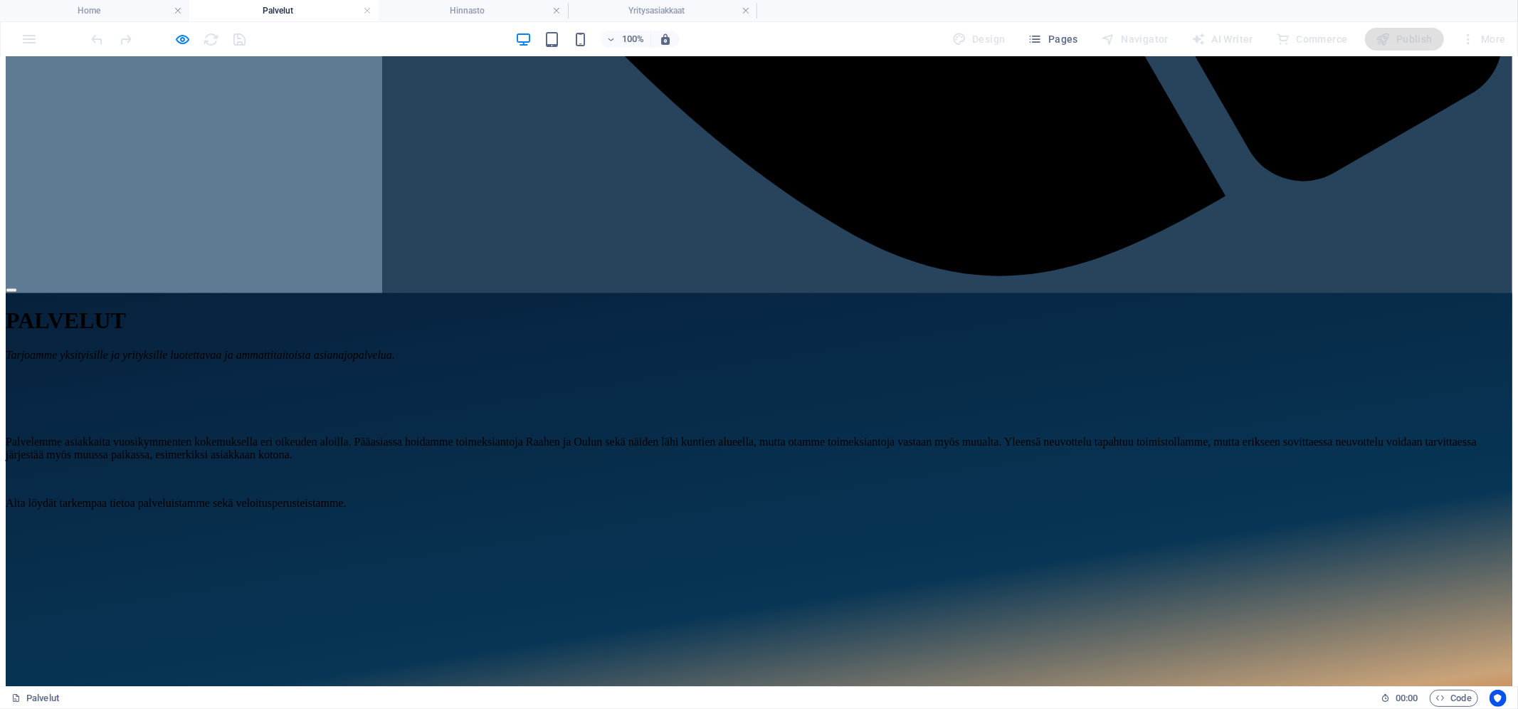
scroll to position [2079, 0]
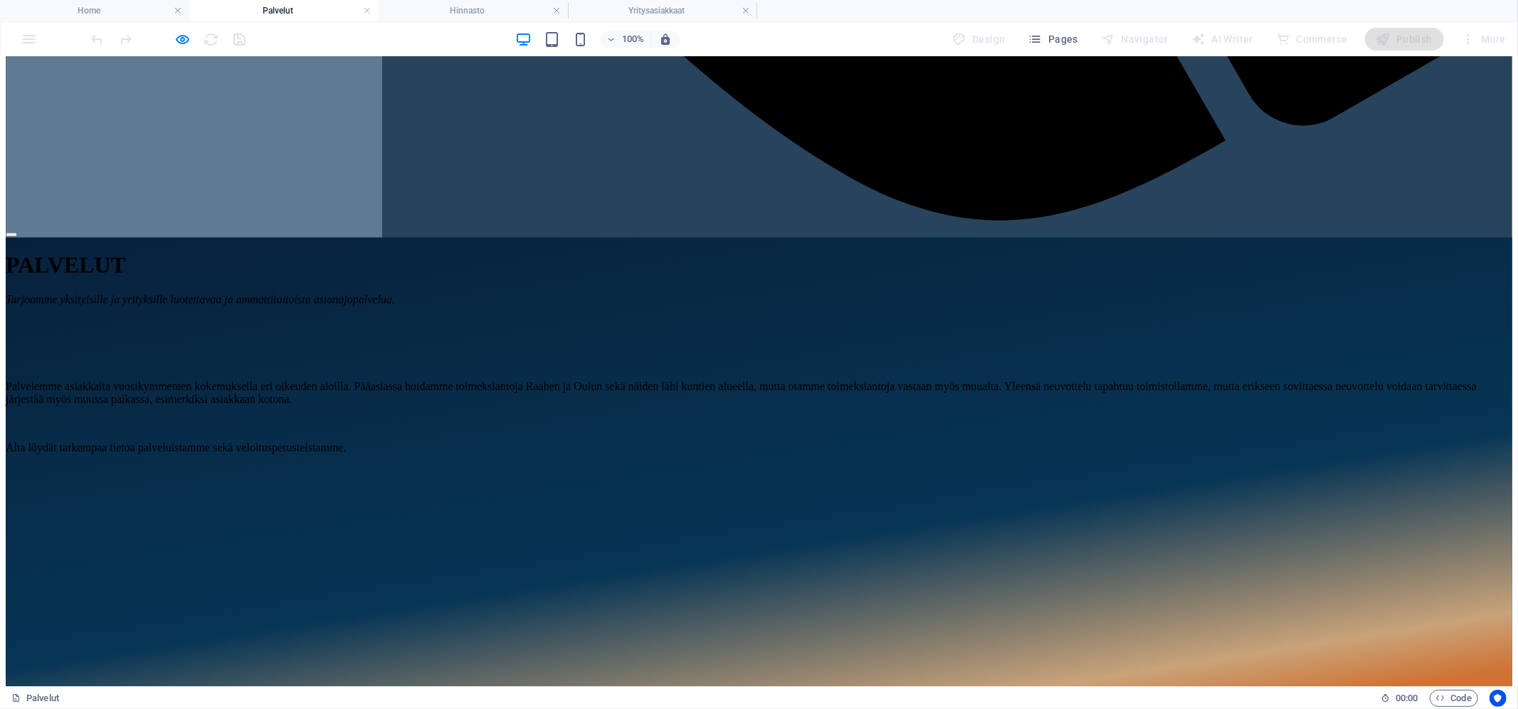
click at [186, 46] on icon "button" at bounding box center [183, 39] width 16 height 16
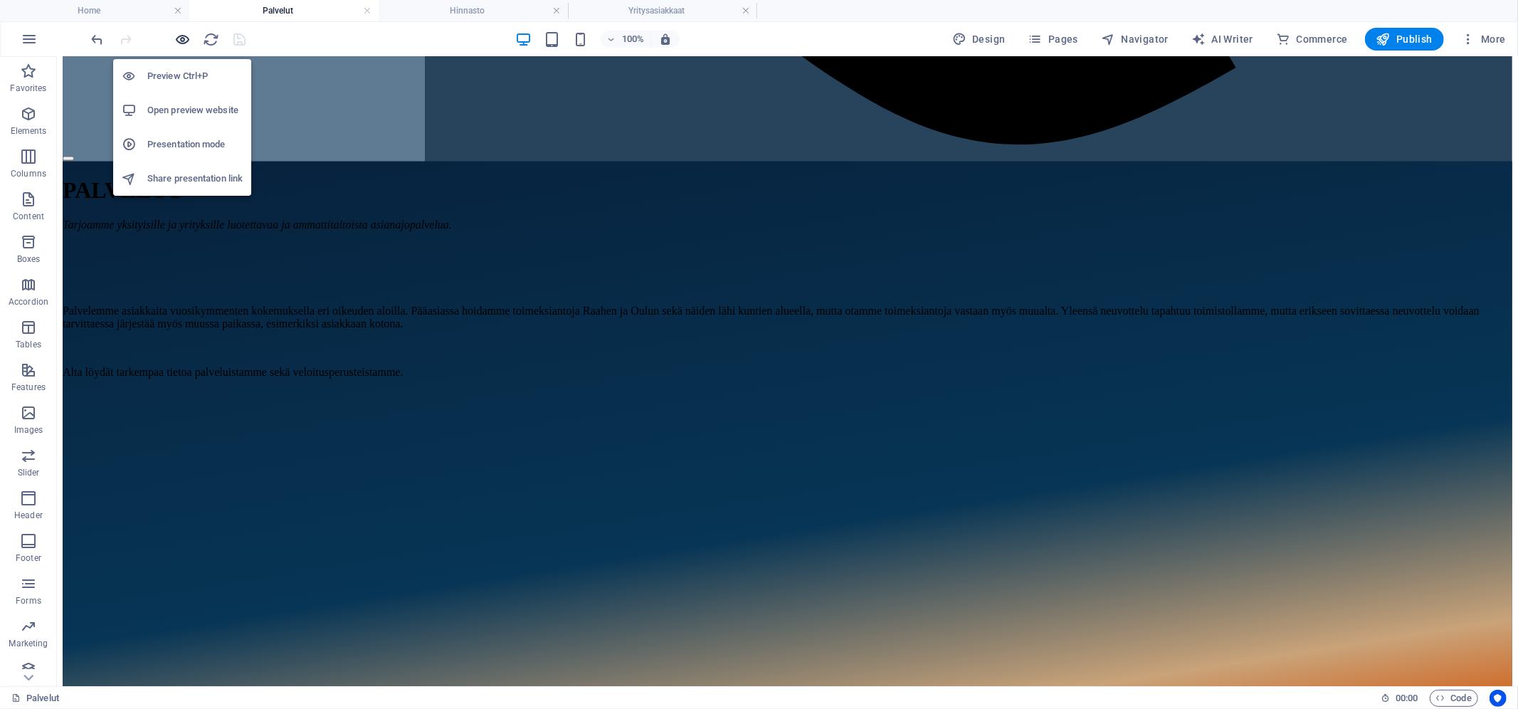
scroll to position [2080, 0]
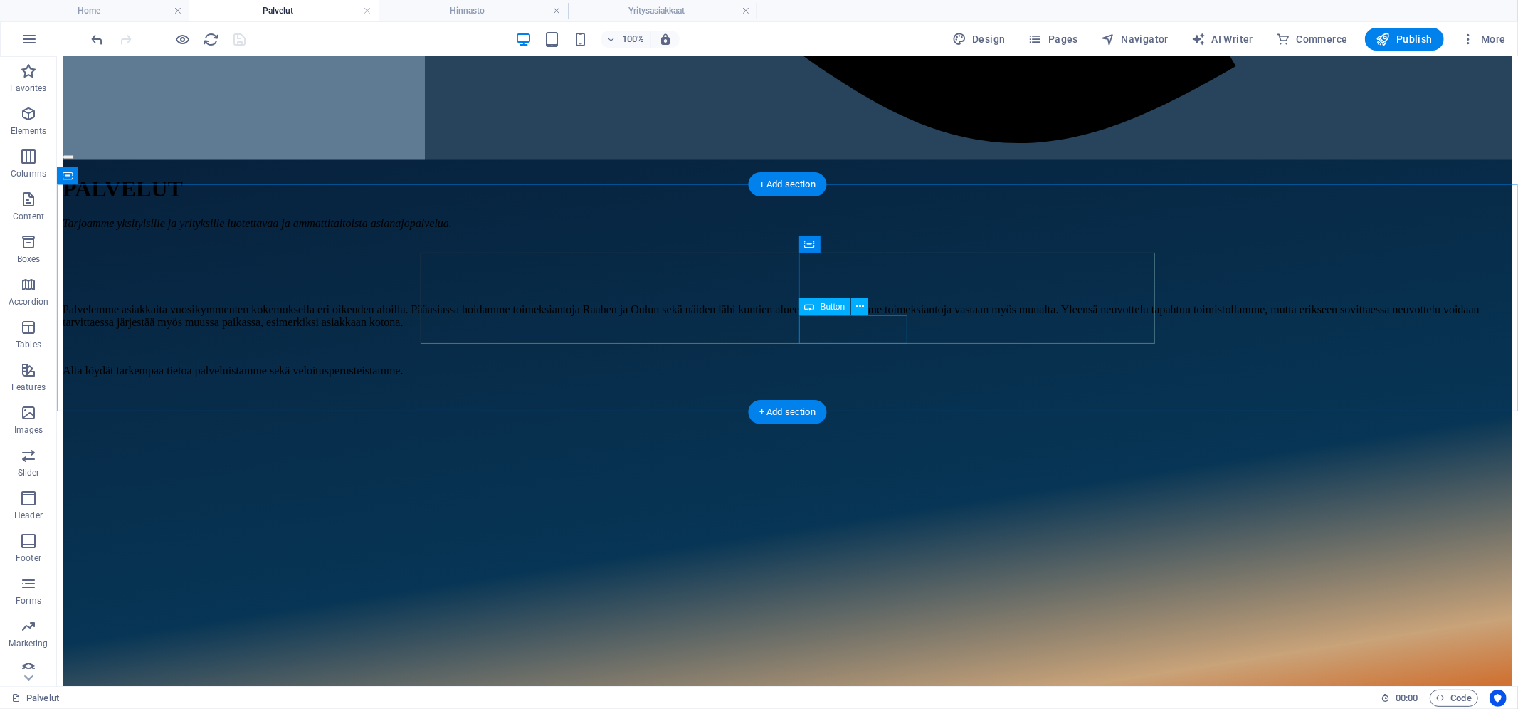
select select
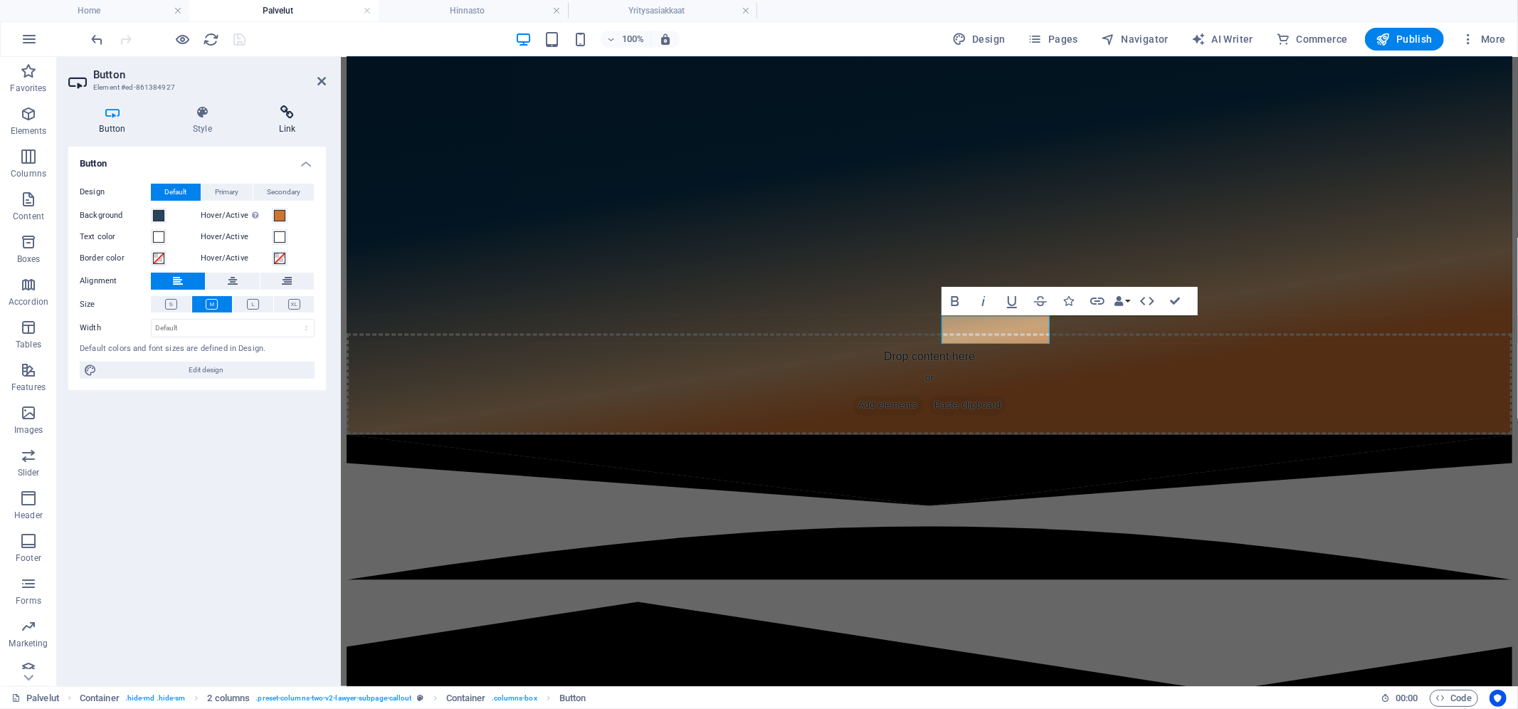
click at [288, 115] on icon at bounding box center [287, 112] width 78 height 14
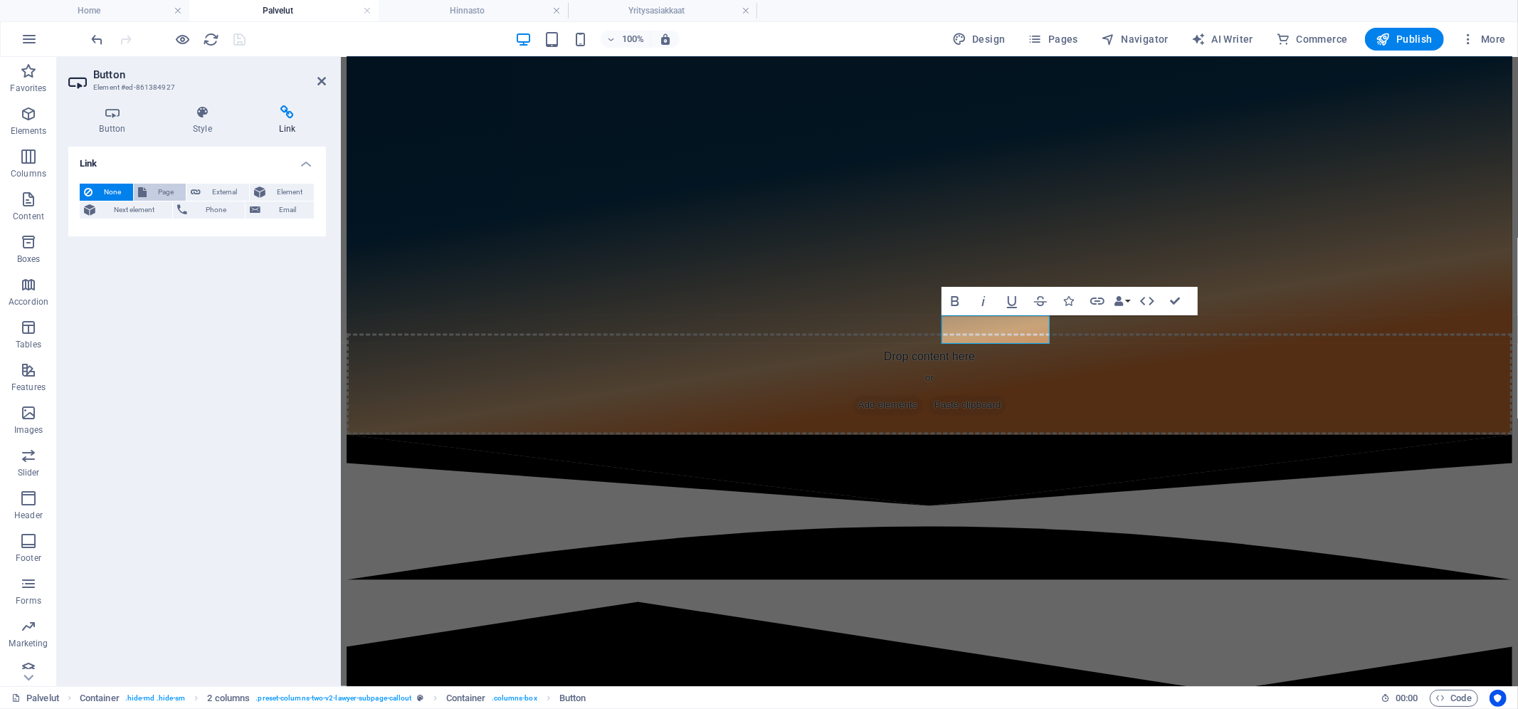
click at [163, 190] on span "Page" at bounding box center [166, 192] width 31 height 17
select select
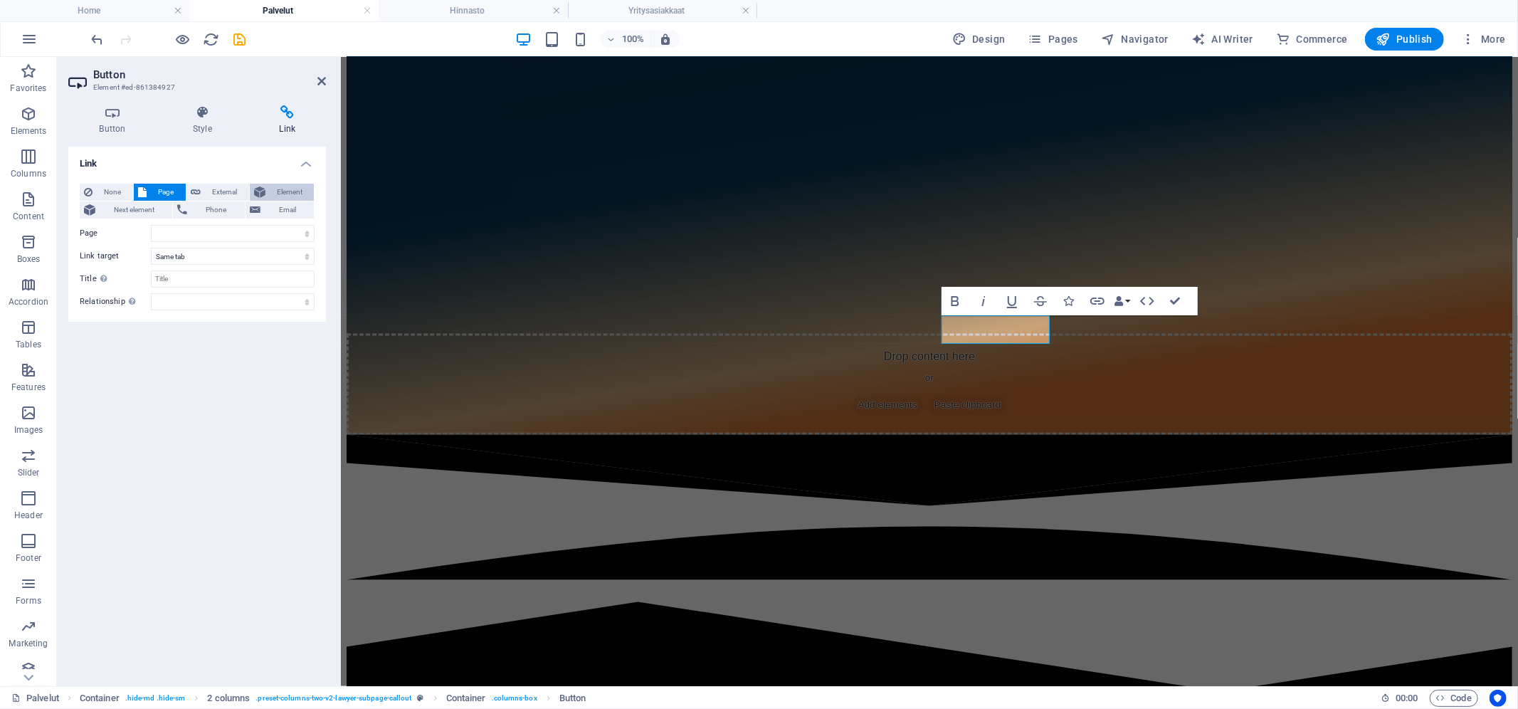
click at [272, 193] on span "Element" at bounding box center [290, 192] width 41 height 17
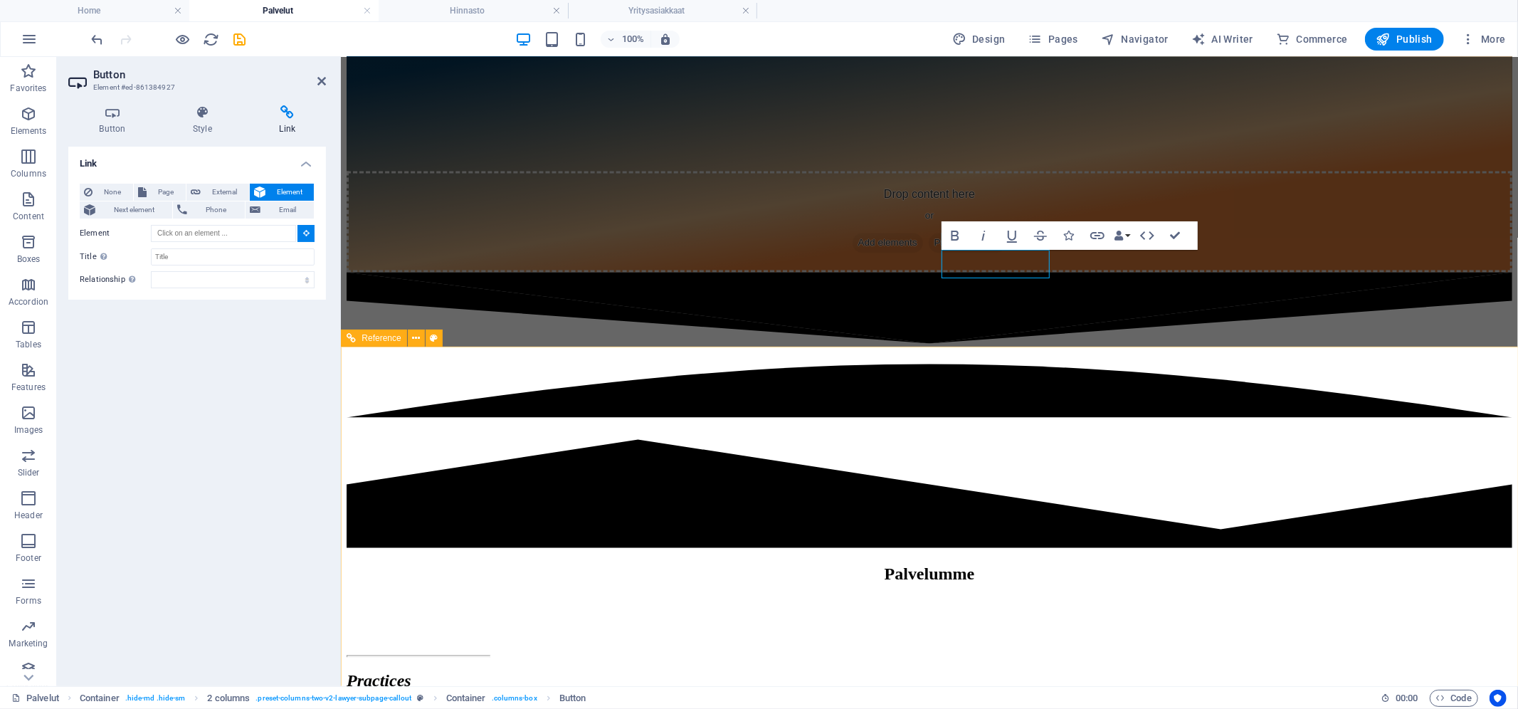
scroll to position [2316, 0]
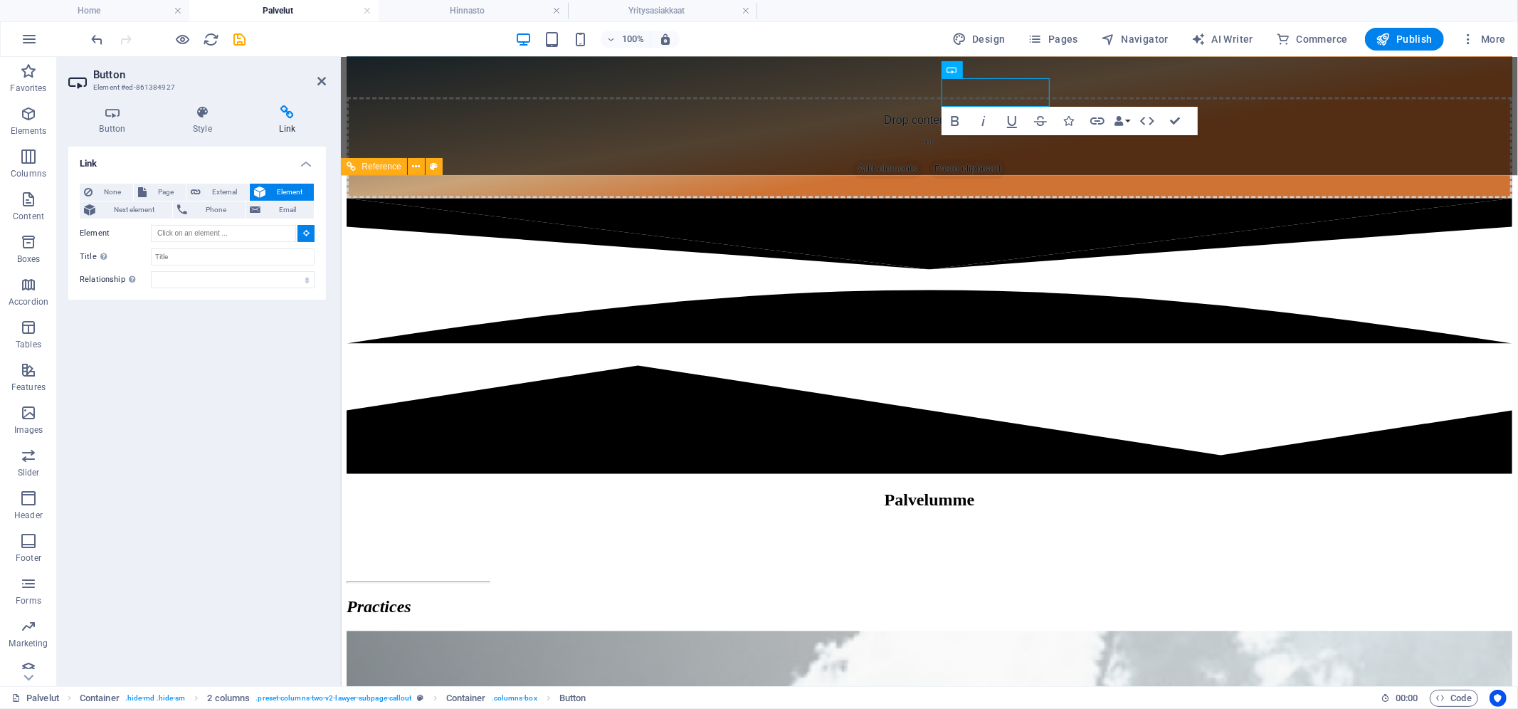
type input "#ed-898563424"
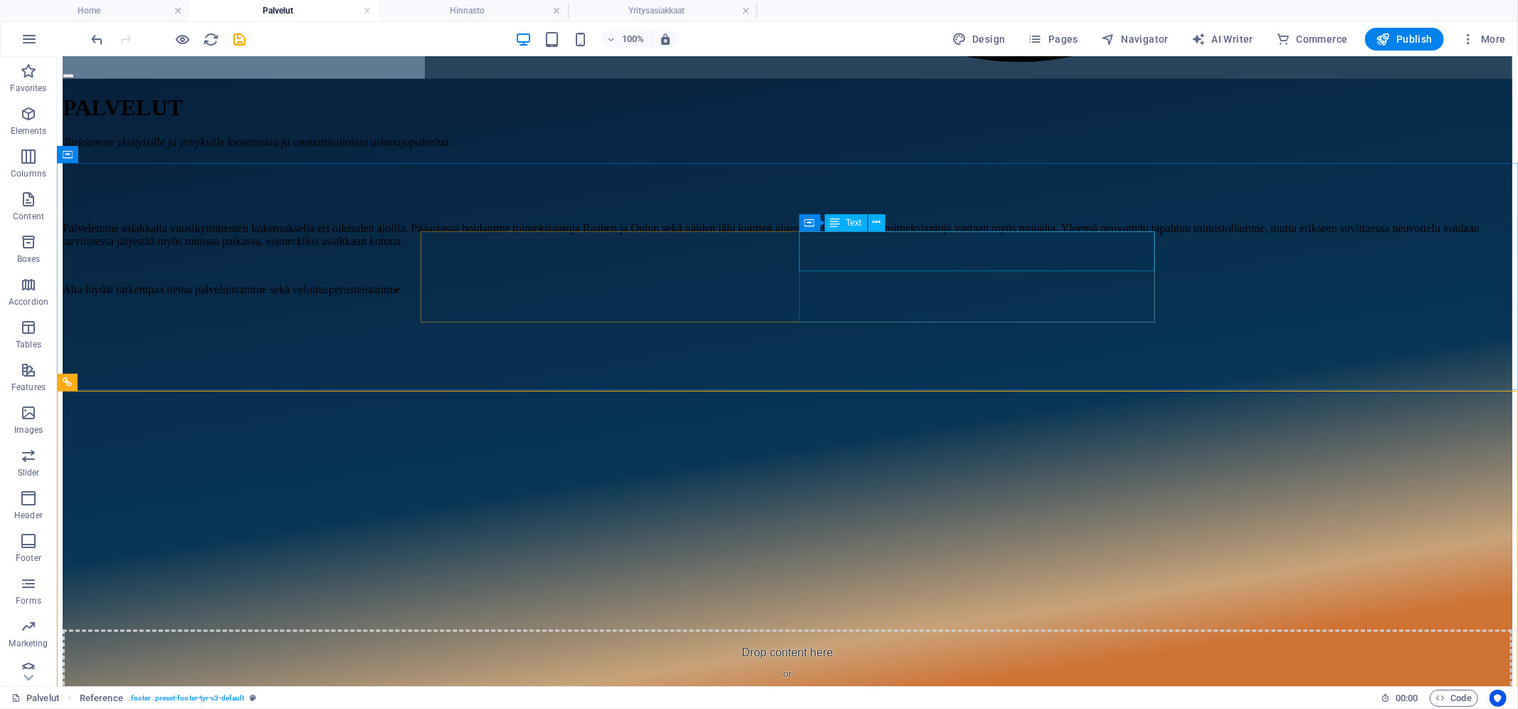
scroll to position [2086, 0]
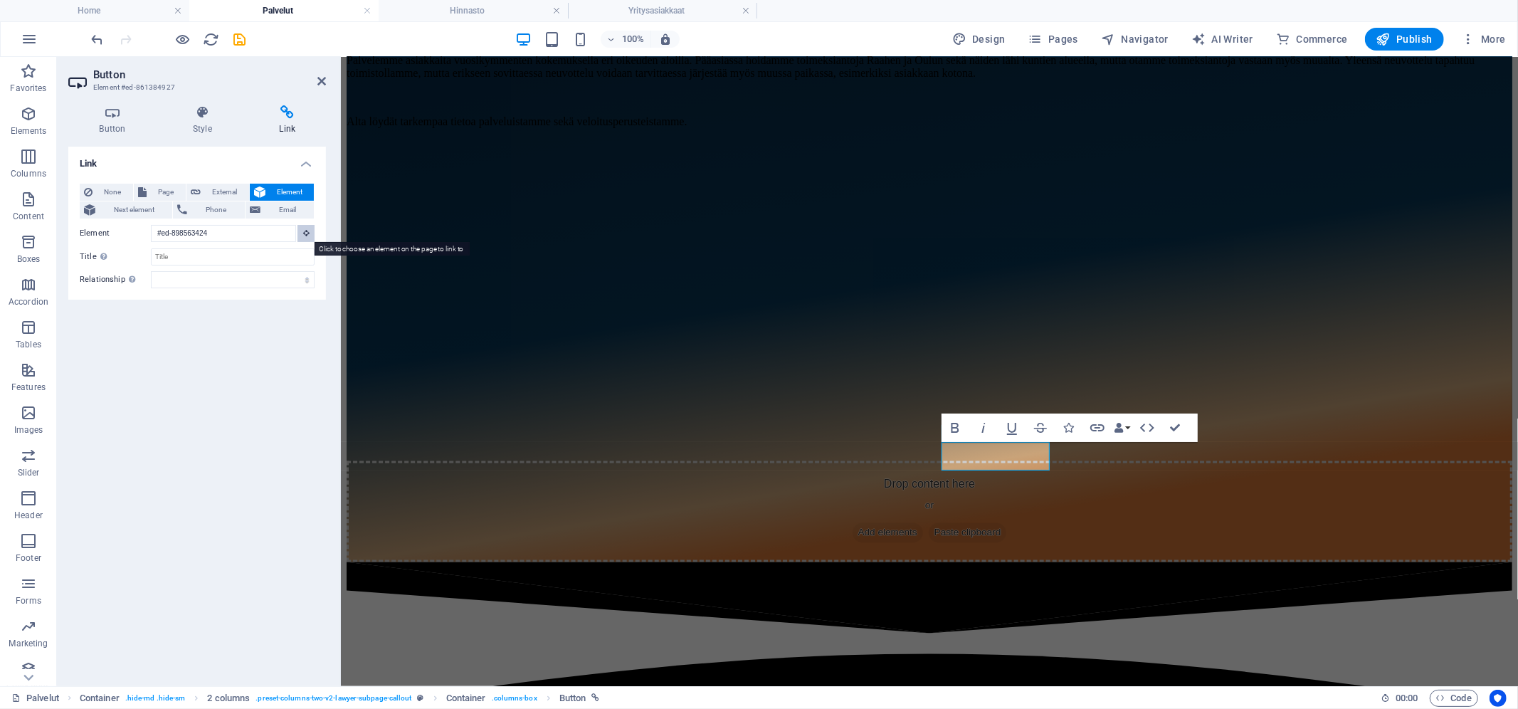
click at [308, 231] on icon at bounding box center [306, 232] width 6 height 7
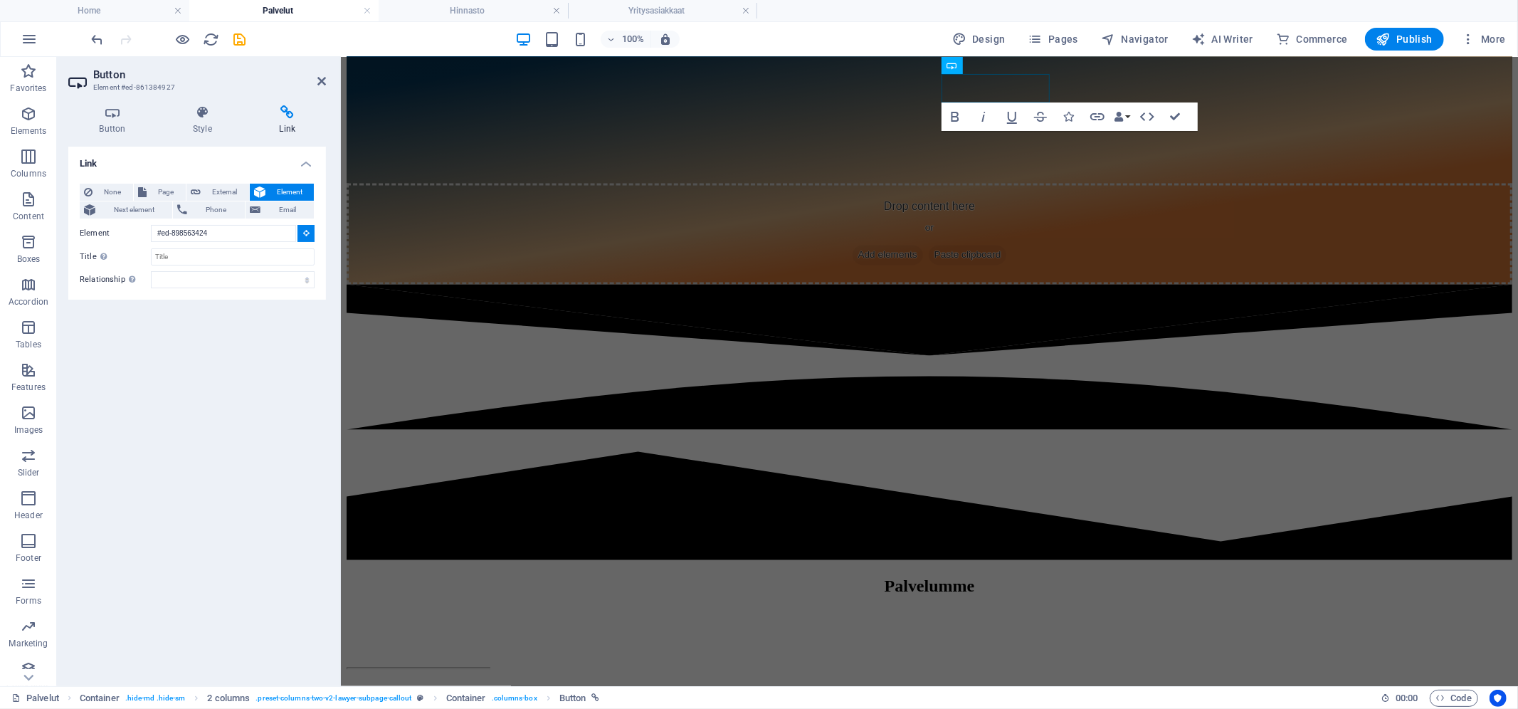
scroll to position [2209, 0]
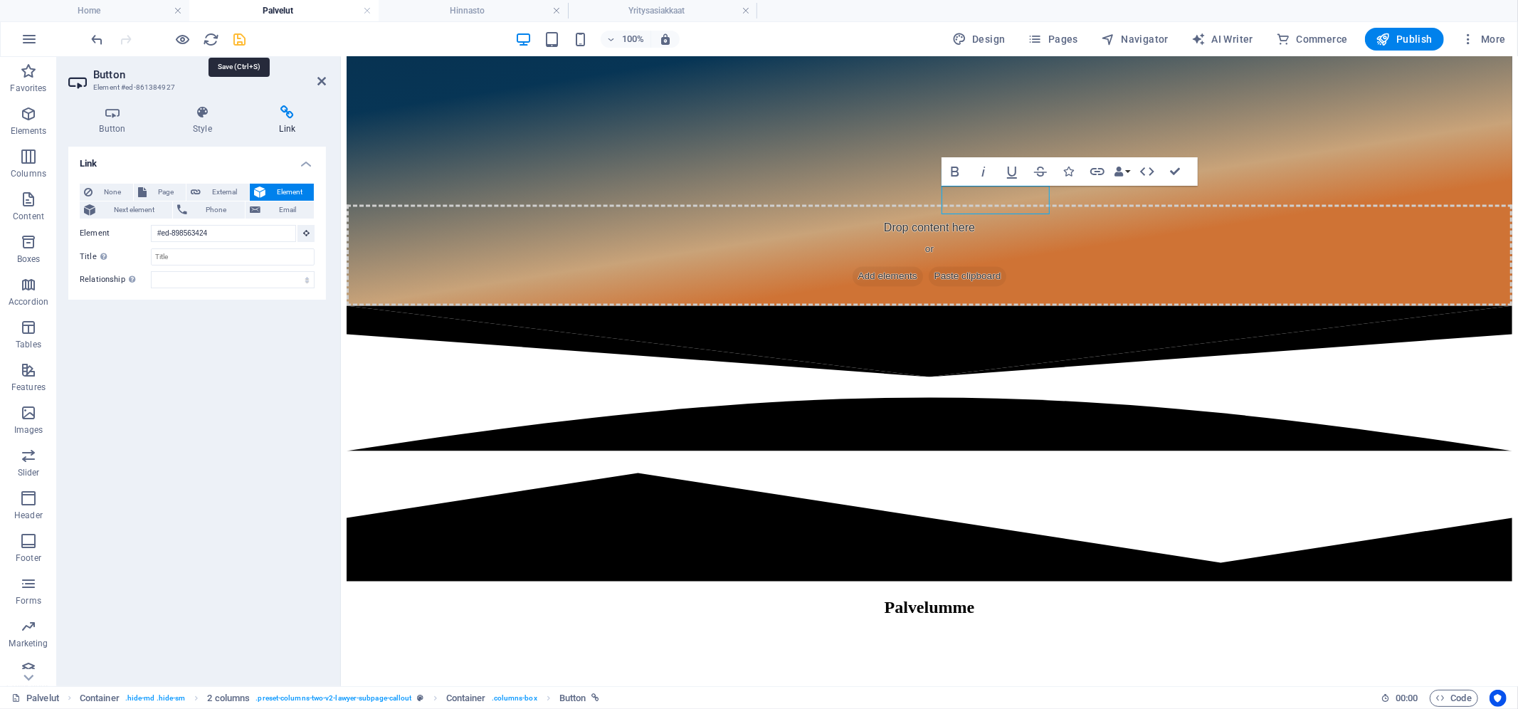
click at [238, 31] on icon "save" at bounding box center [240, 39] width 16 height 16
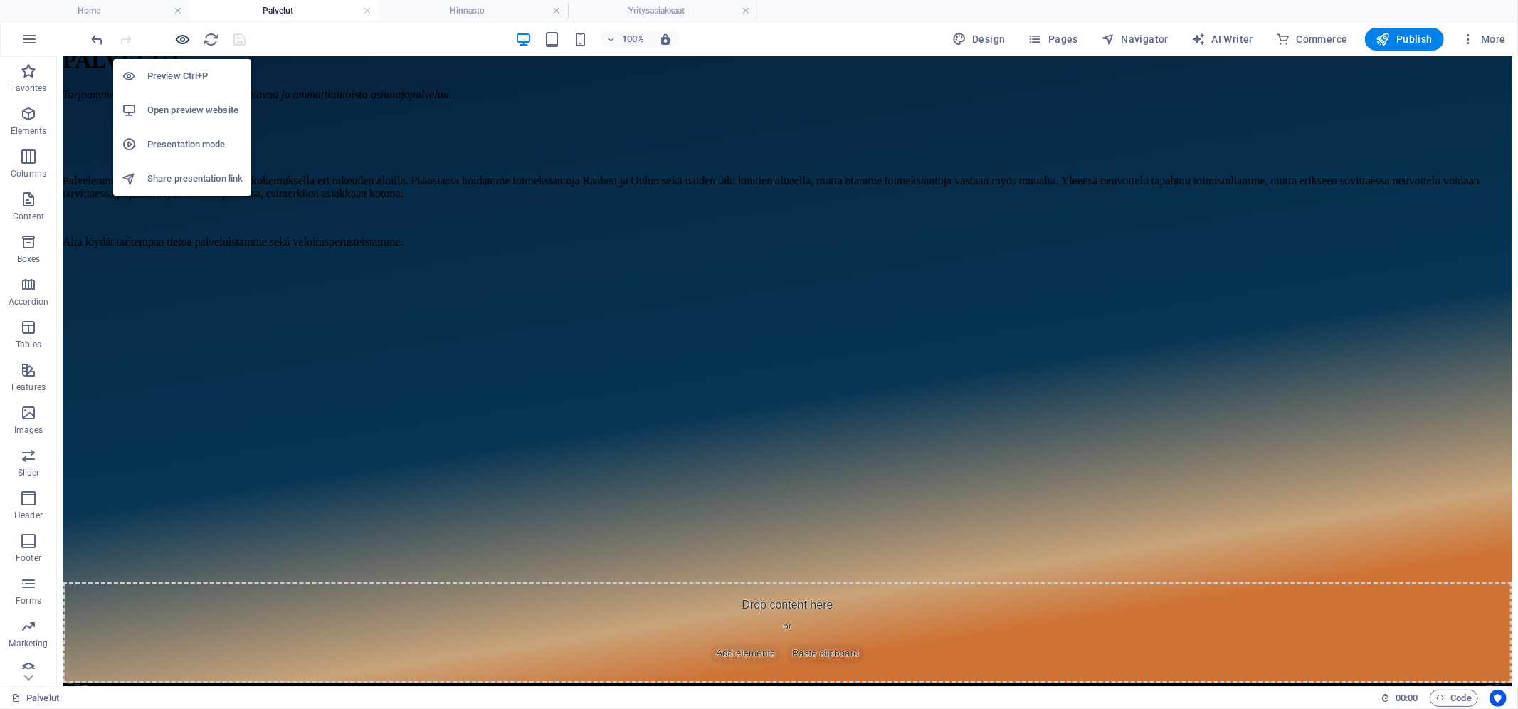
click at [184, 41] on icon "button" at bounding box center [183, 39] width 16 height 16
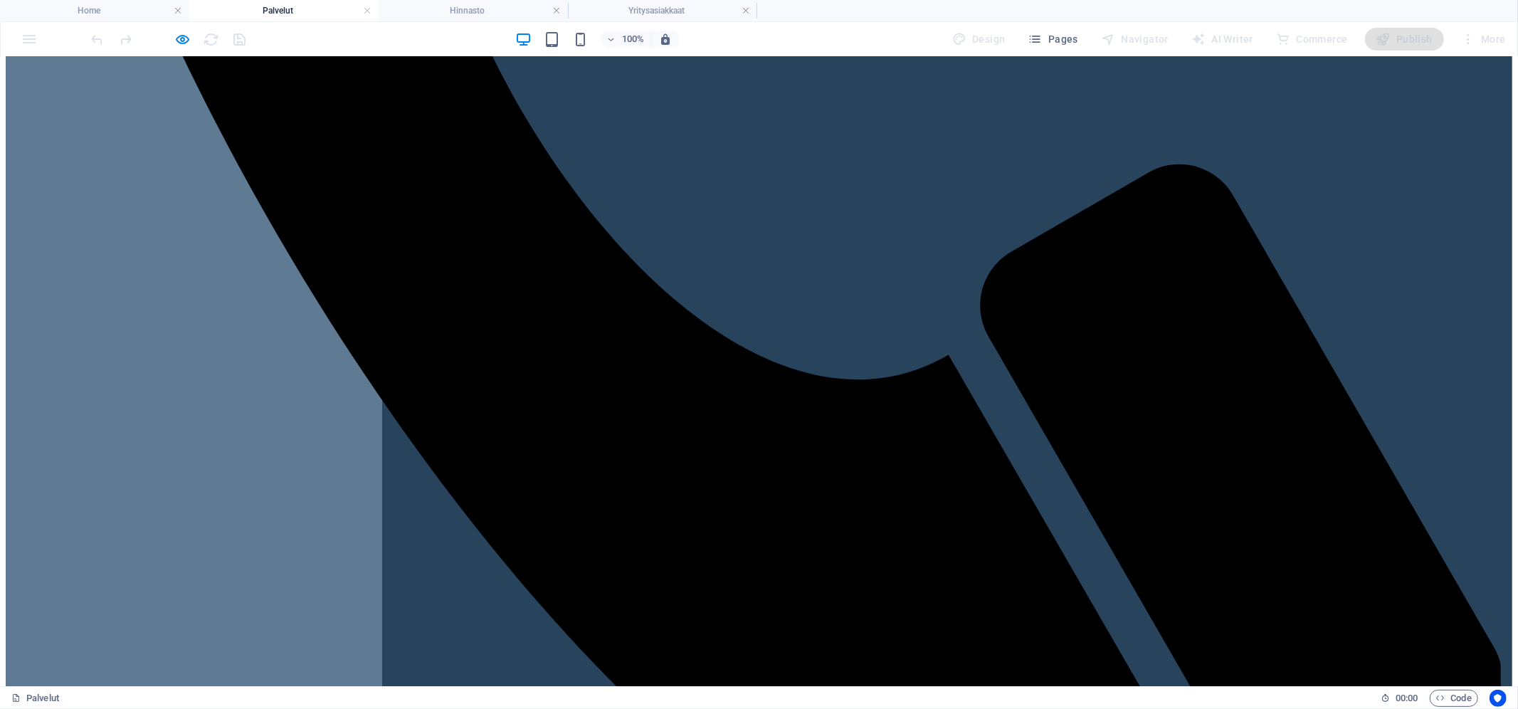
scroll to position [1387, 0]
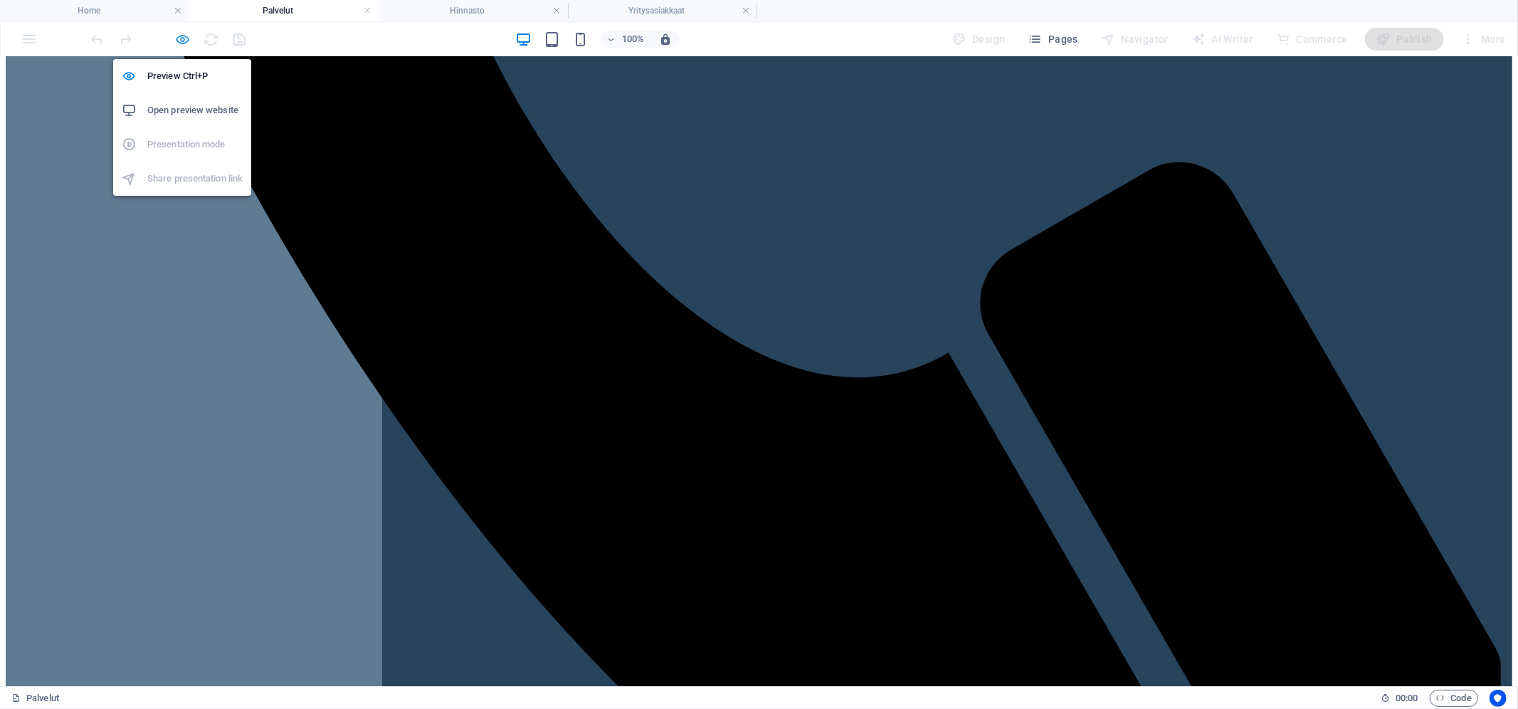
click at [182, 42] on icon "button" at bounding box center [183, 39] width 16 height 16
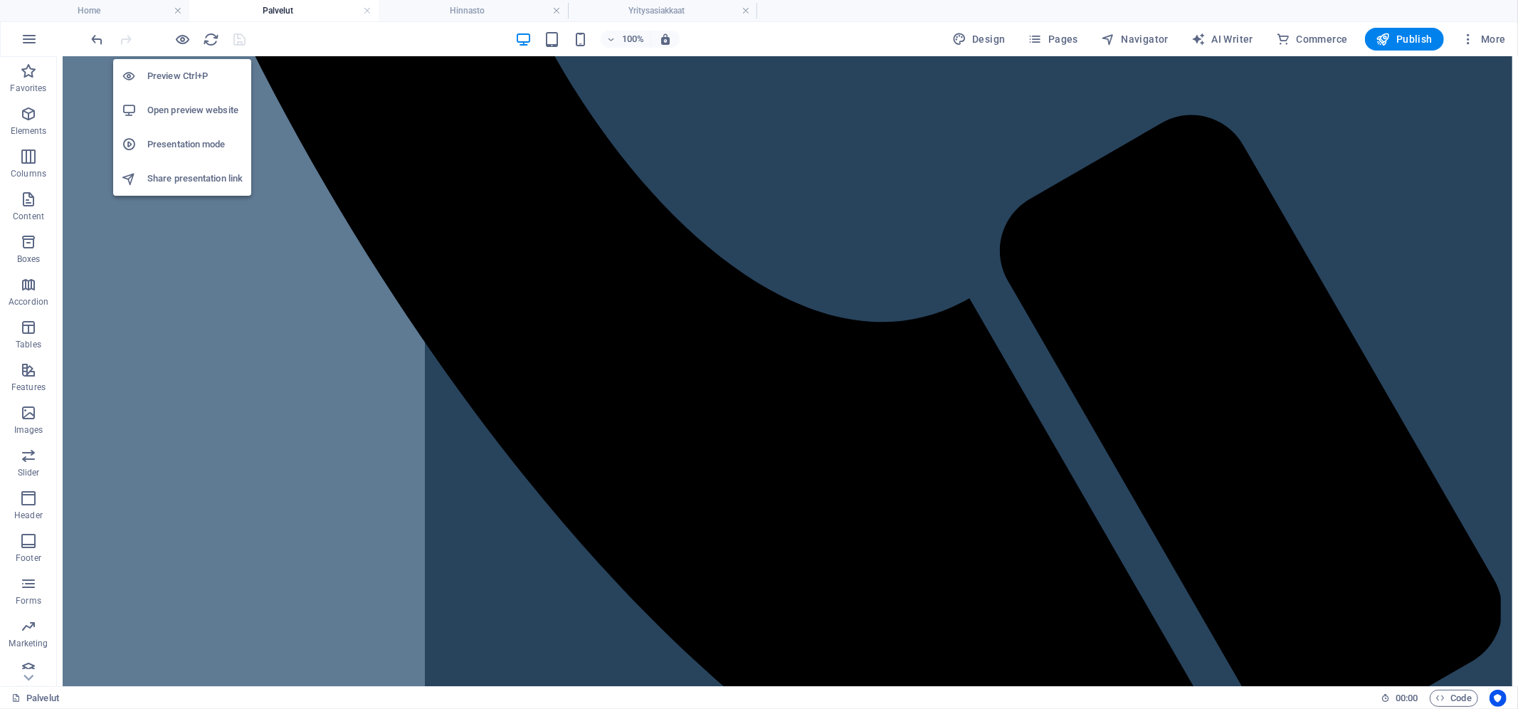
scroll to position [1389, 0]
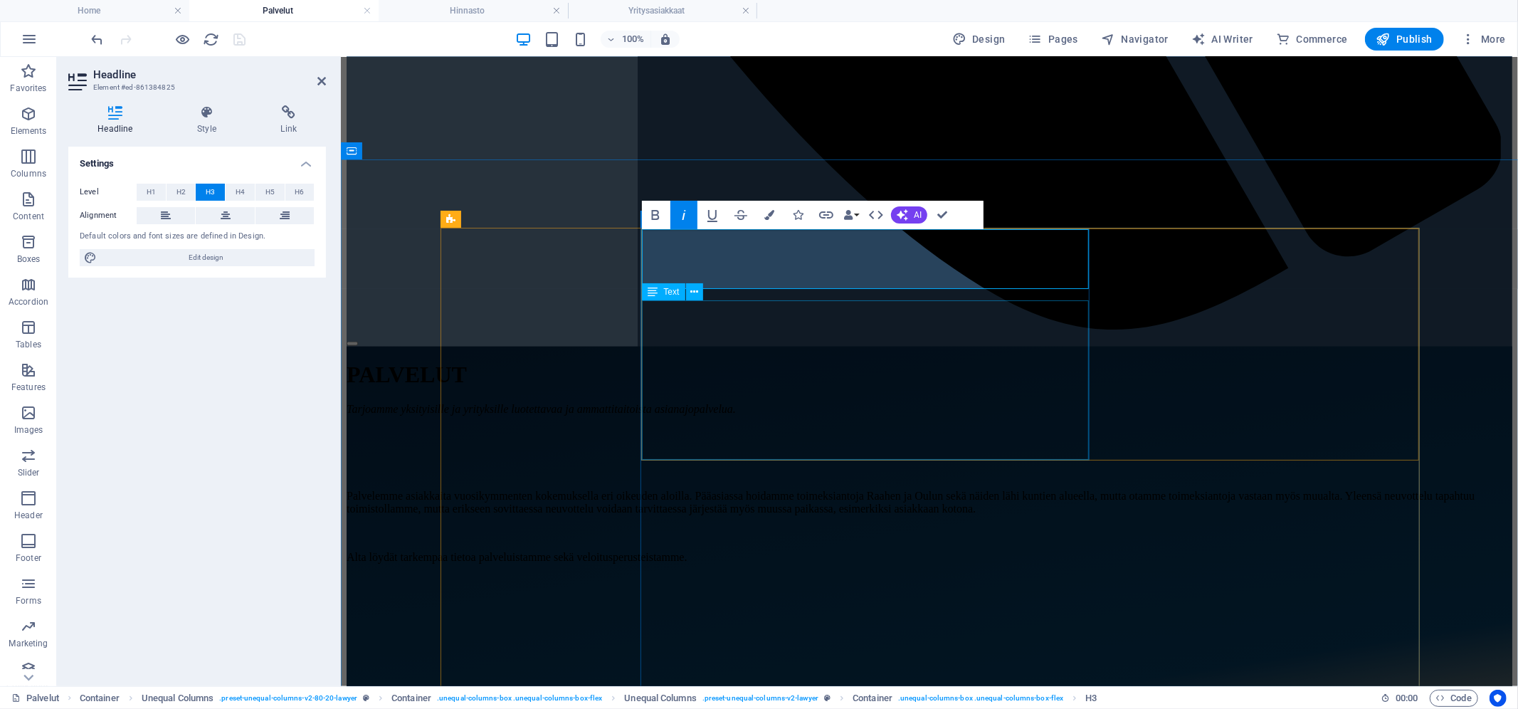
scroll to position [1624, 0]
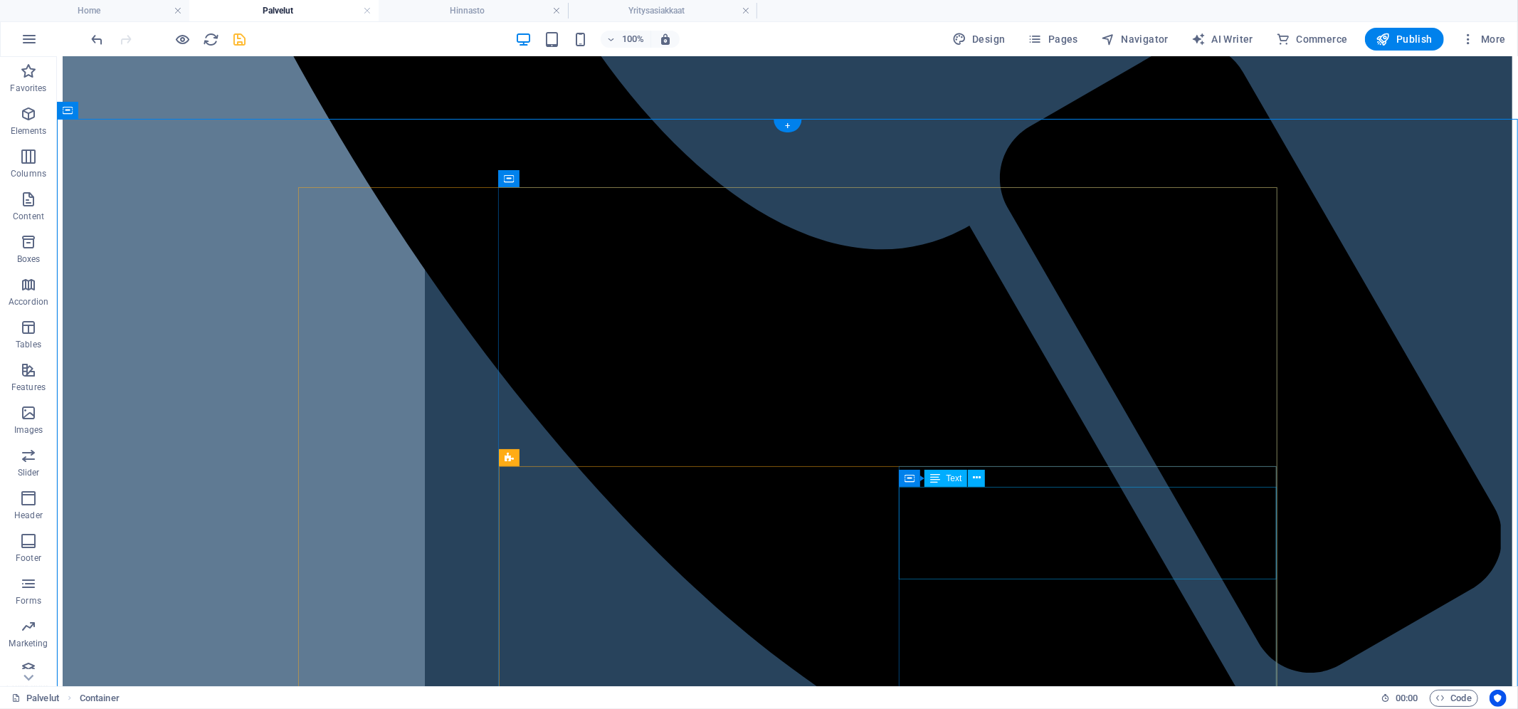
scroll to position [1512, 0]
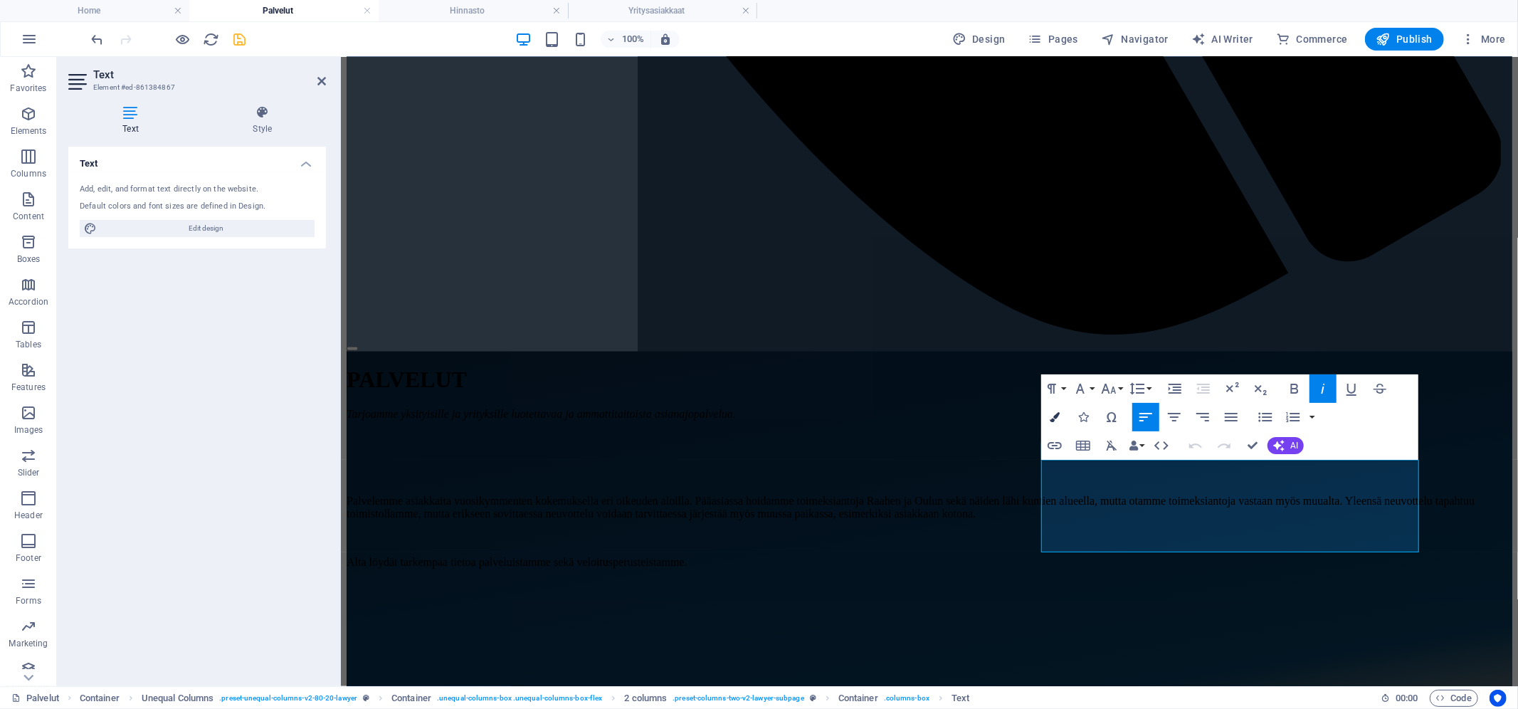
click at [1055, 418] on icon "button" at bounding box center [1055, 417] width 10 height 10
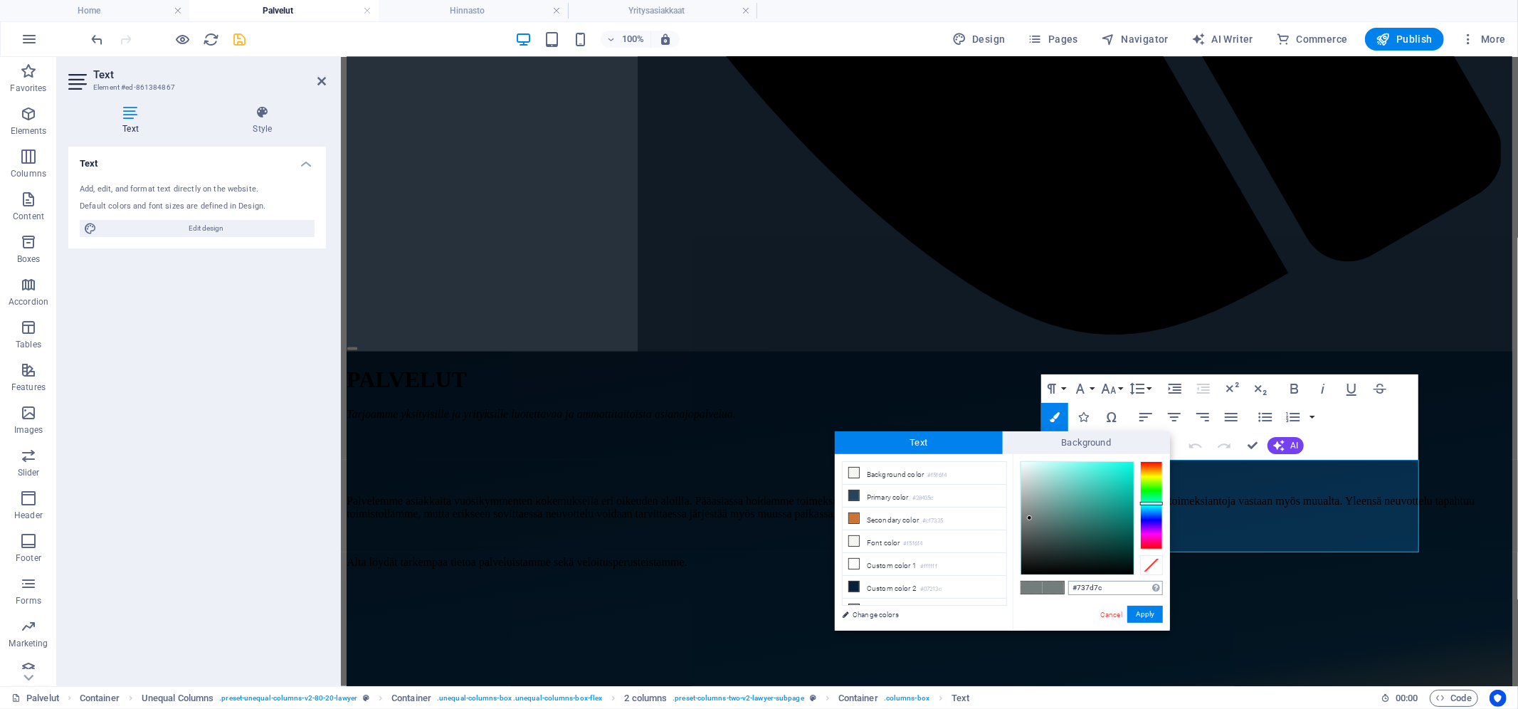
click at [1093, 588] on input "#737d7c" at bounding box center [1115, 588] width 95 height 14
type input "#07213c"
click at [1148, 617] on button "Apply" at bounding box center [1146, 614] width 36 height 17
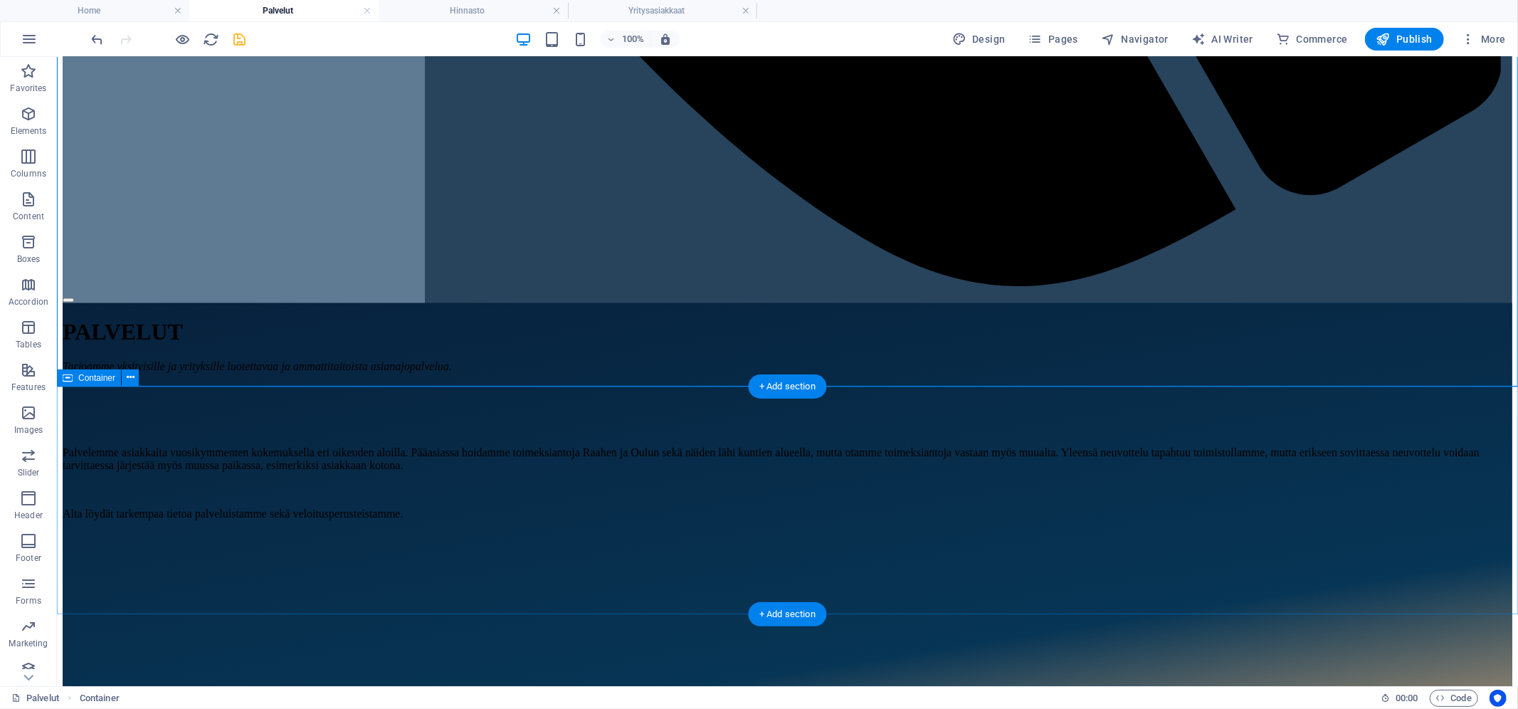
scroll to position [1965, 0]
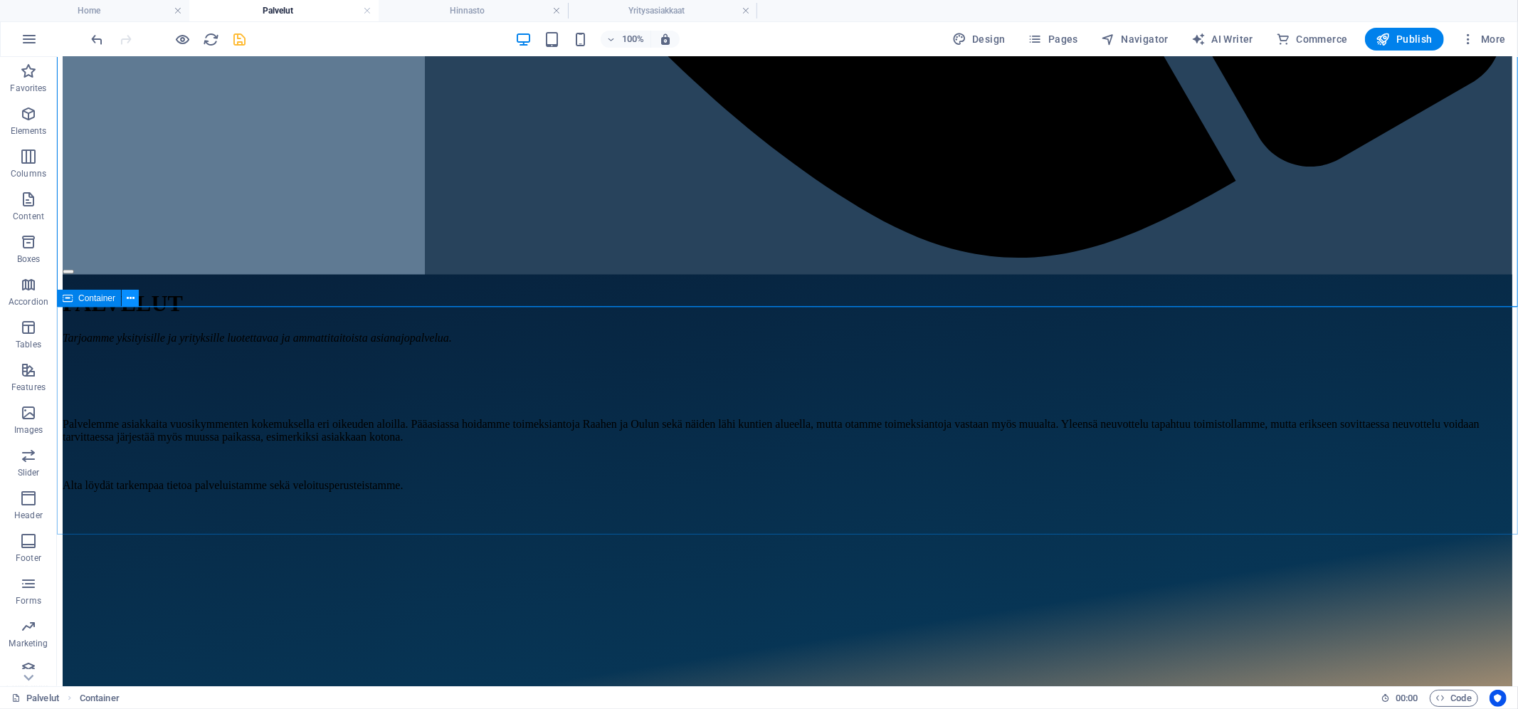
click at [130, 303] on icon at bounding box center [131, 298] width 8 height 15
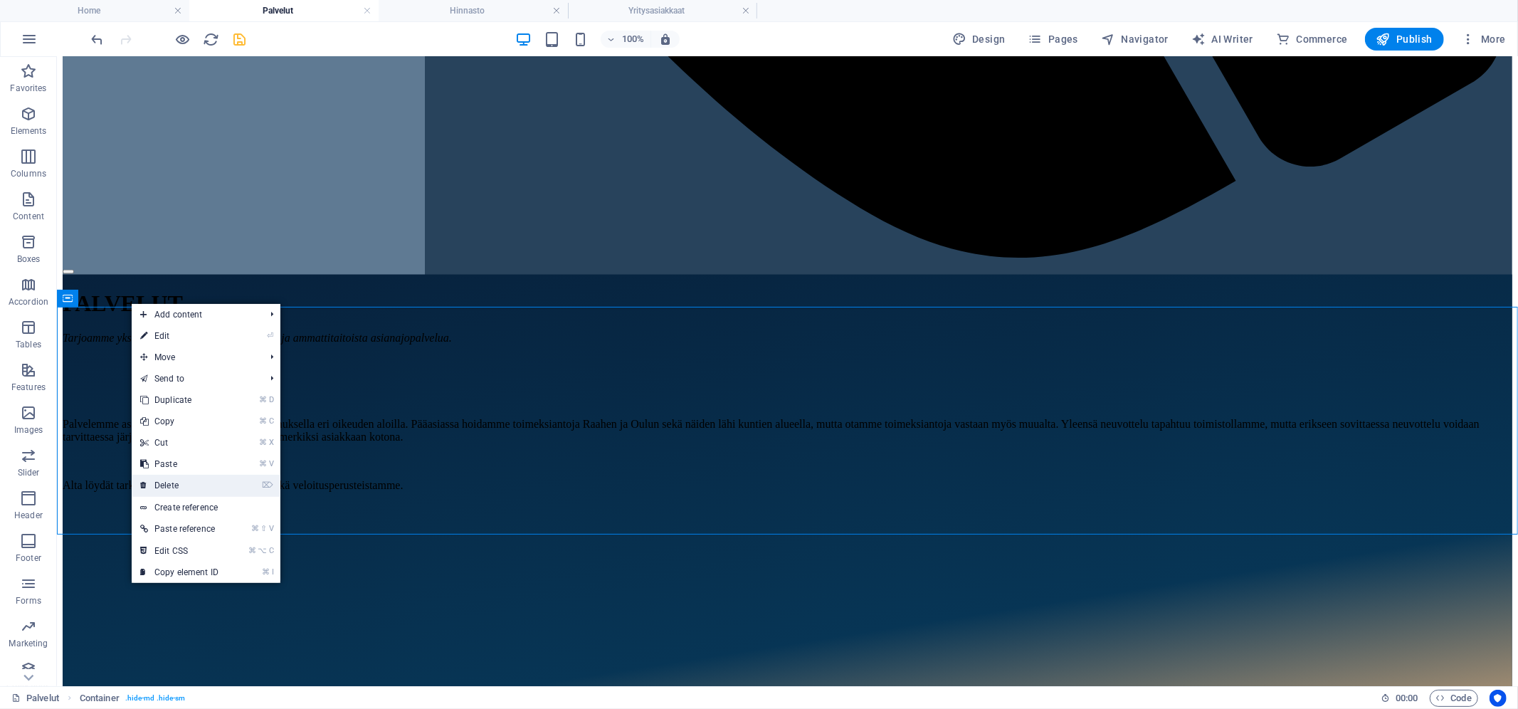
click at [187, 481] on link "⌦ Delete" at bounding box center [179, 485] width 95 height 21
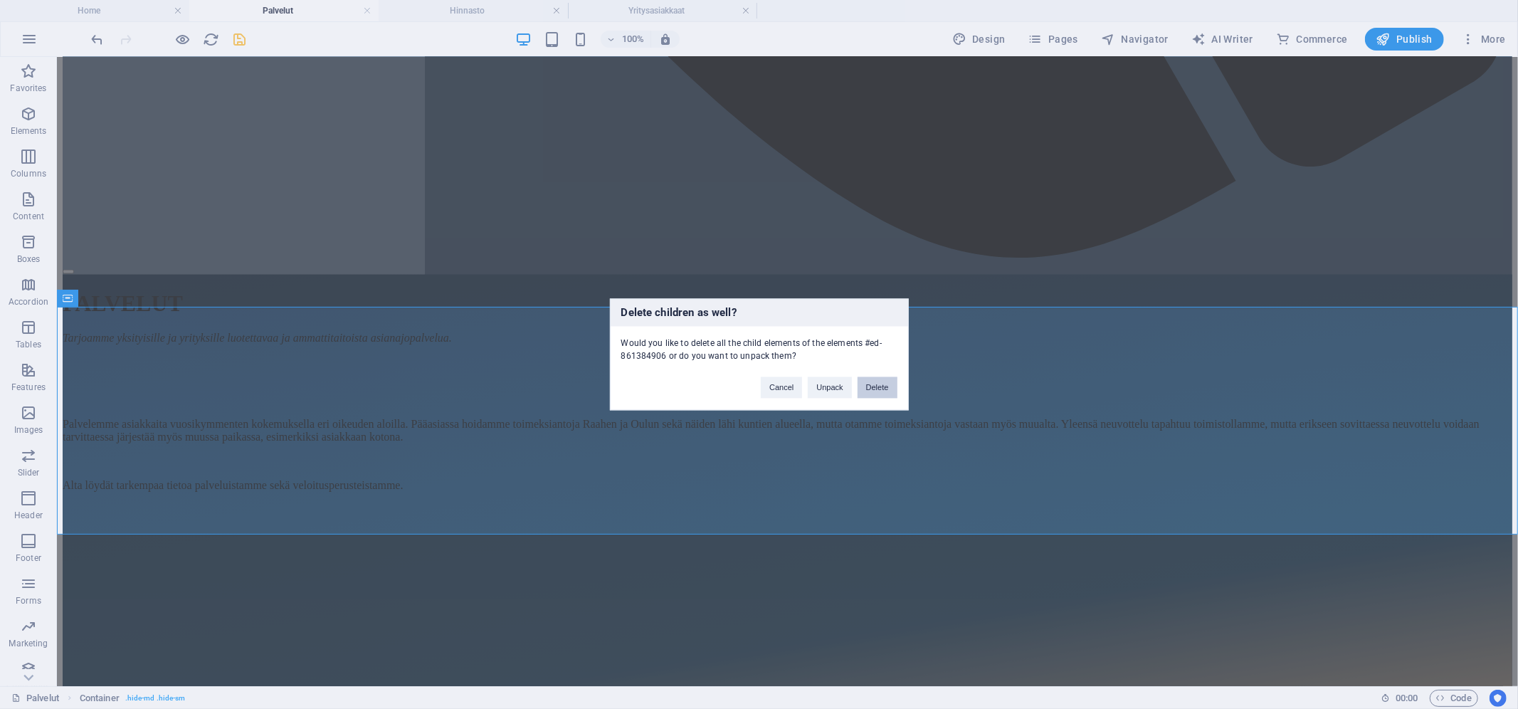
click at [866, 388] on button "Delete" at bounding box center [878, 387] width 40 height 21
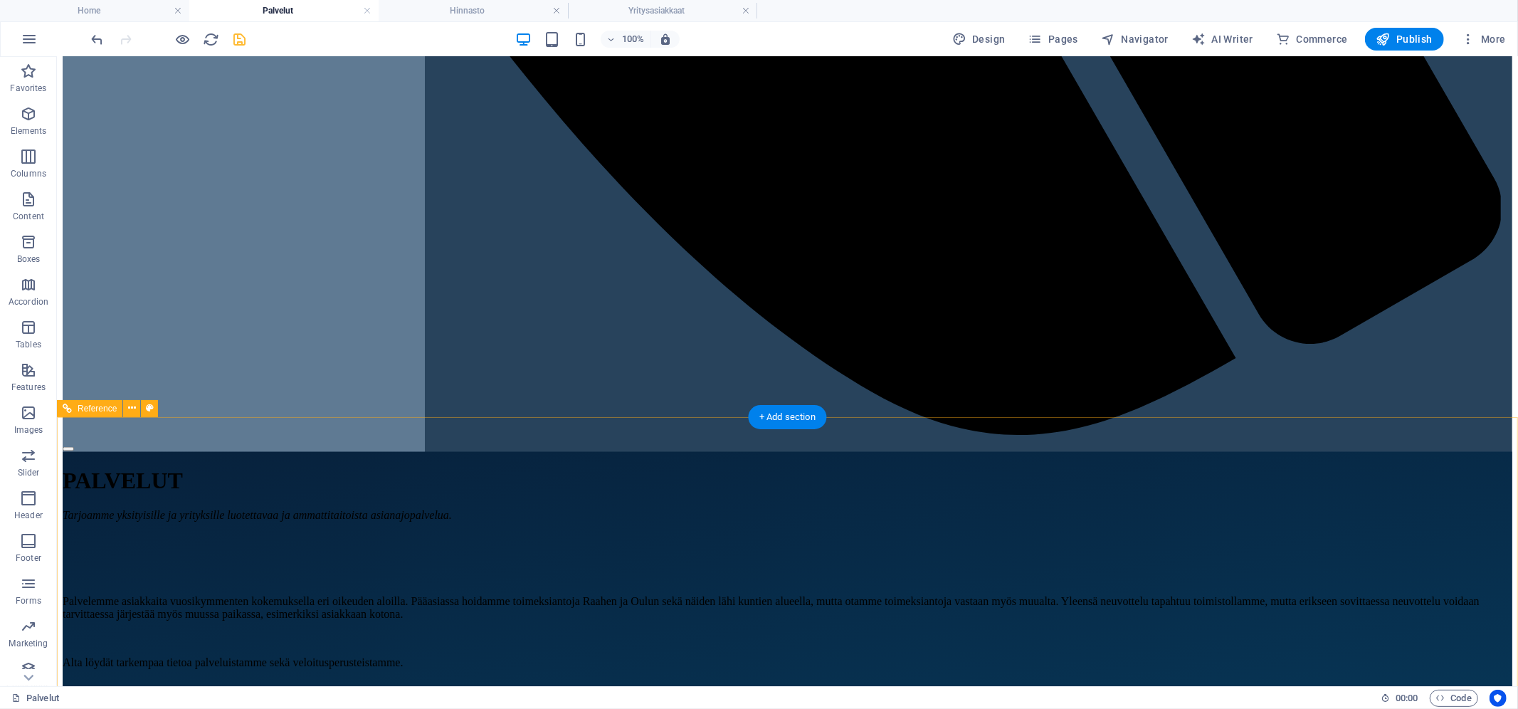
scroll to position [1676, 0]
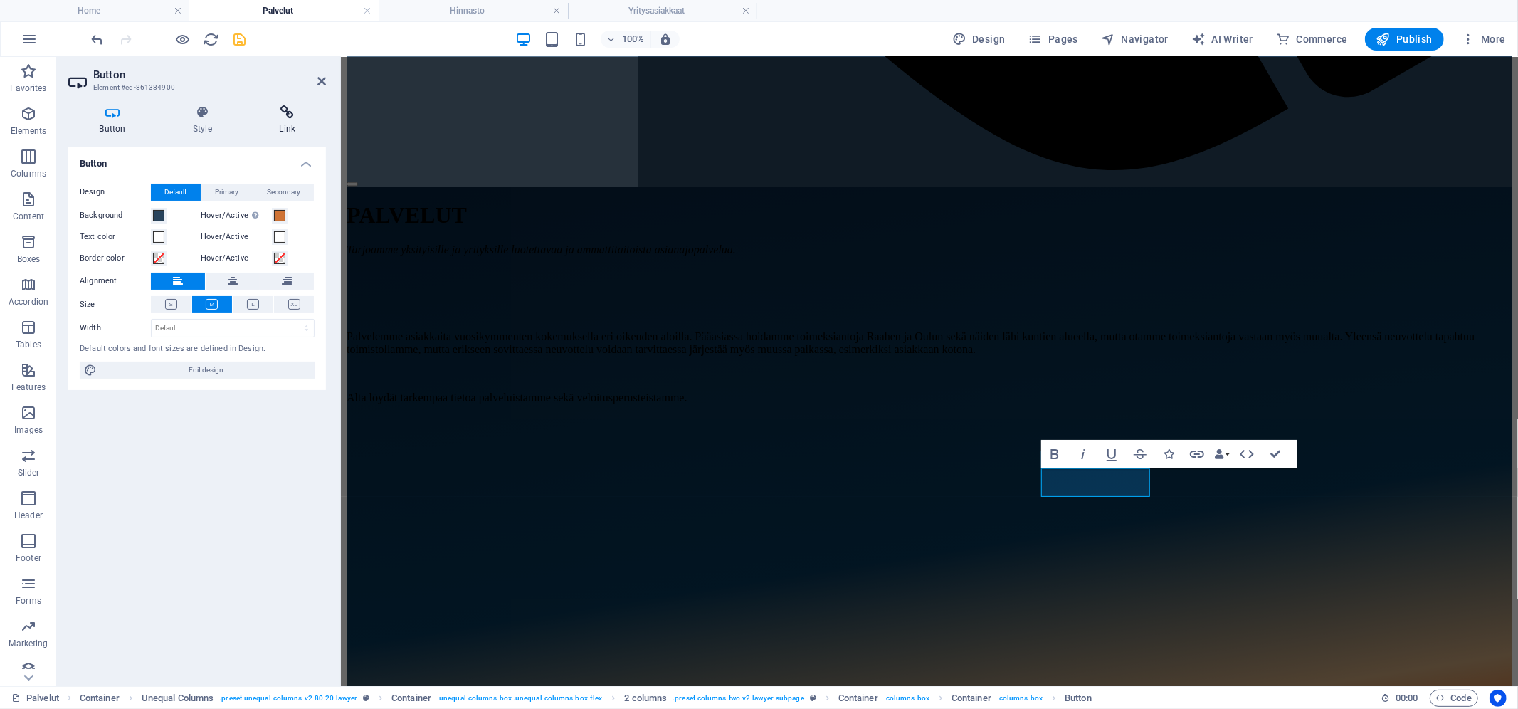
click at [288, 110] on icon at bounding box center [287, 112] width 78 height 14
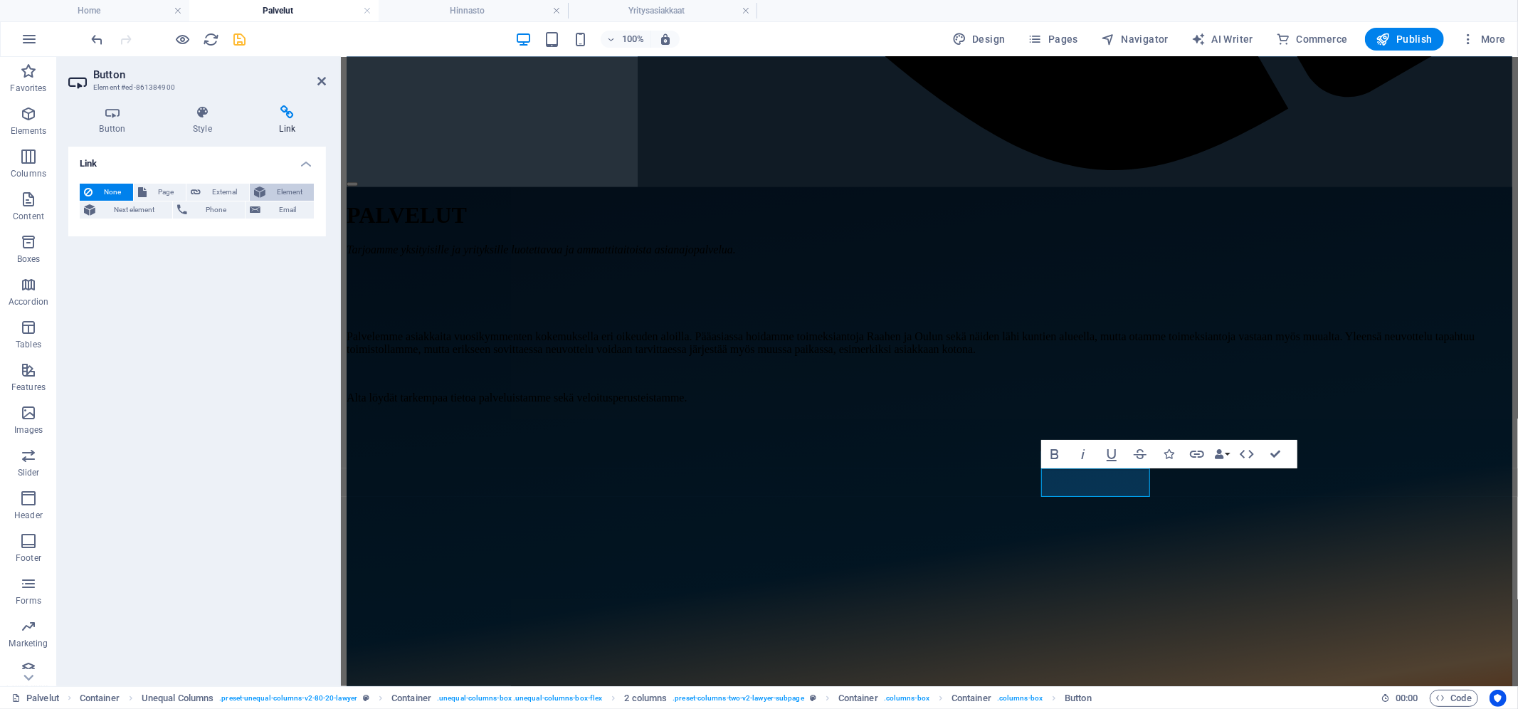
click at [295, 193] on span "Element" at bounding box center [290, 192] width 41 height 17
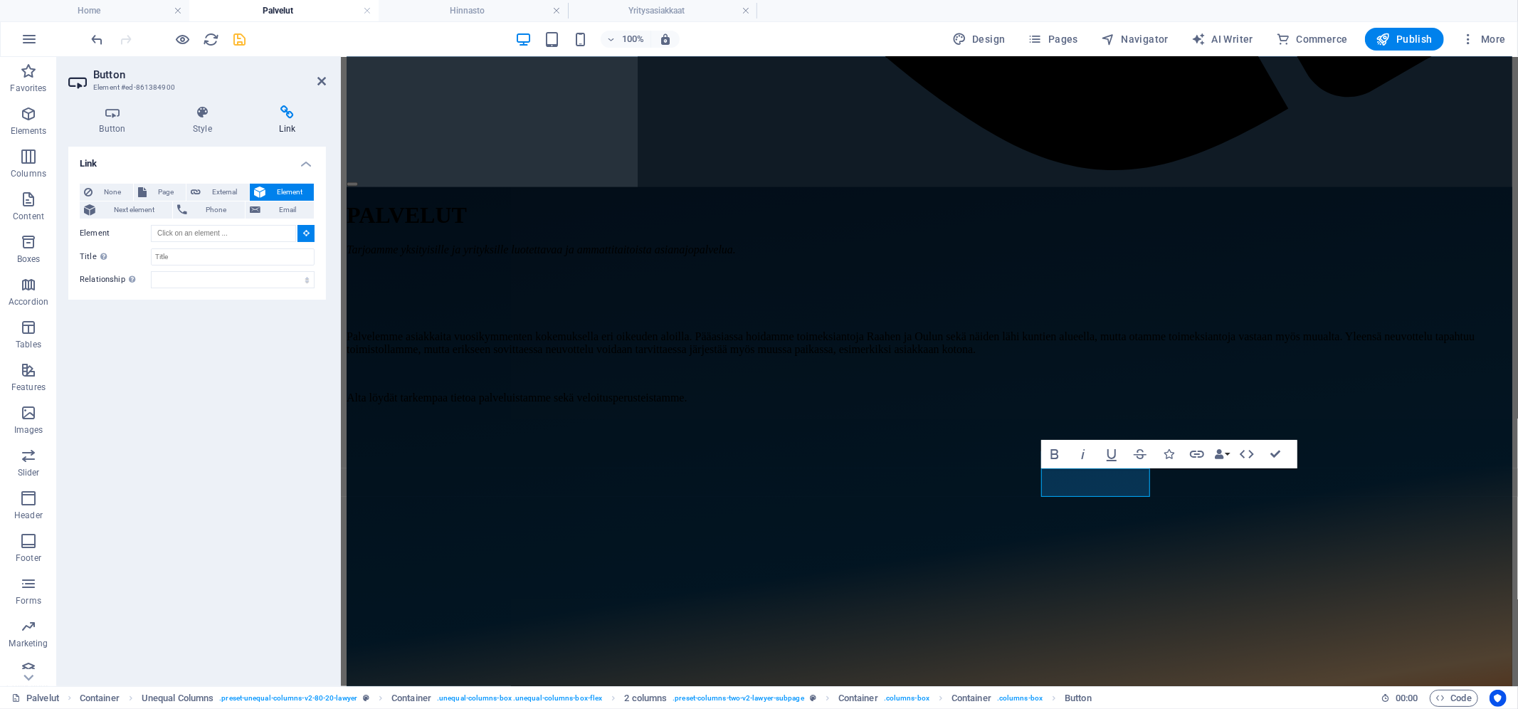
click at [310, 233] on button at bounding box center [306, 233] width 17 height 17
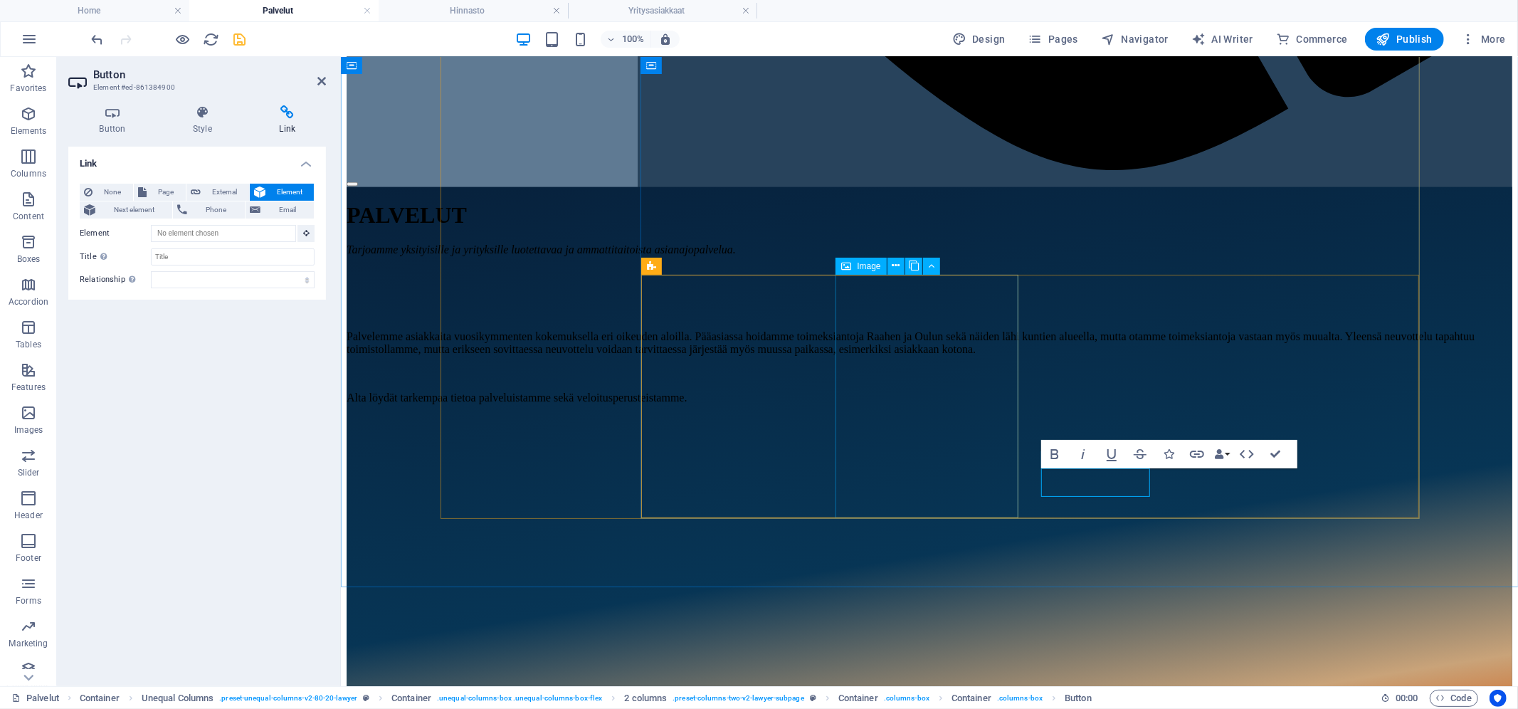
scroll to position [1696, 0]
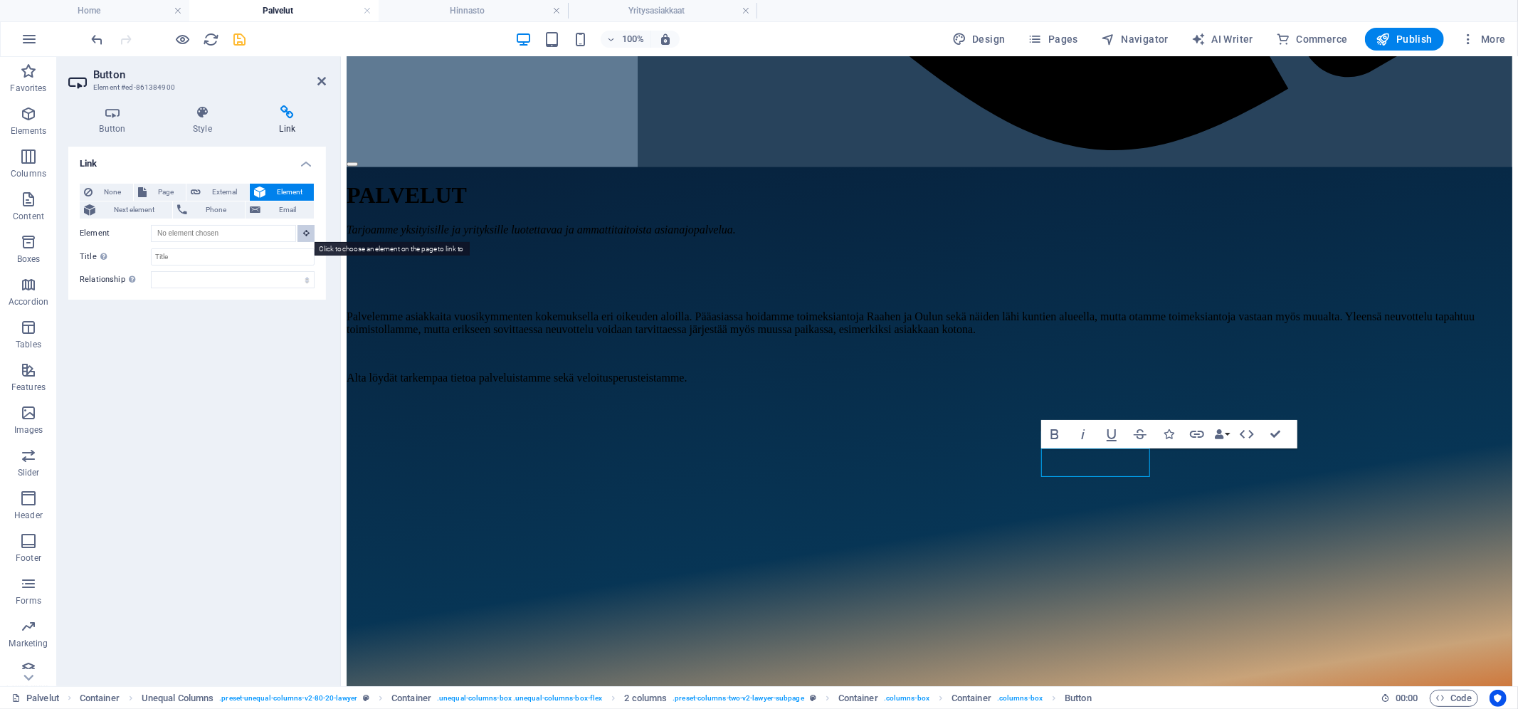
click at [314, 235] on button at bounding box center [306, 233] width 17 height 17
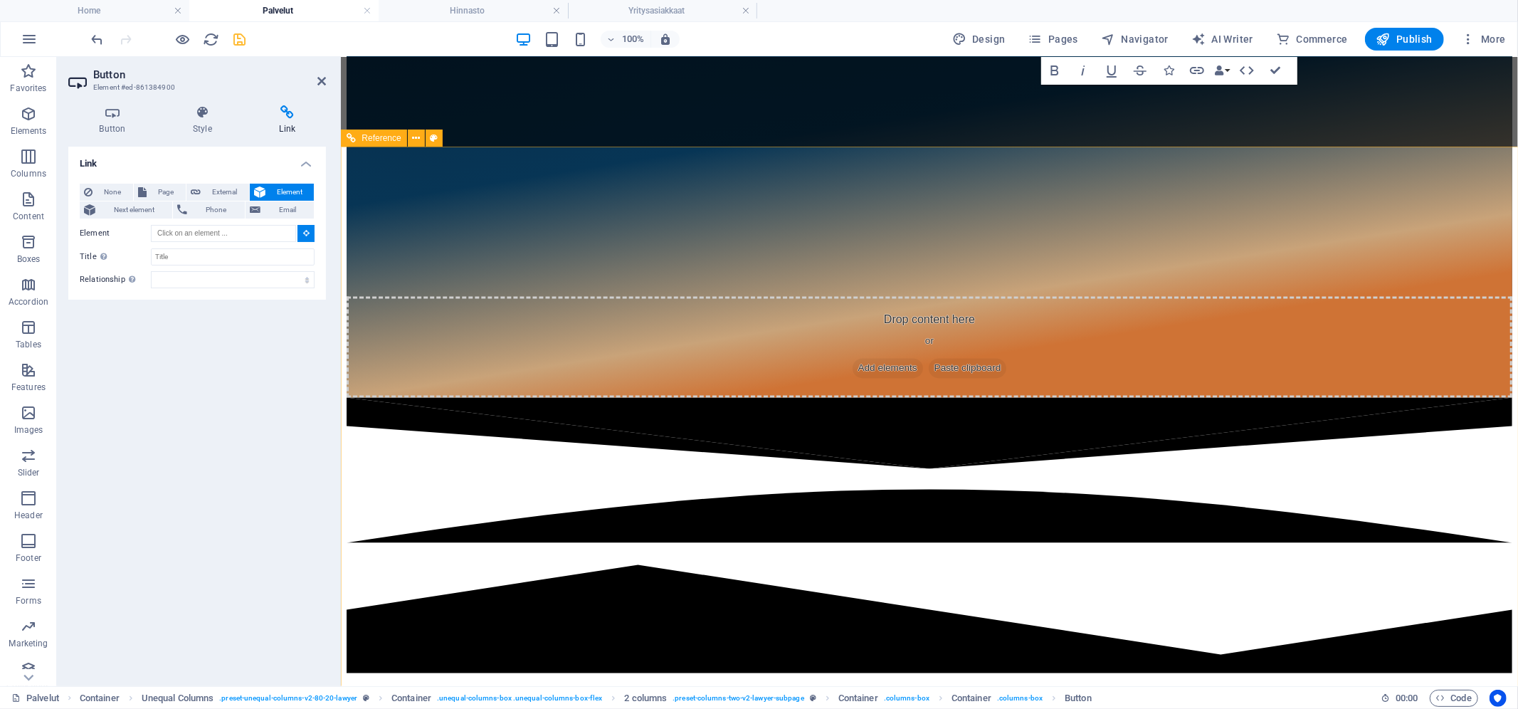
type input "#ed-898563424"
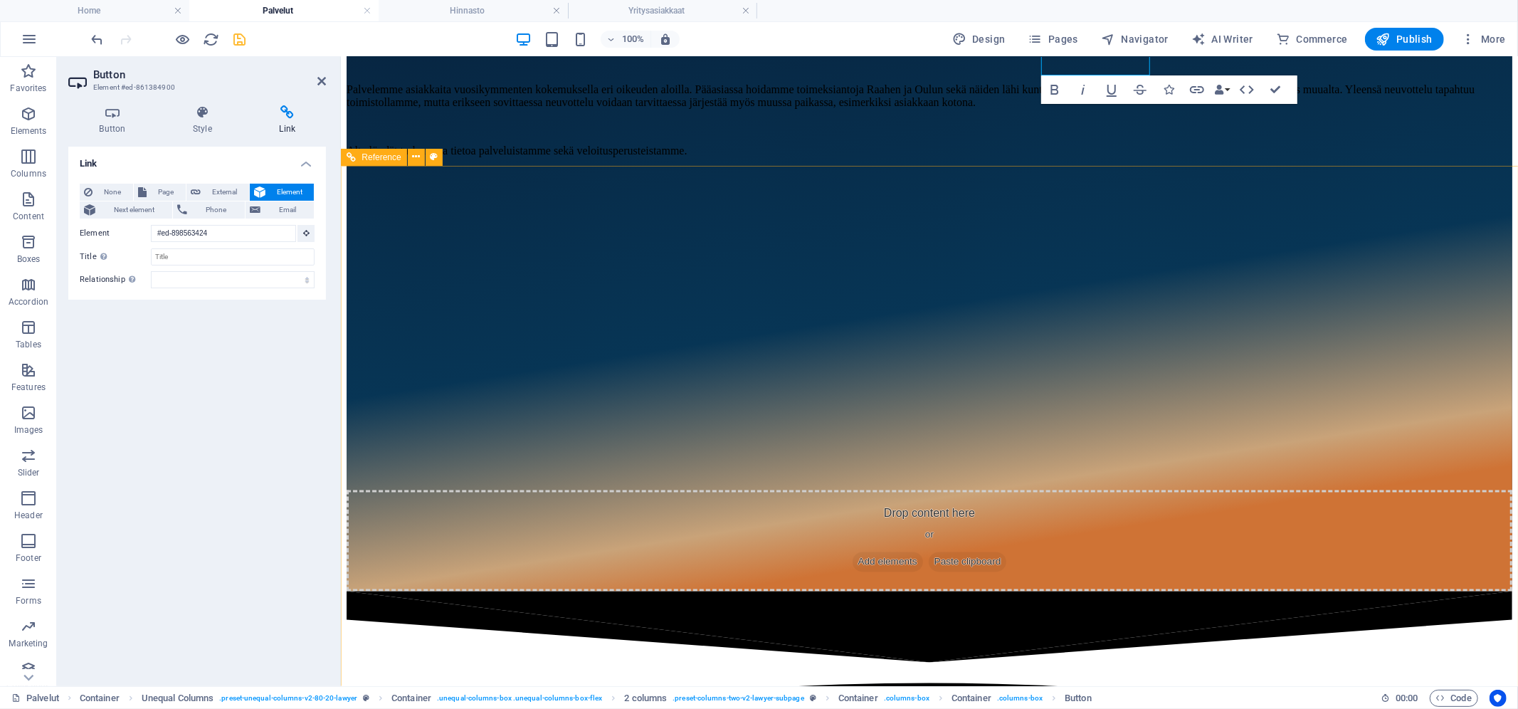
scroll to position [1787, 0]
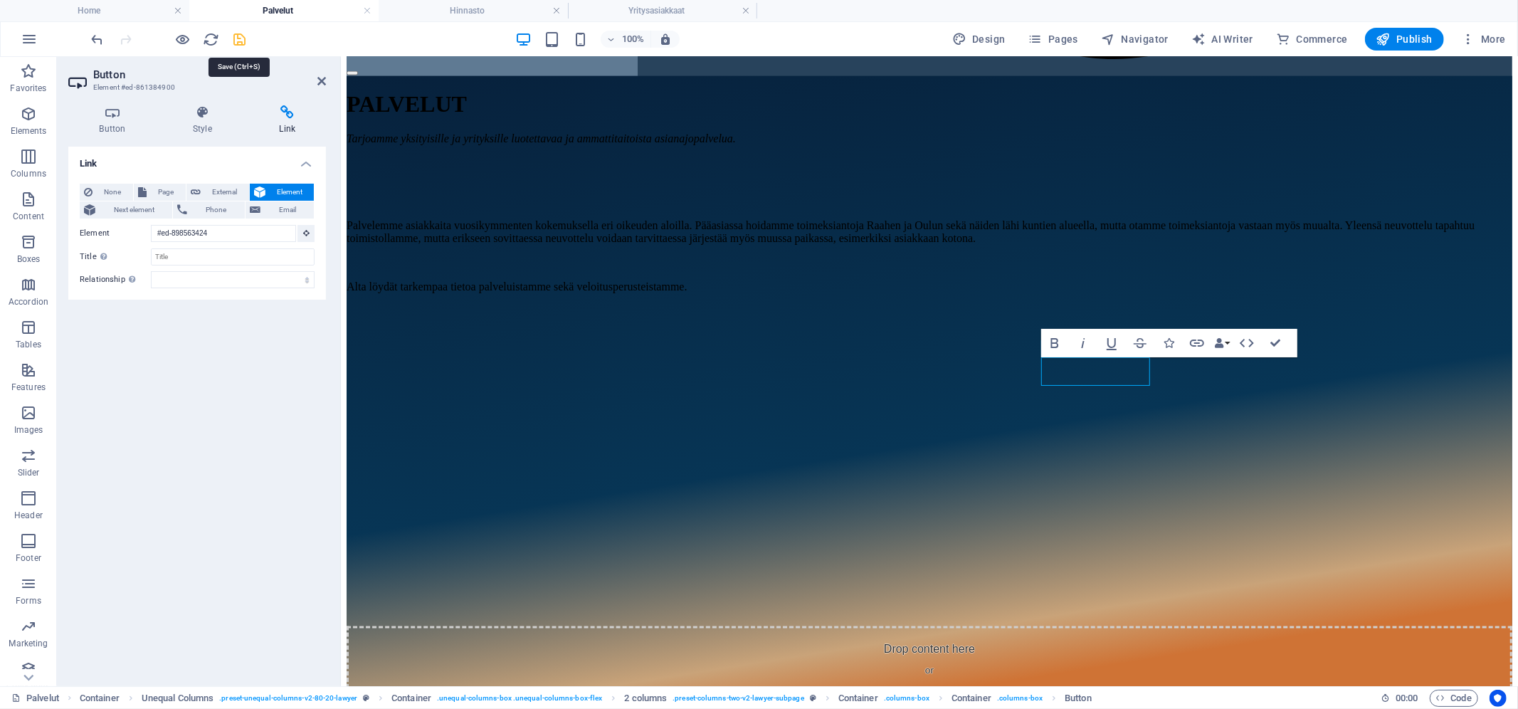
click at [239, 34] on icon "save" at bounding box center [240, 39] width 16 height 16
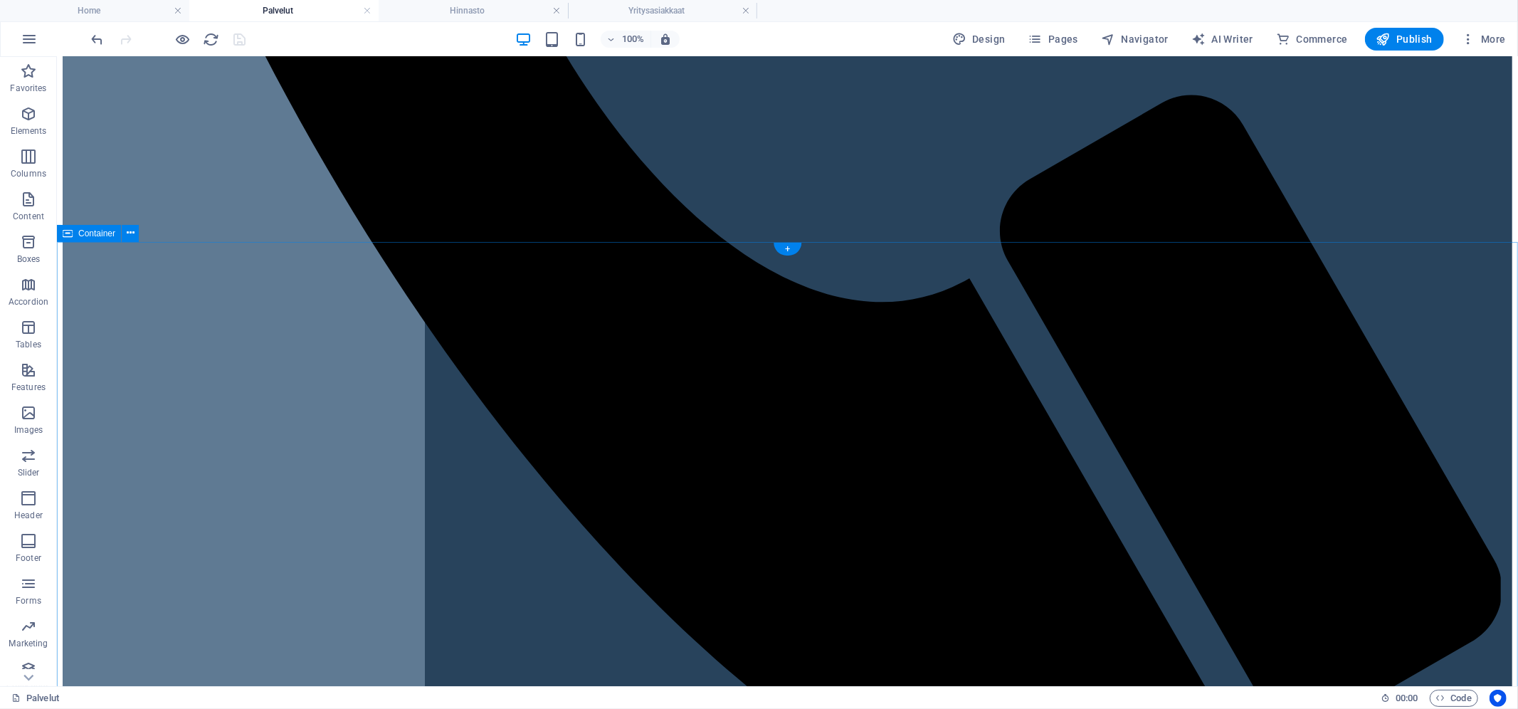
scroll to position [1517, 0]
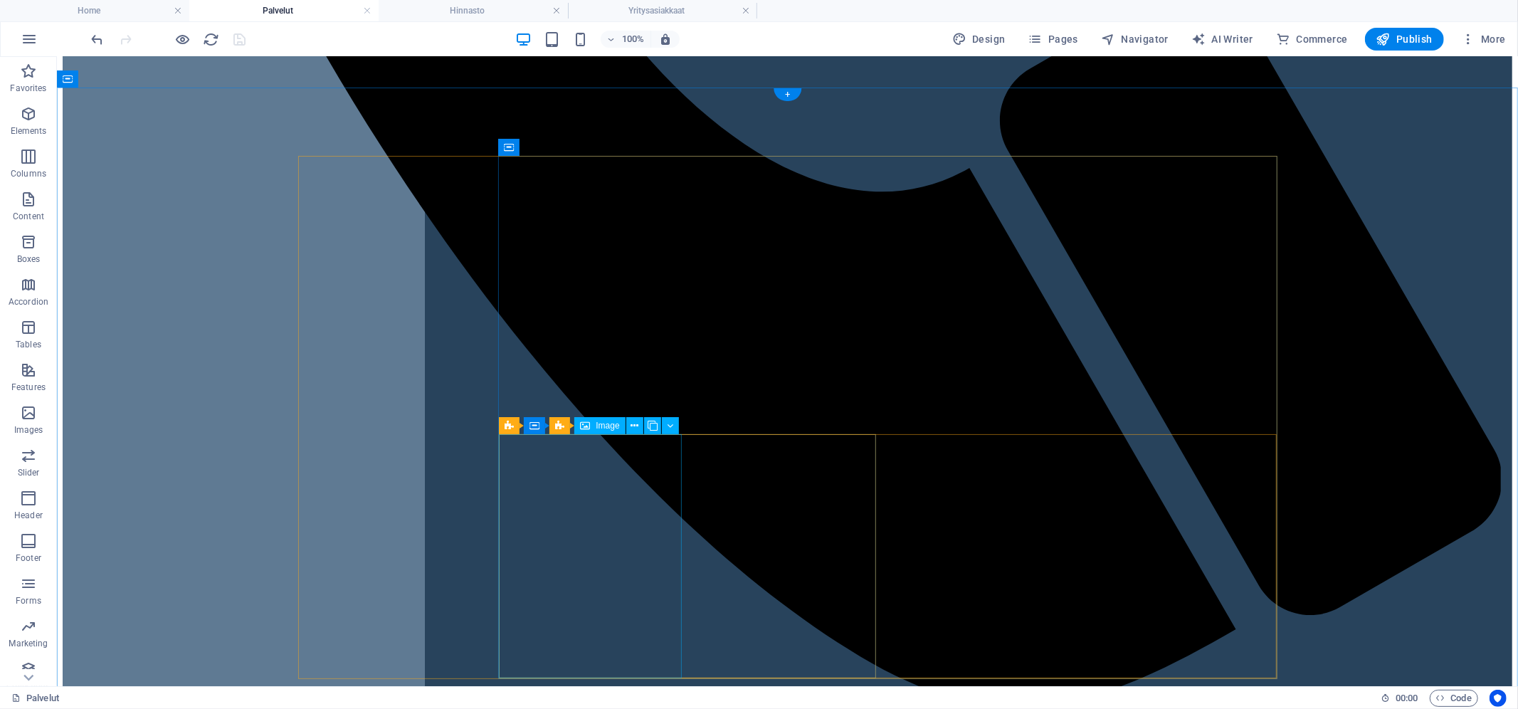
select select "%"
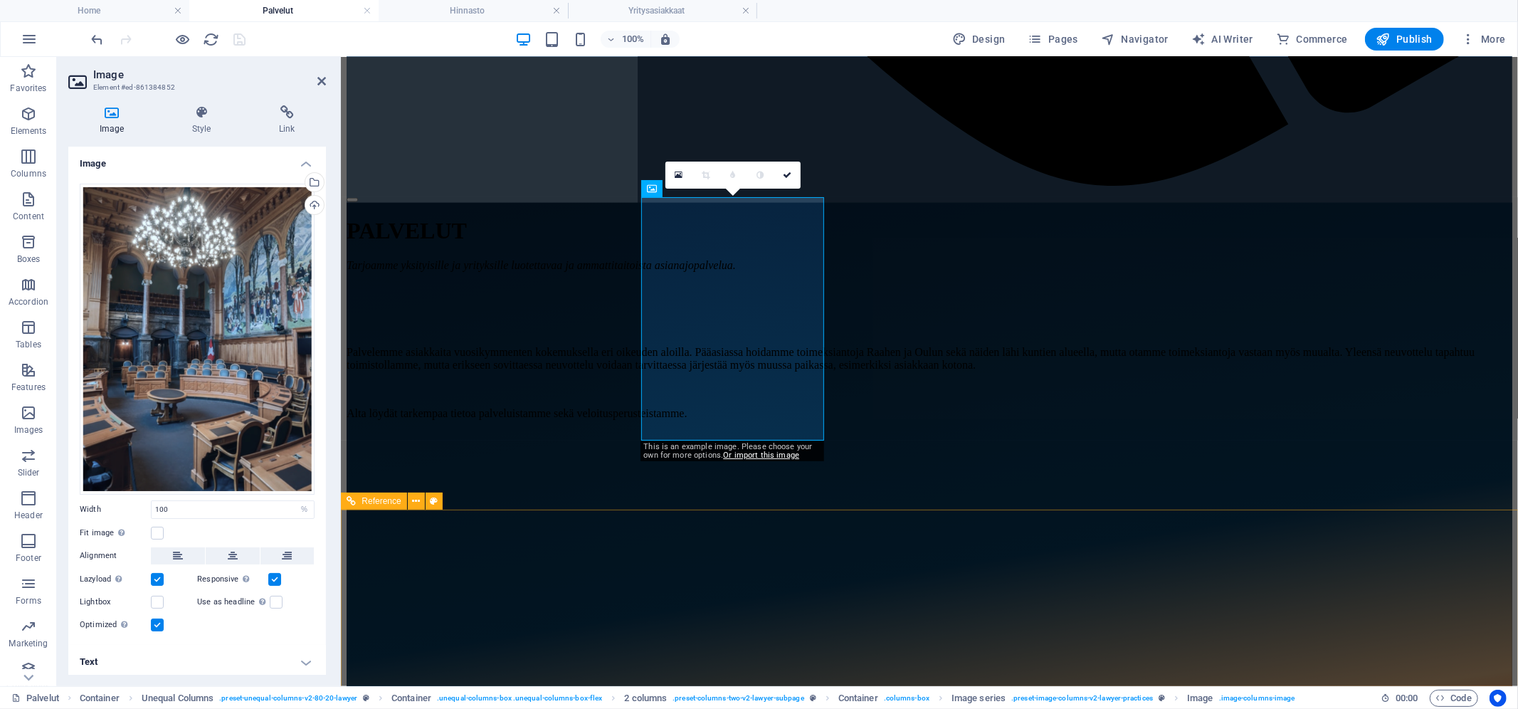
scroll to position [1767, 0]
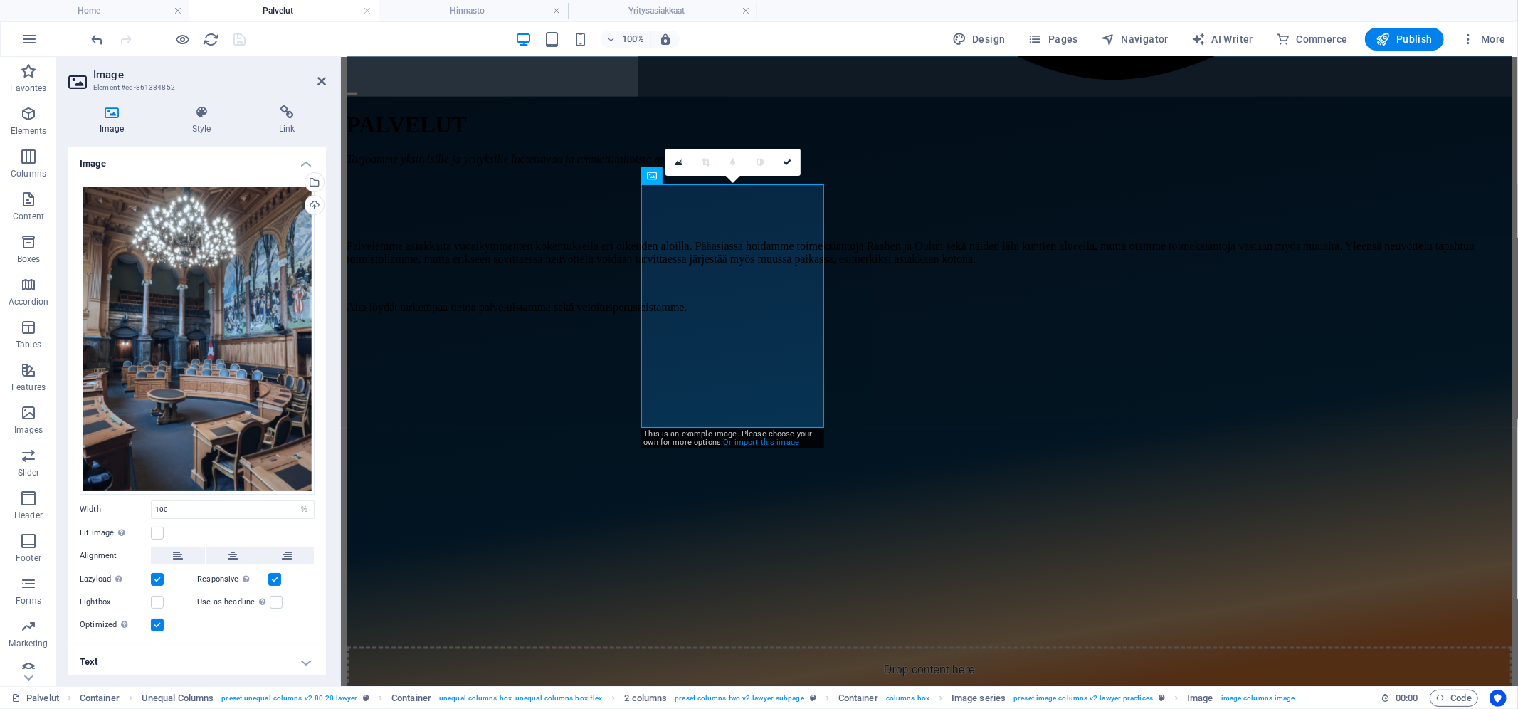
click at [786, 443] on link "Or import this image" at bounding box center [761, 442] width 76 height 9
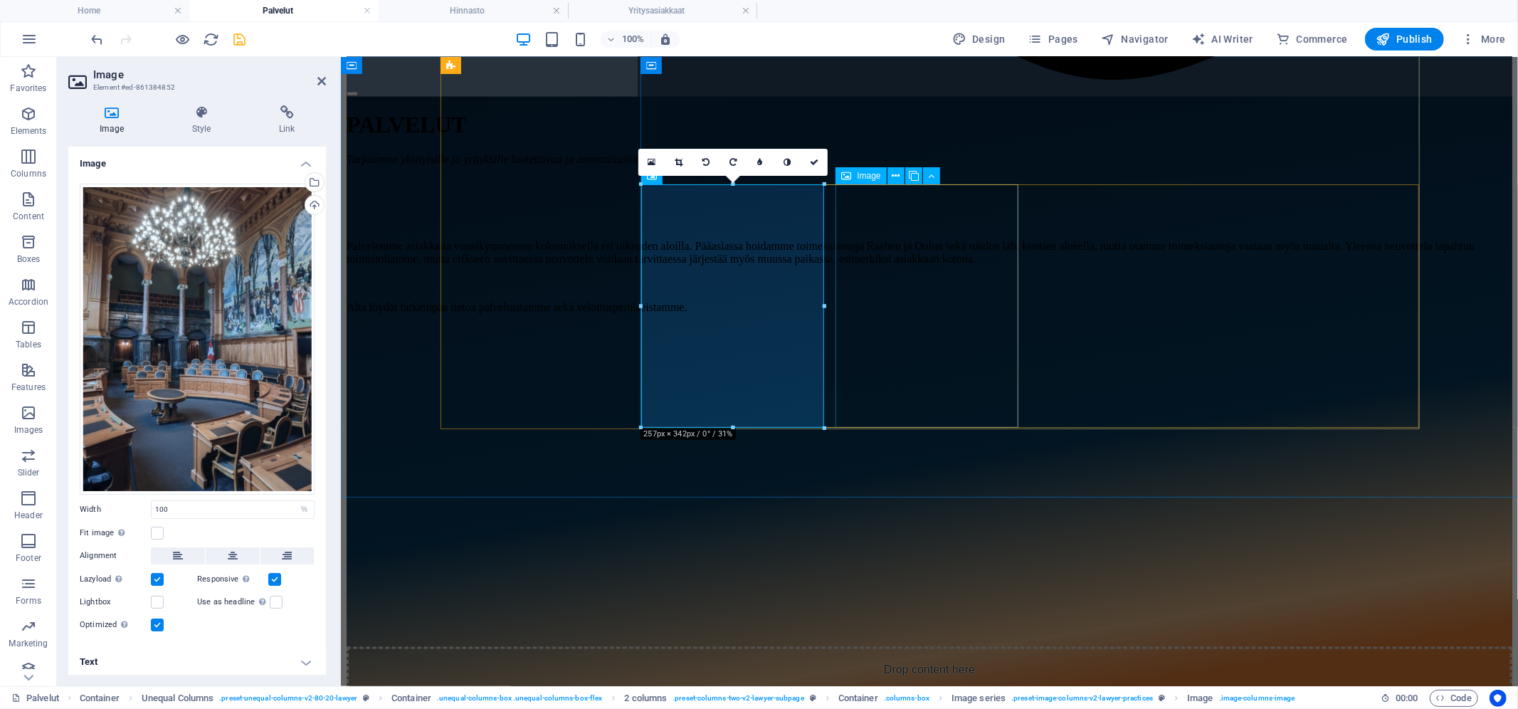
select select "%"
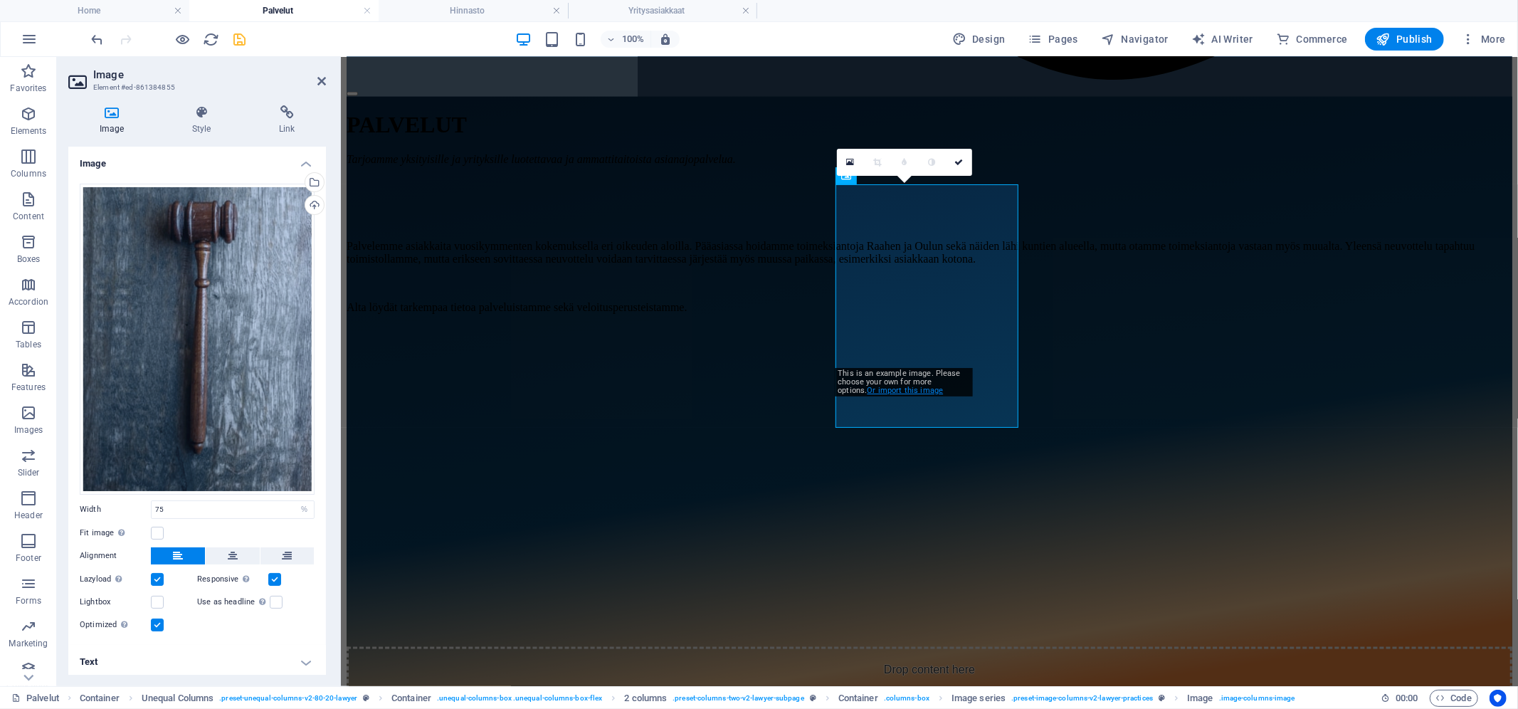
click at [897, 392] on link "Or import this image" at bounding box center [906, 390] width 76 height 9
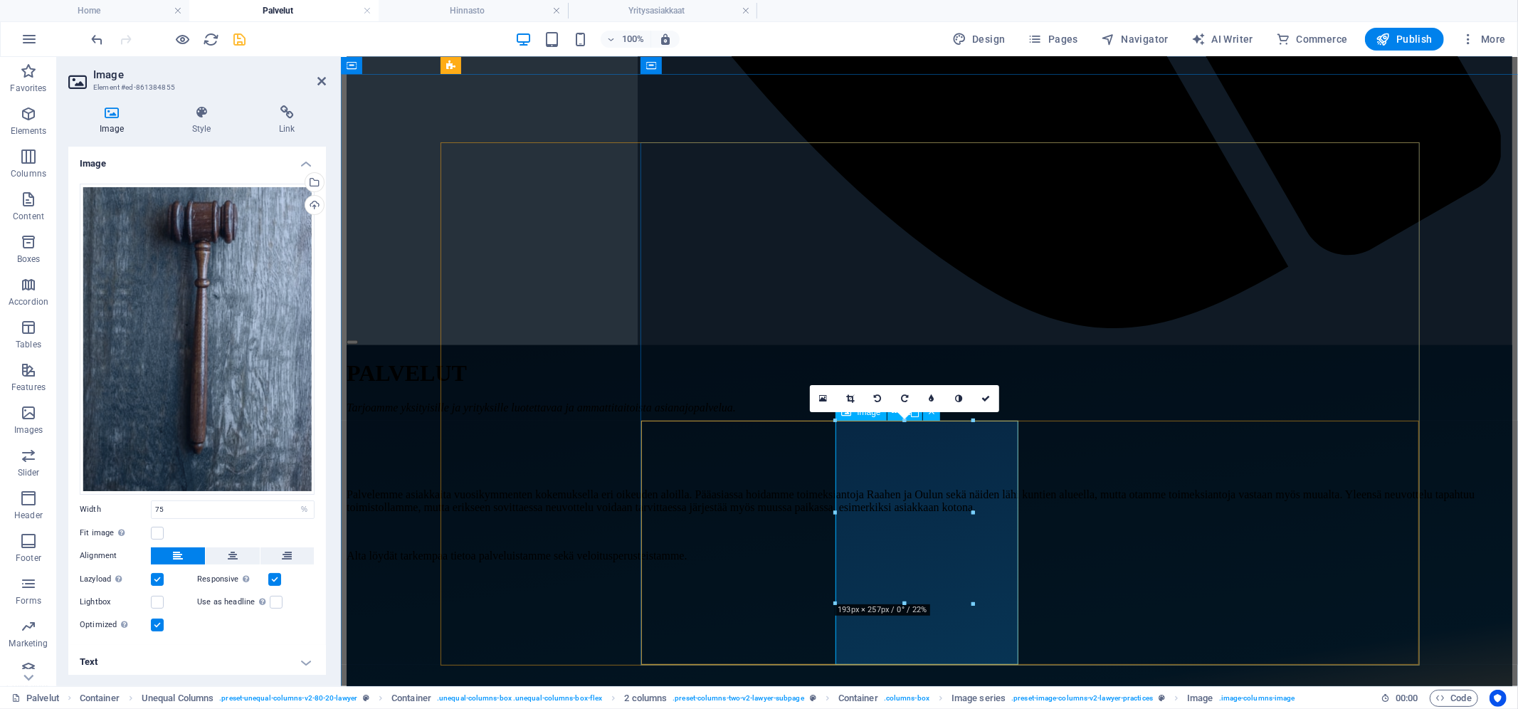
scroll to position [1471, 0]
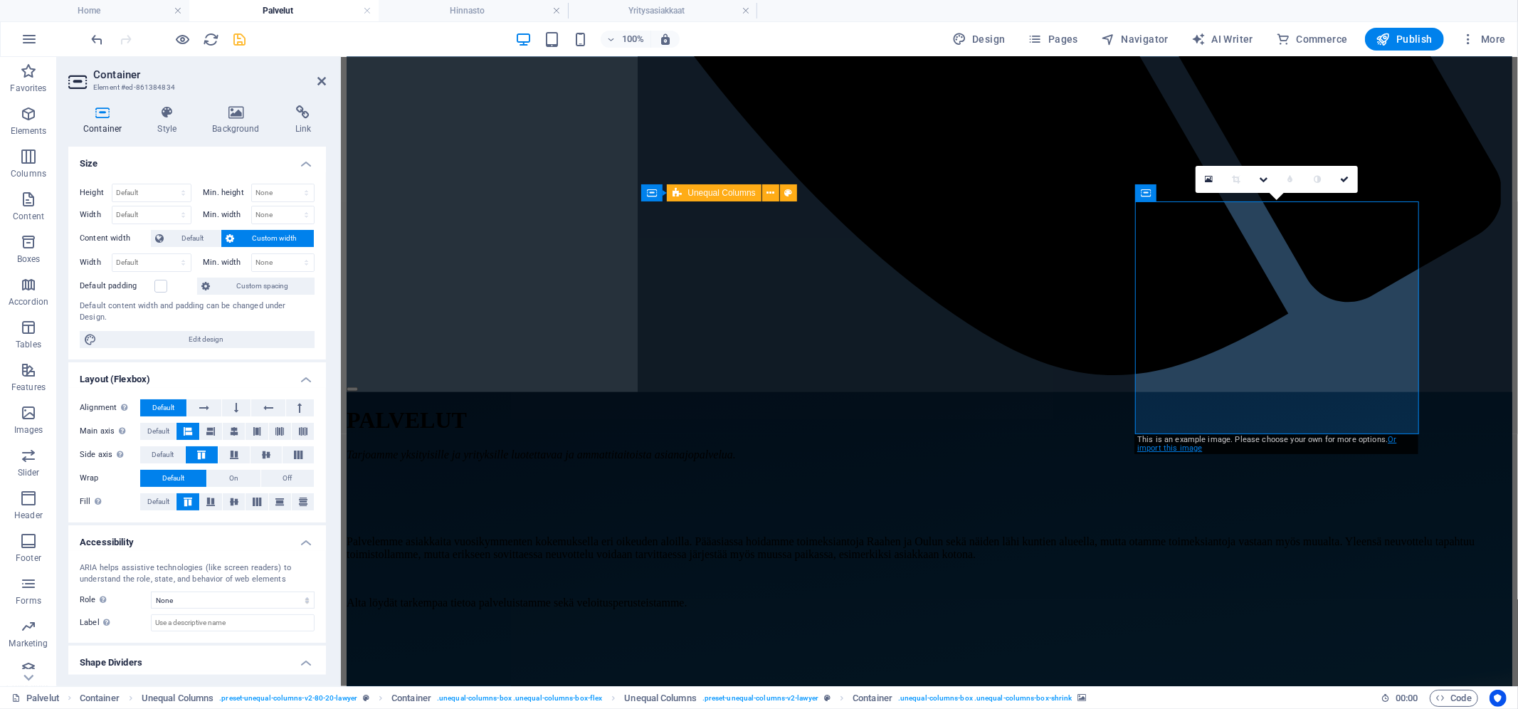
click at [1180, 451] on link "Or import this image" at bounding box center [1266, 444] width 259 height 18
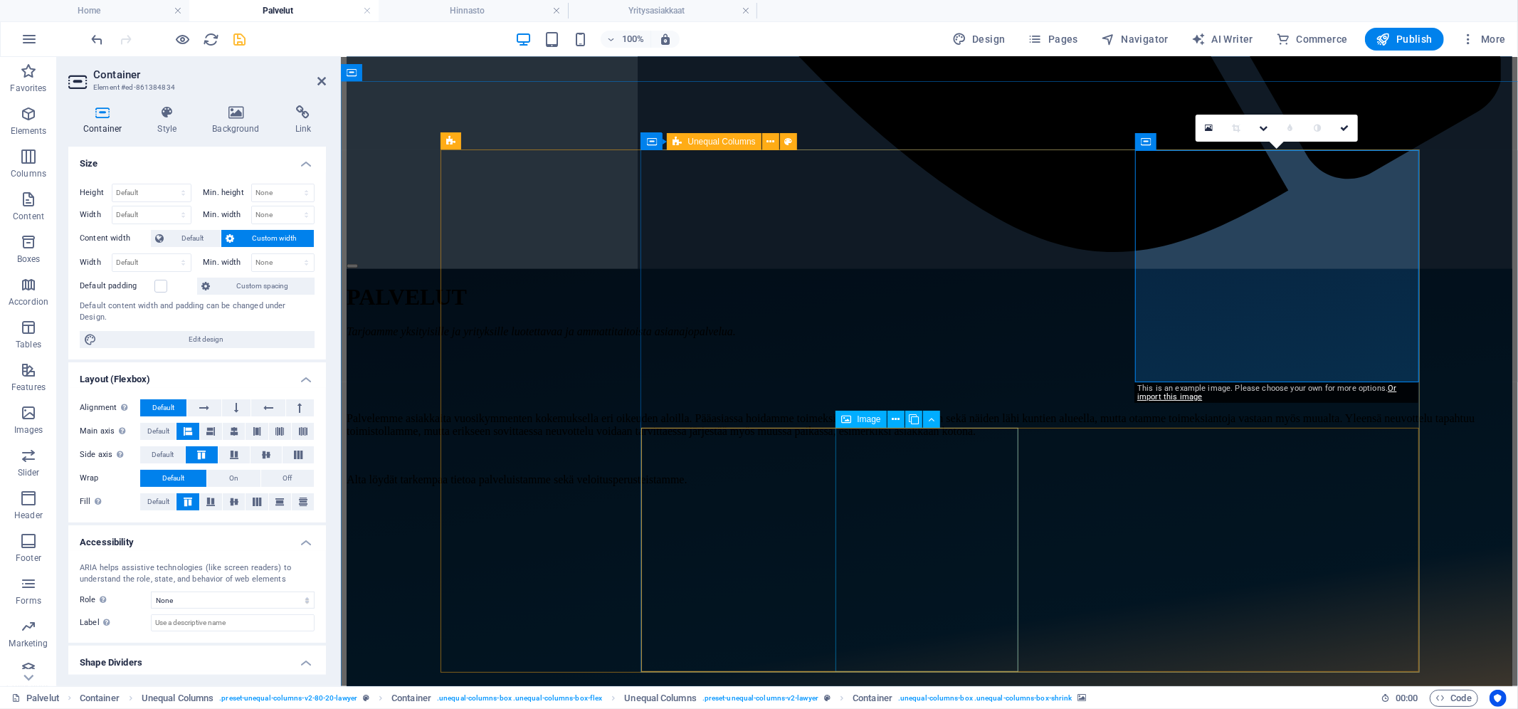
scroll to position [1646, 0]
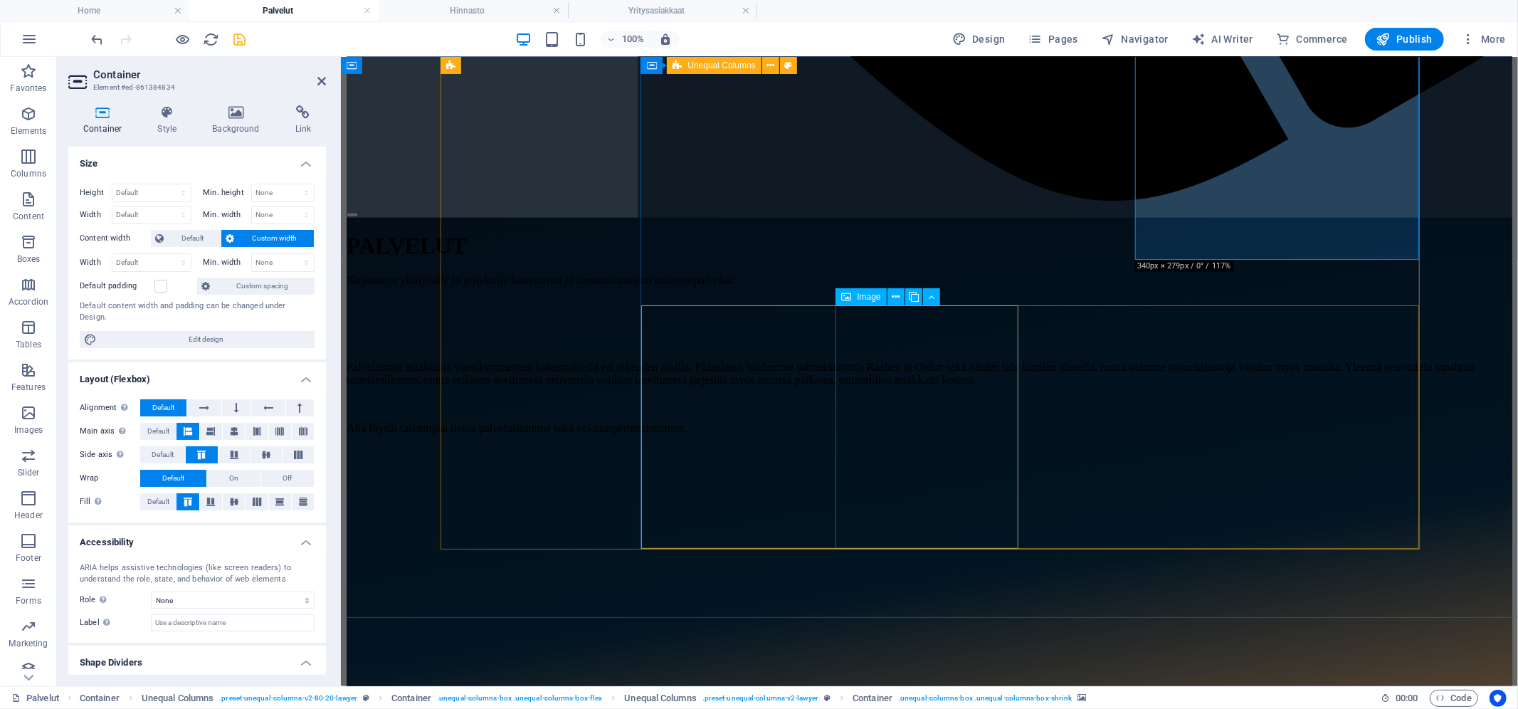
select select "%"
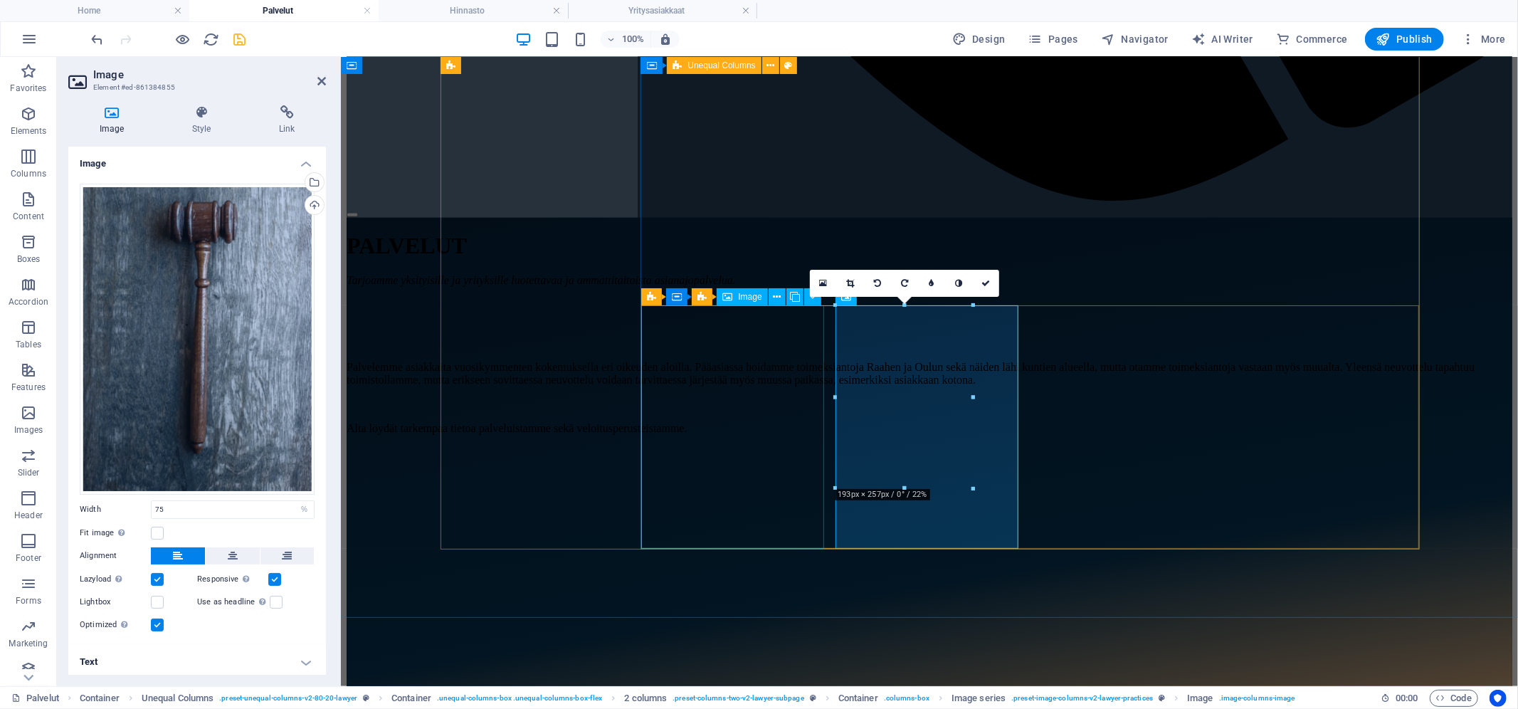
select select "%"
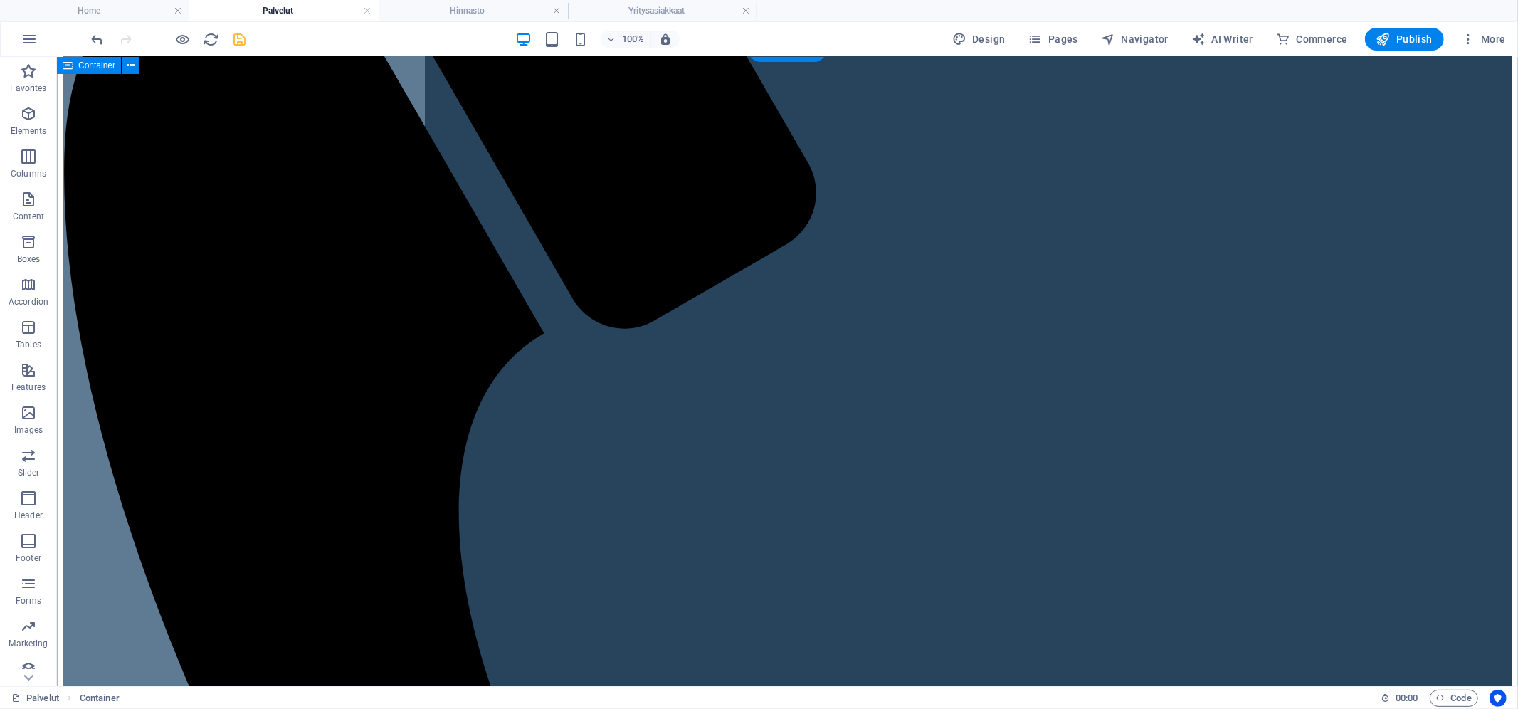
scroll to position [635, 0]
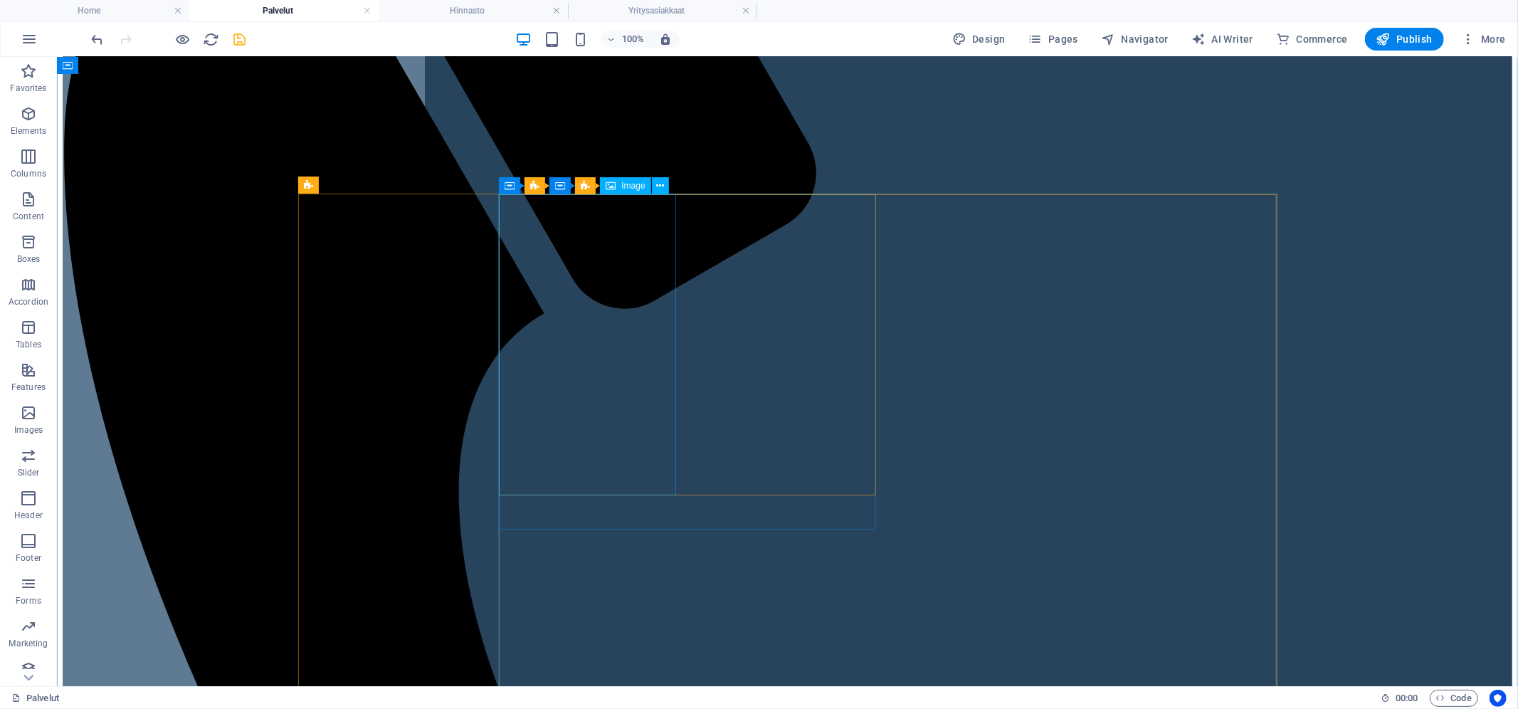
select select "%"
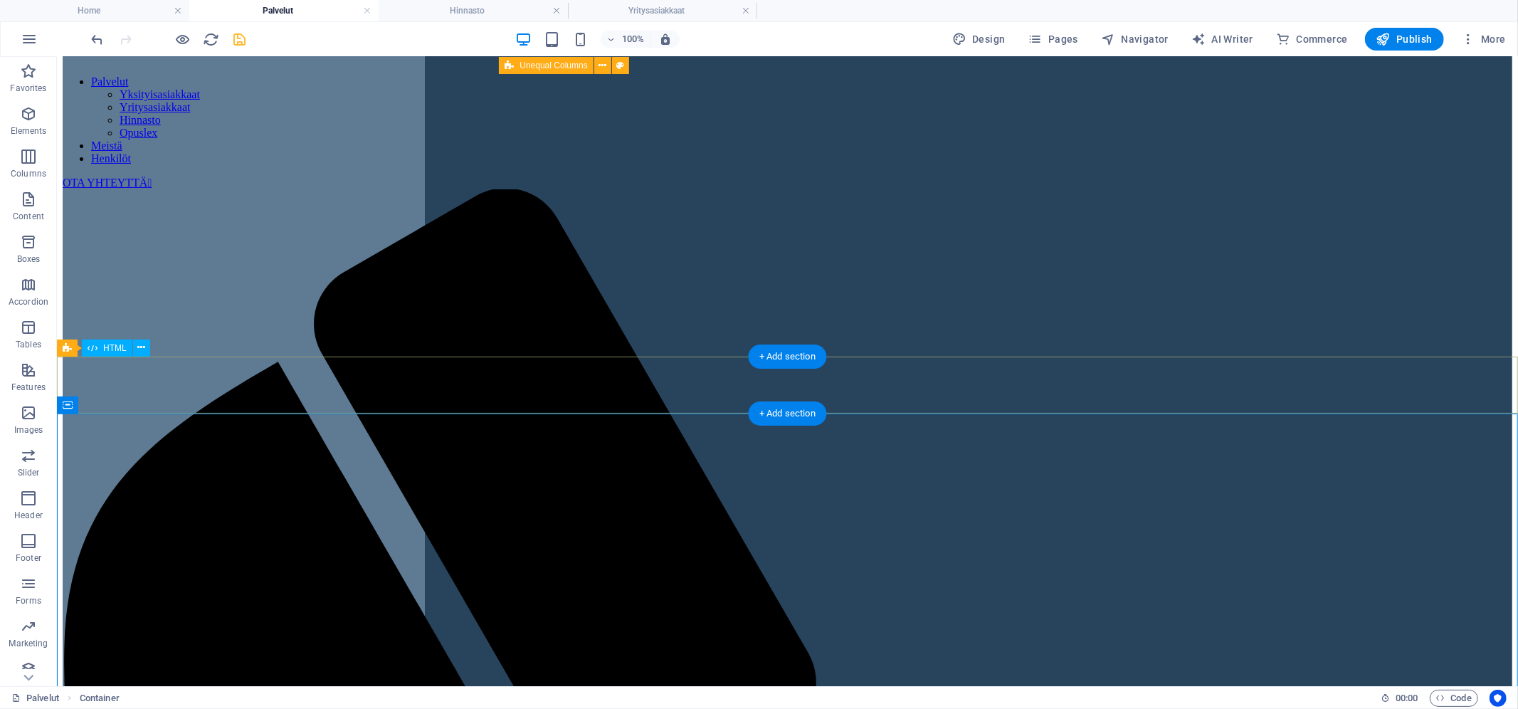
scroll to position [0, 0]
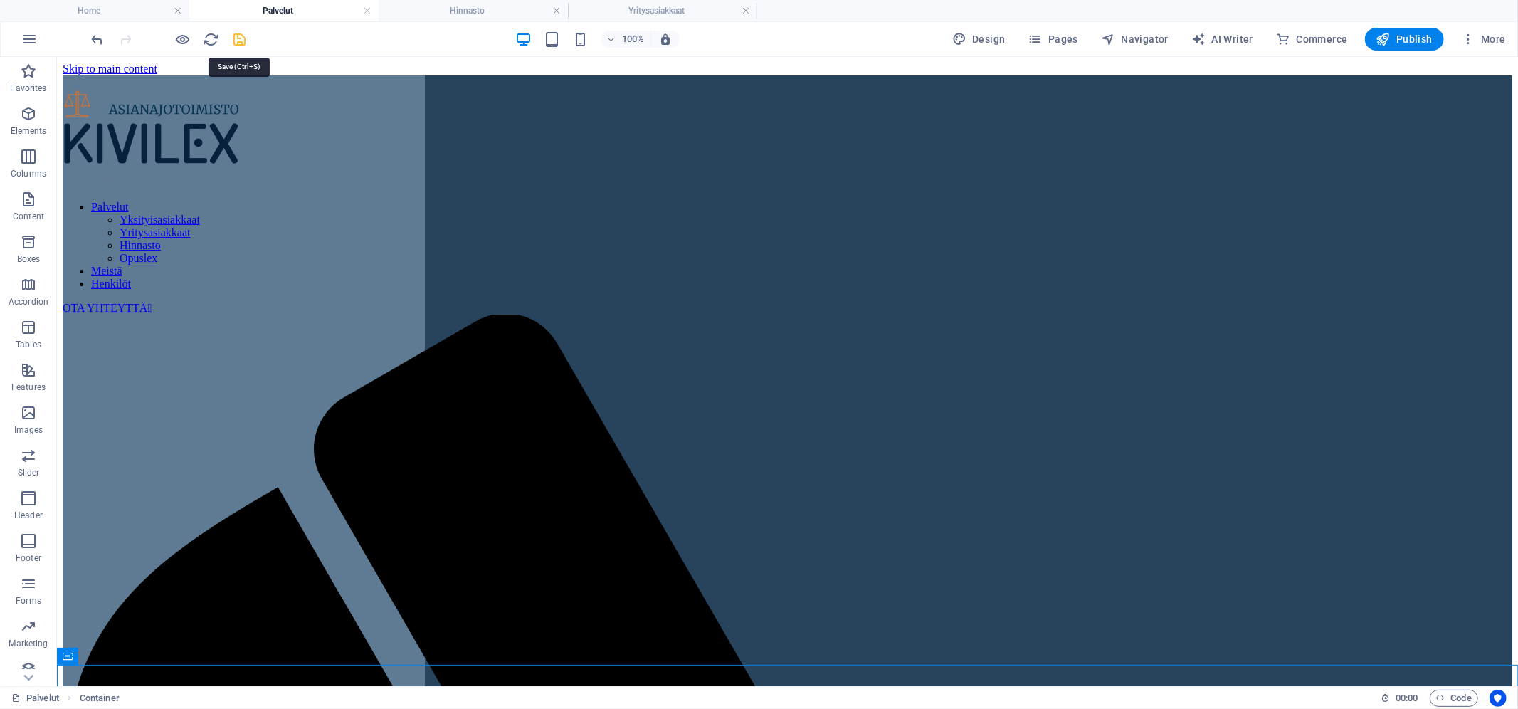
click at [242, 38] on icon "save" at bounding box center [240, 39] width 16 height 16
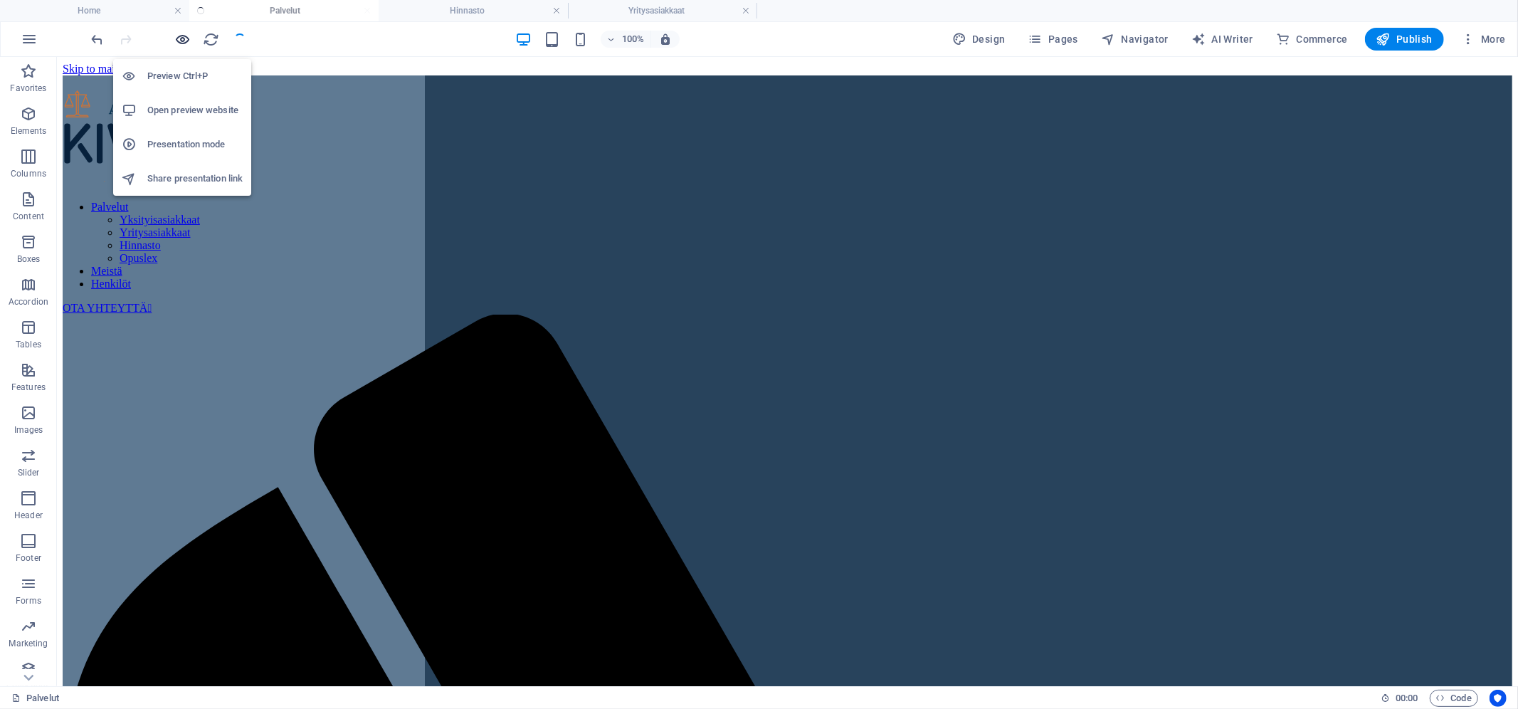
click at [182, 37] on icon "button" at bounding box center [183, 39] width 16 height 16
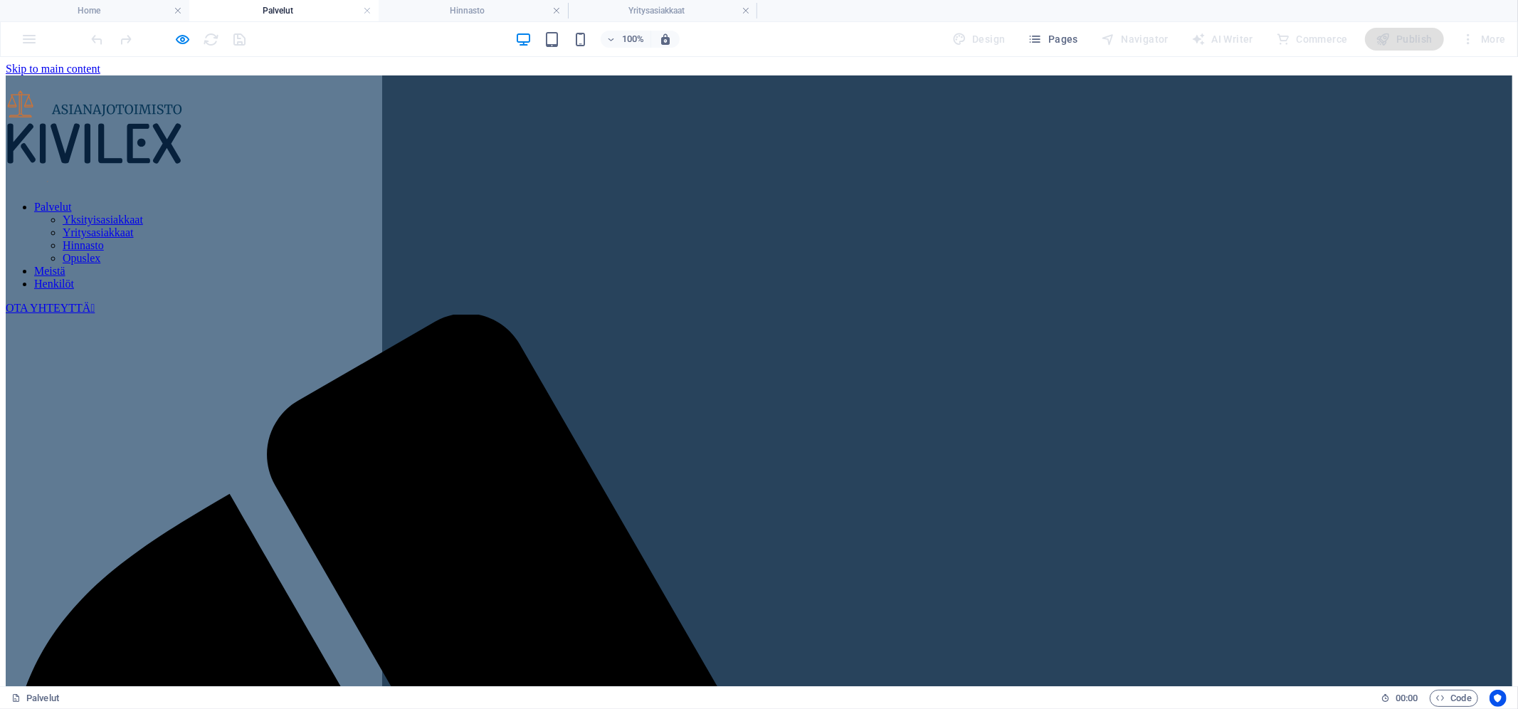
click at [74, 277] on link "Henkilöt" at bounding box center [54, 283] width 40 height 12
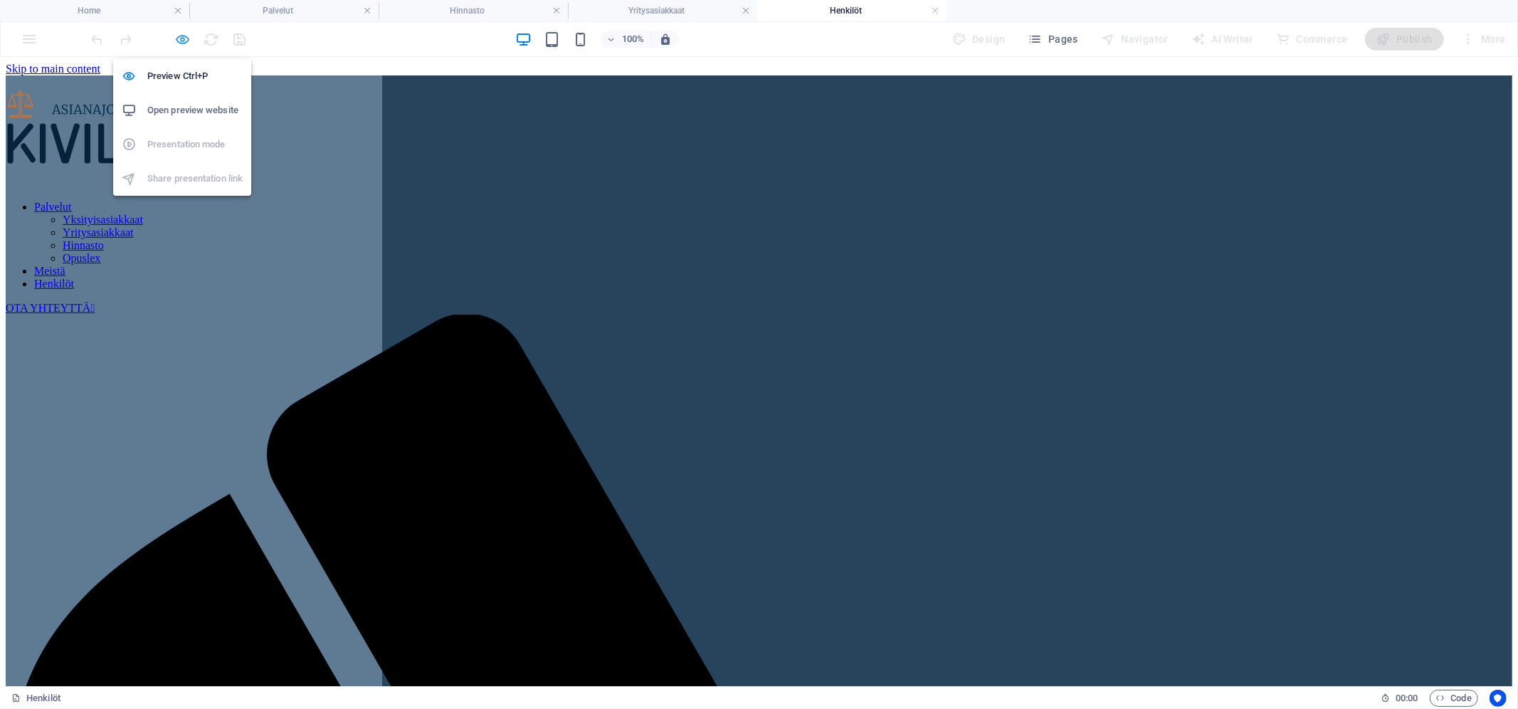
click at [184, 41] on icon "button" at bounding box center [183, 39] width 16 height 16
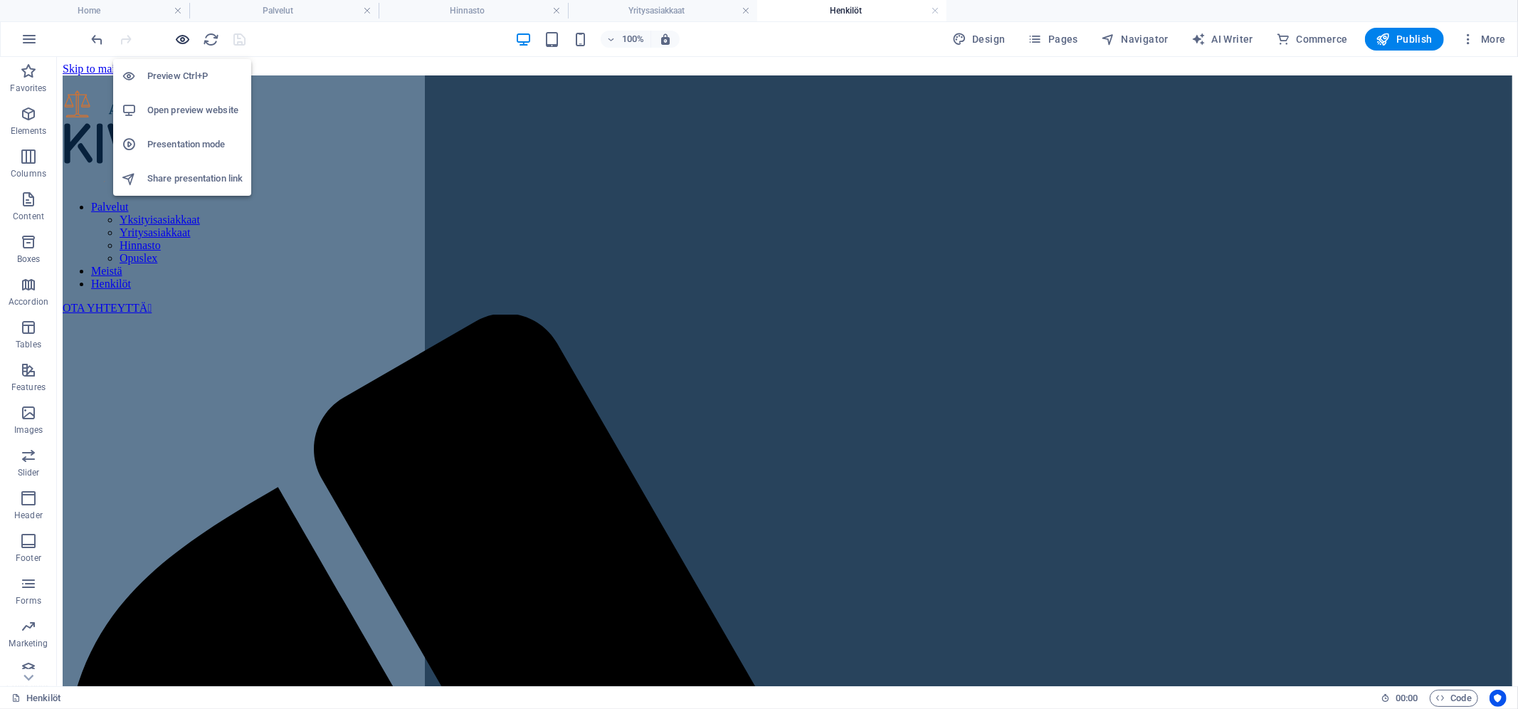
click at [184, 41] on icon "button" at bounding box center [183, 39] width 16 height 16
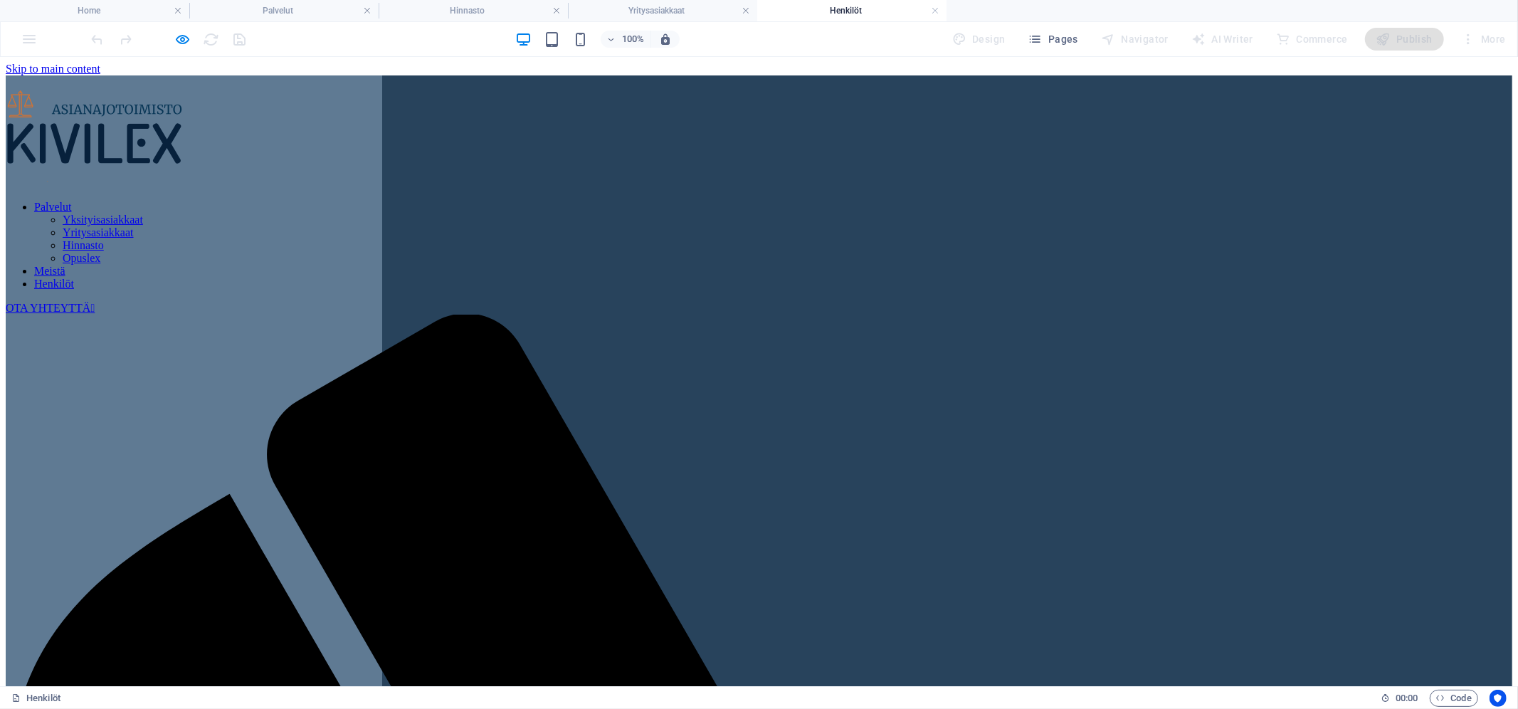
click at [95, 301] on link "OTA YHTEYTTÄ " at bounding box center [50, 307] width 89 height 12
click at [94, 6] on h4 "Home" at bounding box center [94, 11] width 189 height 16
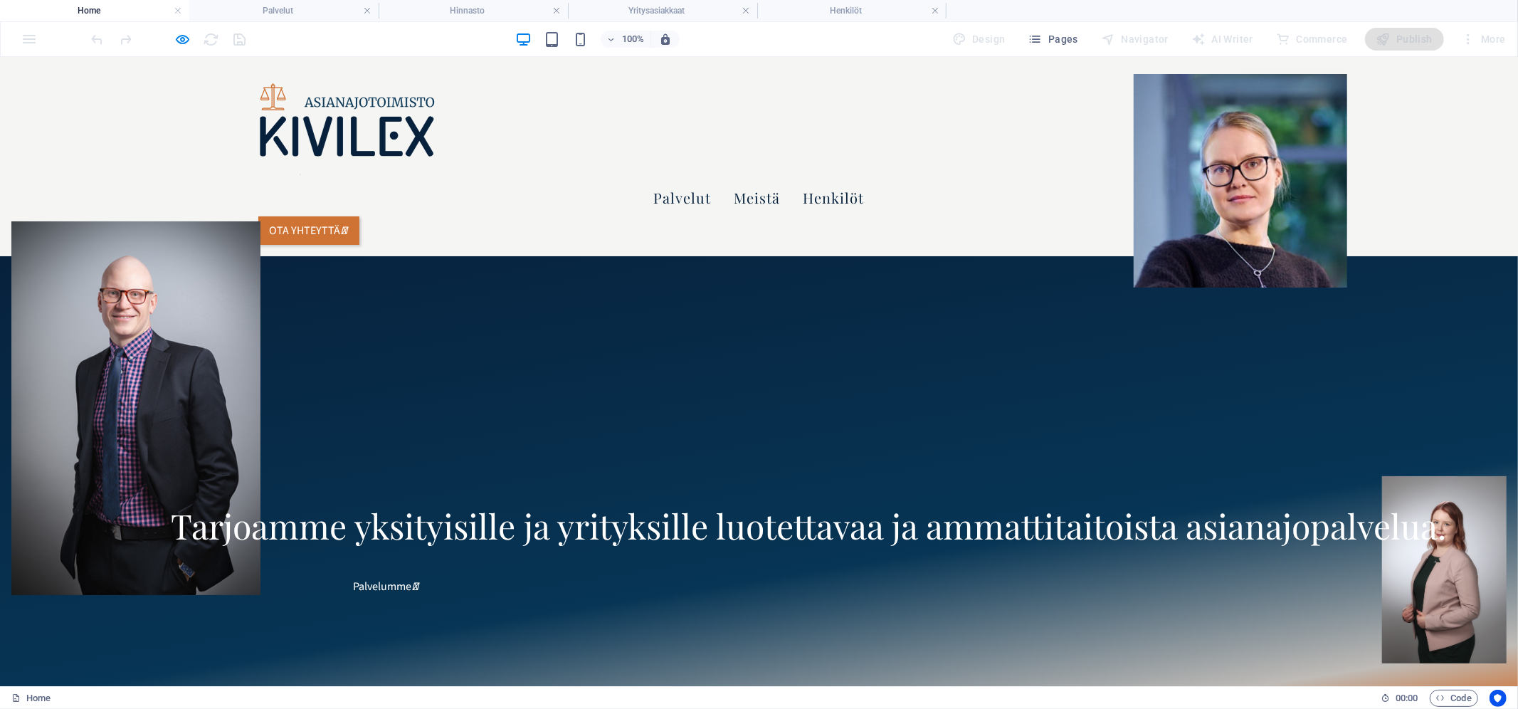
click at [359, 216] on link "OTA YHTEYTTÄ " at bounding box center [308, 230] width 101 height 28
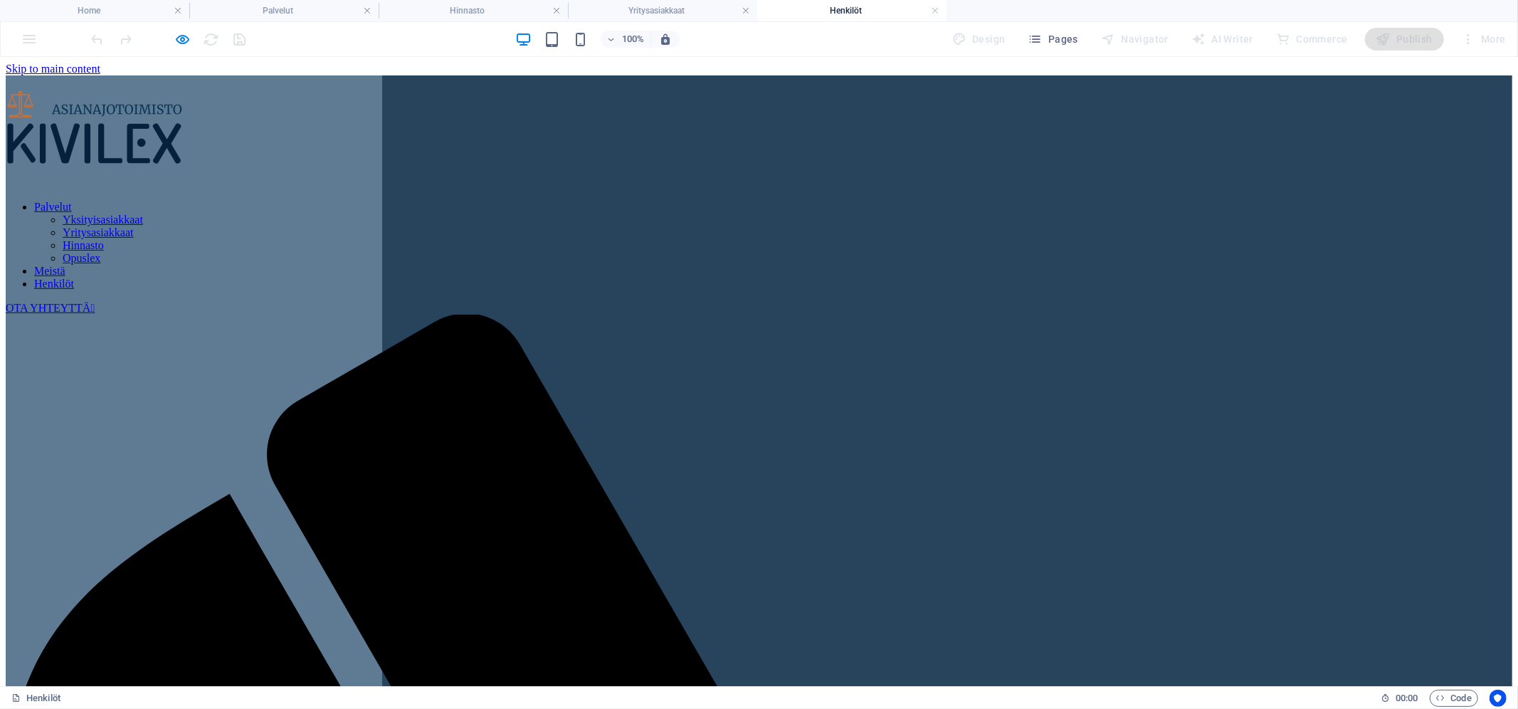
click at [95, 301] on link "OTA YHTEYTTÄ " at bounding box center [50, 307] width 89 height 12
click at [65, 264] on link "Meistä" at bounding box center [49, 270] width 31 height 12
click at [172, 35] on div at bounding box center [168, 39] width 159 height 23
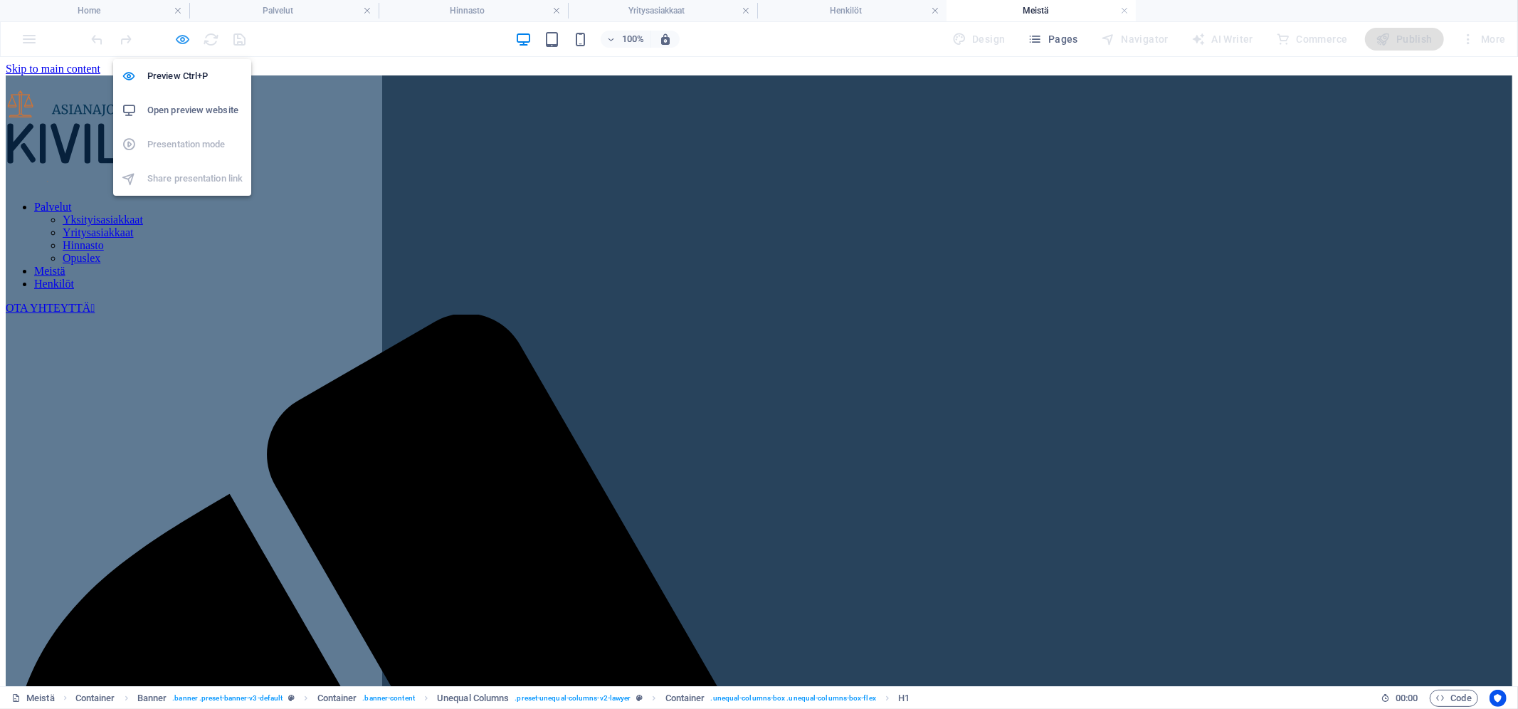
click at [184, 38] on icon "button" at bounding box center [183, 39] width 16 height 16
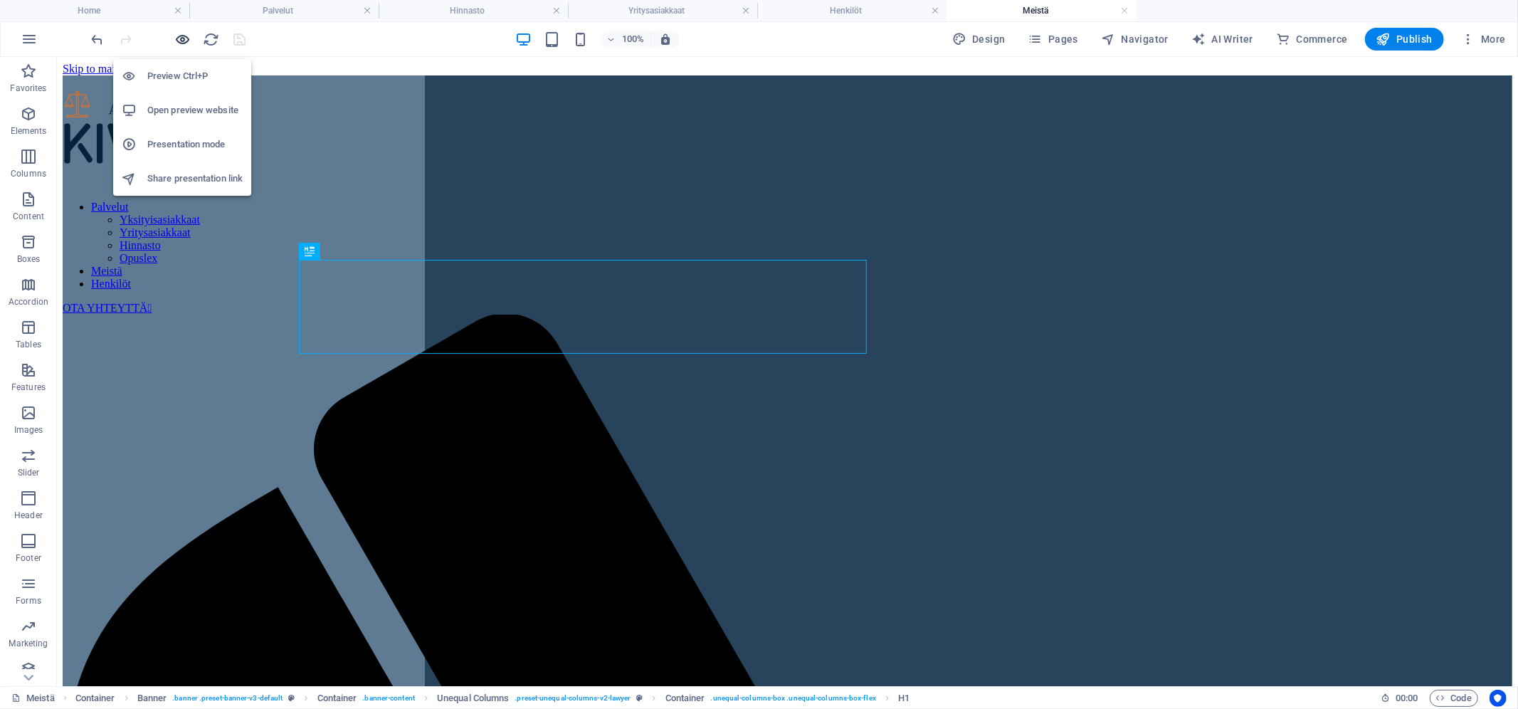
click at [184, 38] on icon "button" at bounding box center [183, 39] width 16 height 16
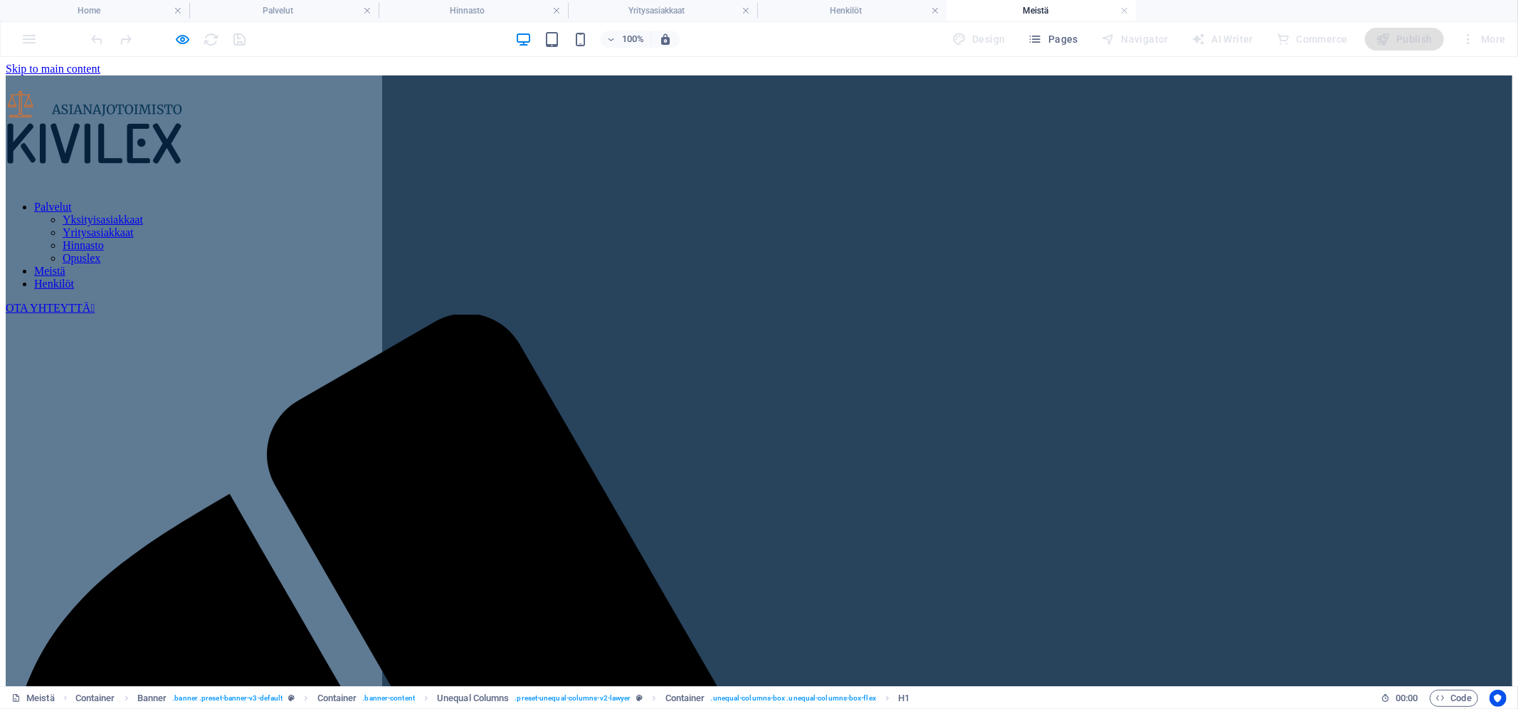
click at [95, 301] on link "OTA YHTEYTTÄ " at bounding box center [50, 307] width 89 height 12
click at [65, 264] on link "Meistä" at bounding box center [49, 270] width 31 height 12
click at [71, 200] on link "Palvelut" at bounding box center [52, 206] width 37 height 12
click at [65, 264] on link "Meistä" at bounding box center [49, 270] width 31 height 12
click at [74, 277] on link "Henkilöt" at bounding box center [54, 283] width 40 height 12
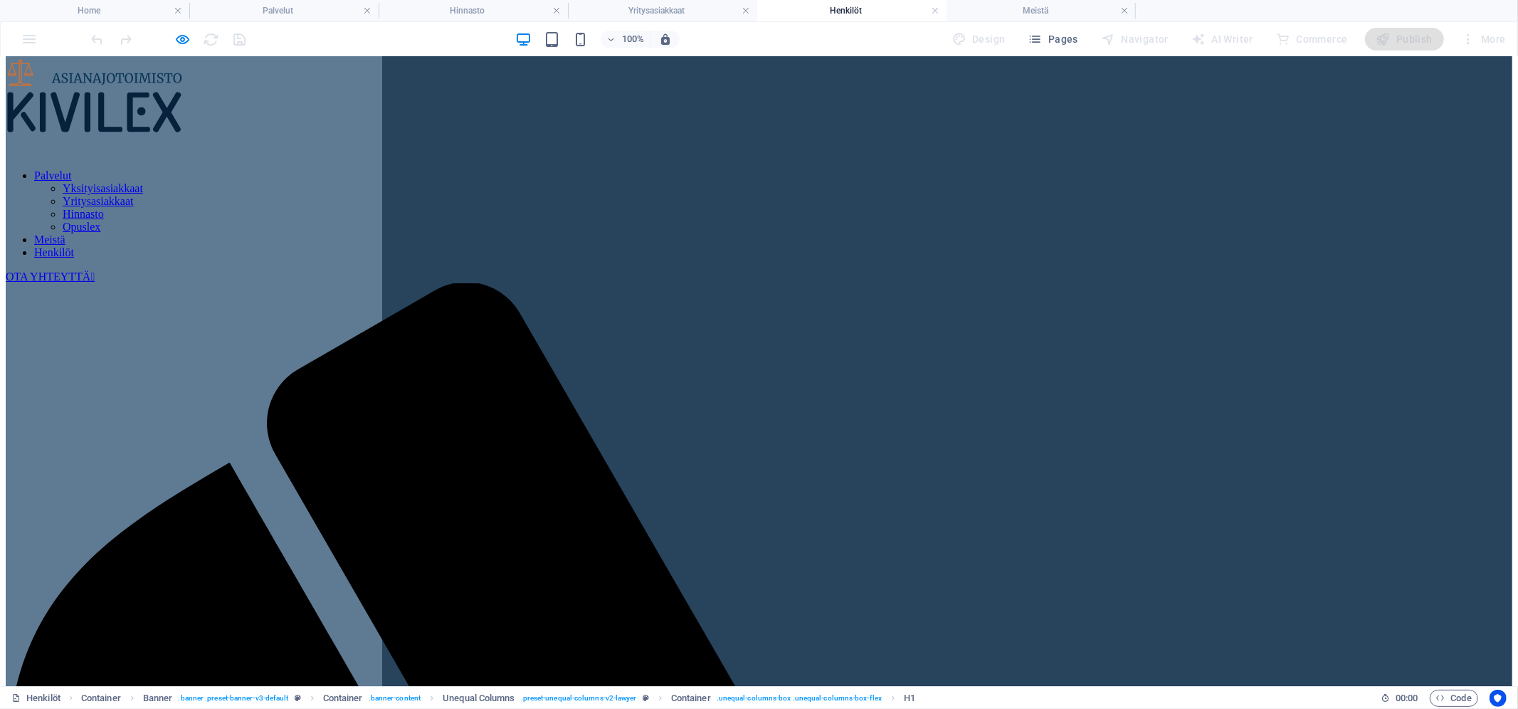
scroll to position [36, 0]
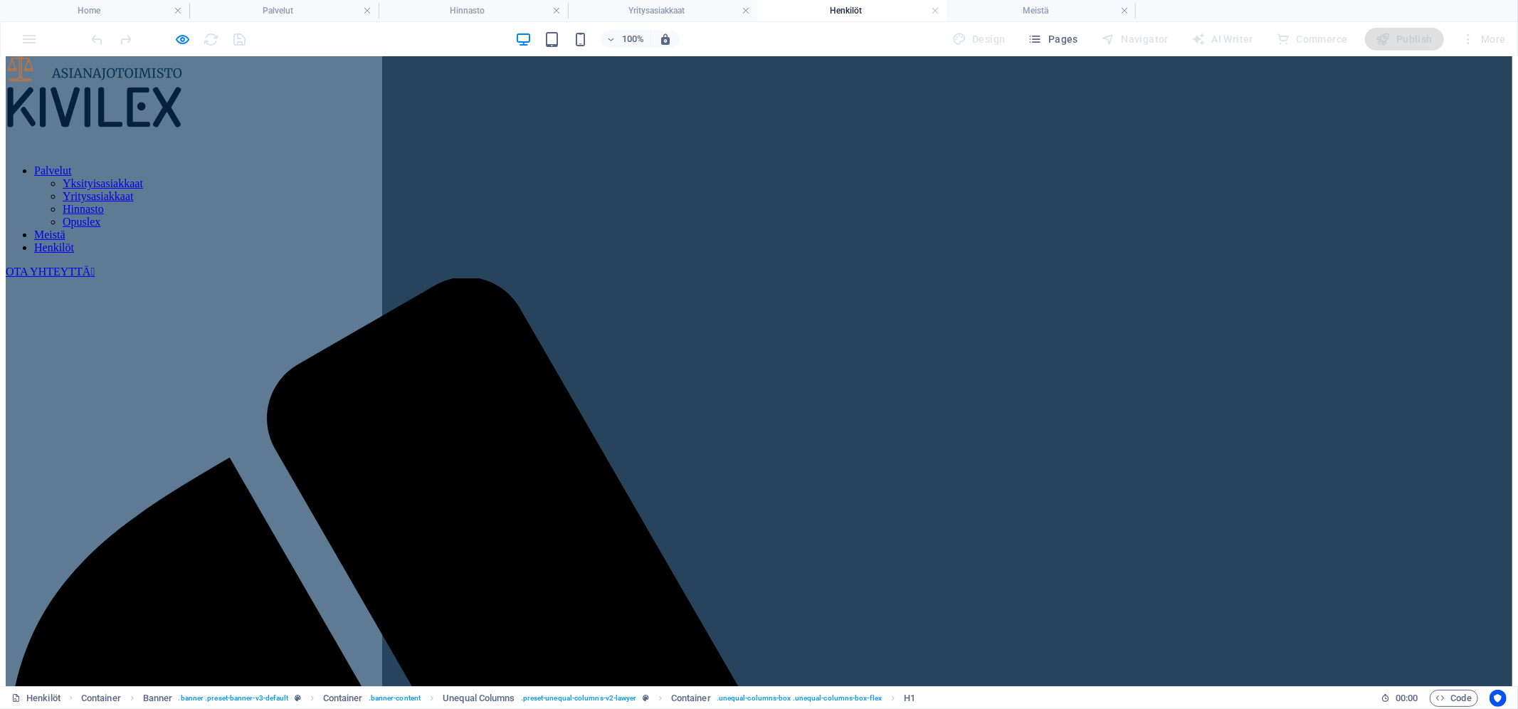
copy h1 "We offer many years of legal know-how. In our law office you will be advised an…"
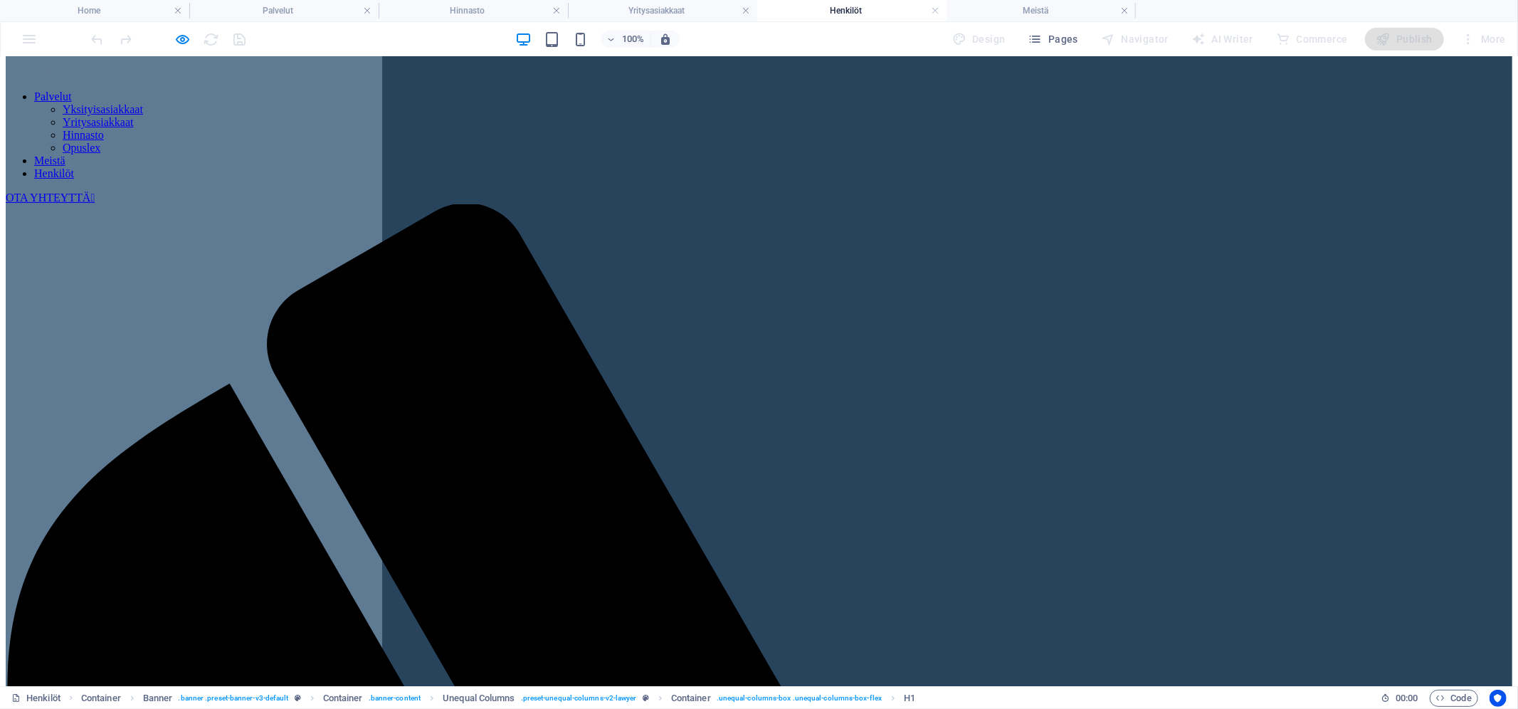
scroll to position [26, 0]
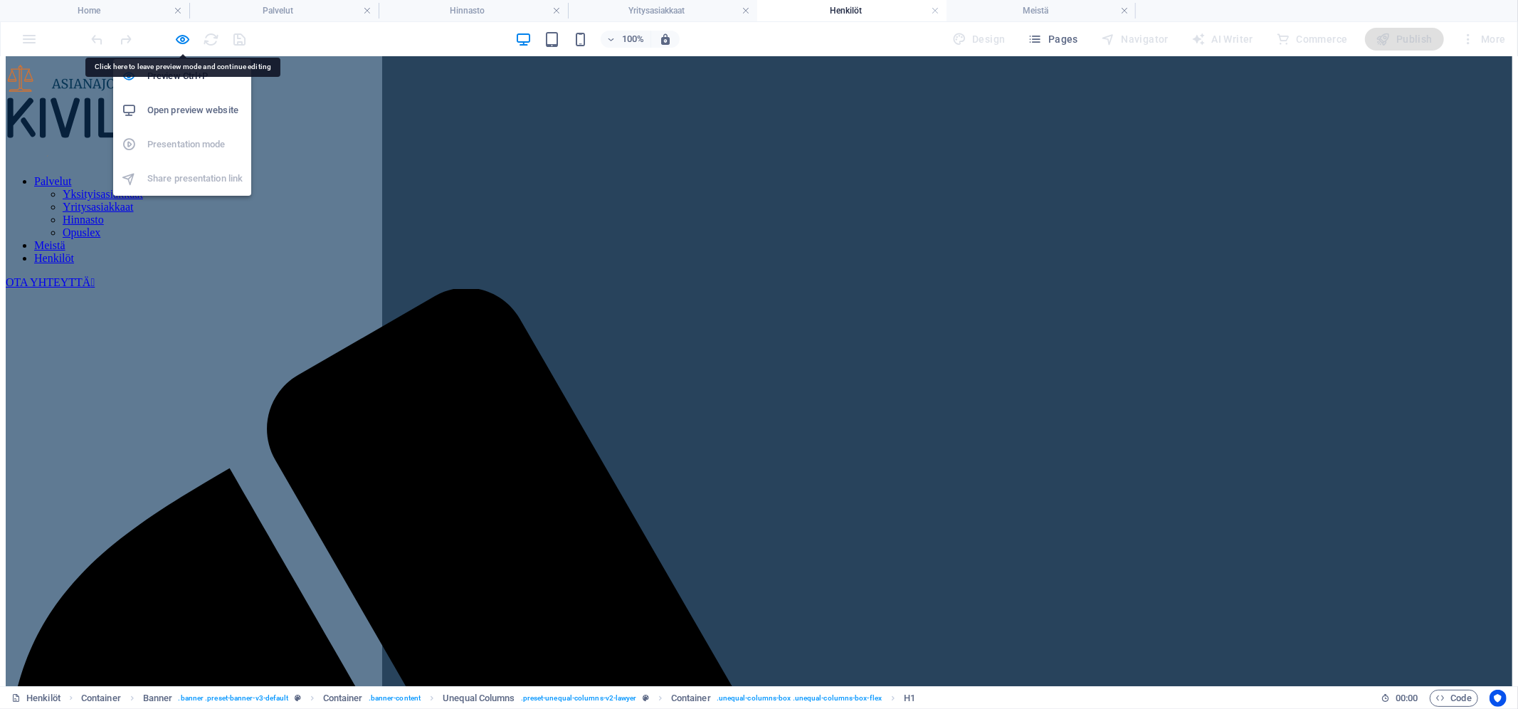
click at [167, 45] on div at bounding box center [168, 39] width 159 height 23
click at [176, 43] on icon "button" at bounding box center [183, 39] width 16 height 16
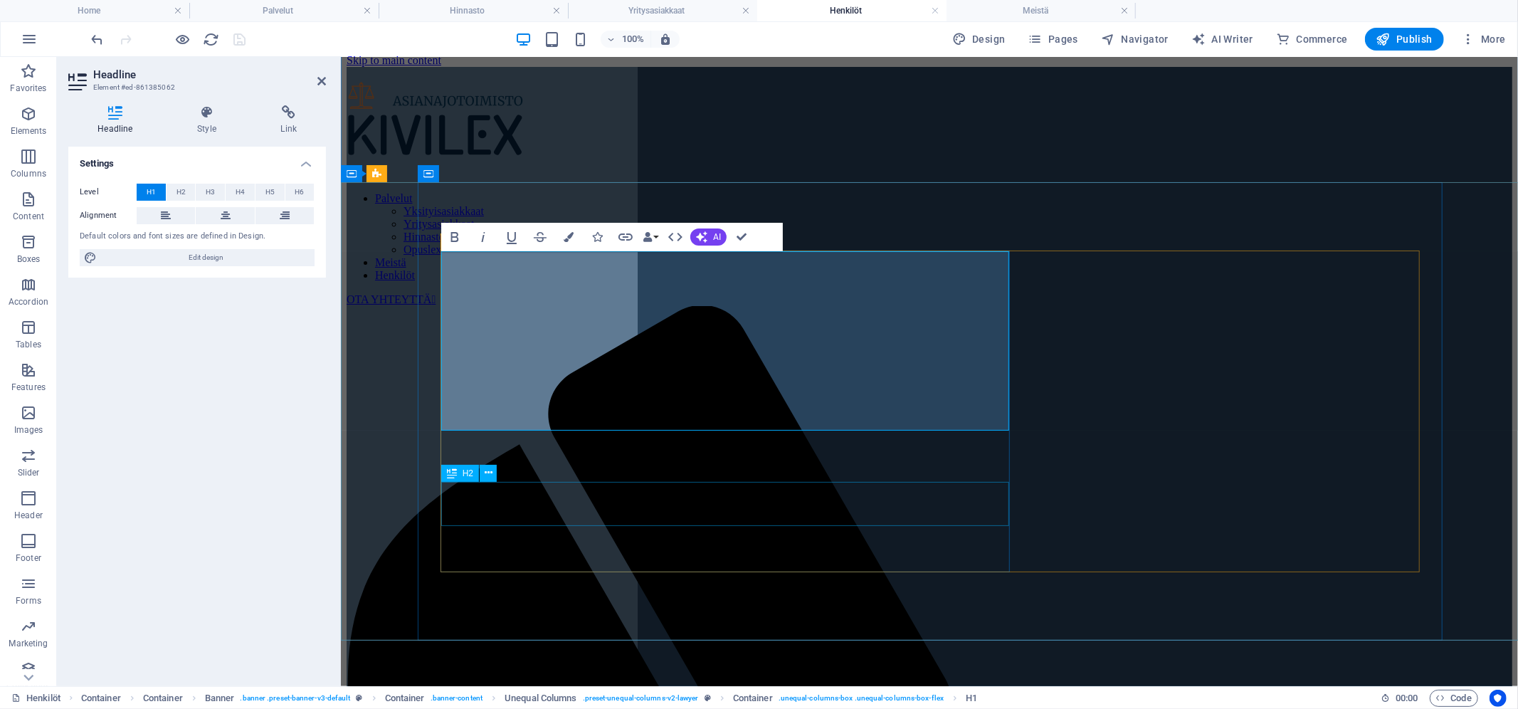
scroll to position [0, 0]
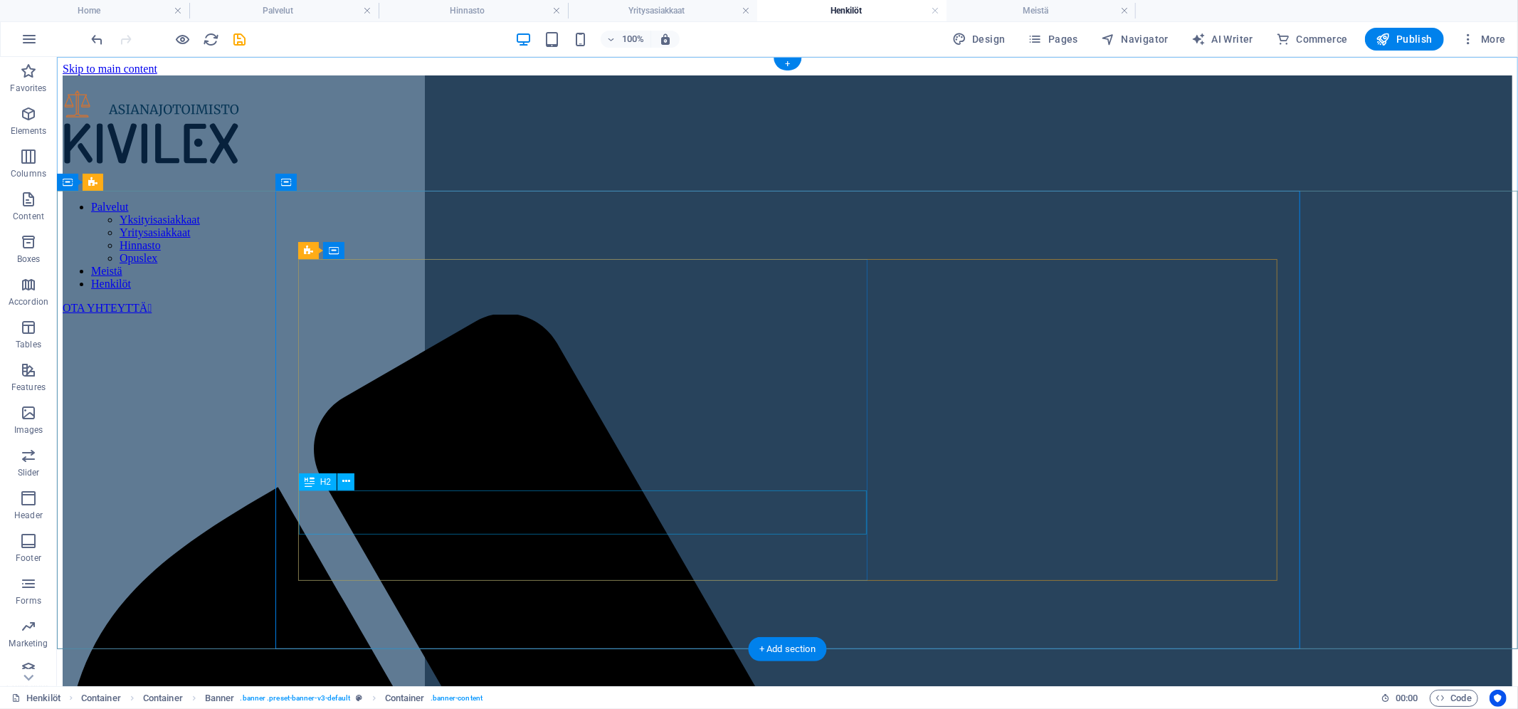
click at [350, 488] on icon at bounding box center [346, 481] width 8 height 15
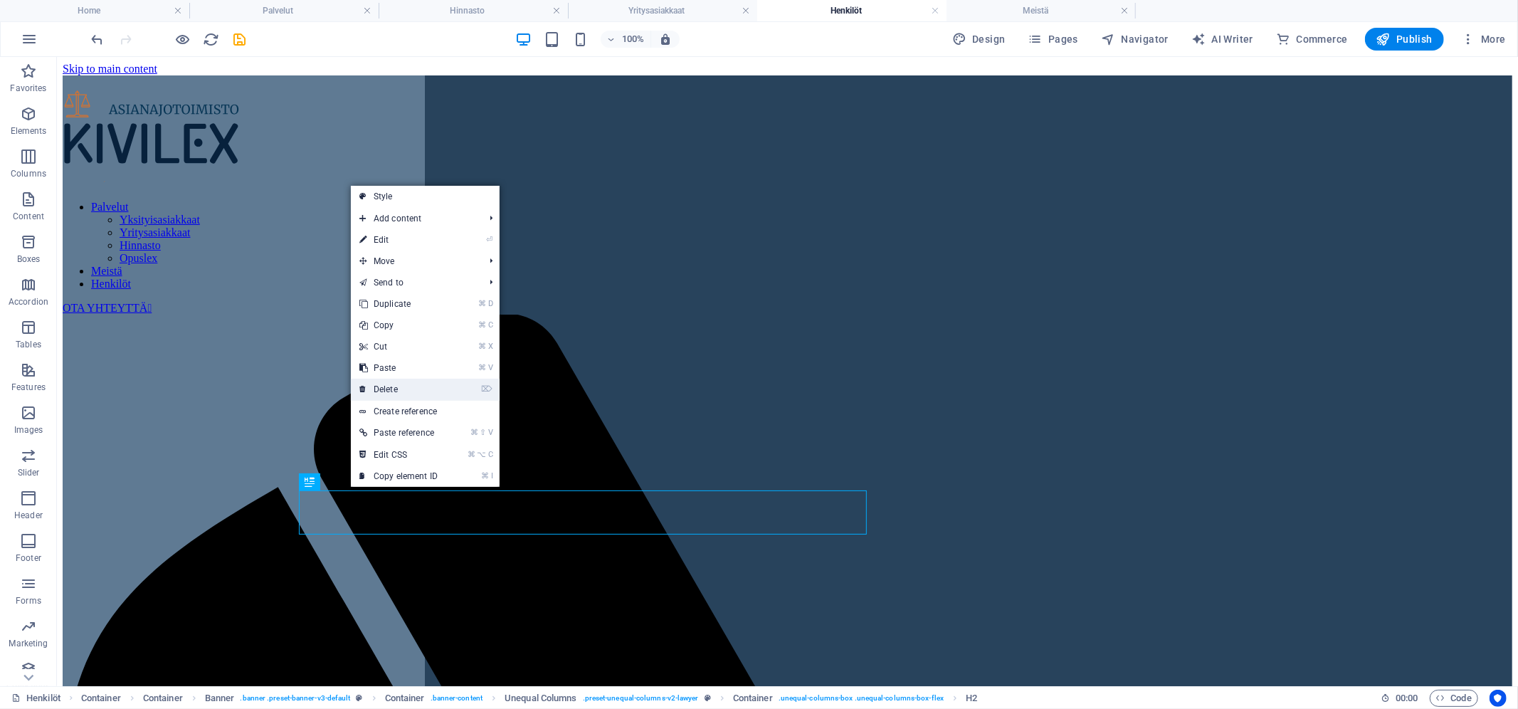
click at [405, 384] on link "⌦ Delete" at bounding box center [398, 389] width 95 height 21
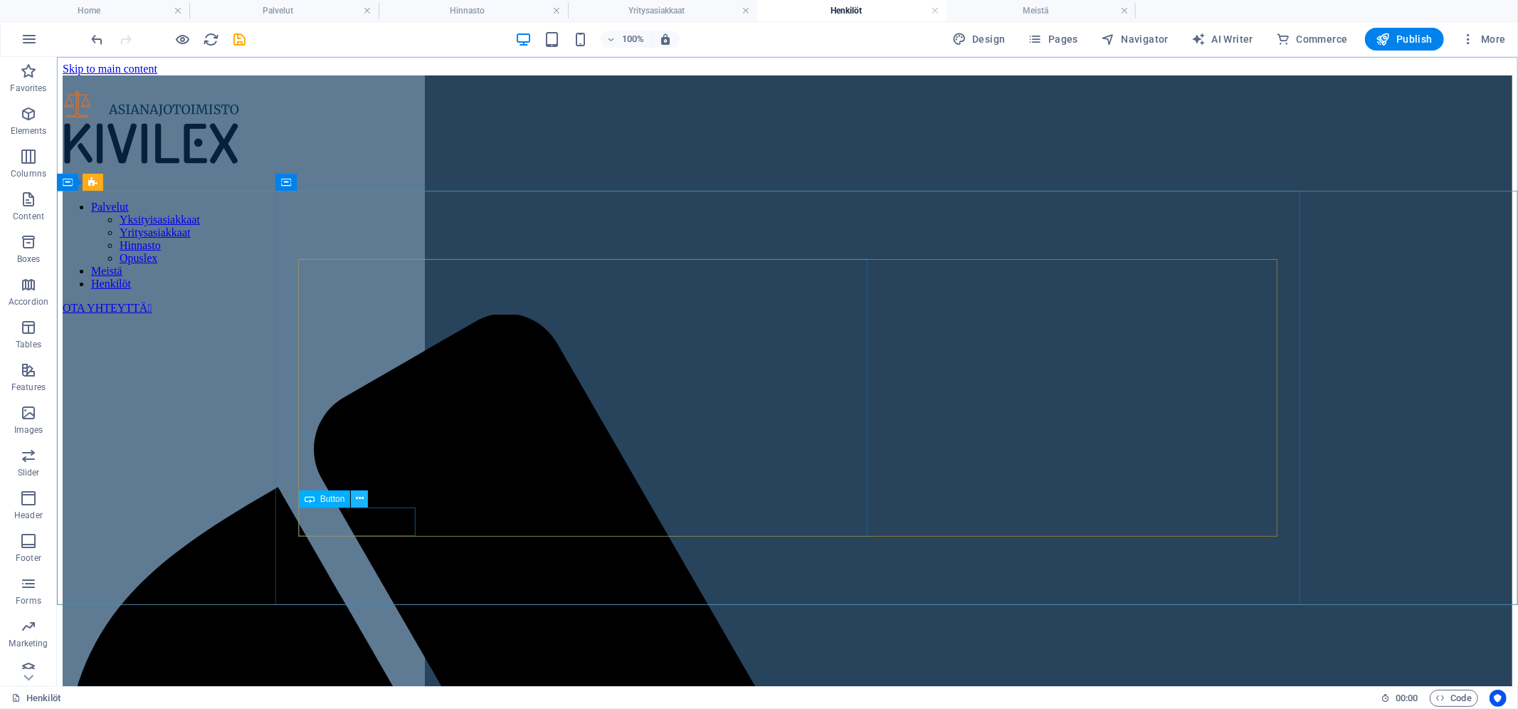
click at [365, 499] on button at bounding box center [359, 498] width 17 height 17
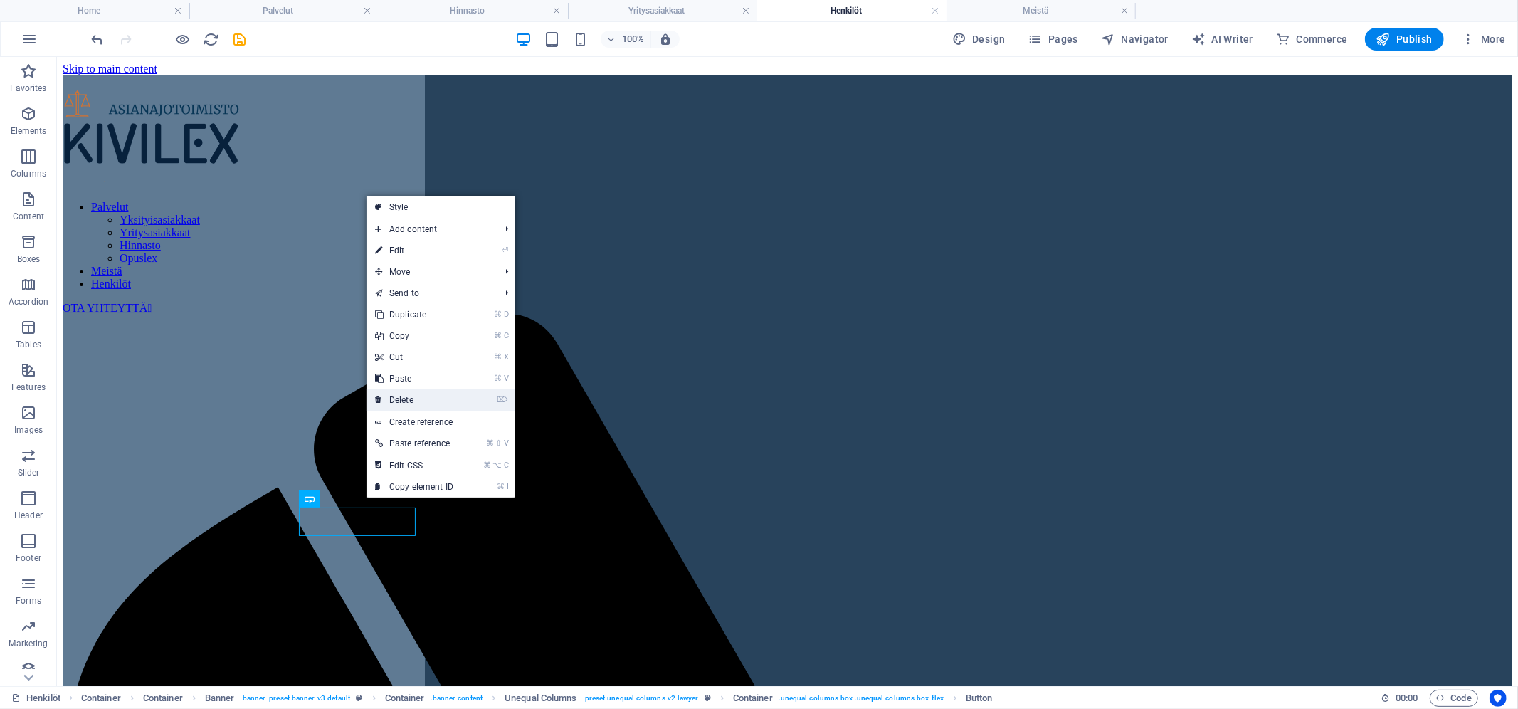
click at [423, 400] on link "⌦ Delete" at bounding box center [414, 399] width 95 height 21
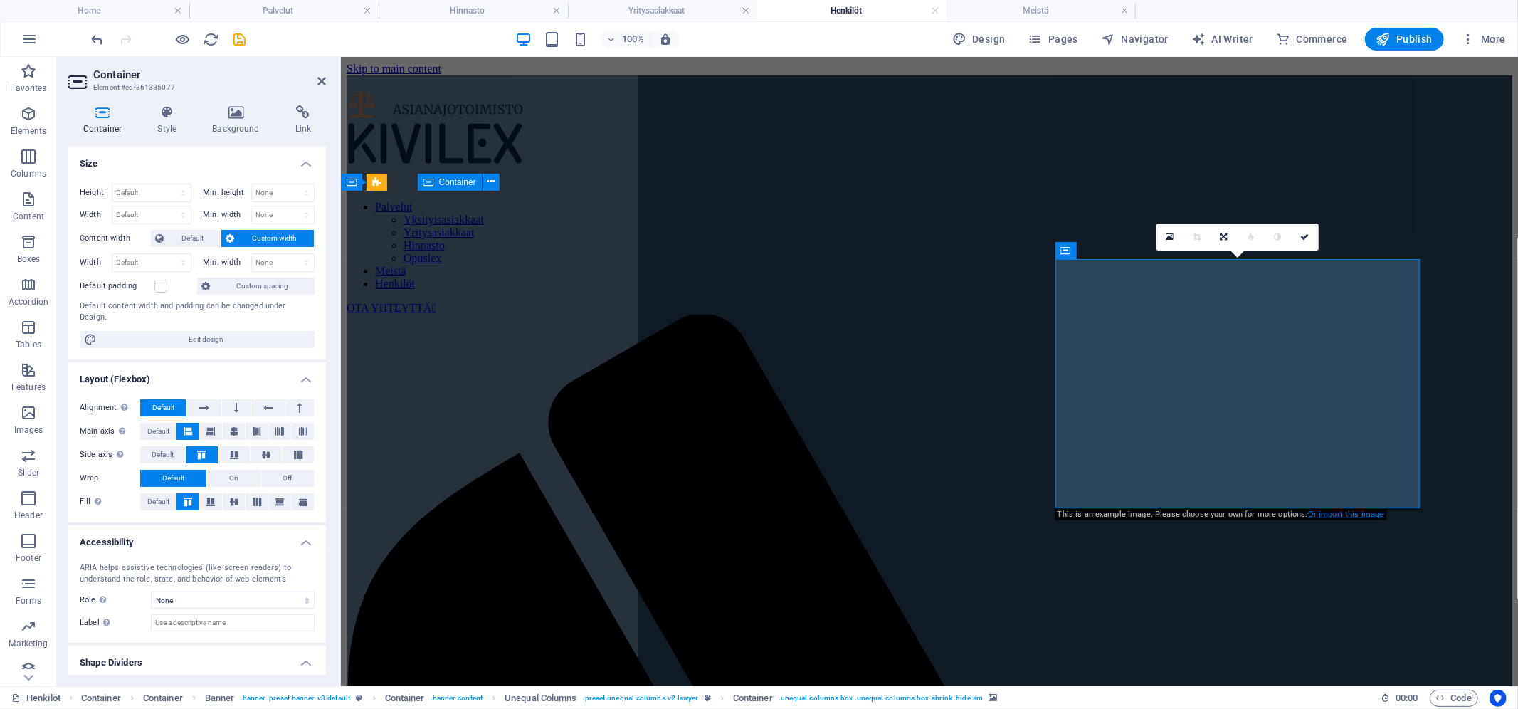
click at [1330, 513] on link "Or import this image" at bounding box center [1346, 514] width 76 height 9
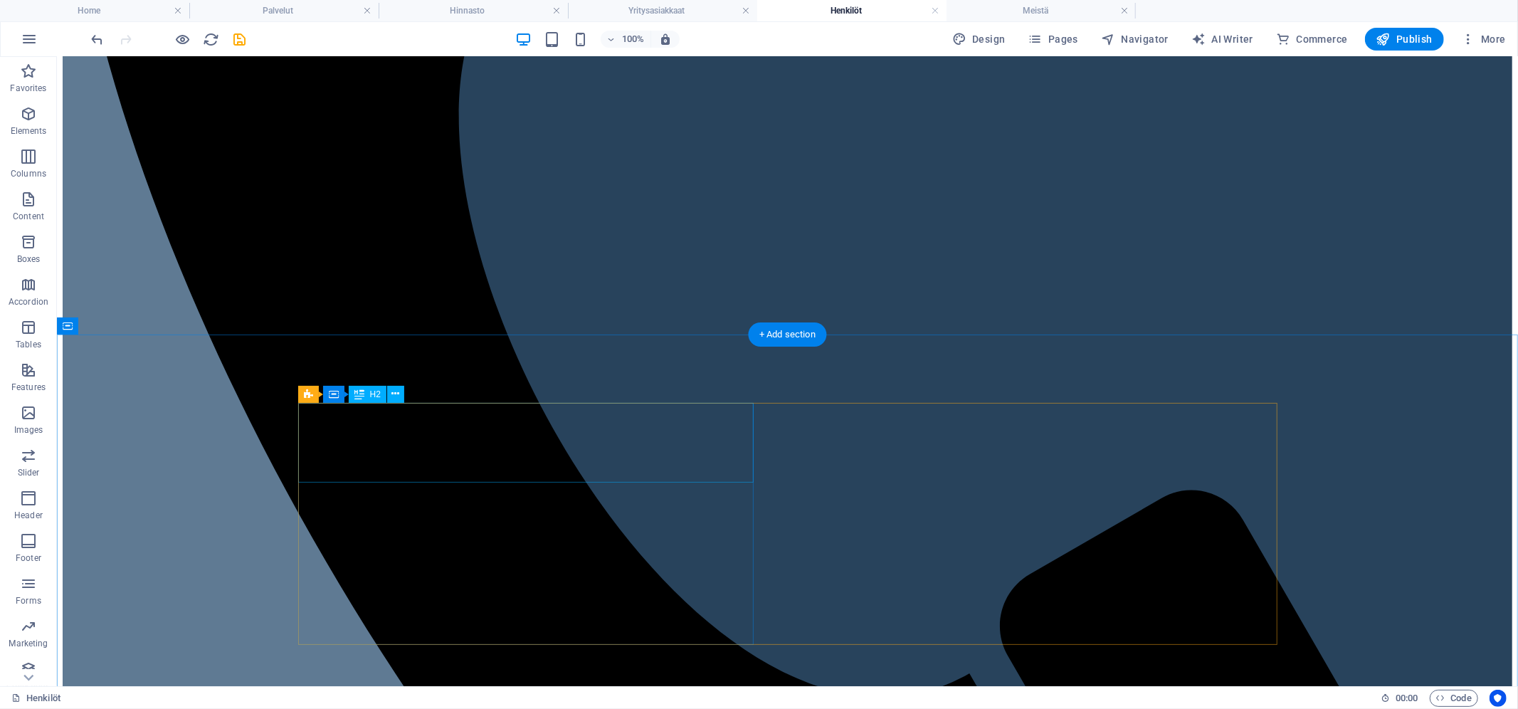
scroll to position [1039, 0]
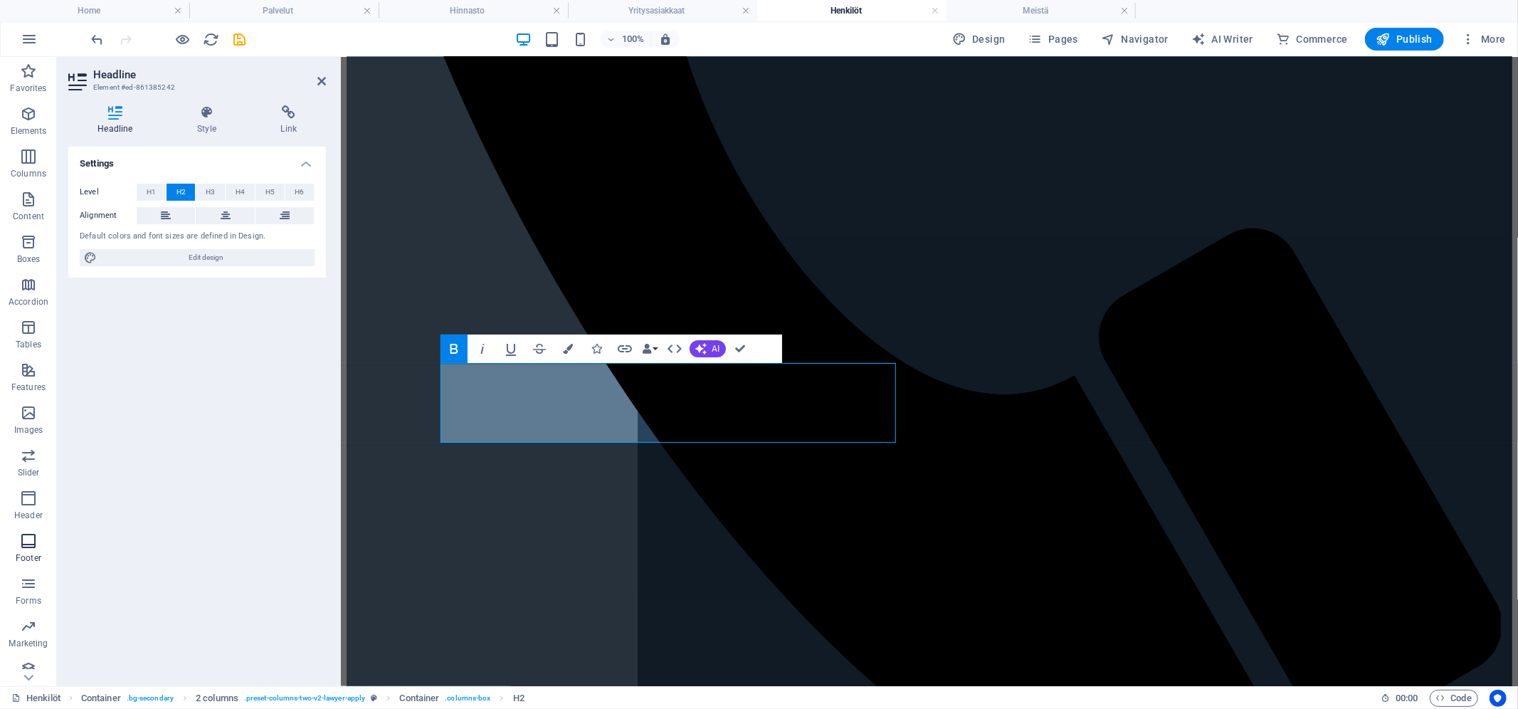
scroll to position [1084, 0]
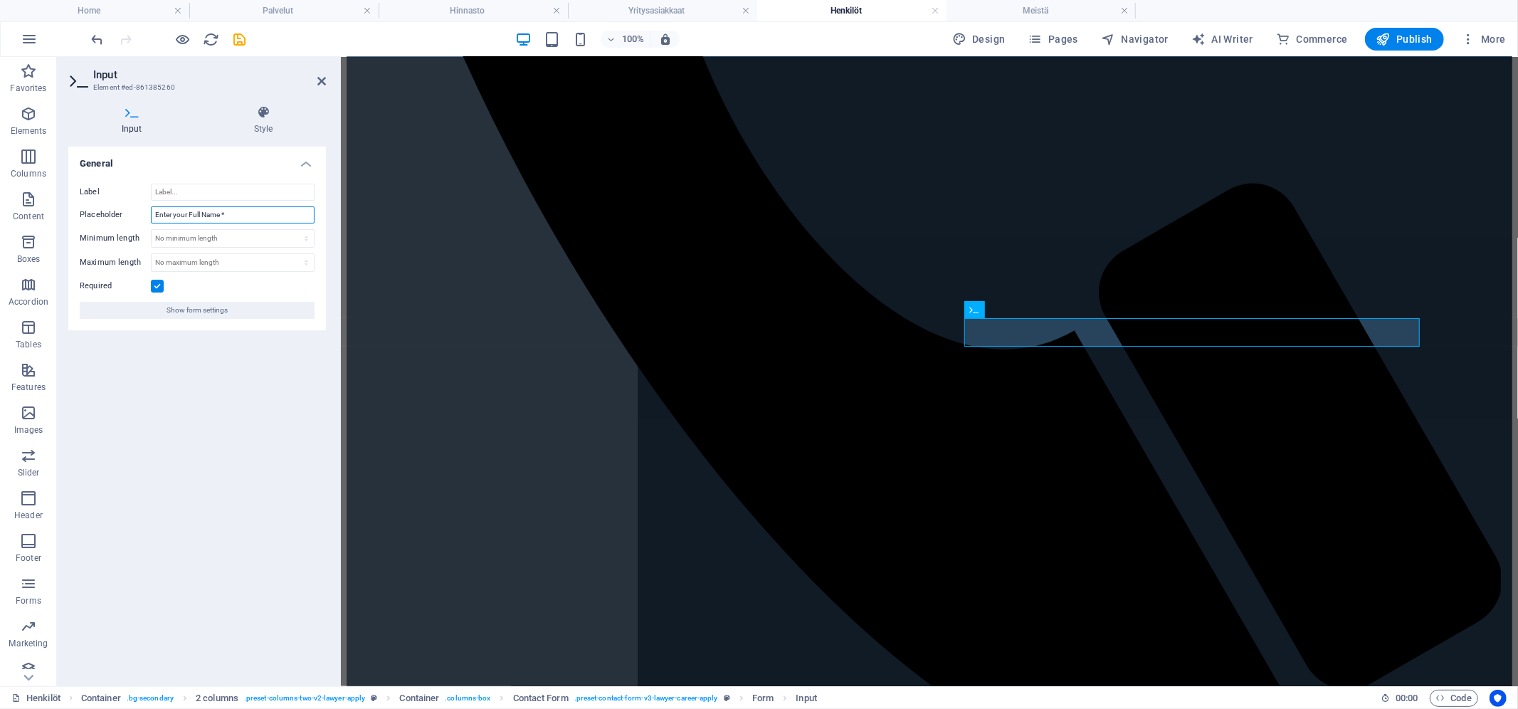
click at [193, 216] on input "Enter your Full Name *" at bounding box center [233, 214] width 164 height 17
type input "Kirjoita koko nimesi *"
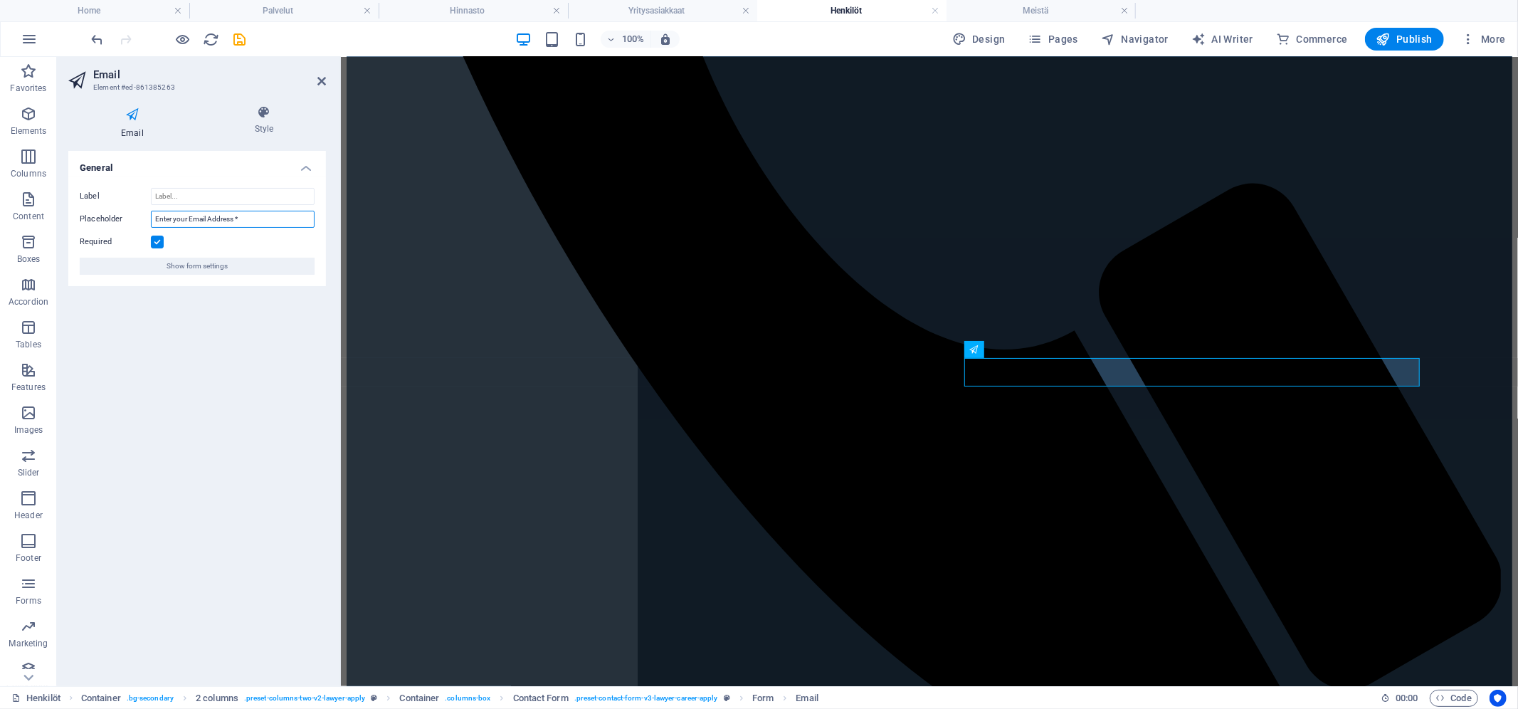
click at [186, 219] on input "Enter your Email Address *" at bounding box center [233, 219] width 164 height 17
type input "Kirjoita sähköpostiosoitteesi *"
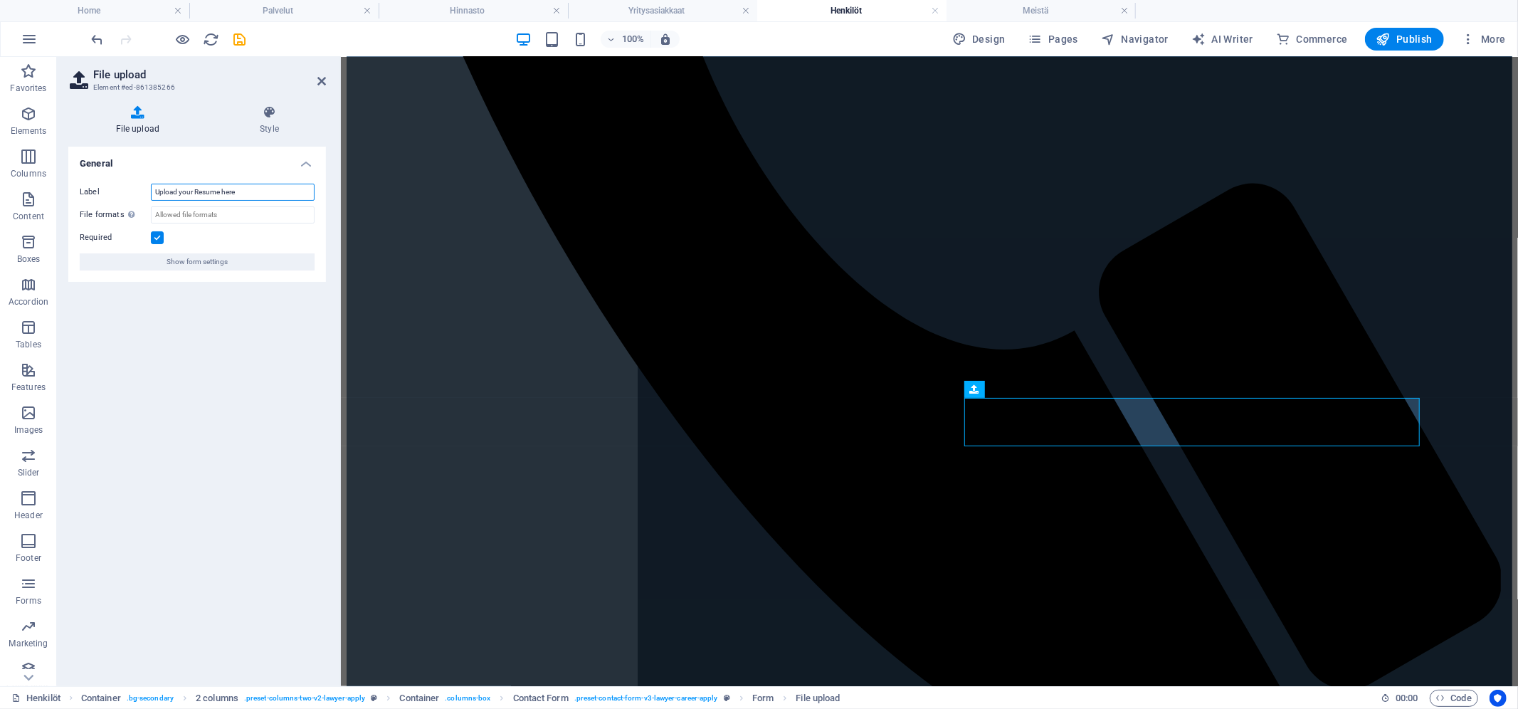
click at [198, 196] on input "Upload your Resume here" at bounding box center [233, 192] width 164 height 17
type input "L"
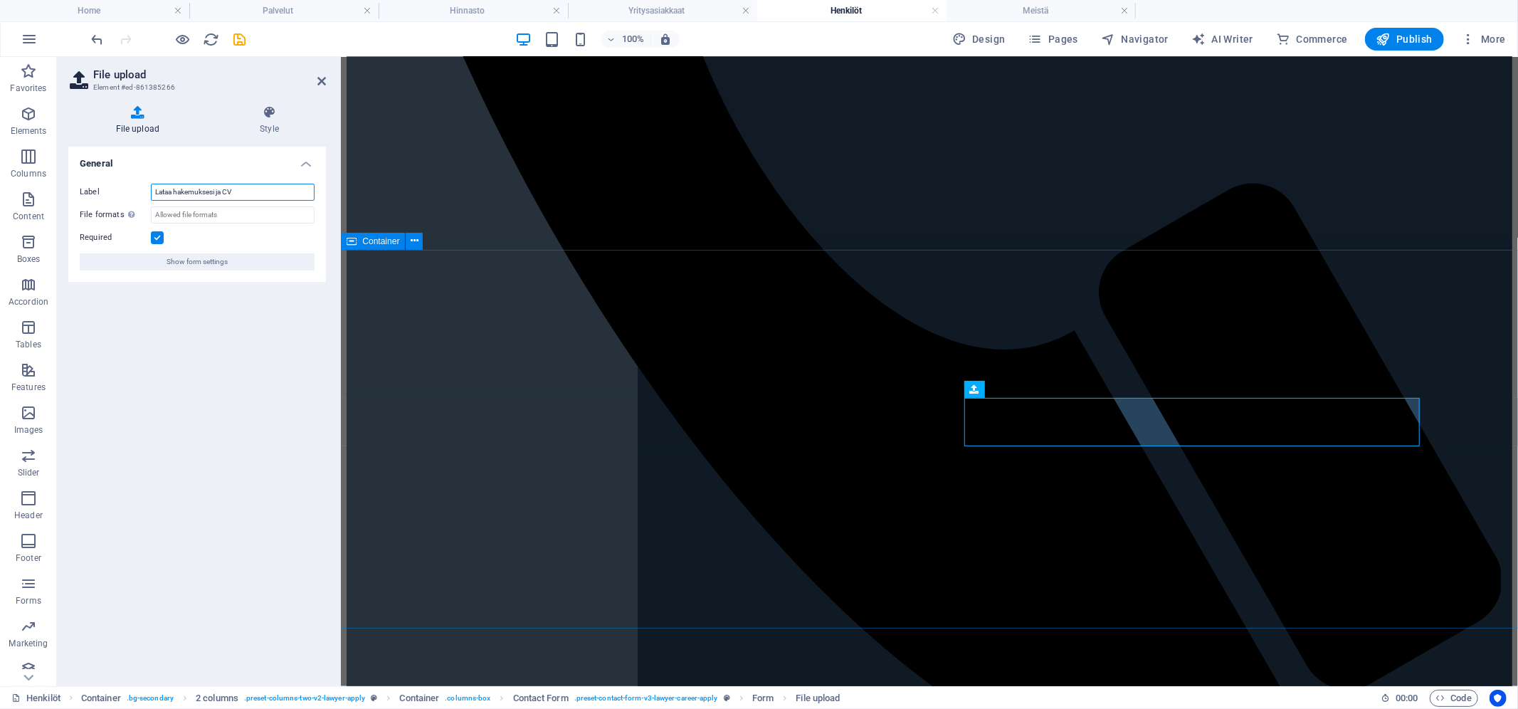
type input "Lataa hakemuksesi ja CV"
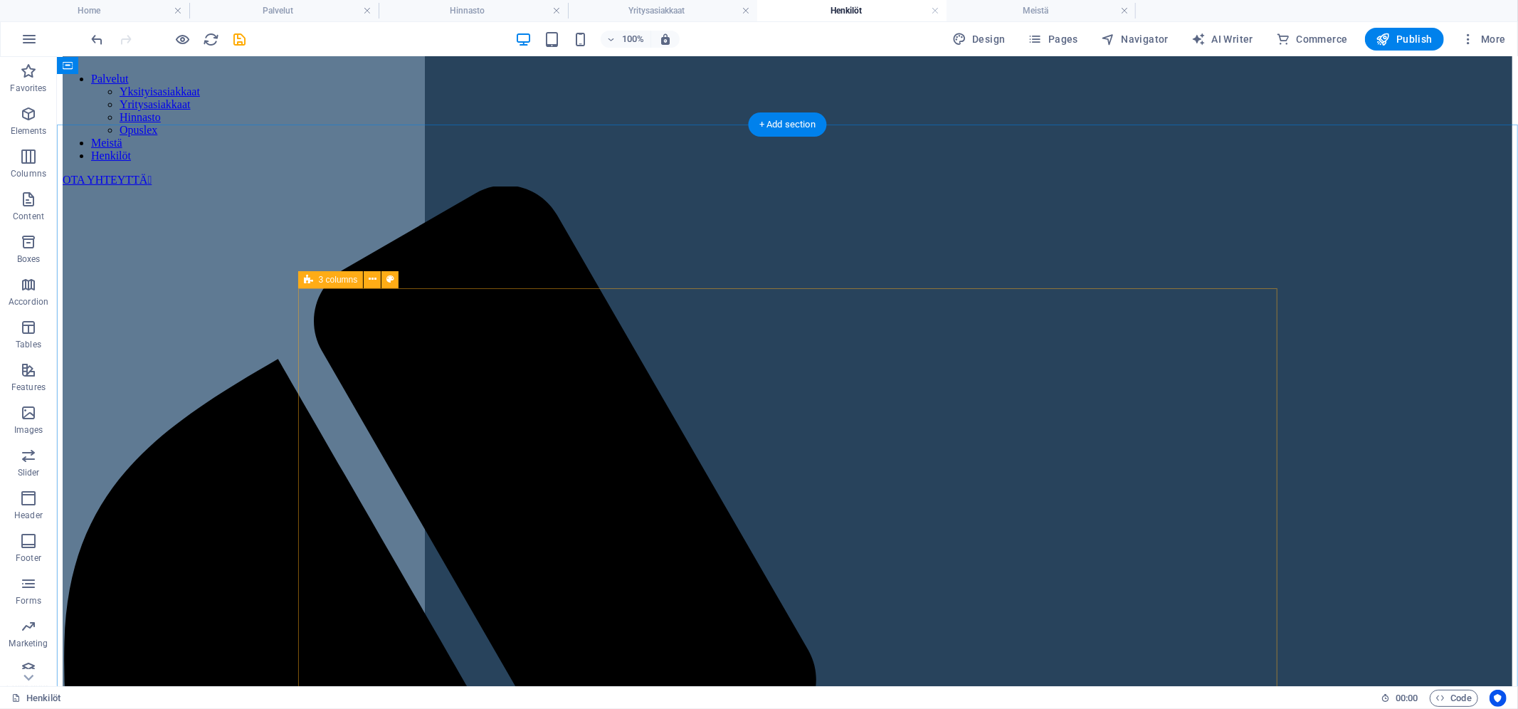
scroll to position [0, 0]
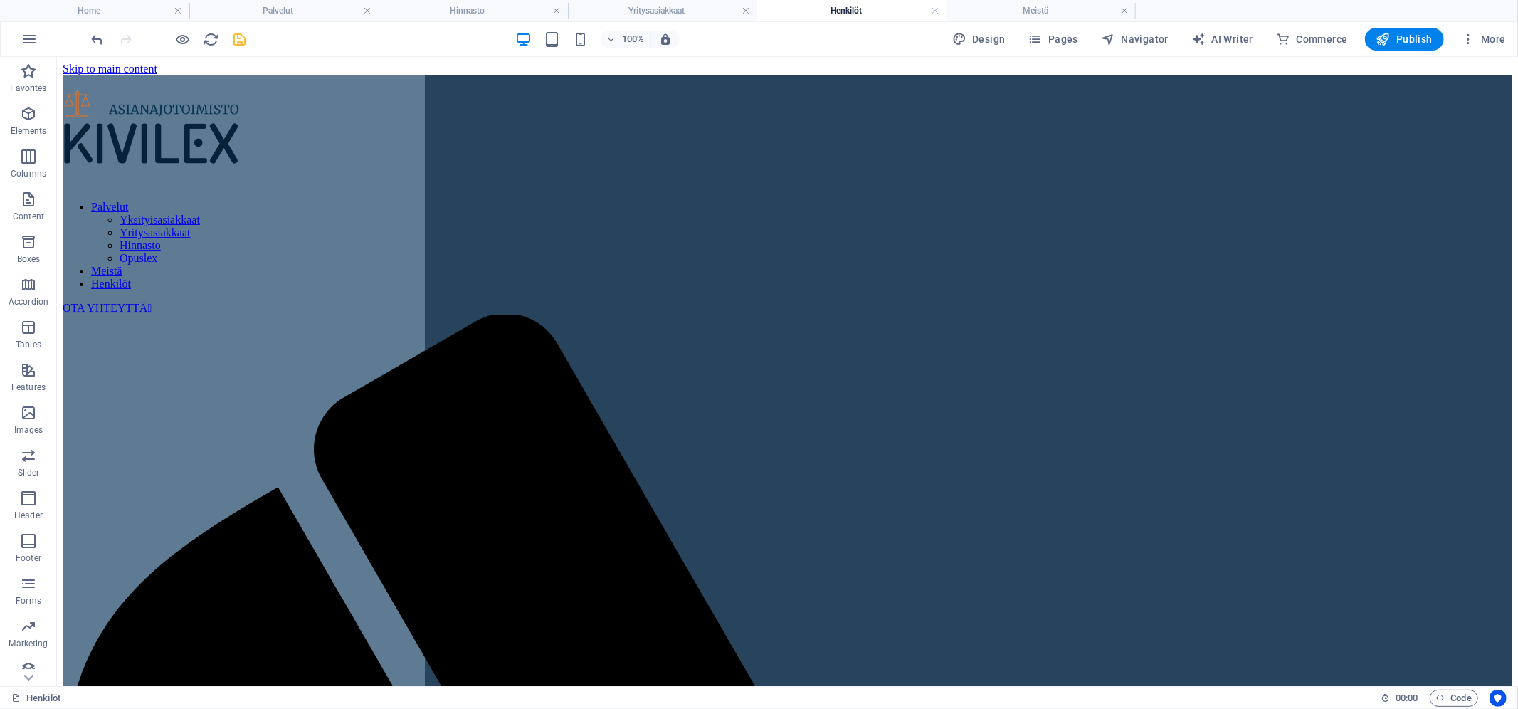
click at [243, 38] on icon "save" at bounding box center [240, 39] width 16 height 16
click at [134, 11] on h4 "Home" at bounding box center [94, 11] width 189 height 16
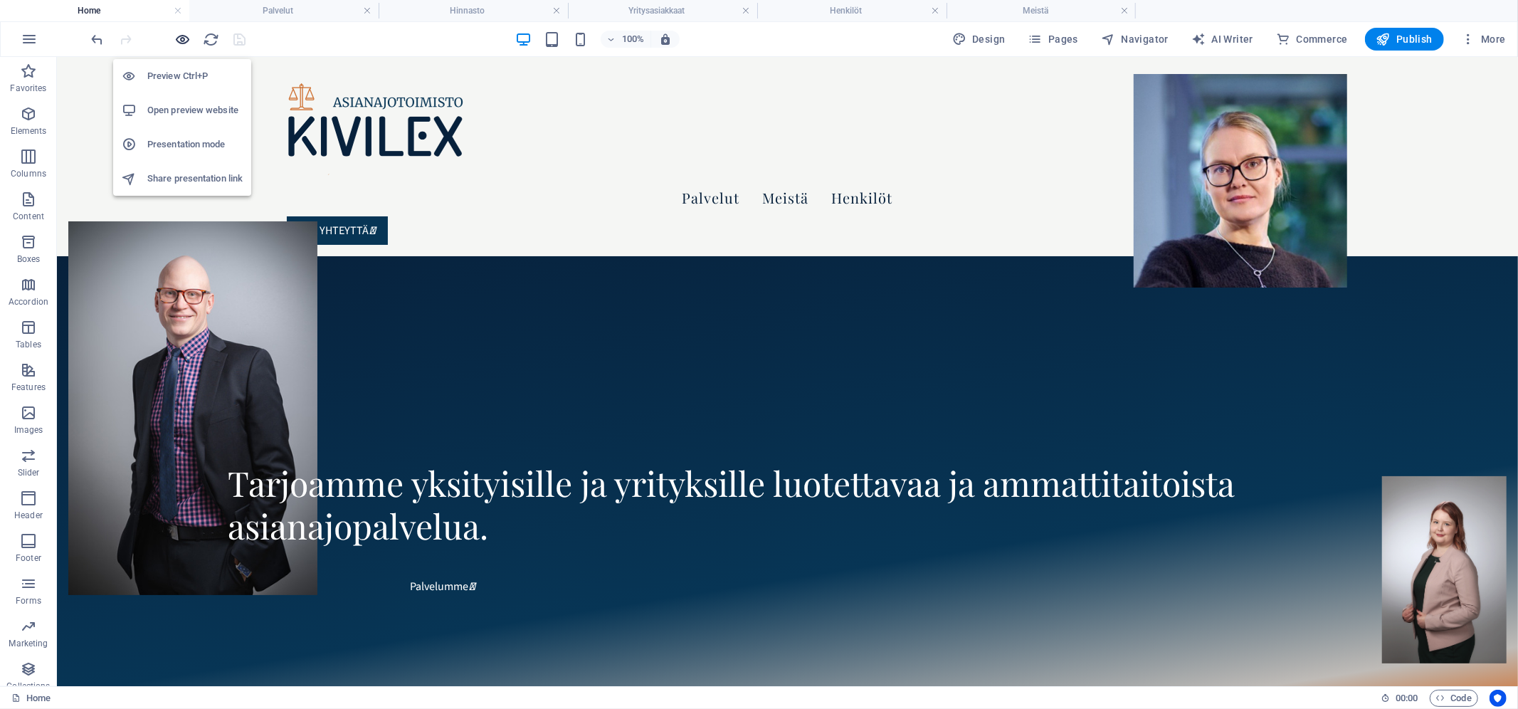
click at [183, 42] on icon "button" at bounding box center [183, 39] width 16 height 16
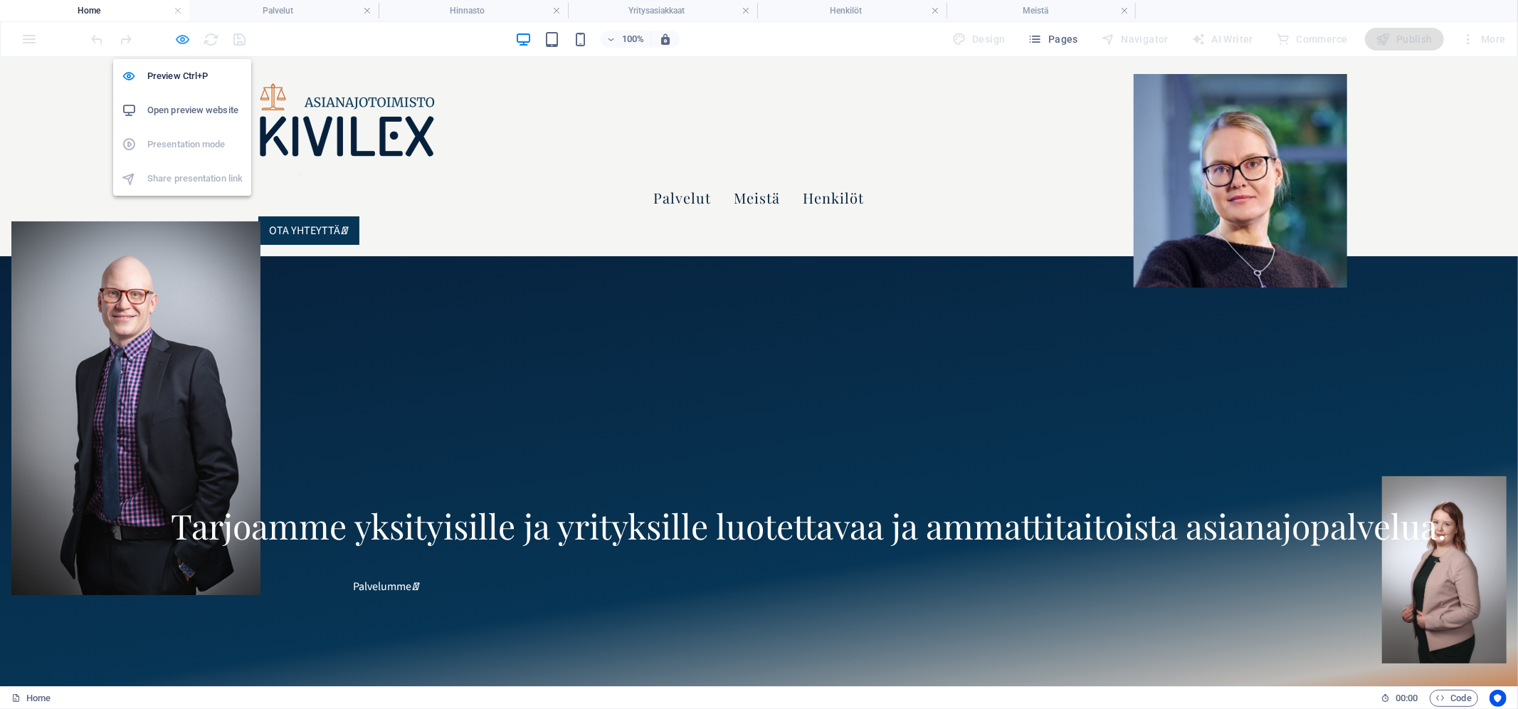
click at [183, 42] on icon "button" at bounding box center [183, 39] width 16 height 16
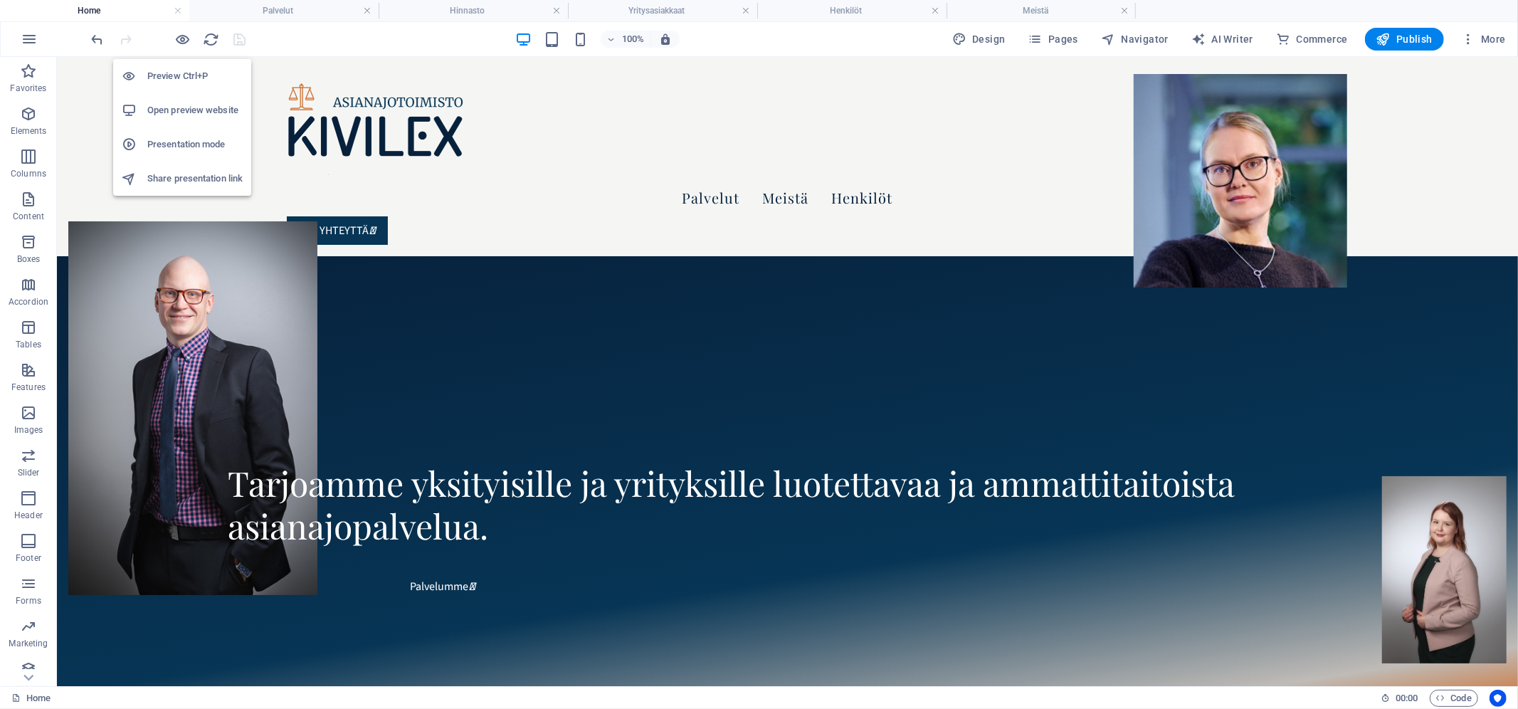
click at [186, 115] on h6 "Open preview website" at bounding box center [194, 110] width 95 height 17
click at [182, 41] on icon "button" at bounding box center [183, 39] width 16 height 16
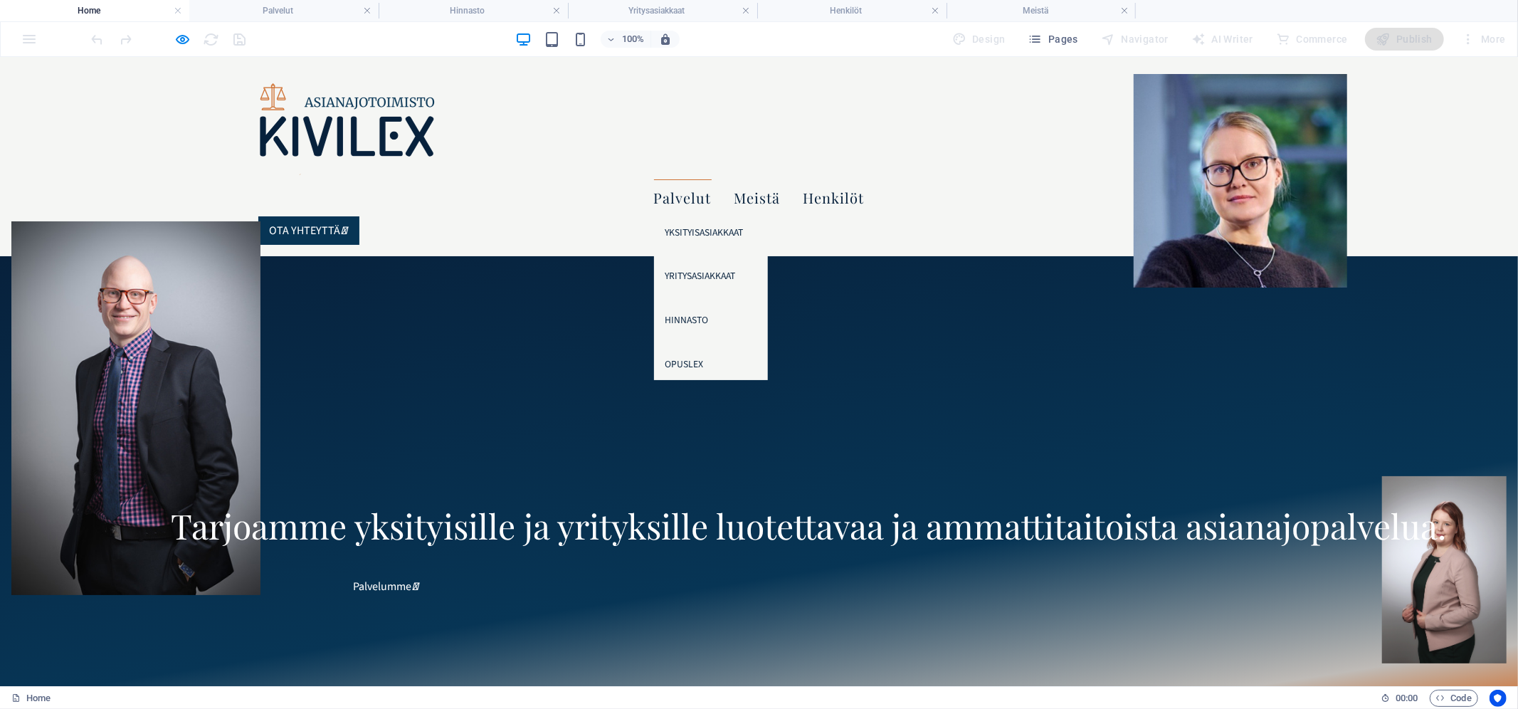
click at [712, 179] on link "Palvelut" at bounding box center [683, 197] width 58 height 37
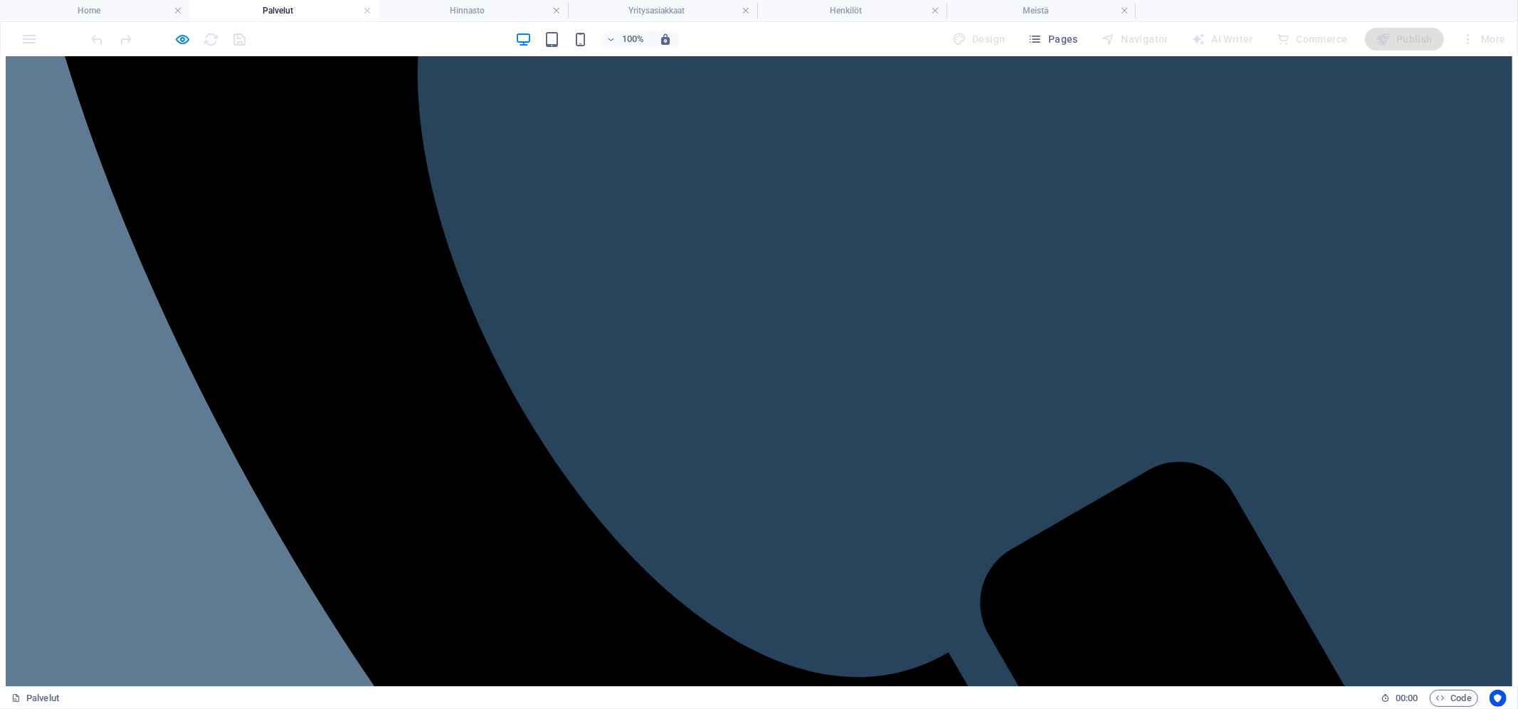
scroll to position [1298, 0]
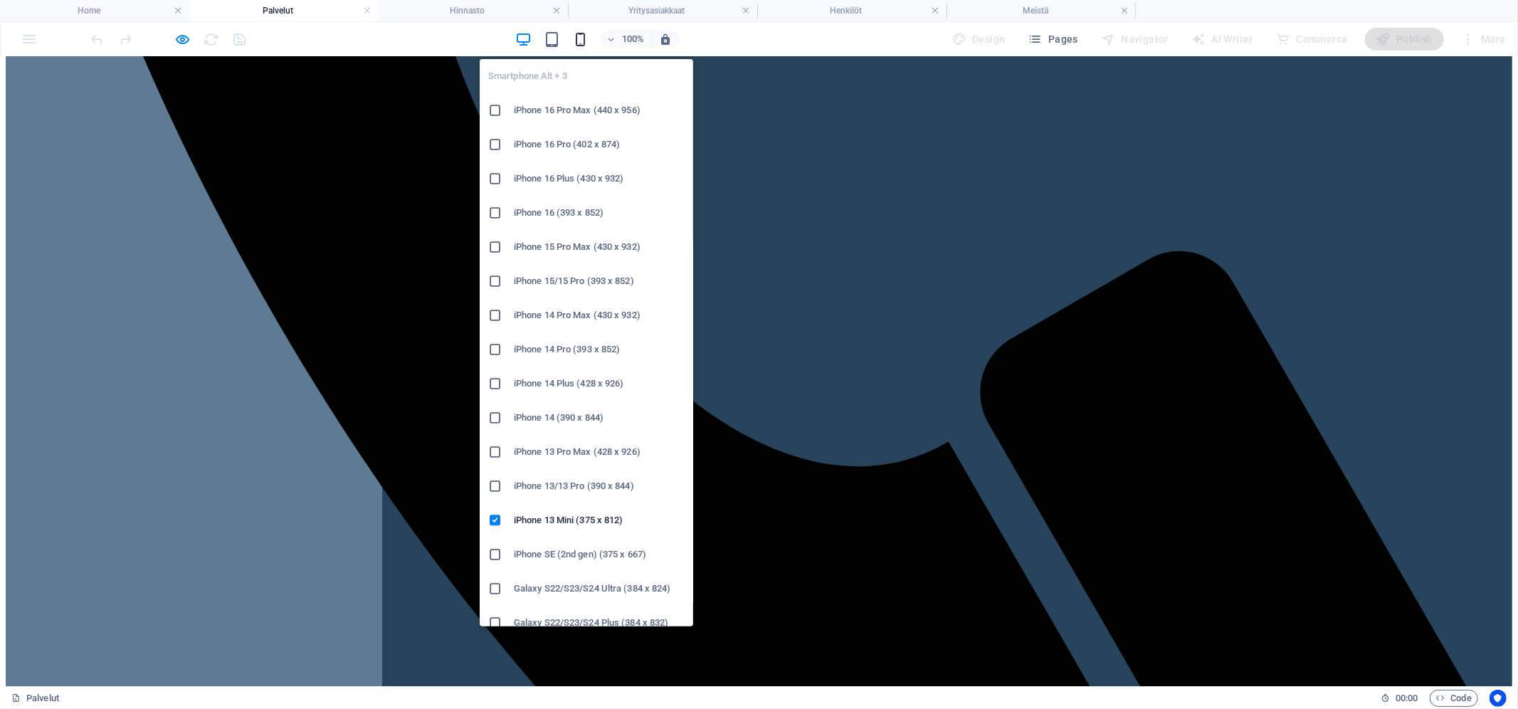
click at [587, 43] on icon "button" at bounding box center [580, 39] width 16 height 16
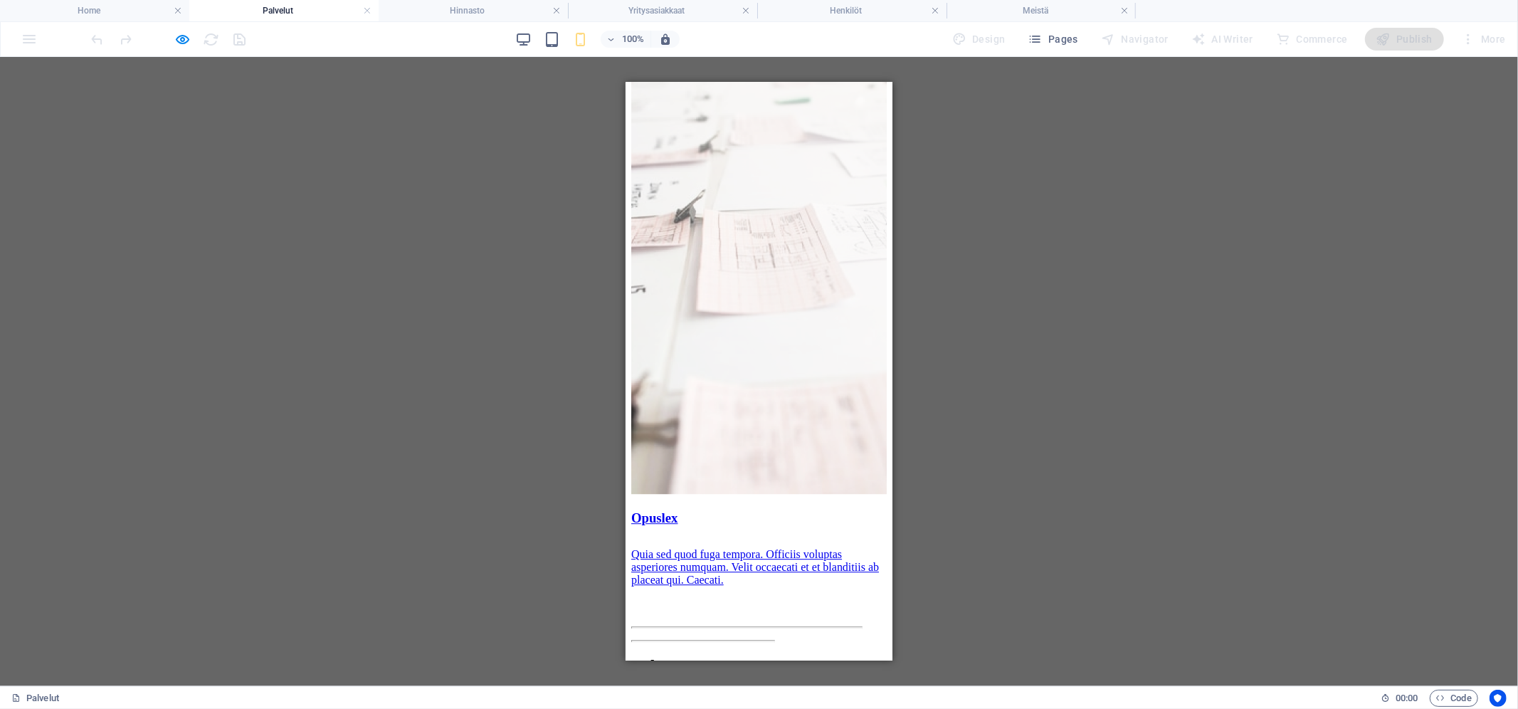
scroll to position [3076, 0]
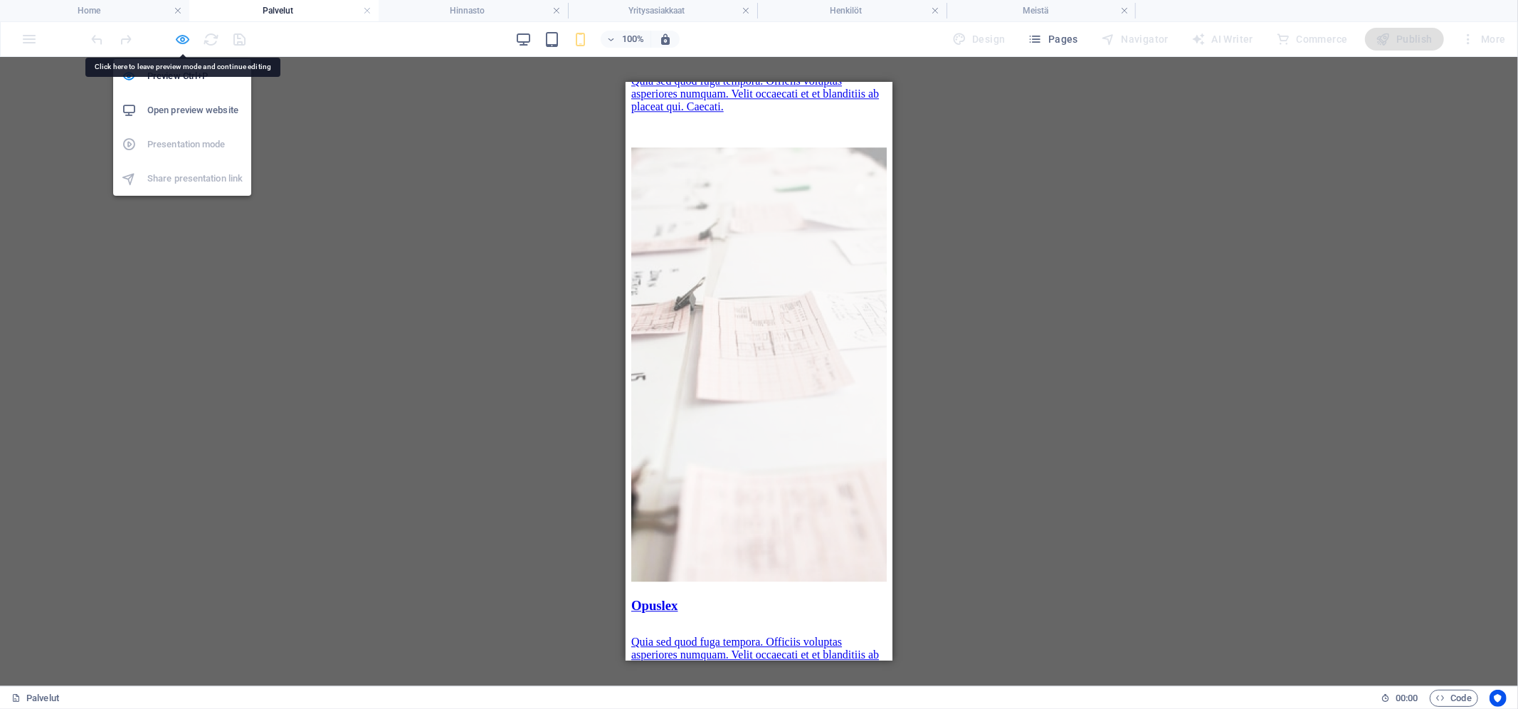
click at [184, 36] on icon "button" at bounding box center [183, 39] width 16 height 16
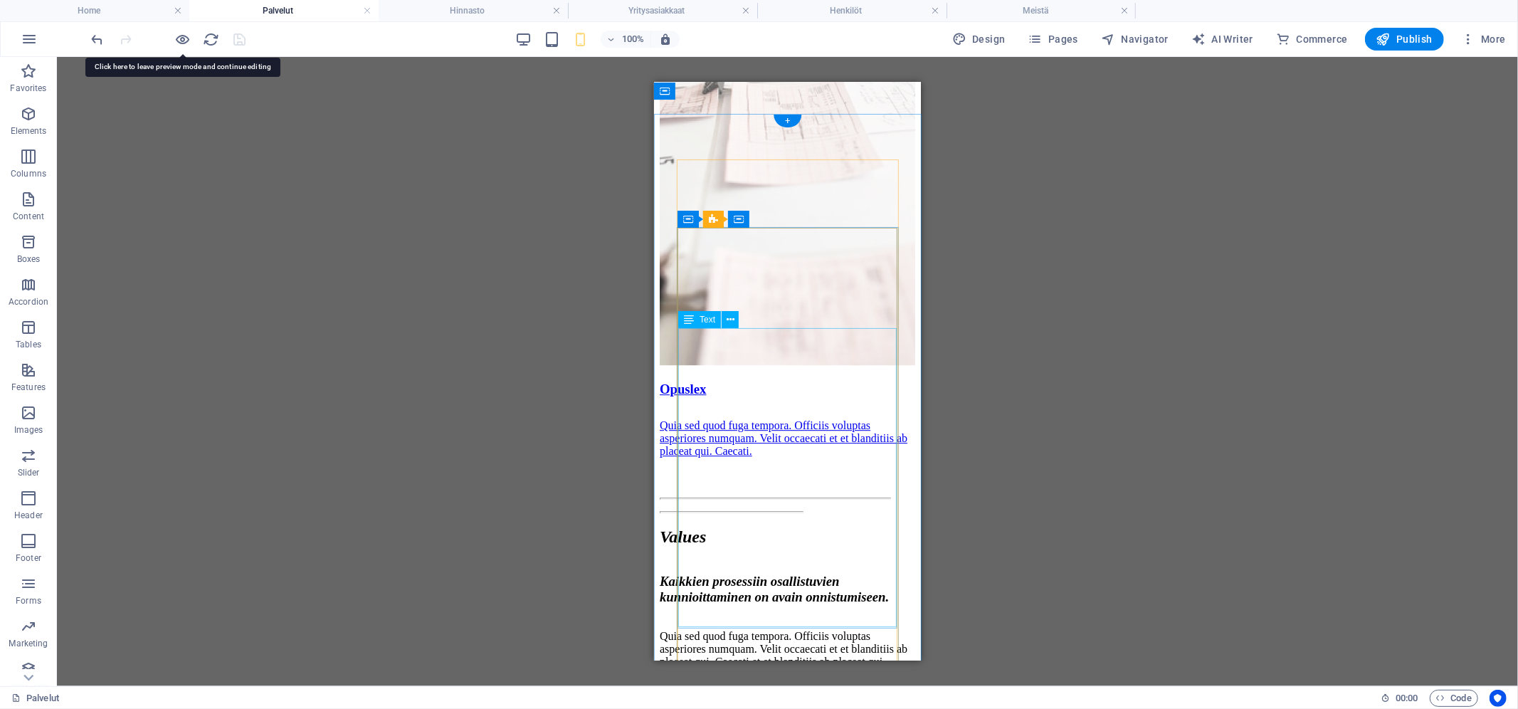
scroll to position [3378, 0]
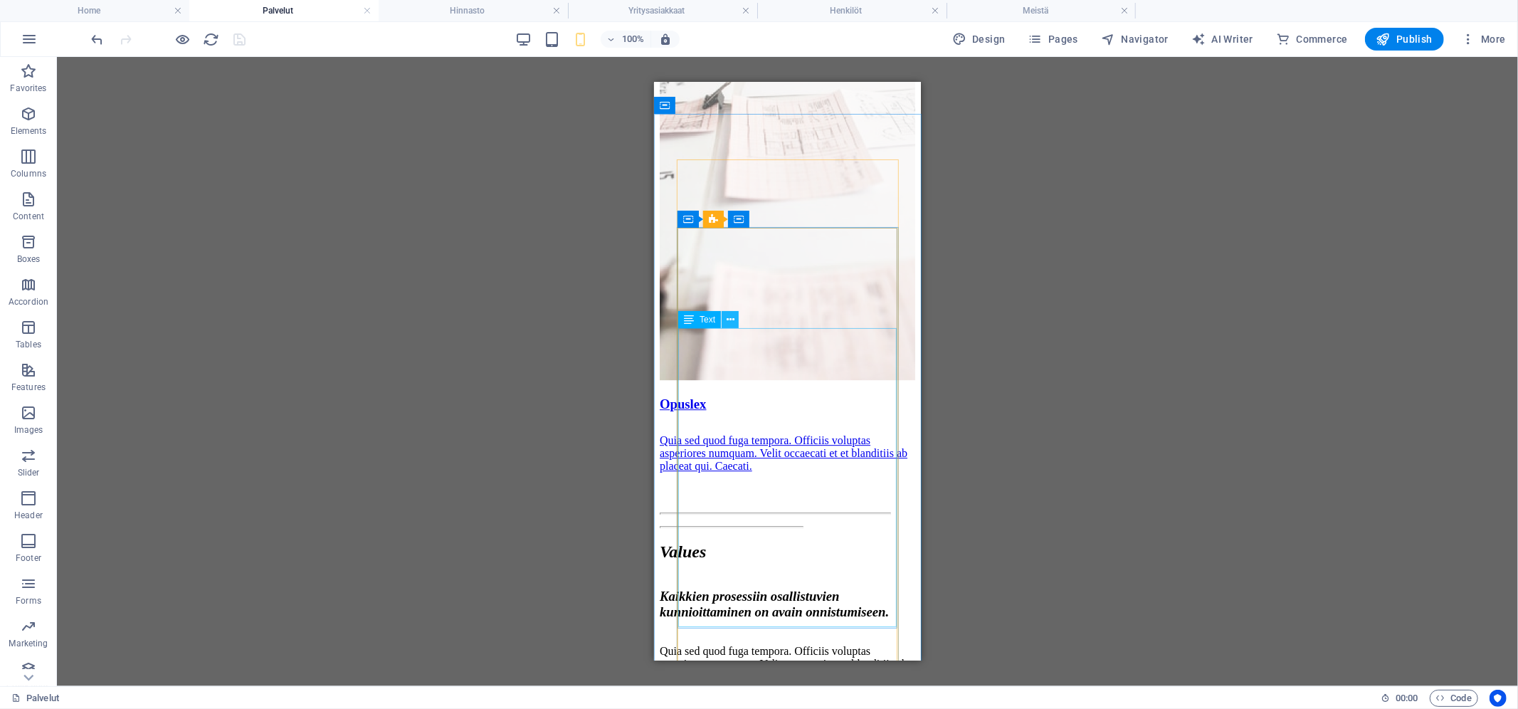
click at [727, 322] on icon at bounding box center [731, 319] width 8 height 15
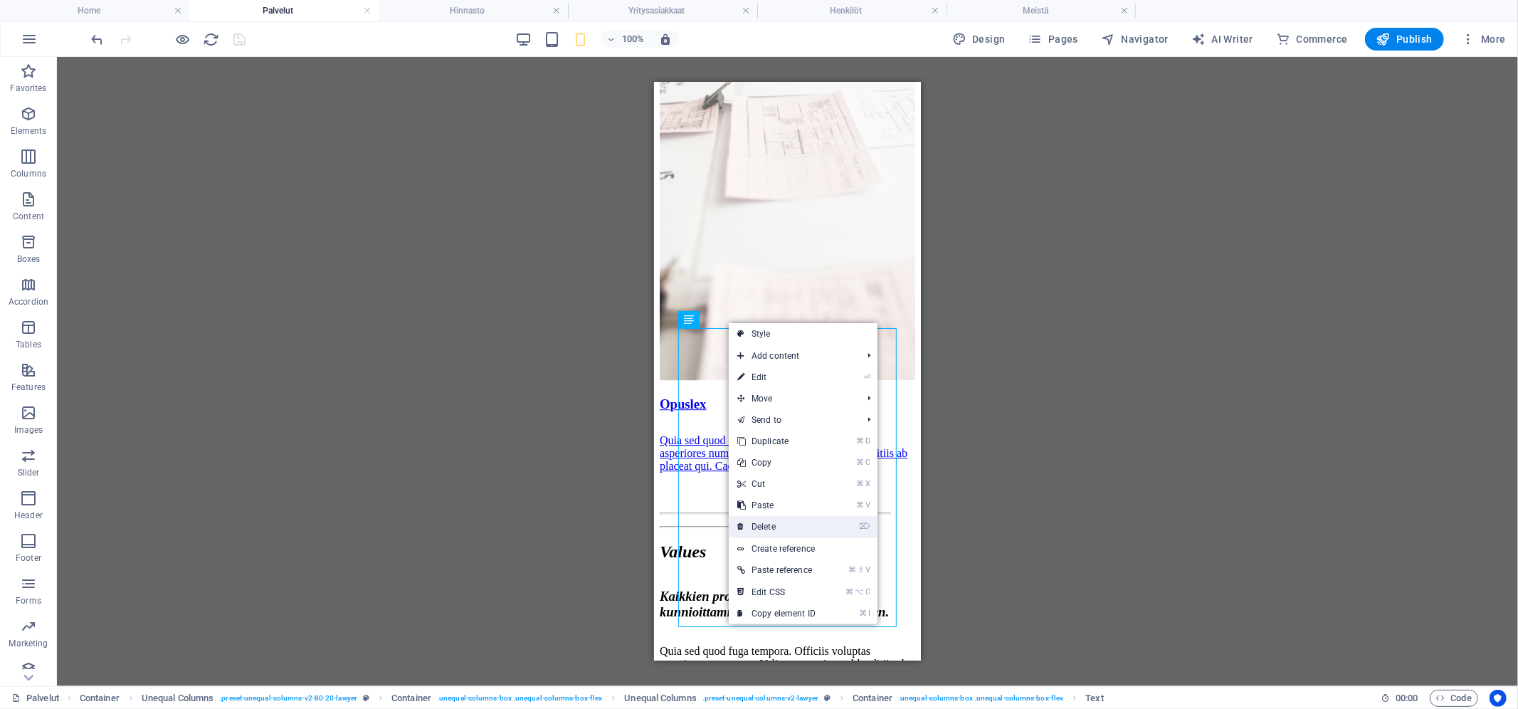
click at [801, 525] on link "⌦ Delete" at bounding box center [776, 526] width 95 height 21
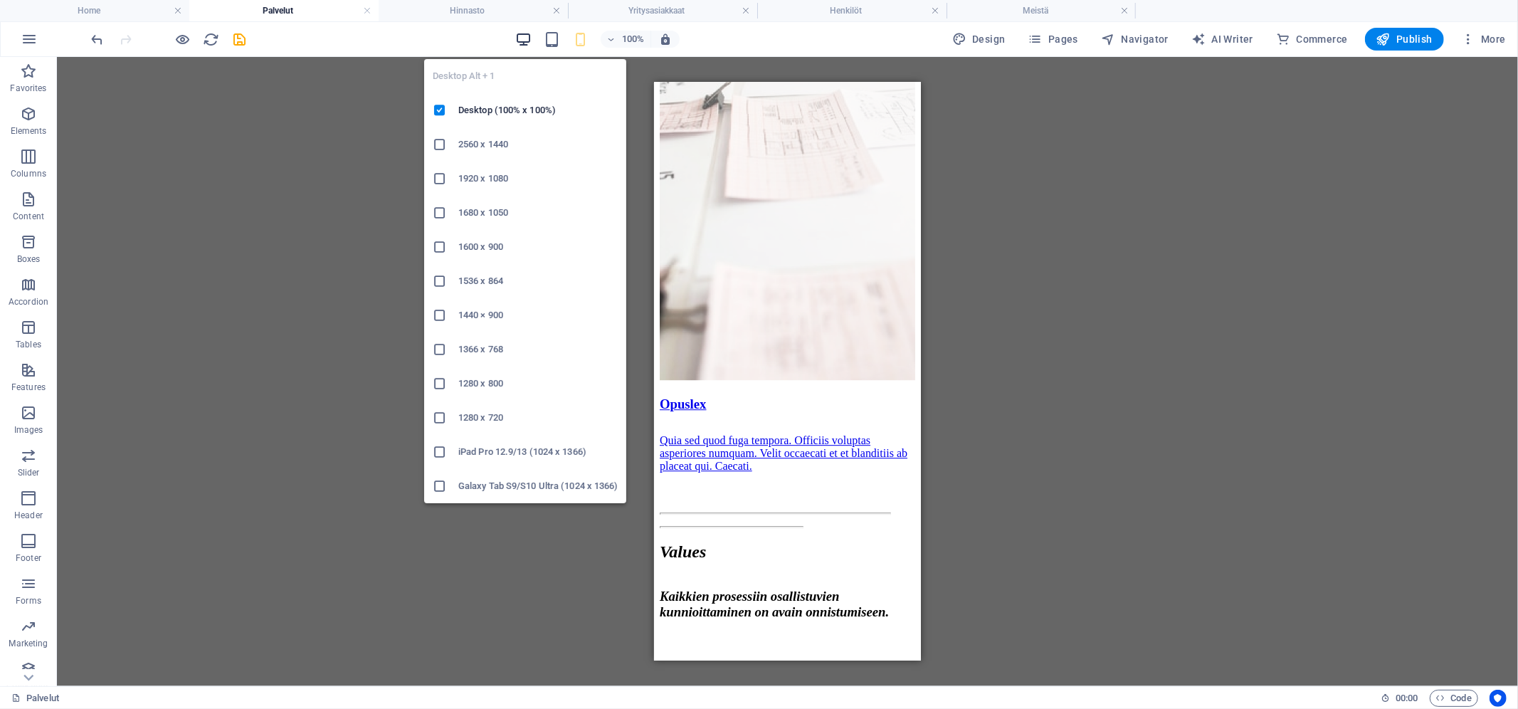
click at [527, 40] on icon "button" at bounding box center [523, 39] width 16 height 16
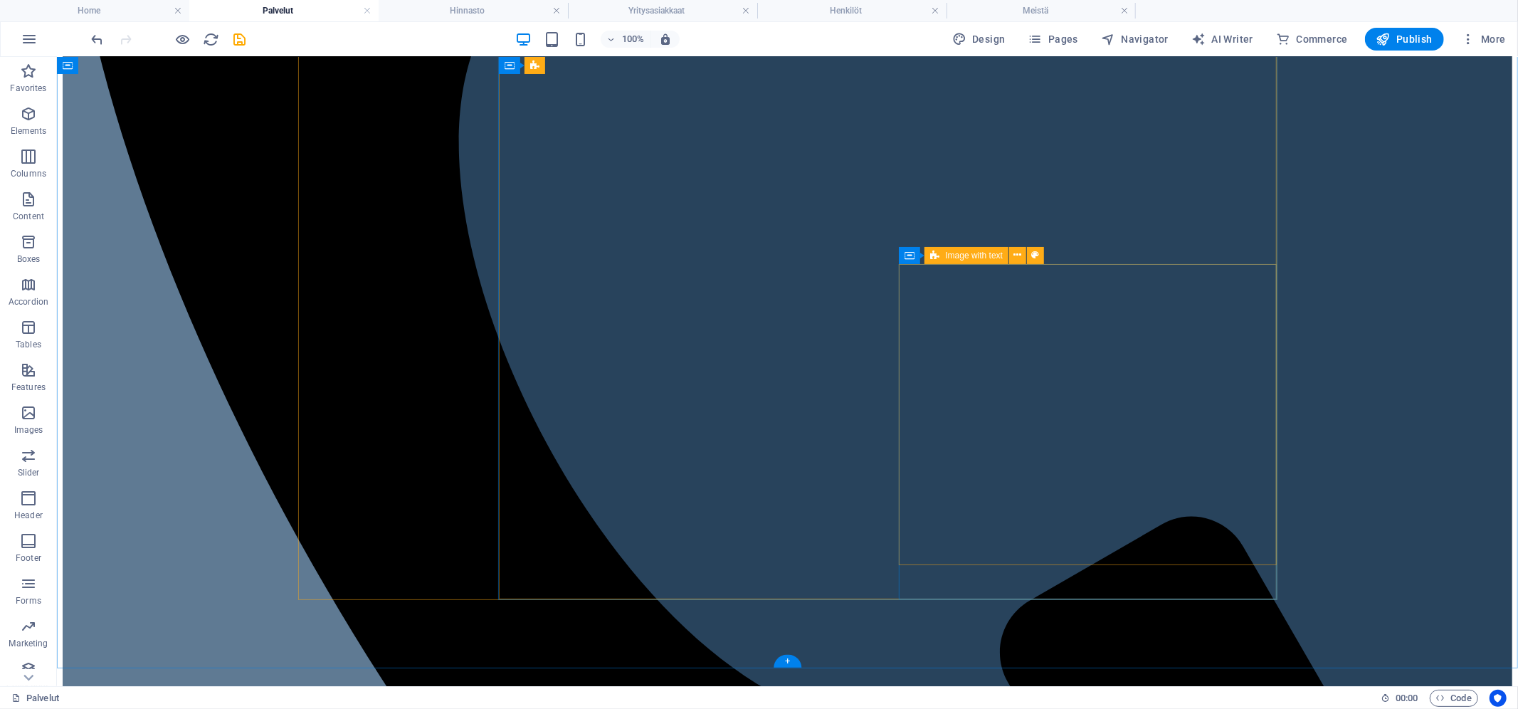
scroll to position [1358, 0]
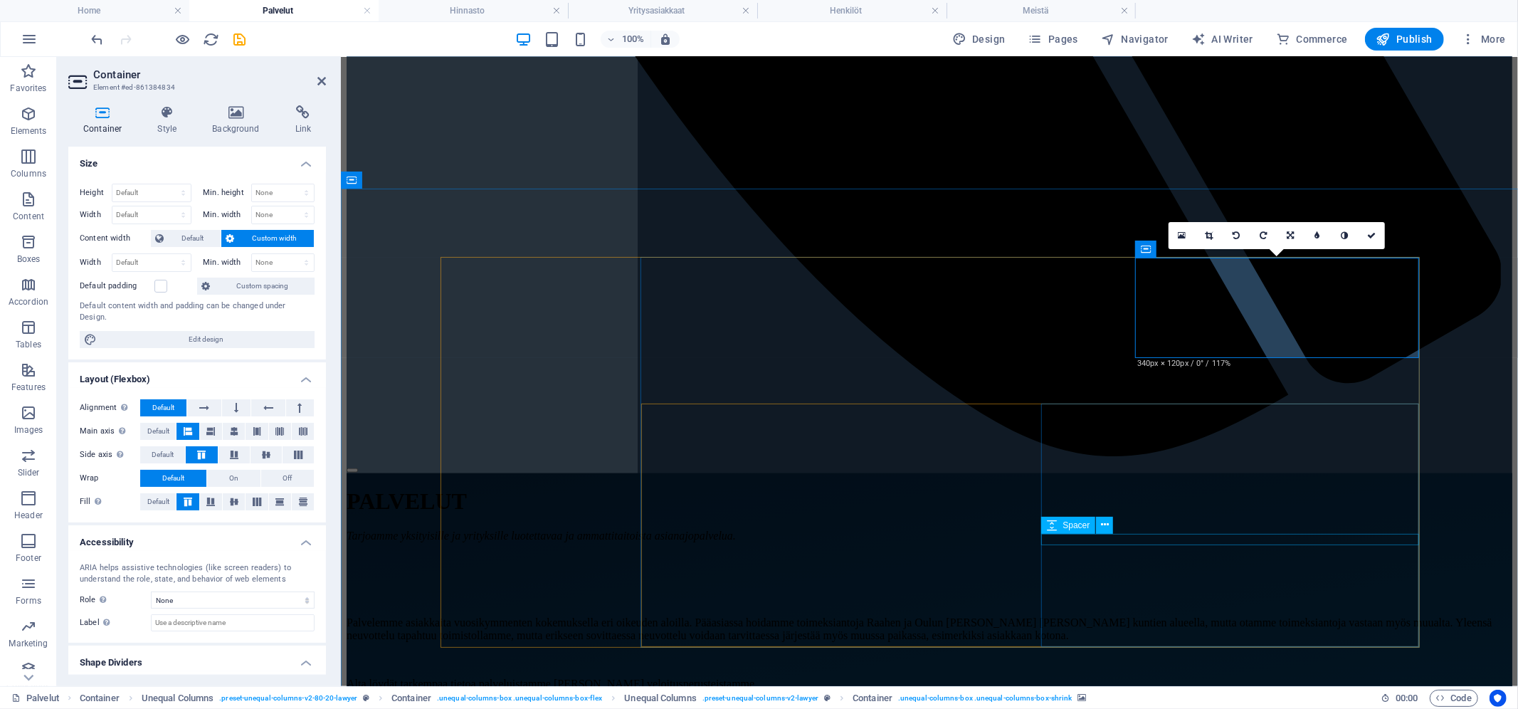
scroll to position [1385, 0]
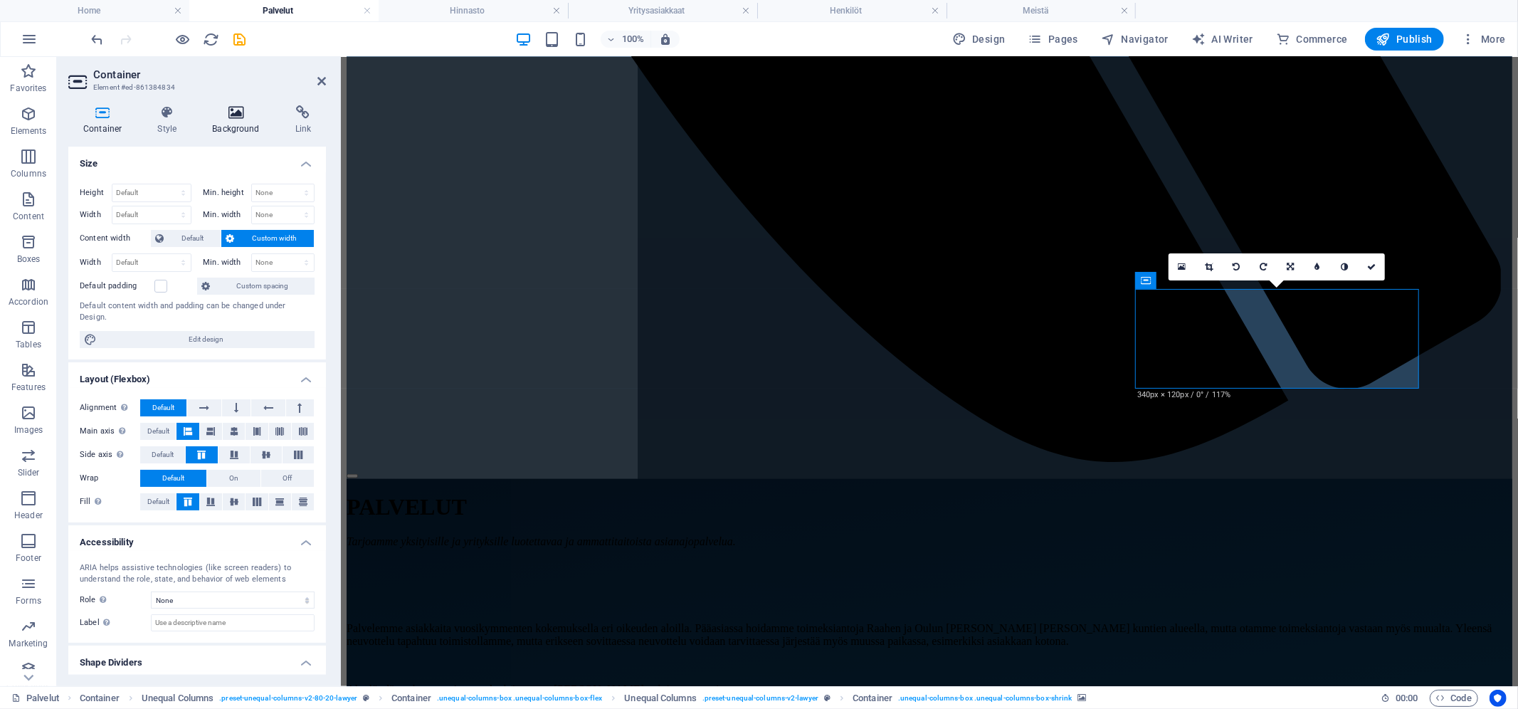
click at [246, 120] on h4 "Background" at bounding box center [238, 120] width 83 height 30
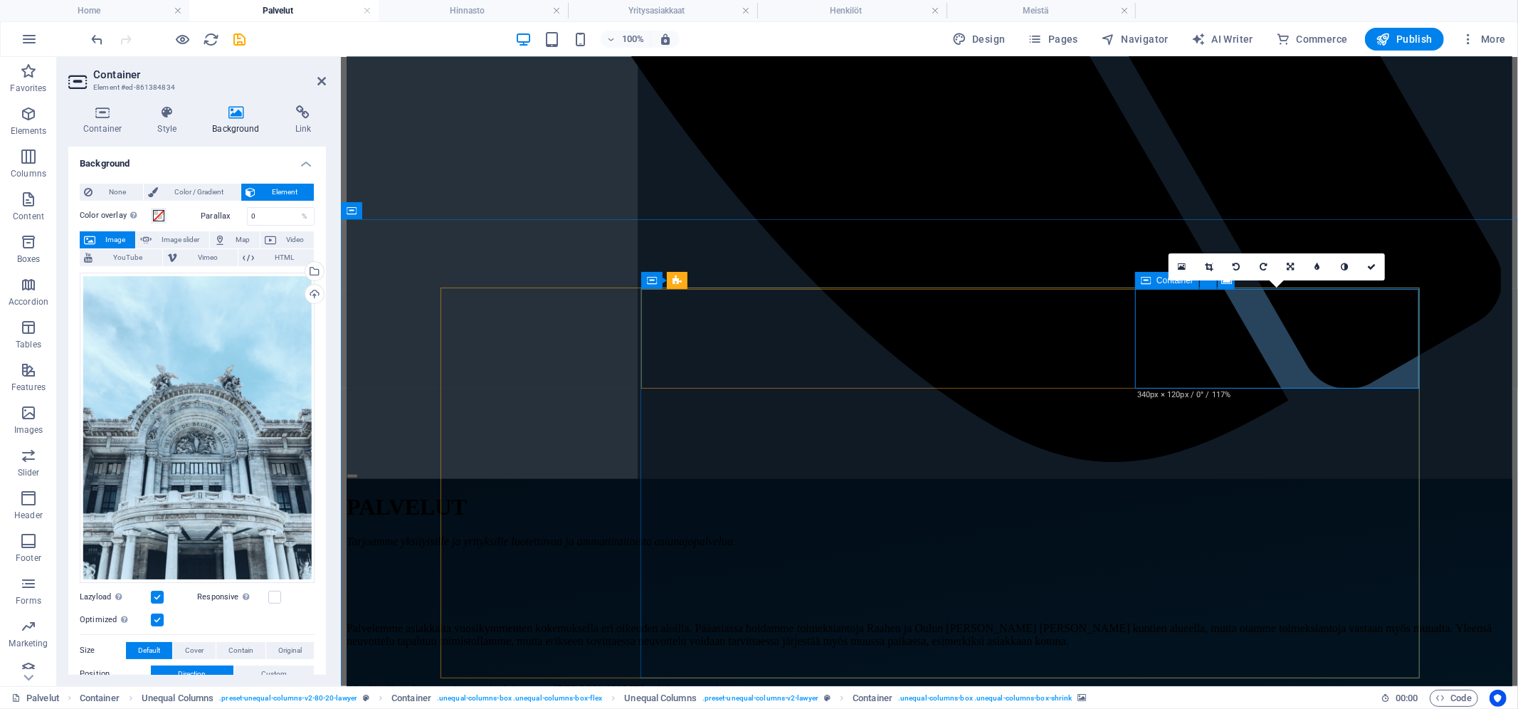
click at [1161, 286] on div "Container" at bounding box center [1167, 280] width 64 height 17
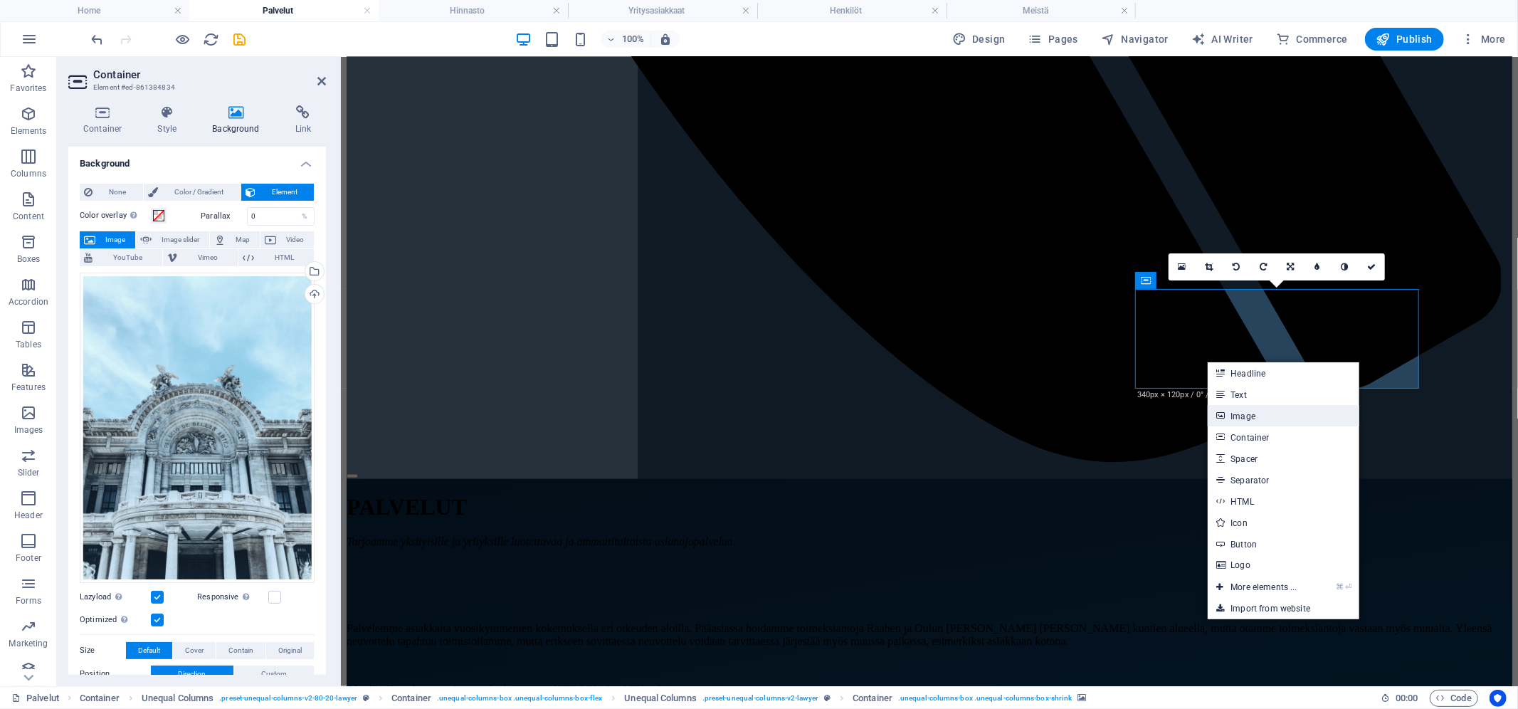
click at [1252, 412] on link "Image" at bounding box center [1283, 415] width 151 height 21
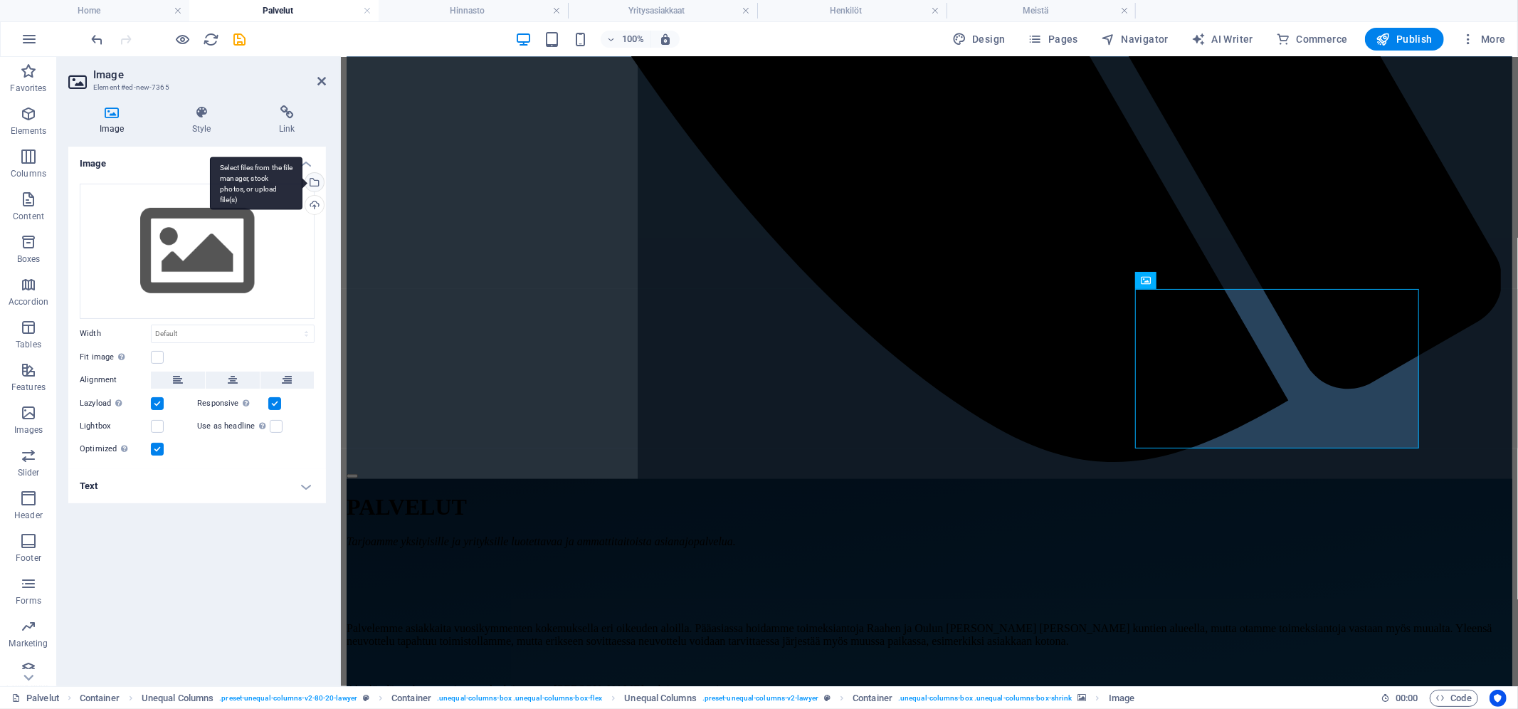
click at [315, 179] on div "Select files from the file manager, stock photos, or upload file(s)" at bounding box center [313, 183] width 21 height 21
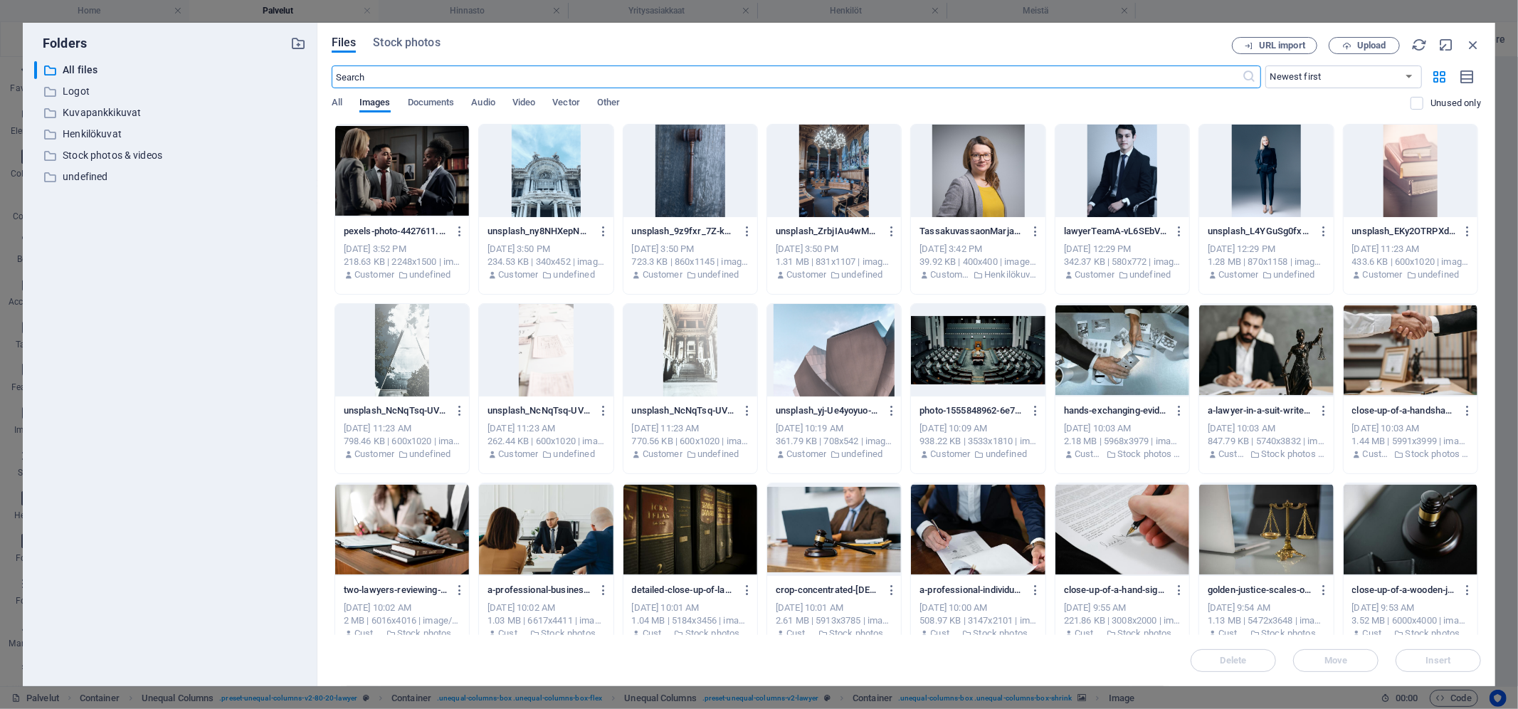
click at [505, 158] on div at bounding box center [546, 171] width 134 height 93
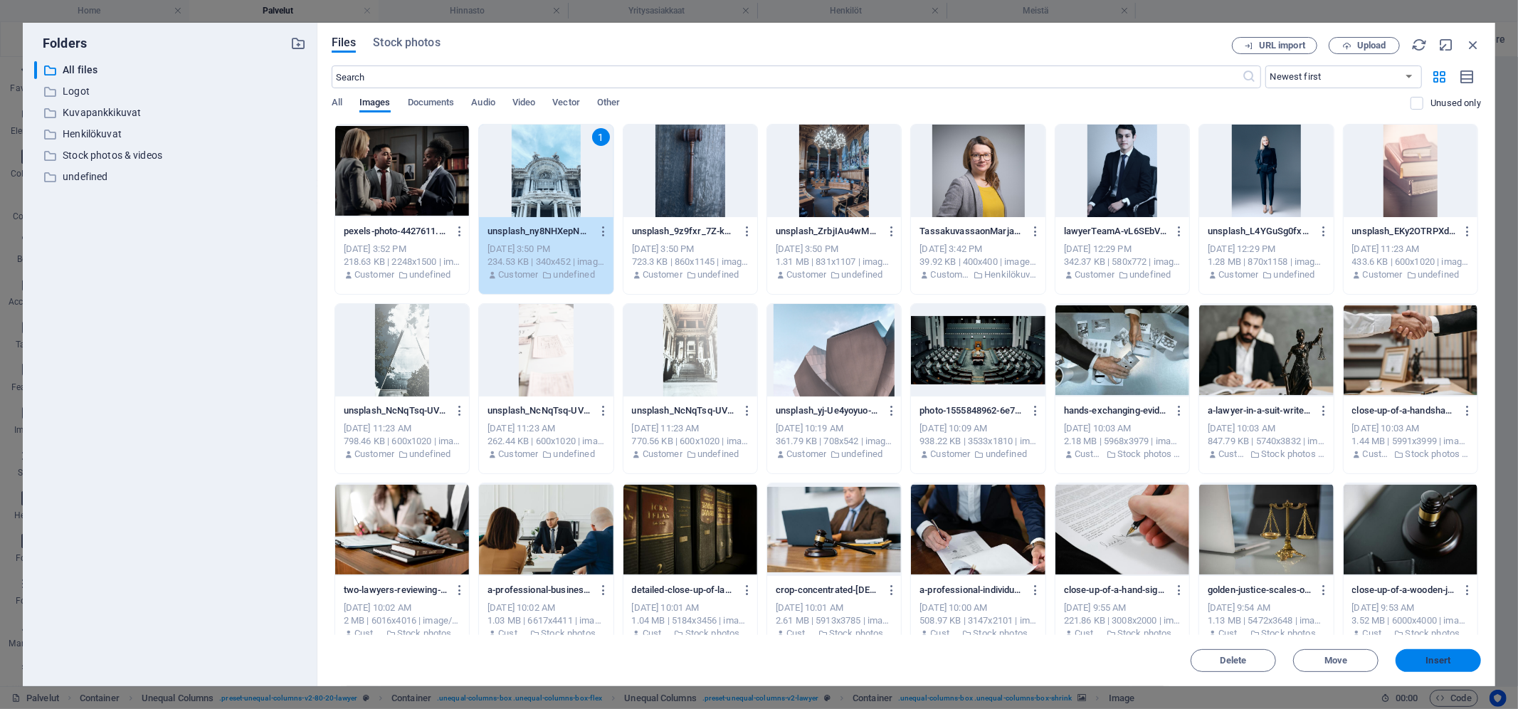
click at [1423, 658] on span "Insert" at bounding box center [1439, 660] width 74 height 9
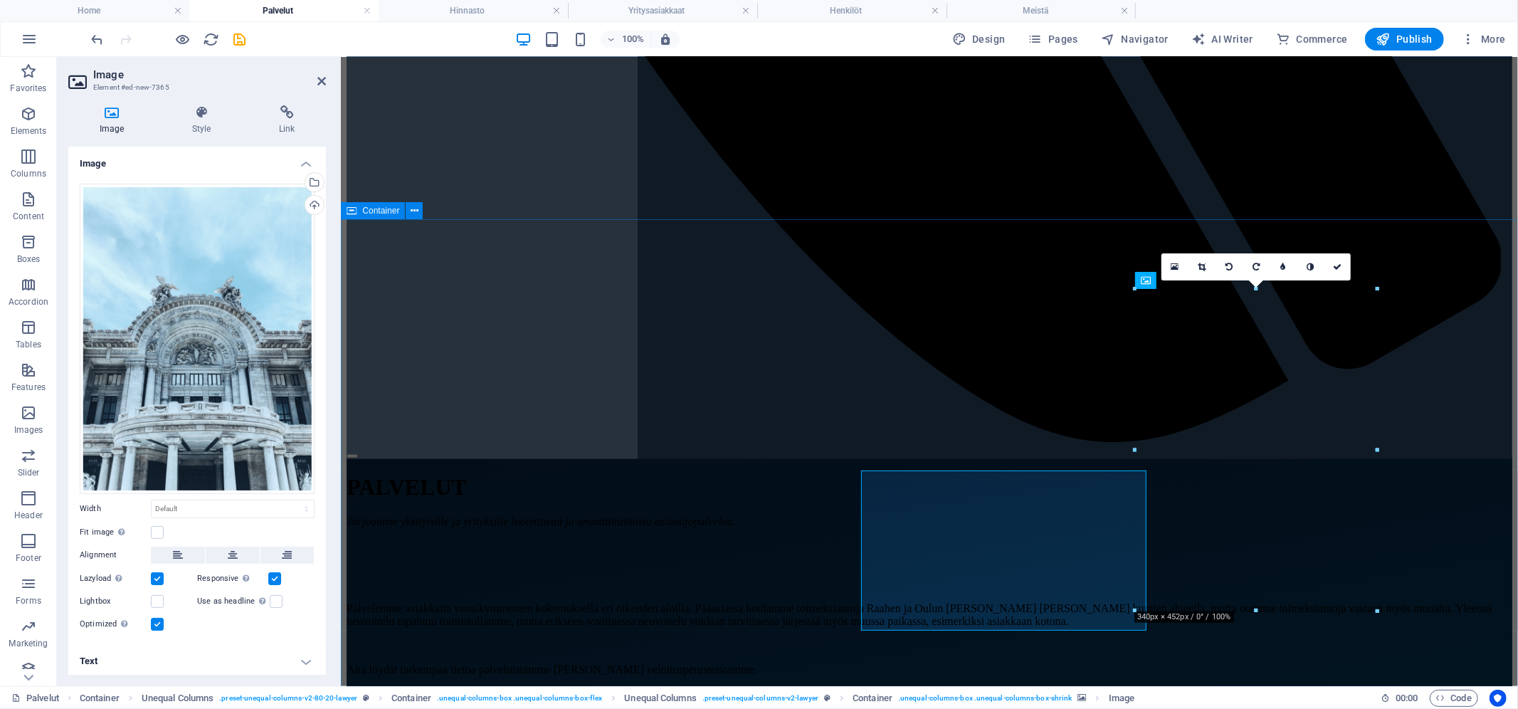
scroll to position [1385, 0]
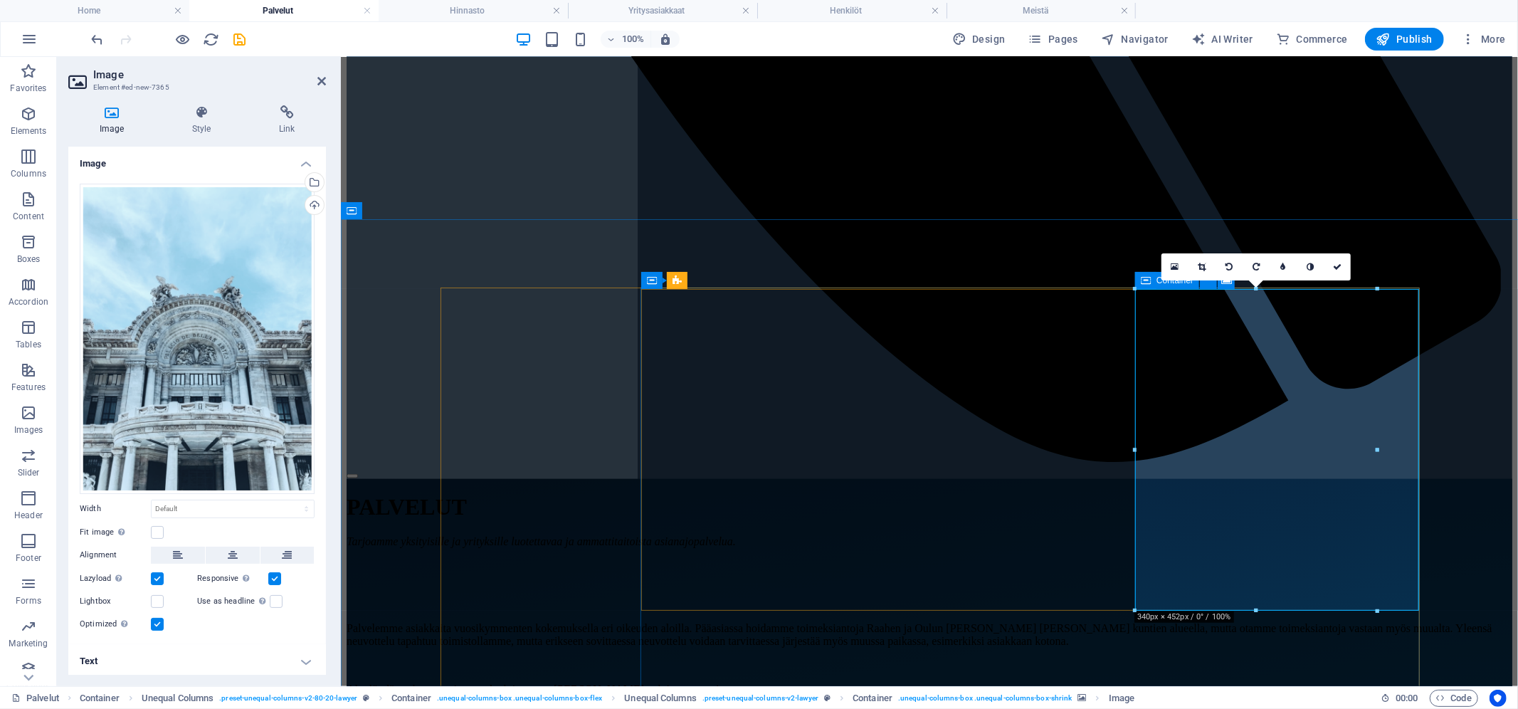
click at [1145, 276] on icon at bounding box center [1146, 280] width 10 height 17
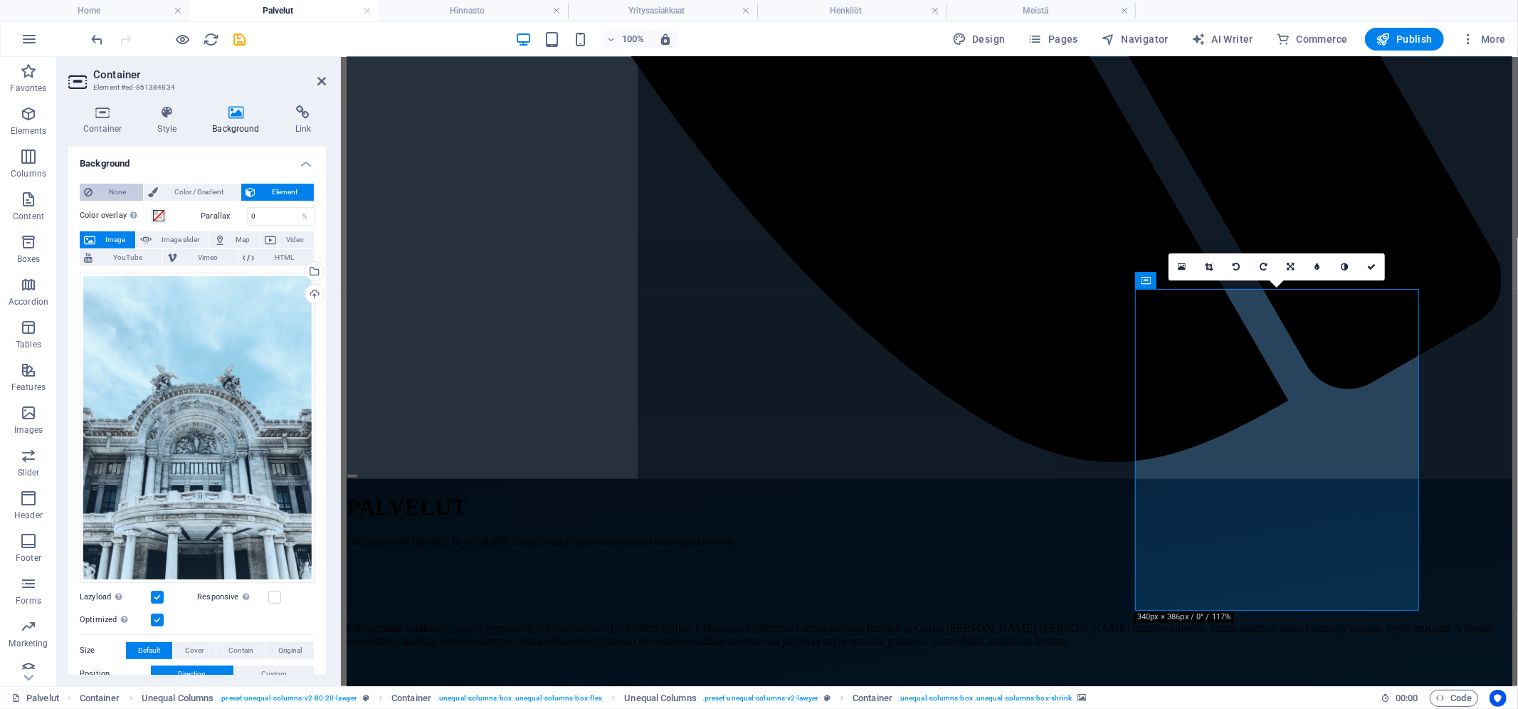
click at [102, 188] on span "None" at bounding box center [118, 192] width 42 height 17
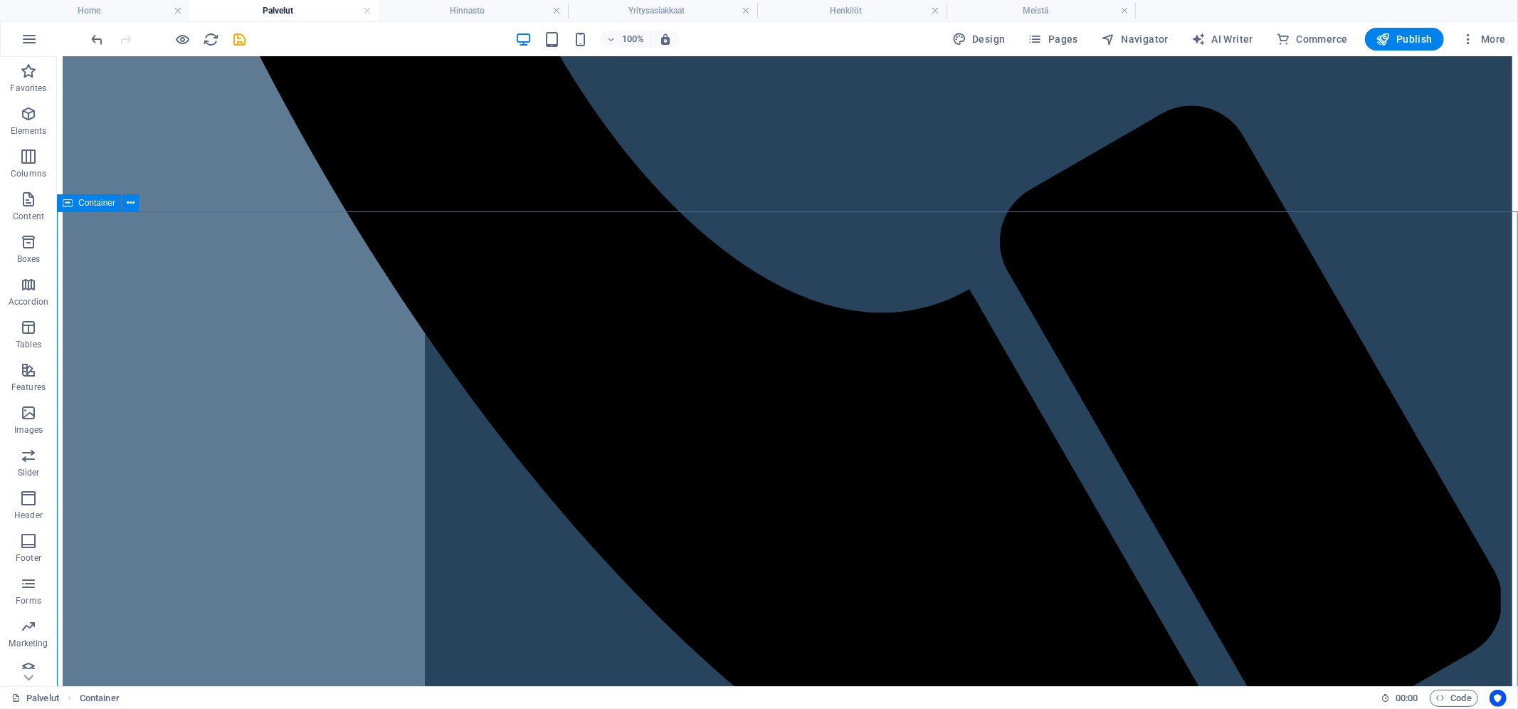
scroll to position [1399, 0]
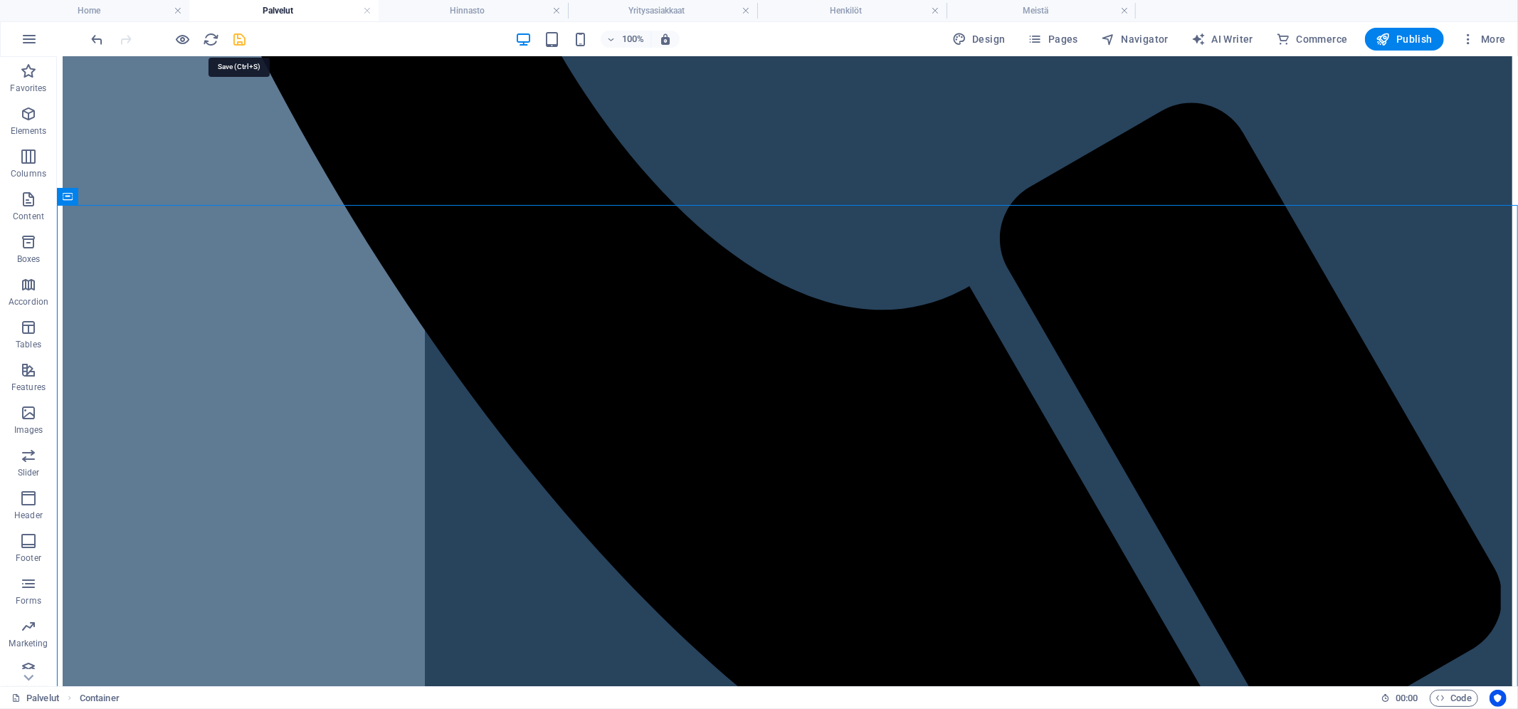
click at [236, 37] on icon "save" at bounding box center [240, 39] width 16 height 16
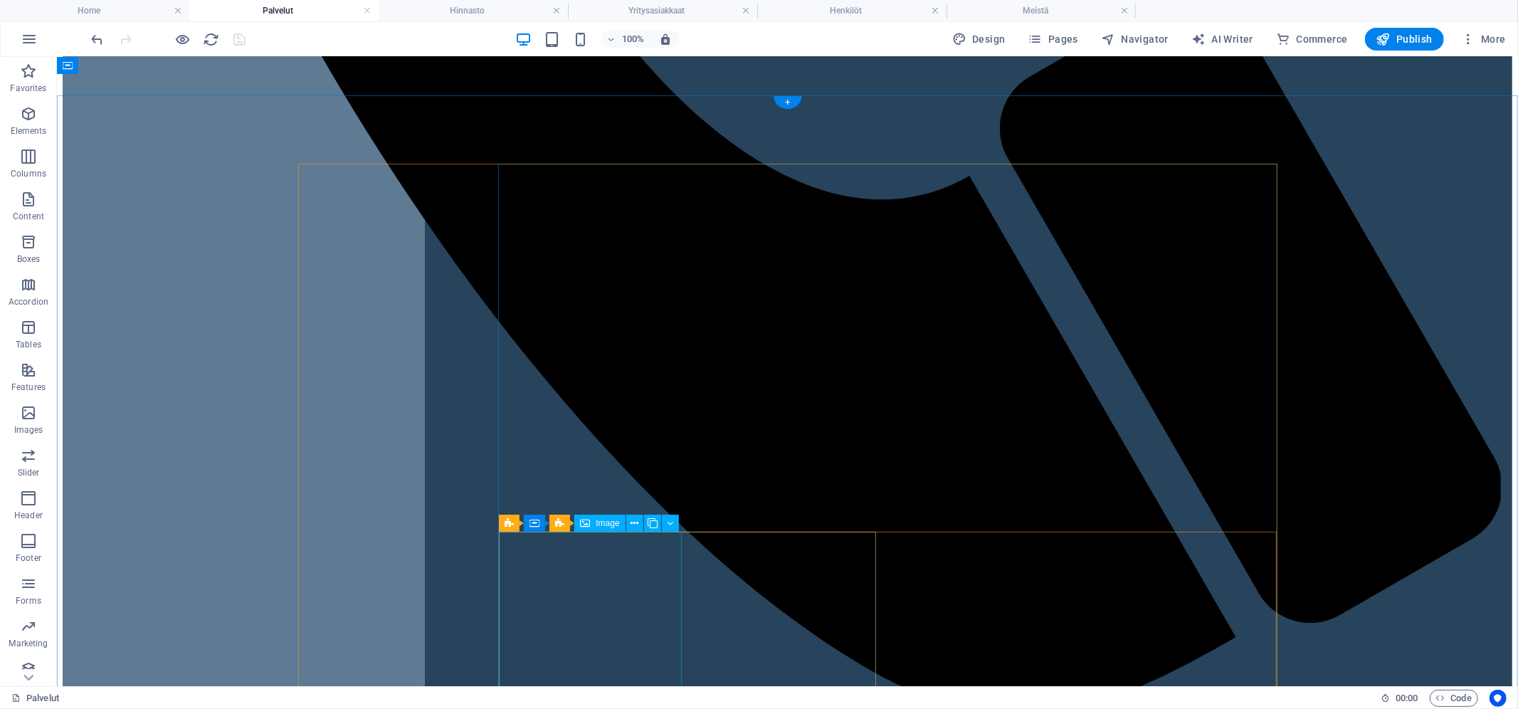
scroll to position [1476, 0]
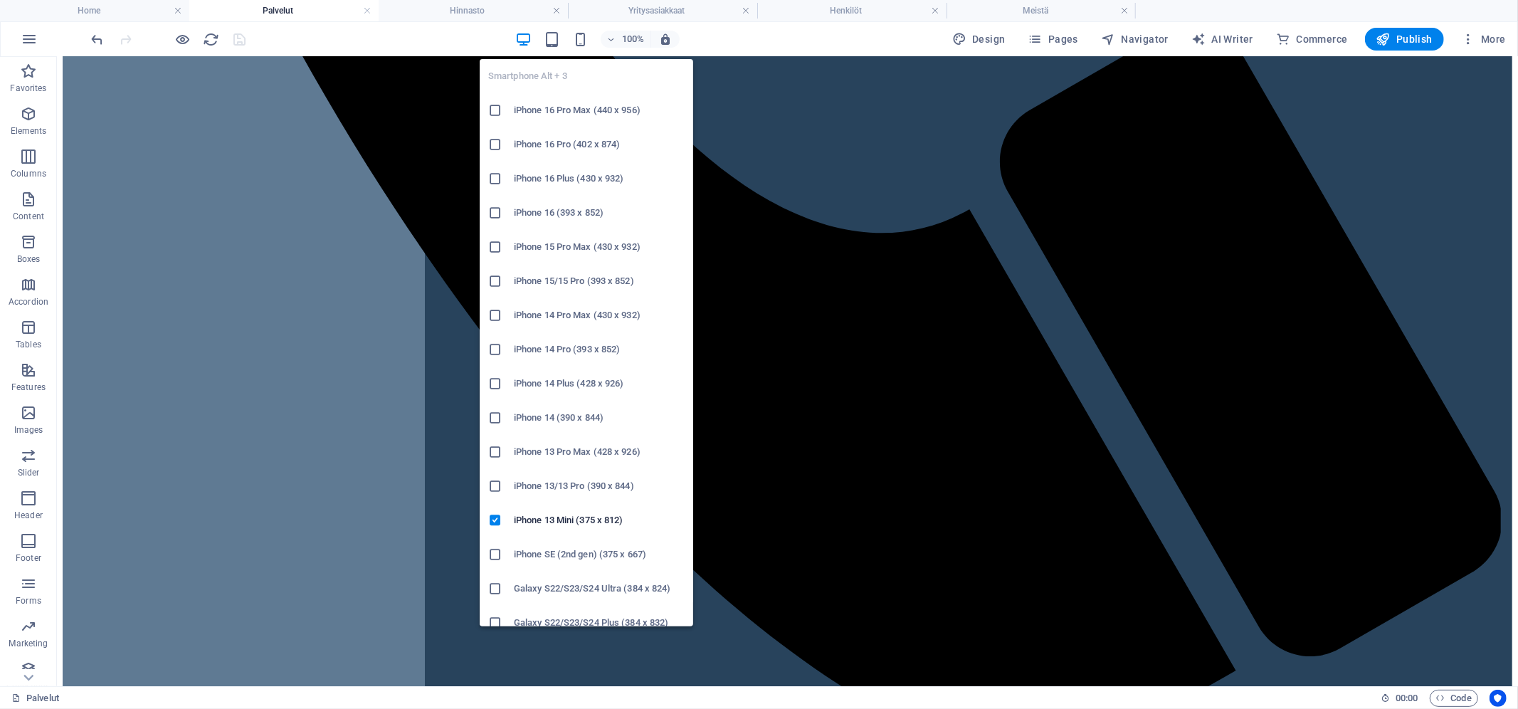
click at [580, 46] on body "loving-galileo.94-237-15-215.plesk.page Home Palvelut Hinnasto Yritysasiakkaat …" at bounding box center [759, 354] width 1518 height 709
click at [582, 41] on icon "button" at bounding box center [580, 39] width 16 height 16
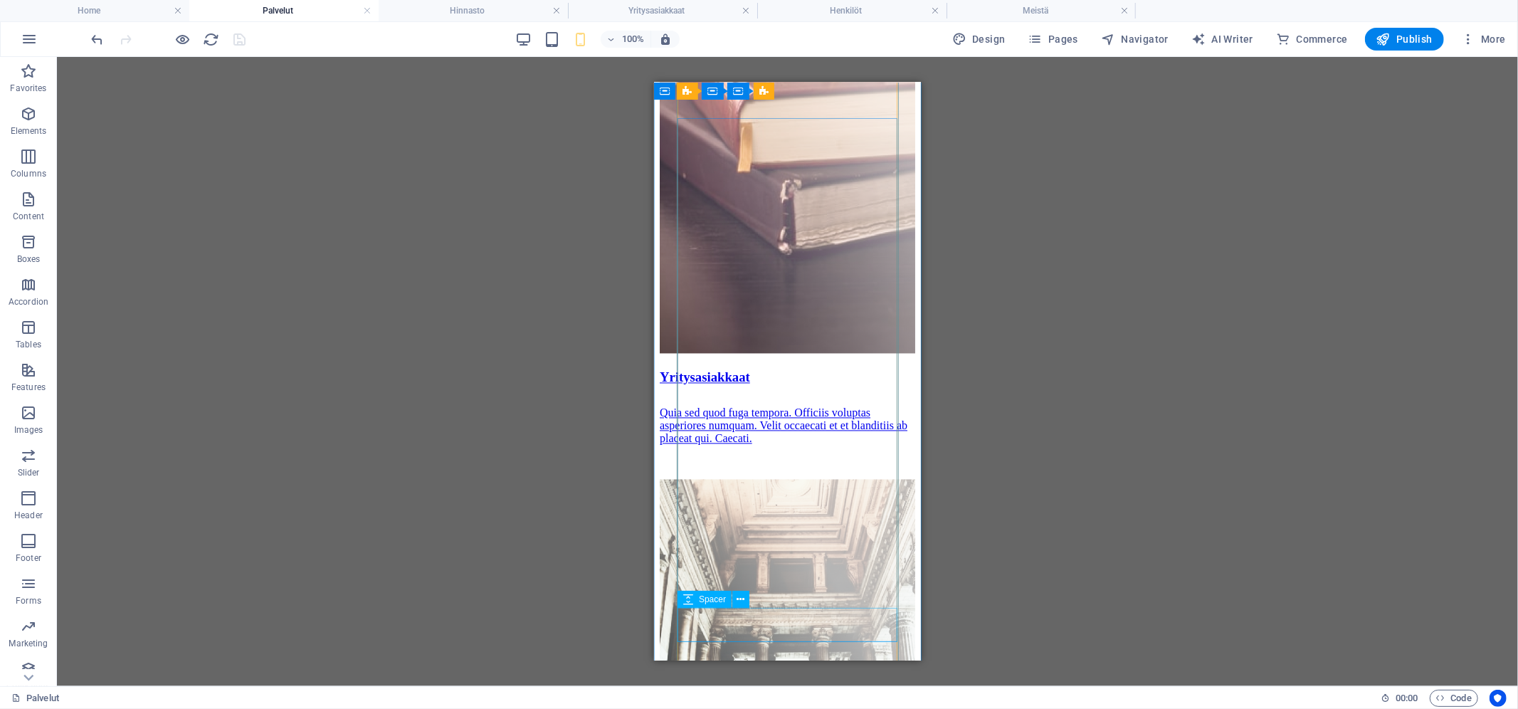
scroll to position [2313, 0]
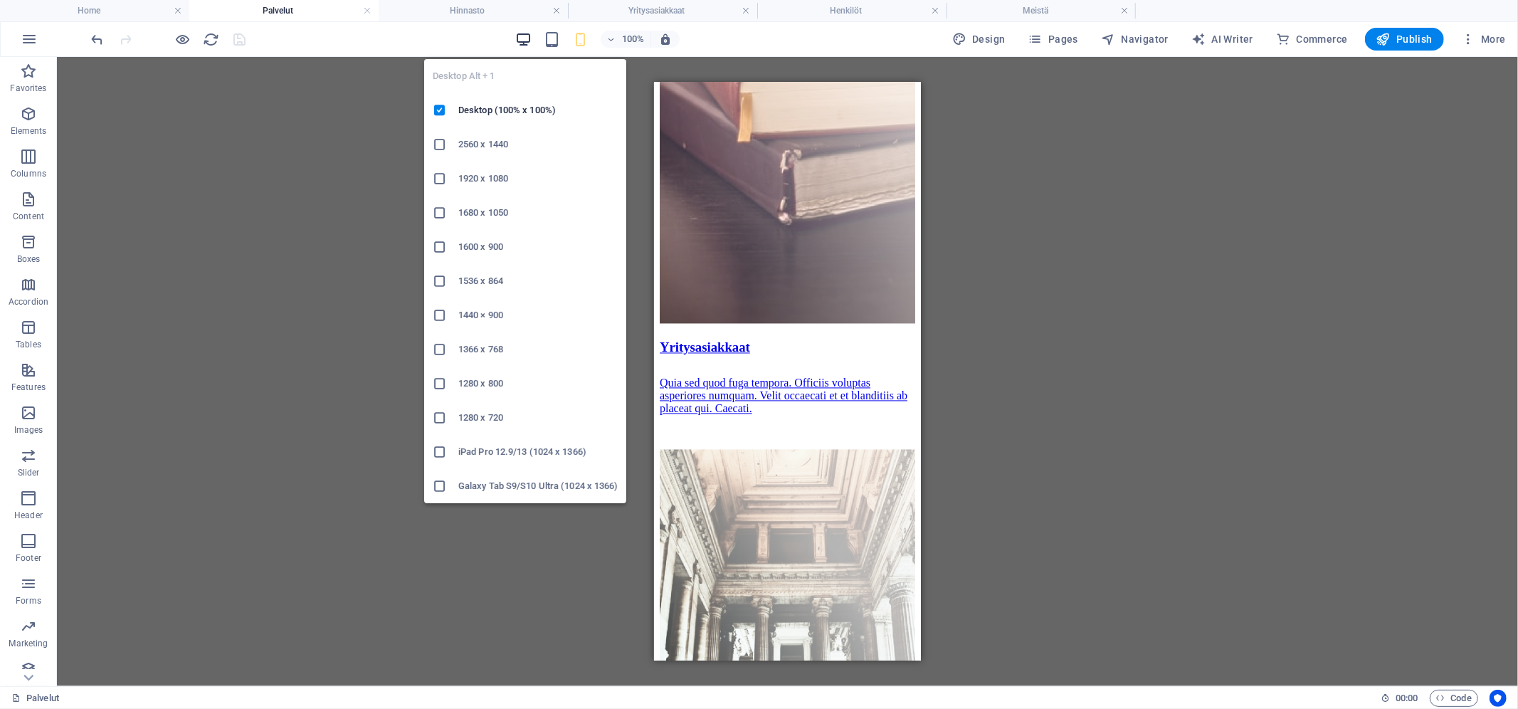
click at [517, 33] on span "button" at bounding box center [523, 39] width 17 height 16
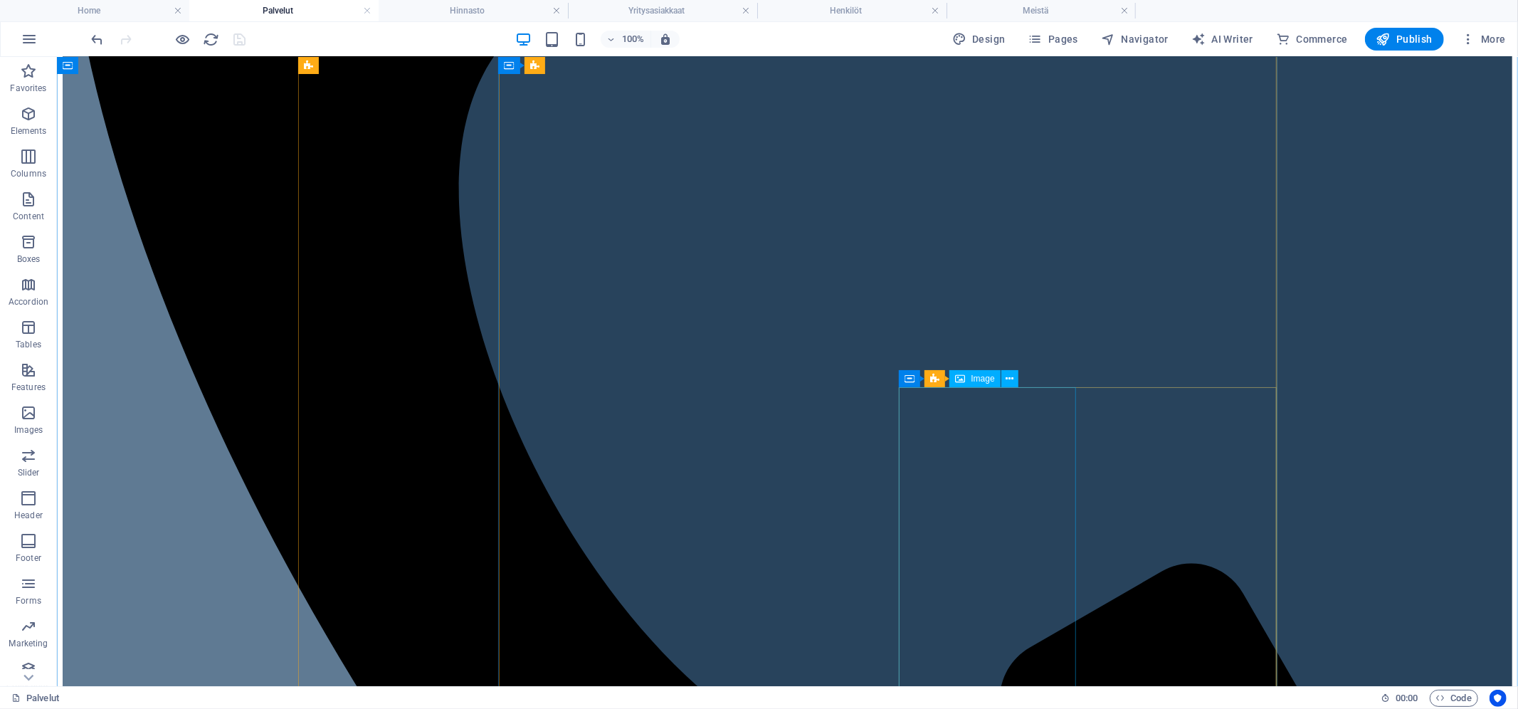
scroll to position [1100, 0]
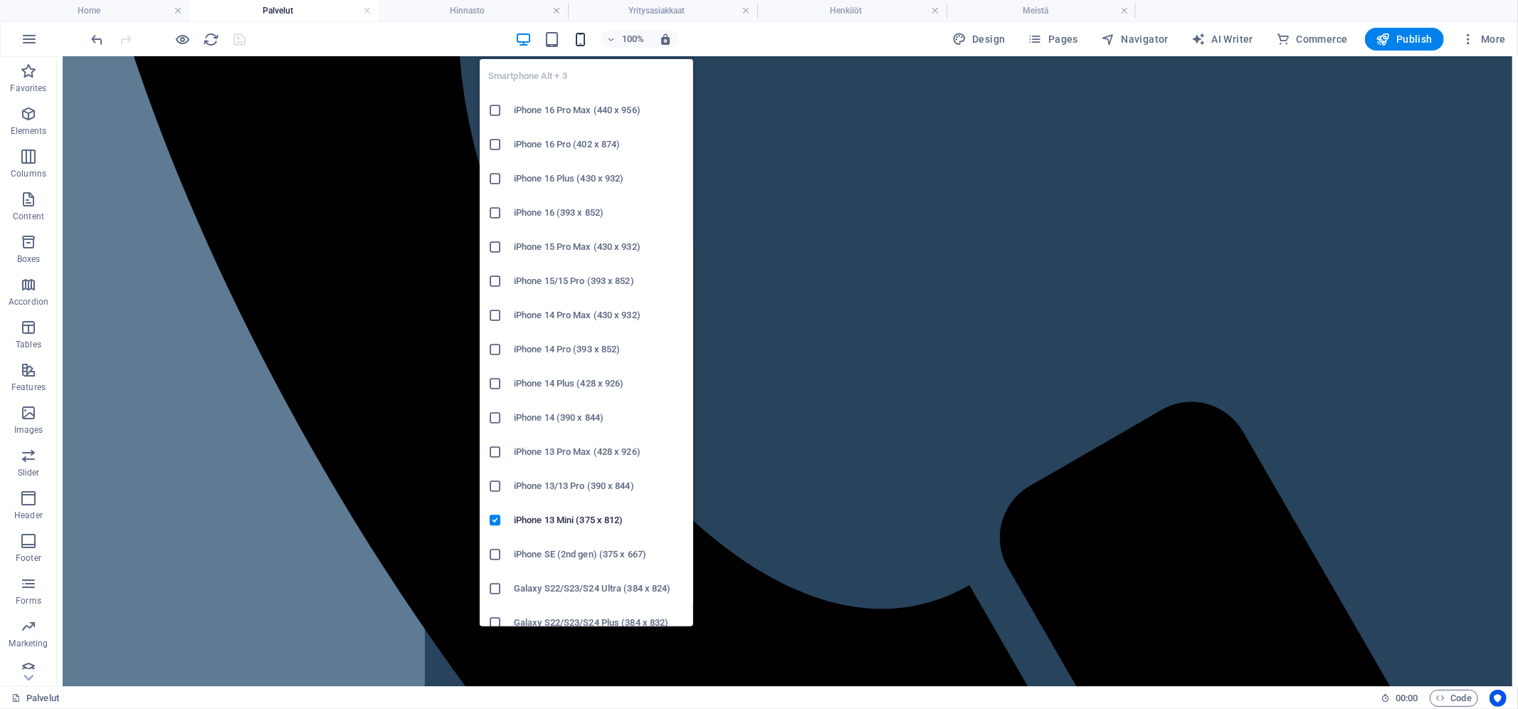
click at [584, 33] on icon "button" at bounding box center [580, 39] width 16 height 16
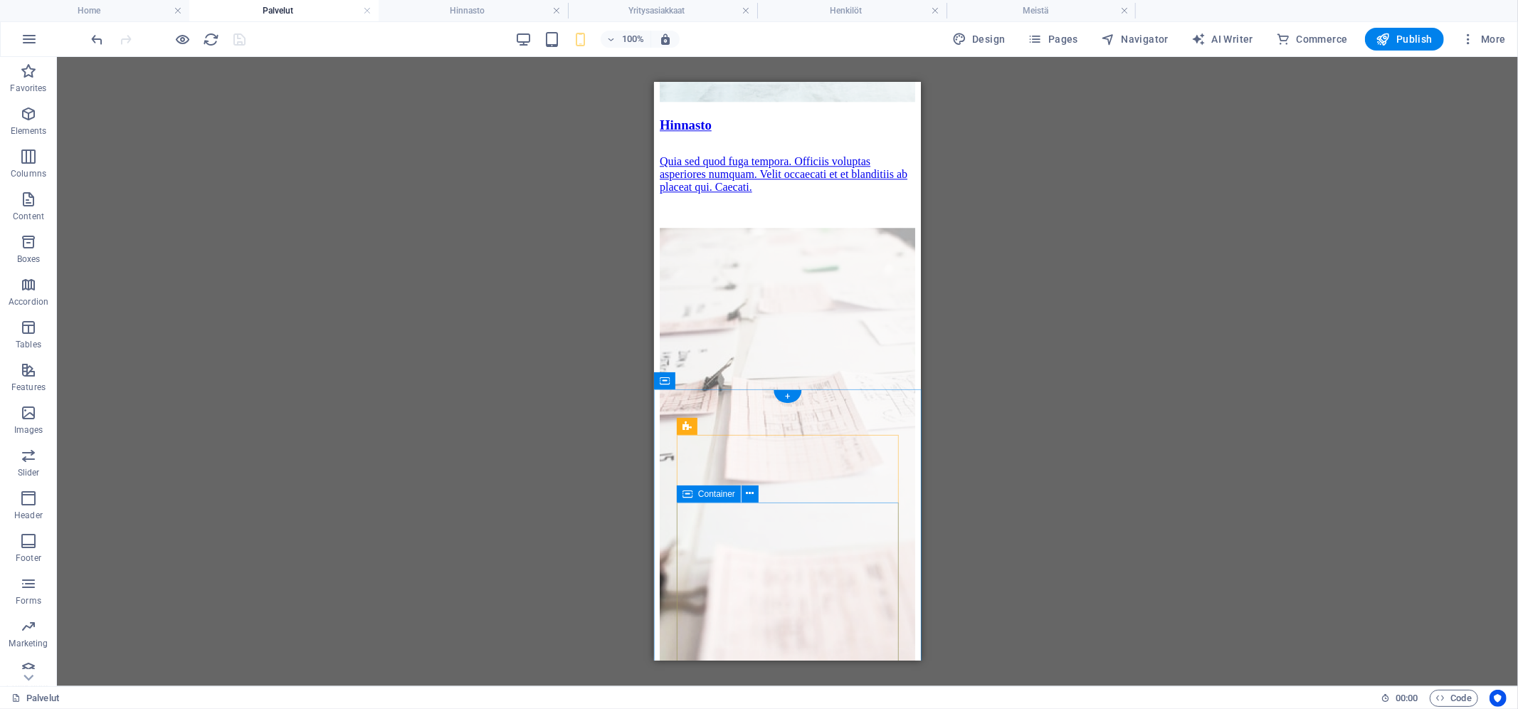
scroll to position [3104, 0]
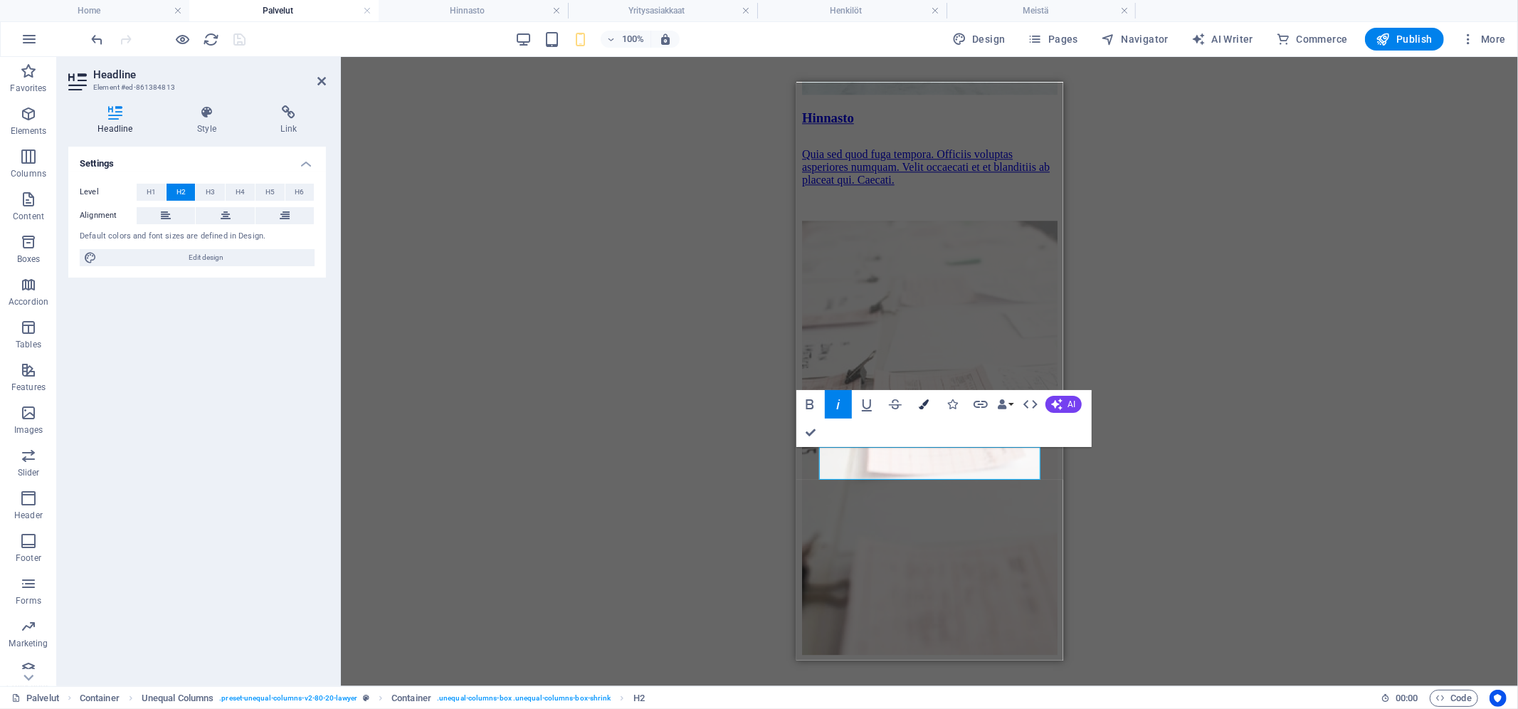
click at [924, 396] on button "Colors" at bounding box center [923, 404] width 27 height 28
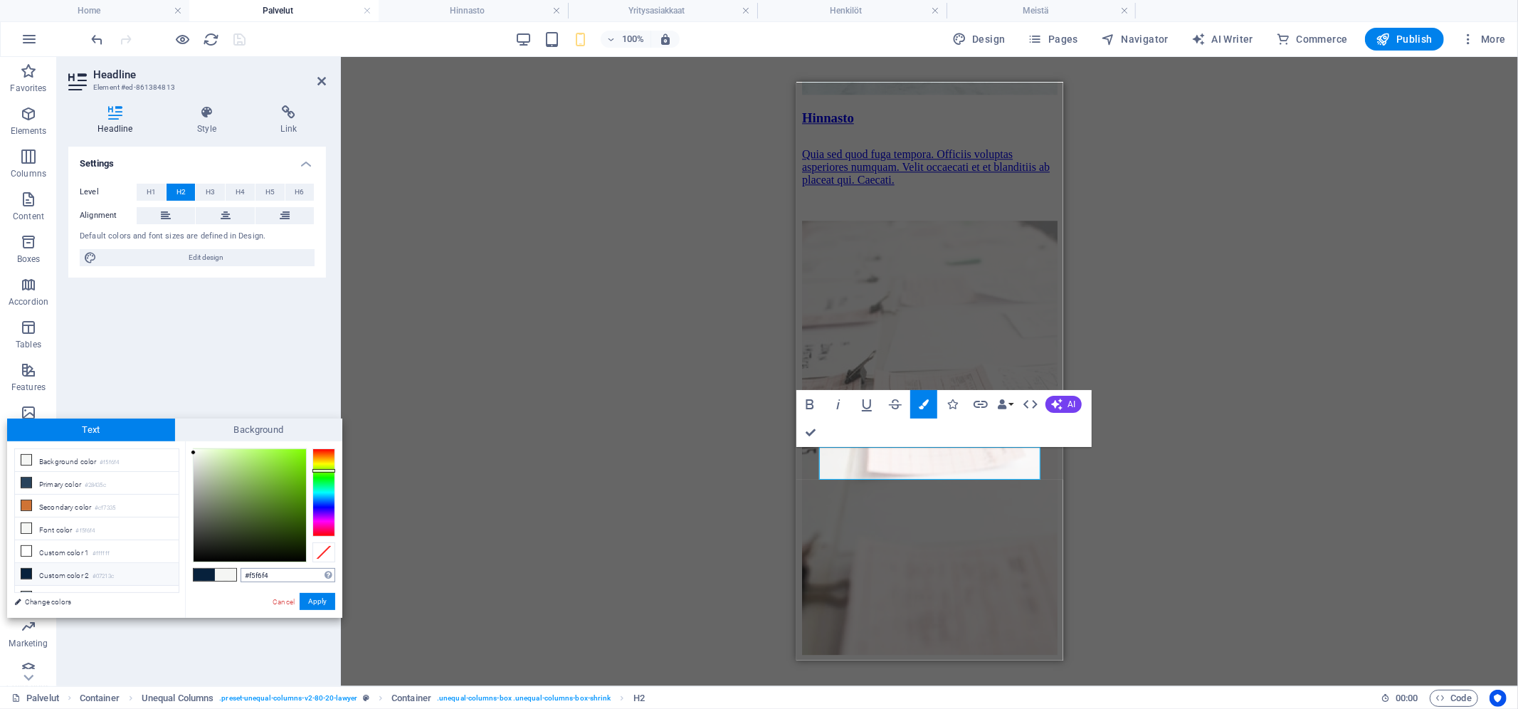
click at [283, 580] on input "#f5f6f4" at bounding box center [288, 575] width 95 height 14
type input "#07213c"
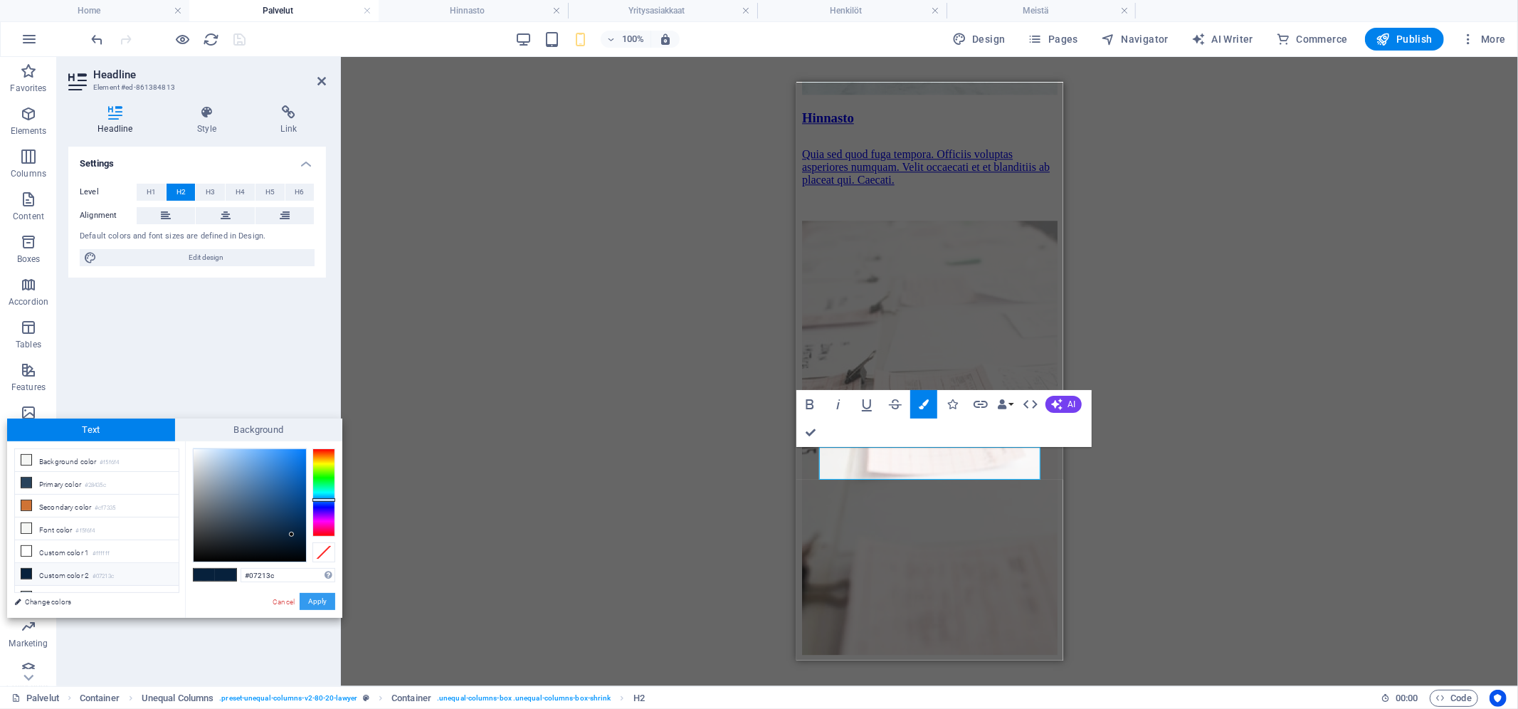
click at [320, 608] on button "Apply" at bounding box center [318, 601] width 36 height 17
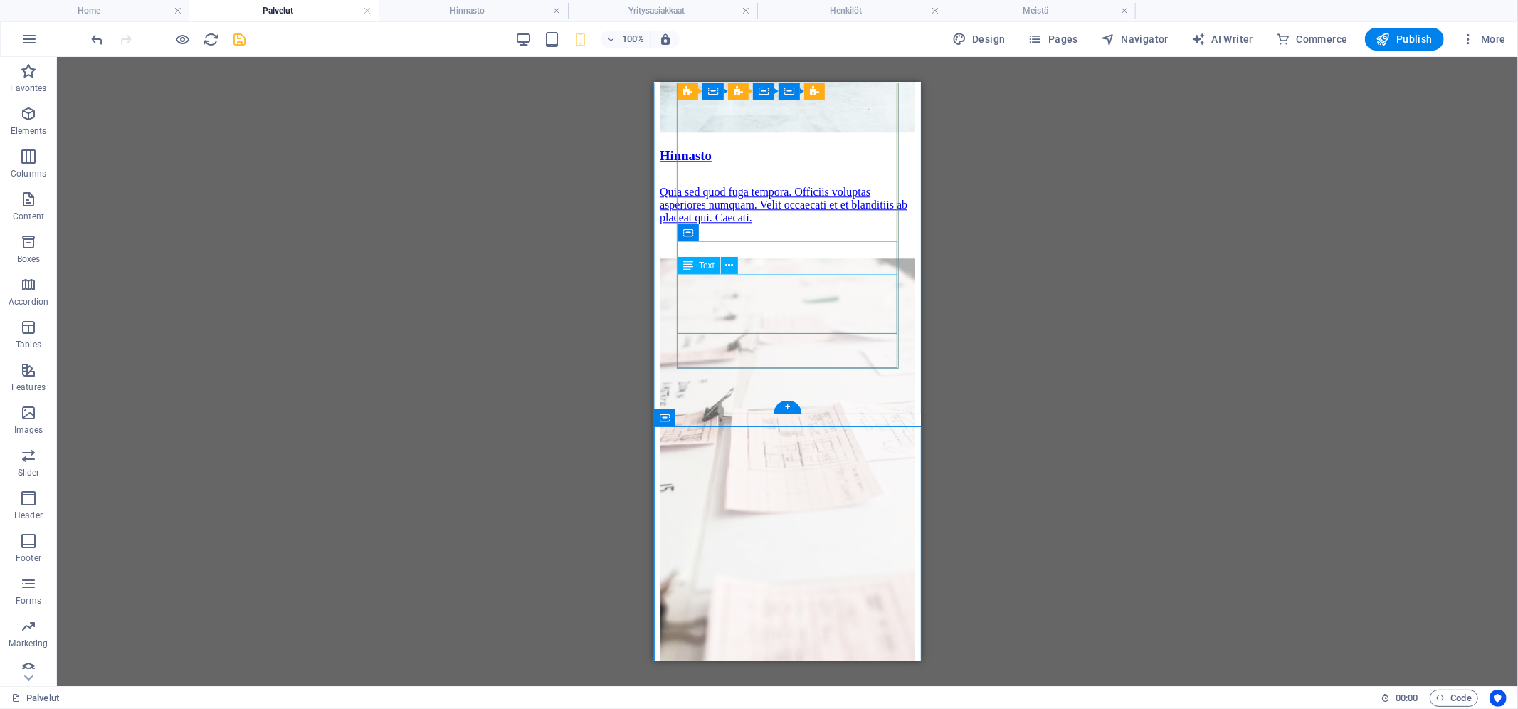
scroll to position [3064, 0]
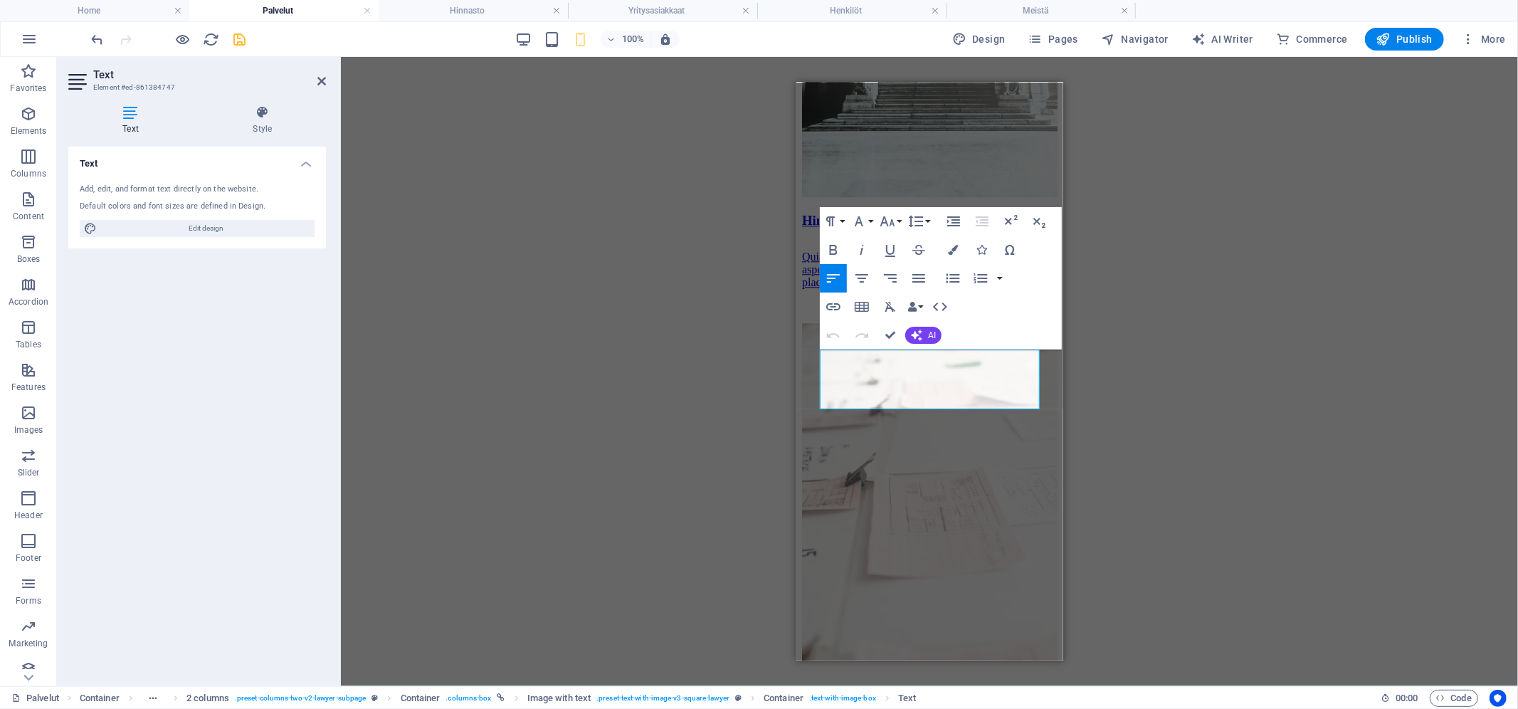
scroll to position [2969, 0]
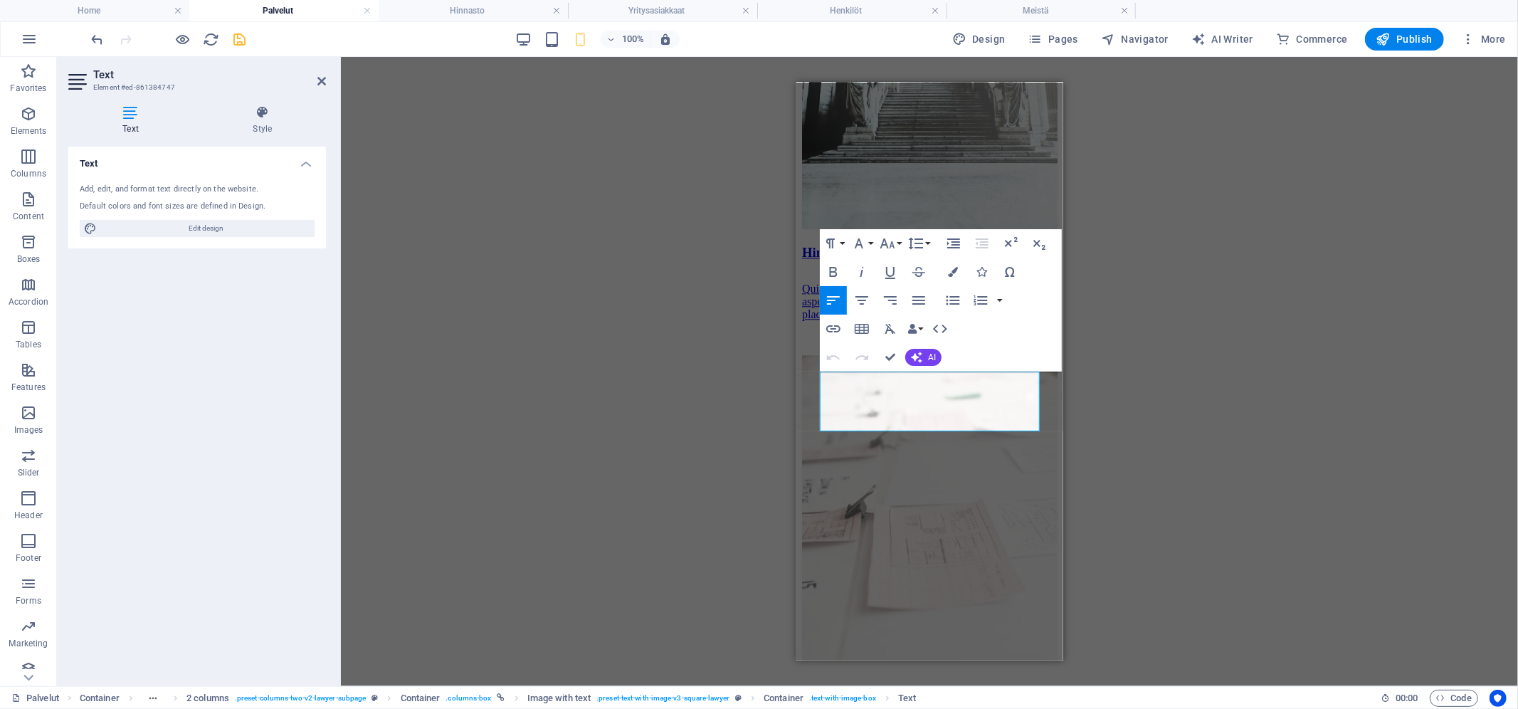
click at [1203, 404] on div "Container H1 Container Container Container Banner Container Container Banner Co…" at bounding box center [929, 371] width 1177 height 629
click at [705, 401] on div "Container H1 Container Container Container Banner Container Container Banner Co…" at bounding box center [929, 371] width 1177 height 629
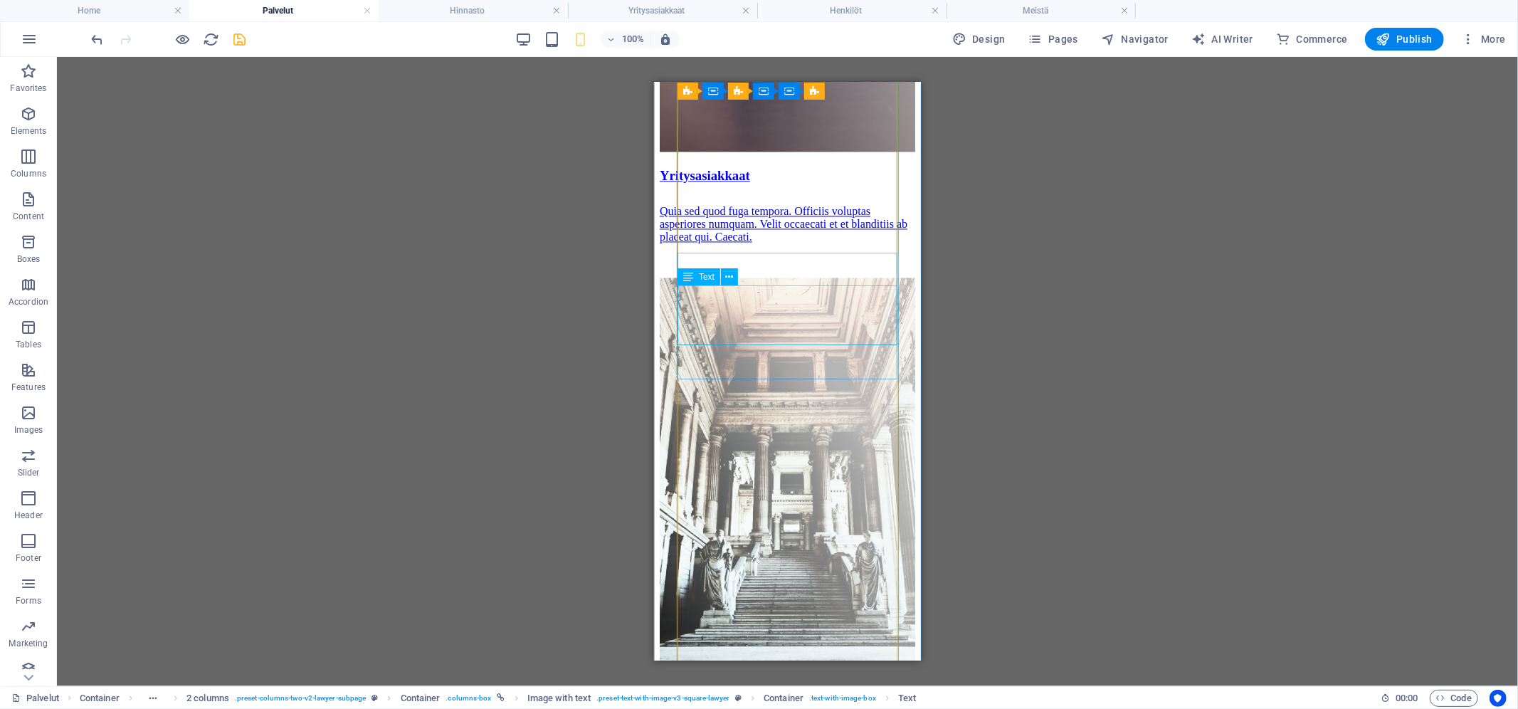
scroll to position [2478, 0]
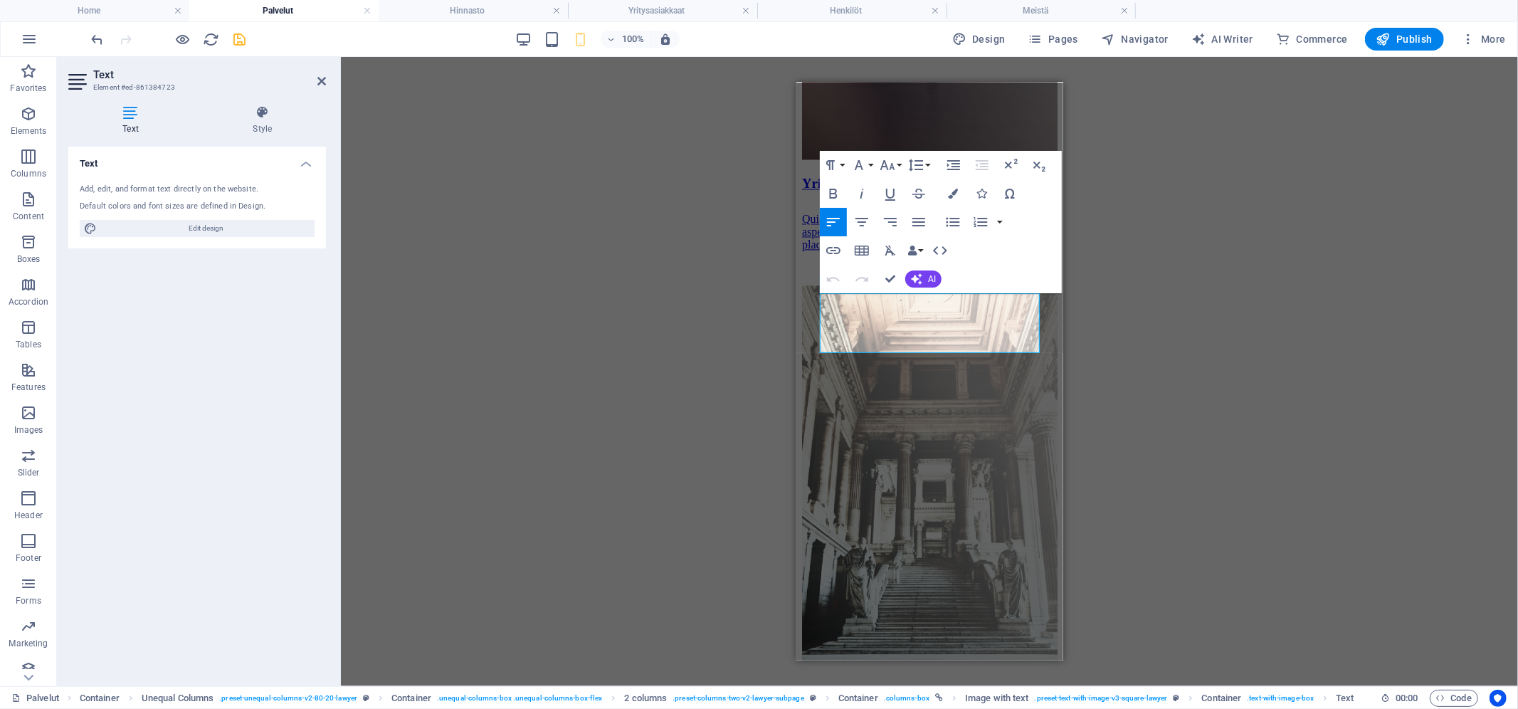
click at [1085, 366] on div "Container H1 Container Container Container Banner Container Container Banner Co…" at bounding box center [929, 371] width 1177 height 629
click at [487, 291] on div "Container H1 Container Container Container Banner Container Container Banner Co…" at bounding box center [929, 371] width 1177 height 629
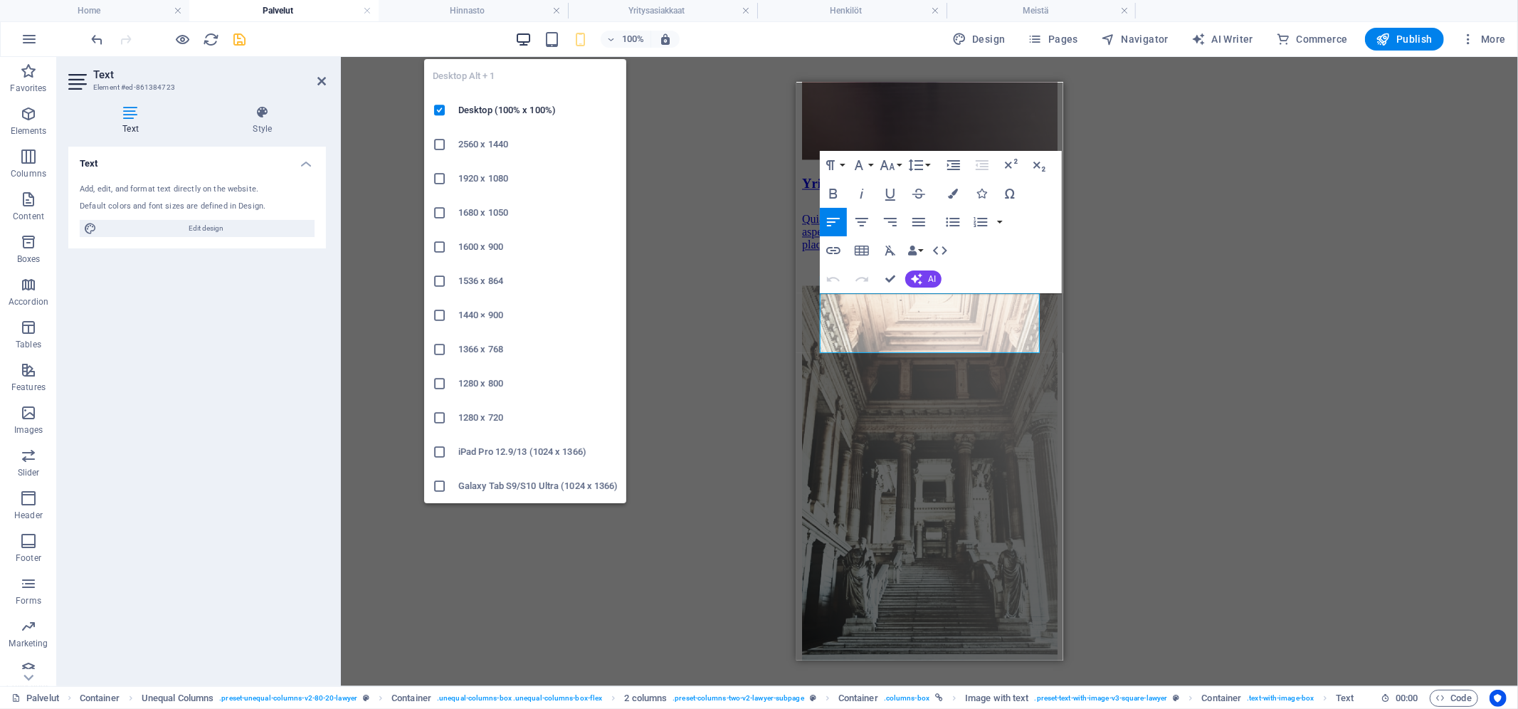
click at [531, 36] on icon "button" at bounding box center [523, 39] width 16 height 16
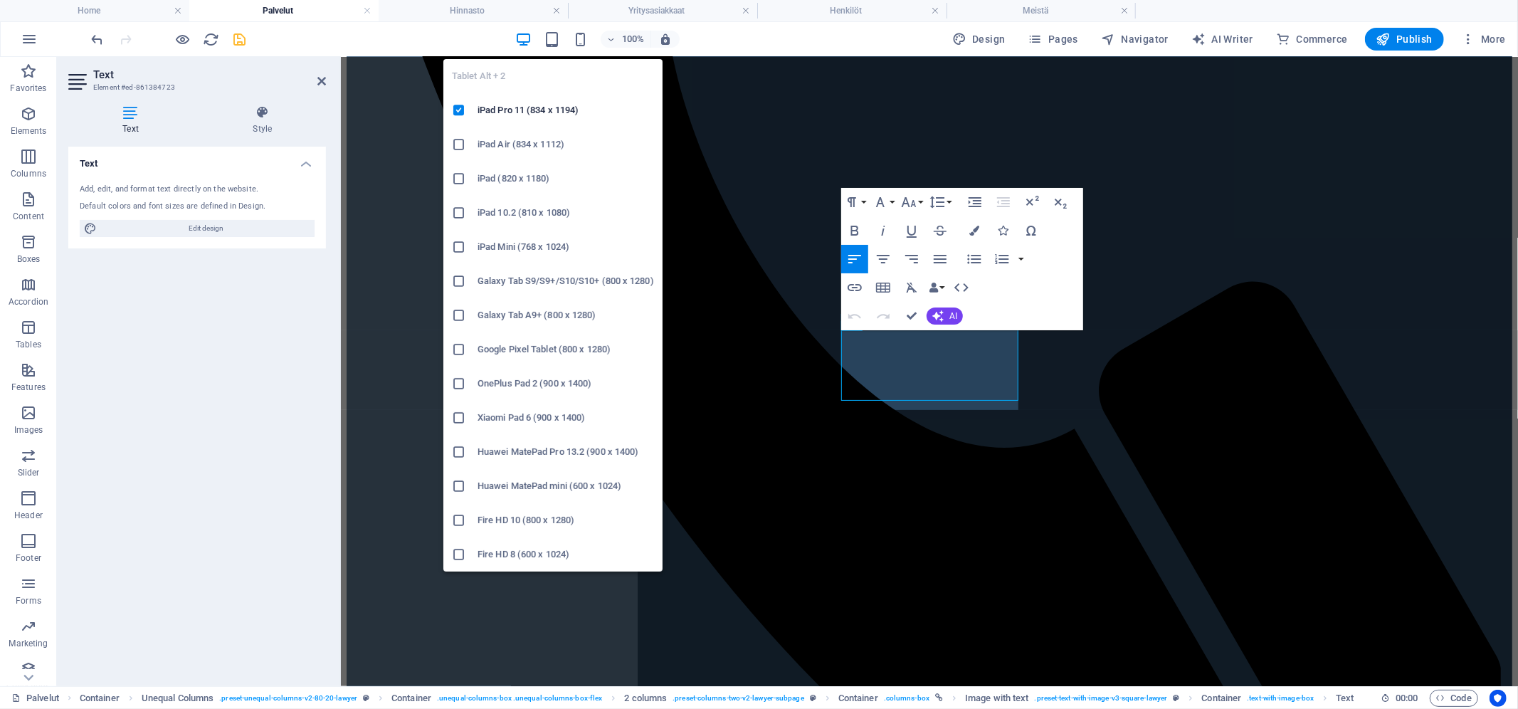
scroll to position [992, 0]
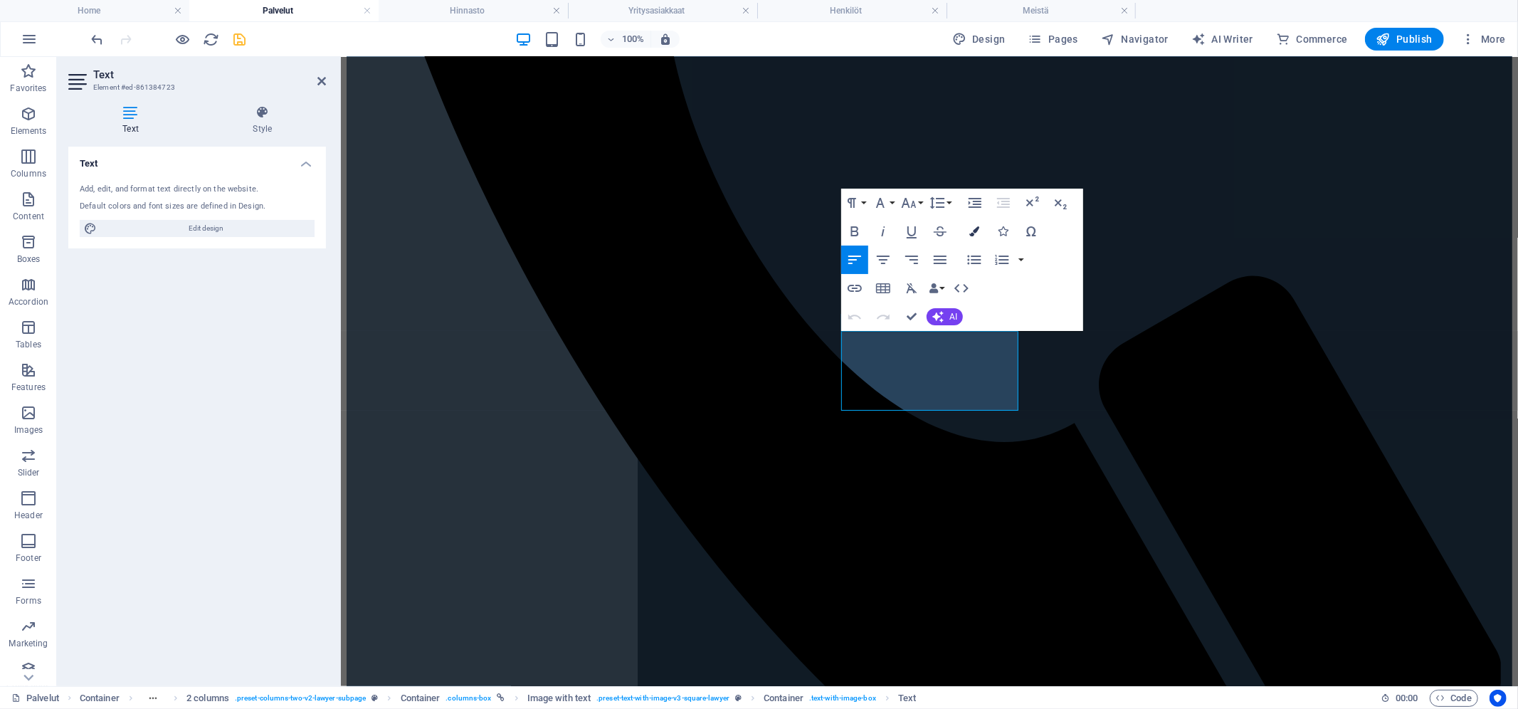
click at [980, 236] on button "Colors" at bounding box center [974, 231] width 27 height 28
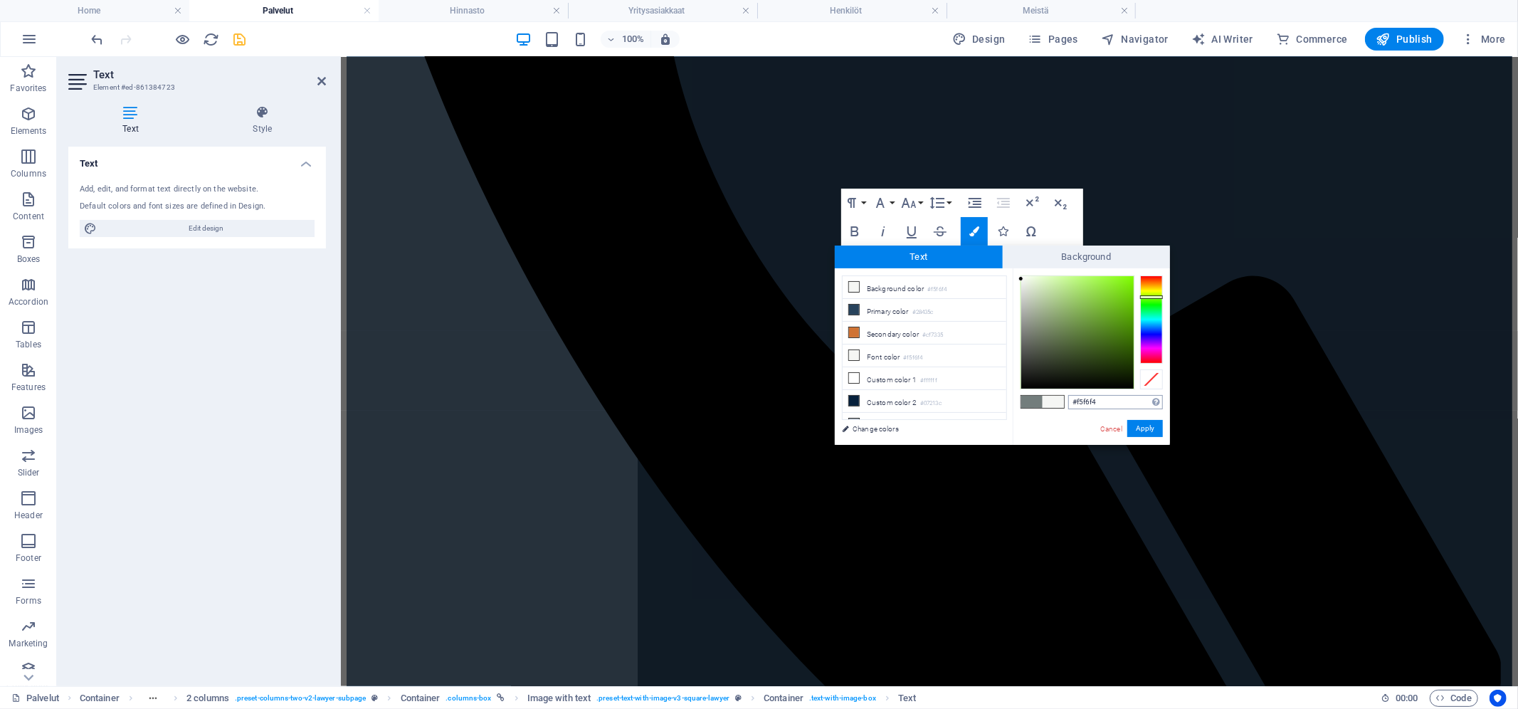
click at [1105, 401] on input "#f5f6f4" at bounding box center [1115, 402] width 95 height 14
type input "#07213c"
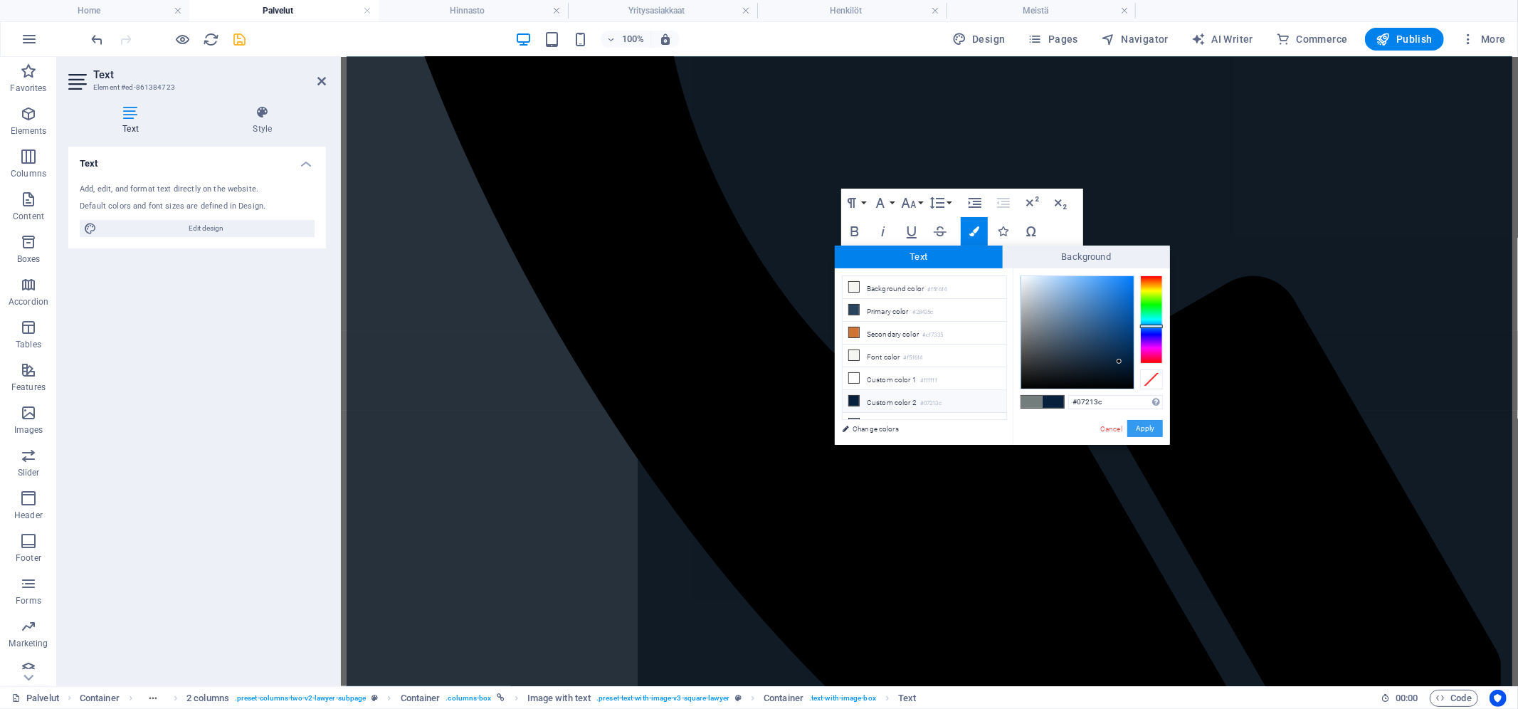
click at [1150, 431] on button "Apply" at bounding box center [1146, 428] width 36 height 17
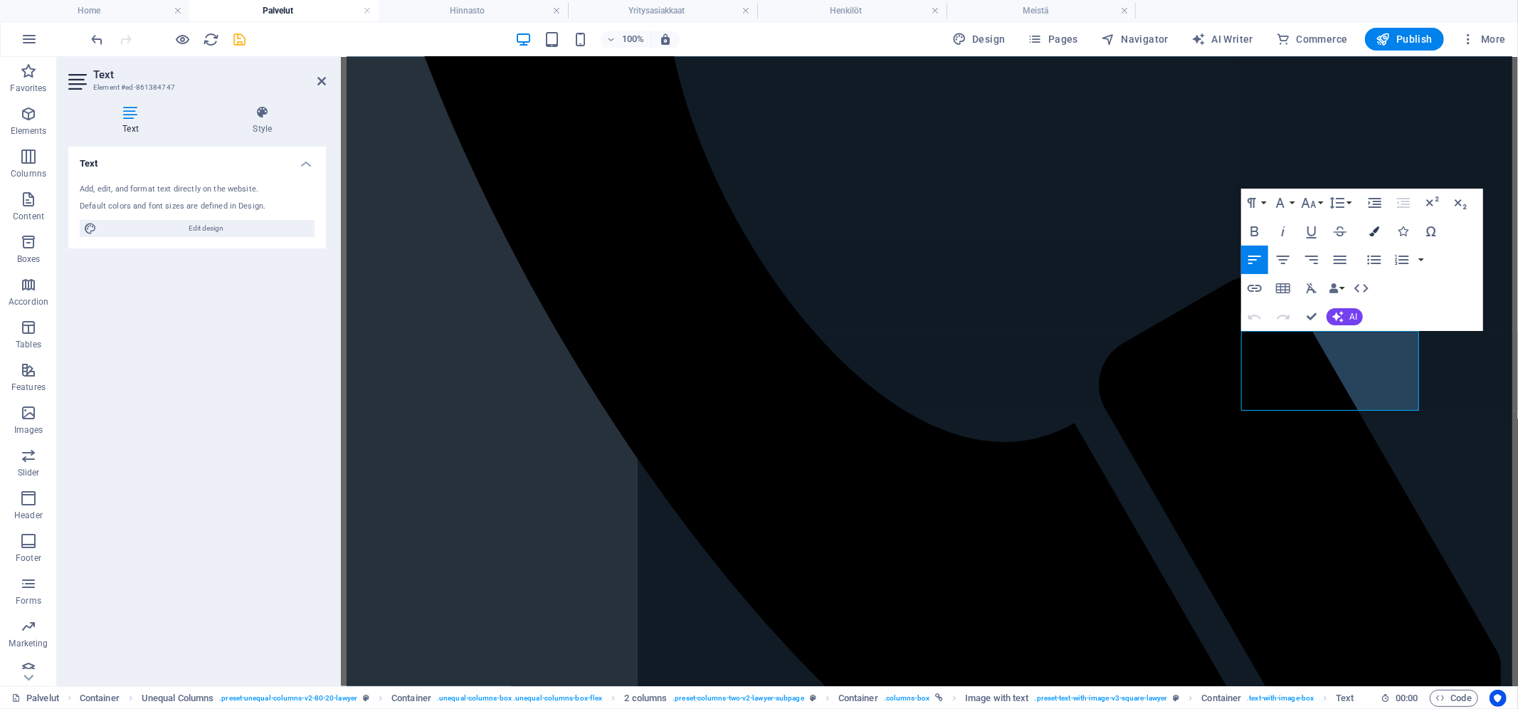
click at [1375, 230] on icon "button" at bounding box center [1375, 231] width 10 height 10
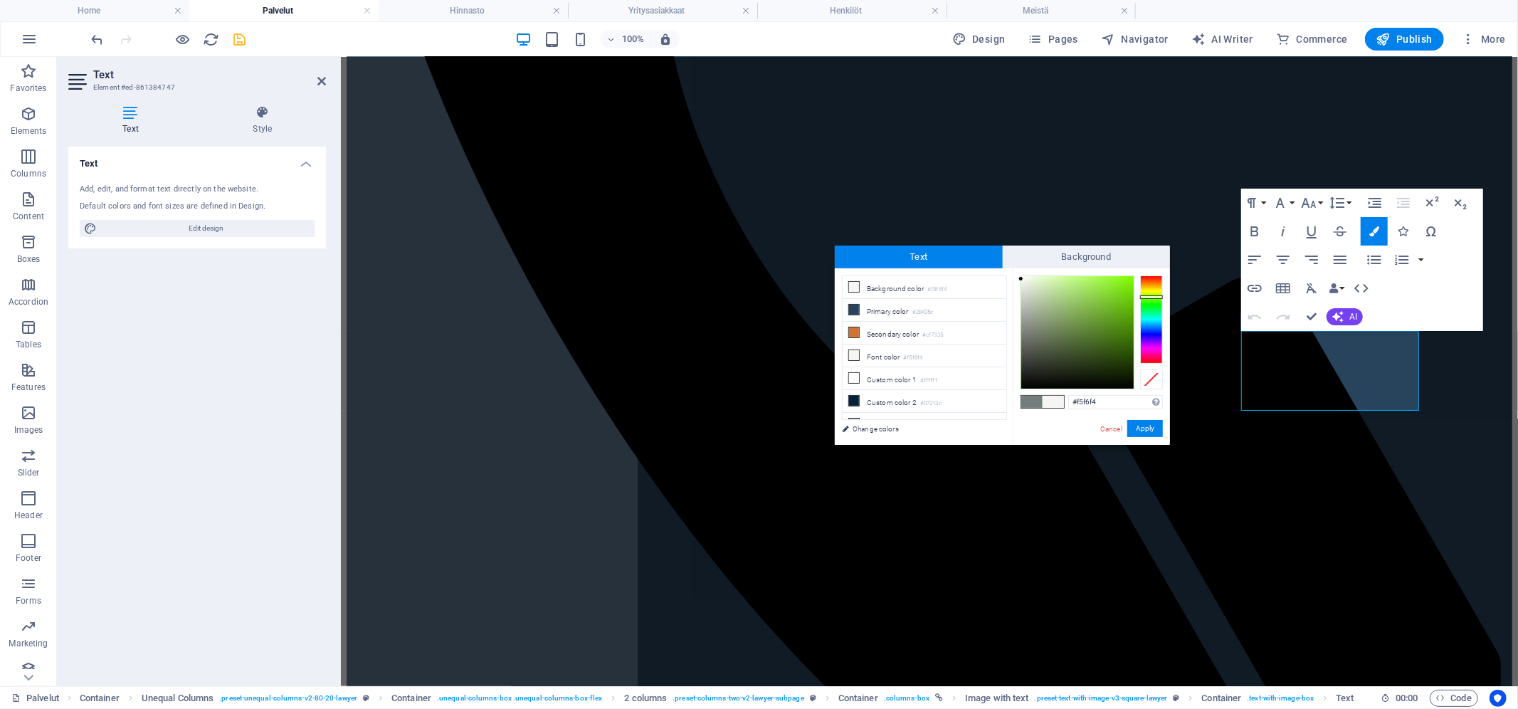
click at [1119, 394] on div "#f5f6f4 Supported formats #0852ed rgb(8, 82, 237) rgba(8, 82, 237, 90%) hsv(221…" at bounding box center [1091, 459] width 157 height 383
click at [1117, 402] on input "#f5f6f4" at bounding box center [1115, 402] width 95 height 14
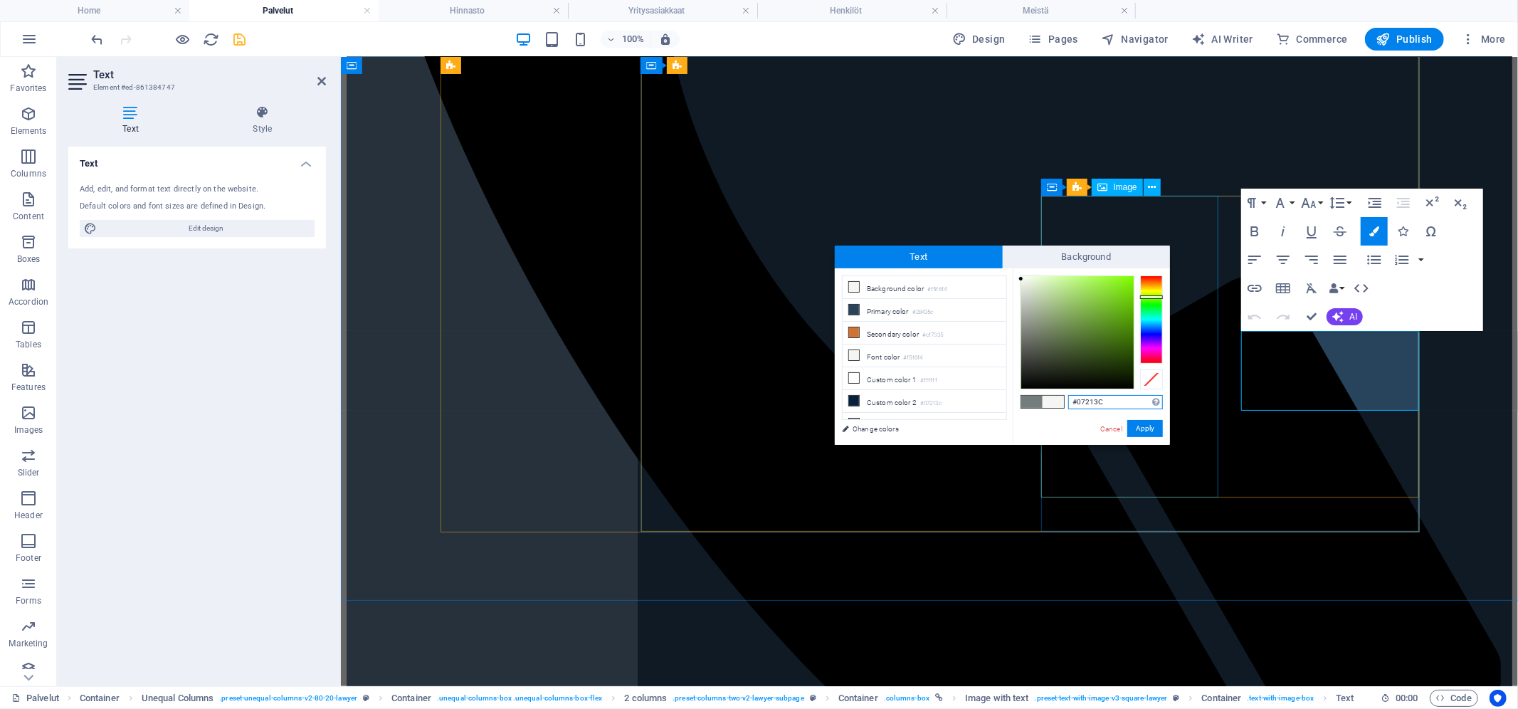
type input "#07213c"
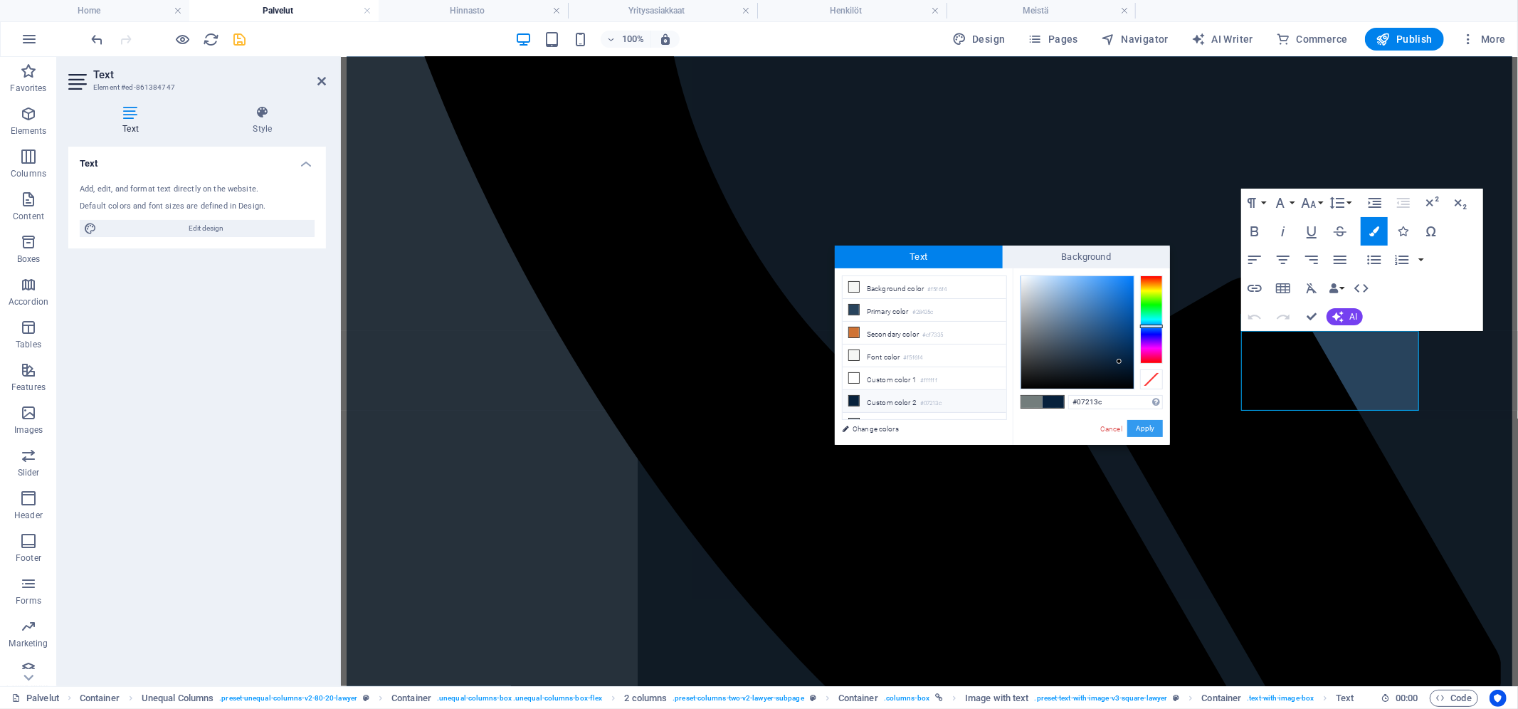
click at [1150, 429] on button "Apply" at bounding box center [1146, 428] width 36 height 17
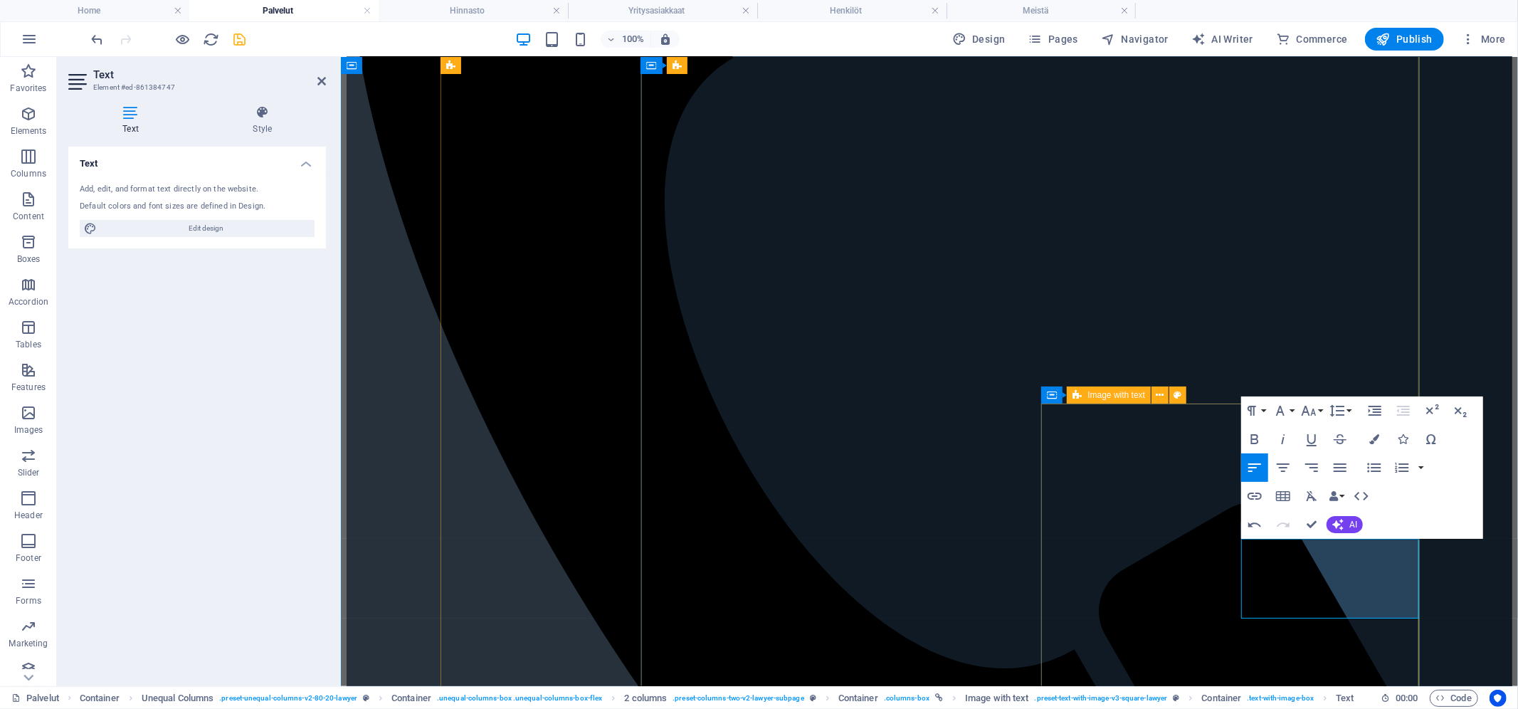
scroll to position [726, 0]
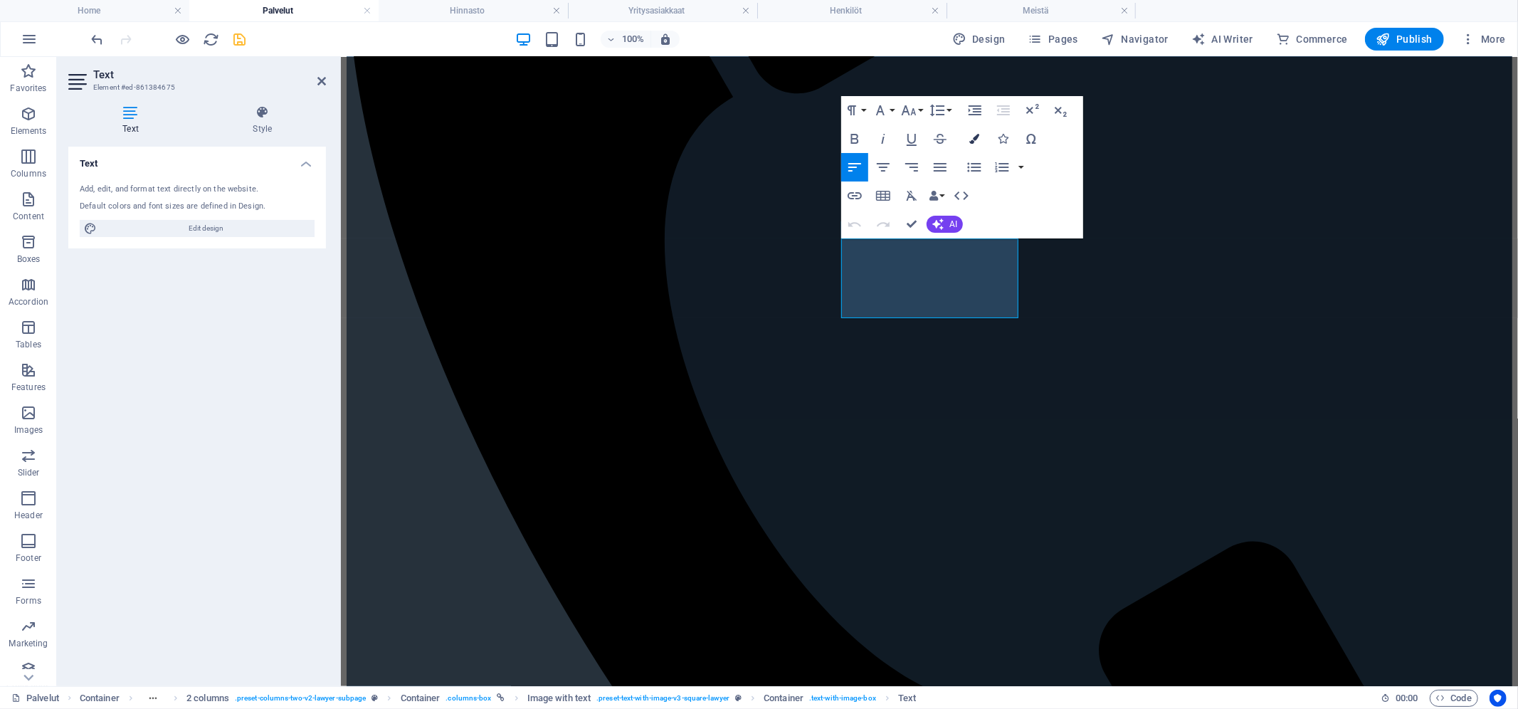
click at [972, 129] on button "Colors" at bounding box center [974, 139] width 27 height 28
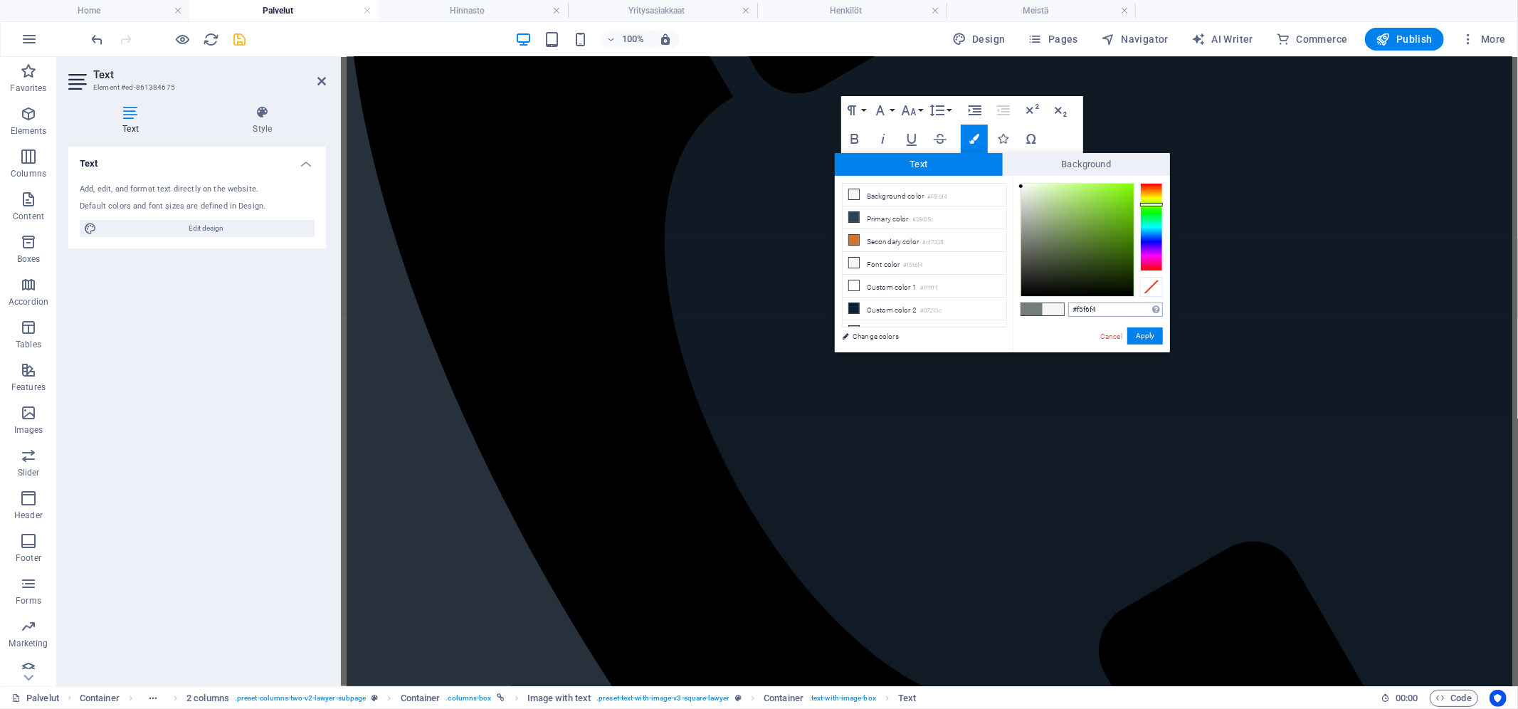
click at [1104, 308] on input "#f5f6f4" at bounding box center [1115, 310] width 95 height 14
type input "#07213c"
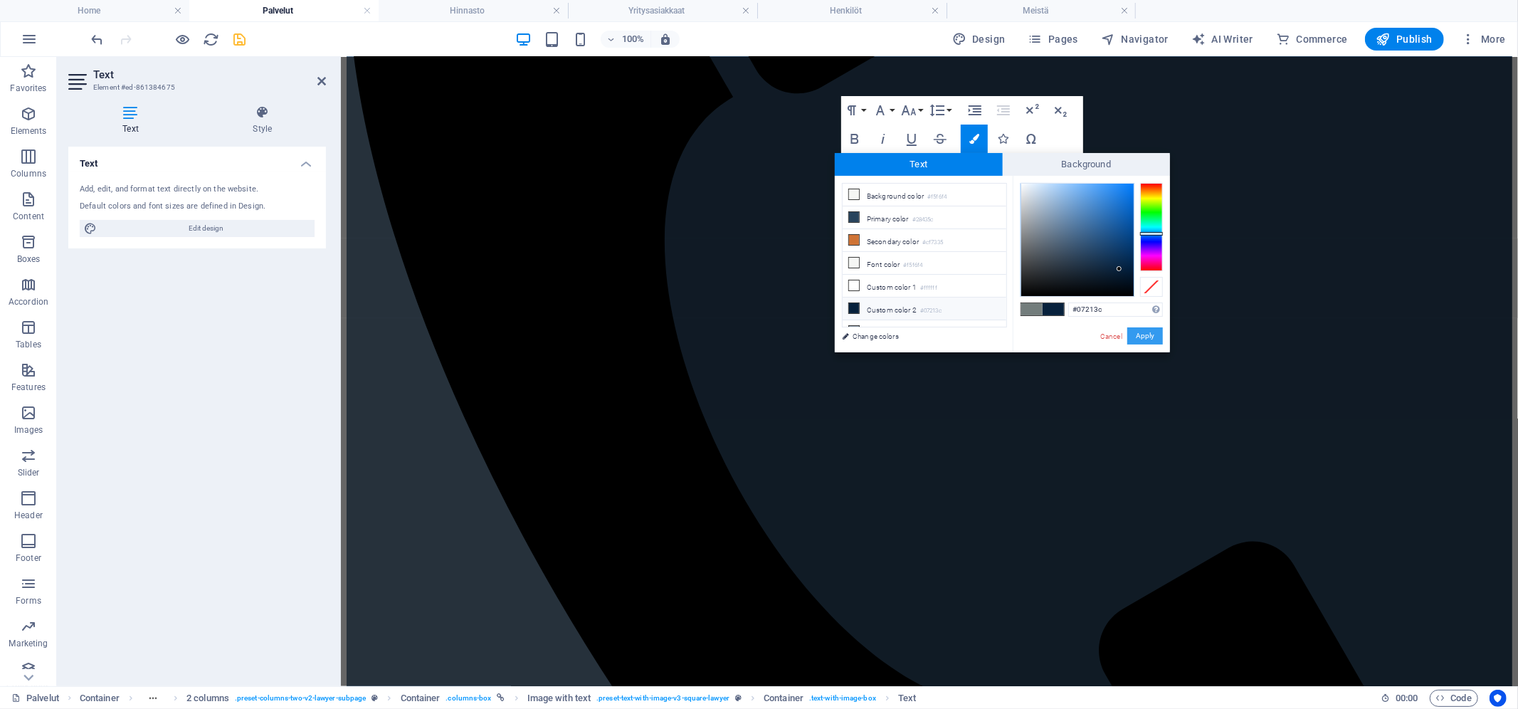
click at [1157, 340] on button "Apply" at bounding box center [1146, 335] width 36 height 17
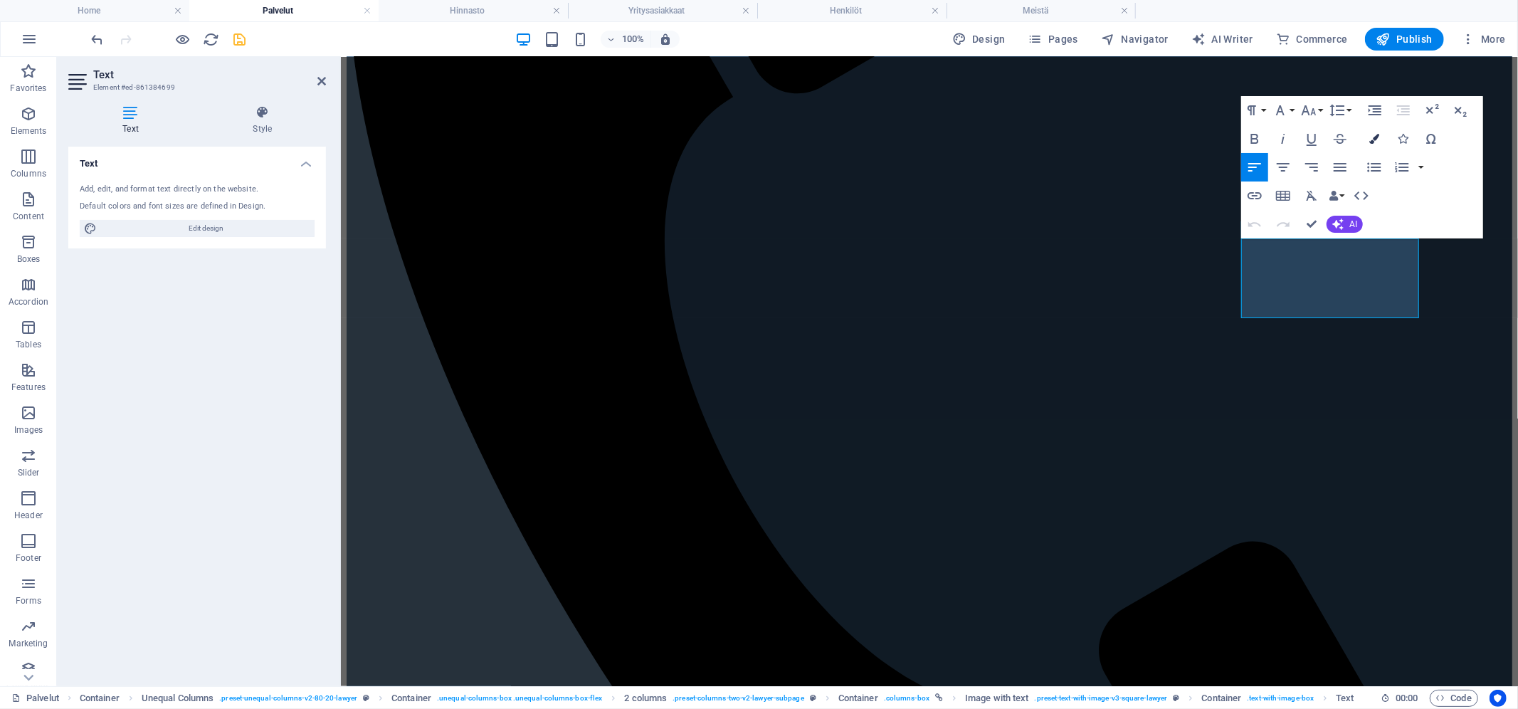
click at [1372, 144] on button "Colors" at bounding box center [1374, 139] width 27 height 28
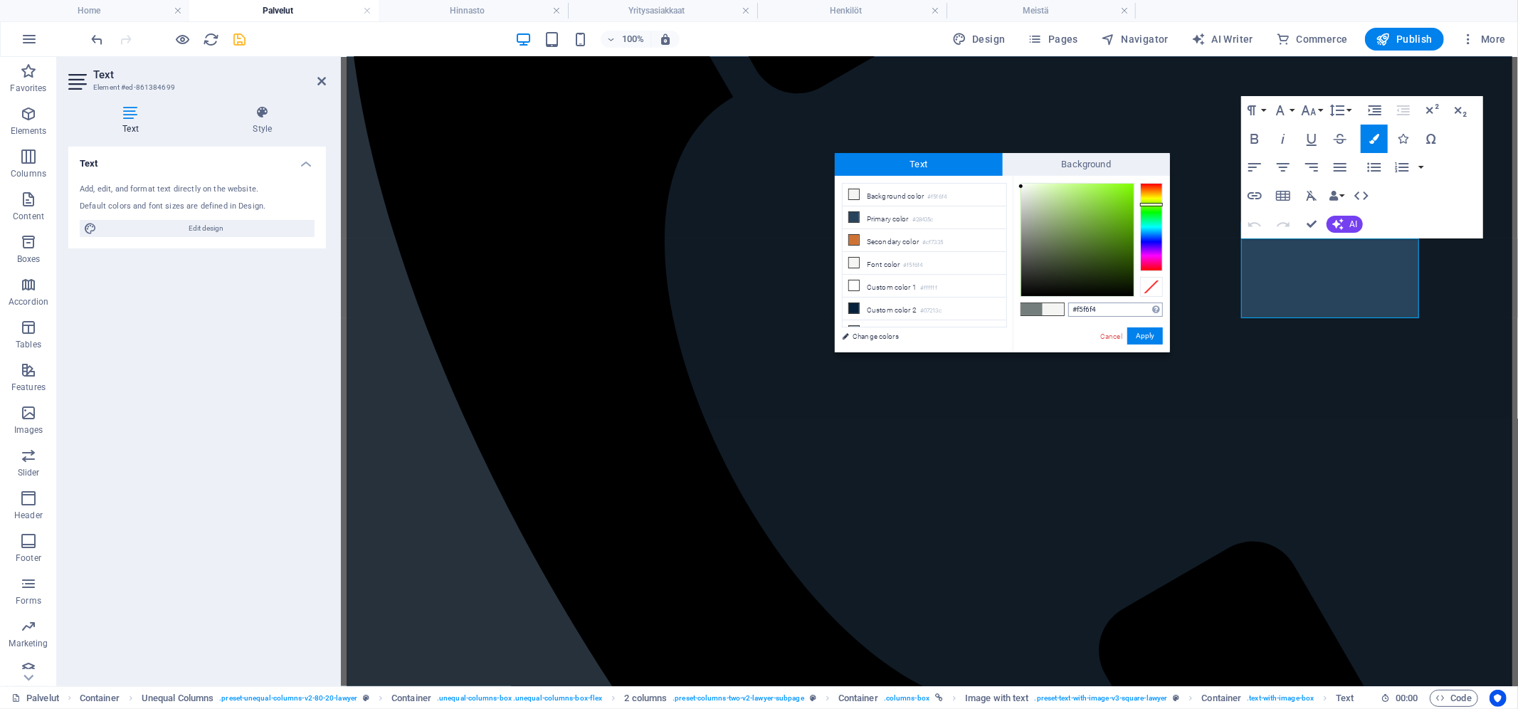
click at [1137, 308] on input "#f5f6f4" at bounding box center [1115, 310] width 95 height 14
type input "#07213c"
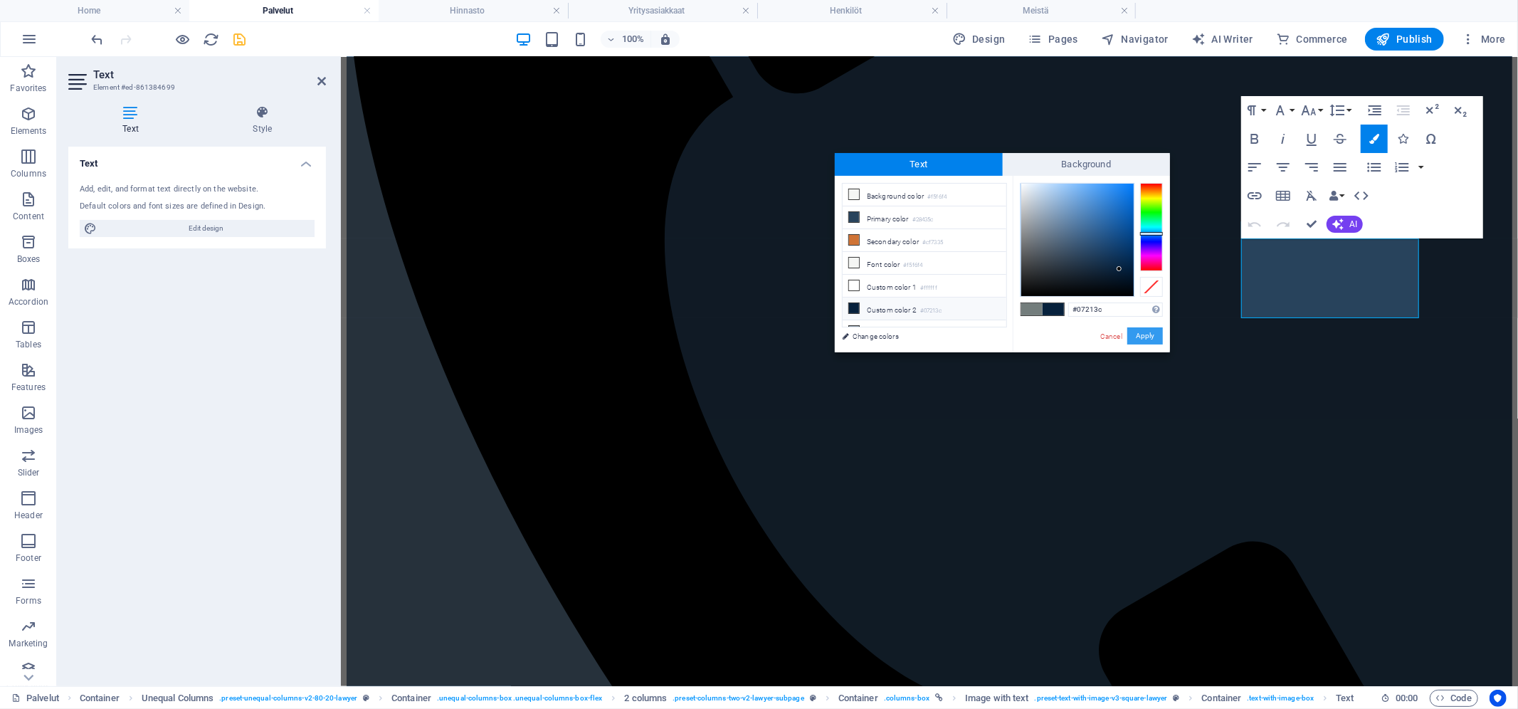
click at [1156, 332] on button "Apply" at bounding box center [1146, 335] width 36 height 17
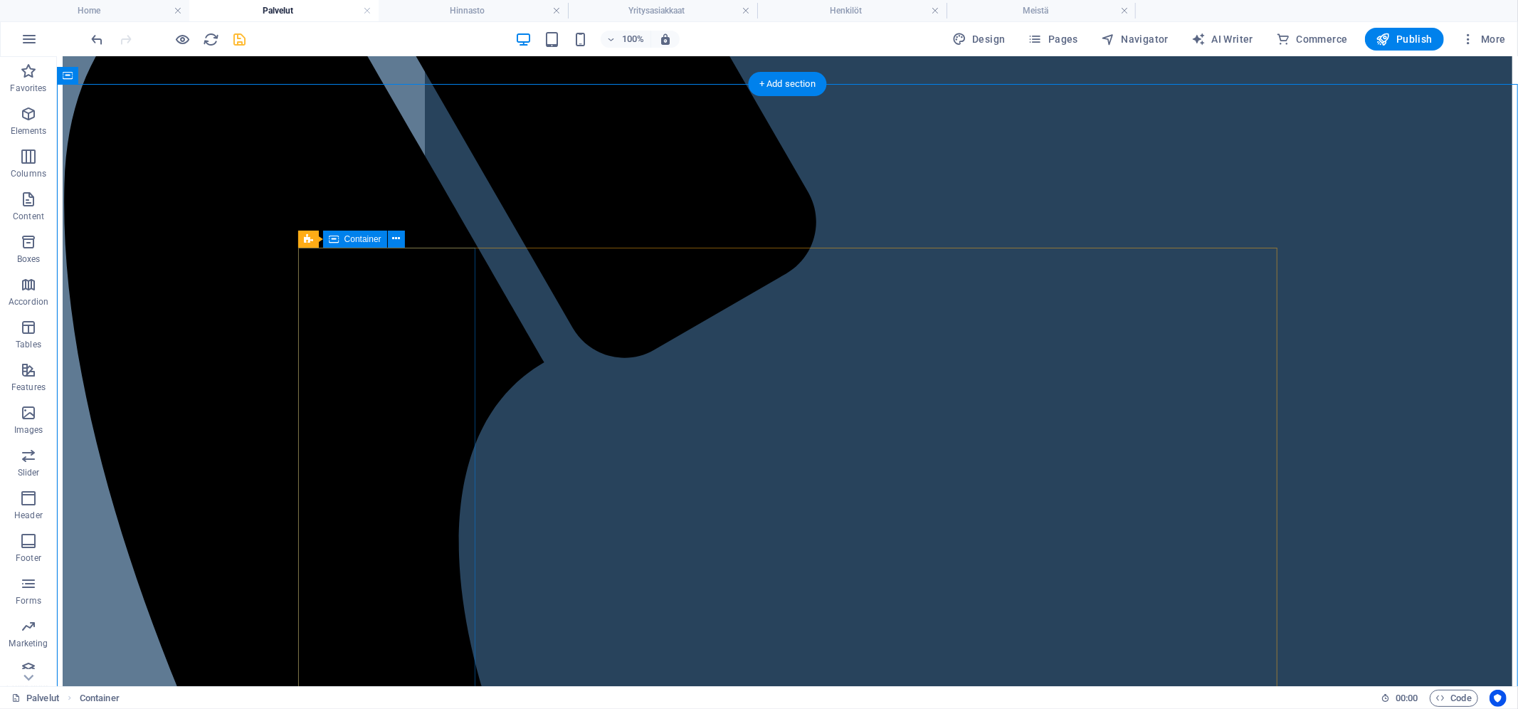
scroll to position [527, 0]
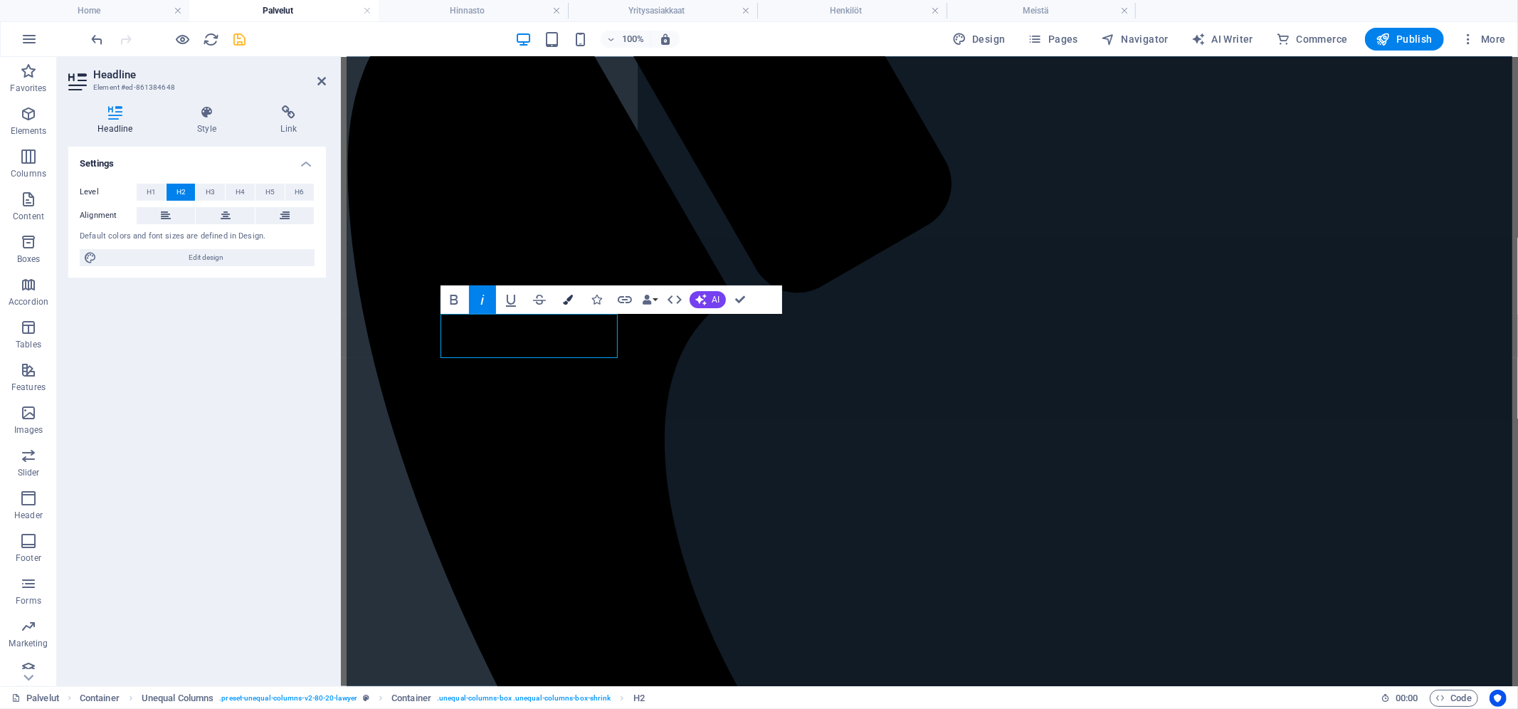
click at [569, 295] on icon "button" at bounding box center [568, 300] width 10 height 10
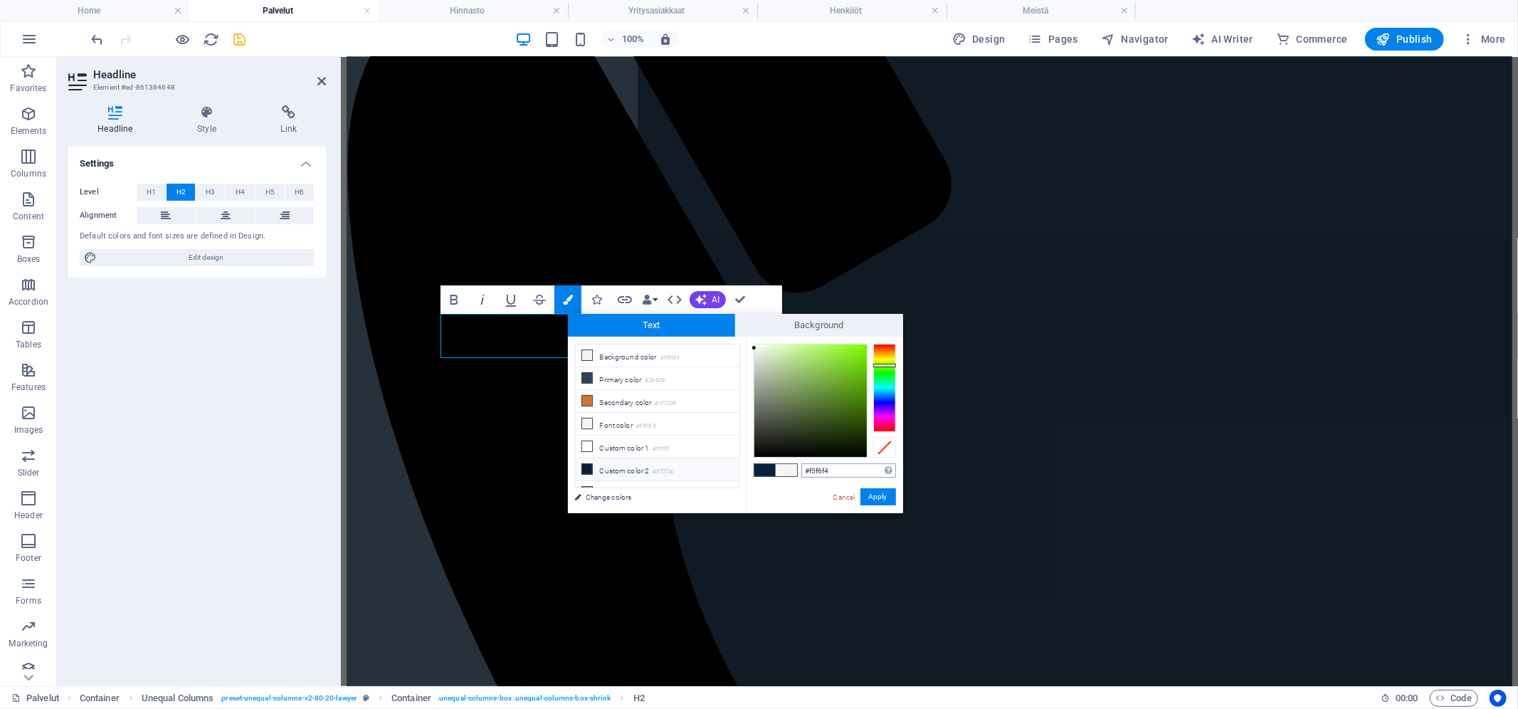
click at [851, 470] on input "#f5f6f4" at bounding box center [849, 470] width 95 height 14
click at [875, 495] on button "Apply" at bounding box center [879, 496] width 36 height 17
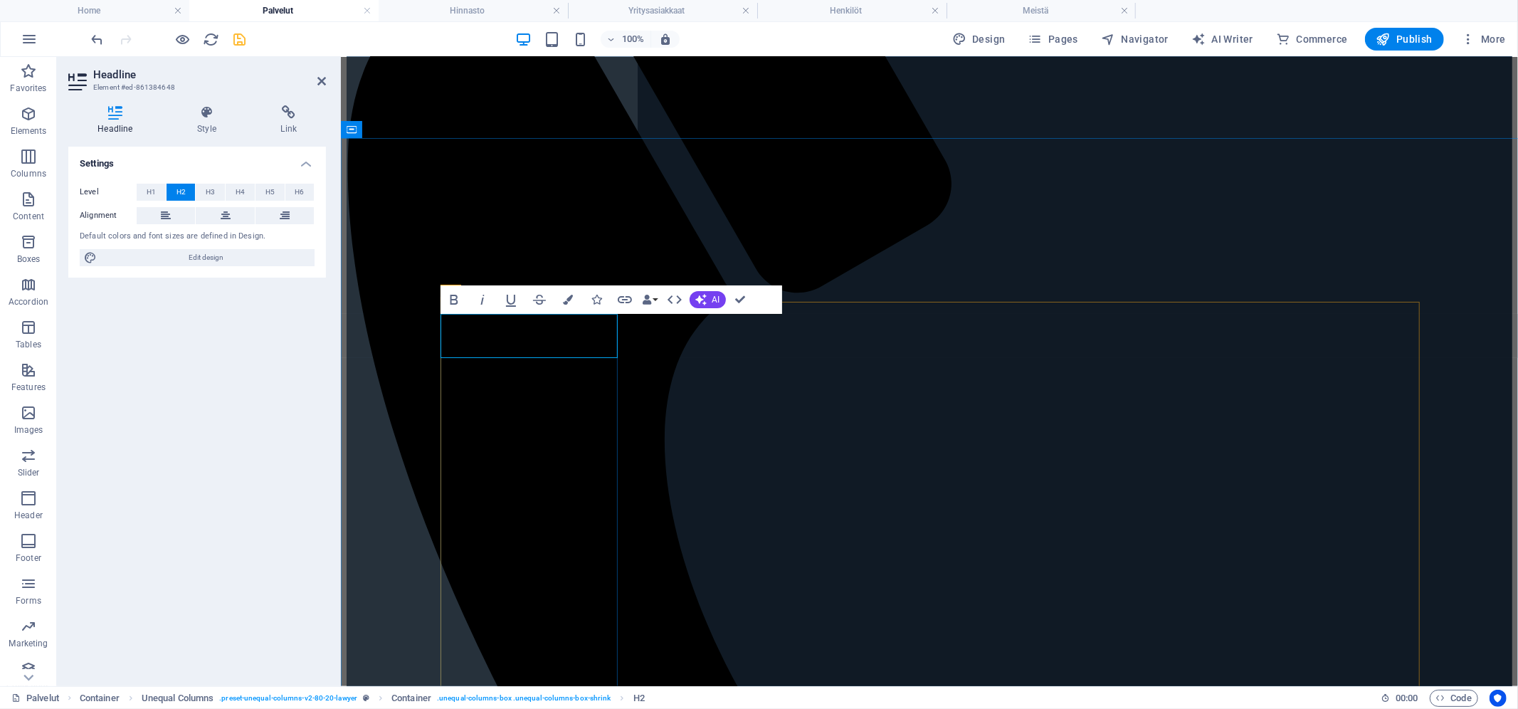
click at [567, 304] on icon "button" at bounding box center [568, 300] width 10 height 10
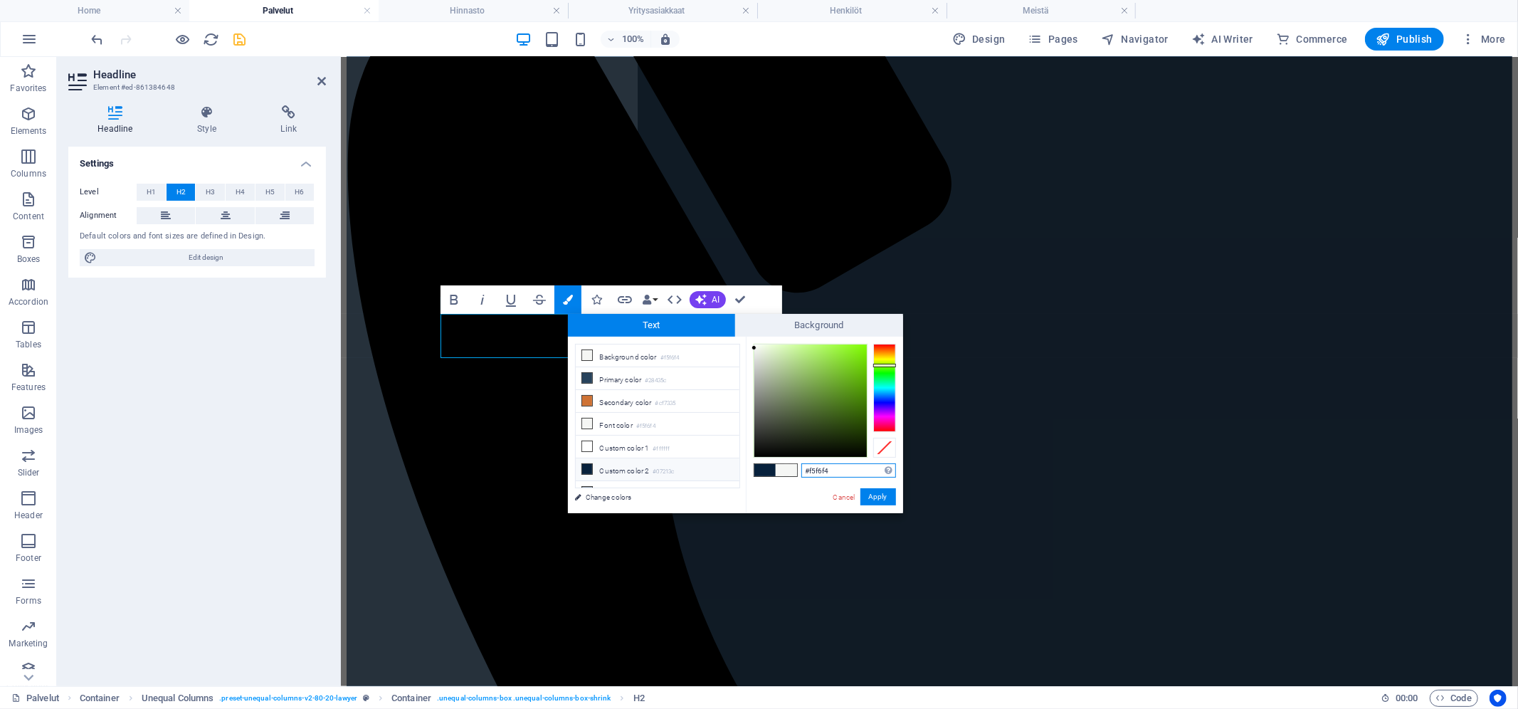
click at [842, 473] on input "#f5f6f4" at bounding box center [849, 470] width 95 height 14
type input "#07213c"
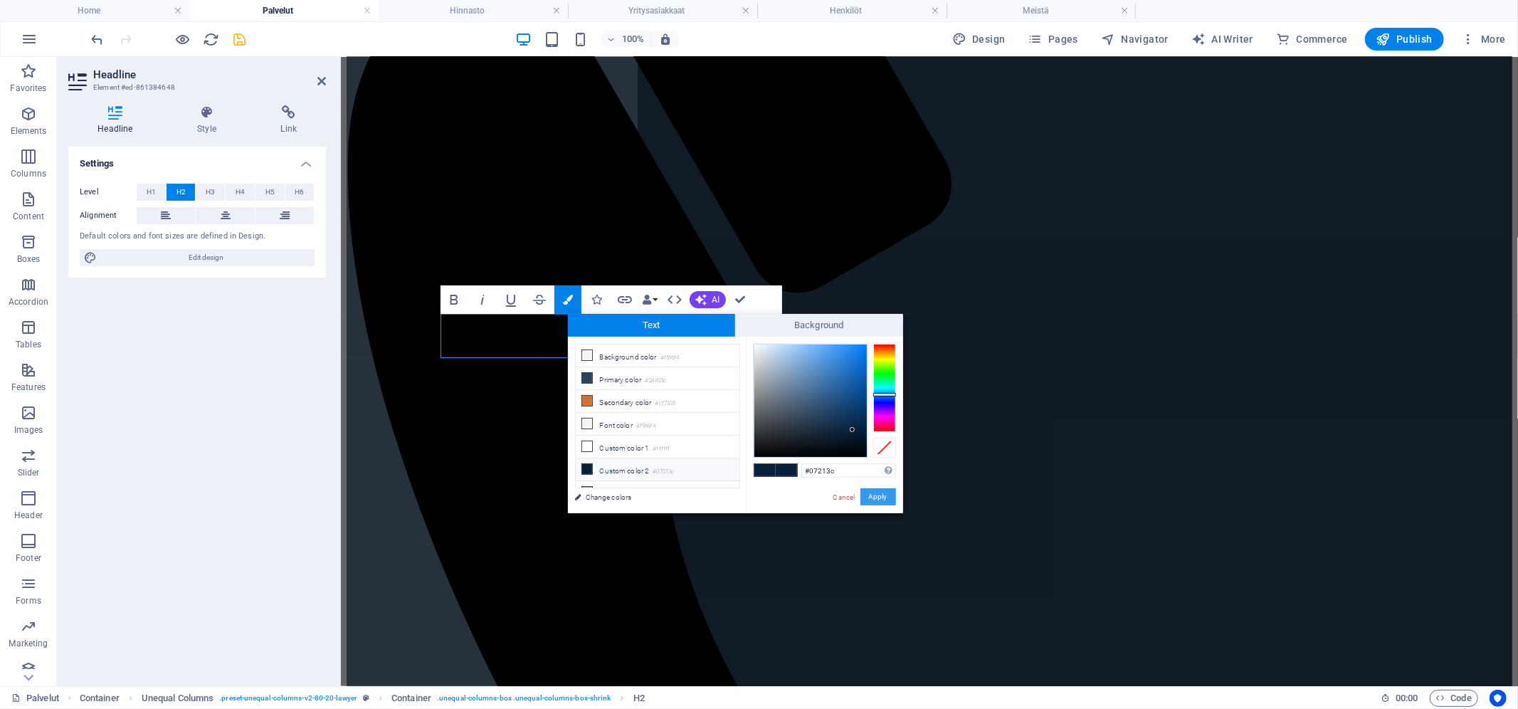
click at [877, 490] on button "Apply" at bounding box center [879, 496] width 36 height 17
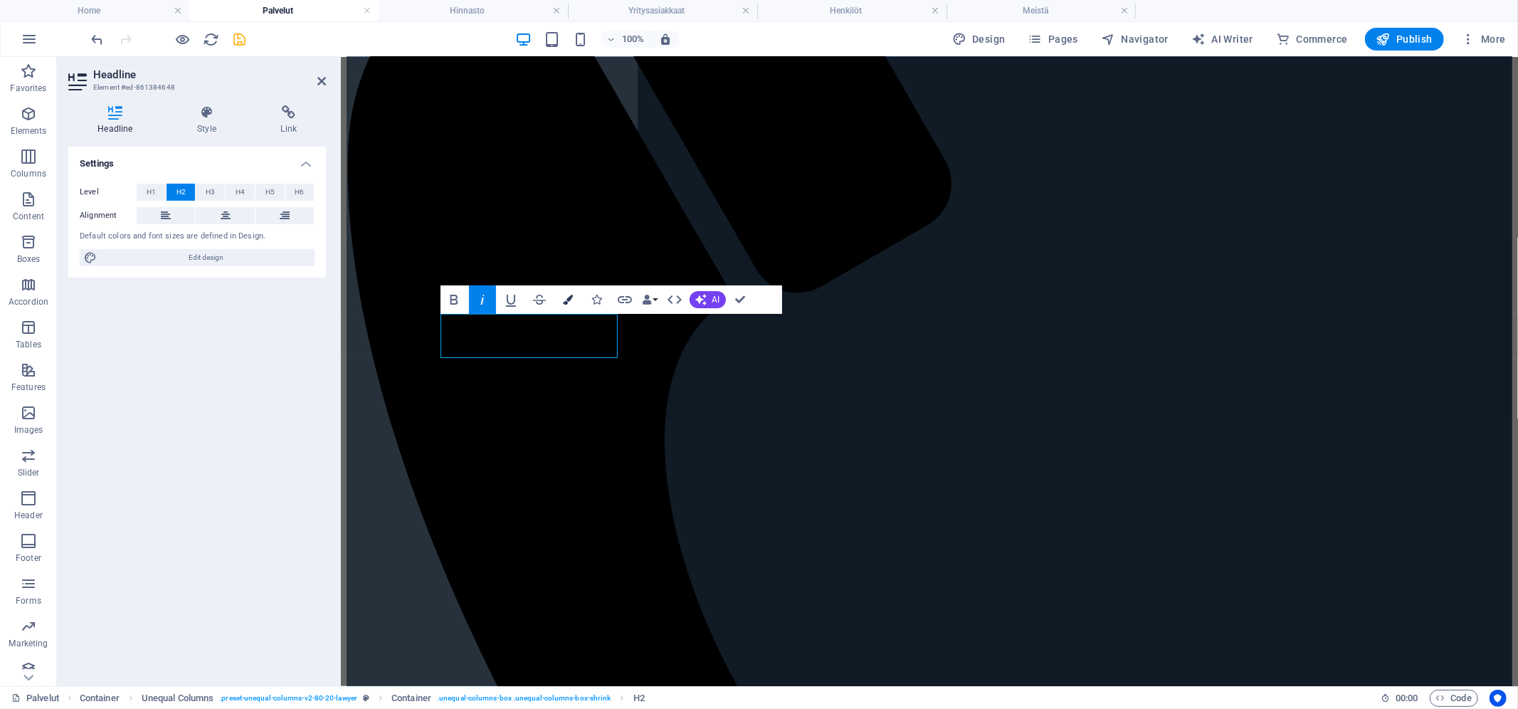
click at [572, 290] on button "Colors" at bounding box center [568, 299] width 27 height 28
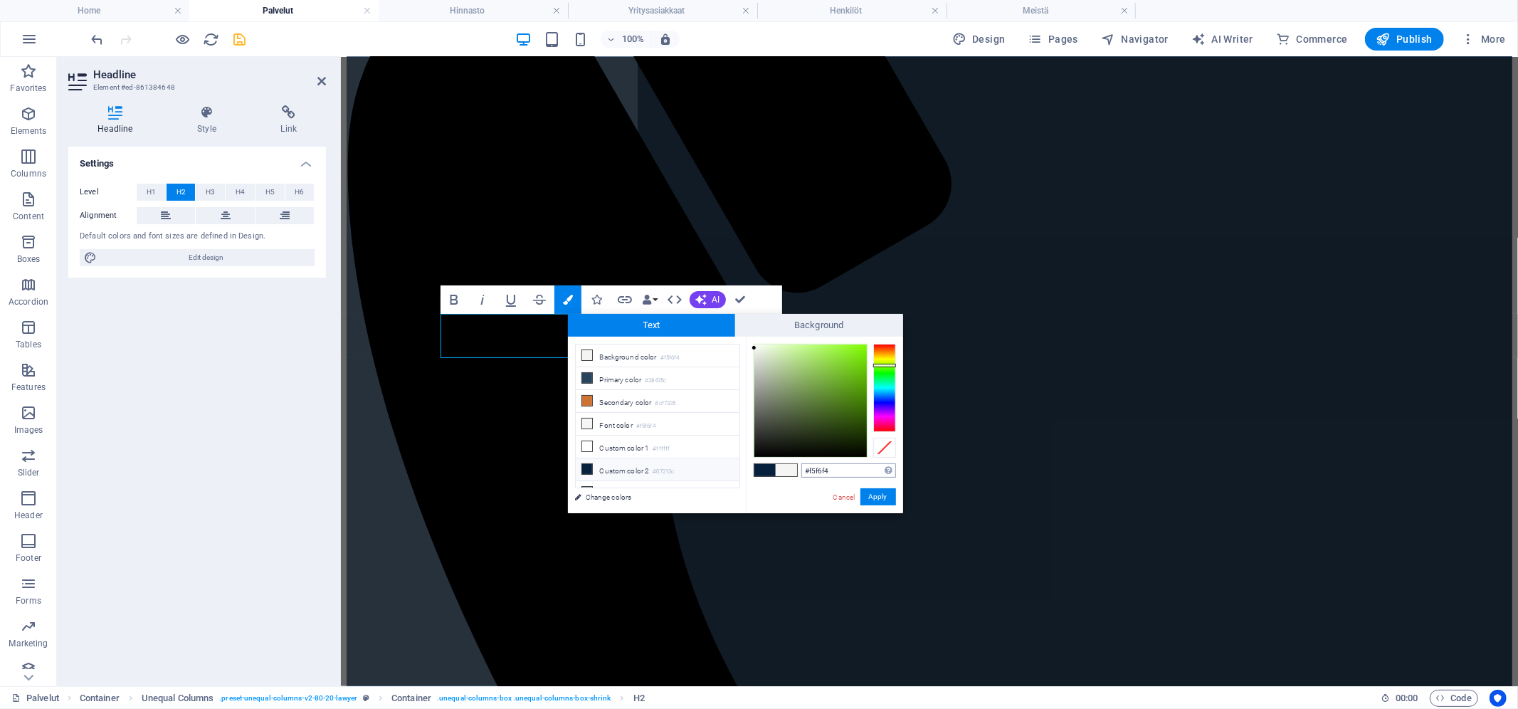
click at [839, 470] on input "#f5f6f4" at bounding box center [849, 470] width 95 height 14
click at [590, 399] on icon at bounding box center [587, 401] width 10 height 10
click at [870, 493] on button "Apply" at bounding box center [879, 496] width 36 height 17
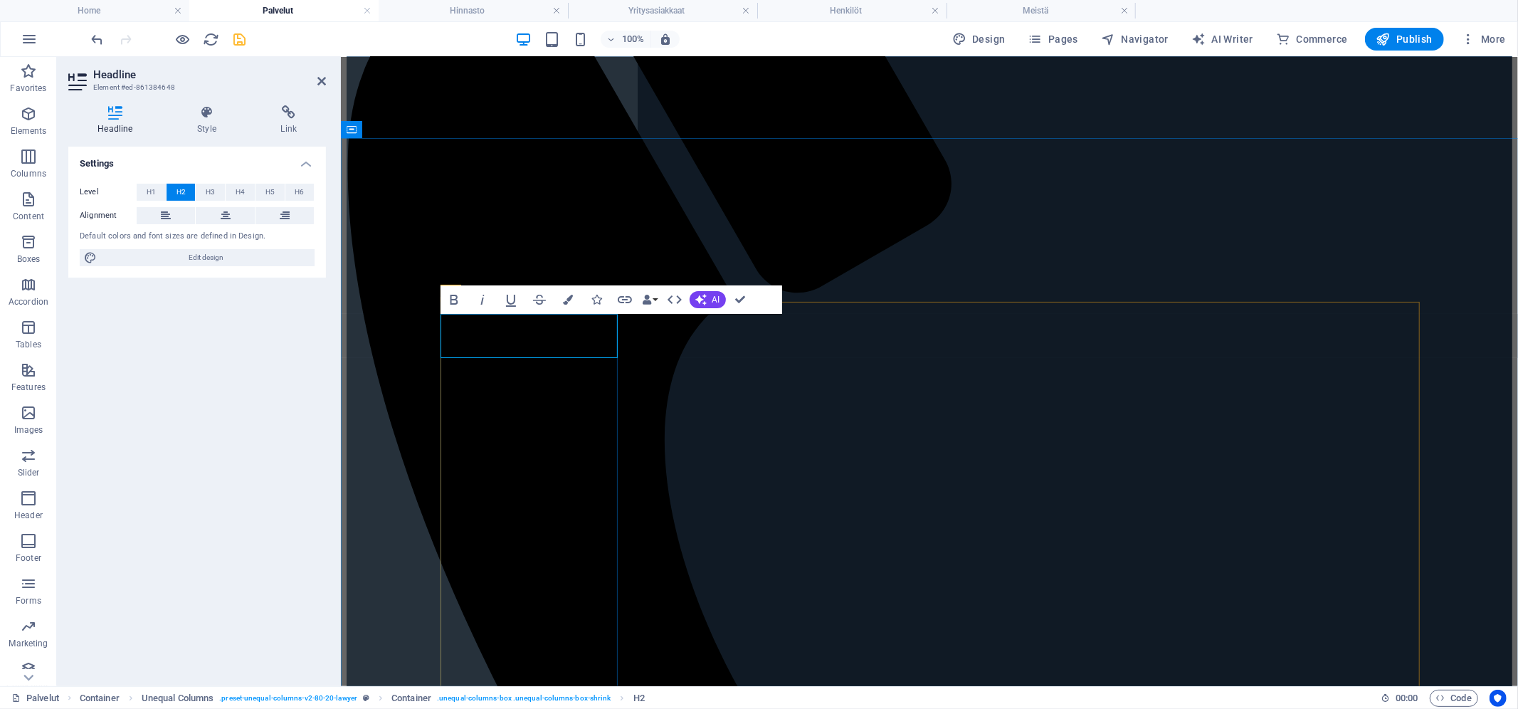
click at [572, 297] on icon "button" at bounding box center [568, 300] width 10 height 10
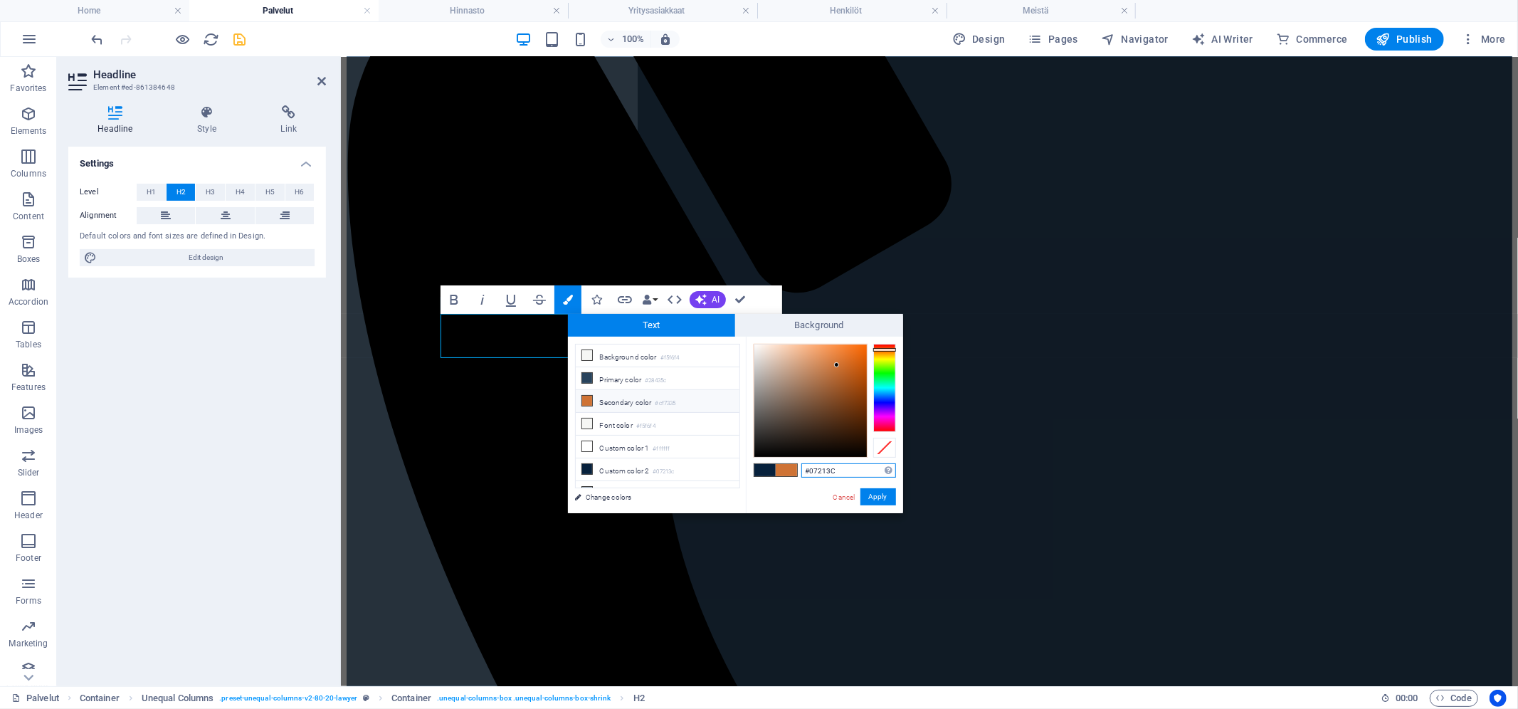
type input "#07213c"
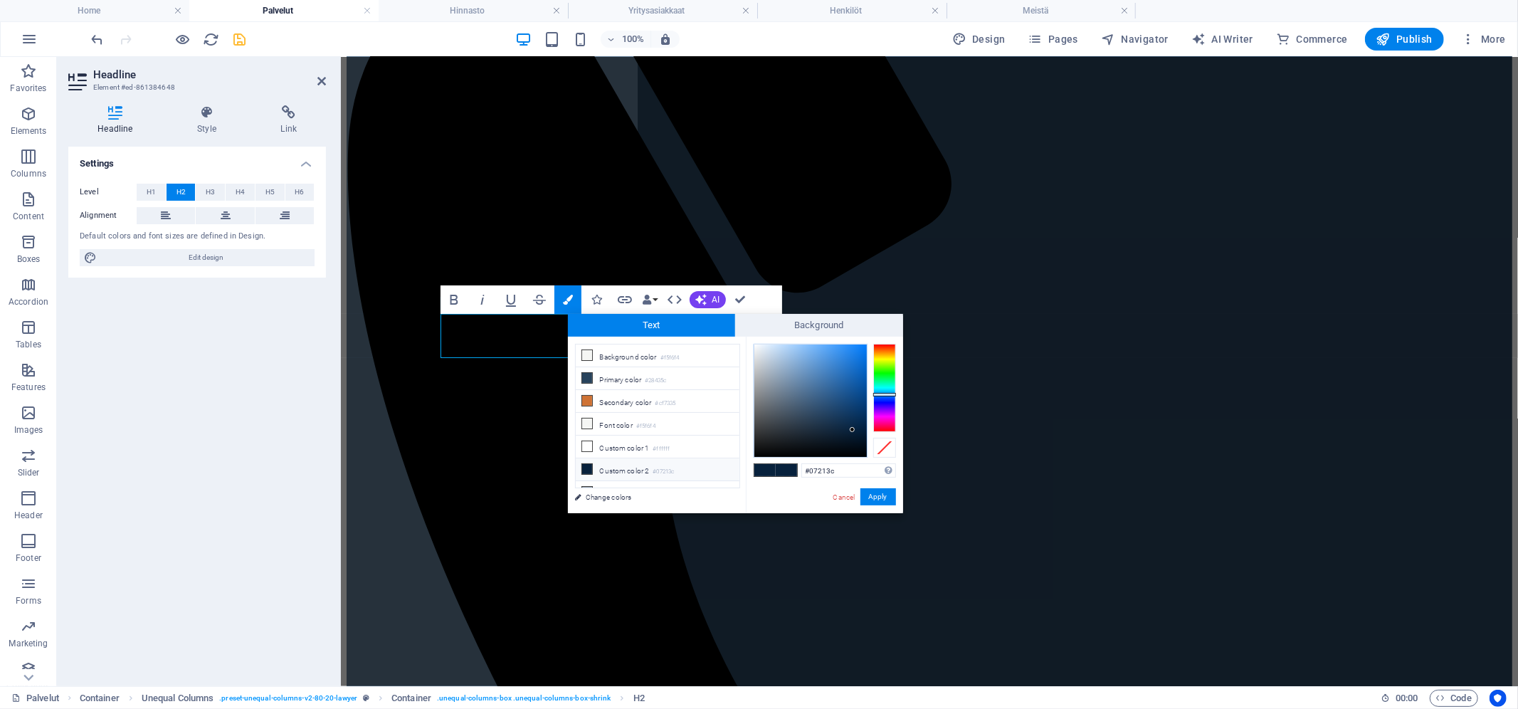
click at [794, 474] on span at bounding box center [786, 470] width 21 height 12
click at [881, 498] on button "Apply" at bounding box center [879, 496] width 36 height 17
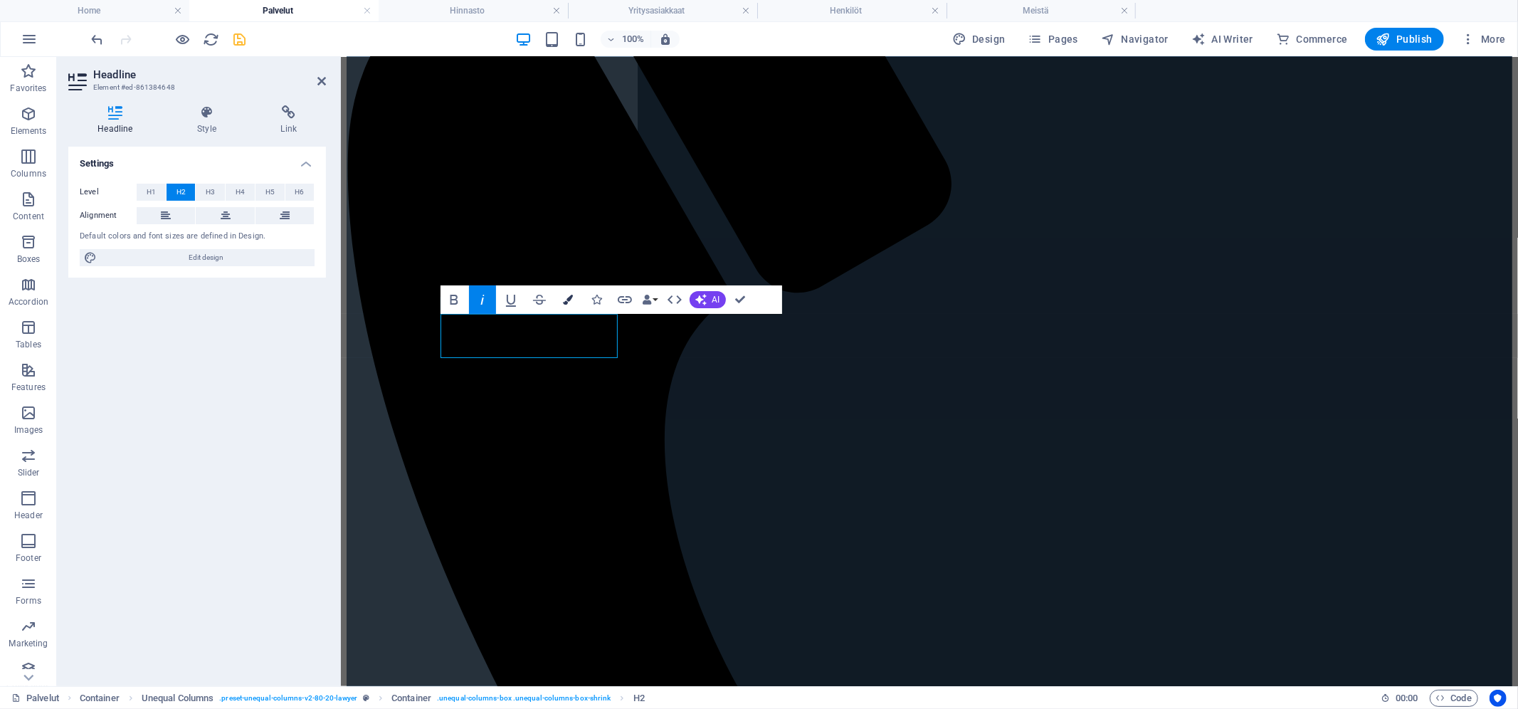
click at [567, 302] on icon "button" at bounding box center [568, 300] width 10 height 10
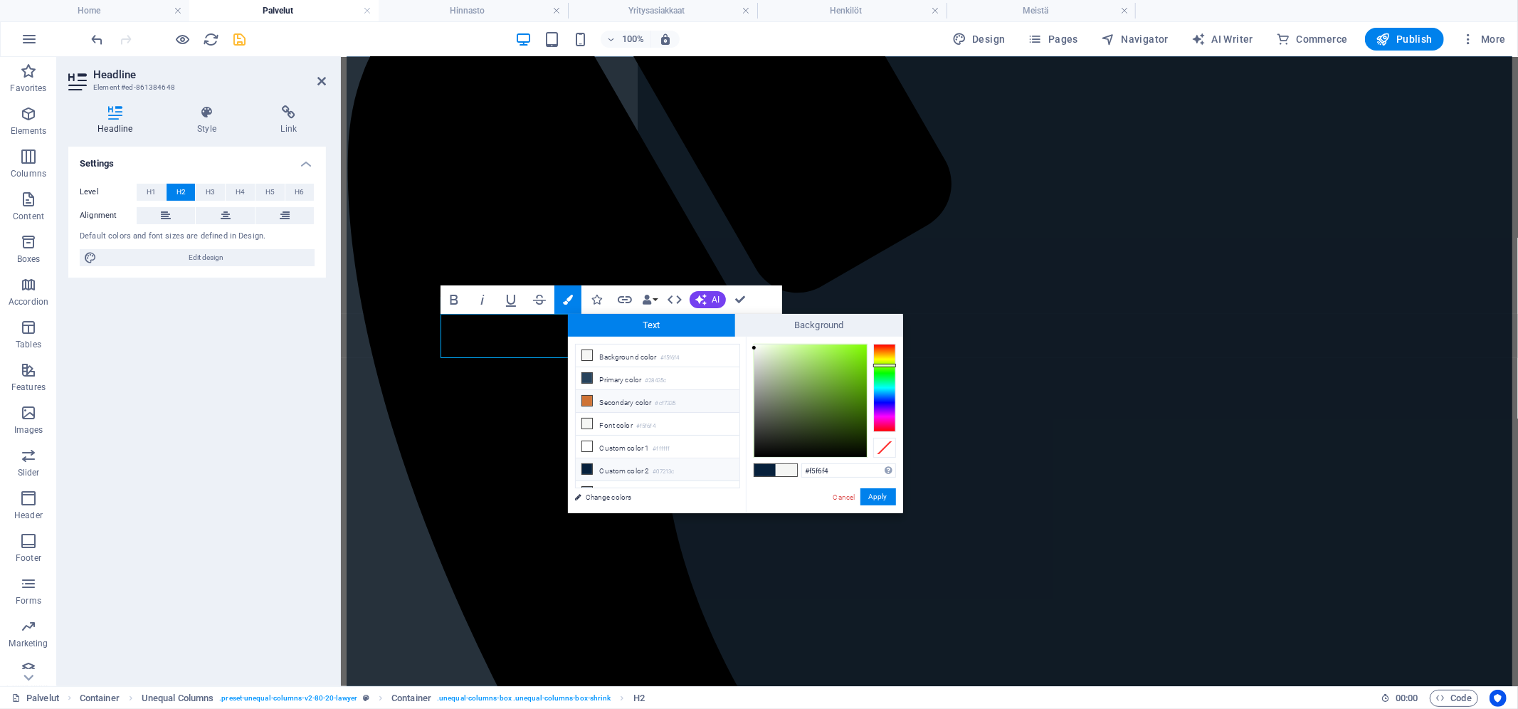
click at [589, 401] on icon at bounding box center [587, 401] width 10 height 10
type input "#cf7335"
click at [891, 495] on button "Apply" at bounding box center [879, 496] width 36 height 17
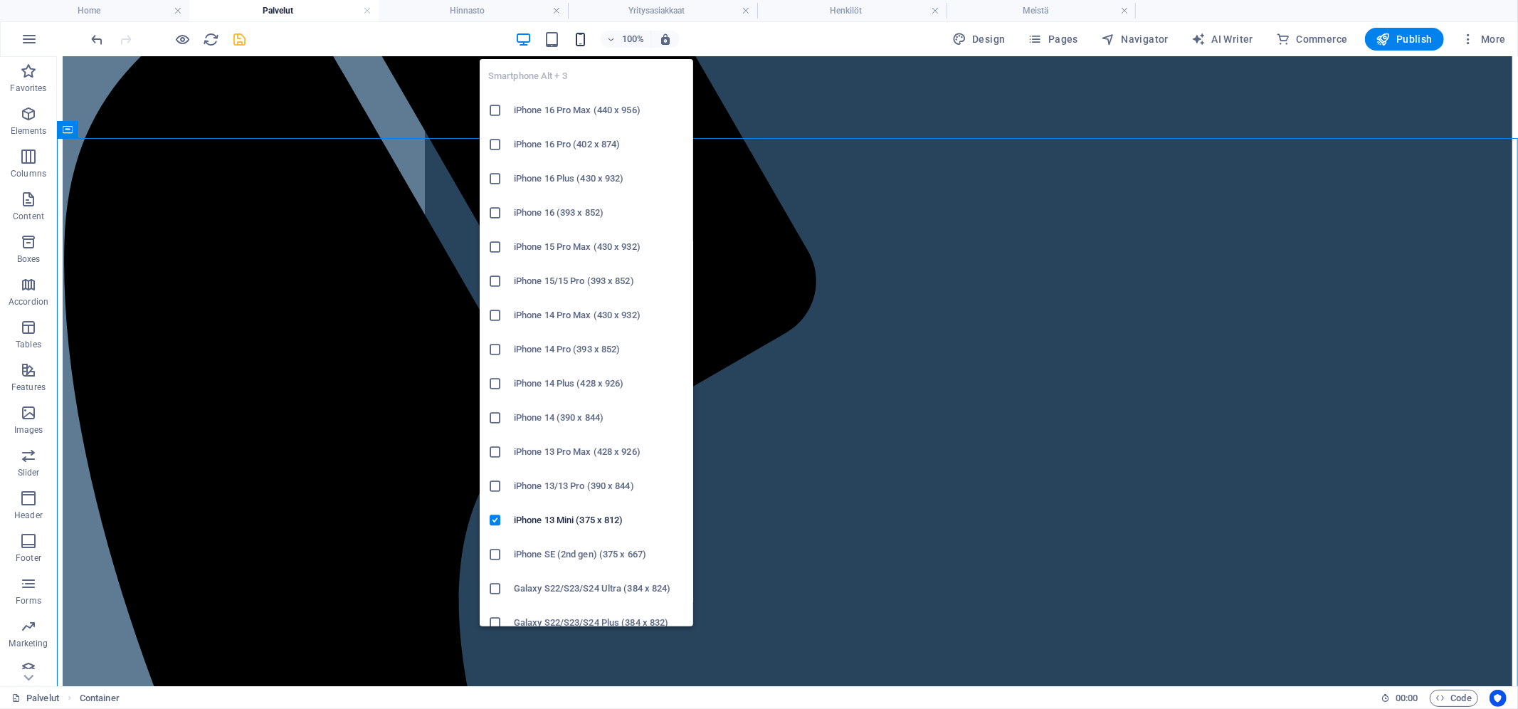
click at [584, 39] on icon "button" at bounding box center [580, 39] width 16 height 16
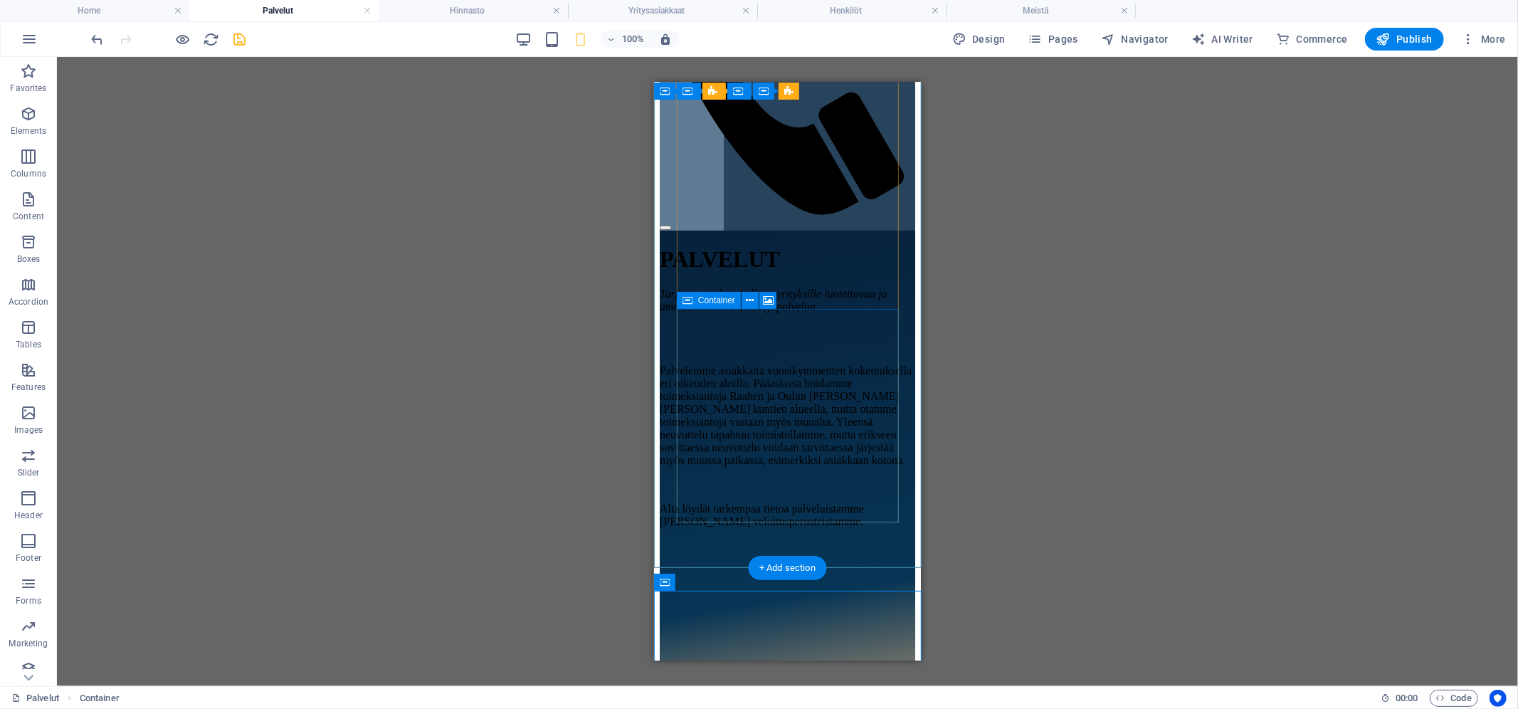
scroll to position [429, 0]
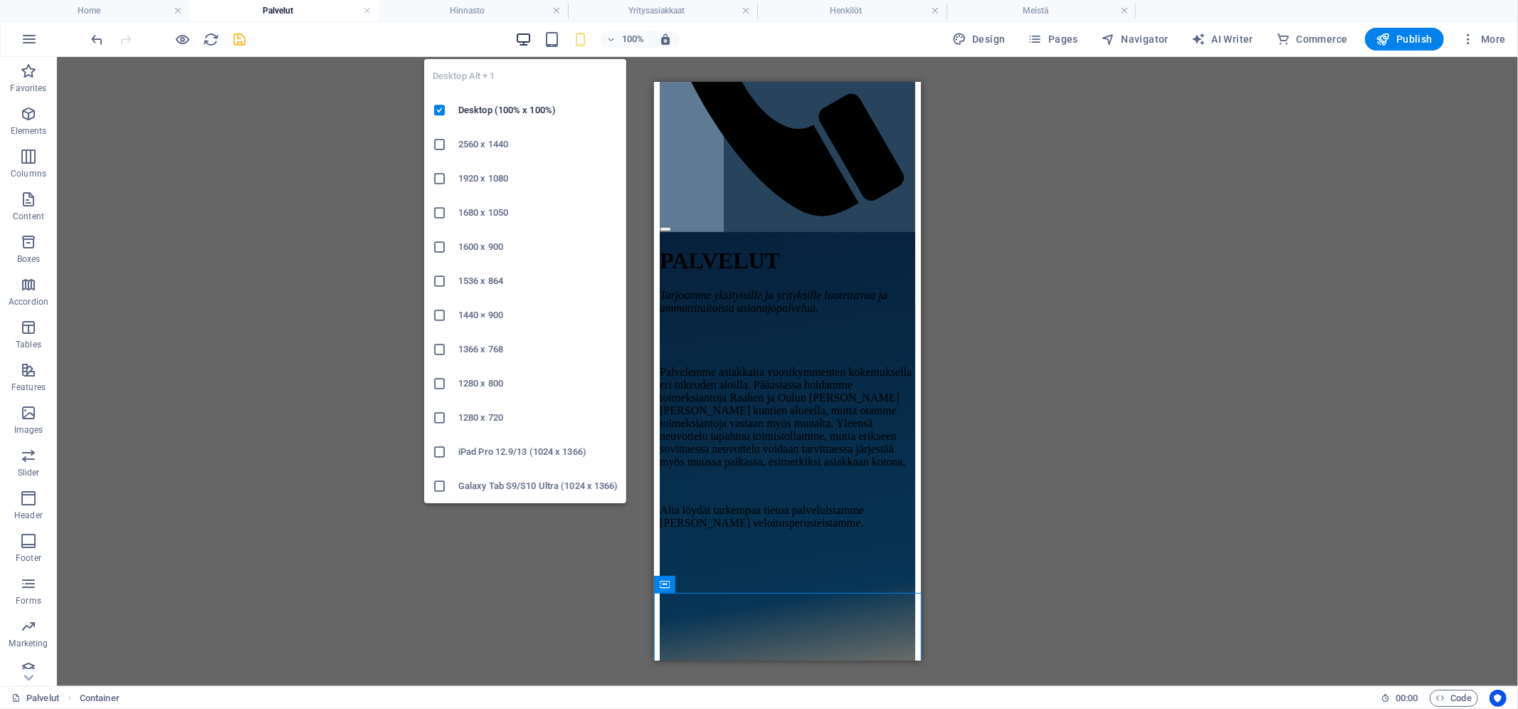
click at [521, 39] on icon "button" at bounding box center [523, 39] width 16 height 16
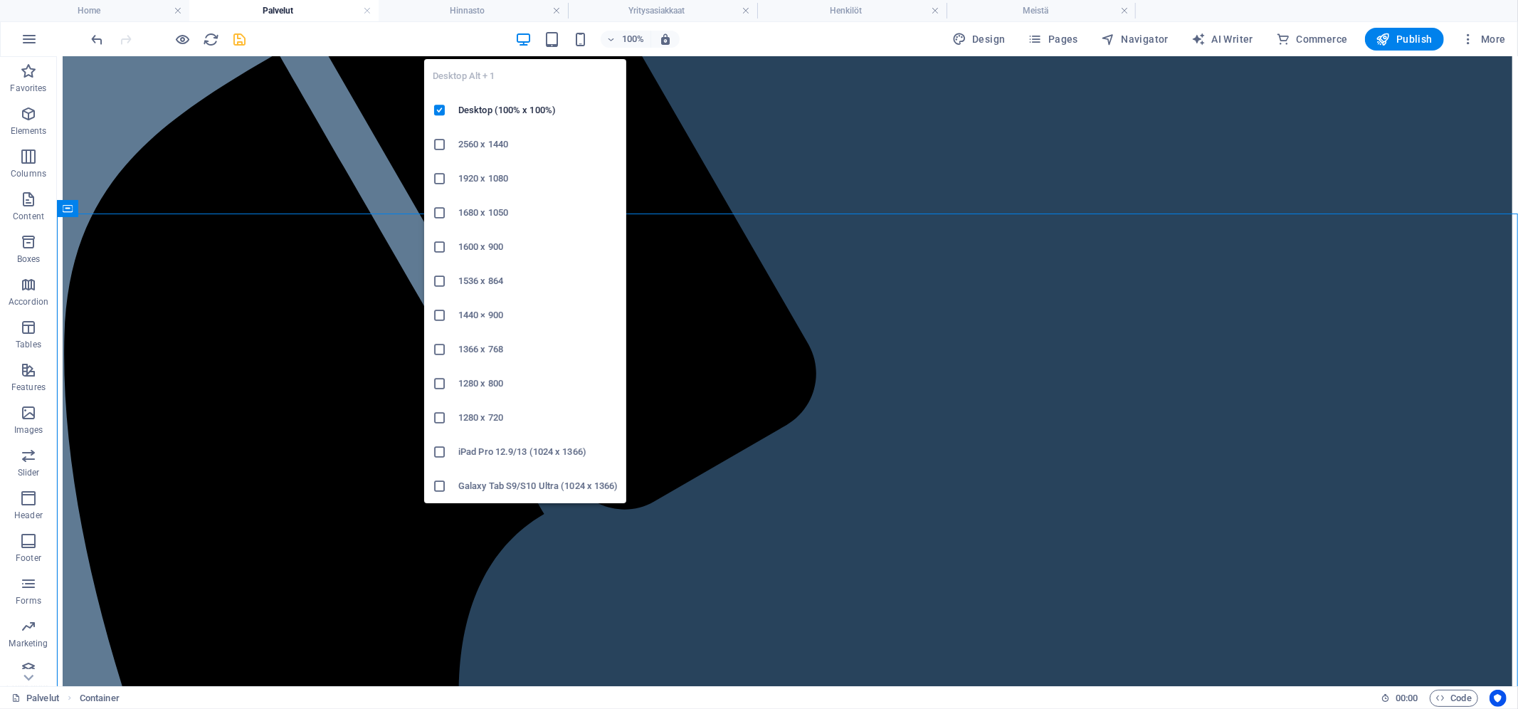
scroll to position [447, 0]
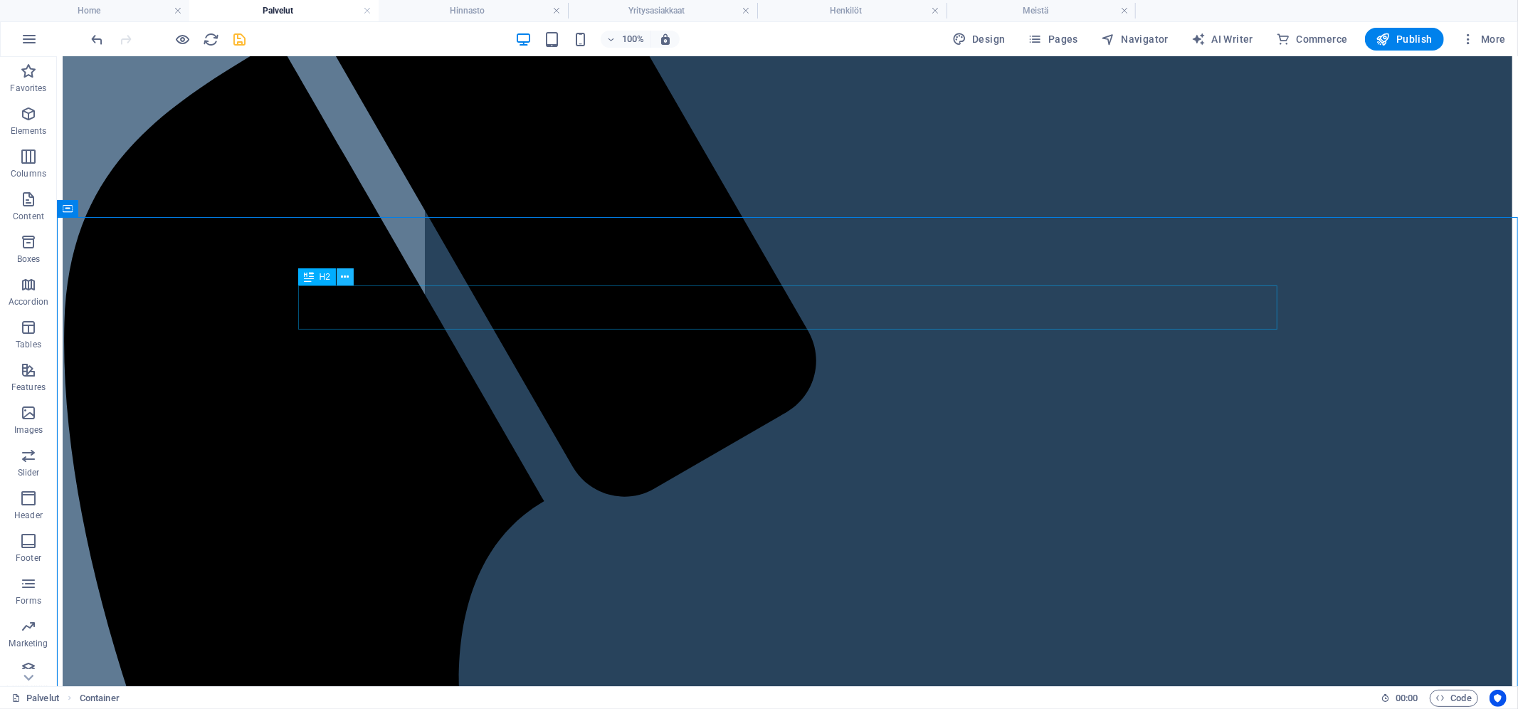
click at [342, 275] on icon at bounding box center [346, 277] width 8 height 15
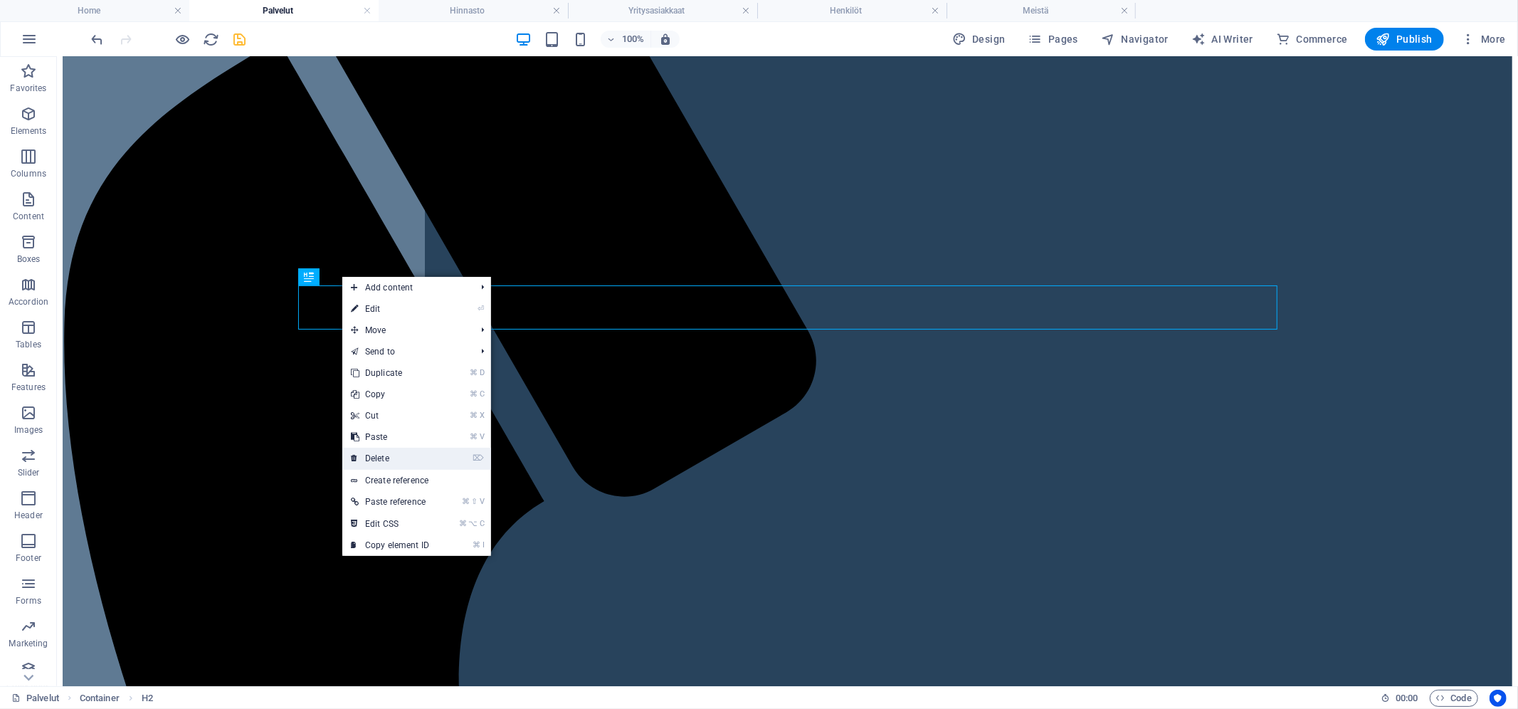
click at [381, 463] on link "⌦ Delete" at bounding box center [389, 458] width 95 height 21
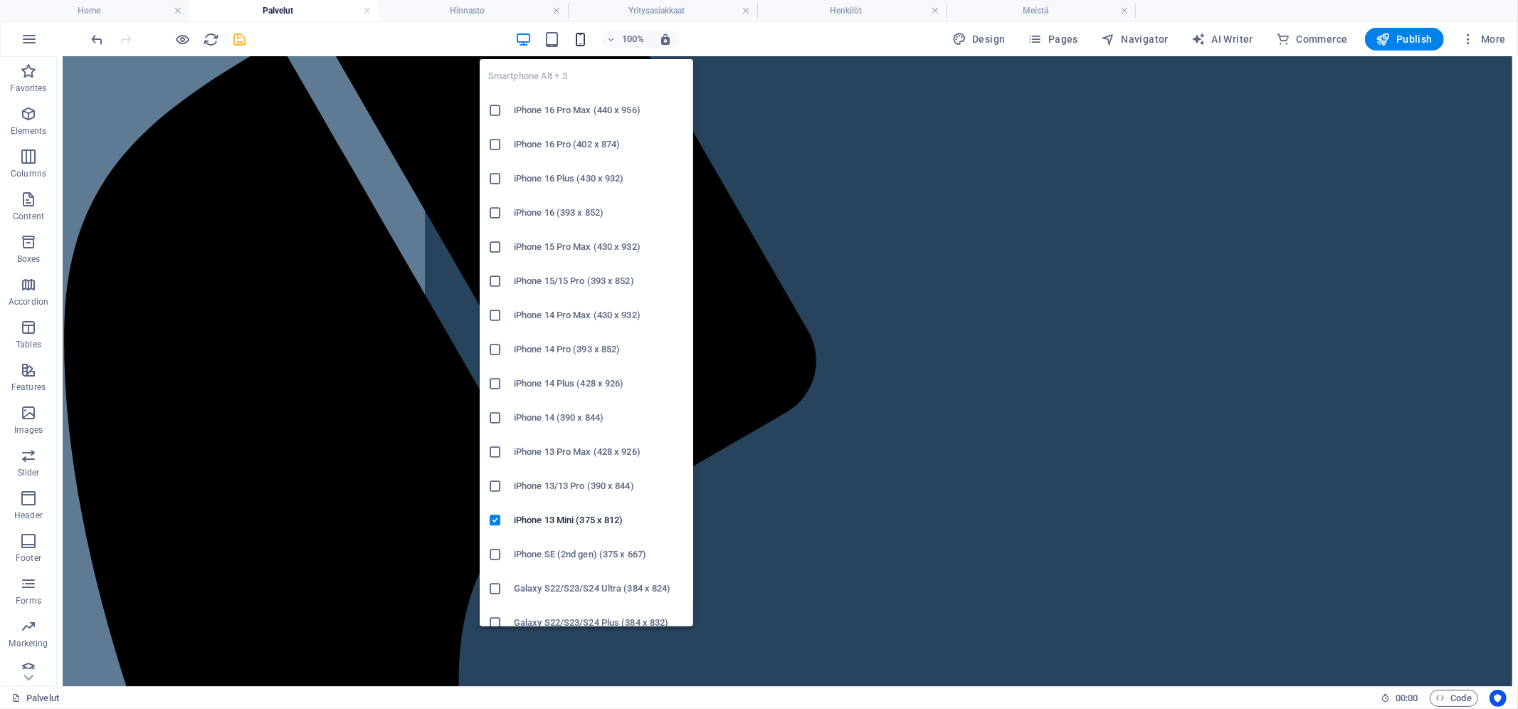
click at [579, 38] on icon "button" at bounding box center [580, 39] width 16 height 16
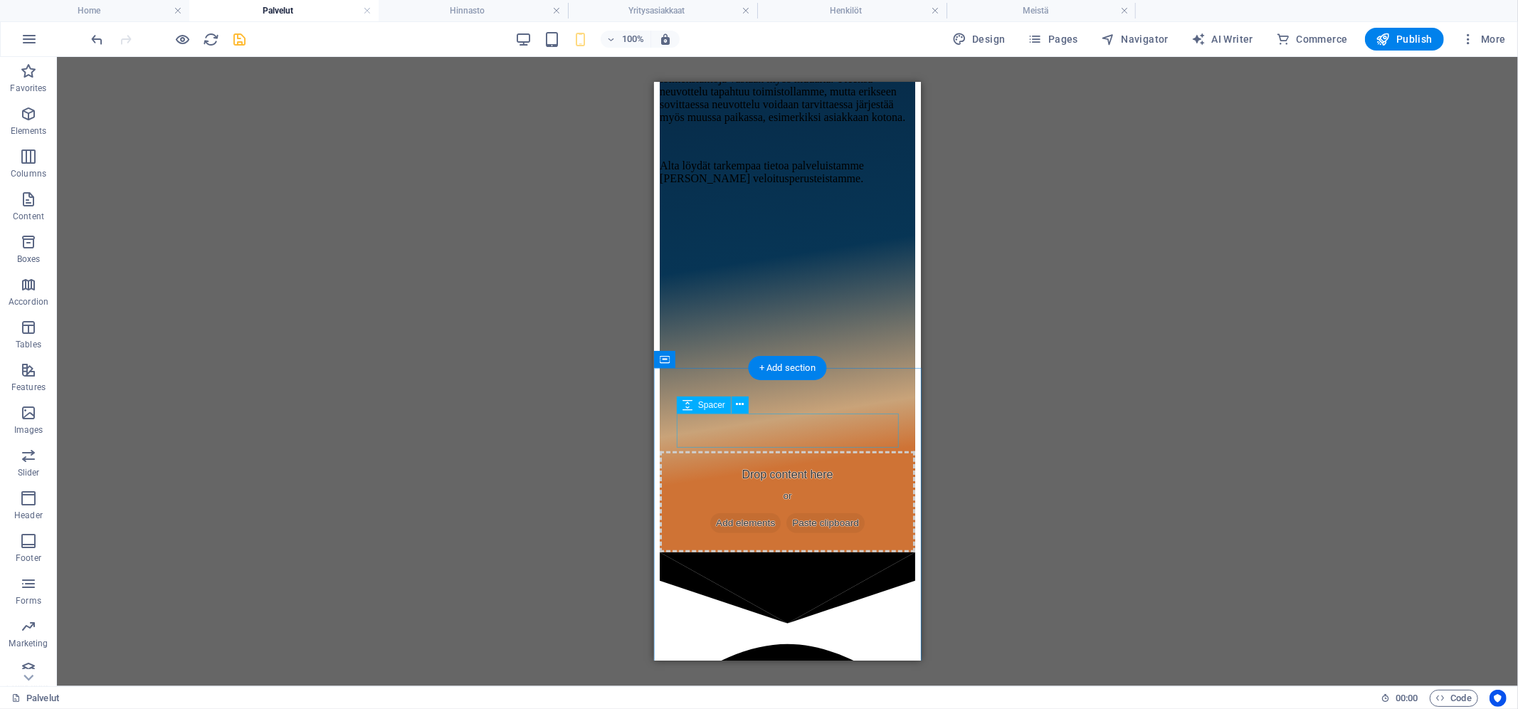
scroll to position [653, 0]
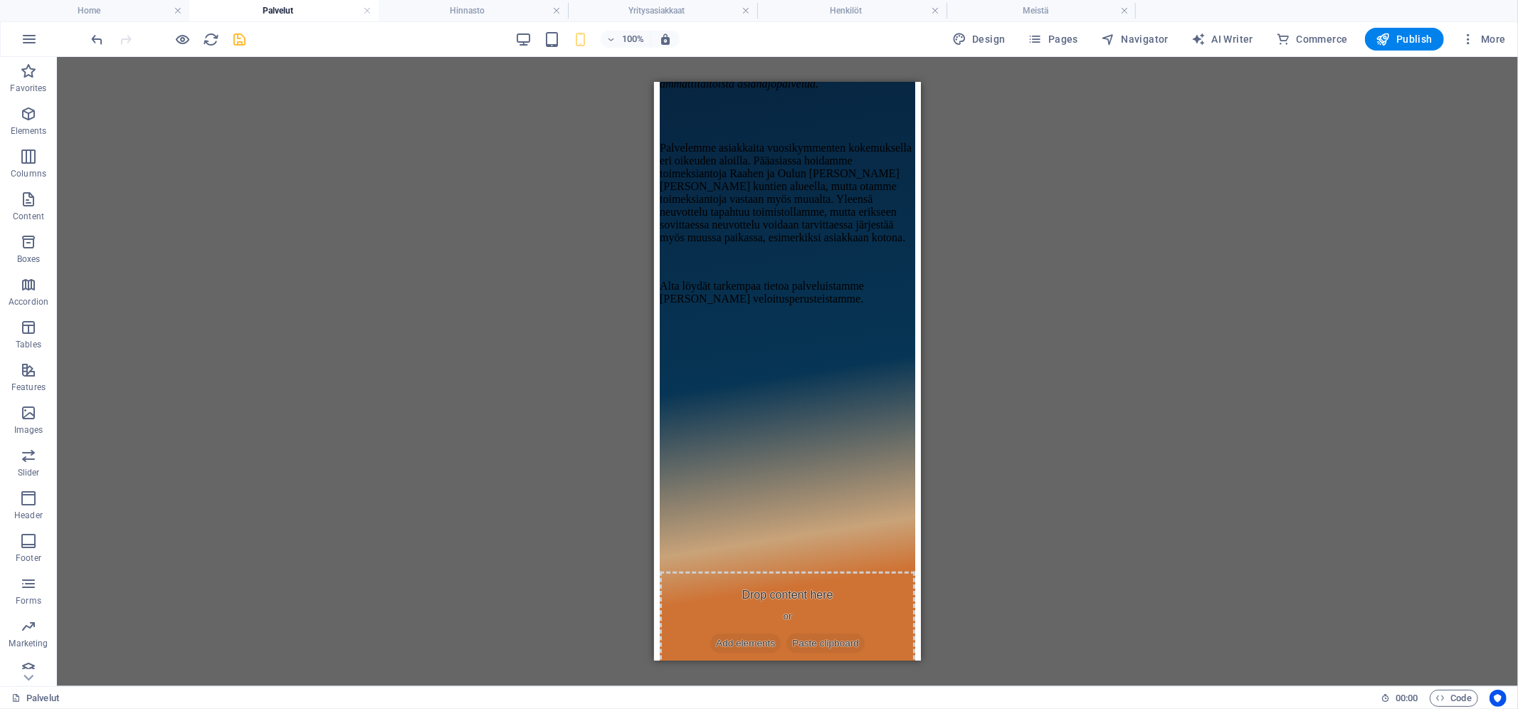
click at [248, 38] on span "save" at bounding box center [239, 39] width 17 height 16
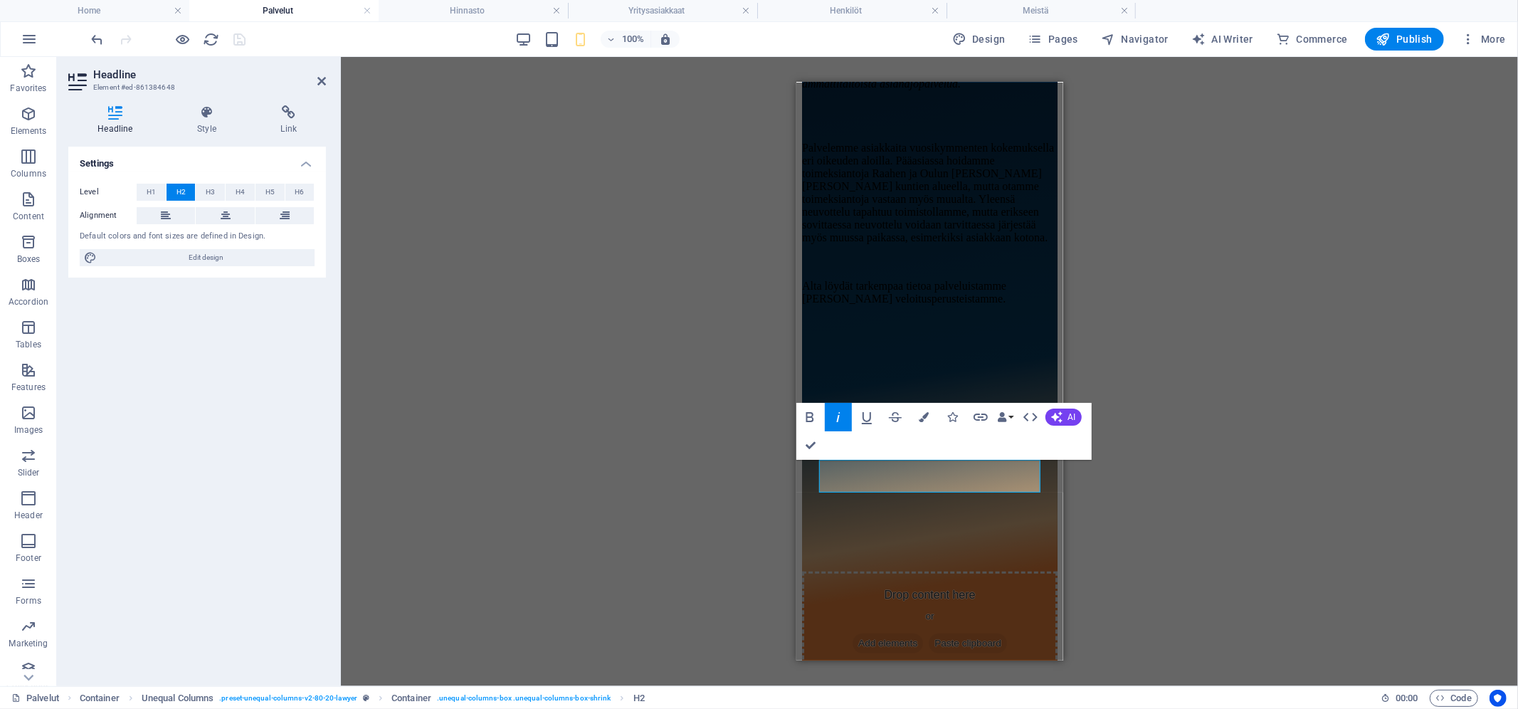
click at [1156, 516] on div "Container H1 Container Container Container Container Container Banner Container…" at bounding box center [929, 371] width 1177 height 629
click at [1199, 452] on div "Container H1 Container Container Container Container Container Banner Container…" at bounding box center [929, 371] width 1177 height 629
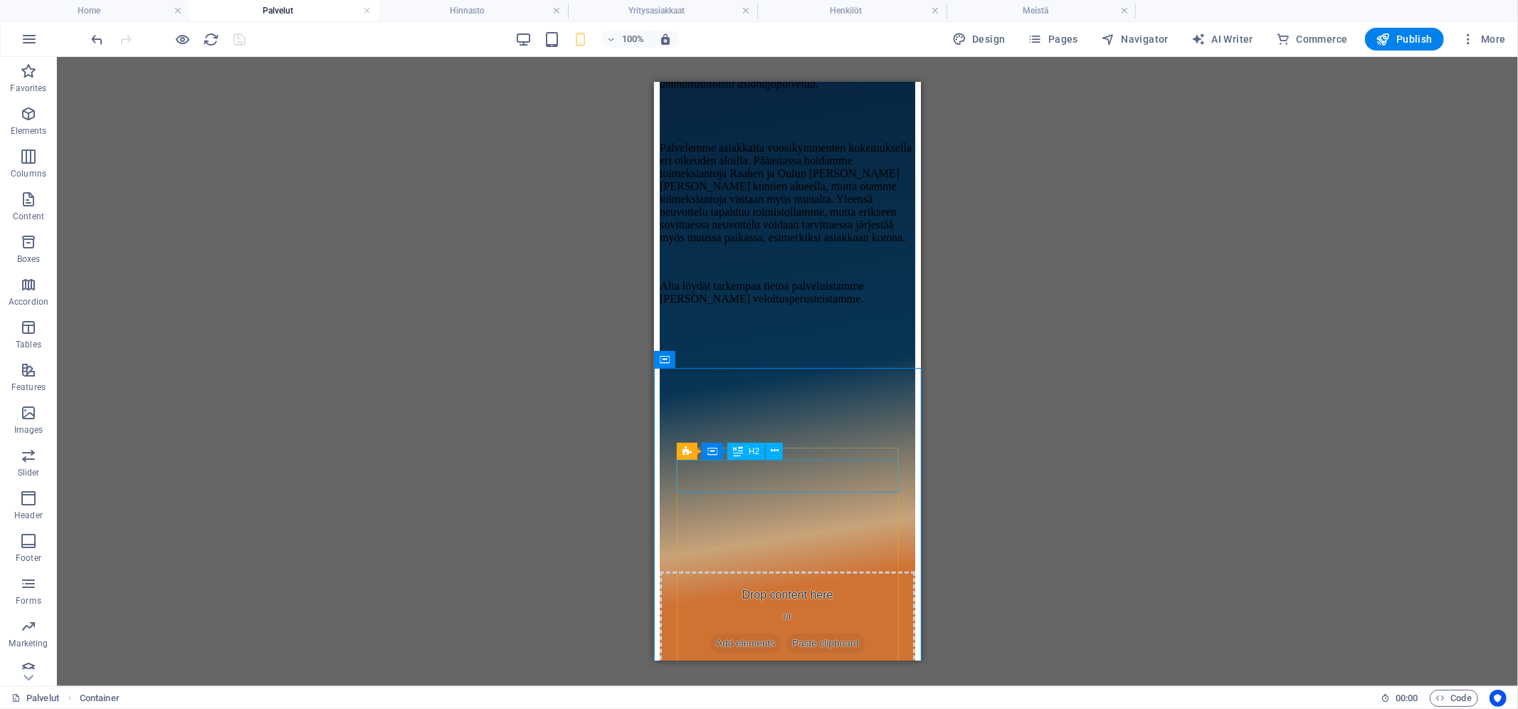
click at [745, 456] on div "H2" at bounding box center [746, 451] width 38 height 17
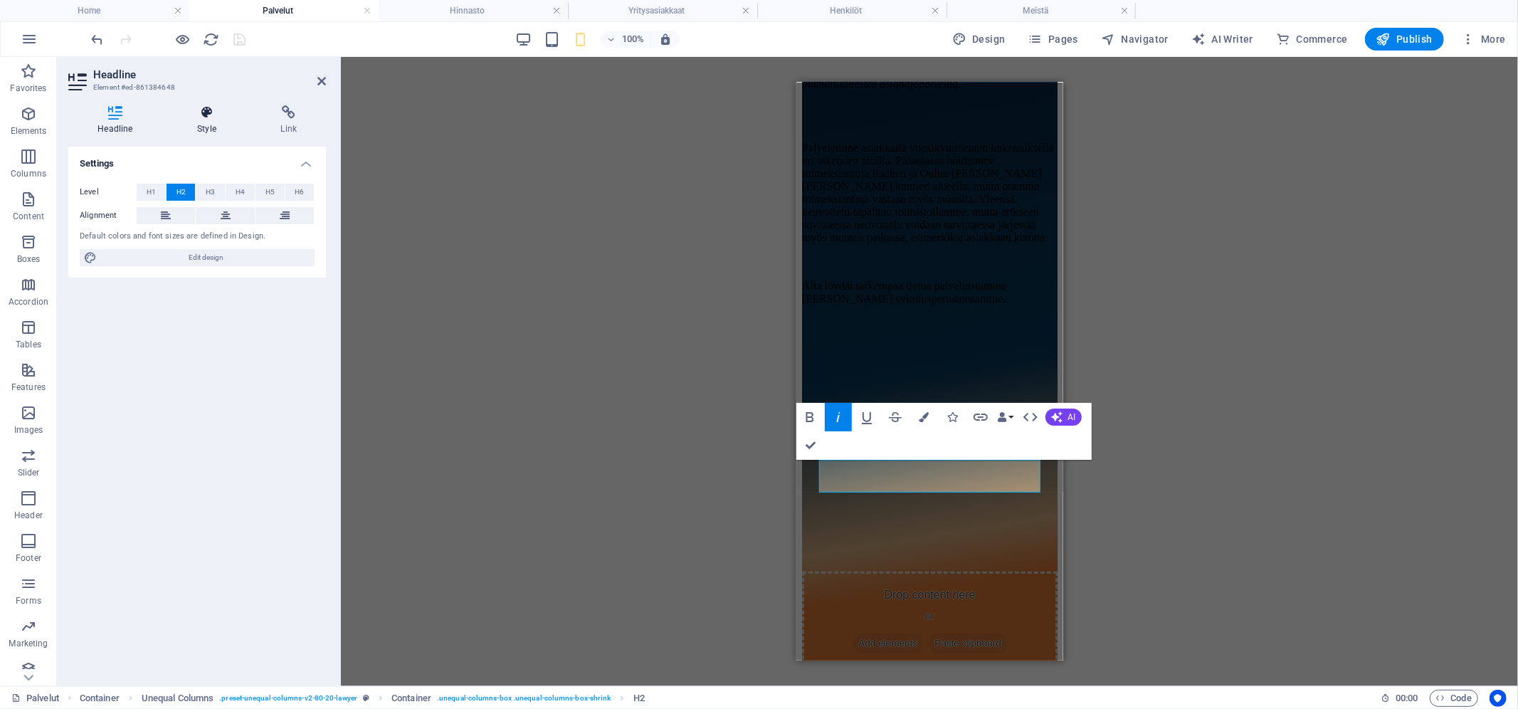
click at [194, 113] on icon at bounding box center [207, 112] width 78 height 14
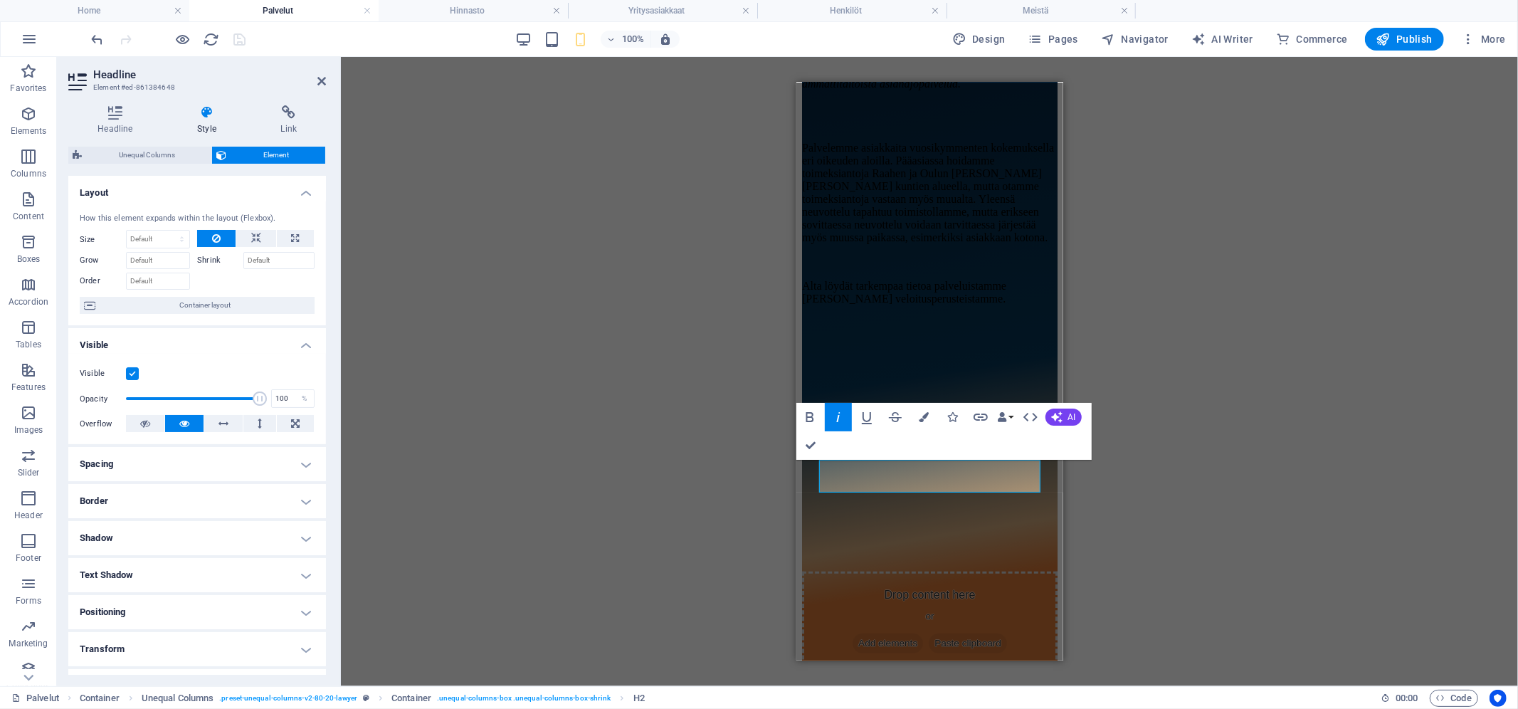
click at [132, 372] on label at bounding box center [132, 373] width 13 height 13
click at [0, 0] on input "Visible" at bounding box center [0, 0] width 0 height 0
click at [1343, 516] on div "Container H1 Container Container Container Container Container Banner Container…" at bounding box center [929, 371] width 1177 height 629
click at [1225, 542] on div "Container H1 Container Container Container Container Container Banner Container…" at bounding box center [929, 371] width 1177 height 629
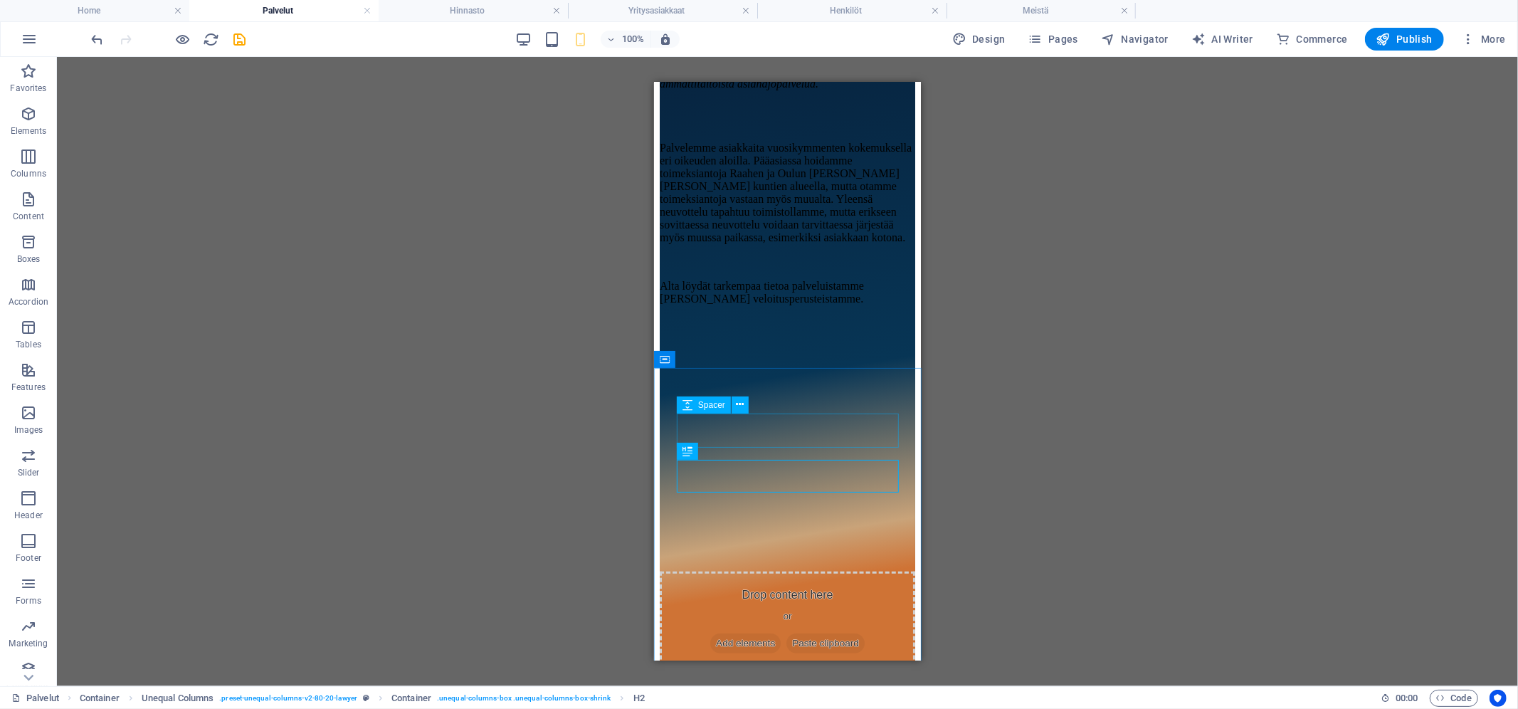
click at [715, 407] on span "Spacer" at bounding box center [711, 405] width 27 height 9
select select "rem"
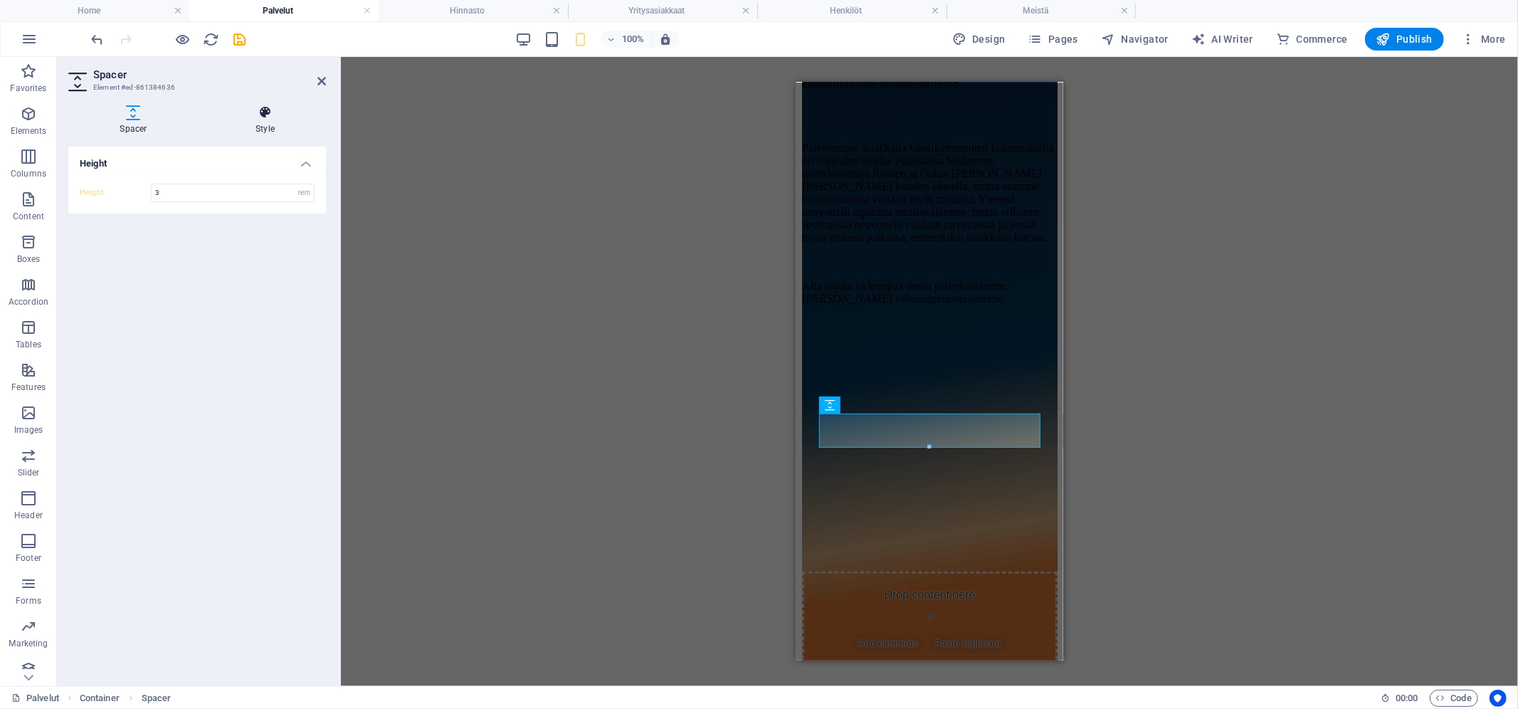
click at [265, 110] on icon at bounding box center [265, 112] width 122 height 14
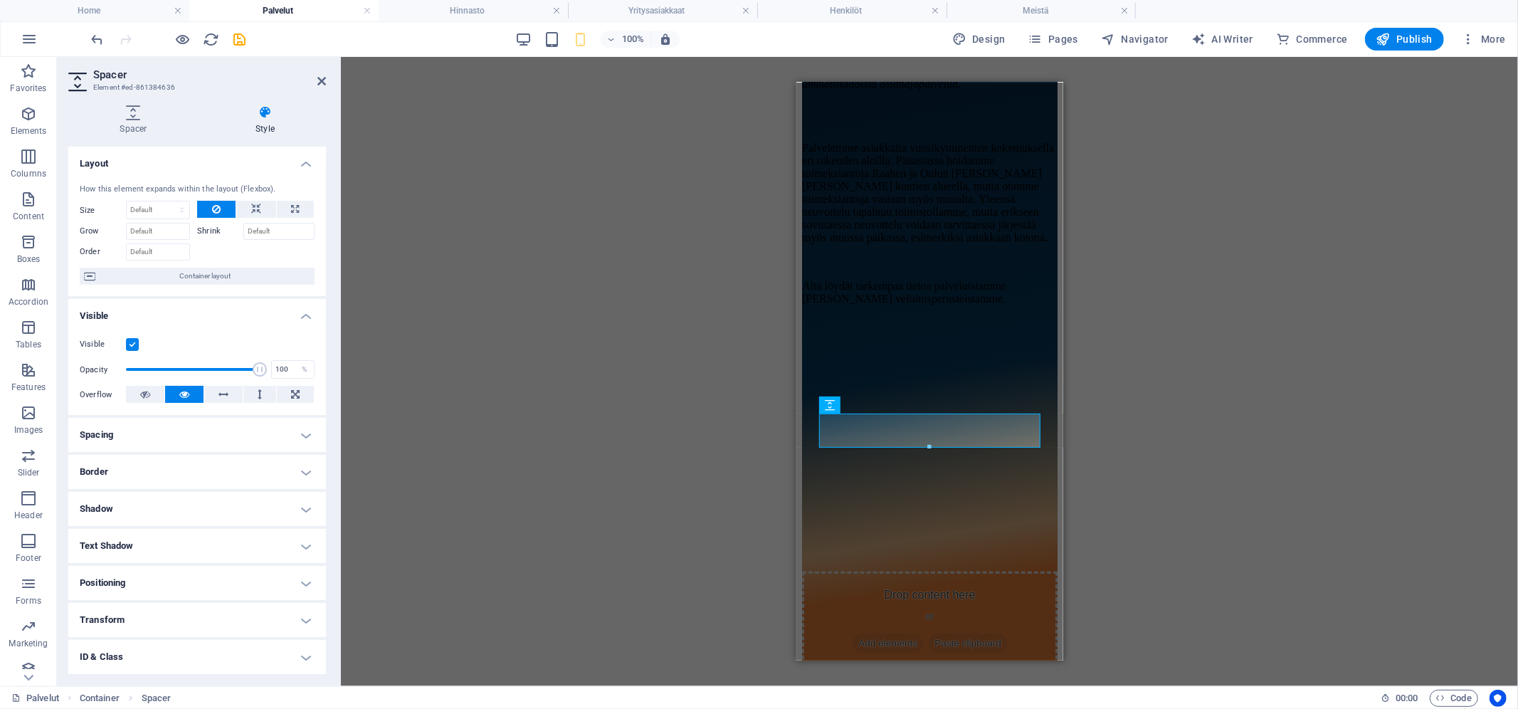
click at [132, 344] on label at bounding box center [132, 344] width 13 height 13
click at [0, 0] on input "Visible" at bounding box center [0, 0] width 0 height 0
click at [1257, 478] on div "Container H1 Container Container Container Container Container Banner Container…" at bounding box center [929, 371] width 1177 height 629
click at [236, 35] on icon "save" at bounding box center [240, 39] width 16 height 16
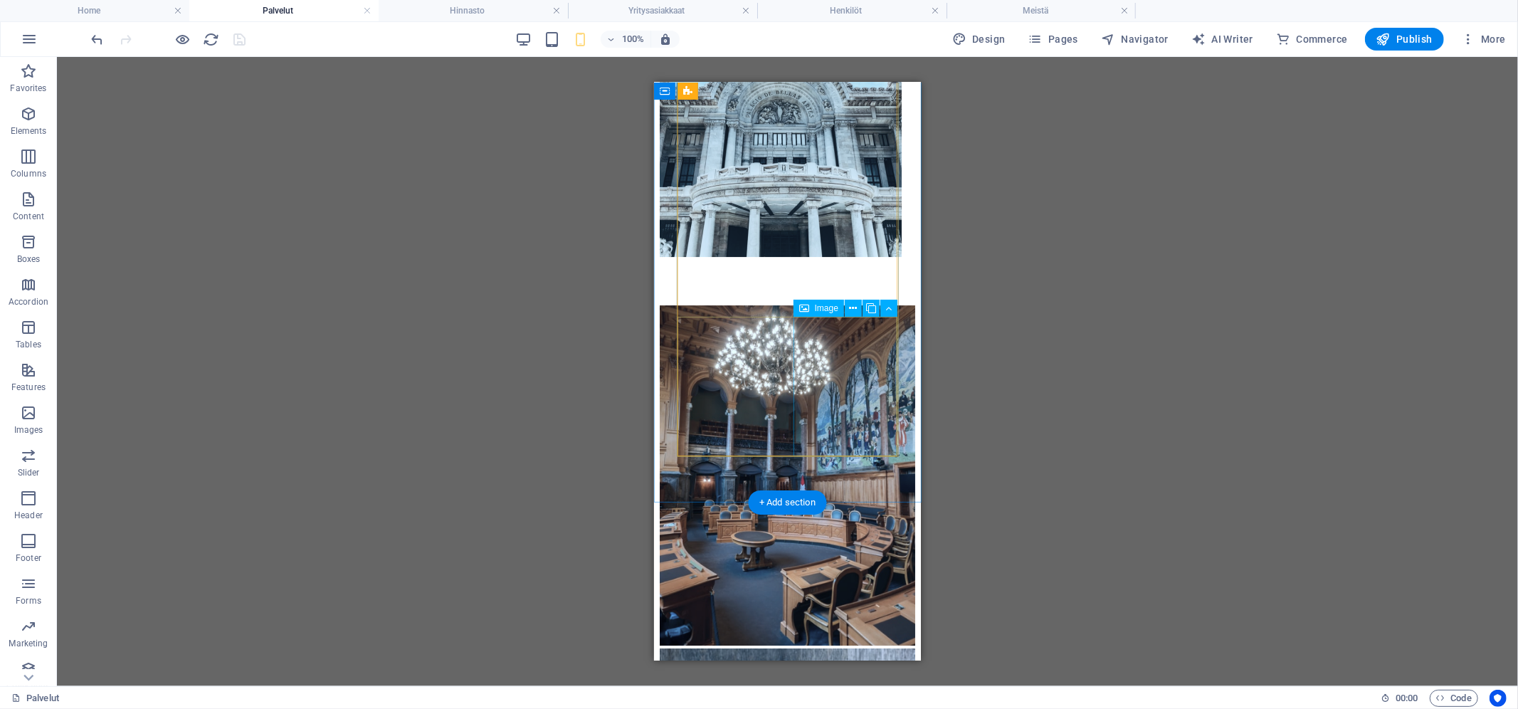
scroll to position [3995, 0]
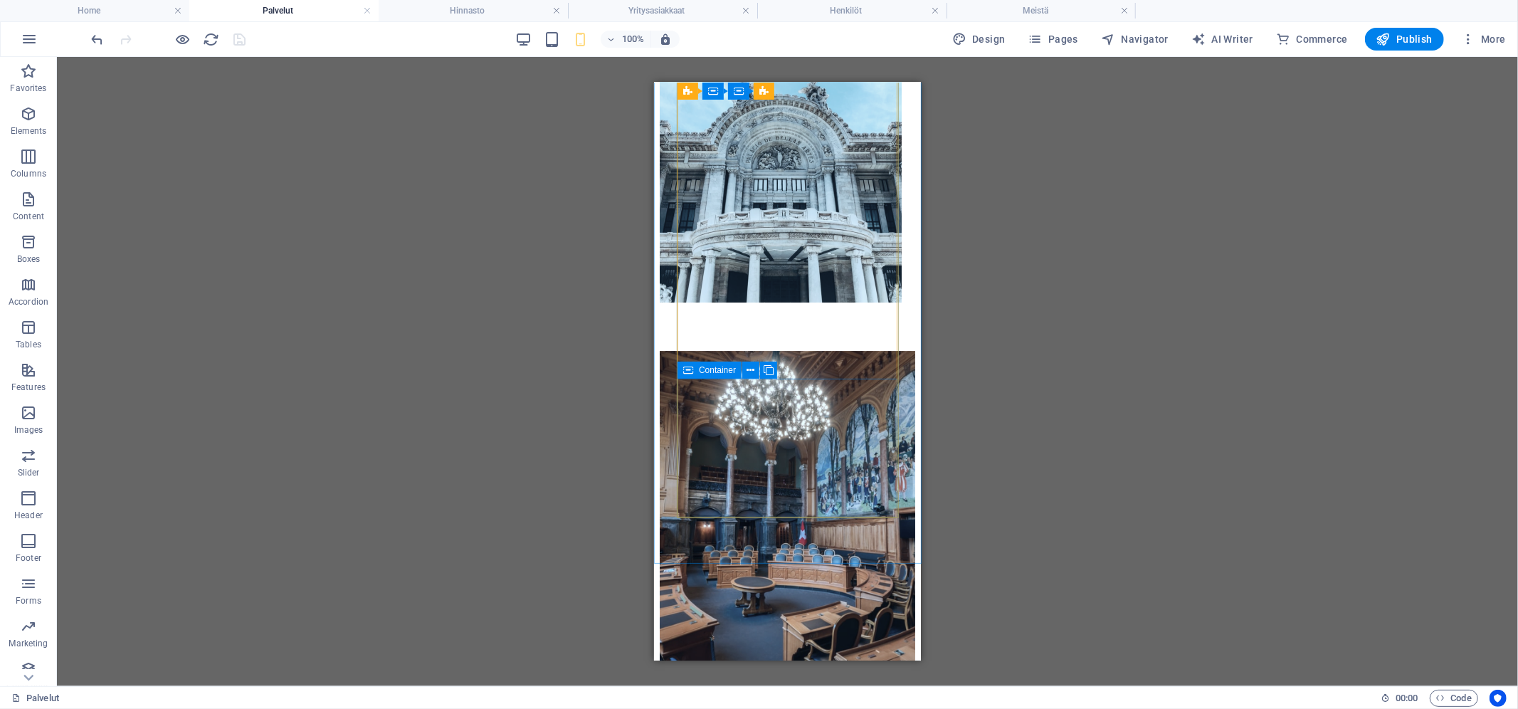
click at [688, 369] on icon at bounding box center [688, 370] width 10 height 17
select select "vh"
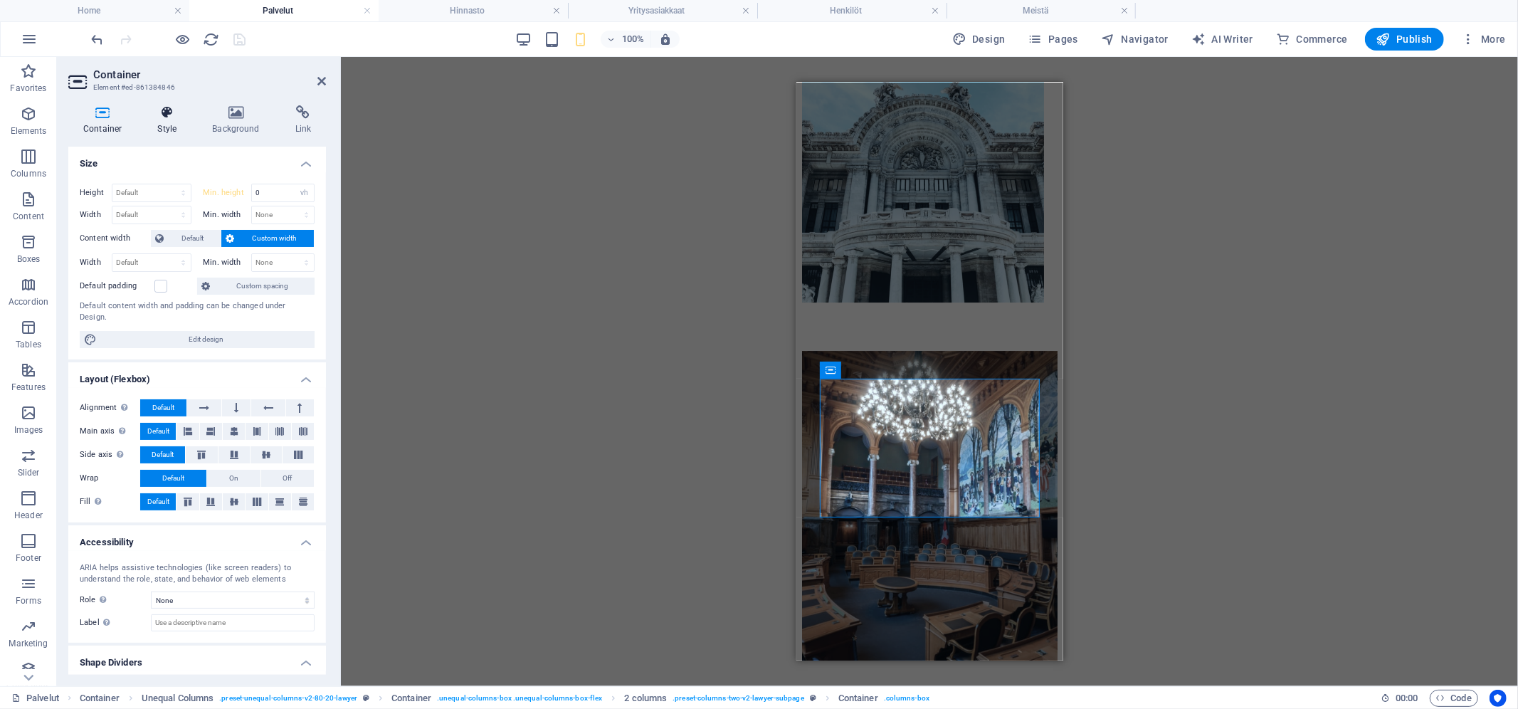
click at [167, 116] on icon at bounding box center [166, 112] width 49 height 14
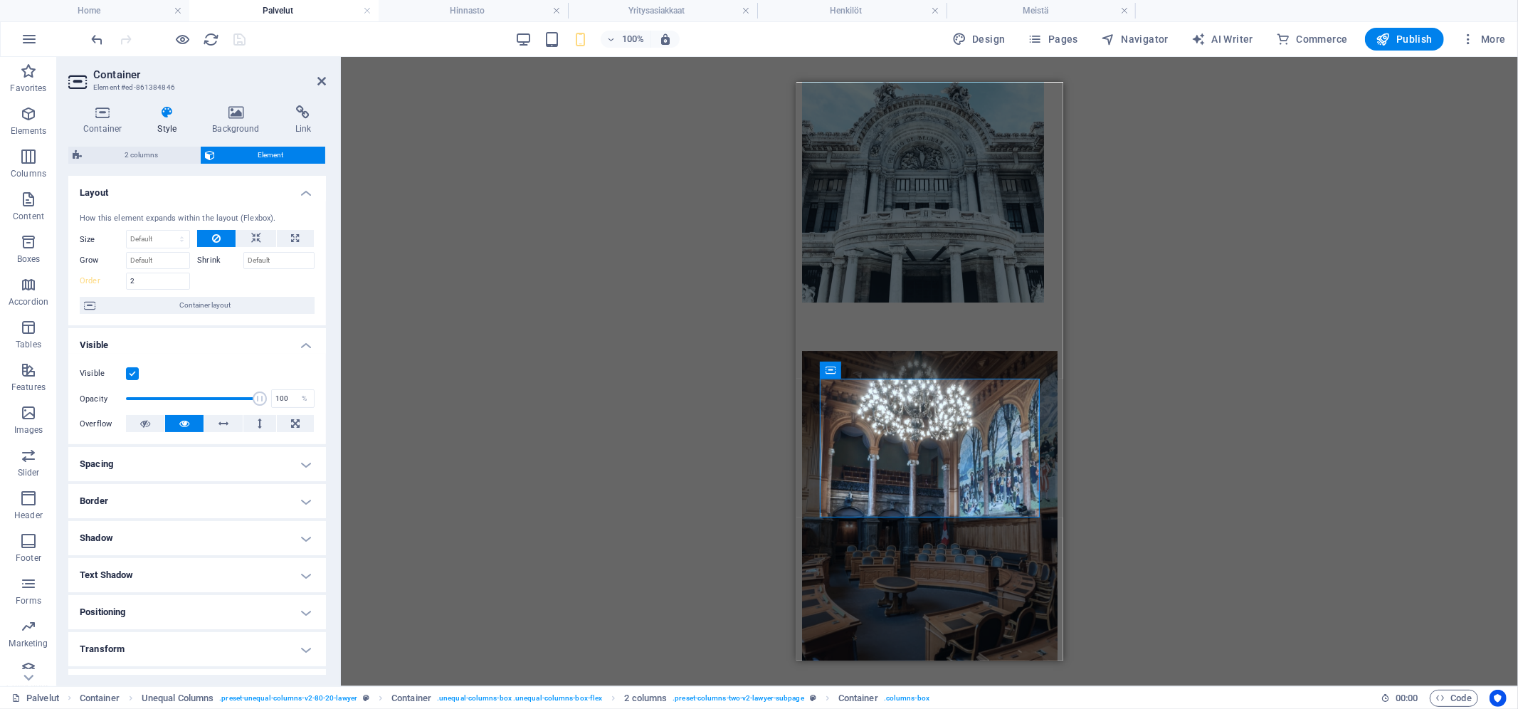
click at [128, 372] on label at bounding box center [132, 373] width 13 height 13
click at [0, 0] on input "Visible" at bounding box center [0, 0] width 0 height 0
click at [1229, 505] on div "Drag here to replace the existing content. Press “Ctrl” if you want to create a…" at bounding box center [929, 371] width 1177 height 629
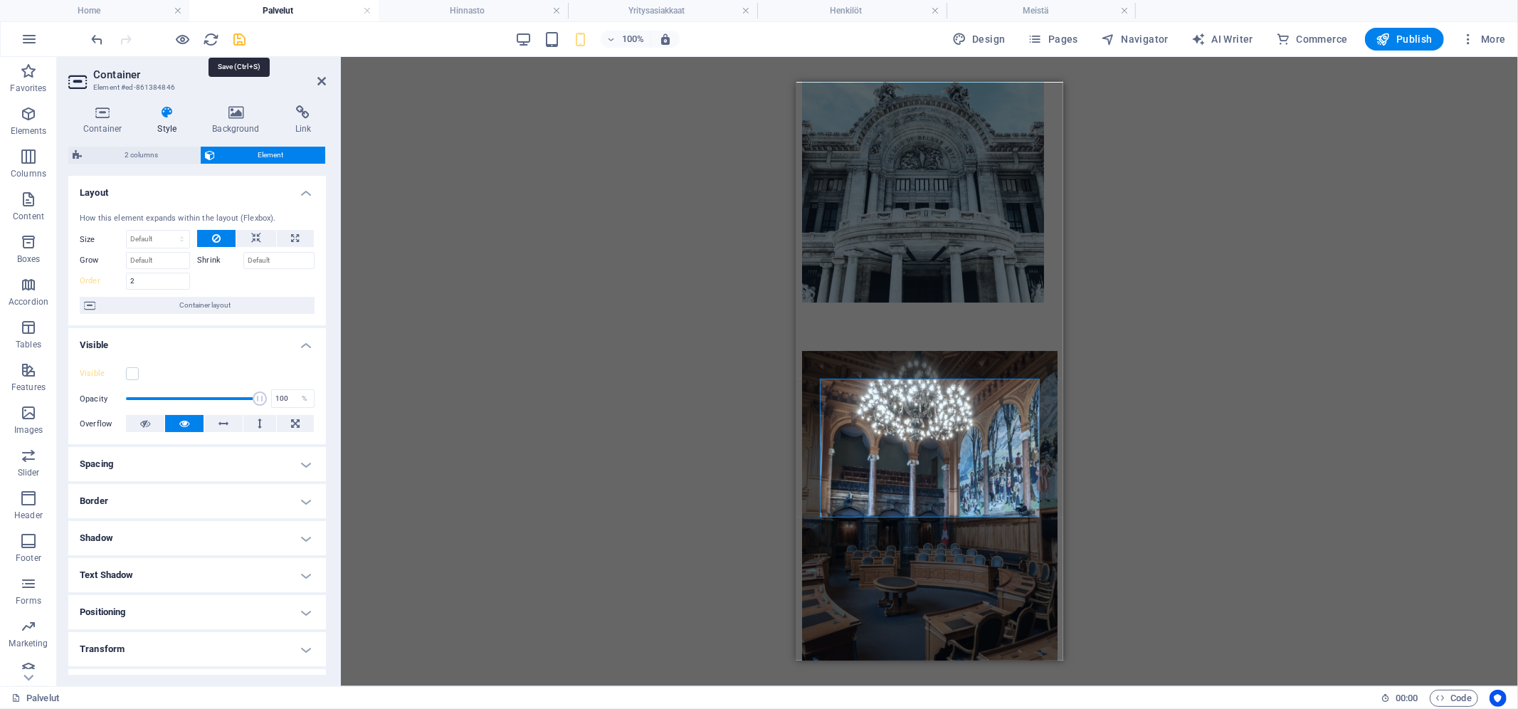
click at [245, 35] on icon "save" at bounding box center [240, 39] width 16 height 16
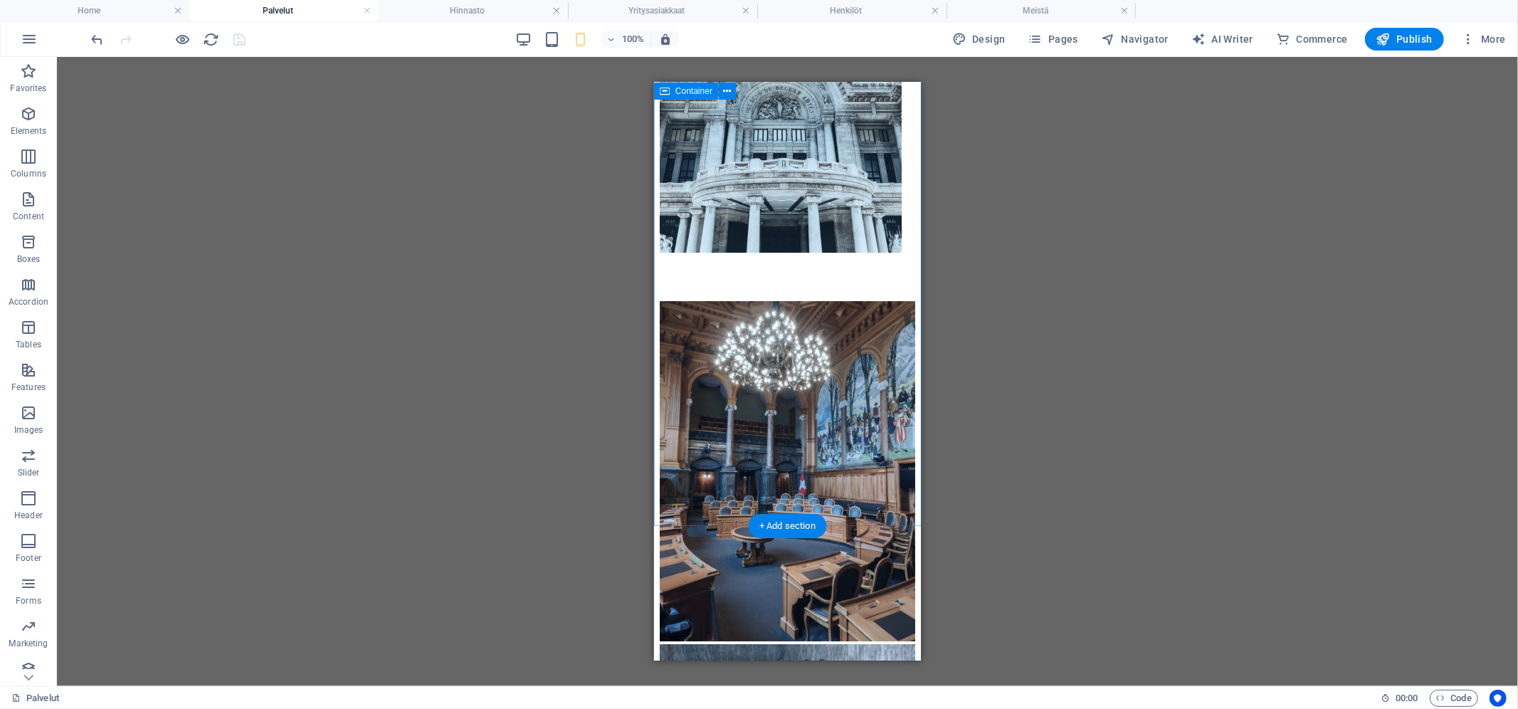
scroll to position [4015, 0]
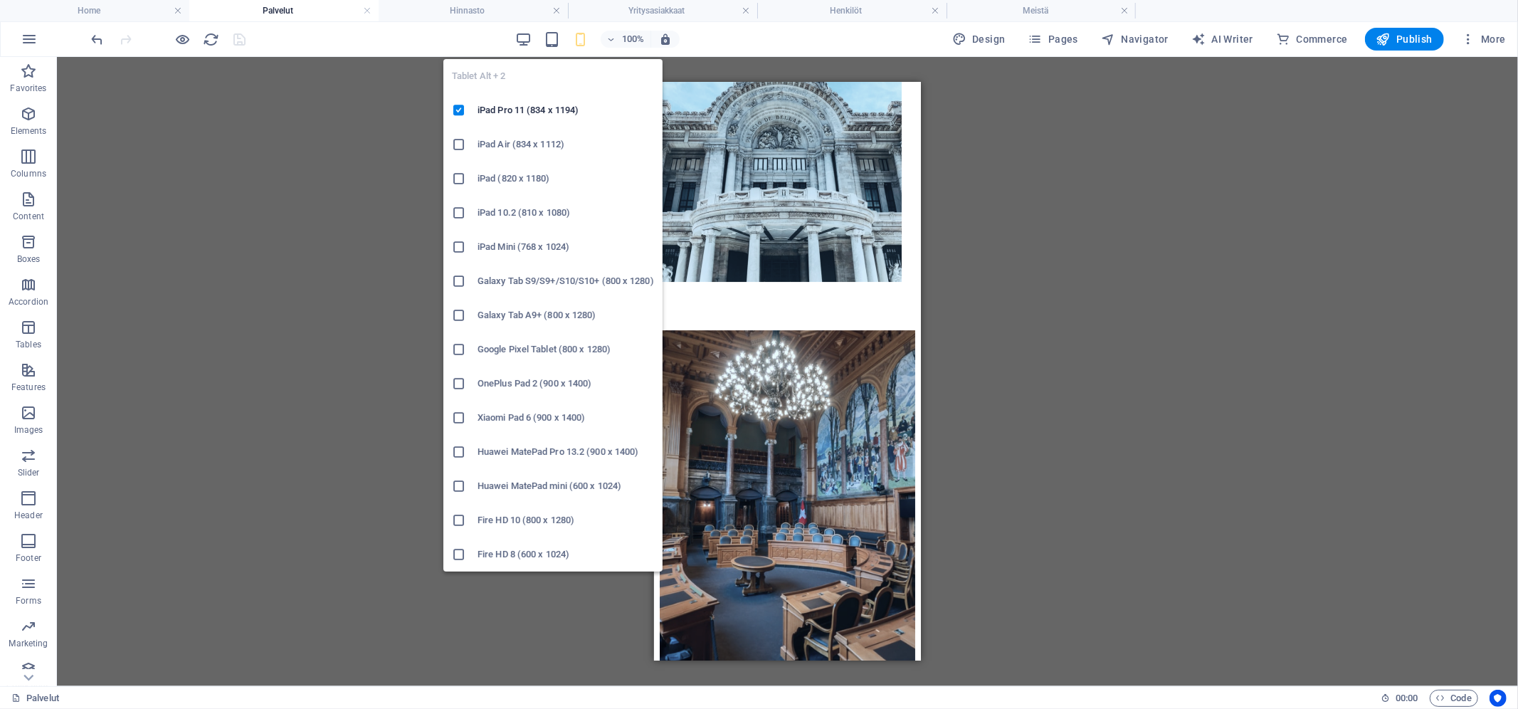
click at [524, 48] on div "Tablet Alt + 2 iPad Pro 11 (834 x 1194) iPad Air (834 x 1112) iPad (820 x 1180)…" at bounding box center [552, 310] width 219 height 524
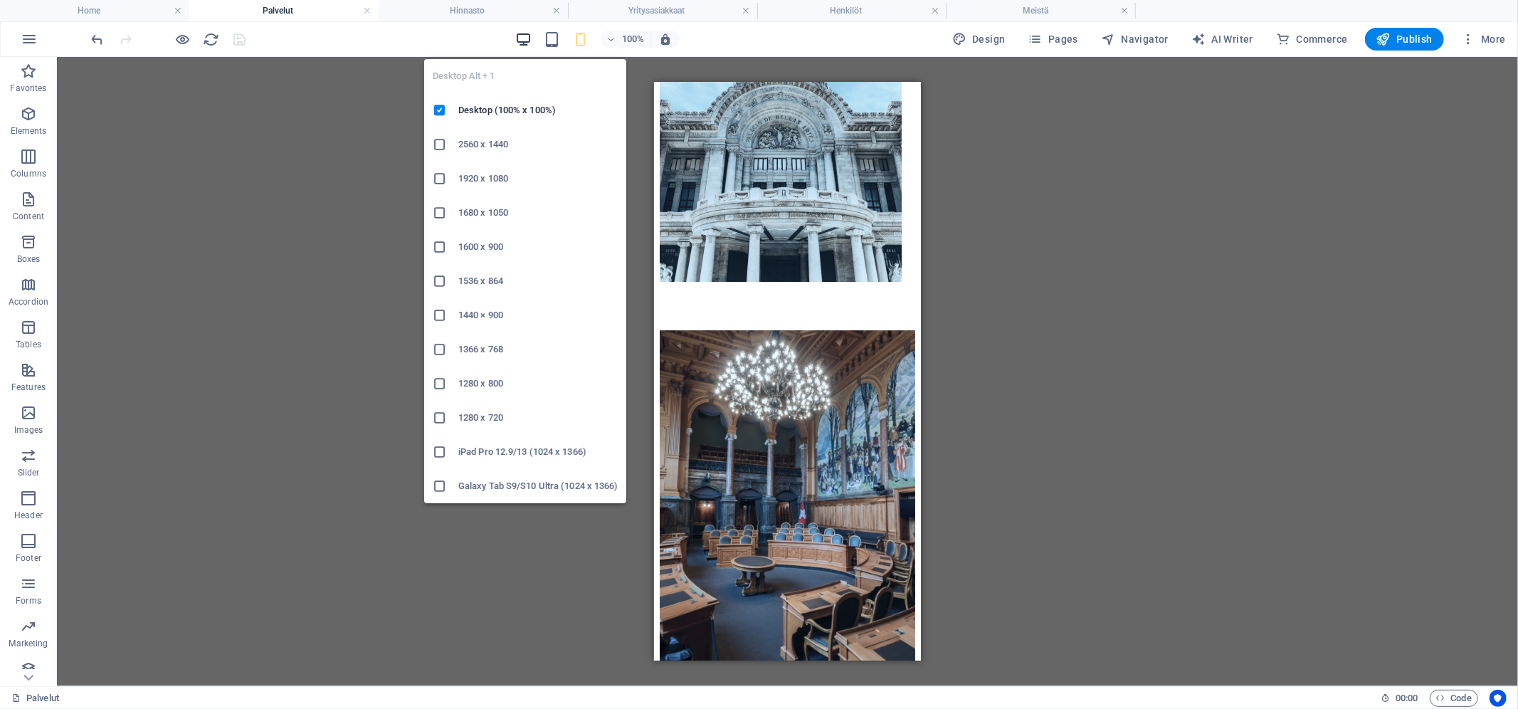
click at [525, 37] on icon "button" at bounding box center [523, 39] width 16 height 16
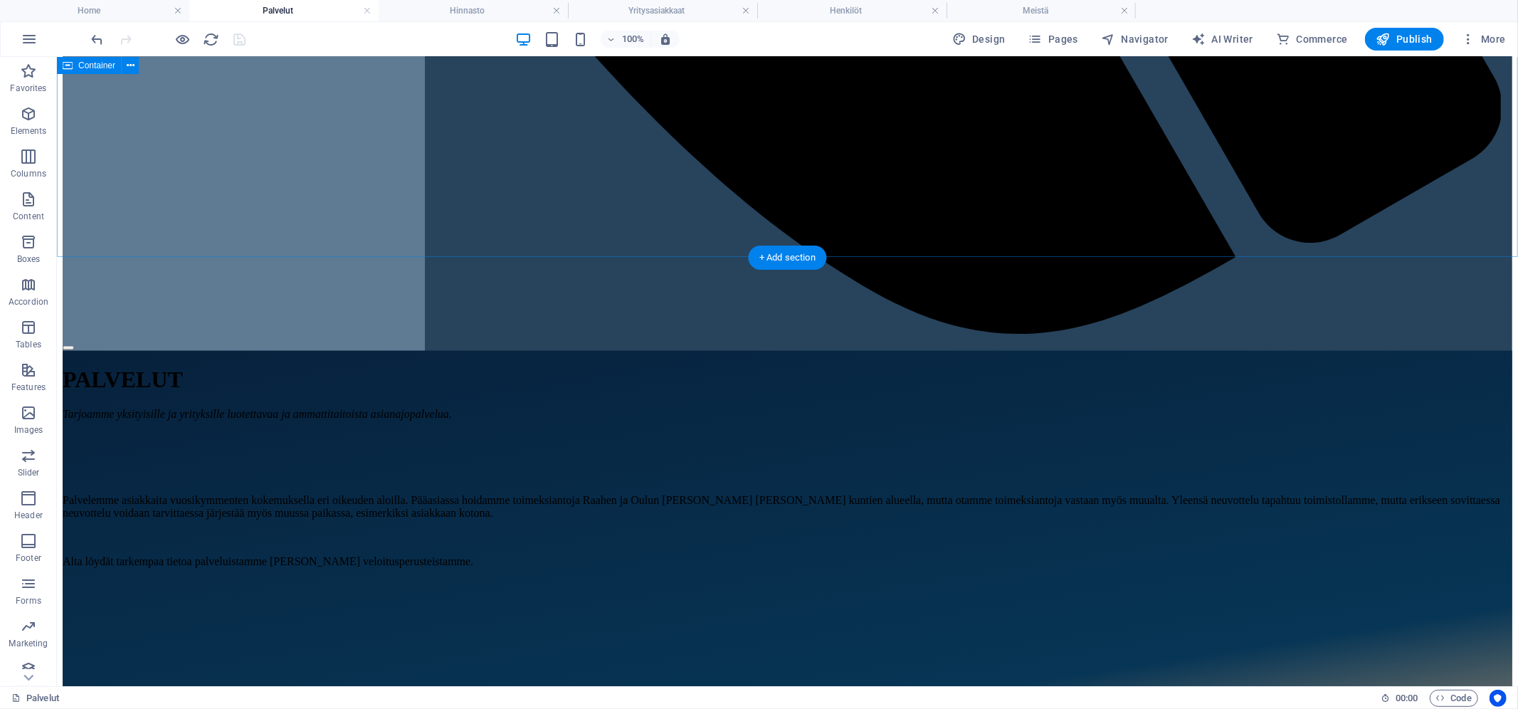
scroll to position [1856, 0]
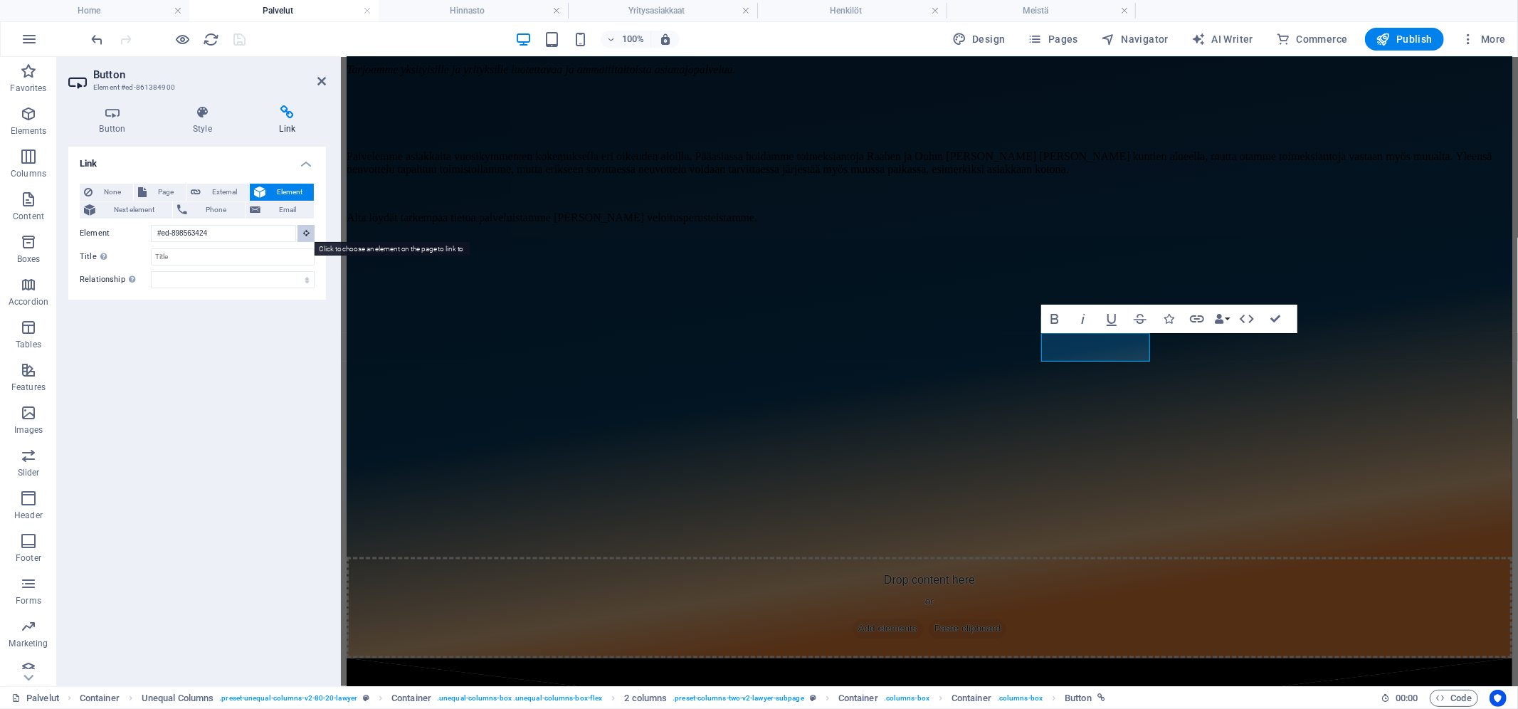
click at [306, 233] on icon at bounding box center [306, 232] width 6 height 7
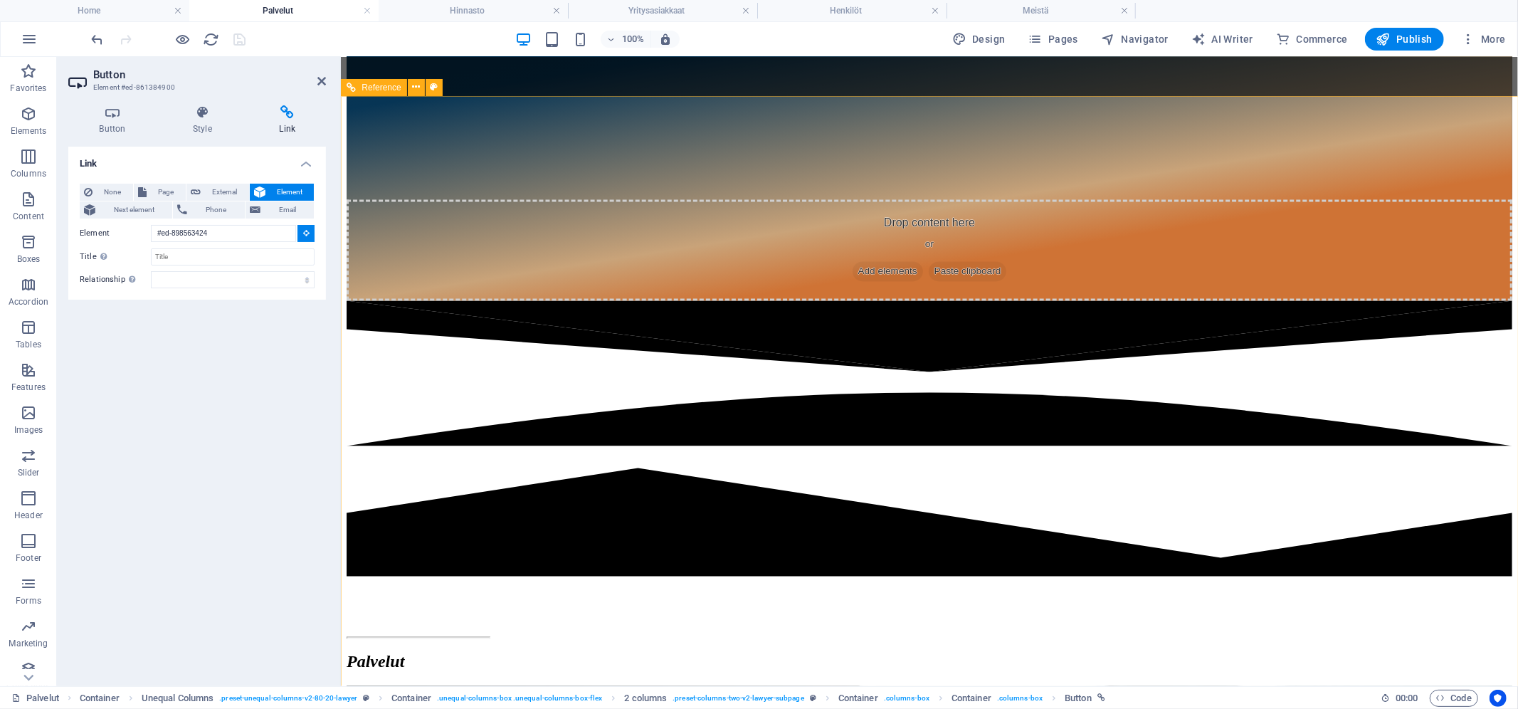
scroll to position [2333, 0]
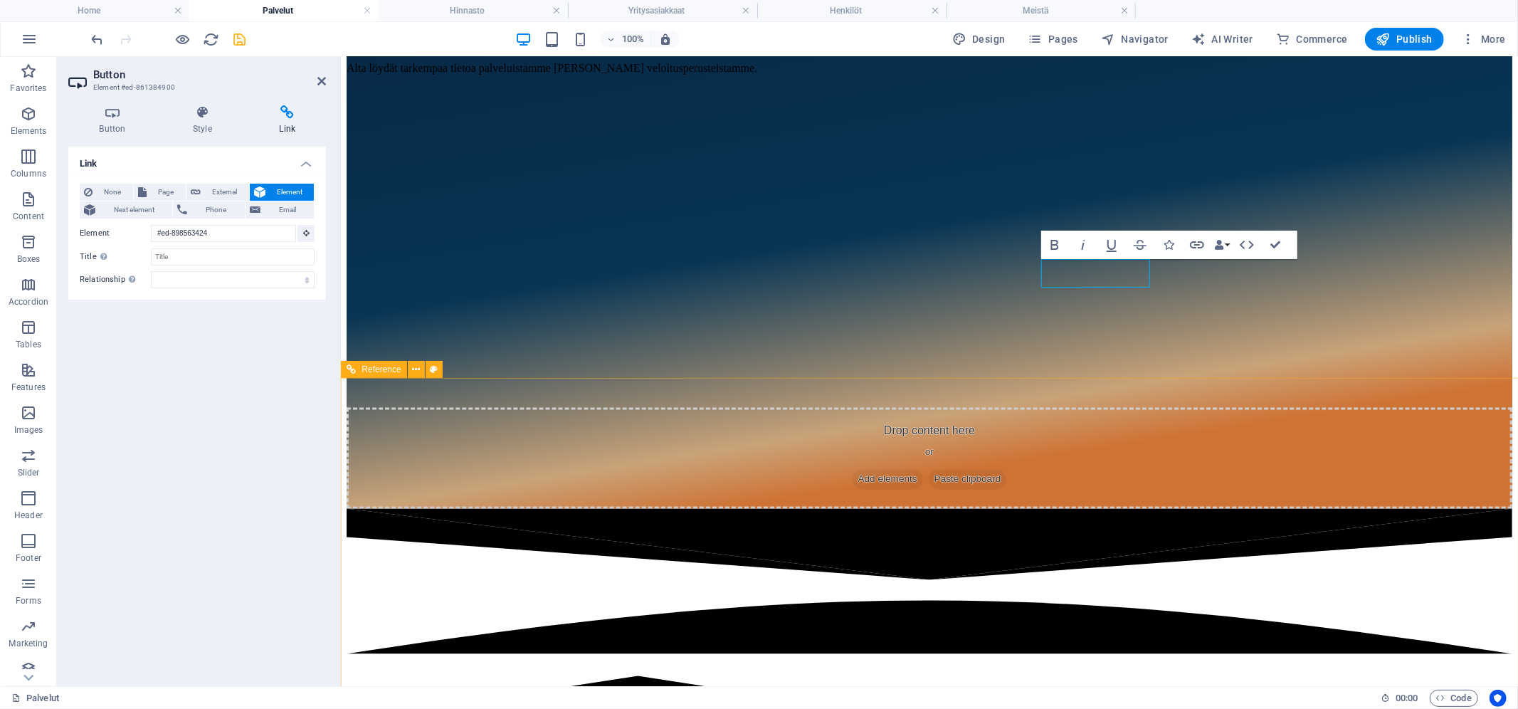
scroll to position [2138, 0]
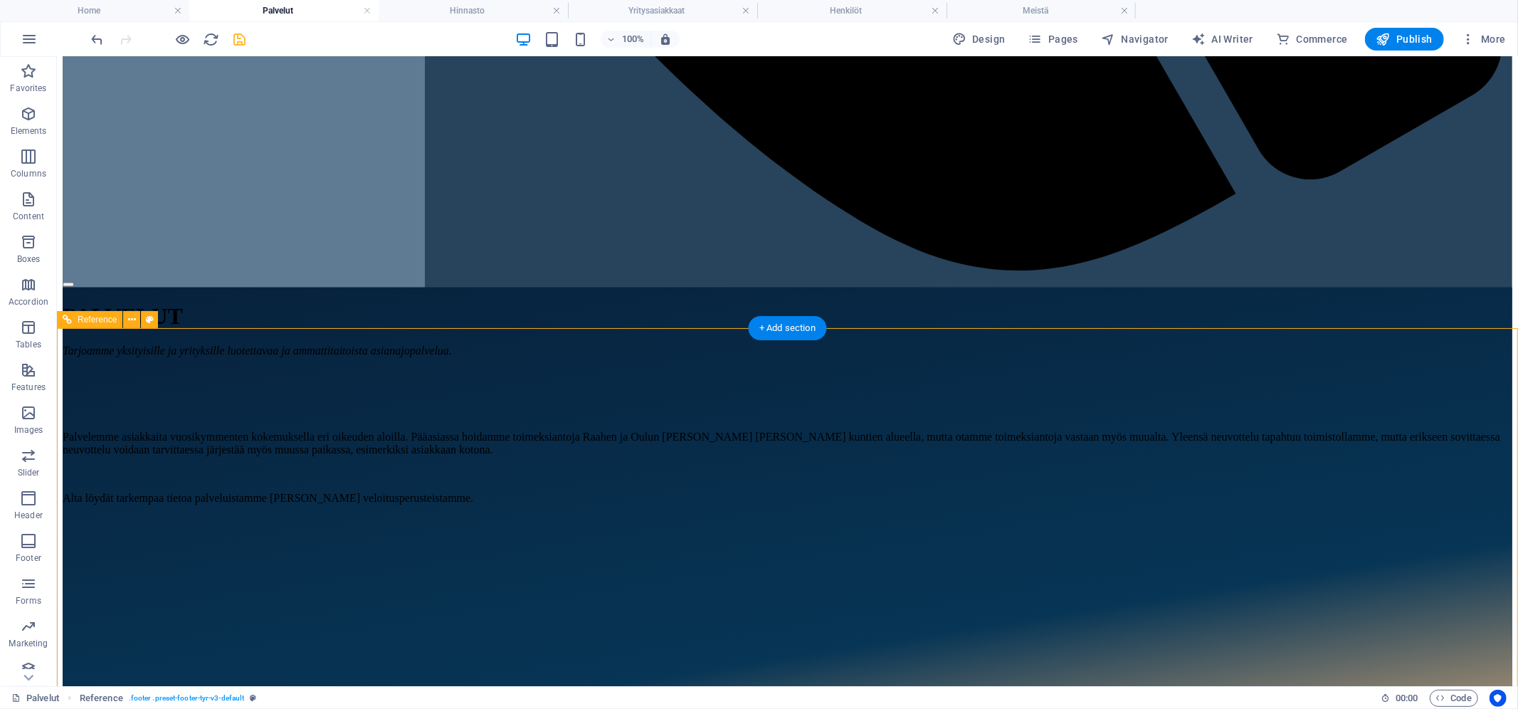
scroll to position [1897, 0]
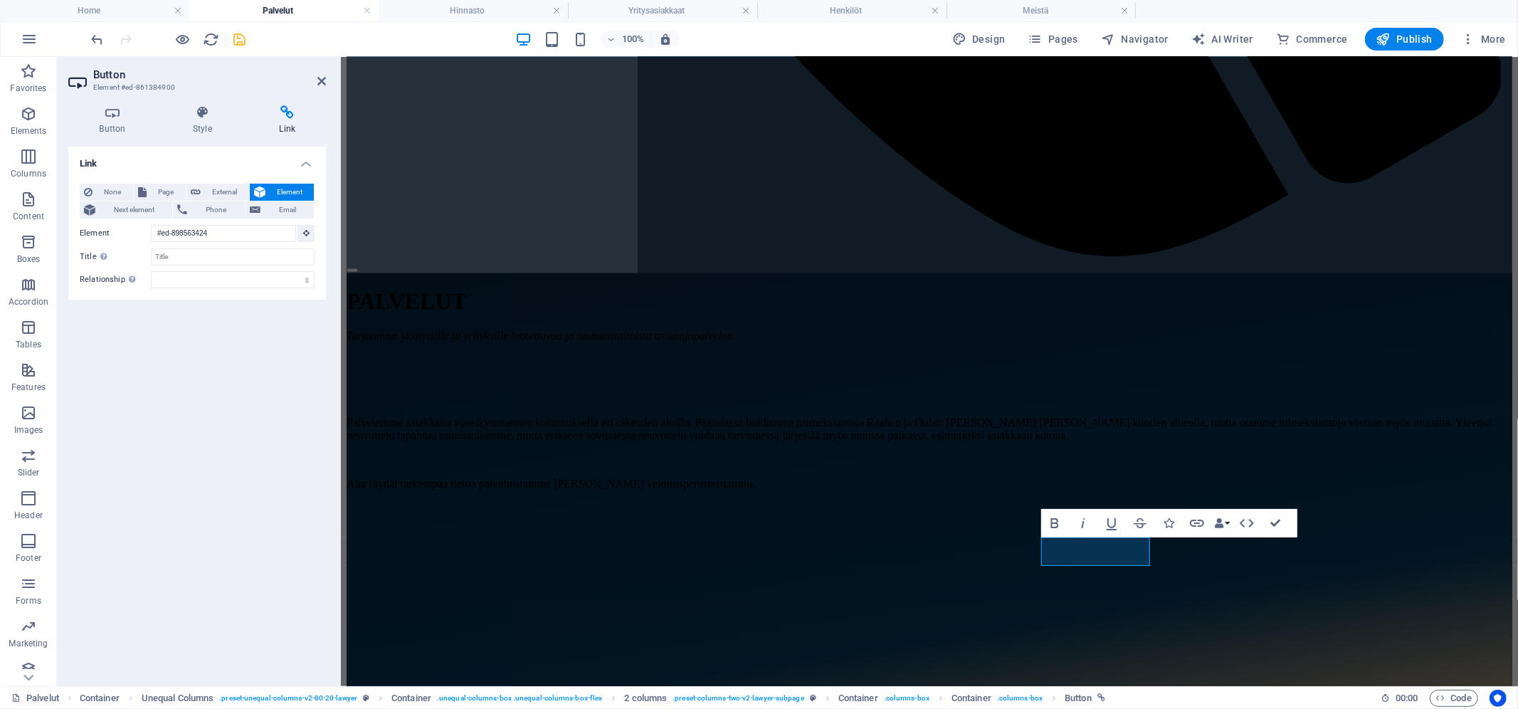
scroll to position [1519, 0]
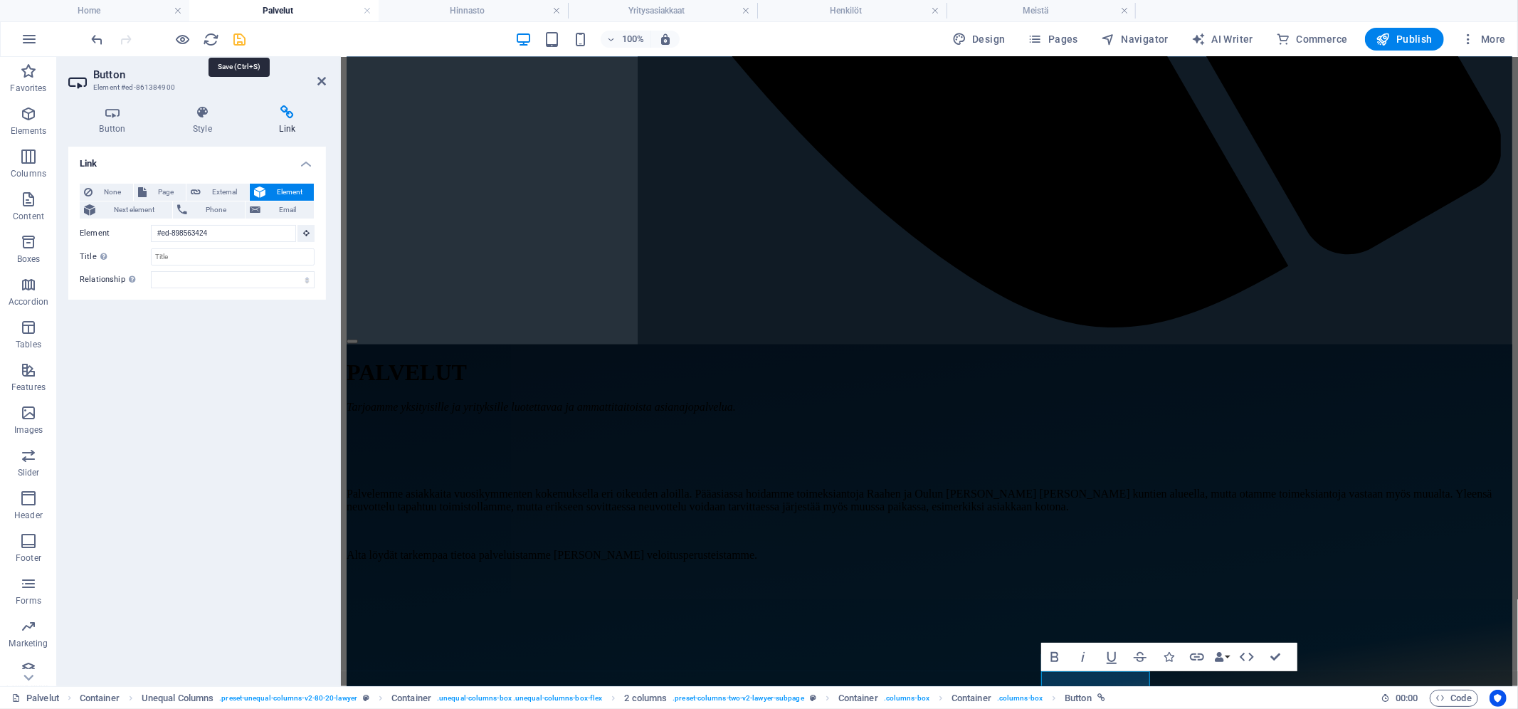
click at [236, 38] on icon "save" at bounding box center [240, 39] width 16 height 16
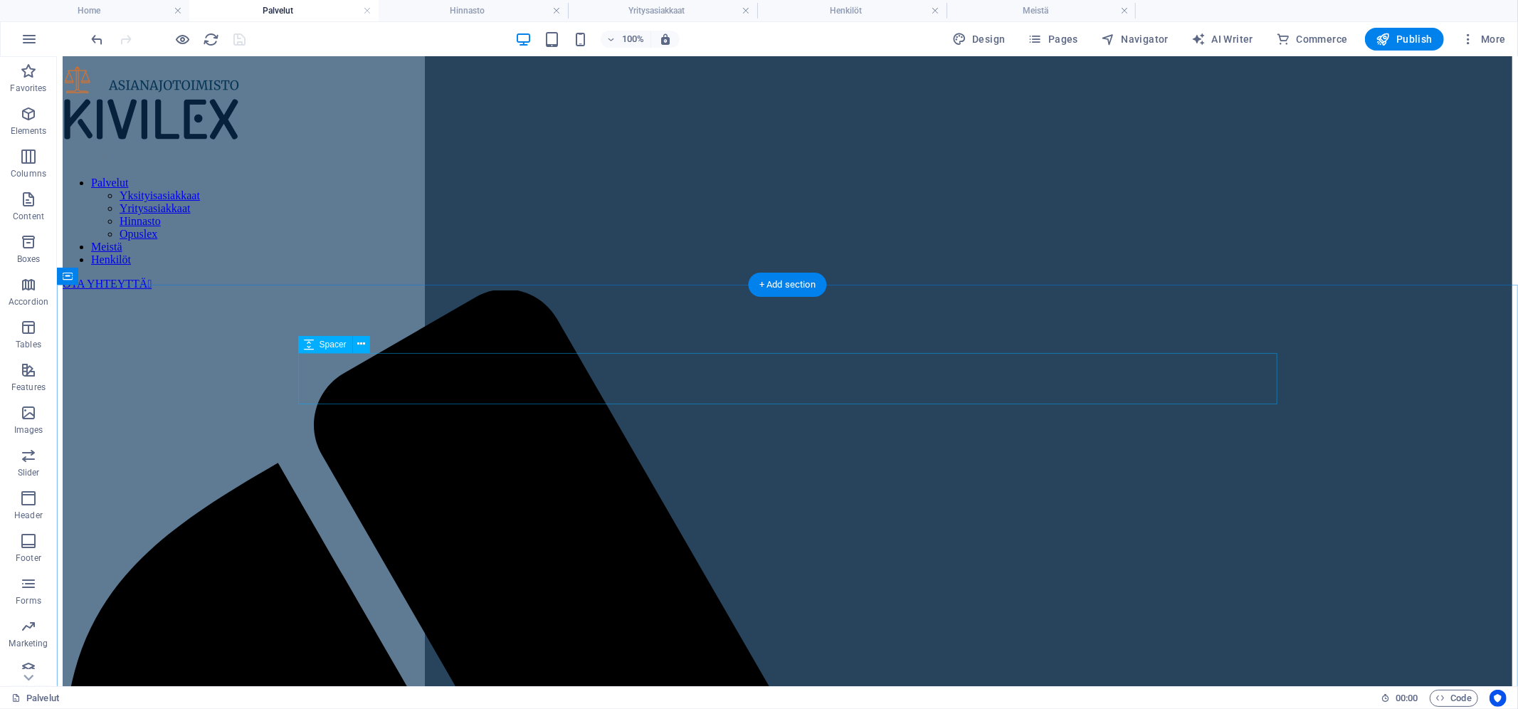
scroll to position [0, 0]
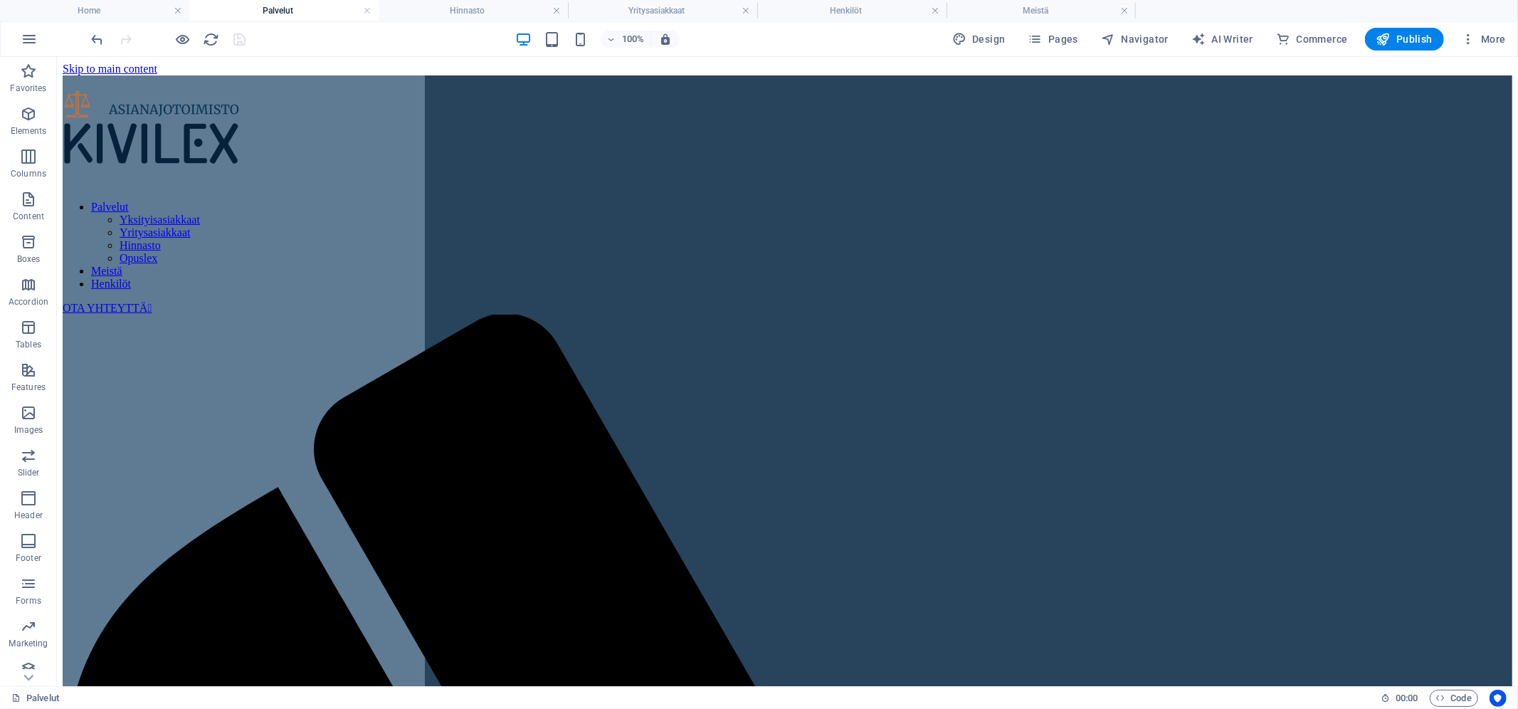
click at [238, 37] on div at bounding box center [168, 39] width 159 height 23
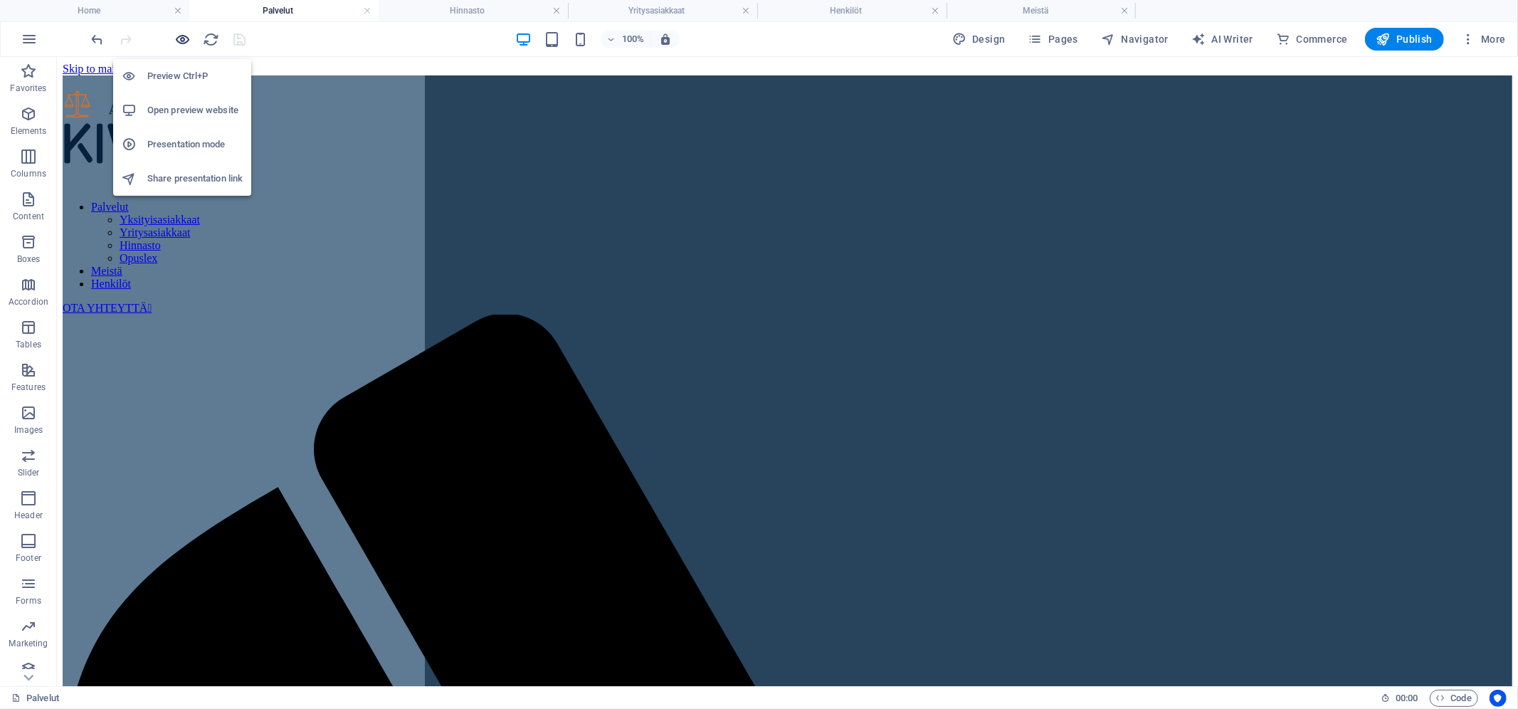
click at [179, 35] on icon "button" at bounding box center [183, 39] width 16 height 16
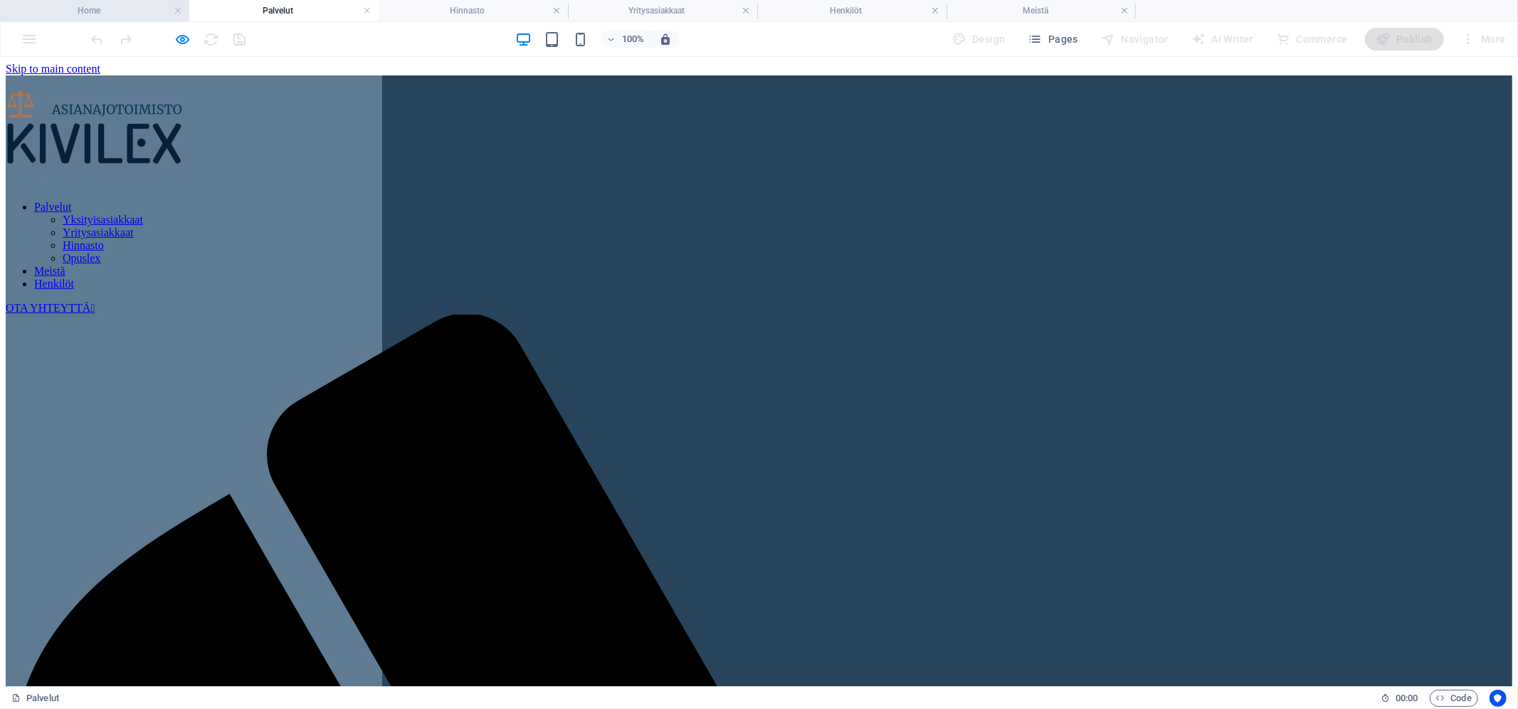
click at [125, 10] on h4 "Home" at bounding box center [94, 11] width 189 height 16
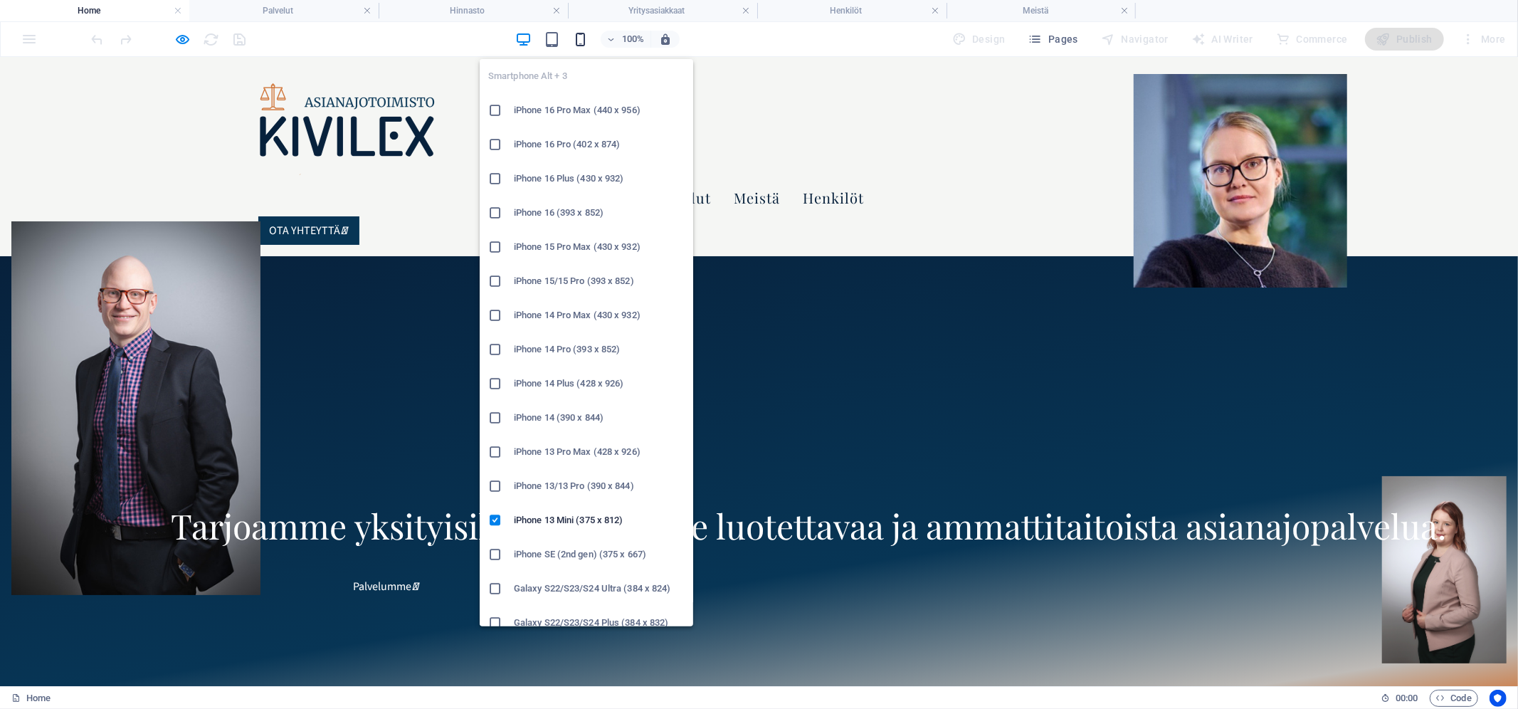
click at [588, 41] on icon "button" at bounding box center [580, 39] width 16 height 16
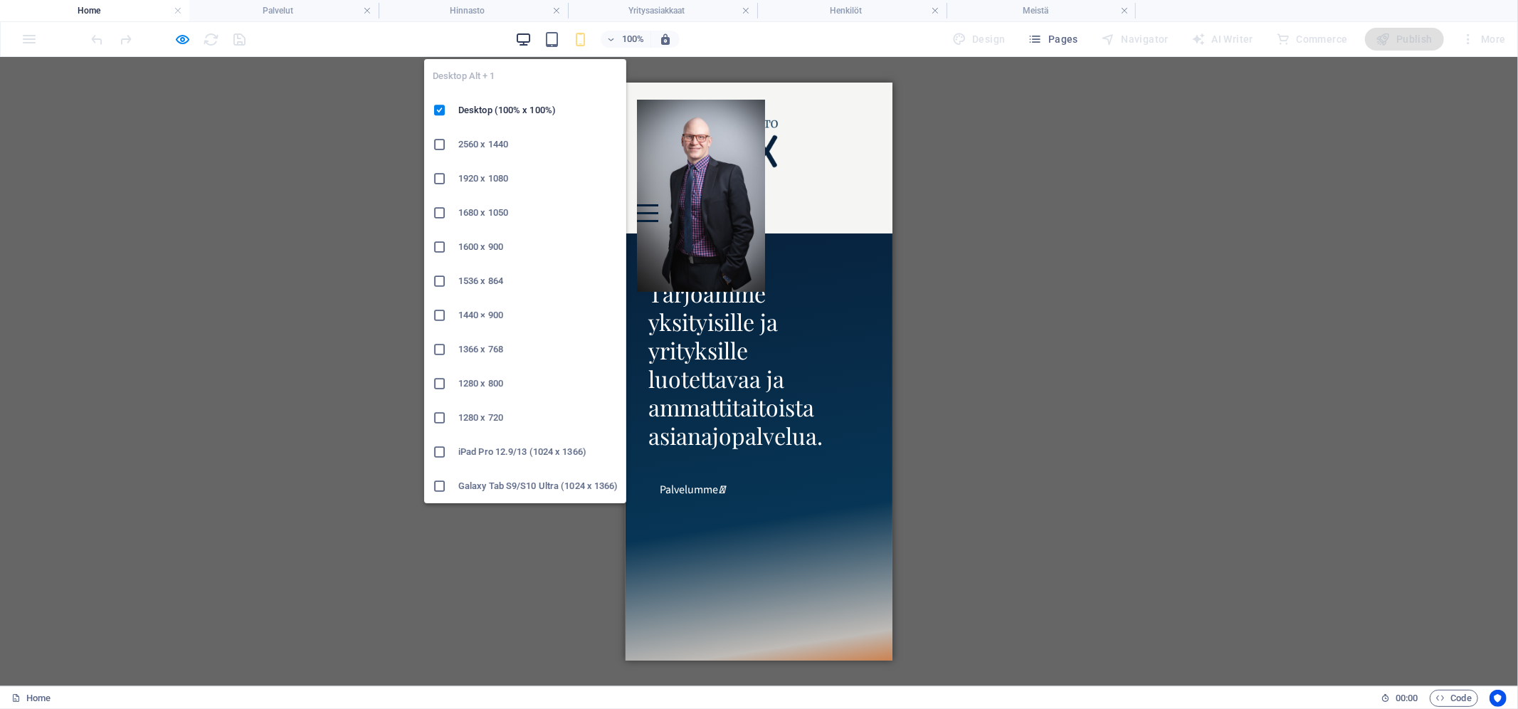
click at [526, 41] on icon "button" at bounding box center [523, 39] width 16 height 16
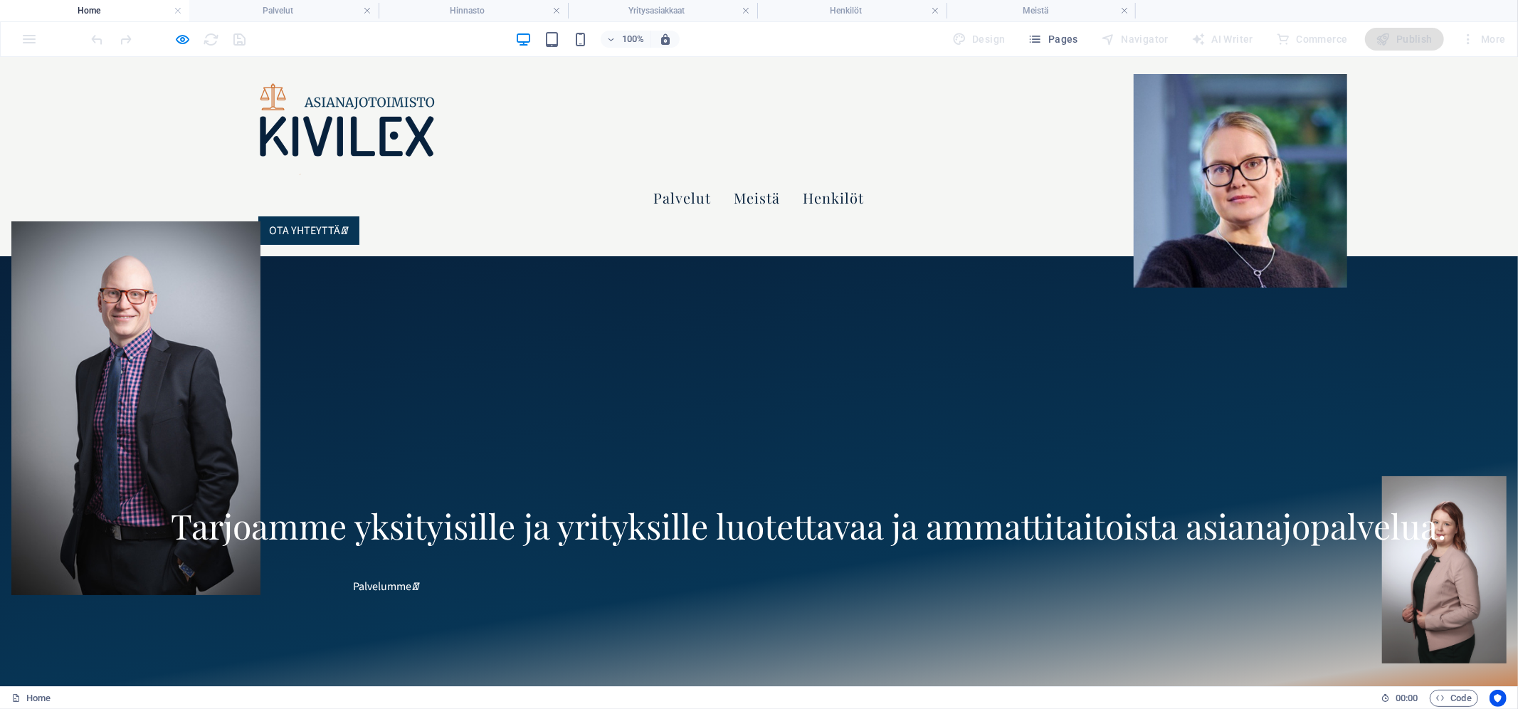
click at [1134, 287] on img at bounding box center [1241, 180] width 214 height 214
click at [189, 36] on icon "button" at bounding box center [183, 39] width 16 height 16
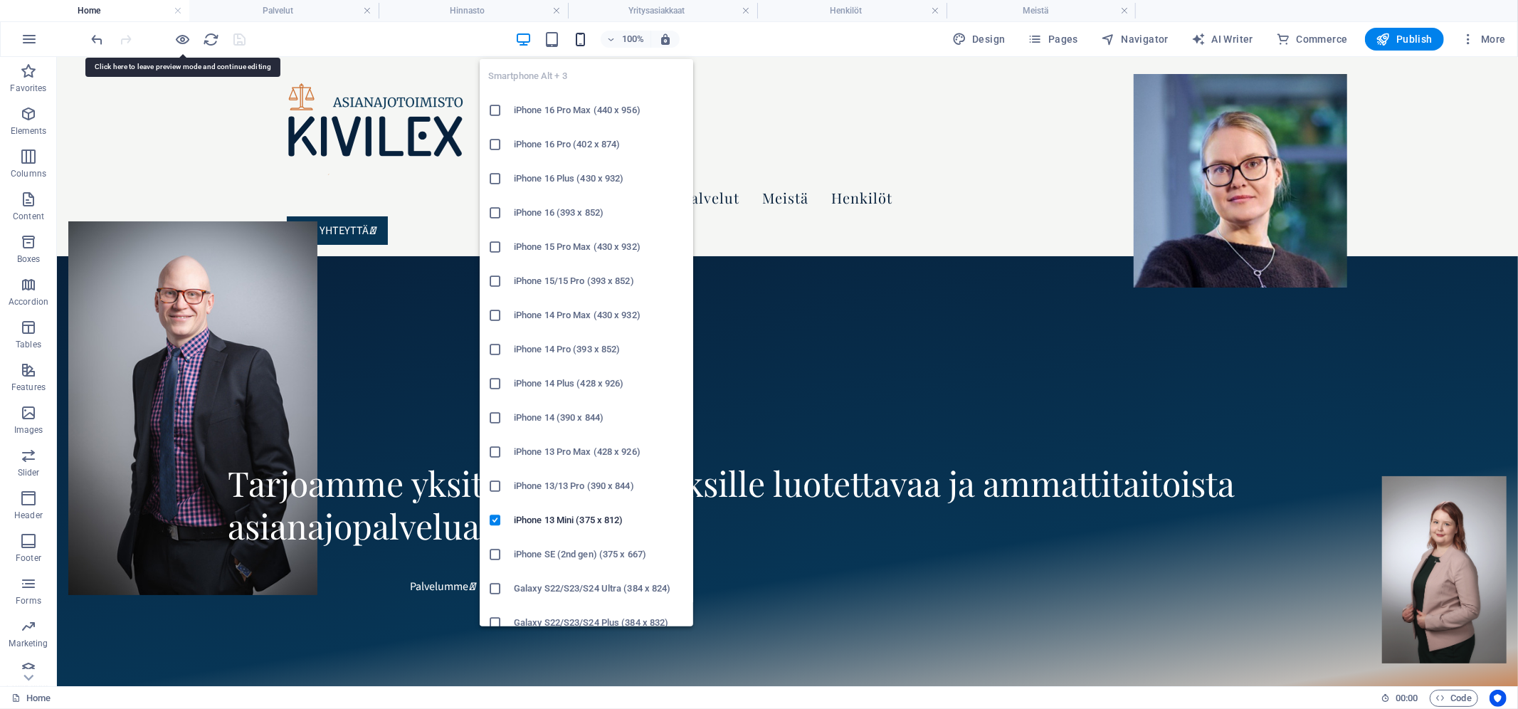
click at [577, 42] on icon "button" at bounding box center [580, 39] width 16 height 16
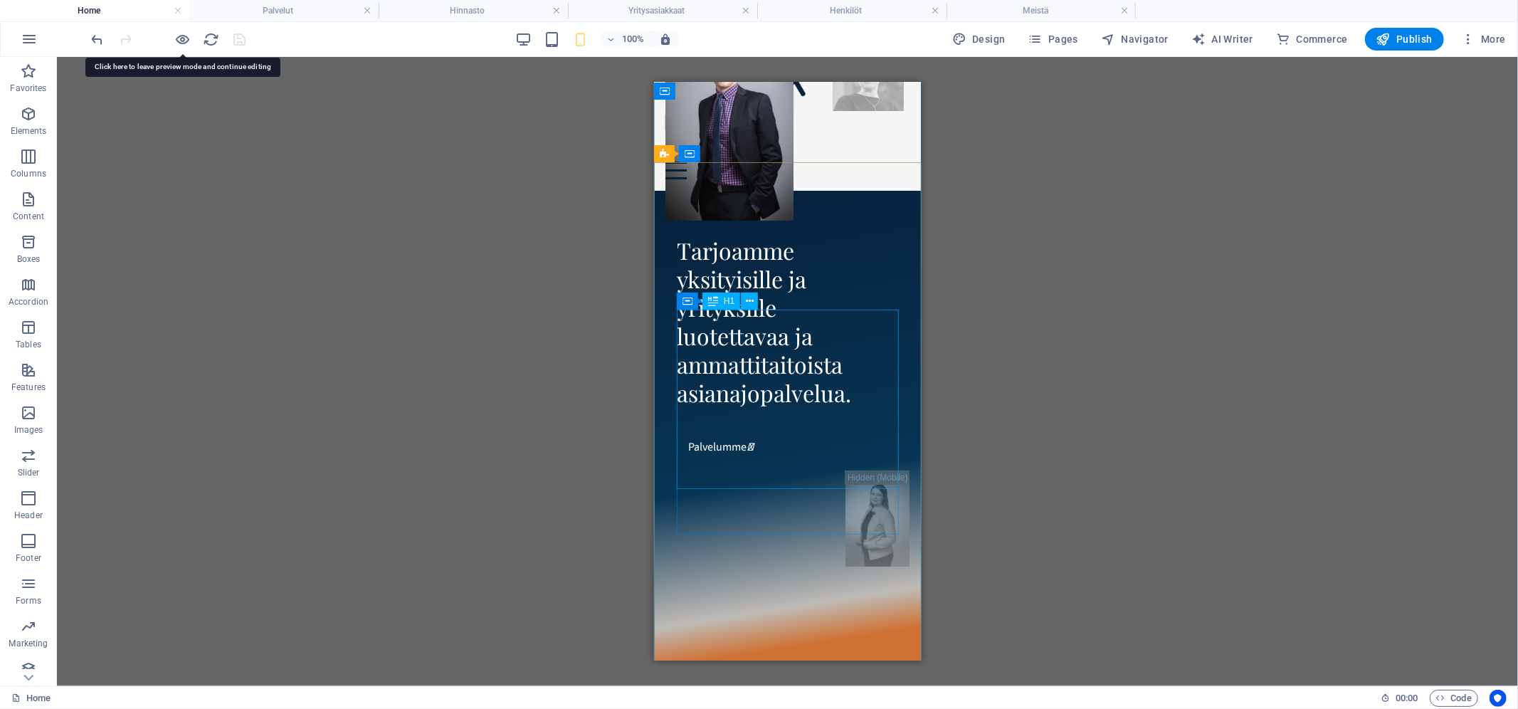
scroll to position [140, 0]
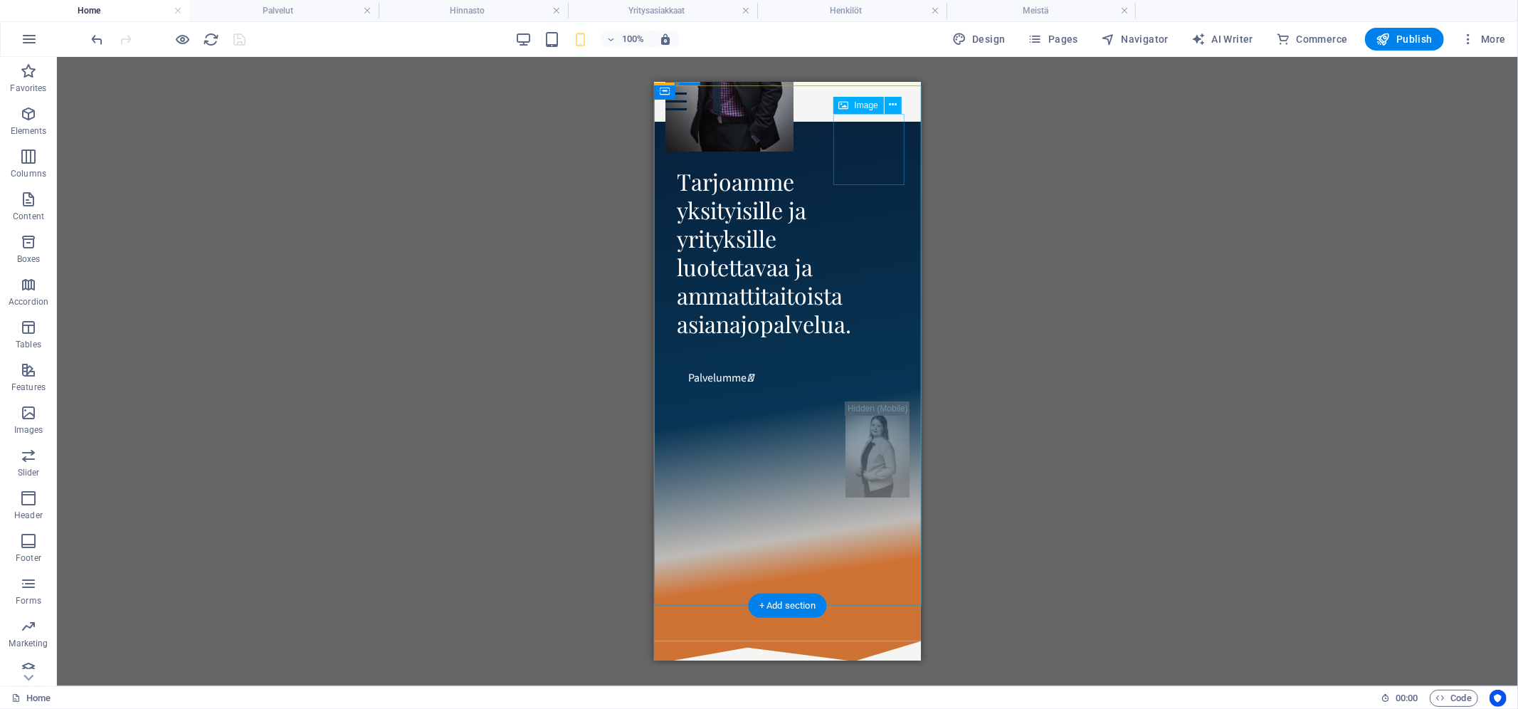
click at [871, 41] on figure at bounding box center [867, 5] width 71 height 71
select select "px"
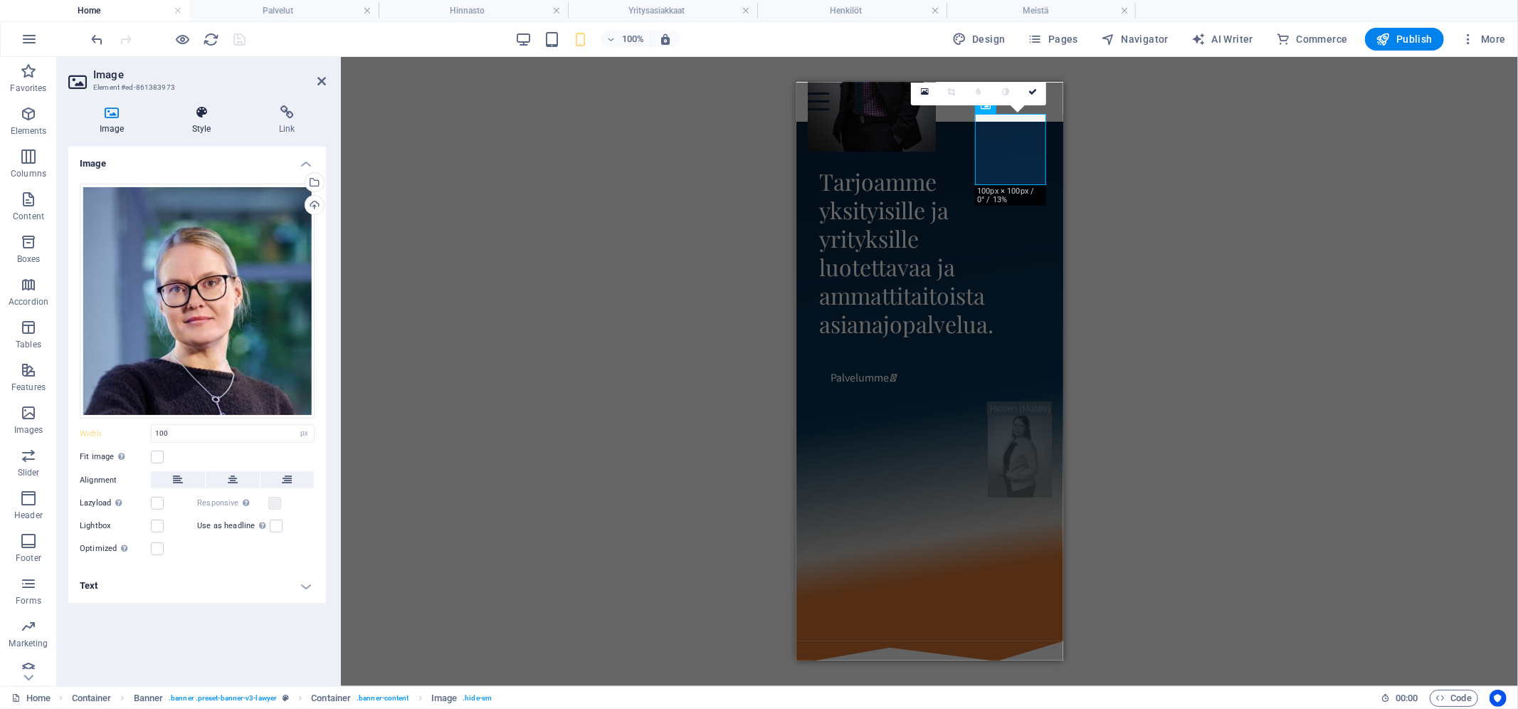
click at [192, 112] on icon at bounding box center [201, 112] width 81 height 14
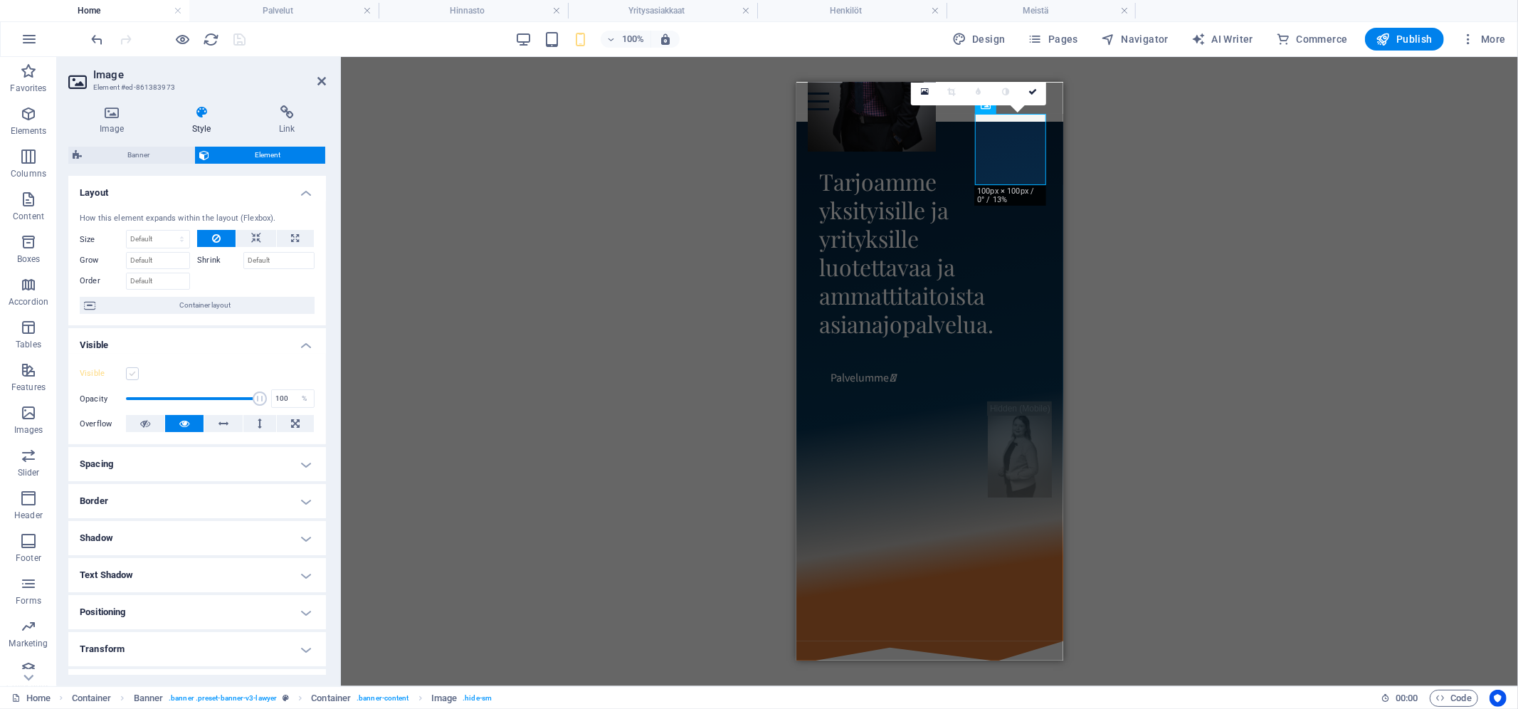
click at [132, 379] on label at bounding box center [132, 373] width 13 height 13
click at [0, 0] on input "Visible" at bounding box center [0, 0] width 0 height 0
click at [1008, 497] on figure at bounding box center [1019, 449] width 64 height 96
select select "px"
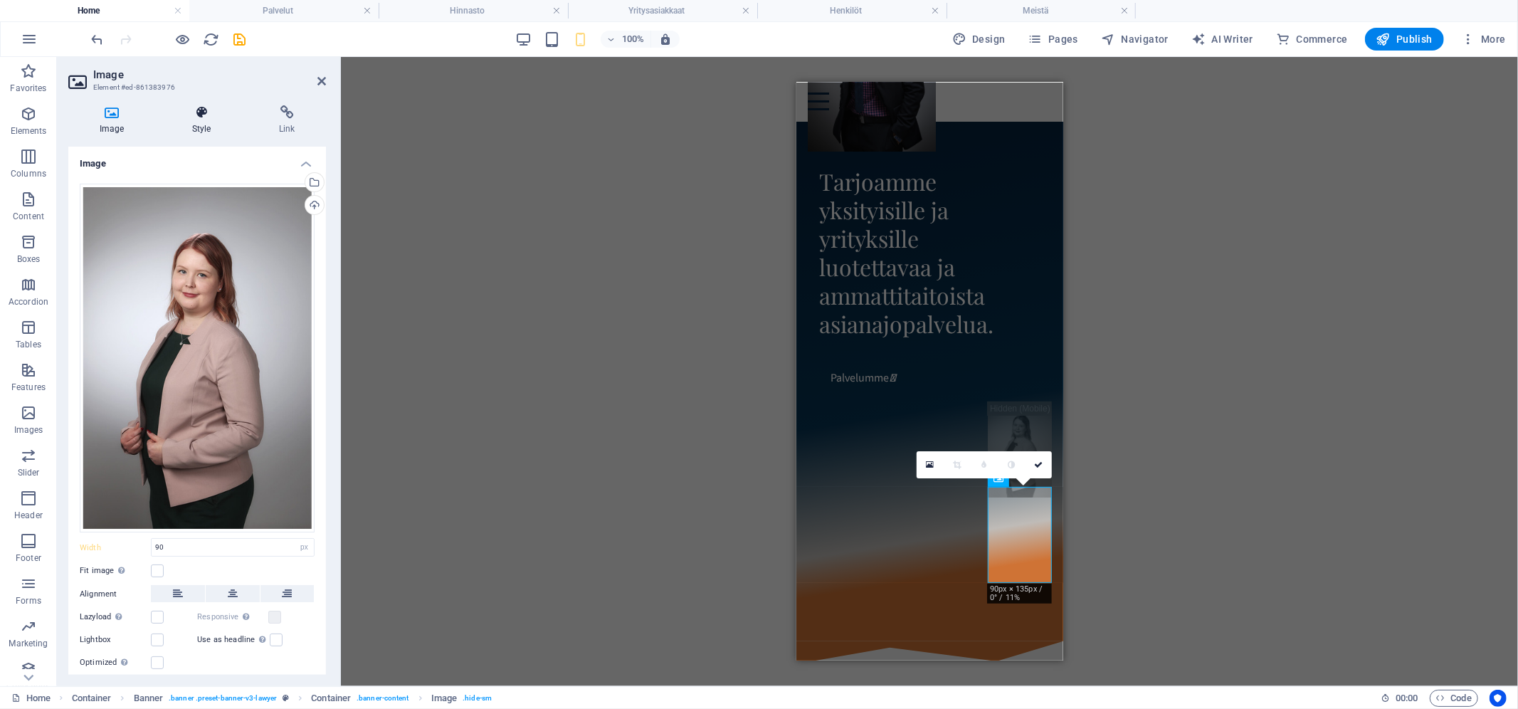
click at [196, 122] on h4 "Style" at bounding box center [204, 120] width 87 height 30
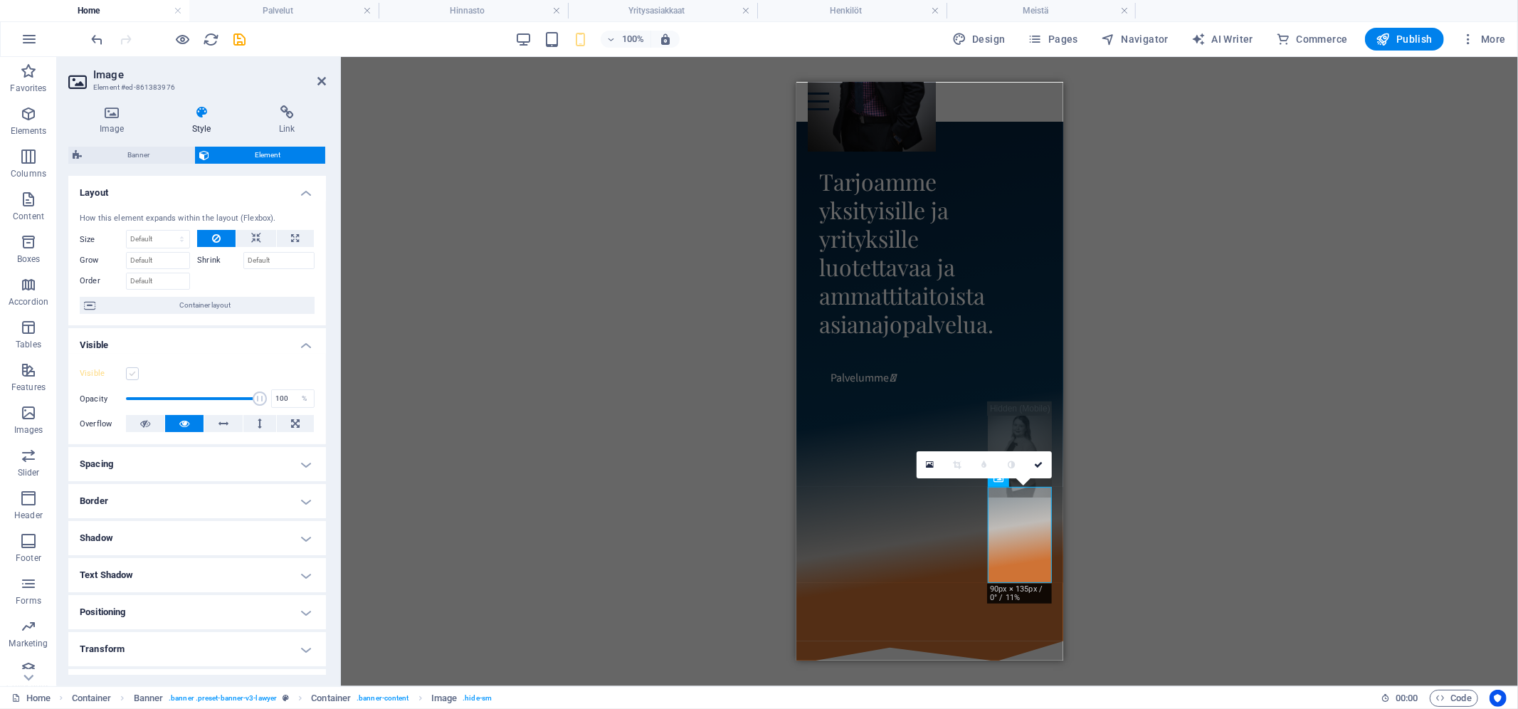
click at [130, 375] on label at bounding box center [132, 373] width 13 height 13
click at [0, 0] on input "Visible" at bounding box center [0, 0] width 0 height 0
click at [250, 33] on div "100% Design Pages Navigator AI Writer Commerce Publish More" at bounding box center [800, 39] width 1423 height 23
click at [247, 37] on icon "save" at bounding box center [240, 39] width 16 height 16
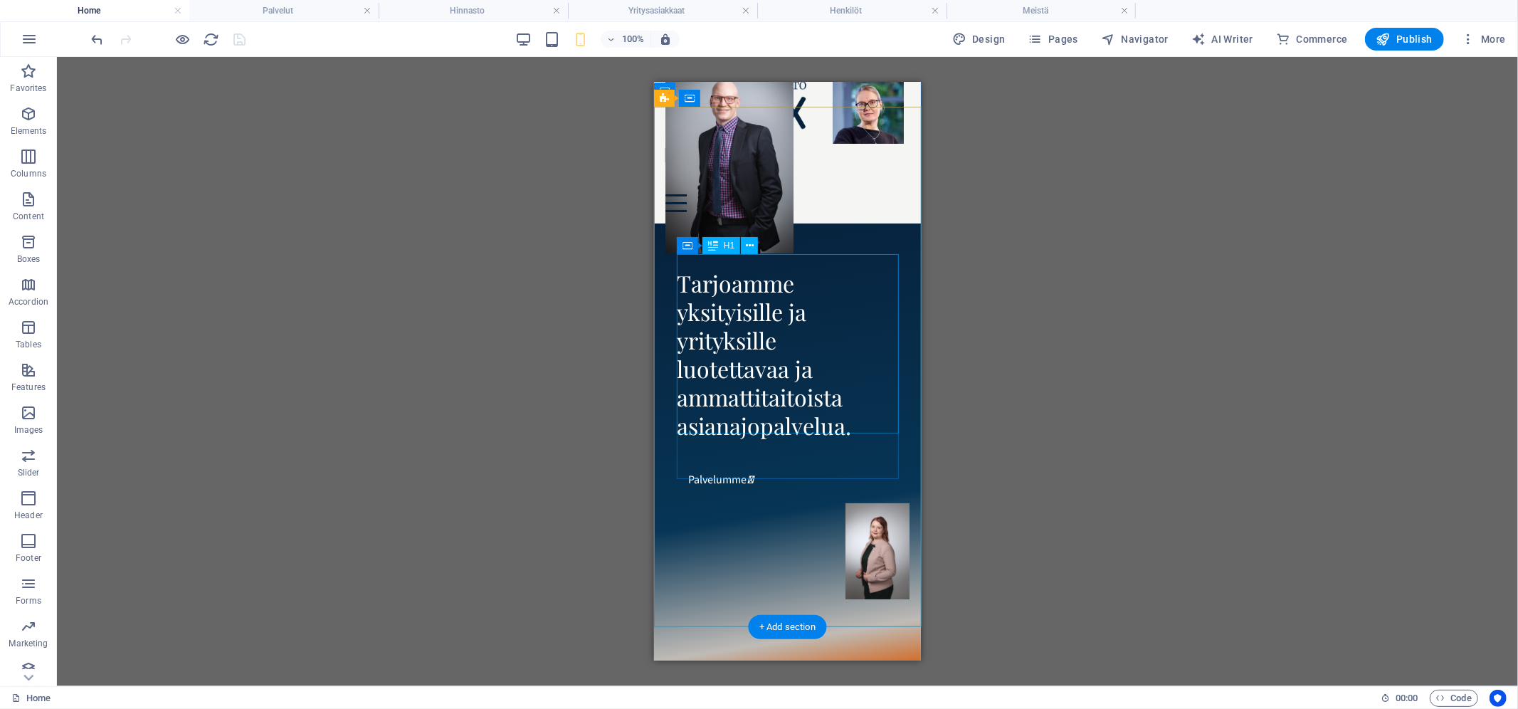
scroll to position [0, 0]
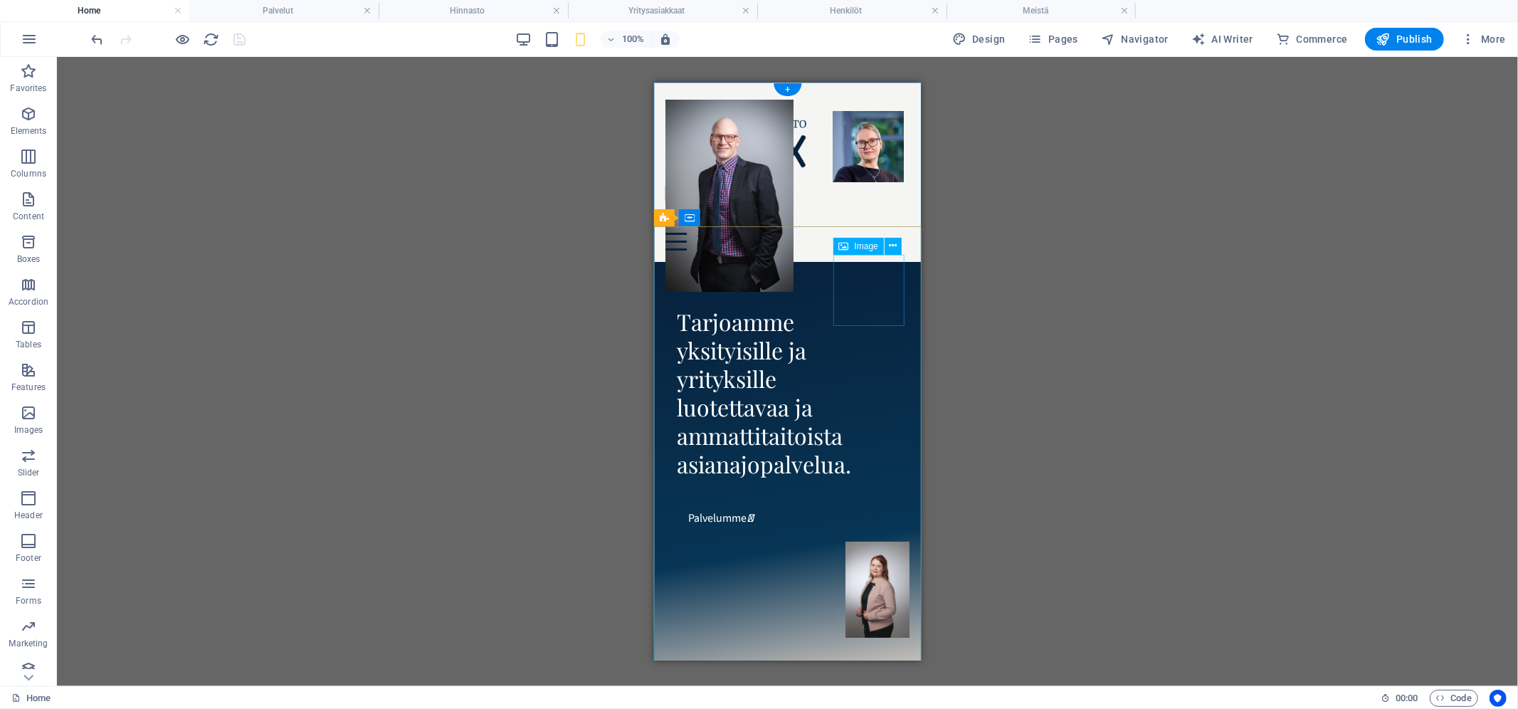
click at [860, 182] on figure at bounding box center [867, 145] width 71 height 71
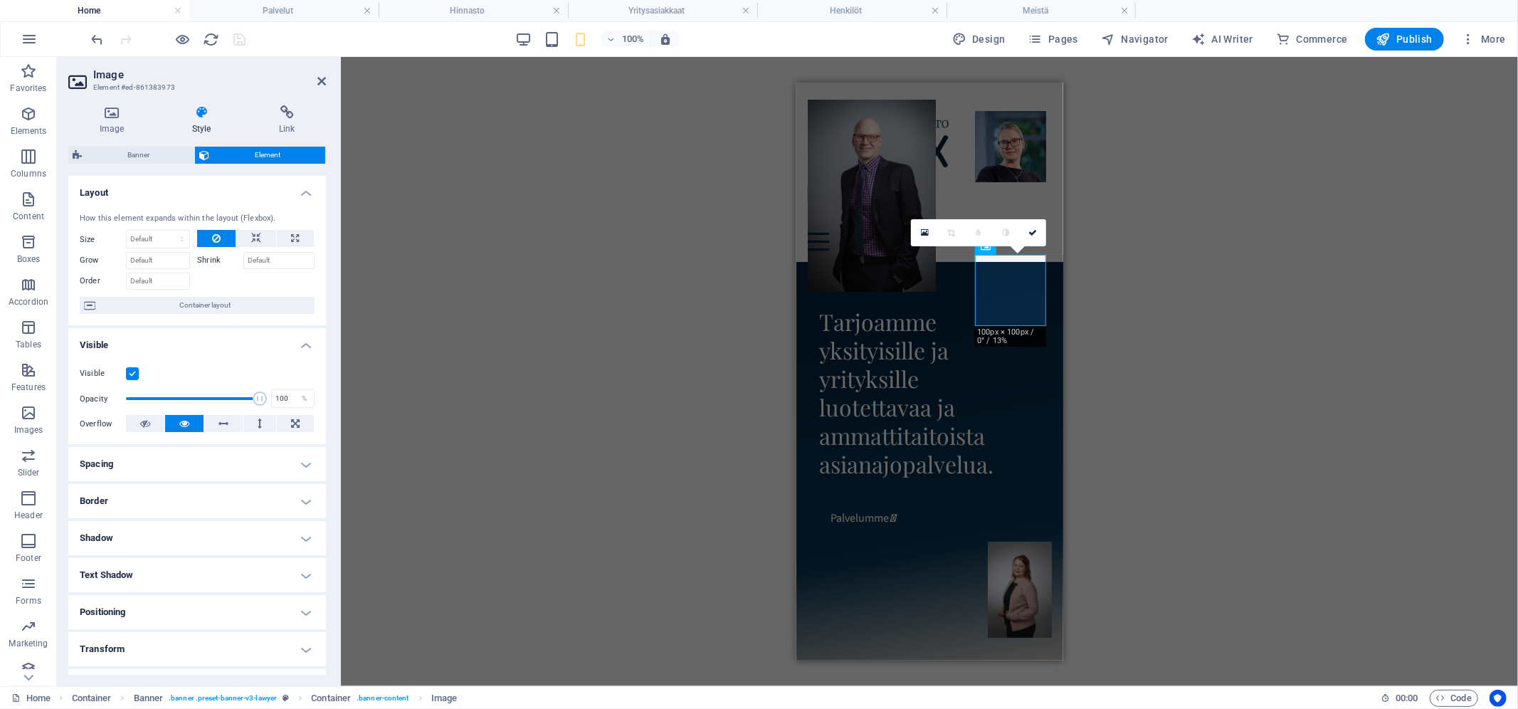
click at [133, 378] on label at bounding box center [132, 373] width 13 height 13
click at [0, 0] on input "Visible" at bounding box center [0, 0] width 0 height 0
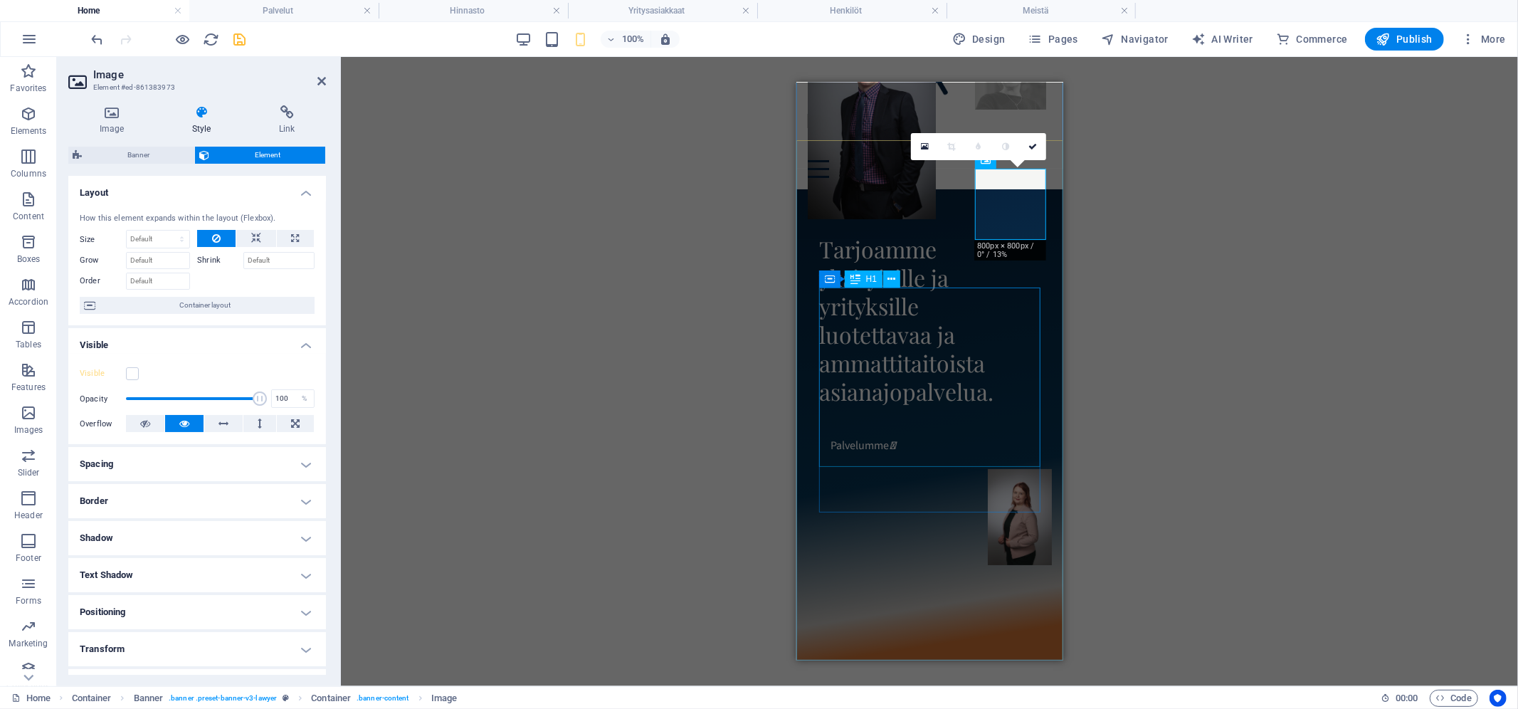
scroll to position [111, 0]
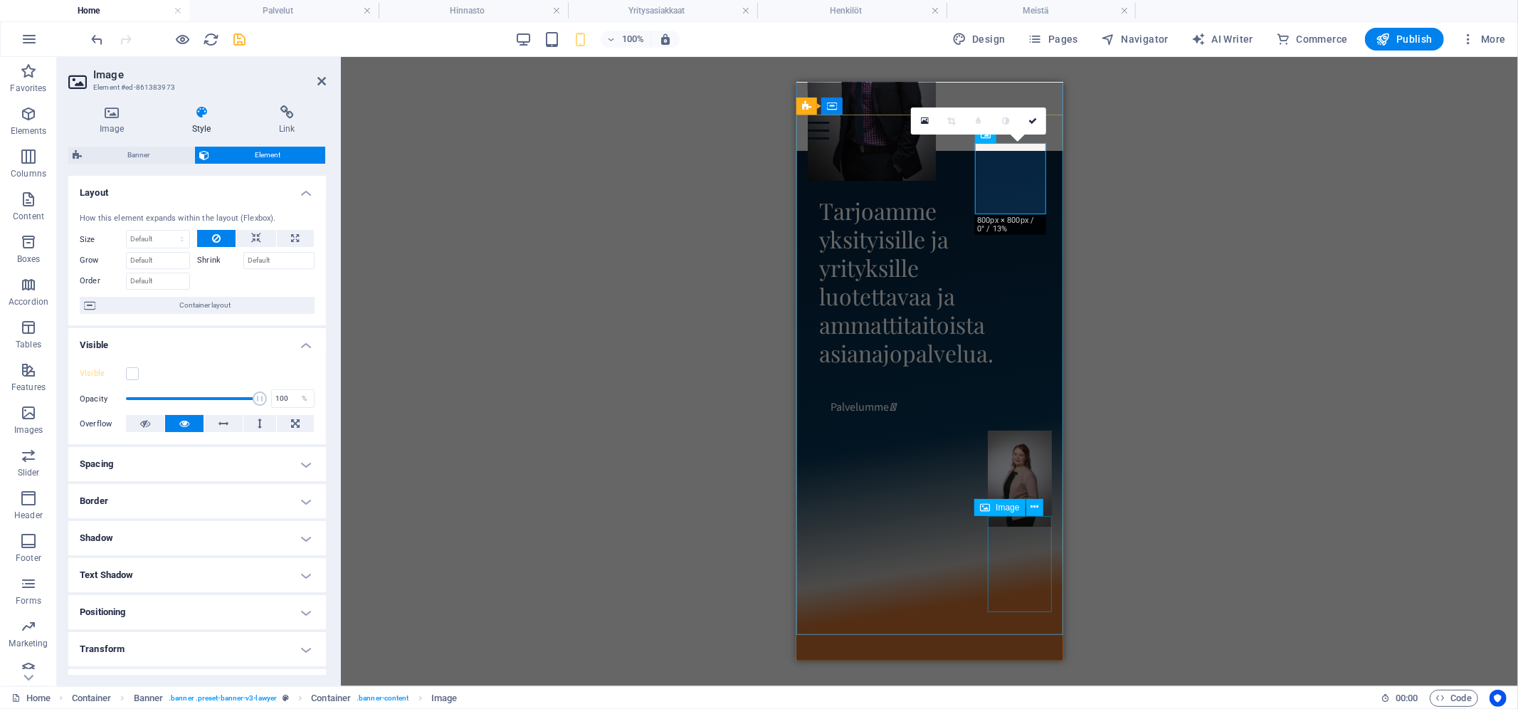
click at [1012, 526] on figure at bounding box center [1019, 478] width 64 height 96
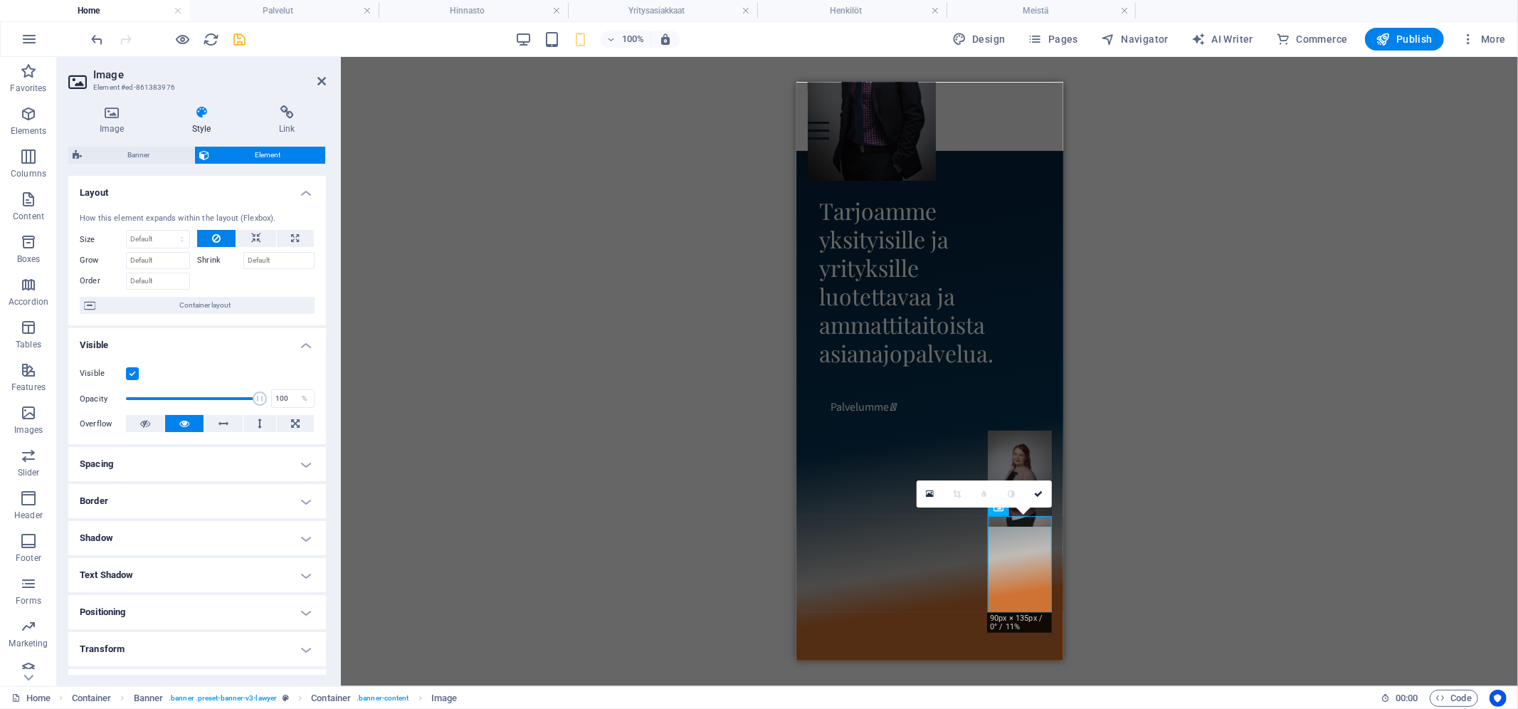
click at [131, 377] on label at bounding box center [132, 373] width 13 height 13
click at [0, 0] on input "Visible" at bounding box center [0, 0] width 0 height 0
click at [1226, 565] on div "H1 Container Banner Banner Container Container Image Container Menu Bar Menu Ba…" at bounding box center [929, 371] width 1177 height 629
click at [1217, 558] on div "H1 Container Banner Banner Container Container Image Container Menu Bar Menu Ba…" at bounding box center [929, 371] width 1177 height 629
click at [236, 47] on div at bounding box center [168, 39] width 159 height 23
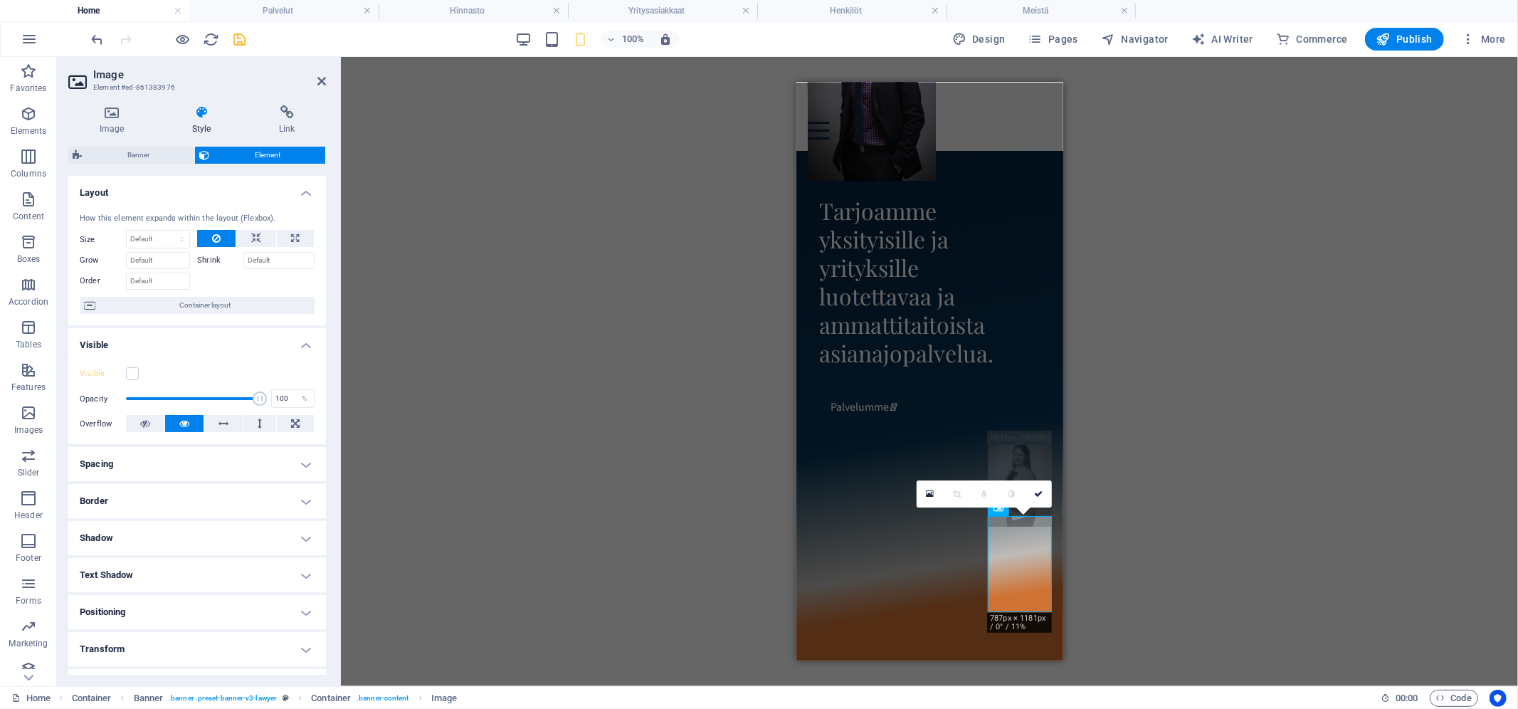
click at [236, 47] on div at bounding box center [168, 39] width 159 height 23
click at [241, 38] on icon "save" at bounding box center [240, 39] width 16 height 16
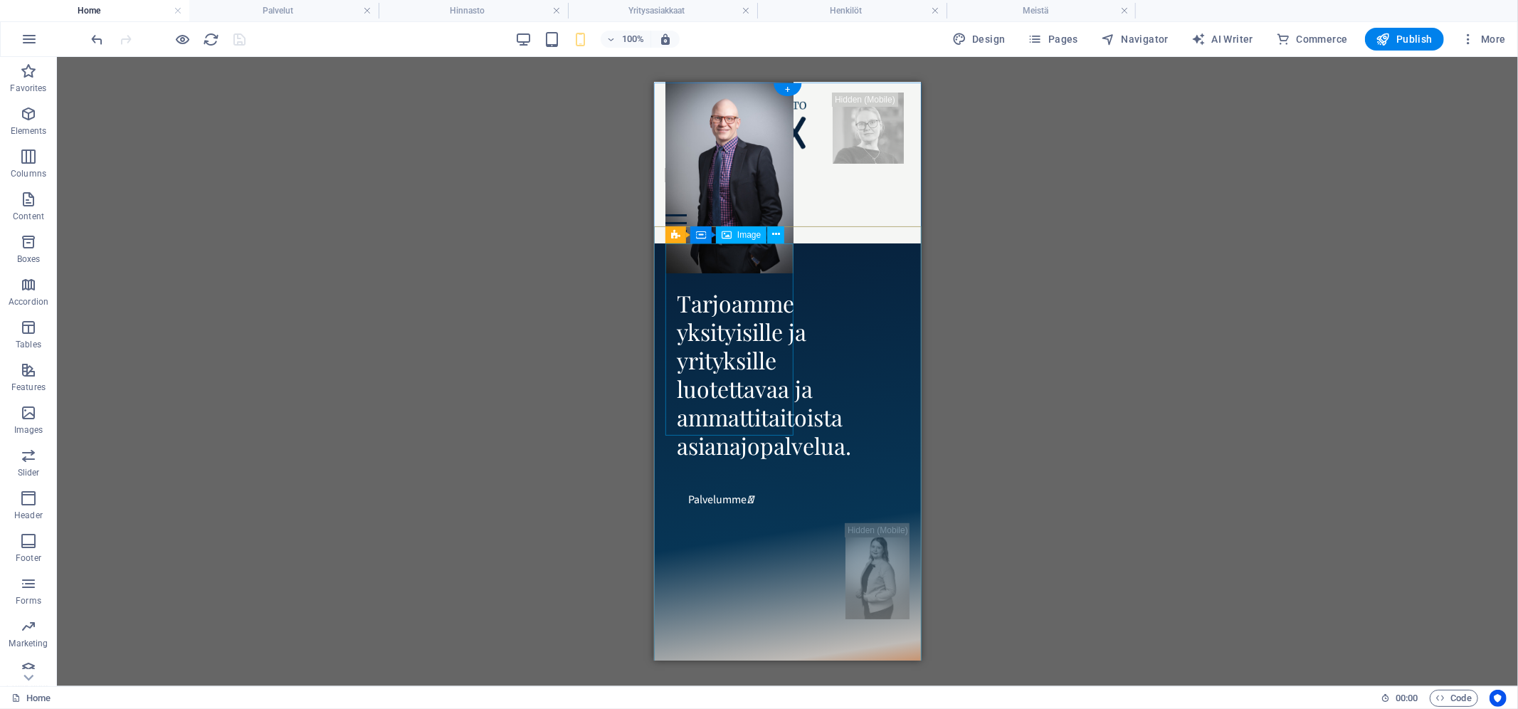
scroll to position [0, 0]
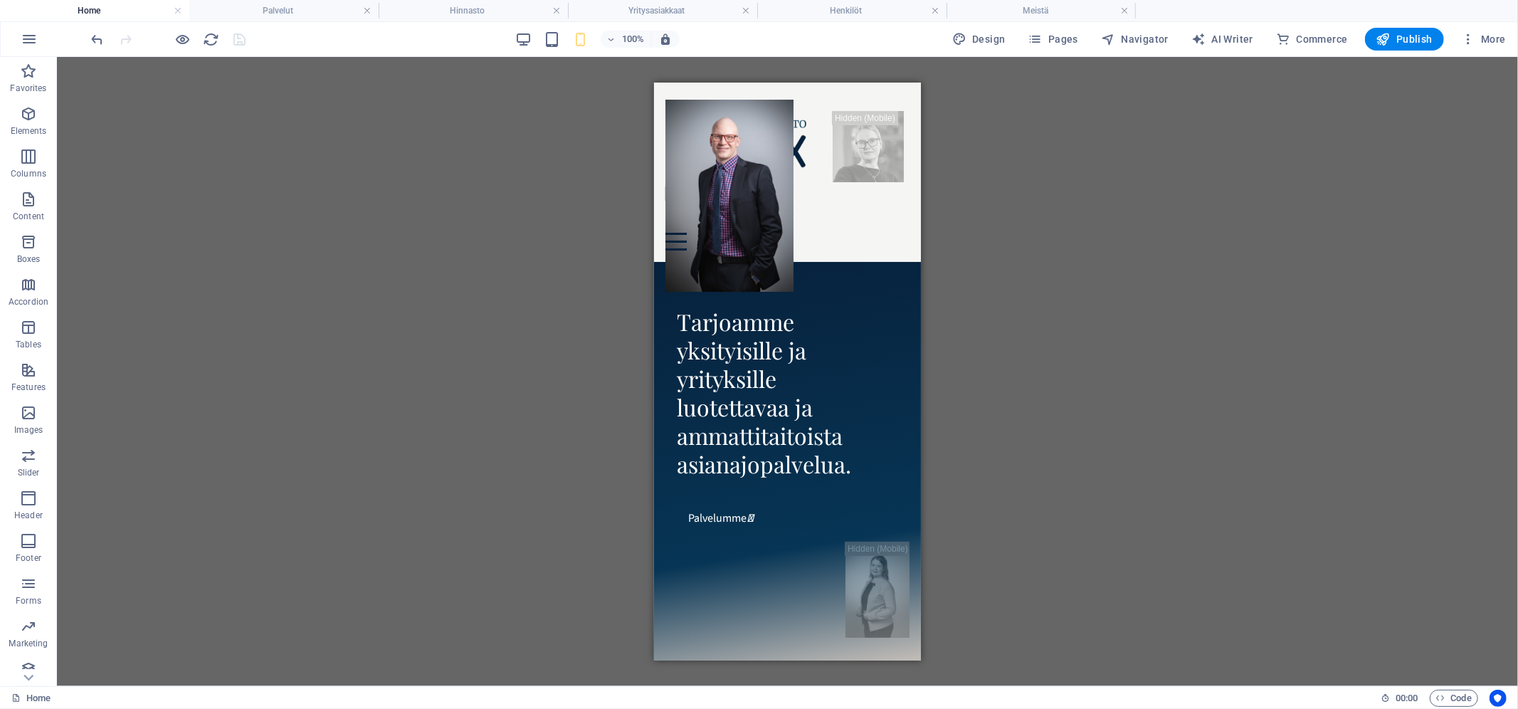
click at [121, 10] on h4 "Home" at bounding box center [94, 11] width 189 height 16
click at [261, 19] on li "Palvelut" at bounding box center [283, 10] width 189 height 21
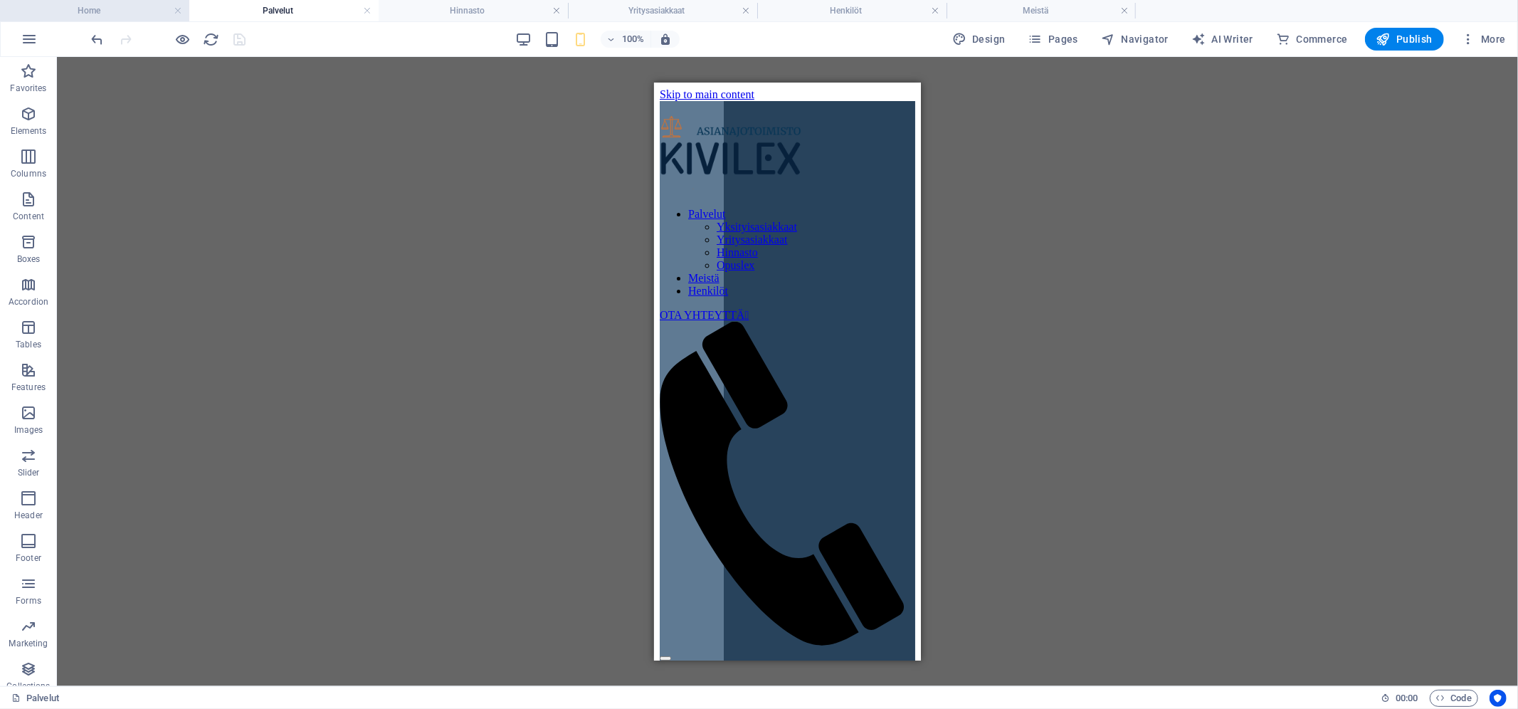
click at [113, 9] on h4 "Home" at bounding box center [94, 11] width 189 height 16
